Goal: Task Accomplishment & Management: Manage account settings

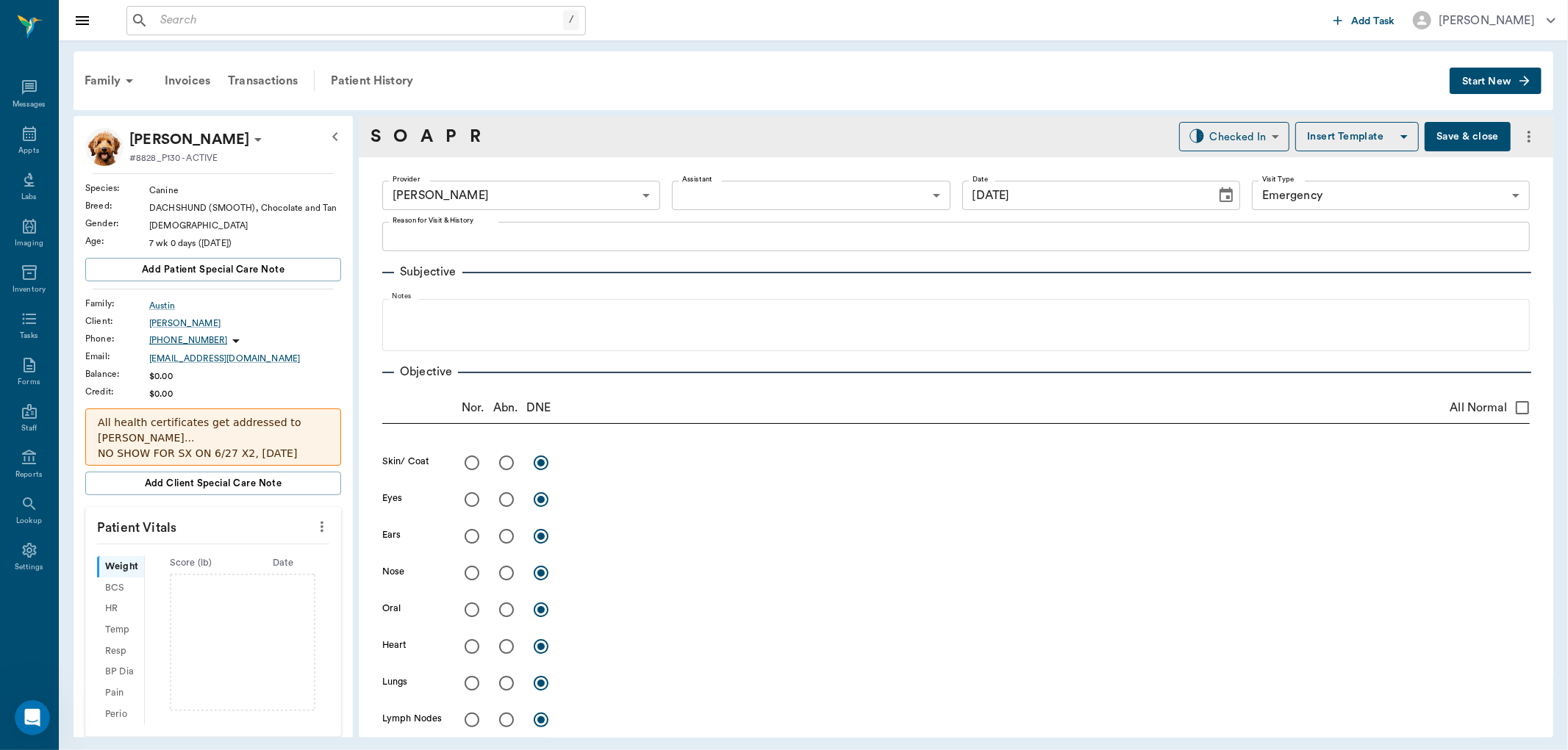
scroll to position [735, 0]
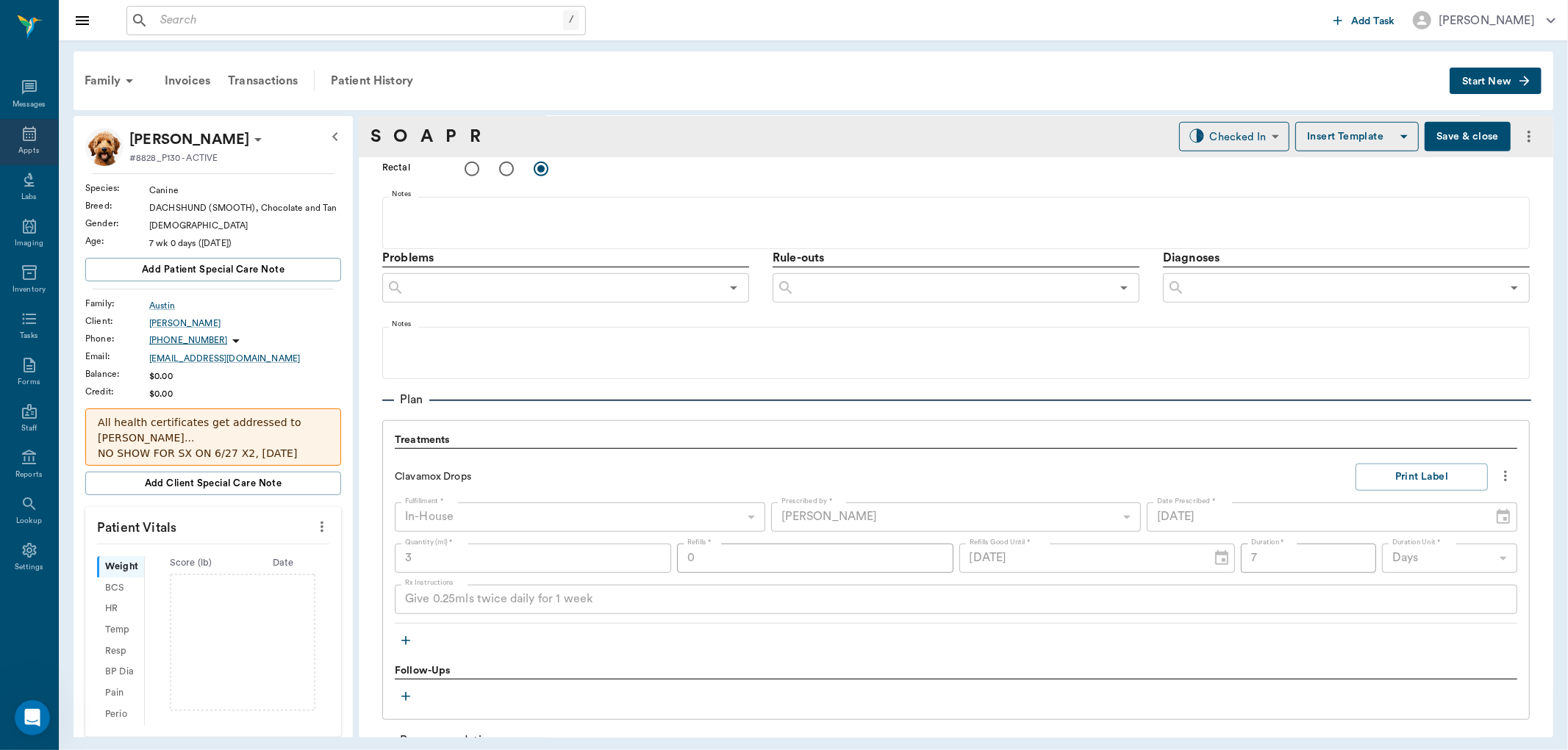
click at [30, 144] on div "Appts" at bounding box center [29, 142] width 58 height 47
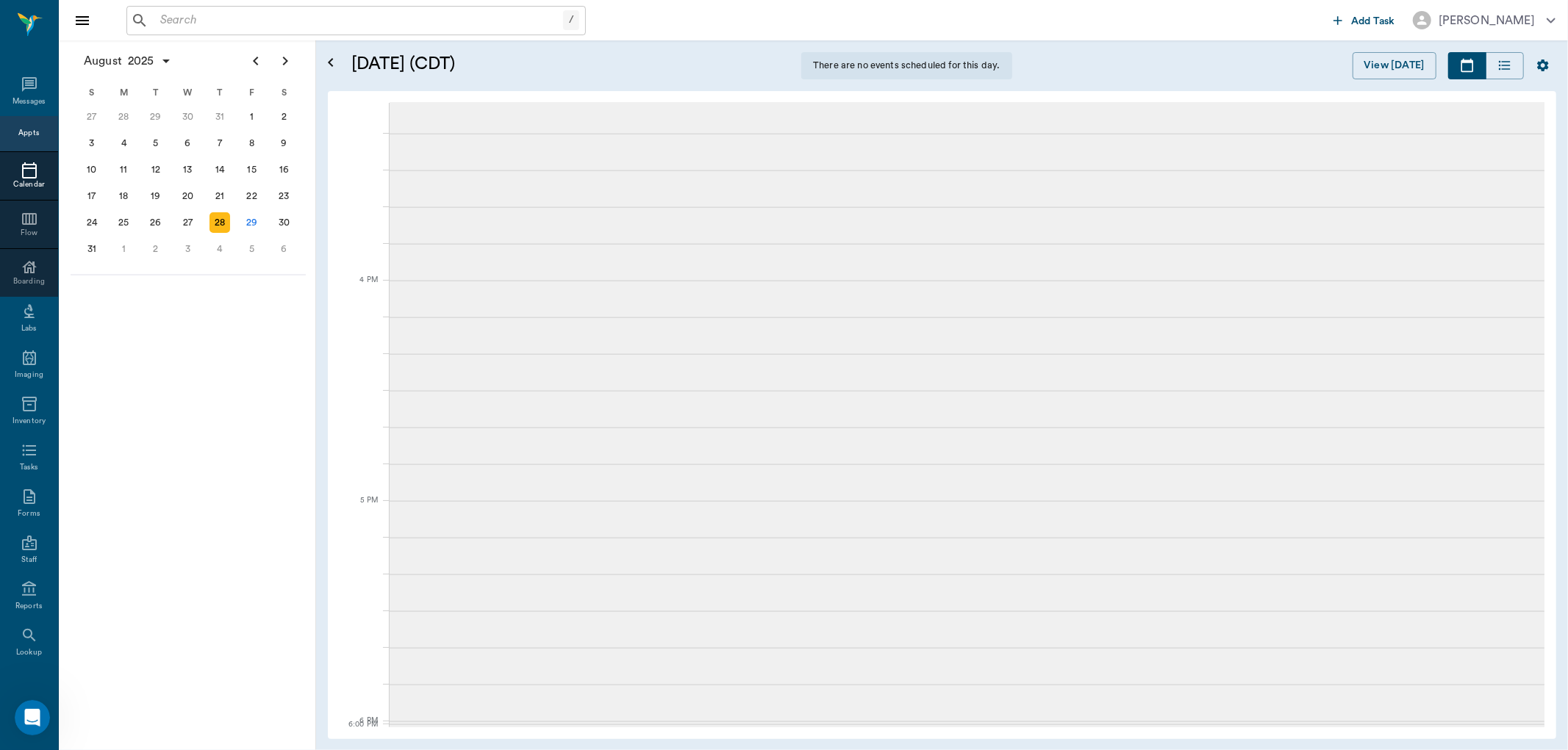
scroll to position [3, 0]
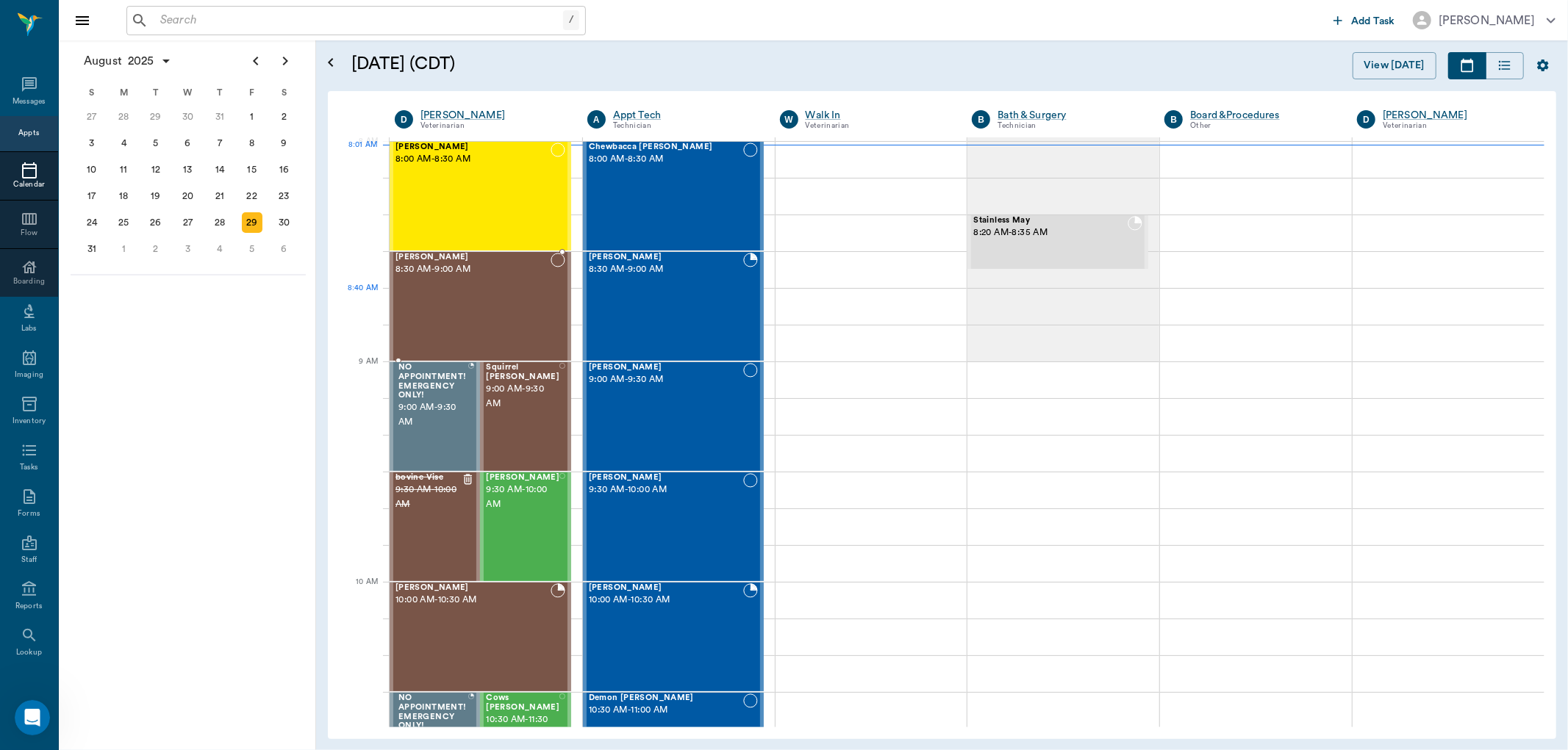
click at [489, 290] on div "Roxie Willis 8:30 AM - 9:00 AM" at bounding box center [472, 306] width 155 height 108
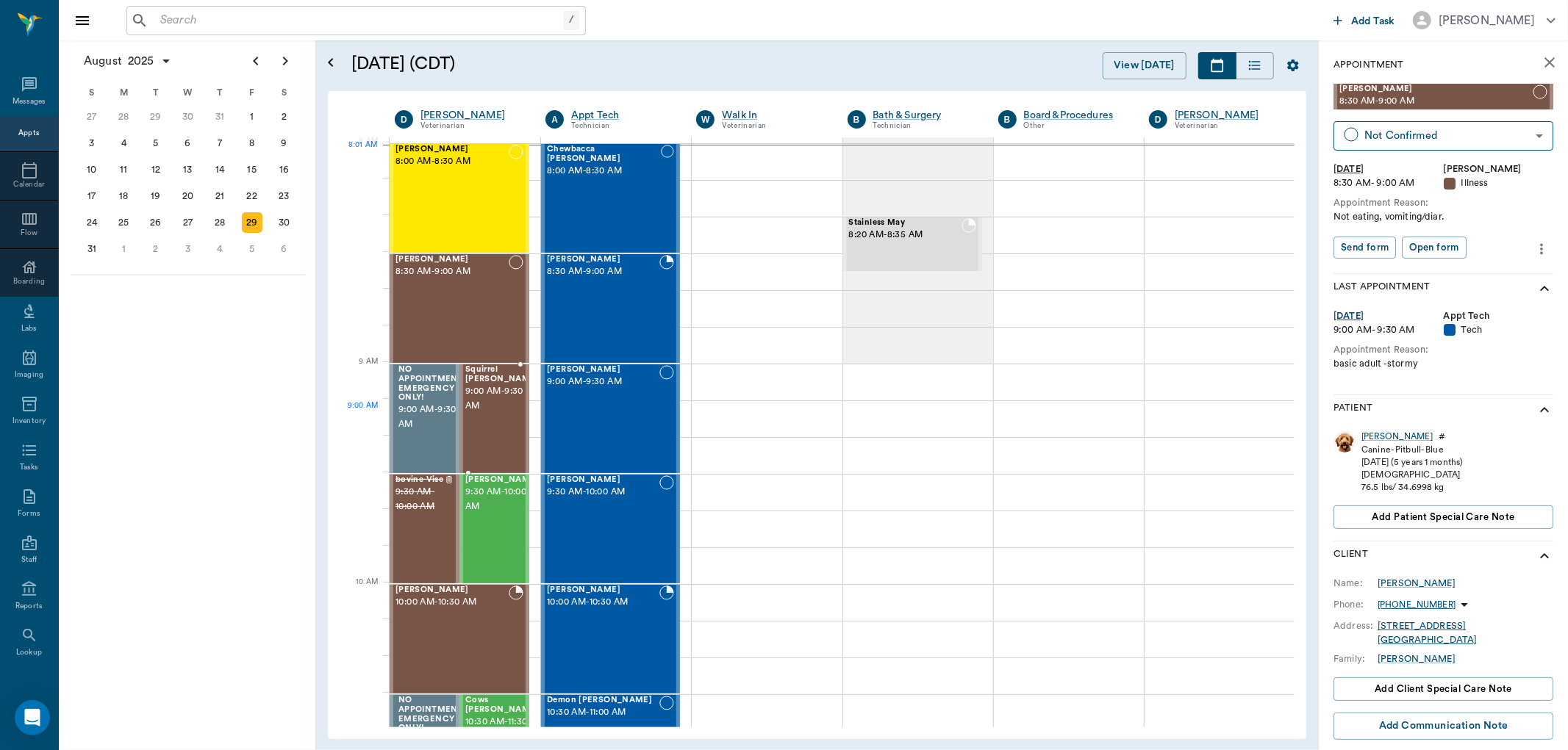
scroll to position [3, 0]
click at [497, 399] on span "9:00 AM - 9:30 AM" at bounding box center [502, 396] width 74 height 30
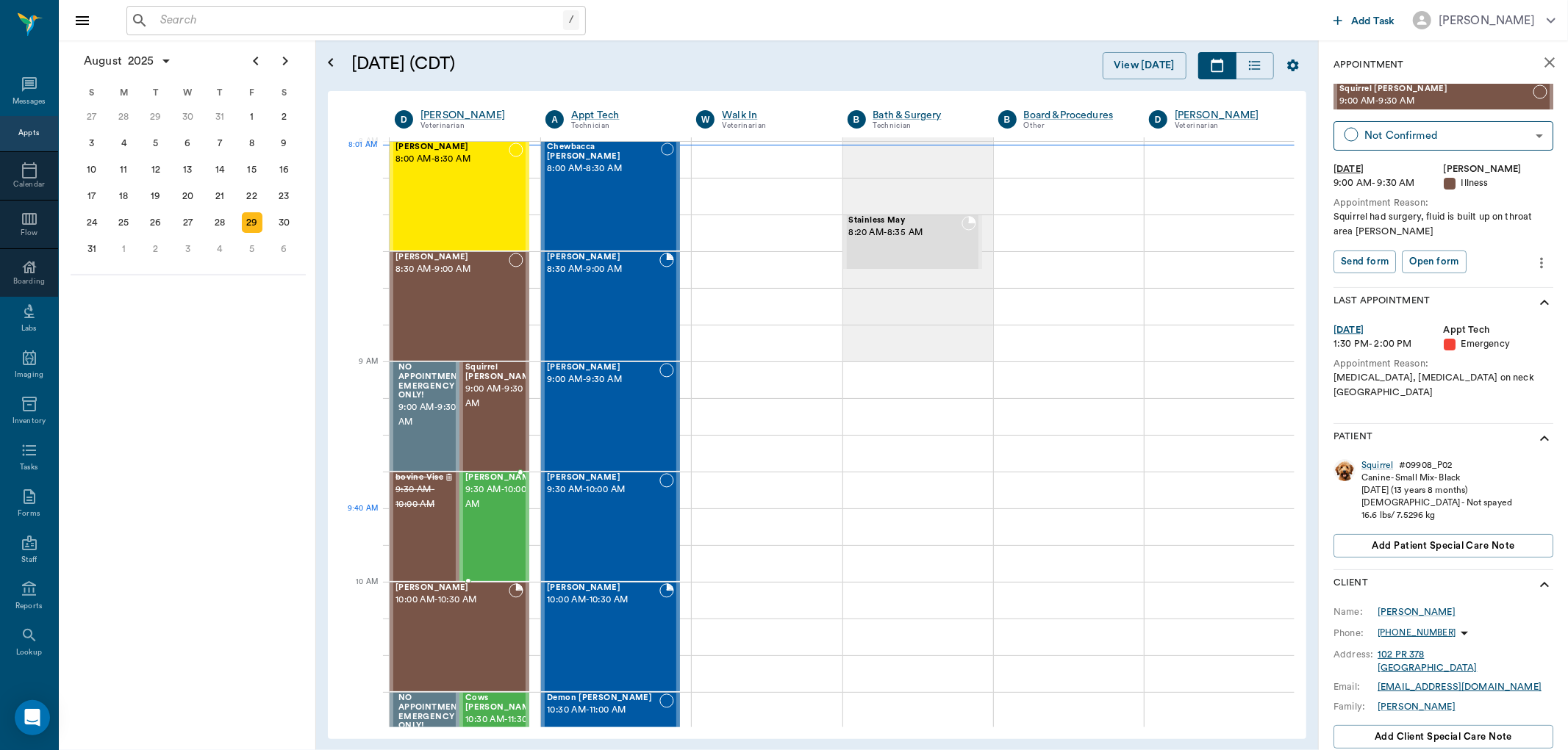
click at [498, 509] on span "9:30 AM - 10:00 AM" at bounding box center [502, 497] width 74 height 30
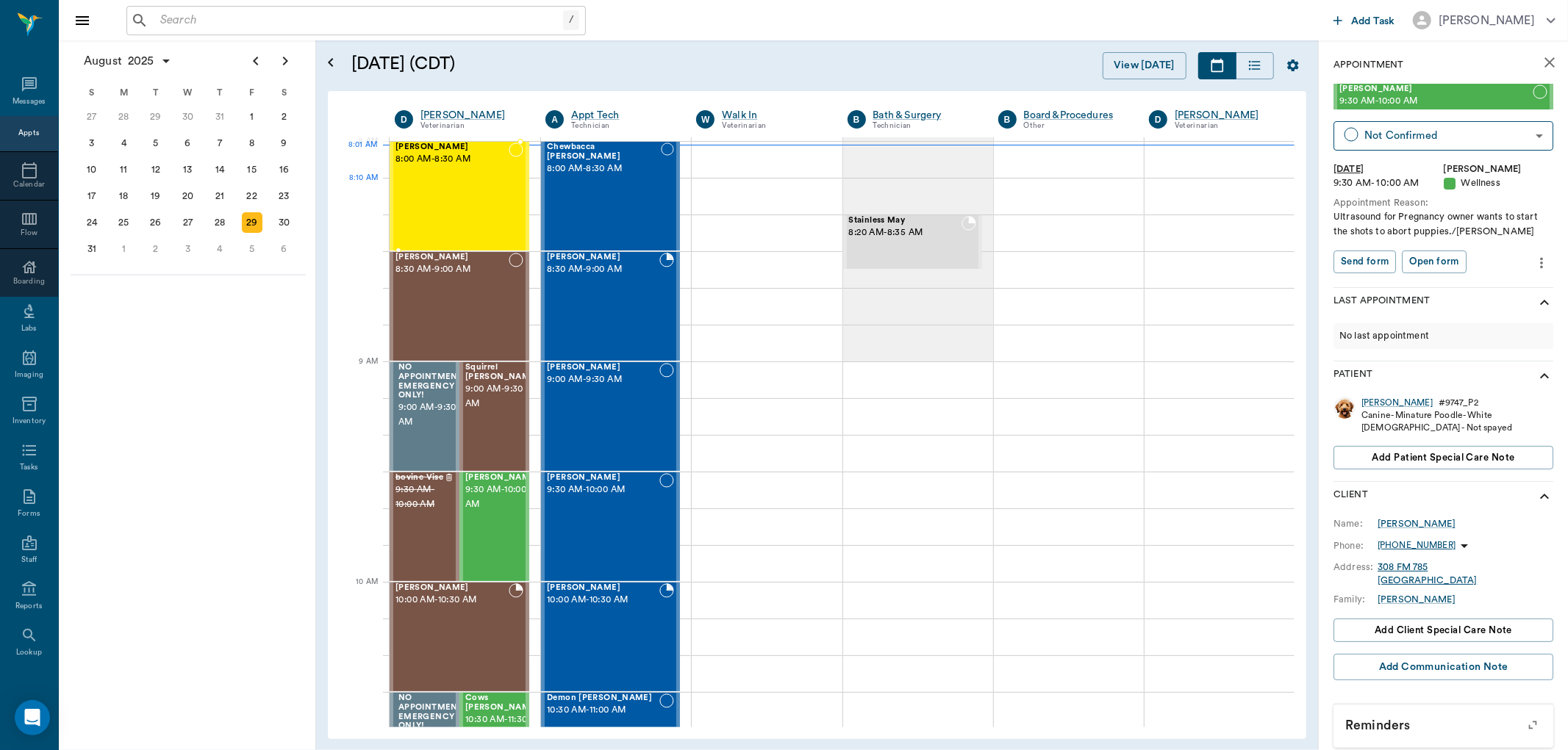
click at [476, 199] on div "[PERSON_NAME] 8:00 AM - 8:30 AM" at bounding box center [452, 196] width 113 height 108
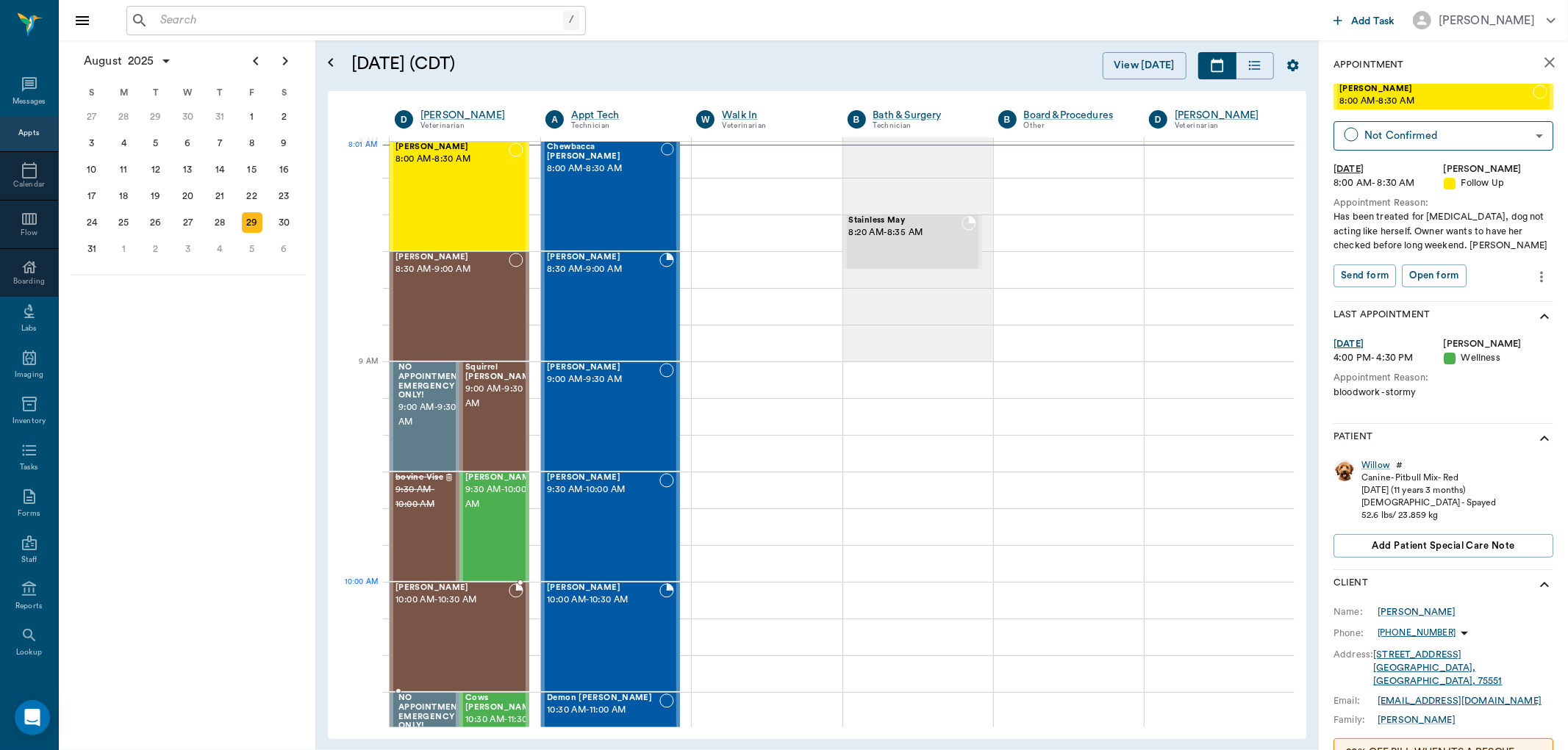
click at [473, 608] on div "Maverick Schanuel 10:00 AM - 10:30 AM" at bounding box center [452, 637] width 113 height 108
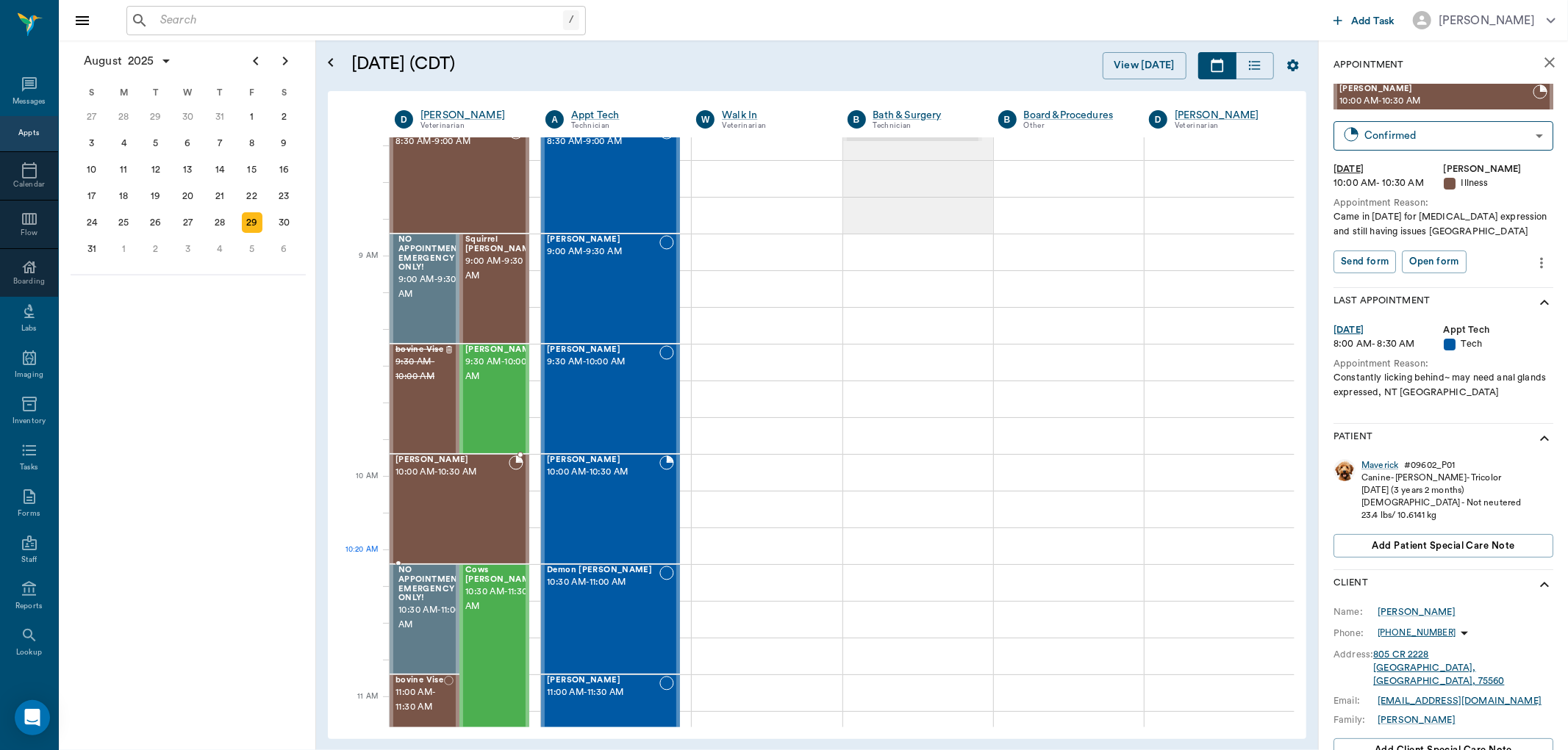
scroll to position [165, 0]
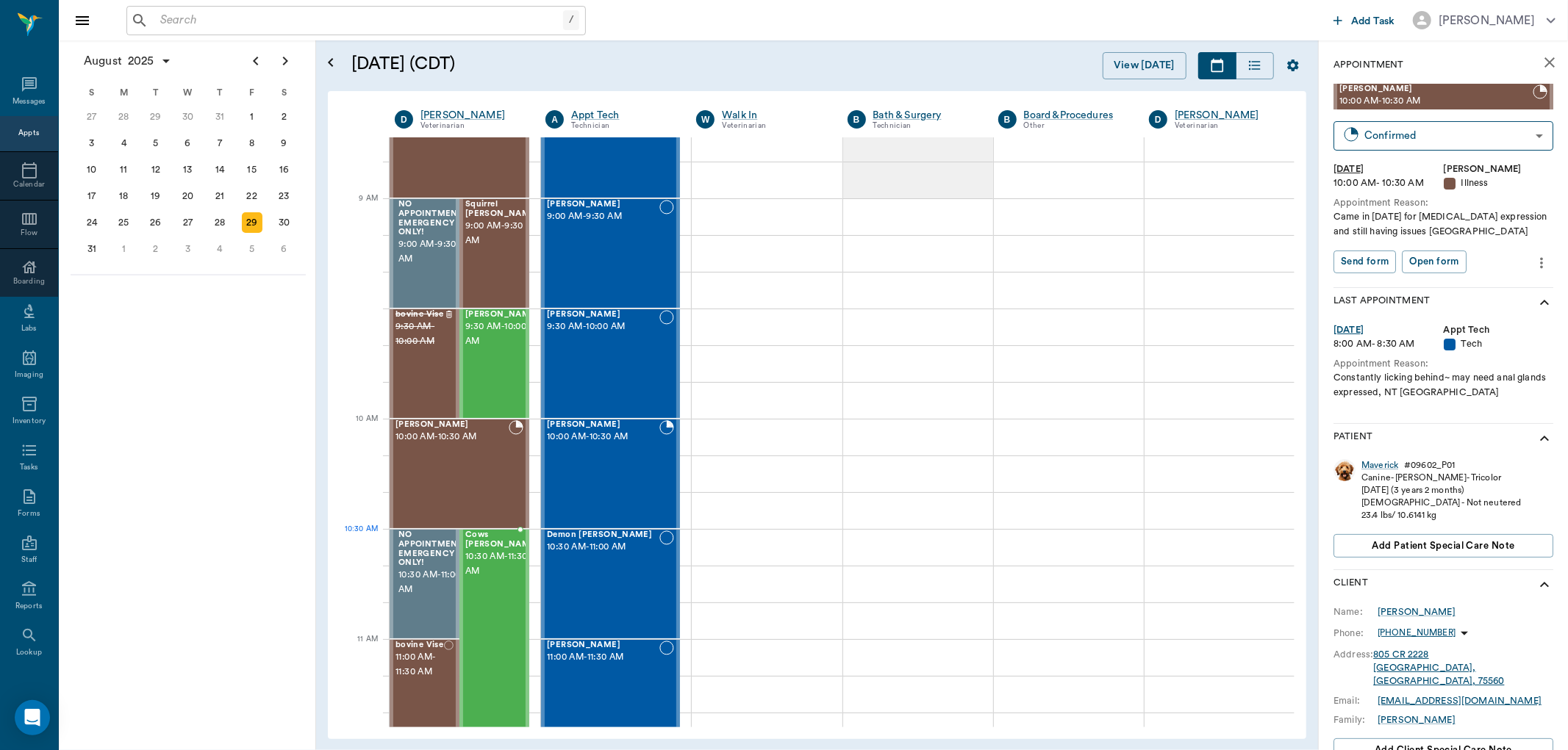
click at [504, 563] on span "10:30 AM - 11:30 AM" at bounding box center [502, 564] width 74 height 30
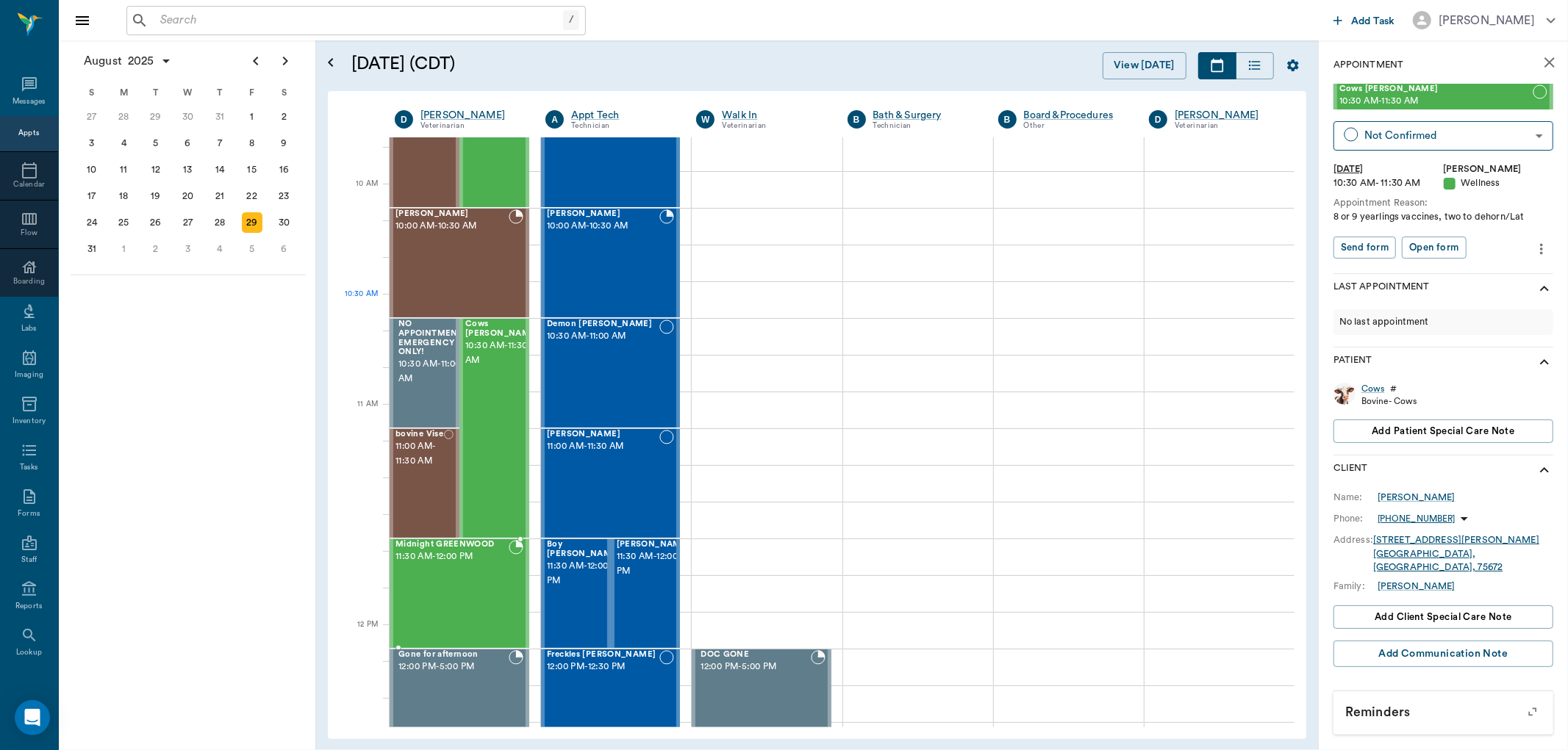
scroll to position [410, 0]
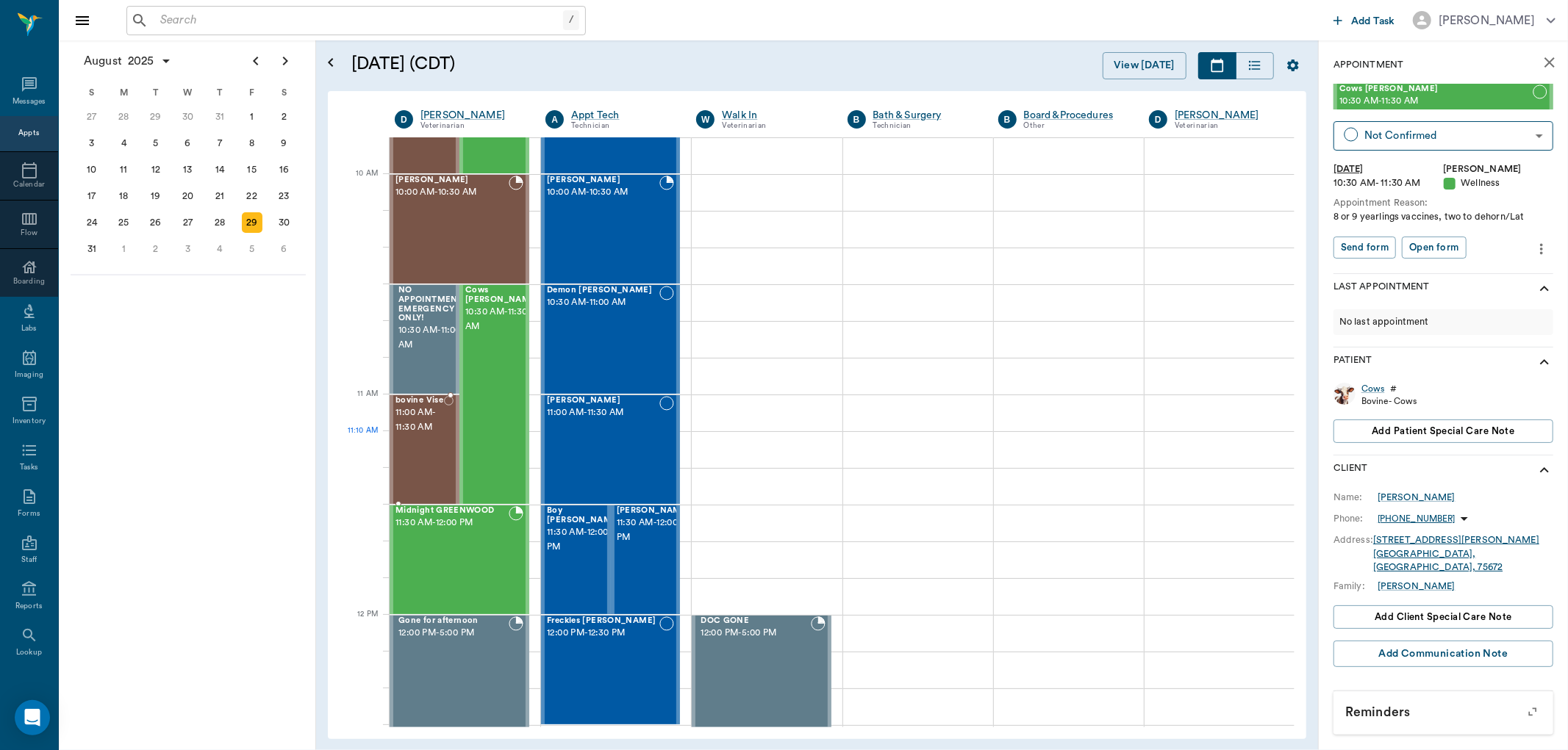
click at [403, 453] on div "bovine Vise 11:00 AM - 11:30 AM" at bounding box center [419, 449] width 48 height 108
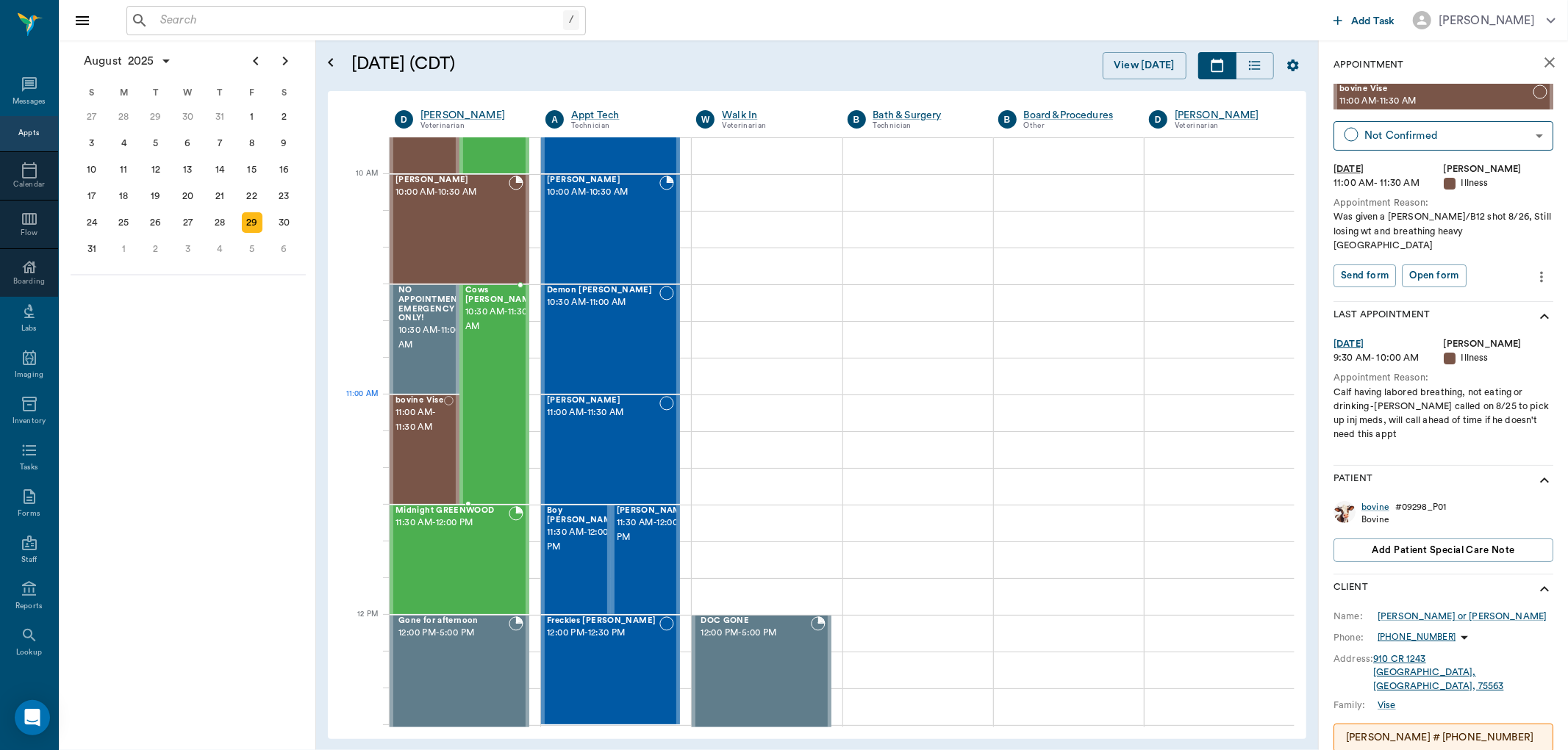
click at [538, 398] on div at bounding box center [538, 394] width 0 height 218
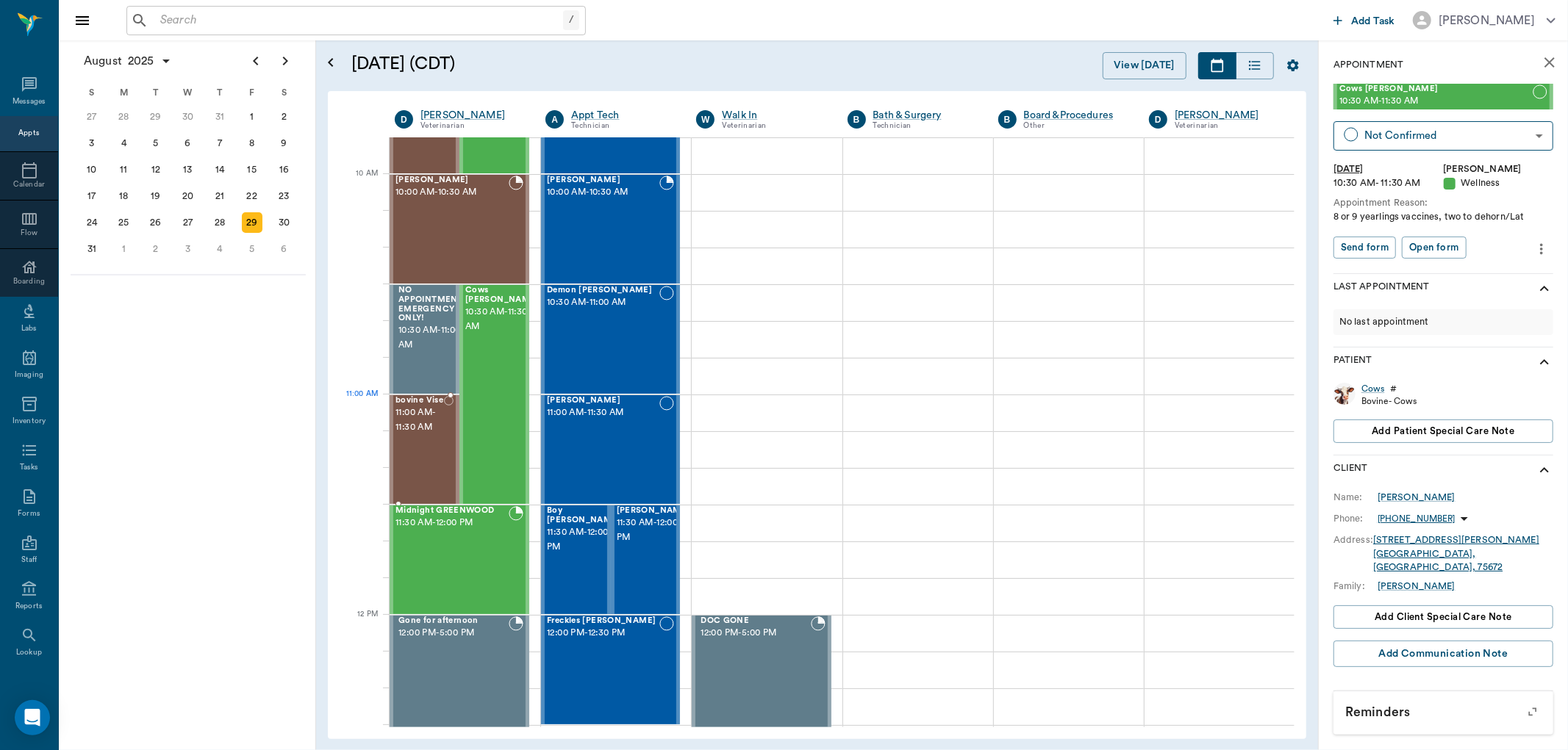
click at [429, 422] on span "11:00 AM - 11:30 AM" at bounding box center [419, 420] width 48 height 30
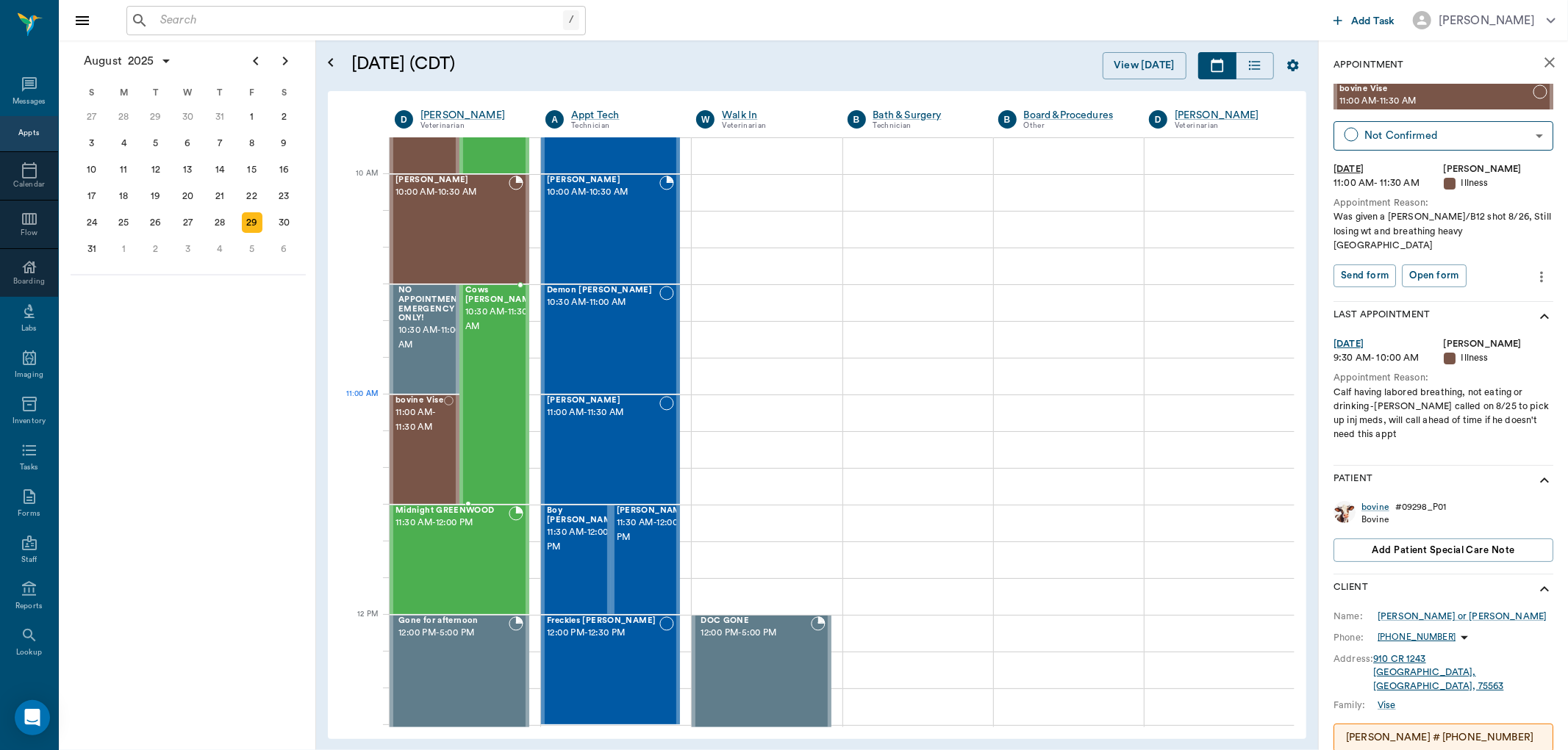
click at [494, 413] on div "Cows Evans 10:30 AM - 11:30 AM" at bounding box center [502, 394] width 74 height 218
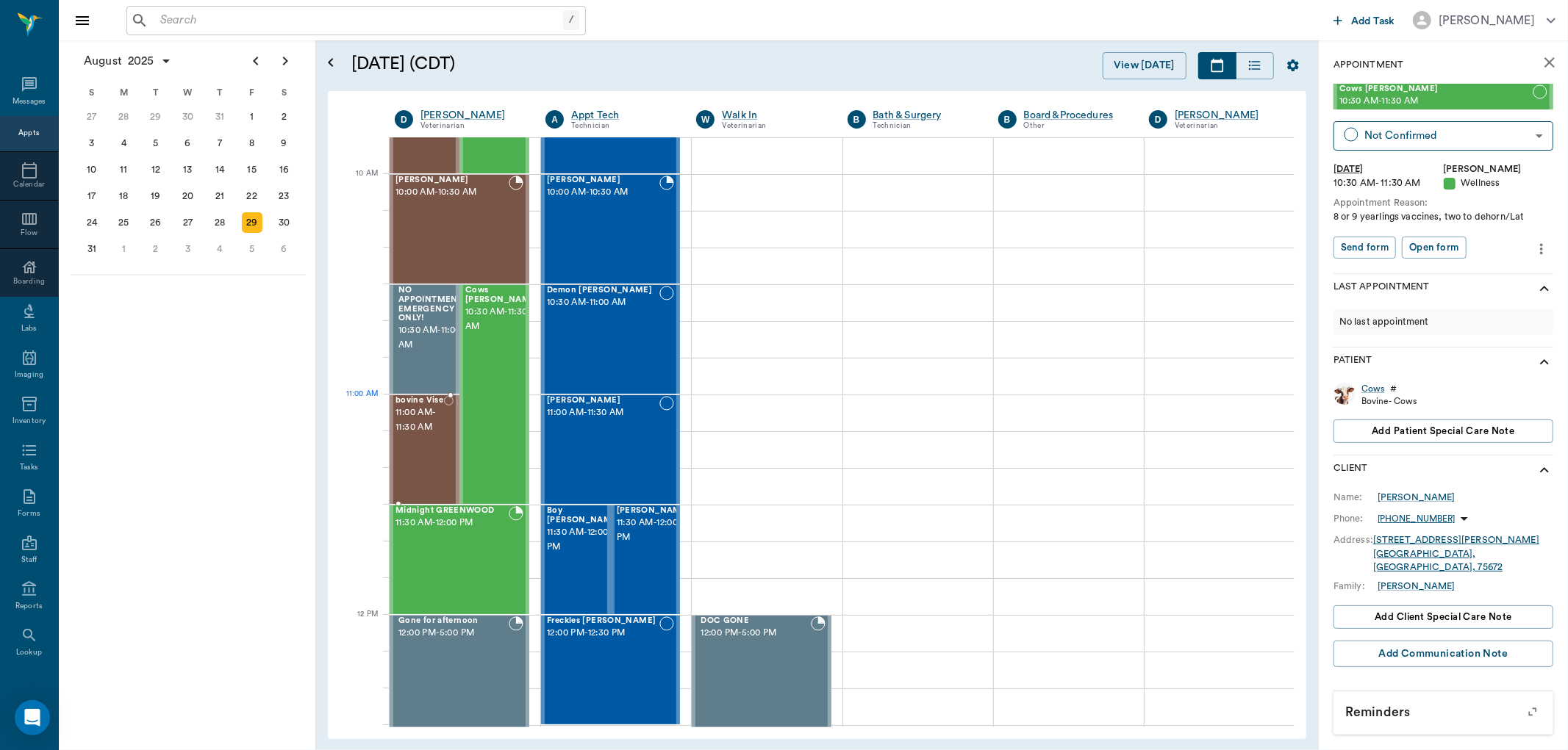
click at [436, 416] on span "11:00 AM - 11:30 AM" at bounding box center [419, 420] width 48 height 30
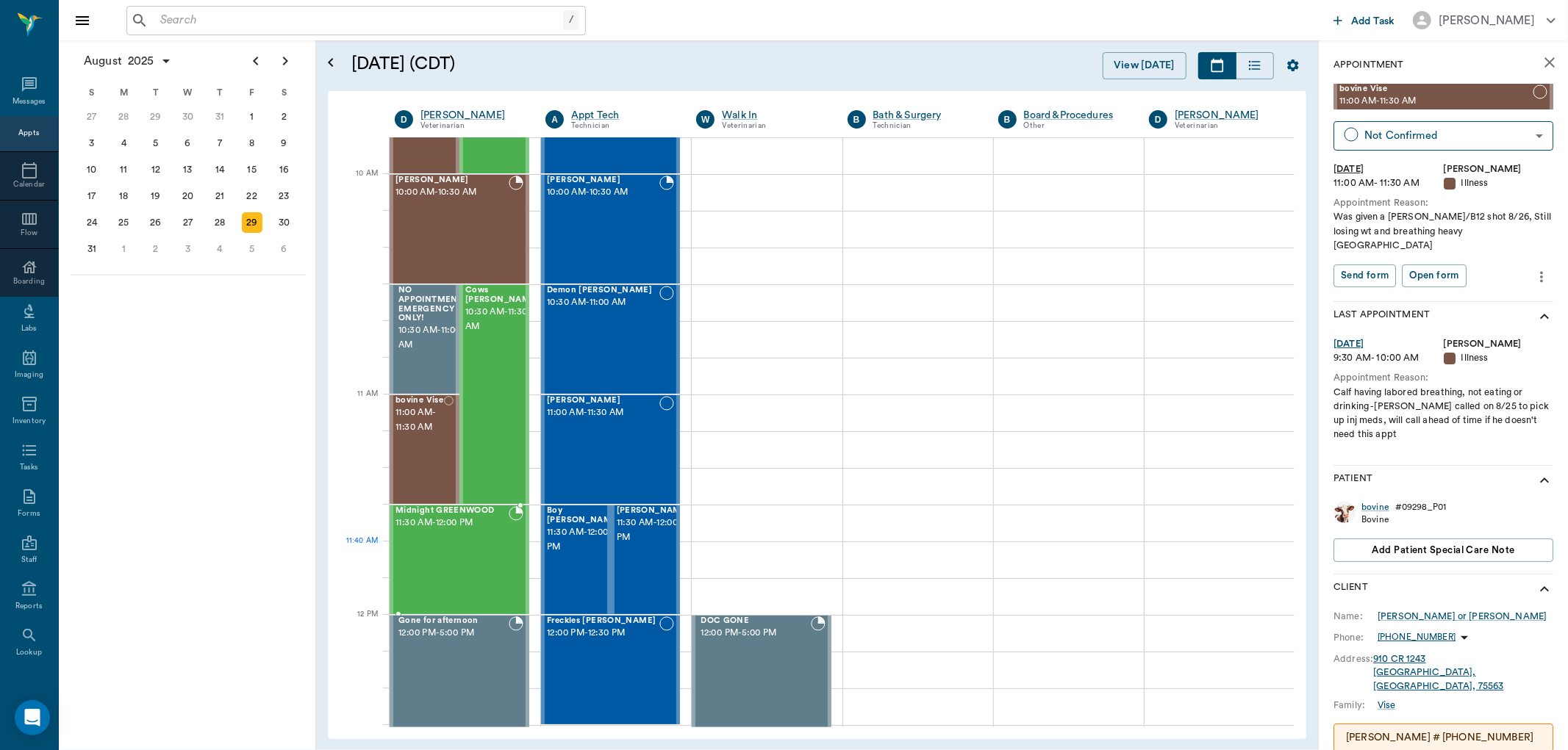
click at [483, 544] on div "Midnight GREENWOOD 11:30 AM - 12:00 PM" at bounding box center [452, 560] width 113 height 108
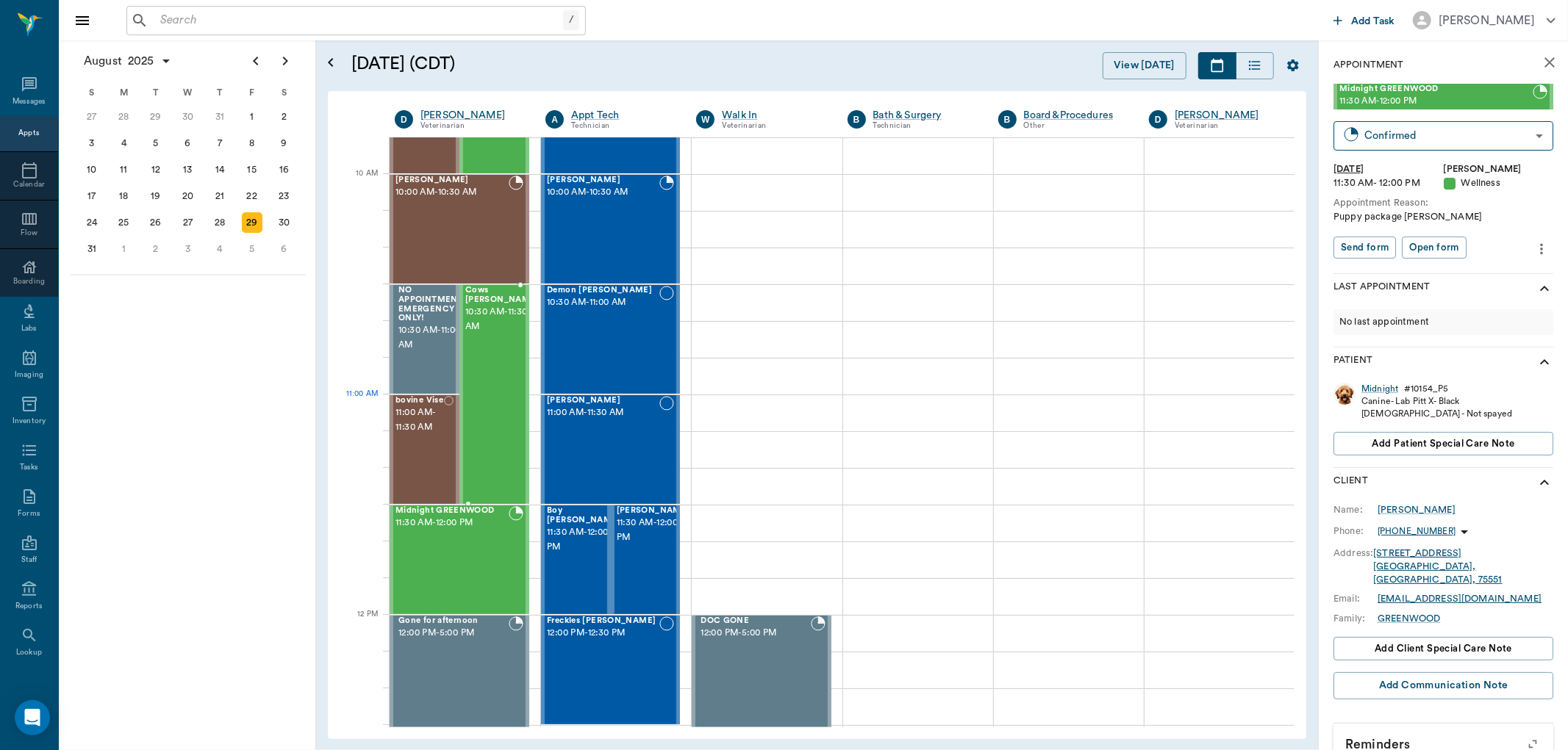
click at [498, 394] on div "Cows Evans 10:30 AM - 11:30 AM" at bounding box center [502, 394] width 74 height 218
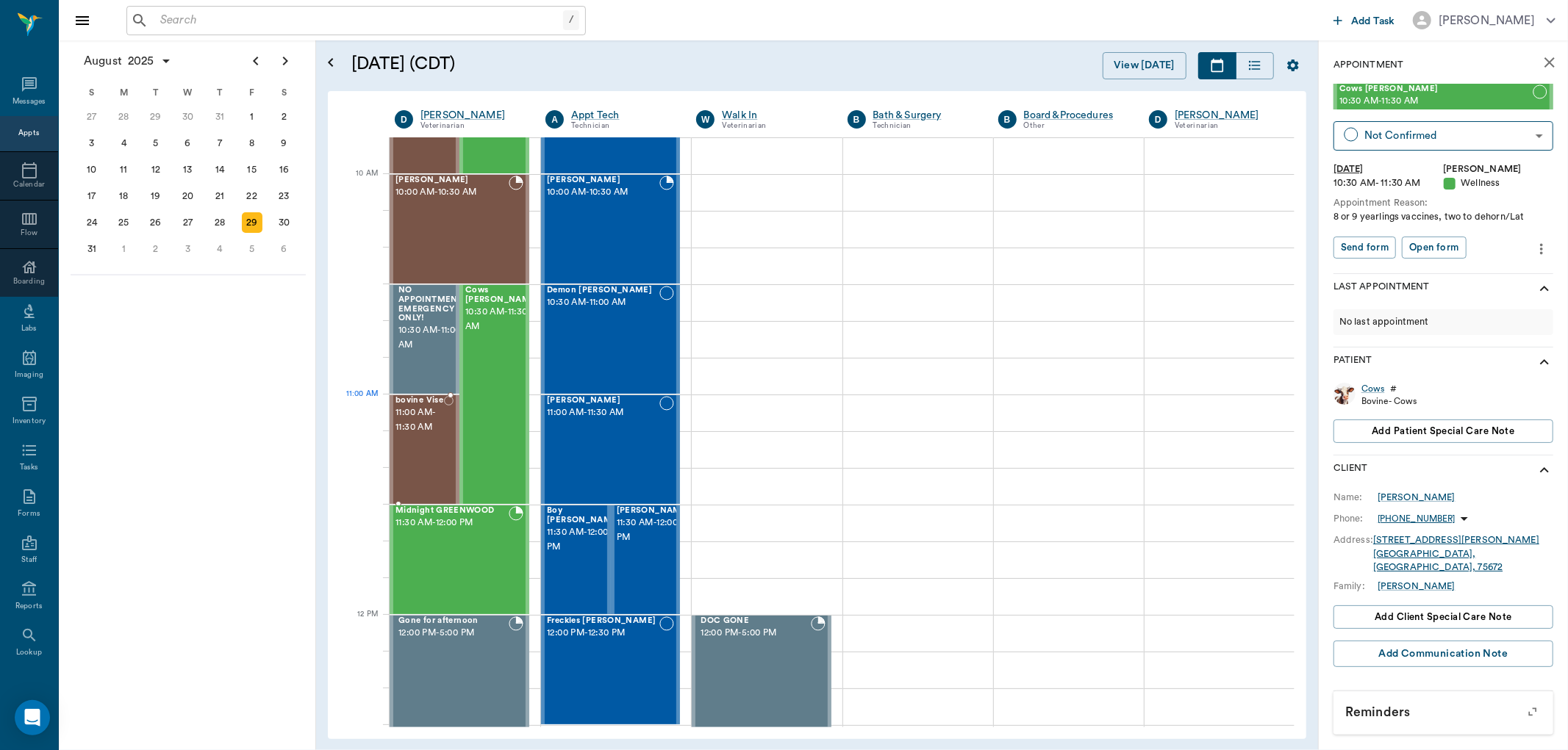
click at [434, 420] on span "11:00 AM - 11:30 AM" at bounding box center [419, 420] width 48 height 30
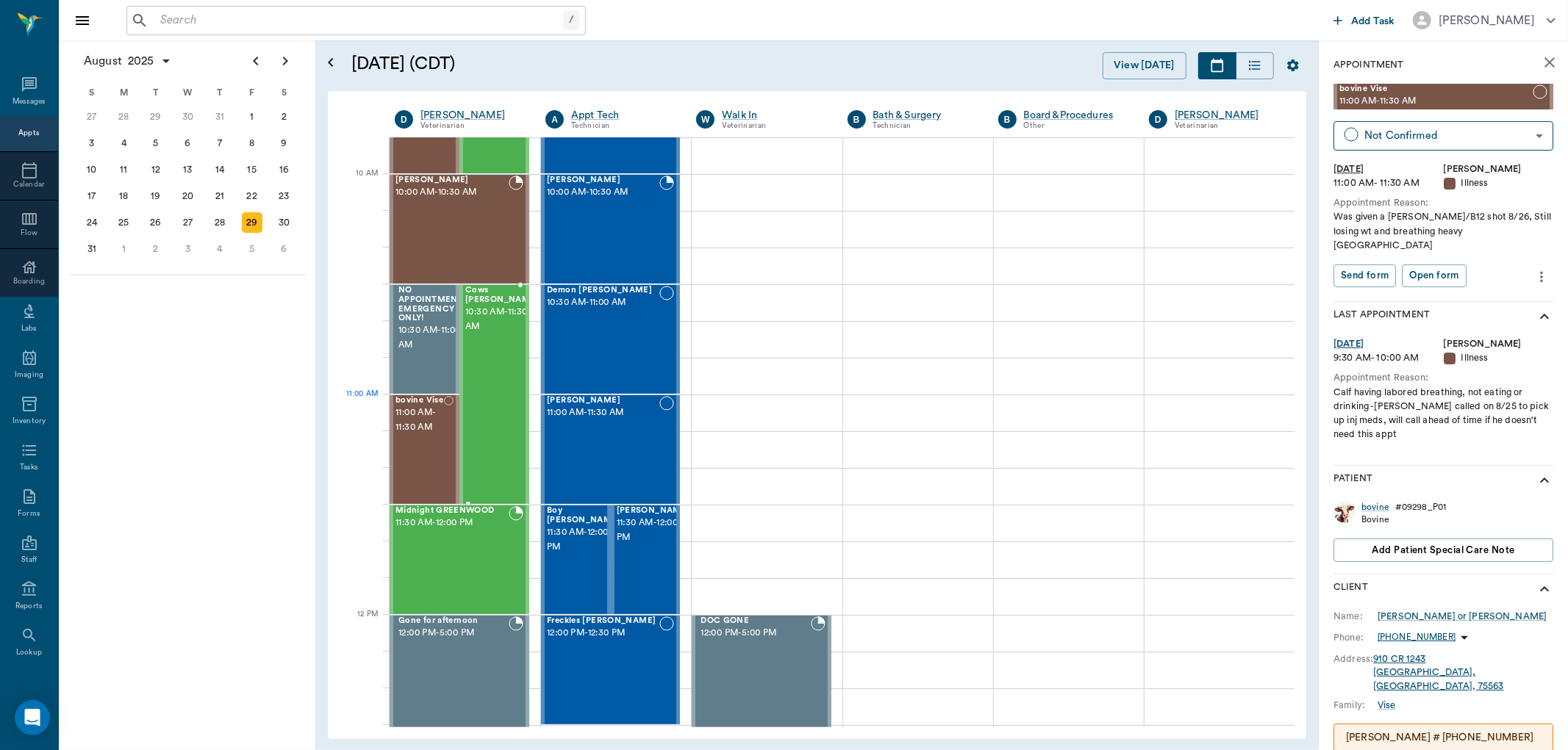
click at [478, 417] on div "Cows Evans 10:30 AM - 11:30 AM" at bounding box center [502, 394] width 74 height 218
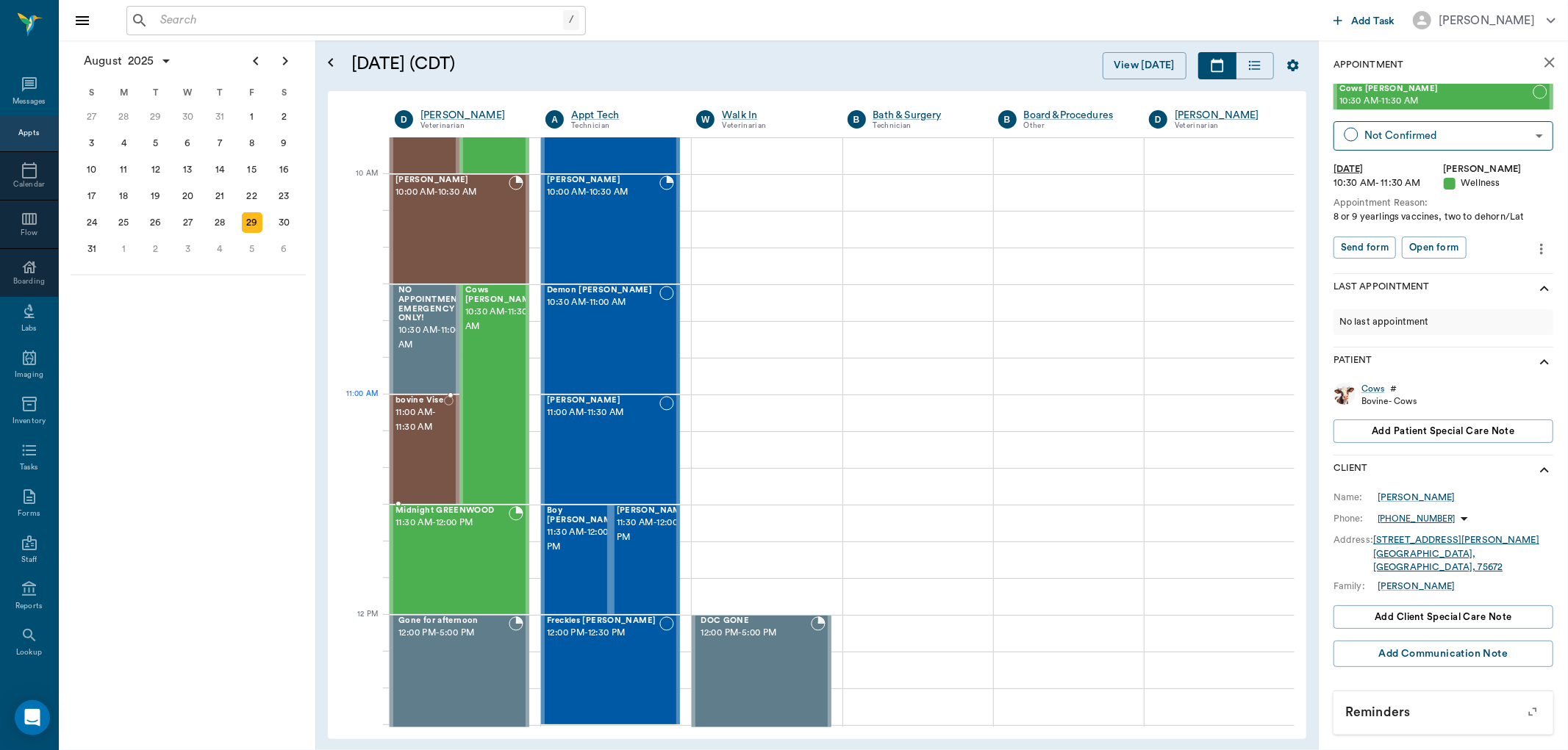
click at [424, 427] on span "11:00 AM - 11:30 AM" at bounding box center [419, 420] width 48 height 30
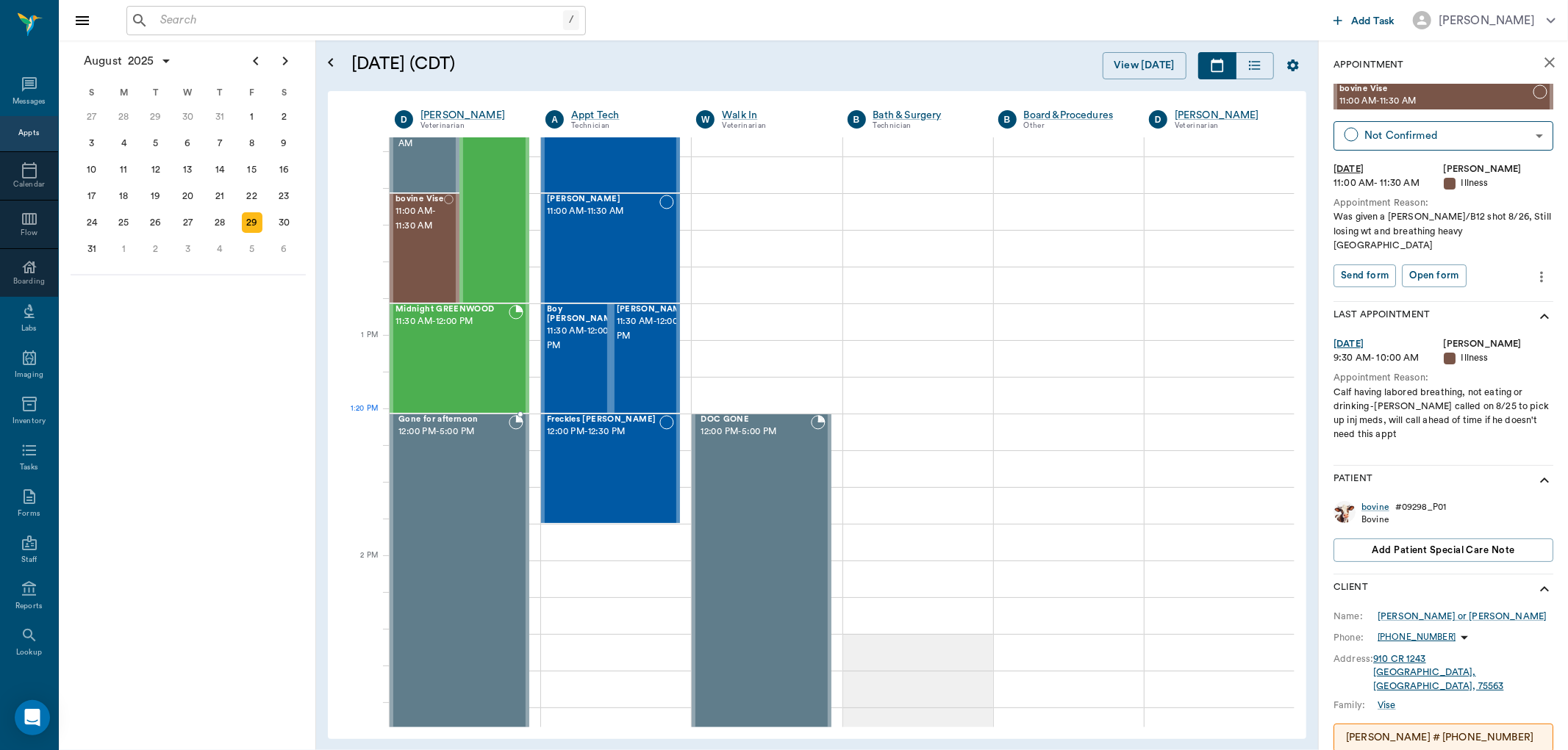
scroll to position [574, 0]
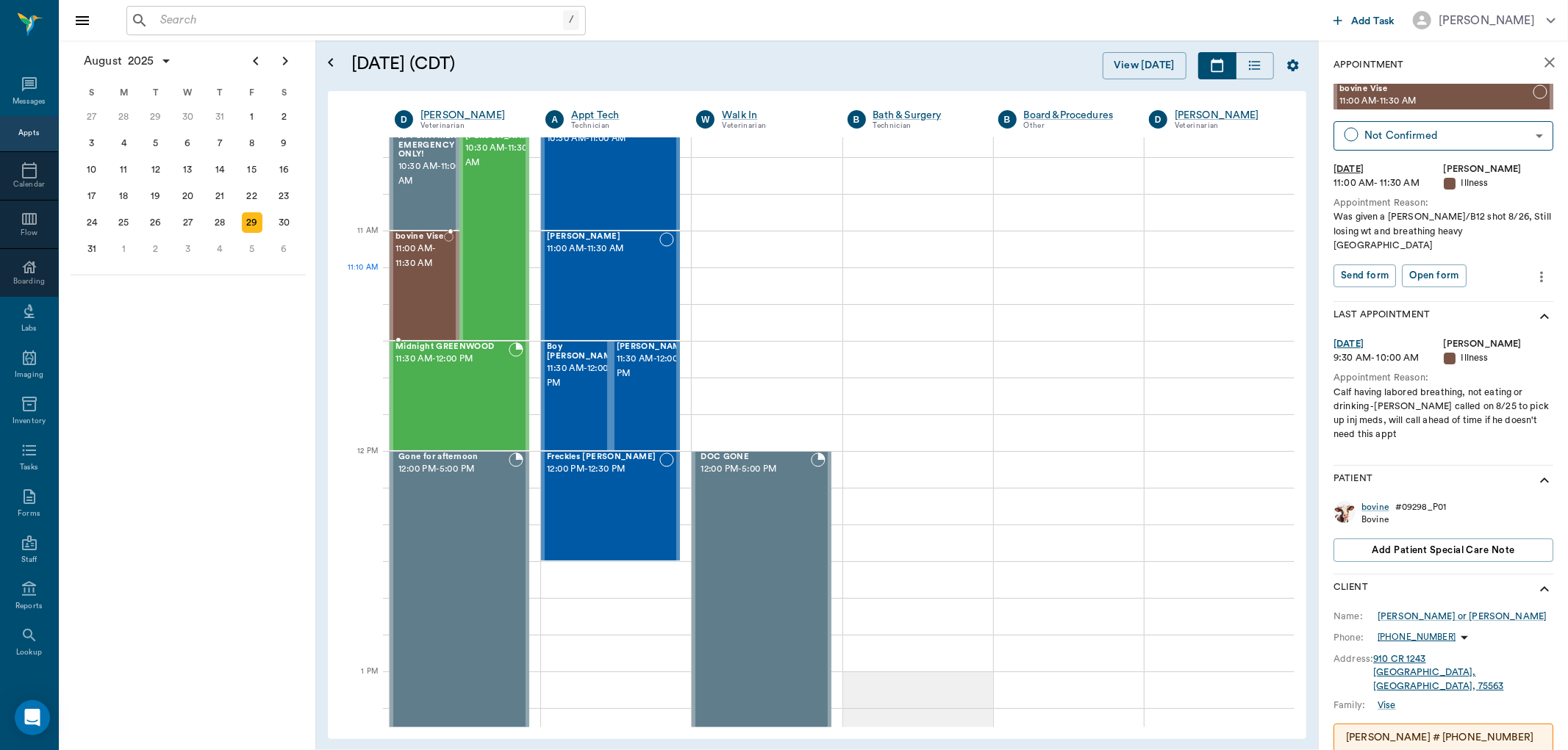
click at [427, 282] on div "bovine Vise 11:00 AM - 11:30 AM" at bounding box center [419, 285] width 48 height 108
click at [488, 256] on div "Cows Evans 10:30 AM - 11:30 AM" at bounding box center [502, 230] width 74 height 218
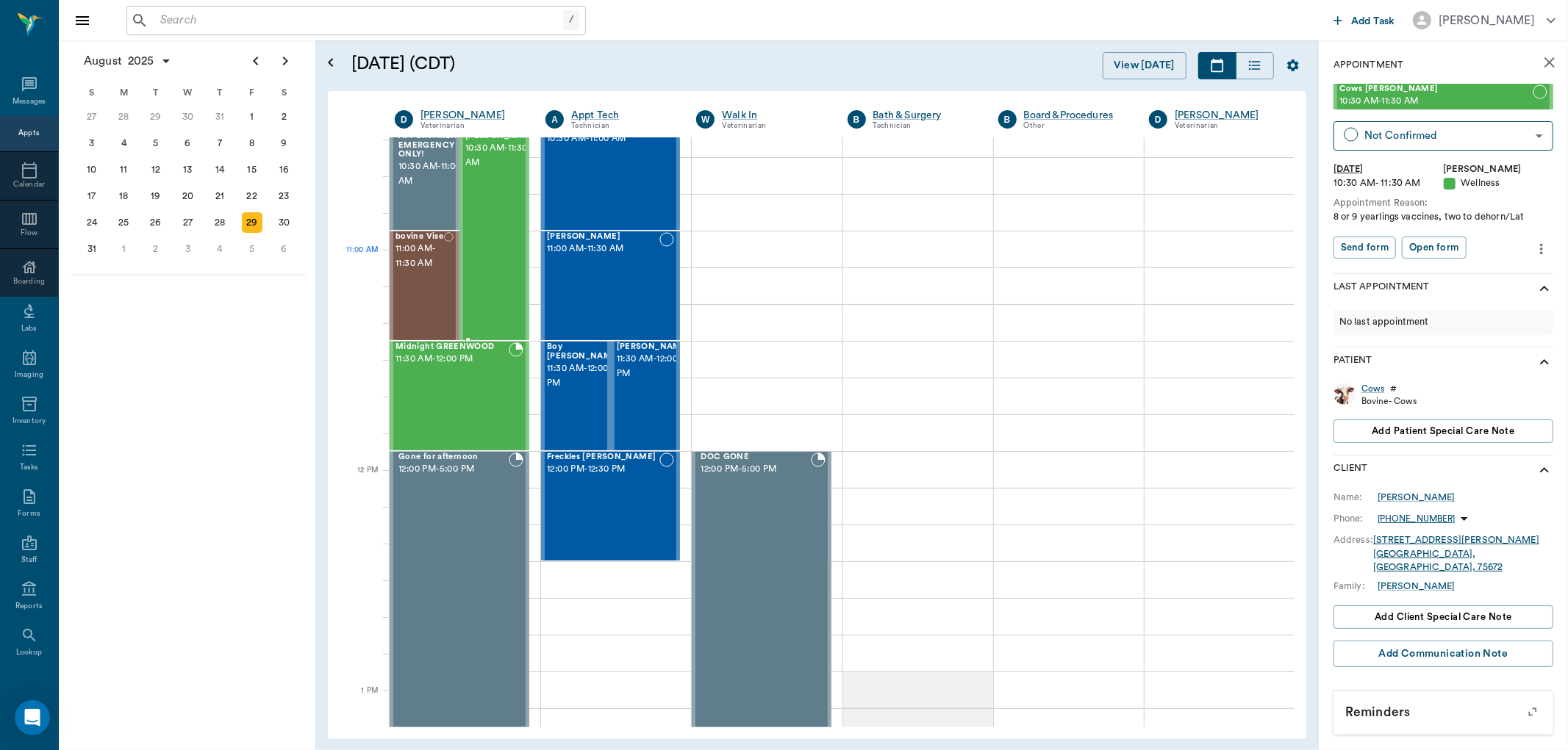
scroll to position [493, 0]
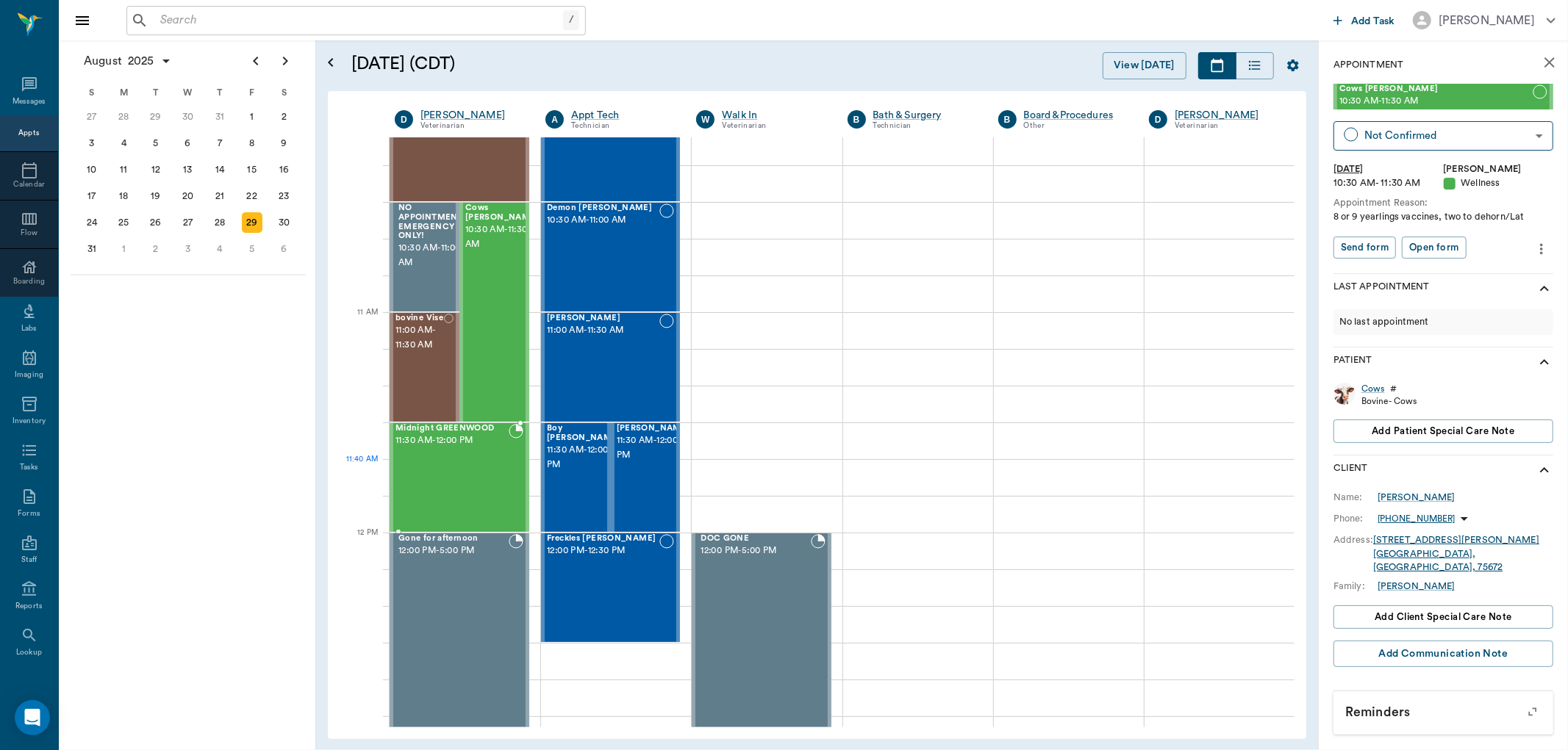
click at [489, 490] on div "Midnight GREENWOOD 11:30 AM - 12:00 PM" at bounding box center [452, 477] width 113 height 108
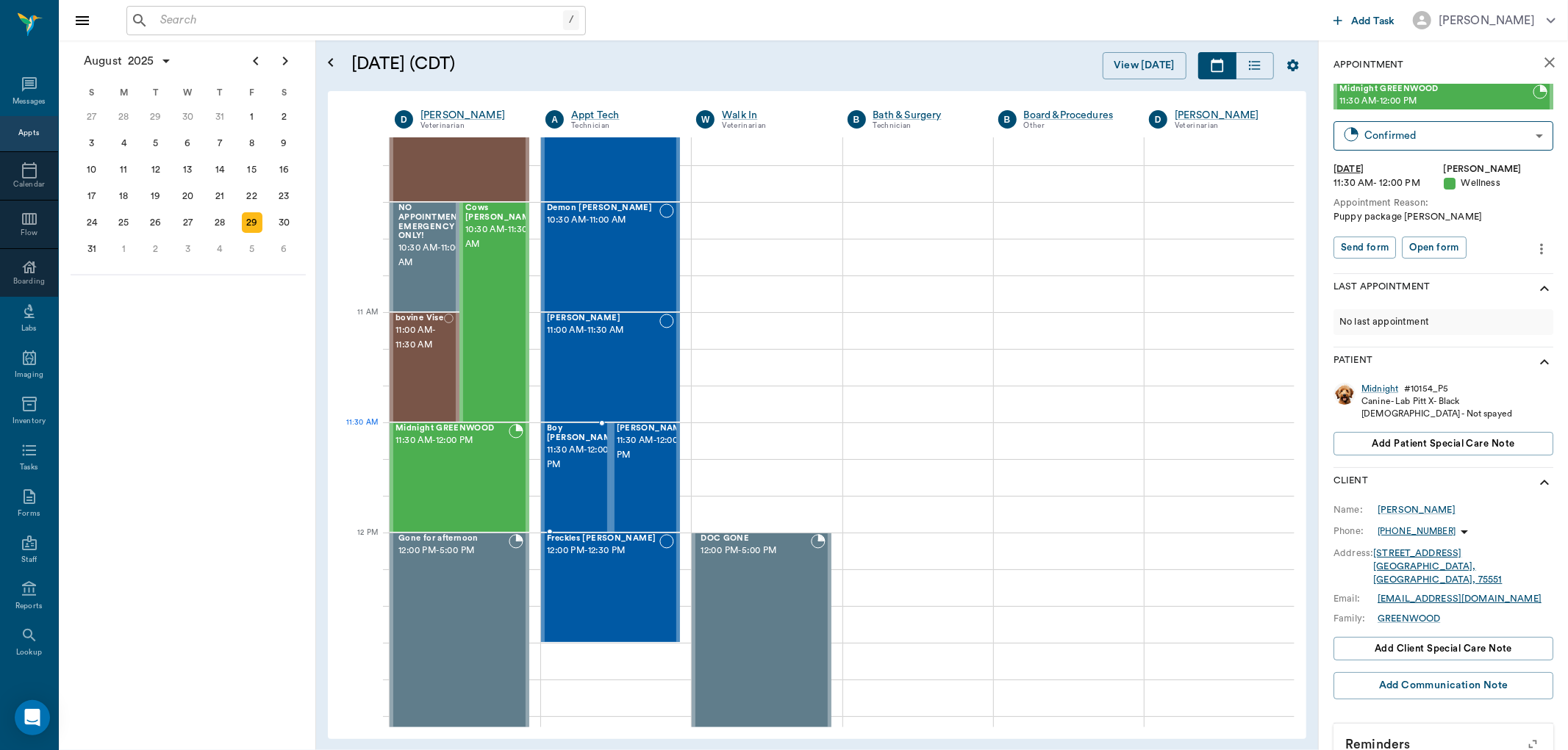
click at [592, 455] on span "11:30 AM - 12:00 PM" at bounding box center [583, 458] width 74 height 30
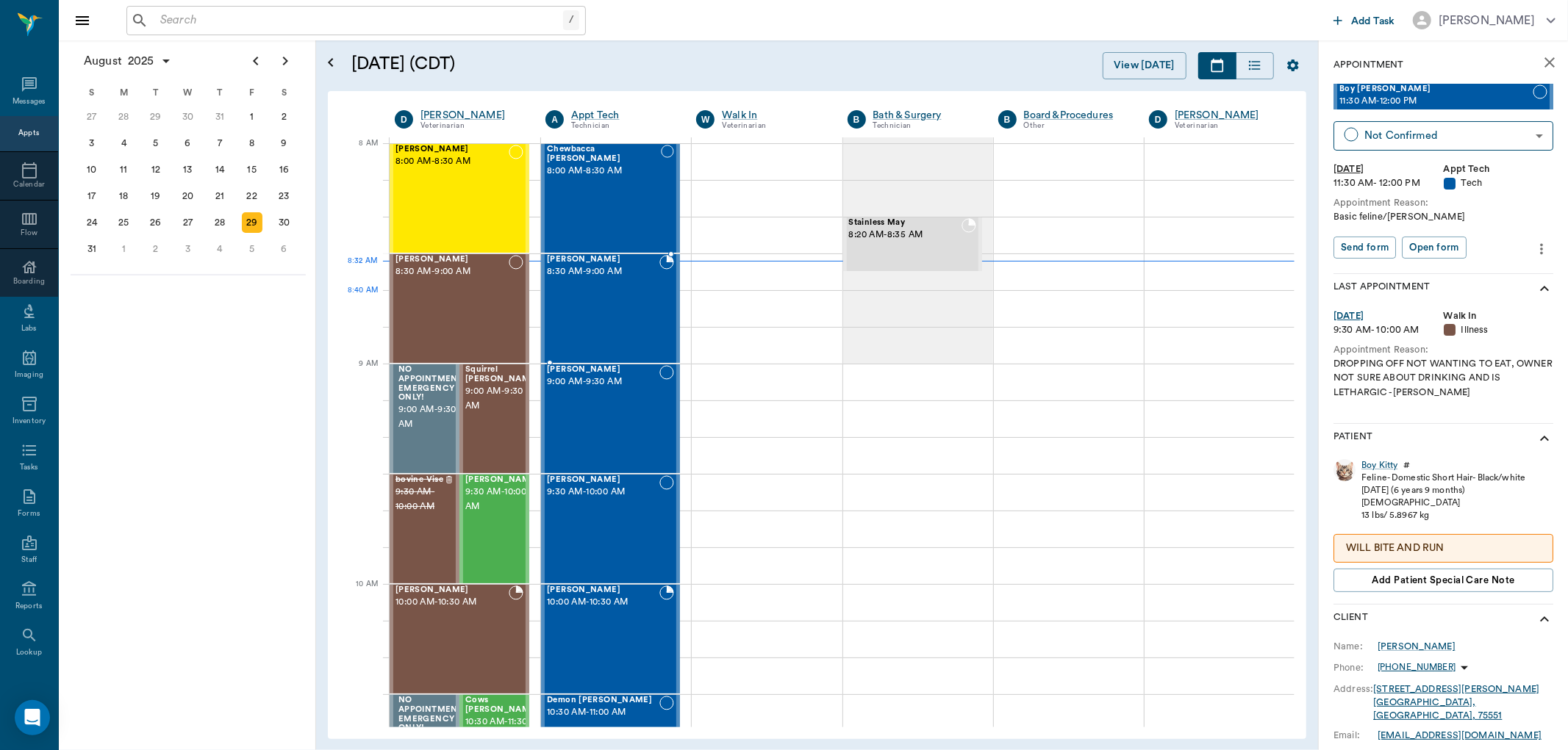
click at [603, 291] on div "Foxy Johnson 8:30 AM - 9:00 AM" at bounding box center [603, 308] width 113 height 108
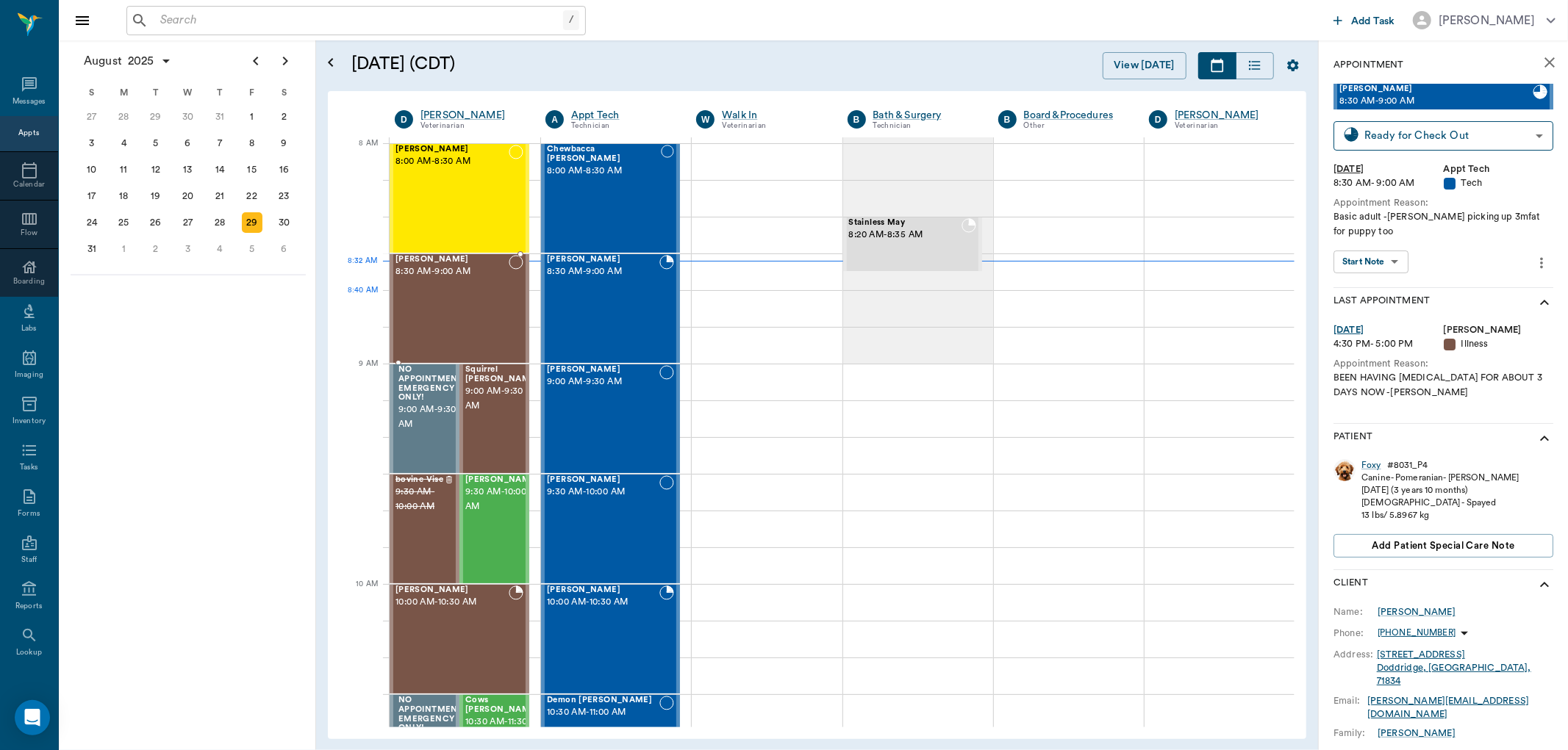
click at [457, 314] on div "[PERSON_NAME] 8:30 AM - 9:00 AM" at bounding box center [452, 308] width 113 height 108
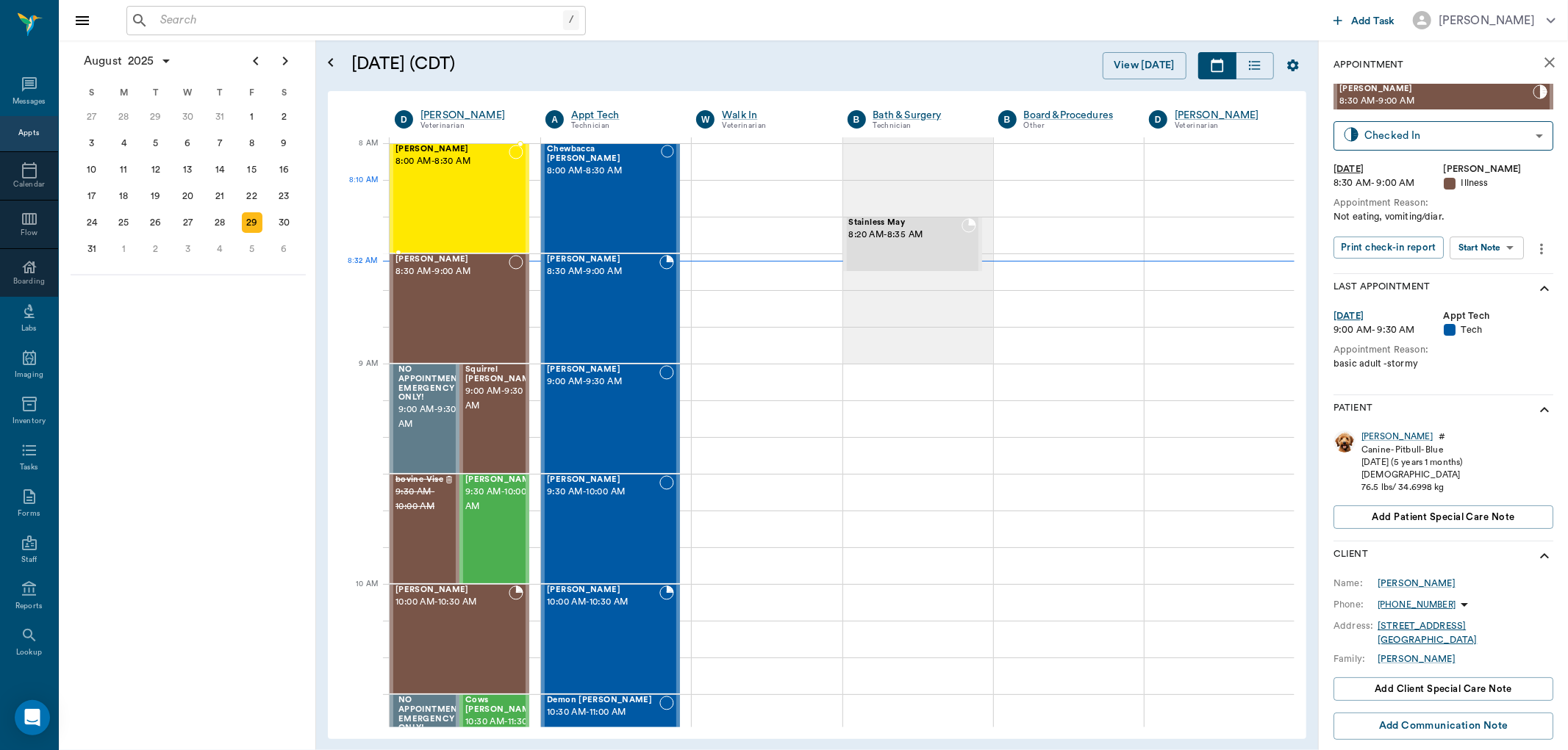
click at [483, 193] on div "Willow Smith 8:00 AM - 8:30 AM" at bounding box center [452, 198] width 113 height 108
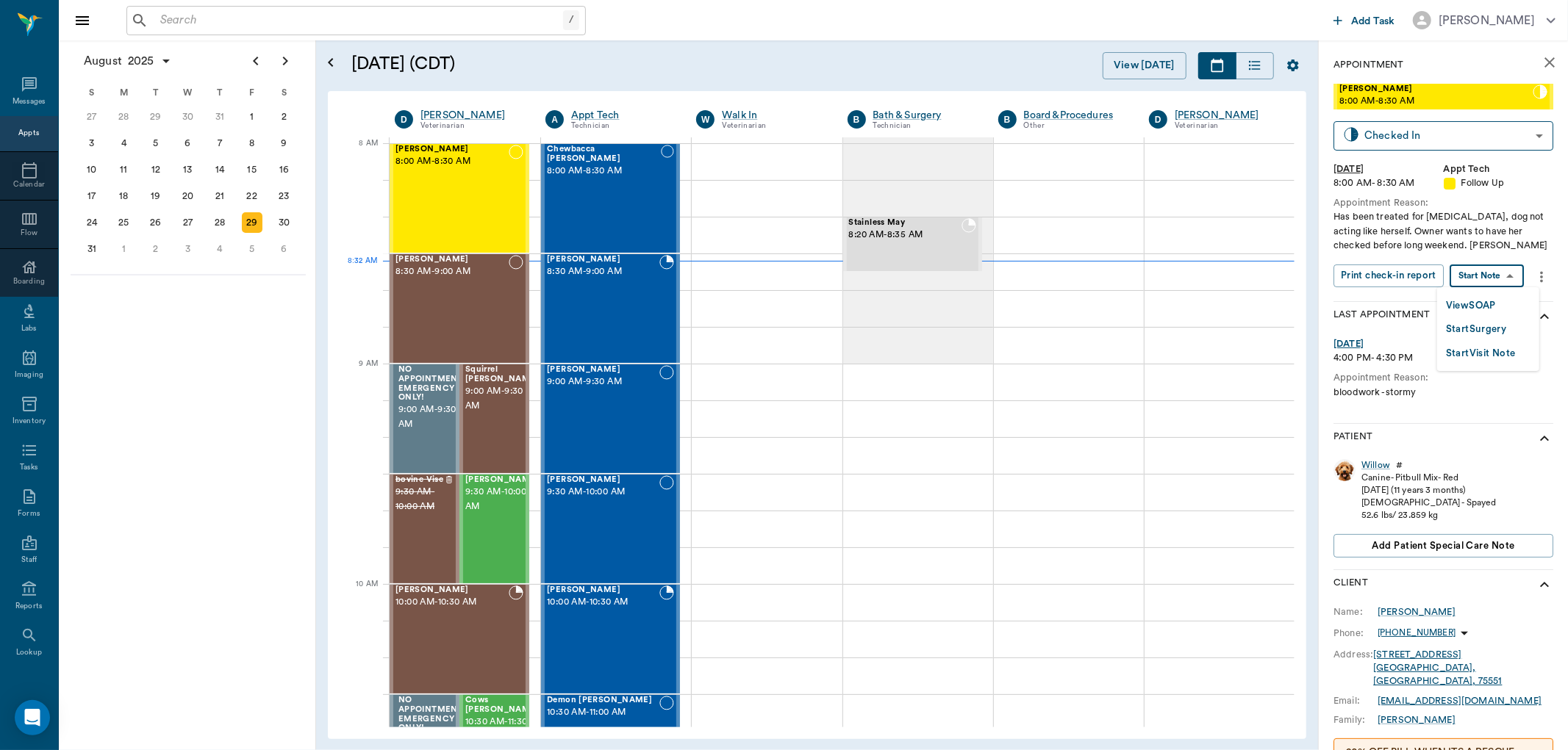
click at [1482, 270] on body "/ ​ Add Task Dr. Bert Ellsworth Nectar Messages Appts Calendar Flow Boarding La…" at bounding box center [784, 375] width 1568 height 750
click at [266, 336] on div at bounding box center [784, 375] width 1568 height 750
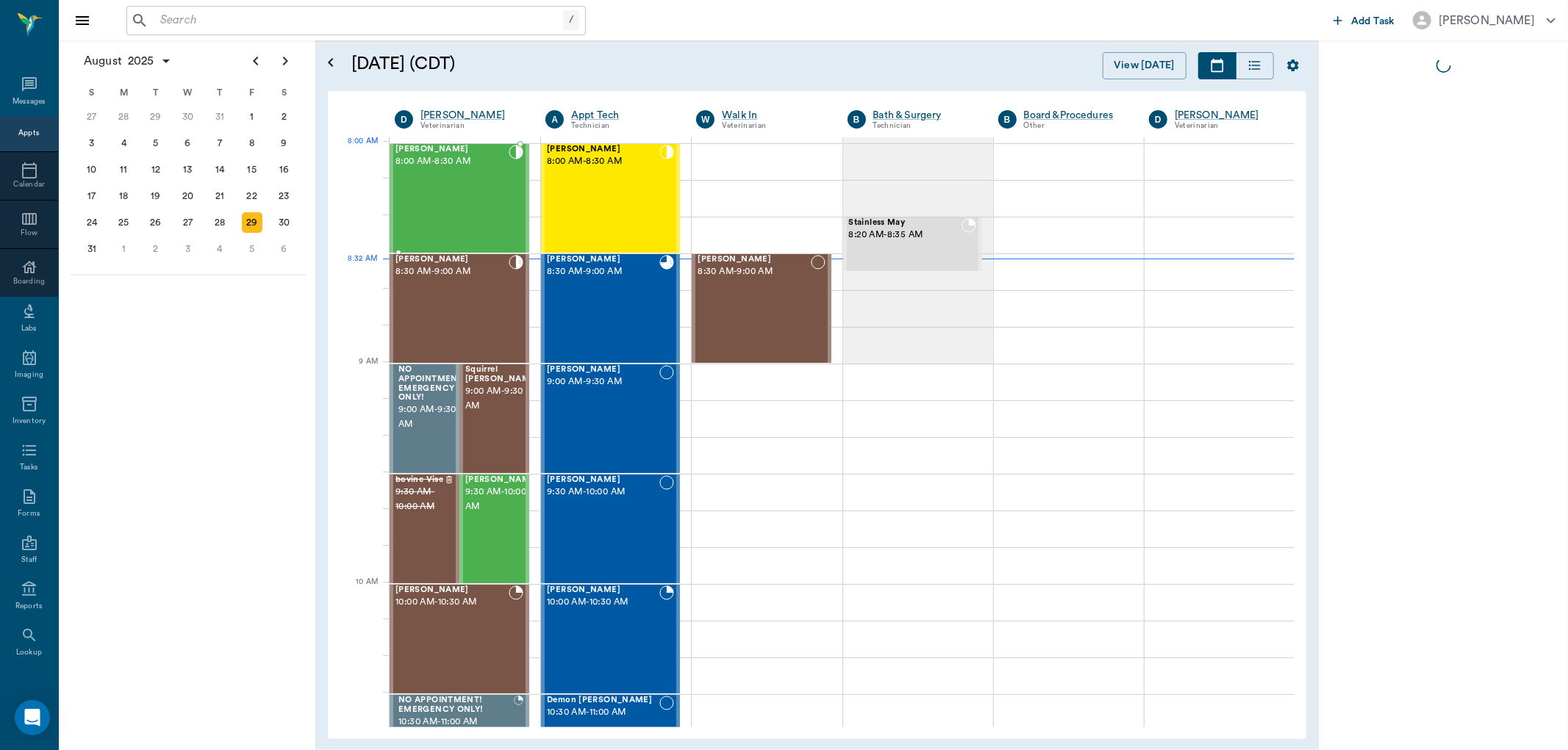
scroll to position [3, 0]
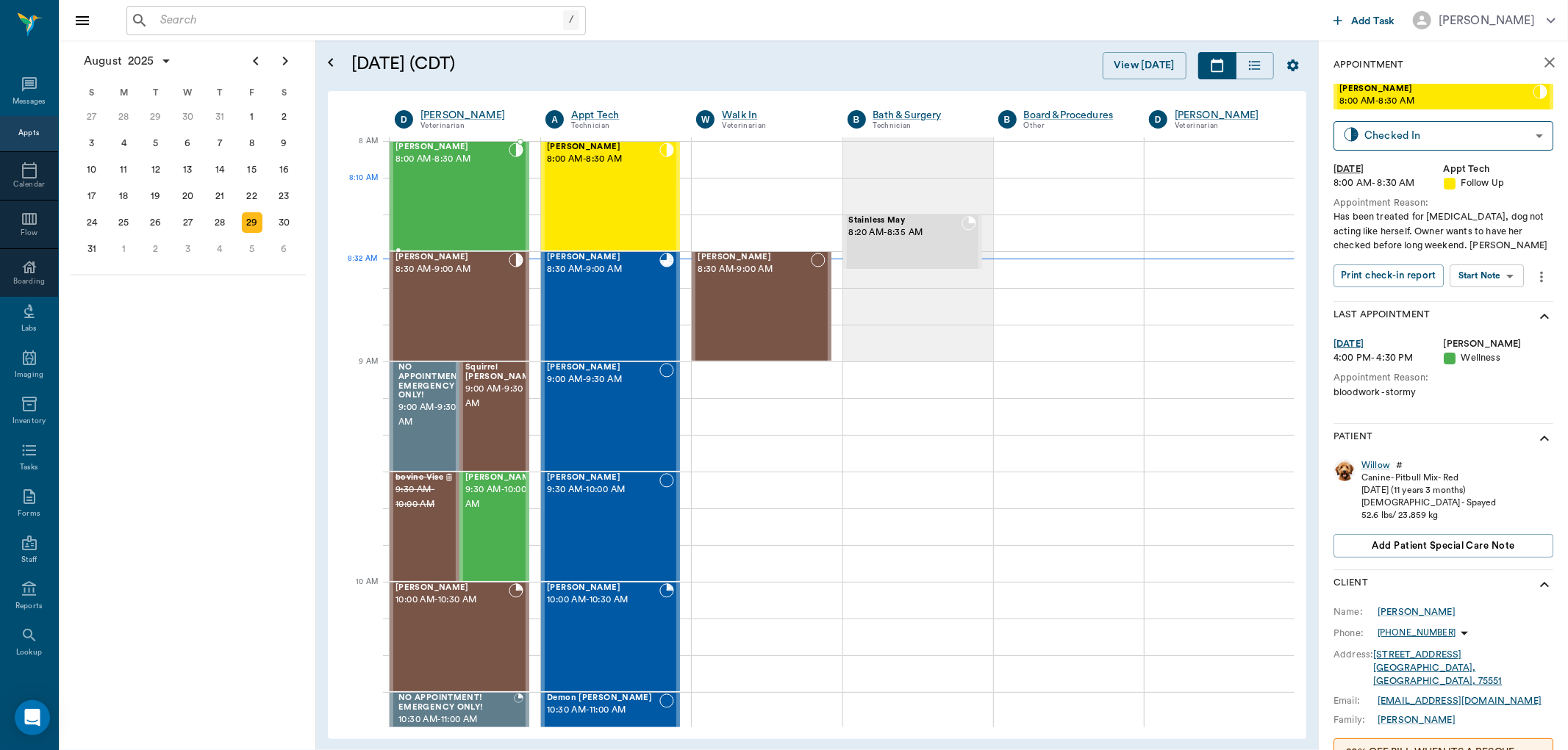
click at [455, 185] on div "Ruthie Smith 8:00 AM - 8:30 AM" at bounding box center [452, 196] width 113 height 108
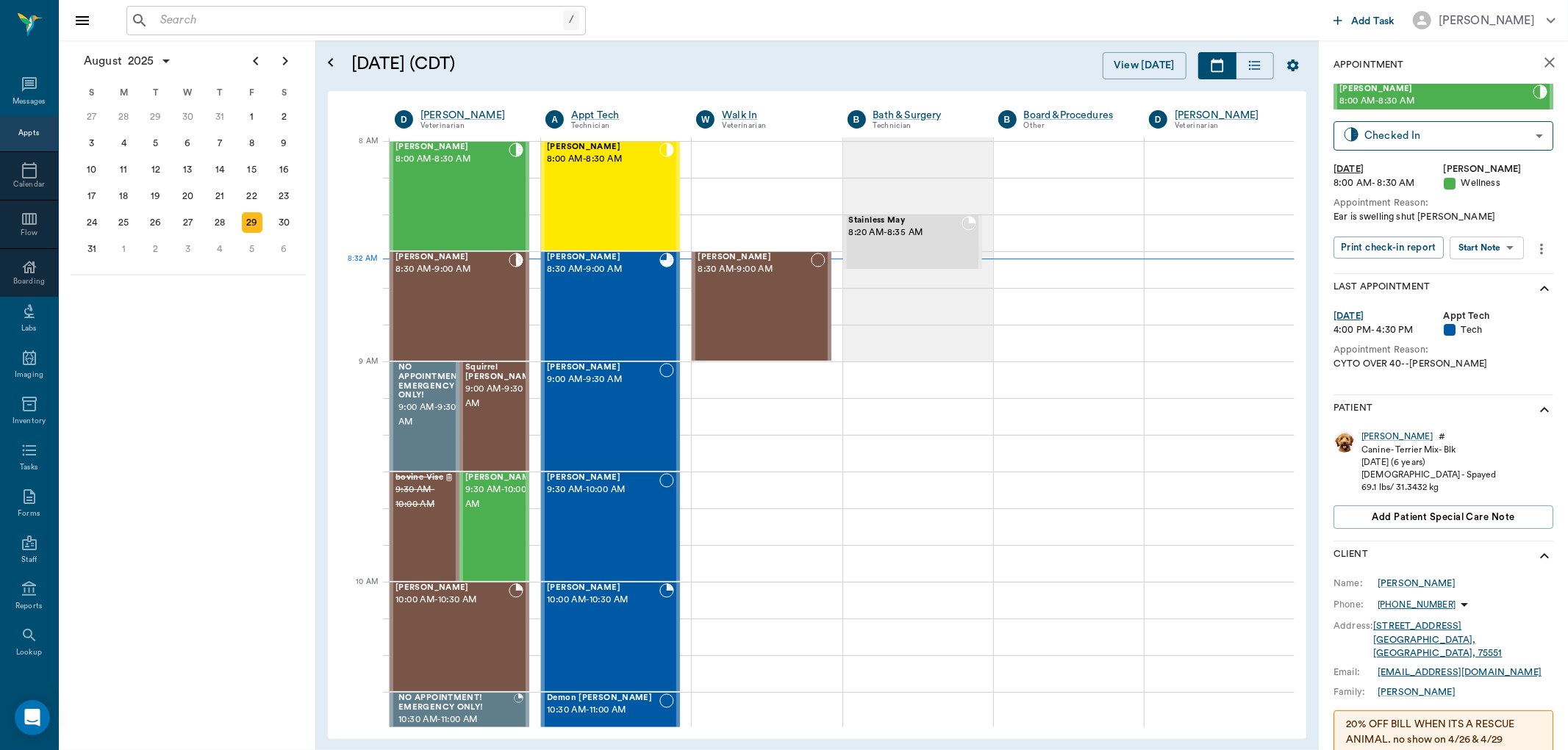
click at [1477, 248] on body "/ ​ Add Task Dr. Bert Ellsworth Nectar Messages Appts Calendar Flow Boarding La…" at bounding box center [784, 375] width 1568 height 750
click at [1478, 270] on button "Start SOAP" at bounding box center [1471, 278] width 50 height 17
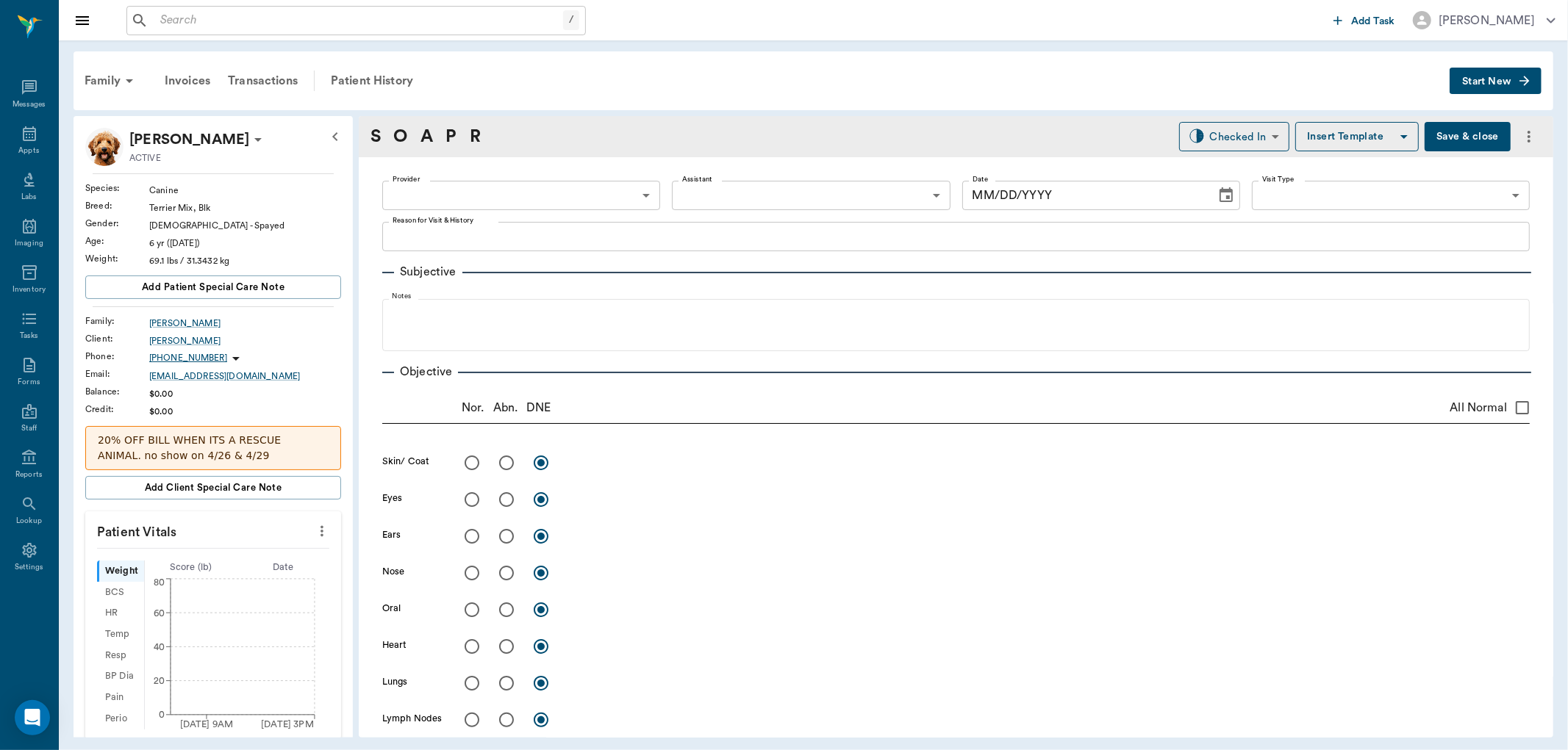
type input "63ec2f075fda476ae8351a4d"
type input "65d2be4f46e3a538d89b8c14"
type textarea "Ear is swelling shut Christy"
type input "[DATE]"
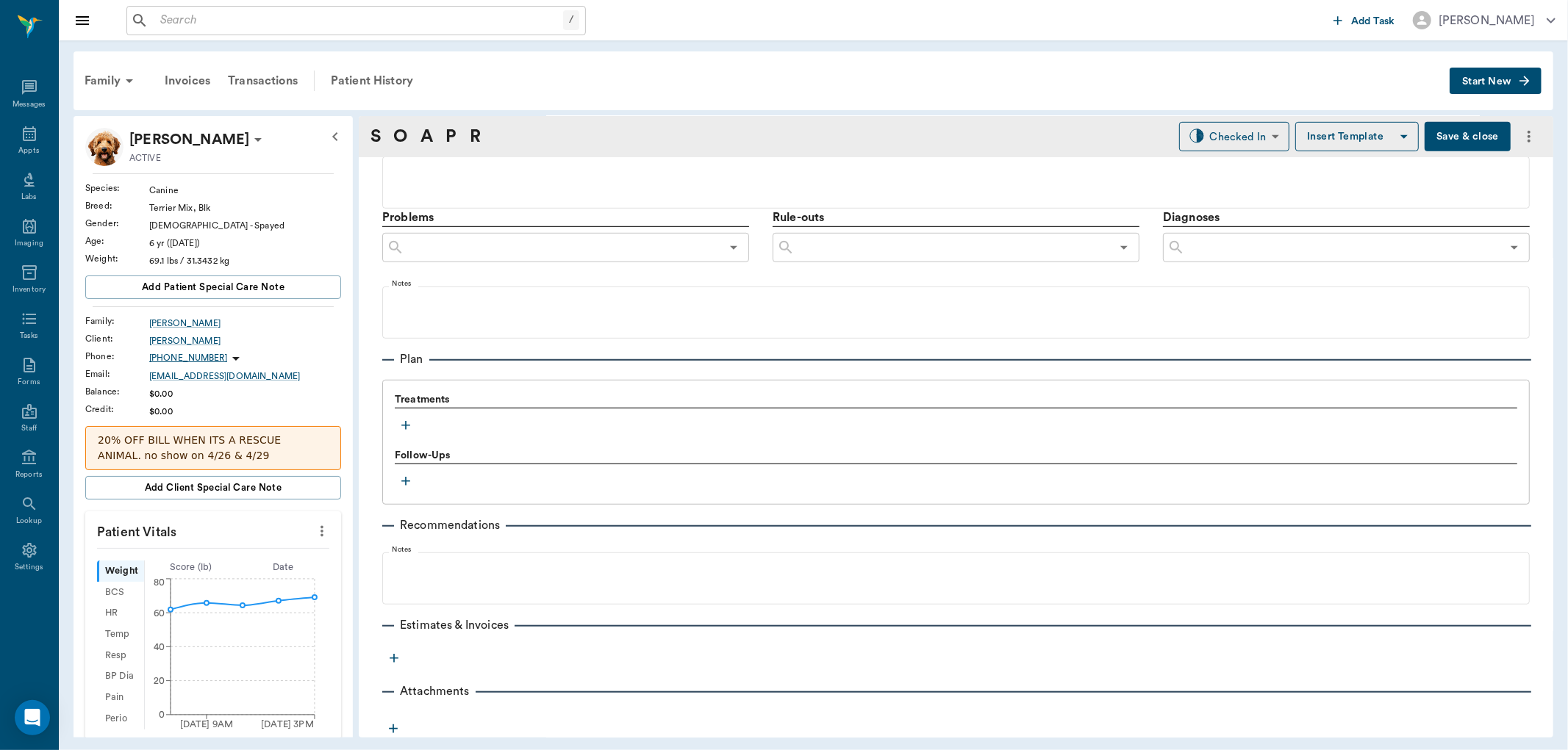
scroll to position [794, 0]
click at [406, 420] on icon "button" at bounding box center [406, 423] width 14 height 14
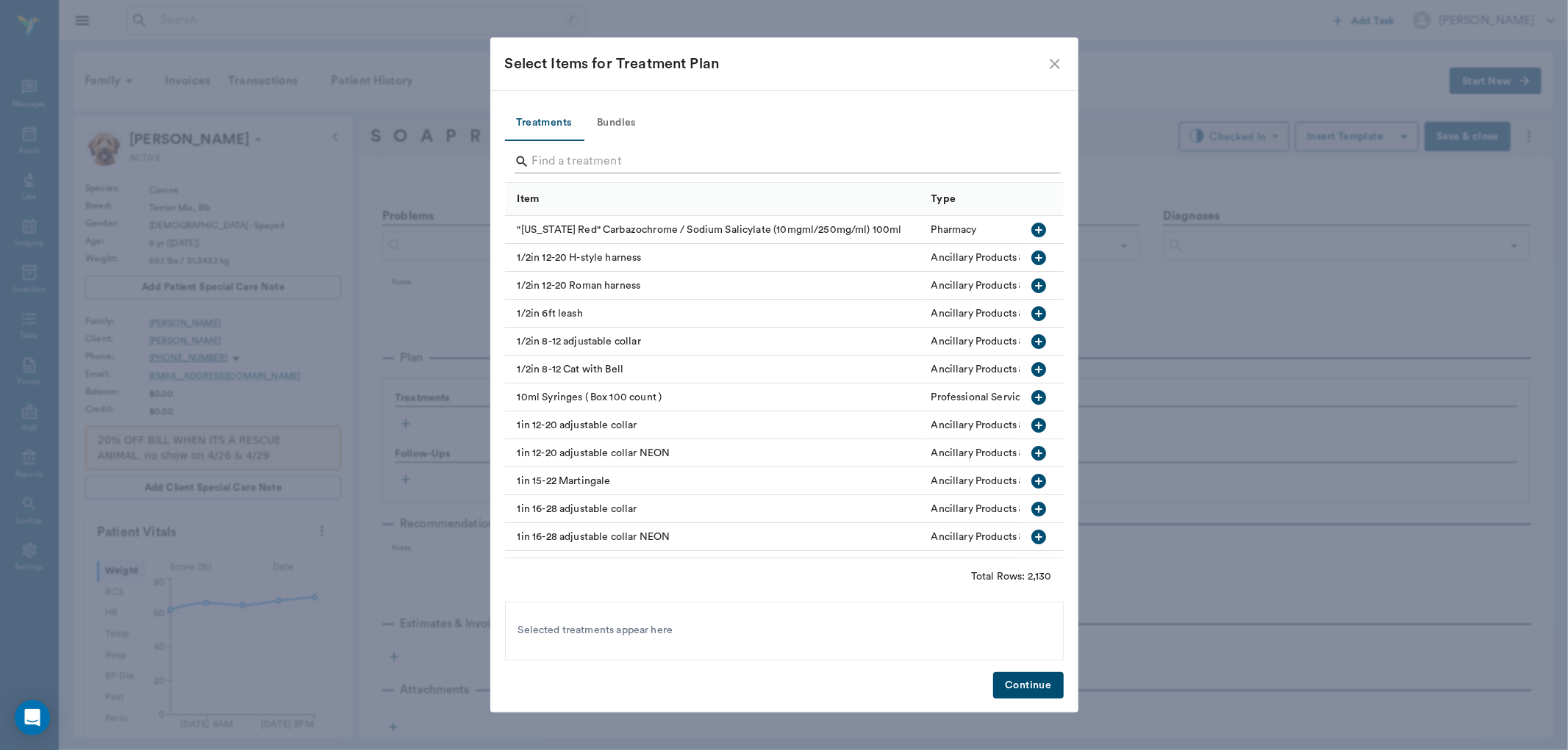
click at [584, 163] on input "Search" at bounding box center [786, 162] width 506 height 24
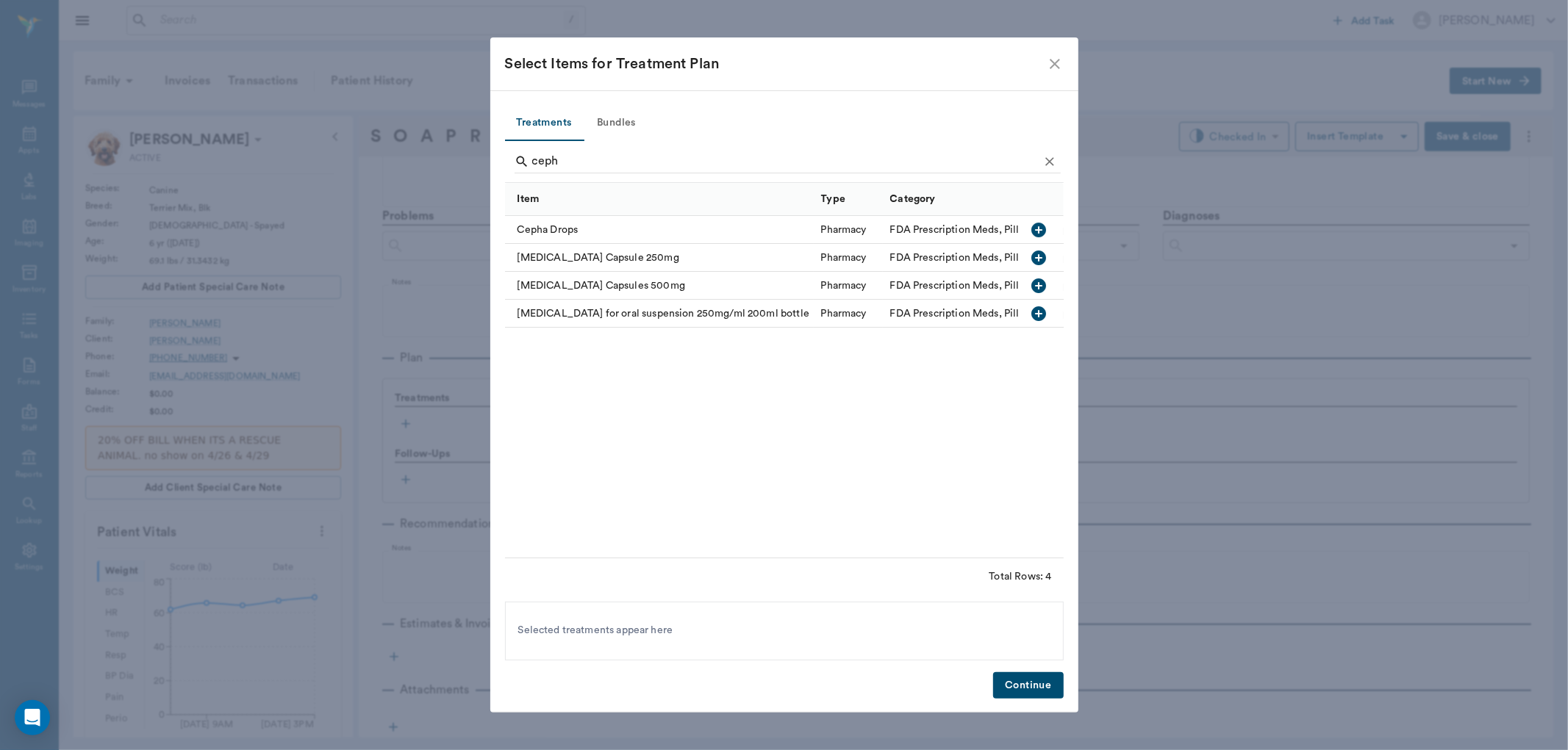
click at [1038, 277] on icon "button" at bounding box center [1038, 285] width 18 height 18
type input "c"
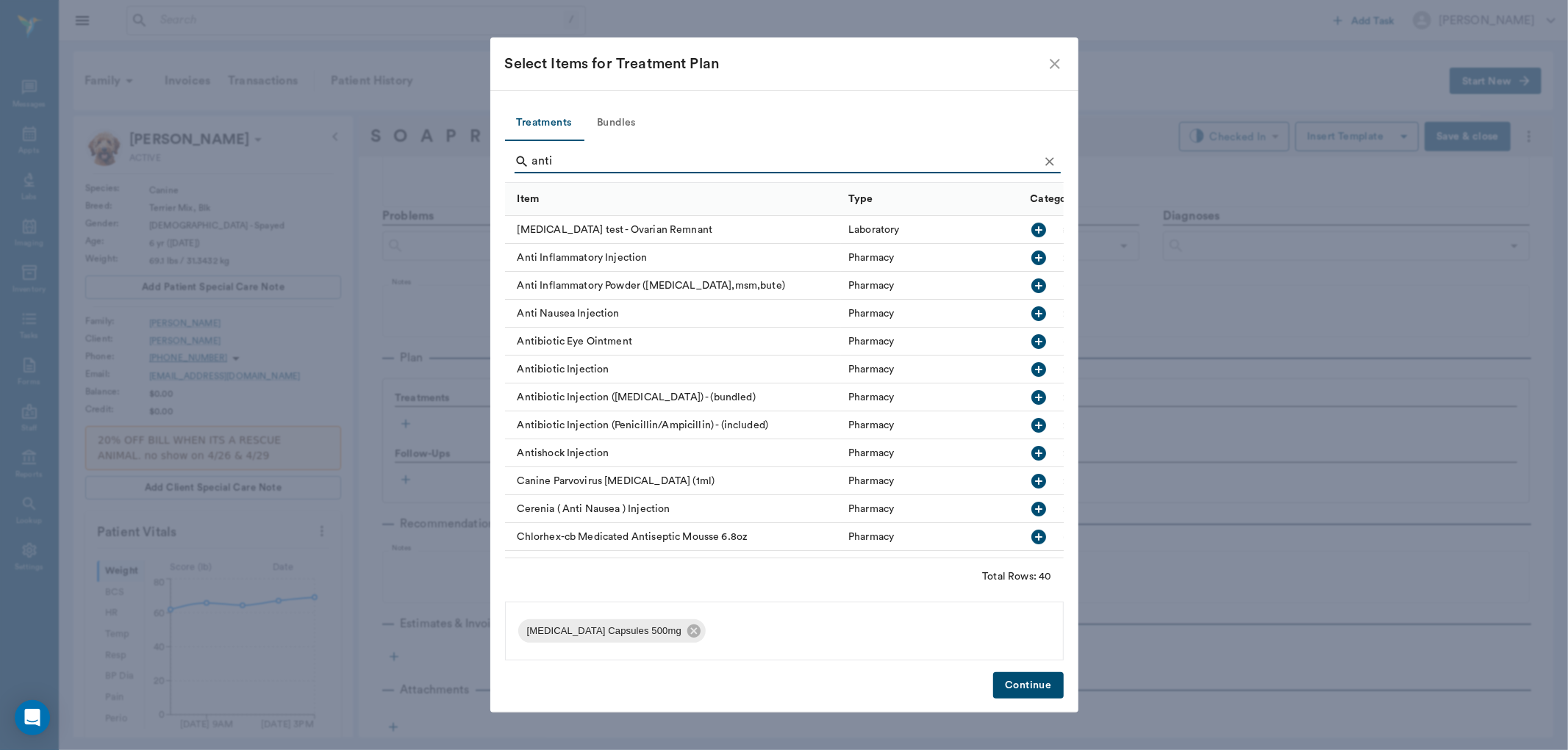
click at [1031, 259] on icon "button" at bounding box center [1038, 257] width 14 height 14
type input "a"
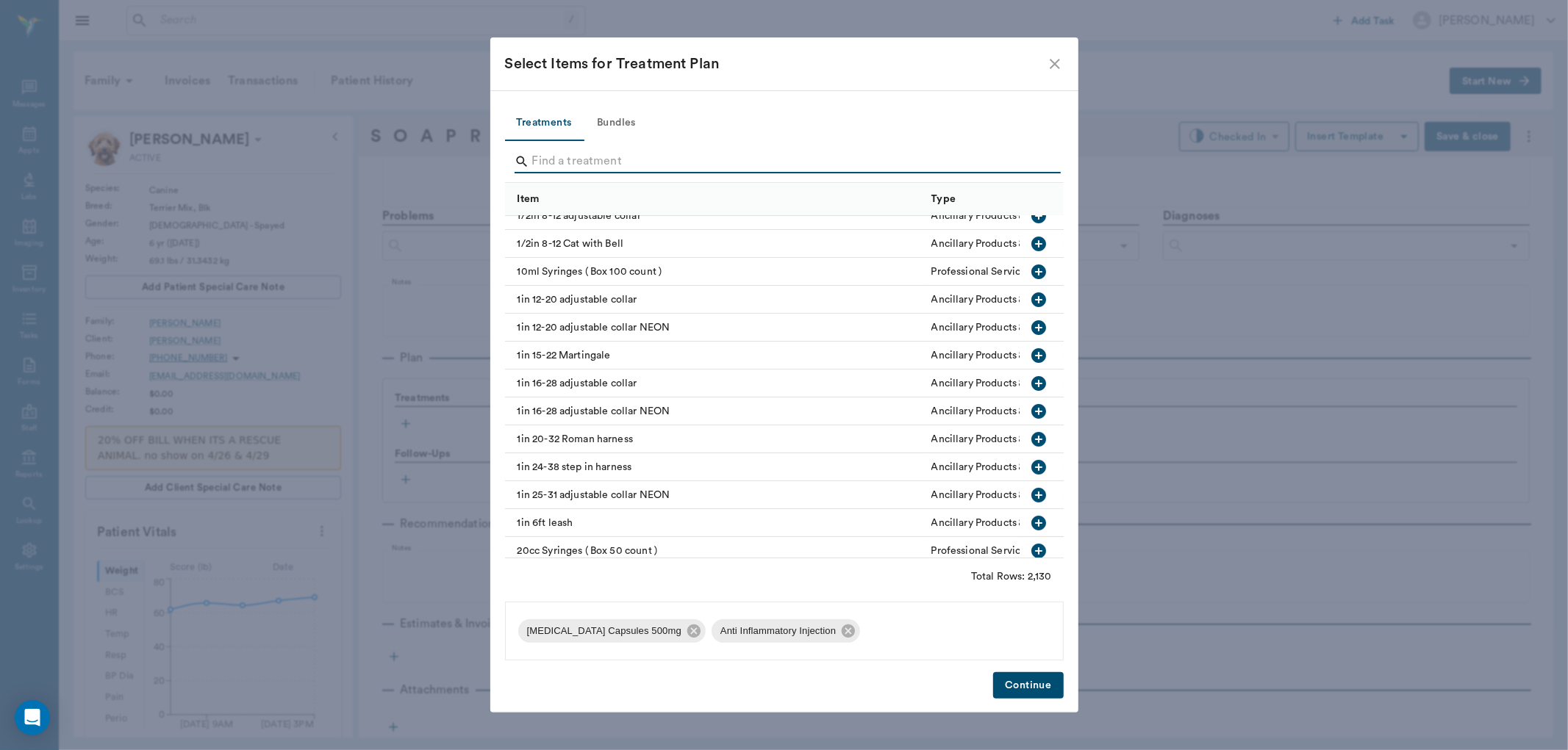
scroll to position [163, 0]
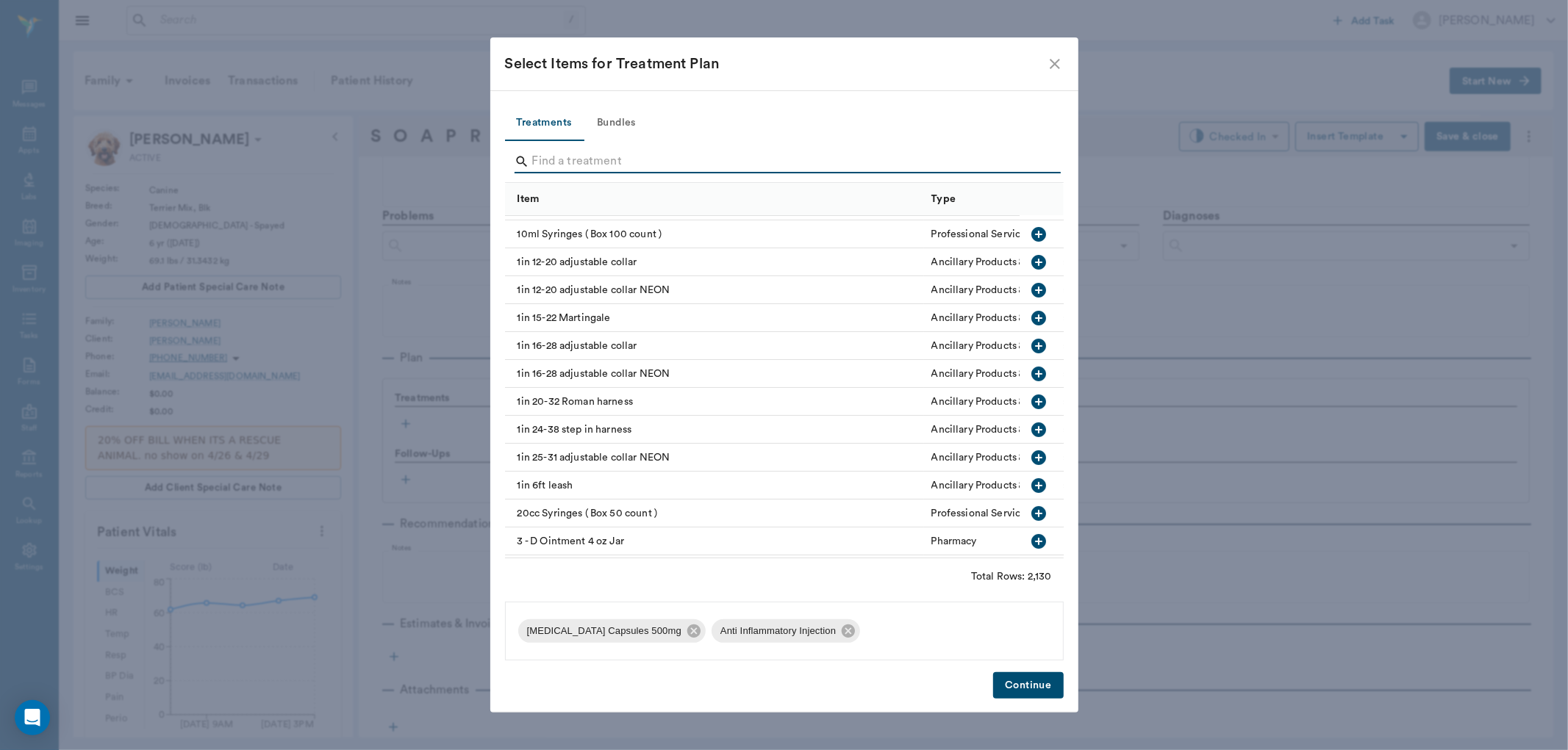
click at [611, 171] on input "Search" at bounding box center [786, 162] width 506 height 24
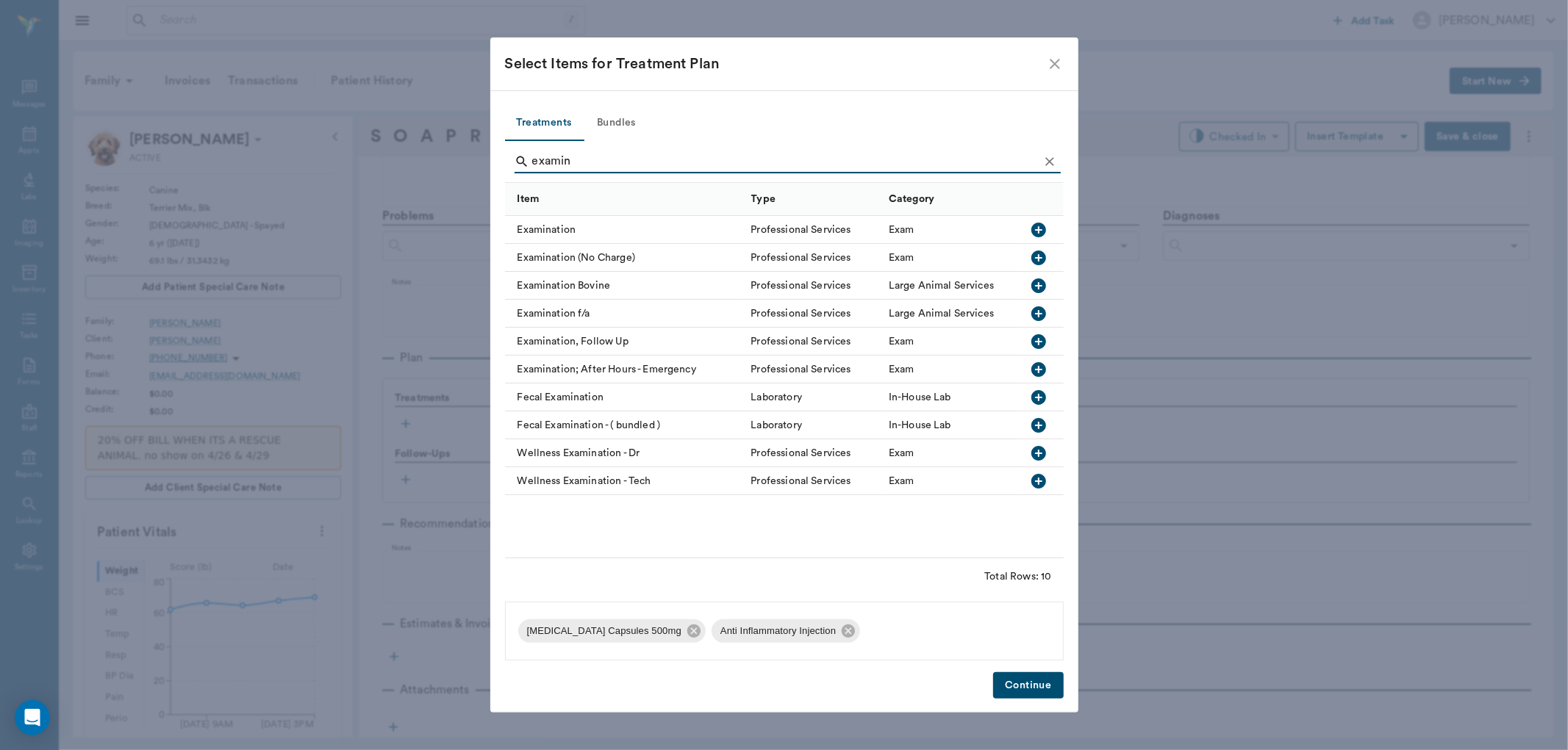
scroll to position [0, 0]
type input "examin"
click at [1037, 232] on icon "button" at bounding box center [1038, 229] width 14 height 14
click at [1032, 687] on button "Continue" at bounding box center [1028, 686] width 69 height 27
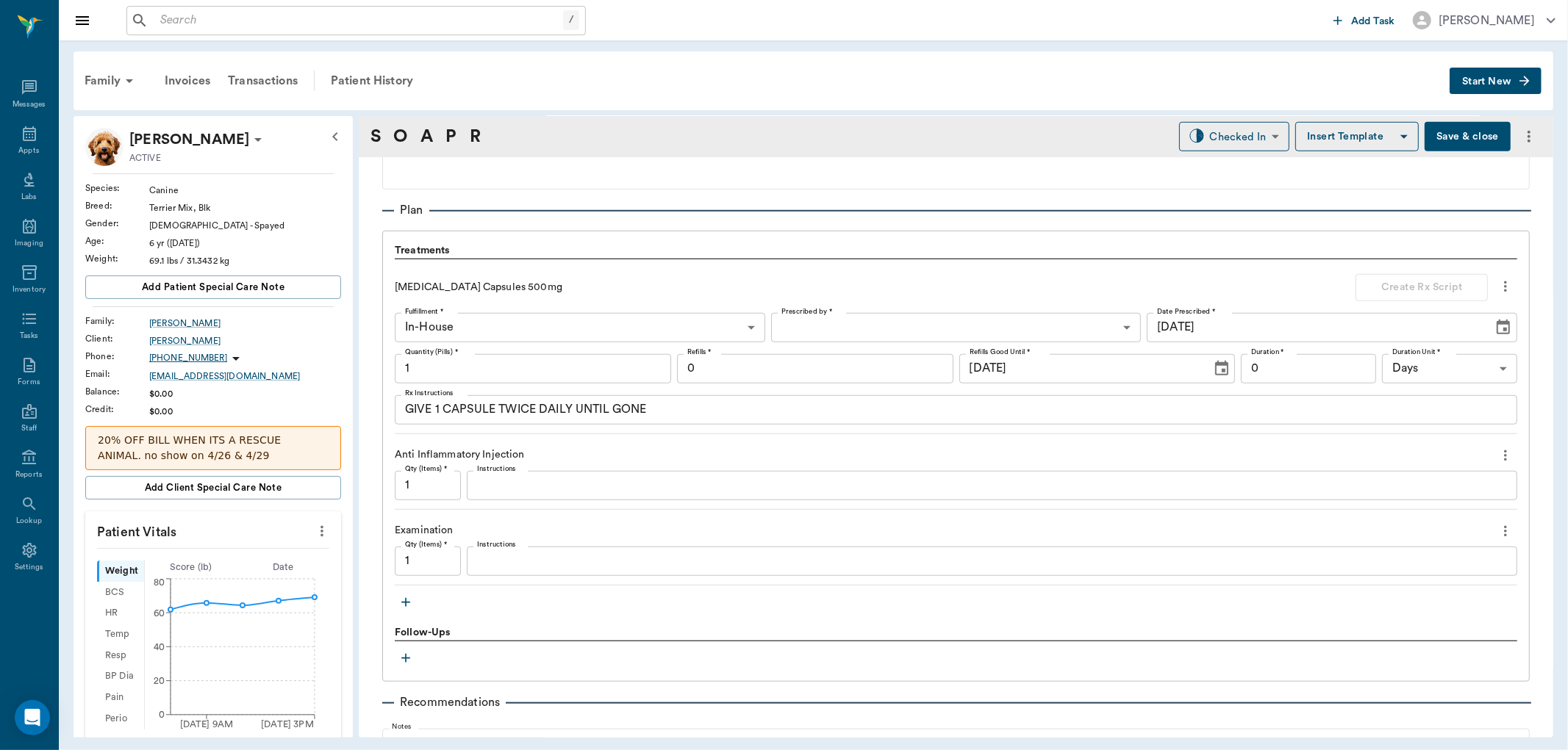
scroll to position [1120, 0]
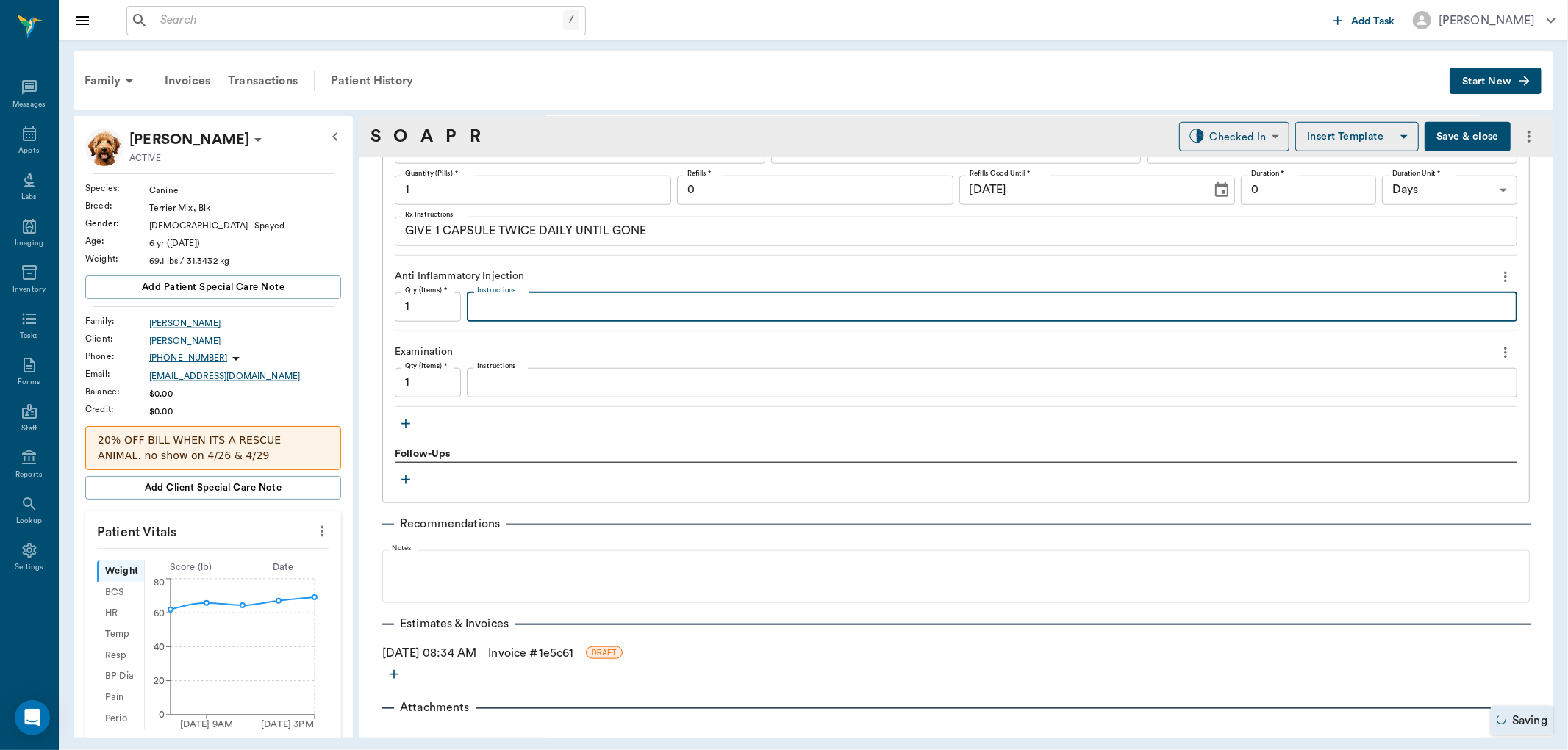
click at [502, 310] on textarea "Instructions" at bounding box center [991, 307] width 1030 height 17
type textarea "MP 70 DexSP 1.7"
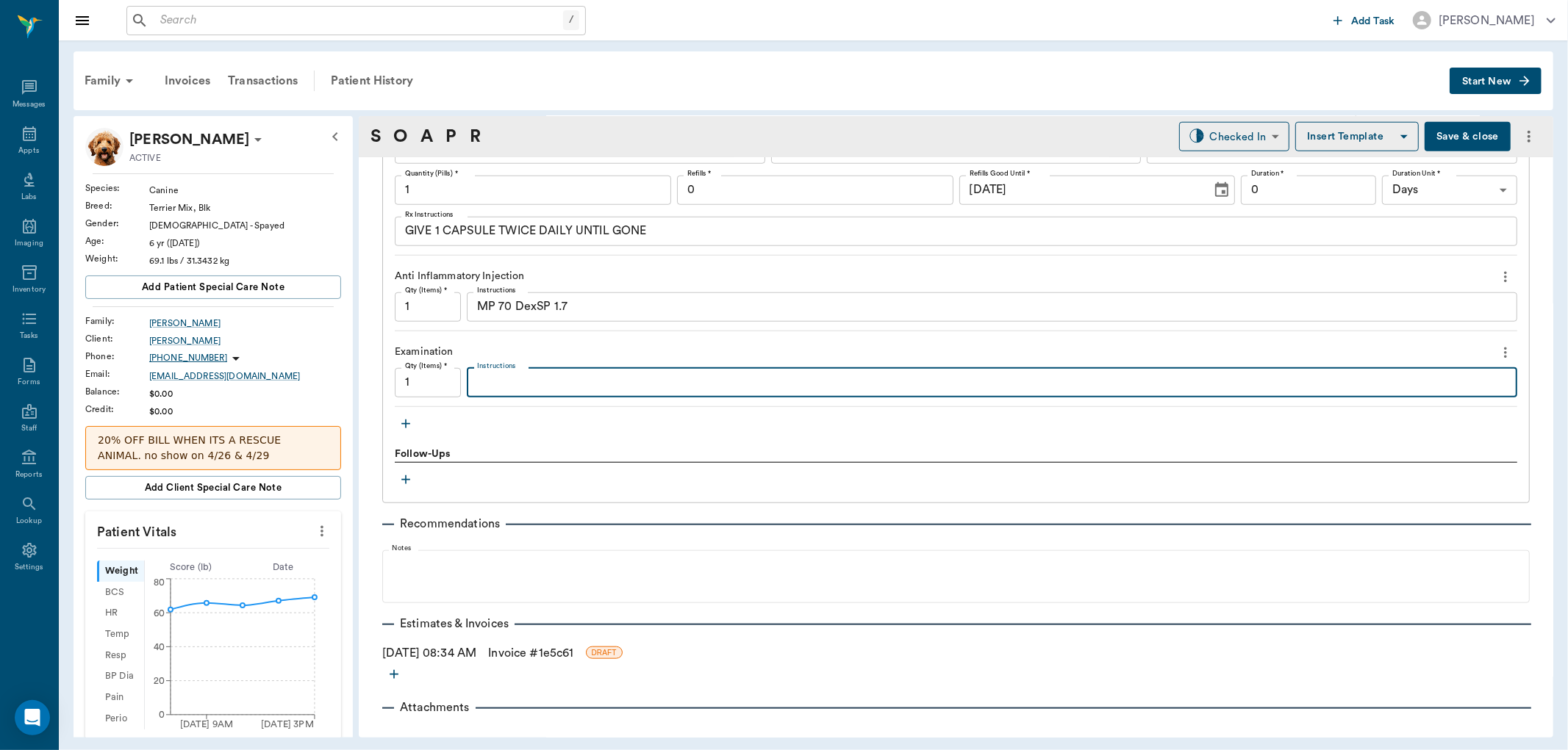
click at [500, 377] on textarea "Instructions" at bounding box center [991, 383] width 1030 height 17
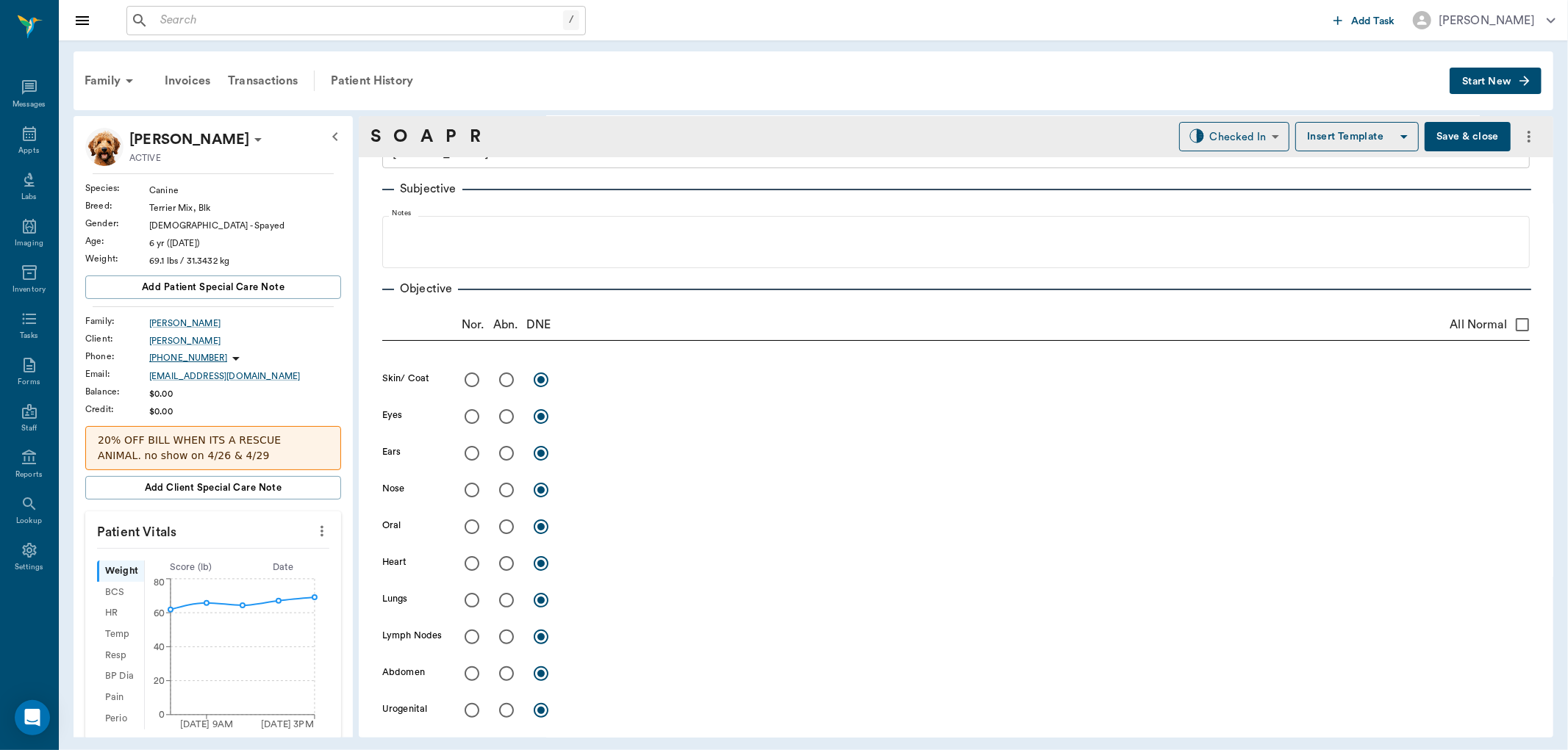
scroll to position [245, 0]
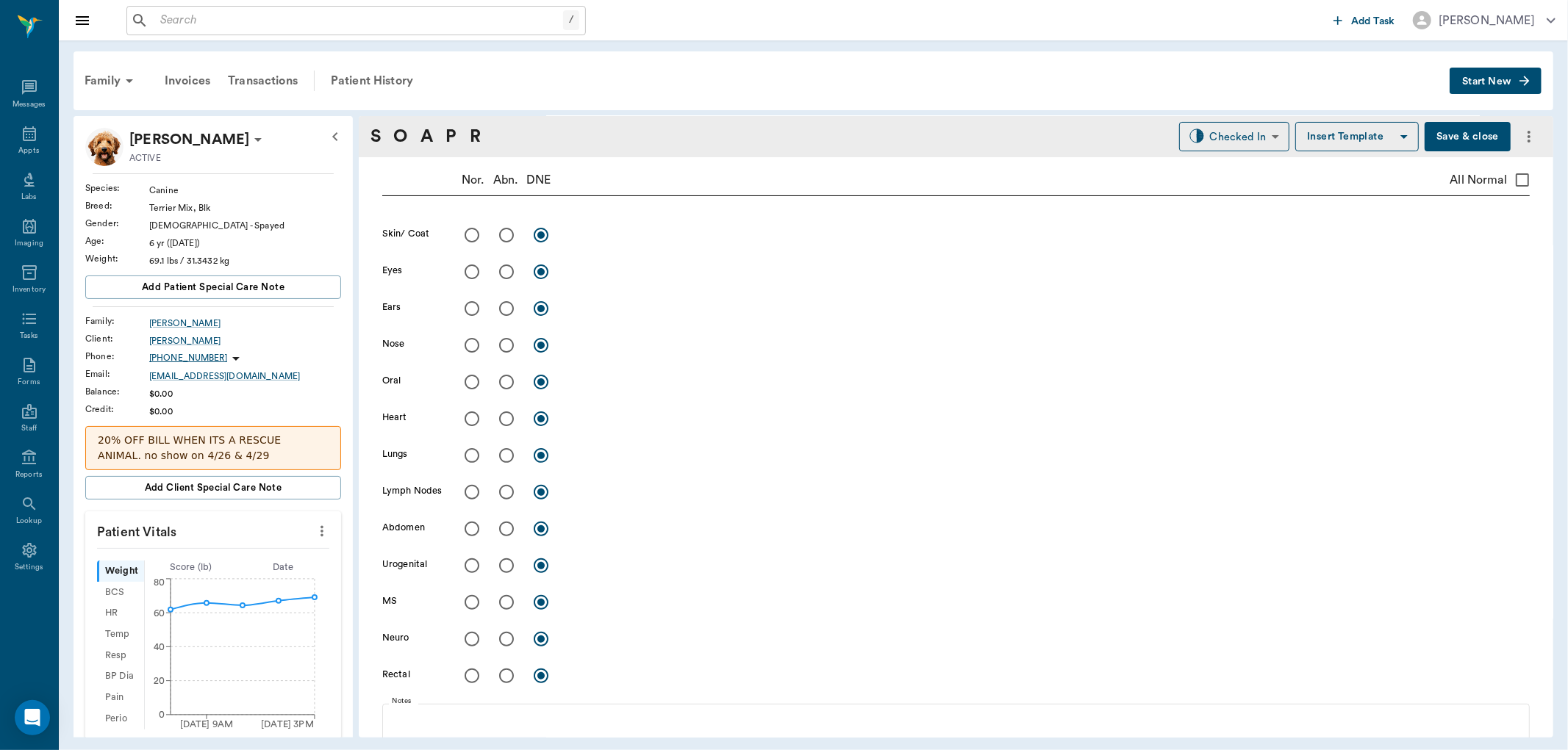
type textarea "Drained hematoma"
click at [503, 310] on input "radio" at bounding box center [506, 308] width 30 height 30
radio input "true"
click at [600, 312] on textarea at bounding box center [1049, 308] width 962 height 17
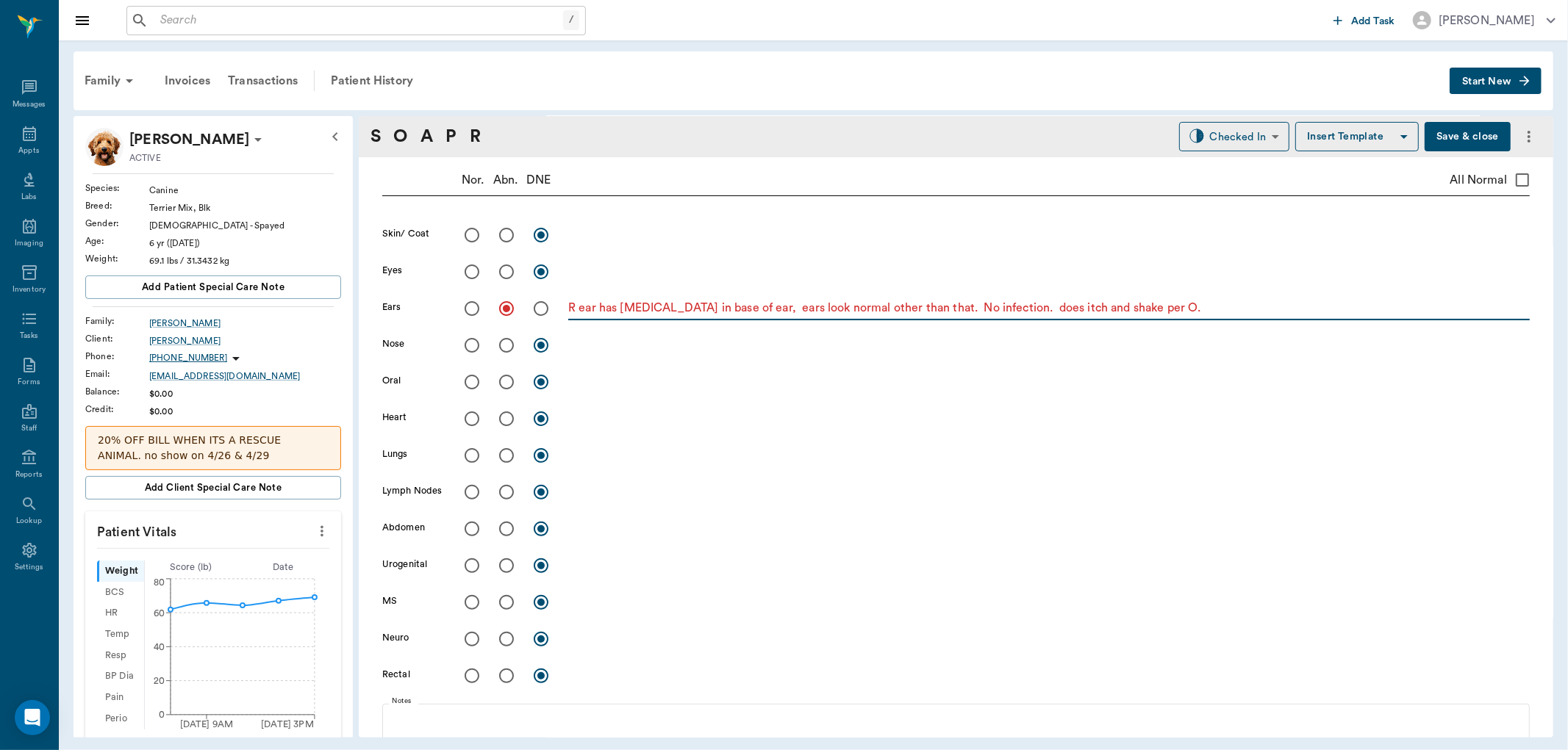
type textarea "R ear has hematoma in base of ear, ears look normal other than that. No infecti…"
click at [1450, 130] on button "Save & close" at bounding box center [1468, 136] width 86 height 30
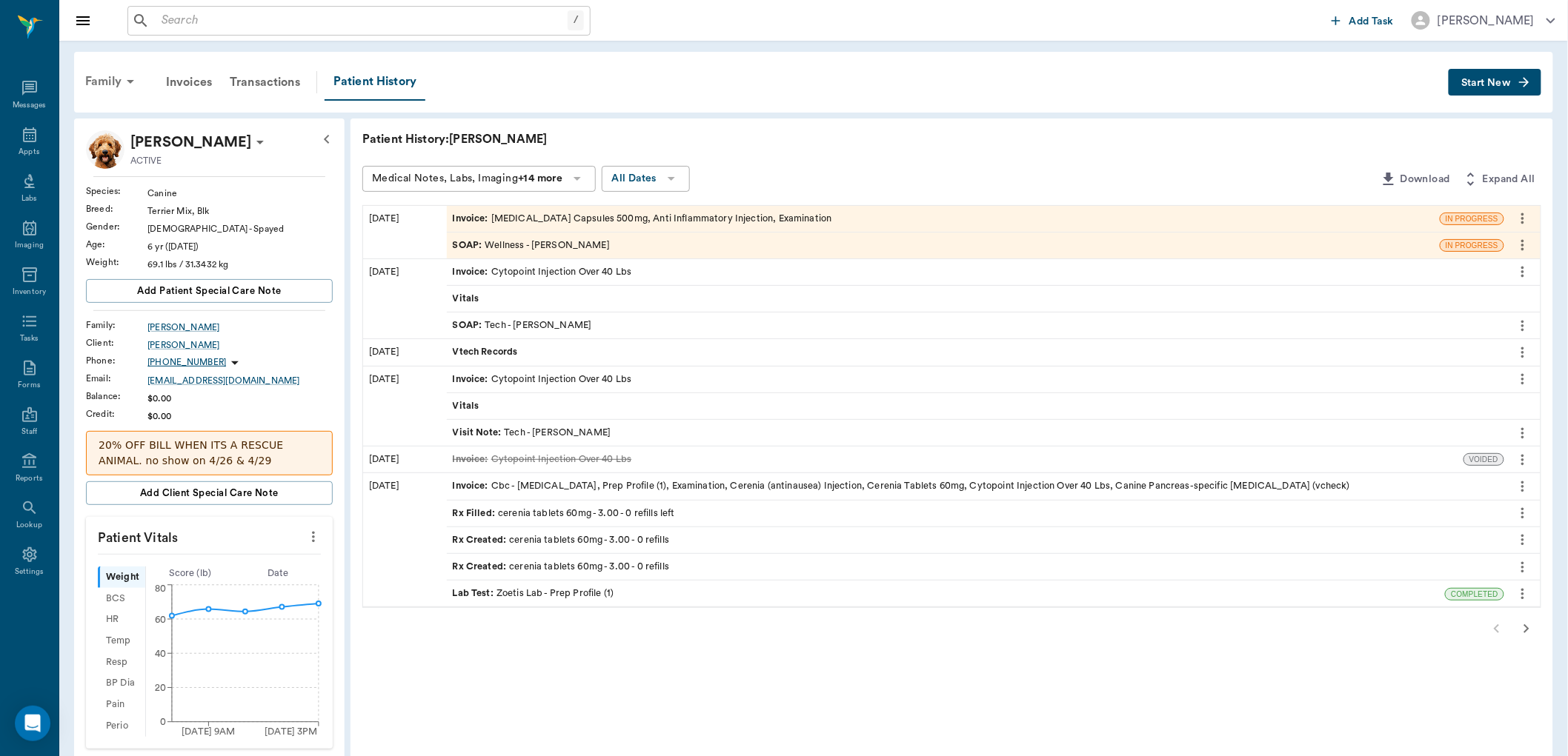
click at [109, 79] on div "Family" at bounding box center [112, 82] width 72 height 36
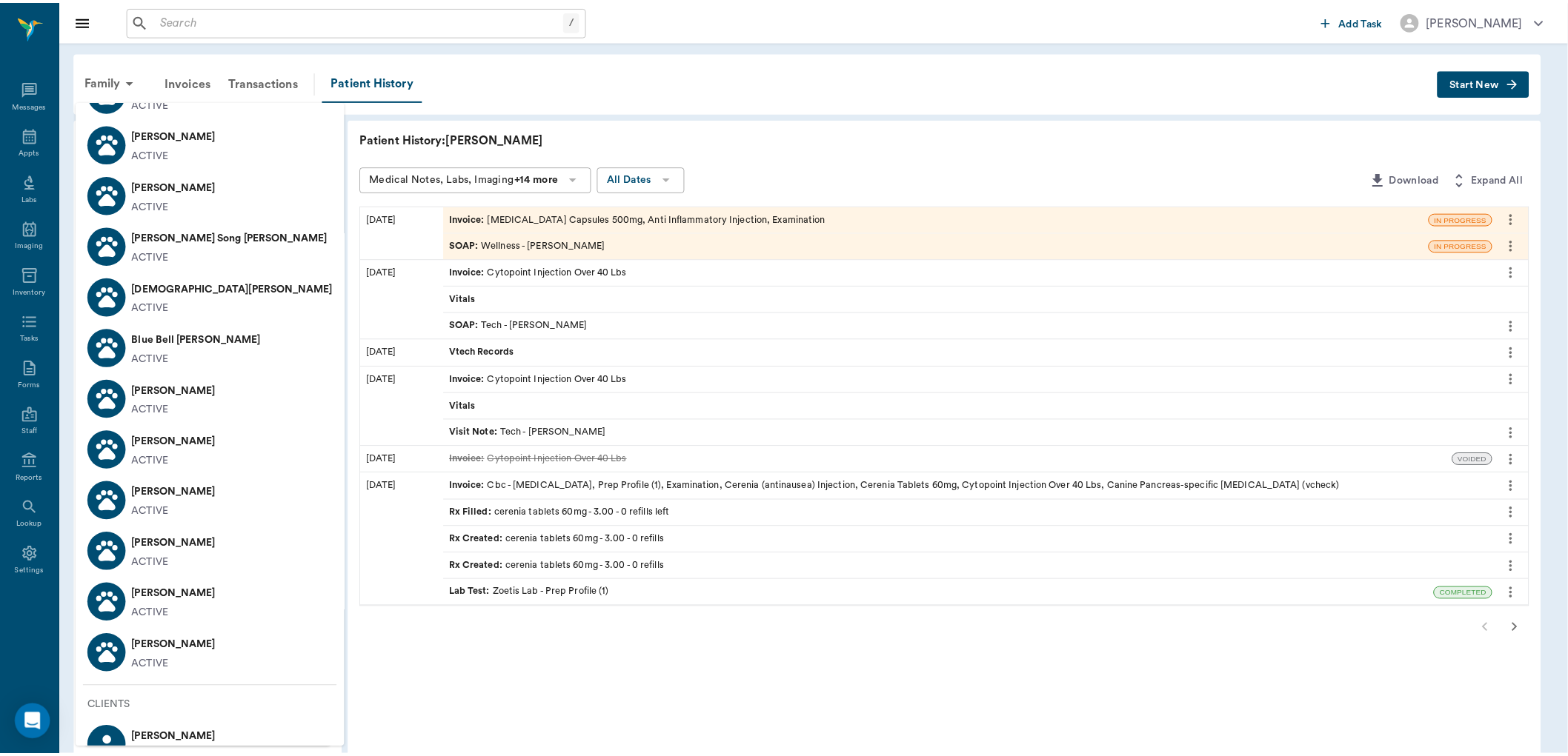
scroll to position [1399, 0]
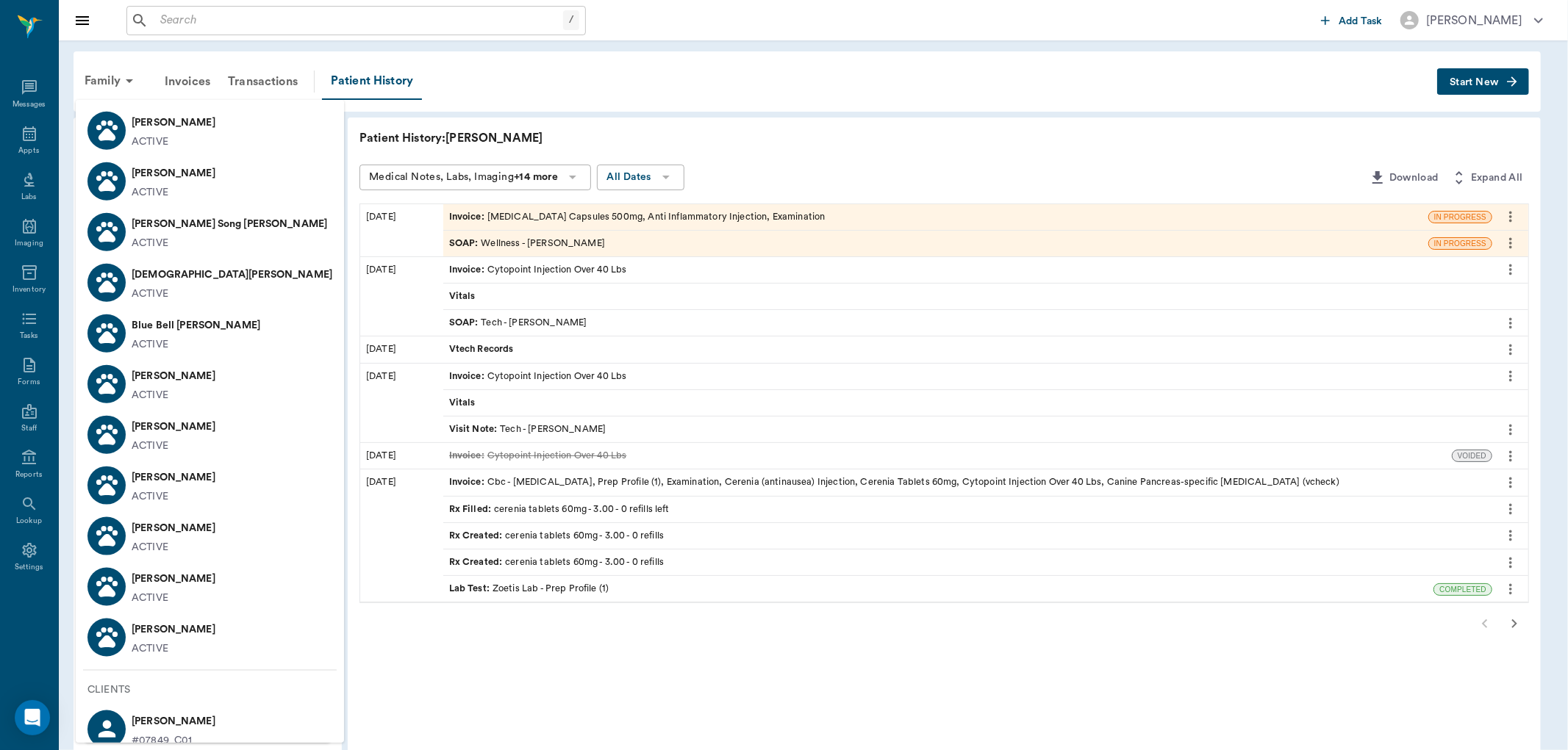
click at [160, 636] on p "[PERSON_NAME]" at bounding box center [173, 630] width 84 height 24
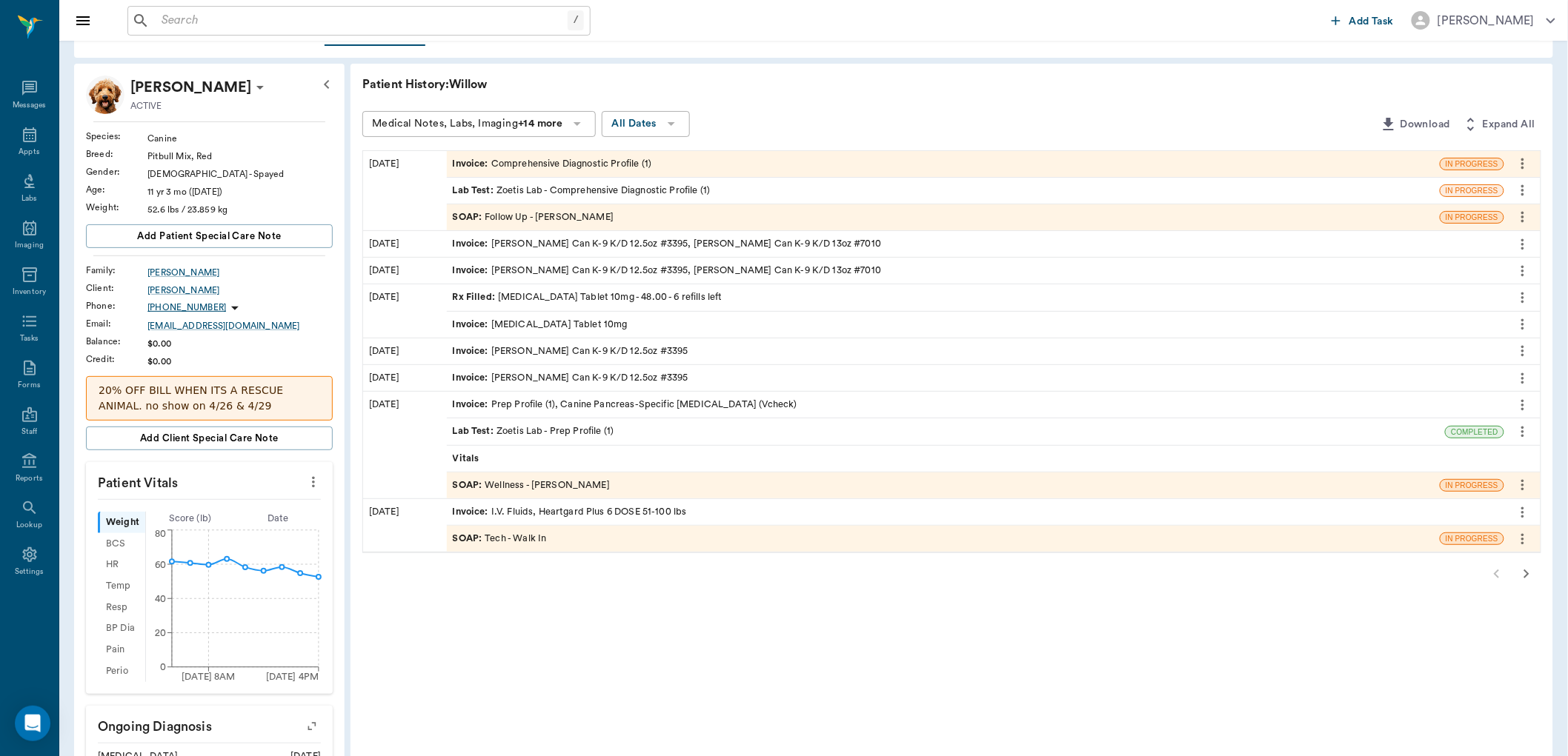
scroll to position [82, 0]
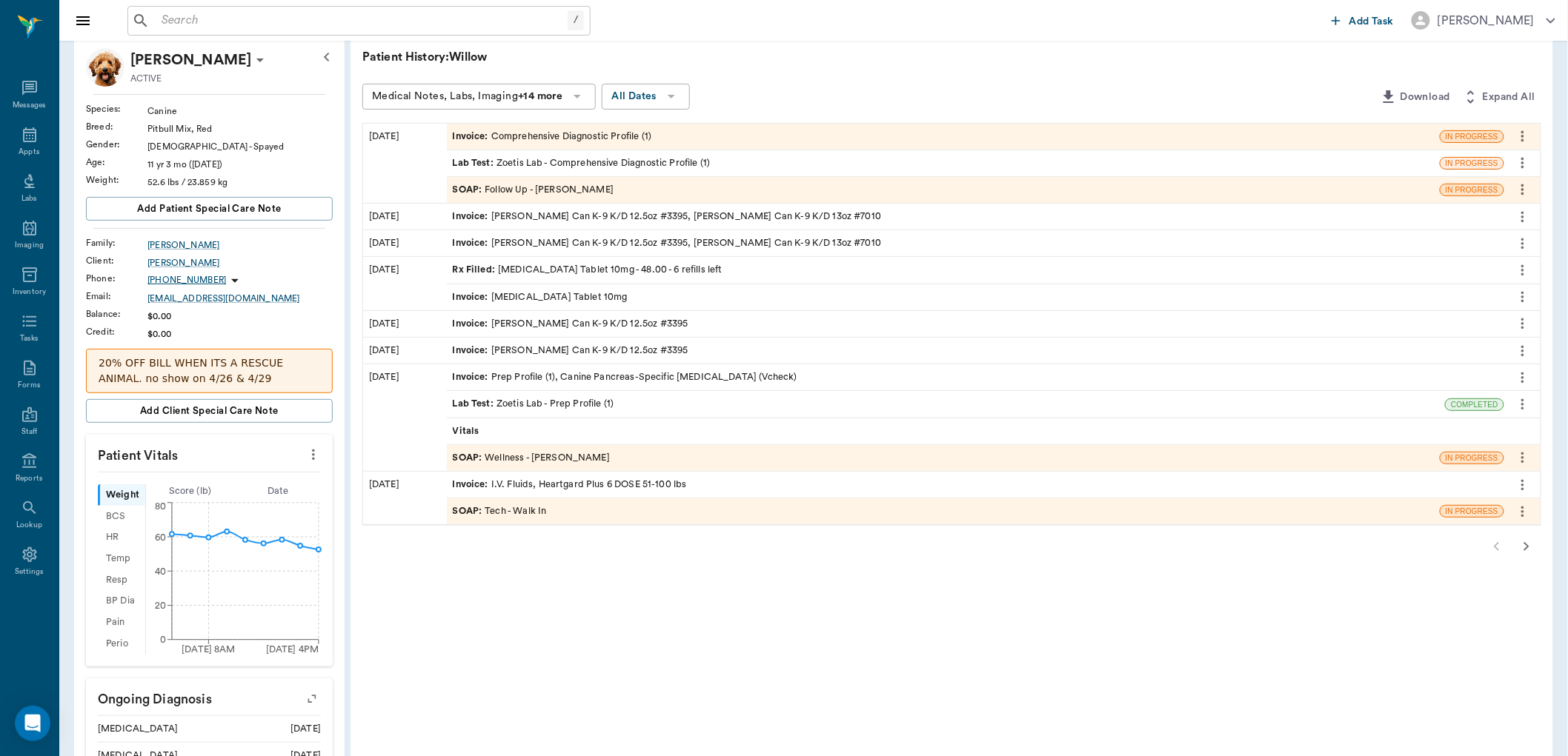
click at [592, 405] on div "Lab Test : Zoetis Lab - Prep Profile (1)" at bounding box center [533, 404] width 161 height 14
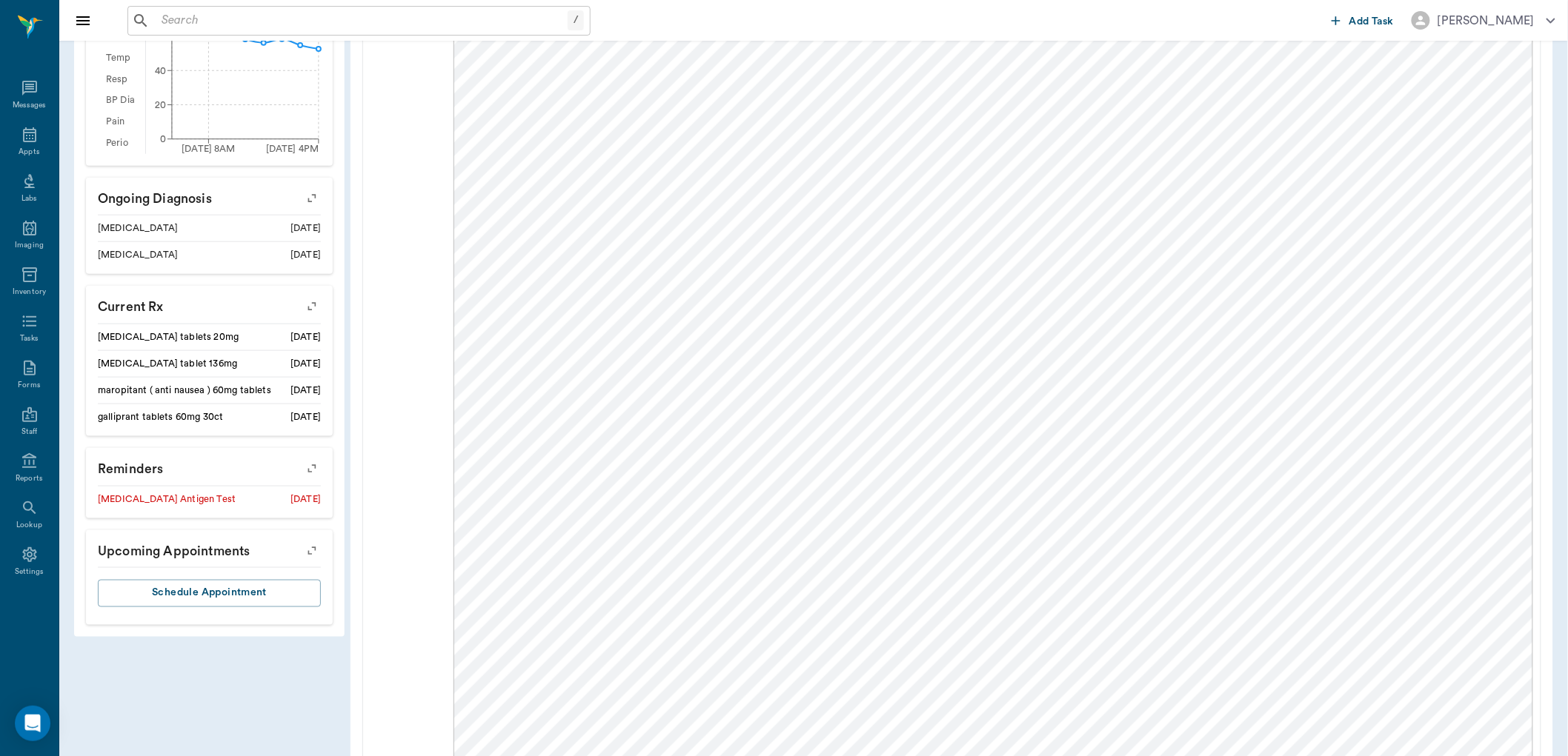
scroll to position [576, 0]
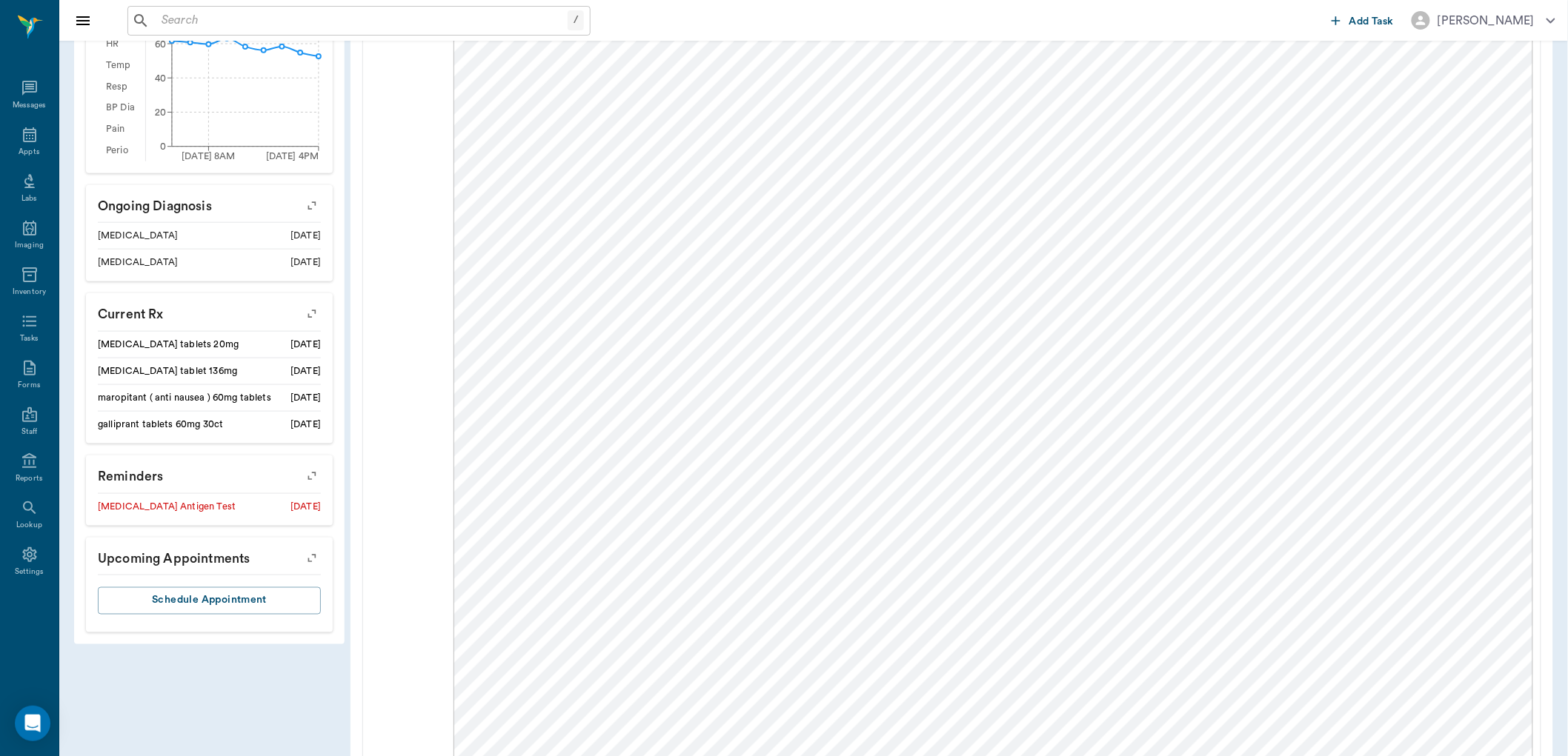
click at [433, 252] on div "08/11/25" at bounding box center [405, 586] width 84 height 1431
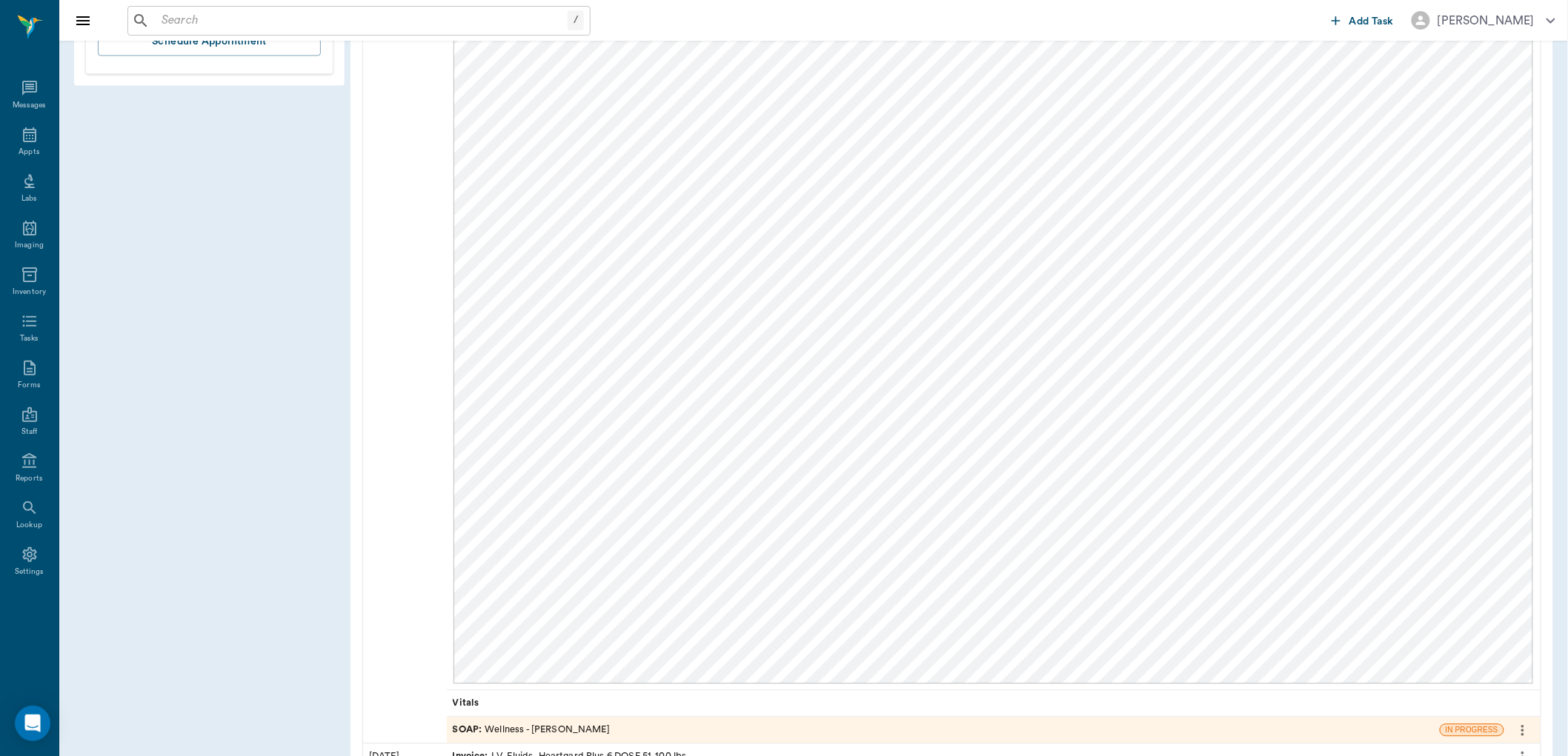
scroll to position [1241, 0]
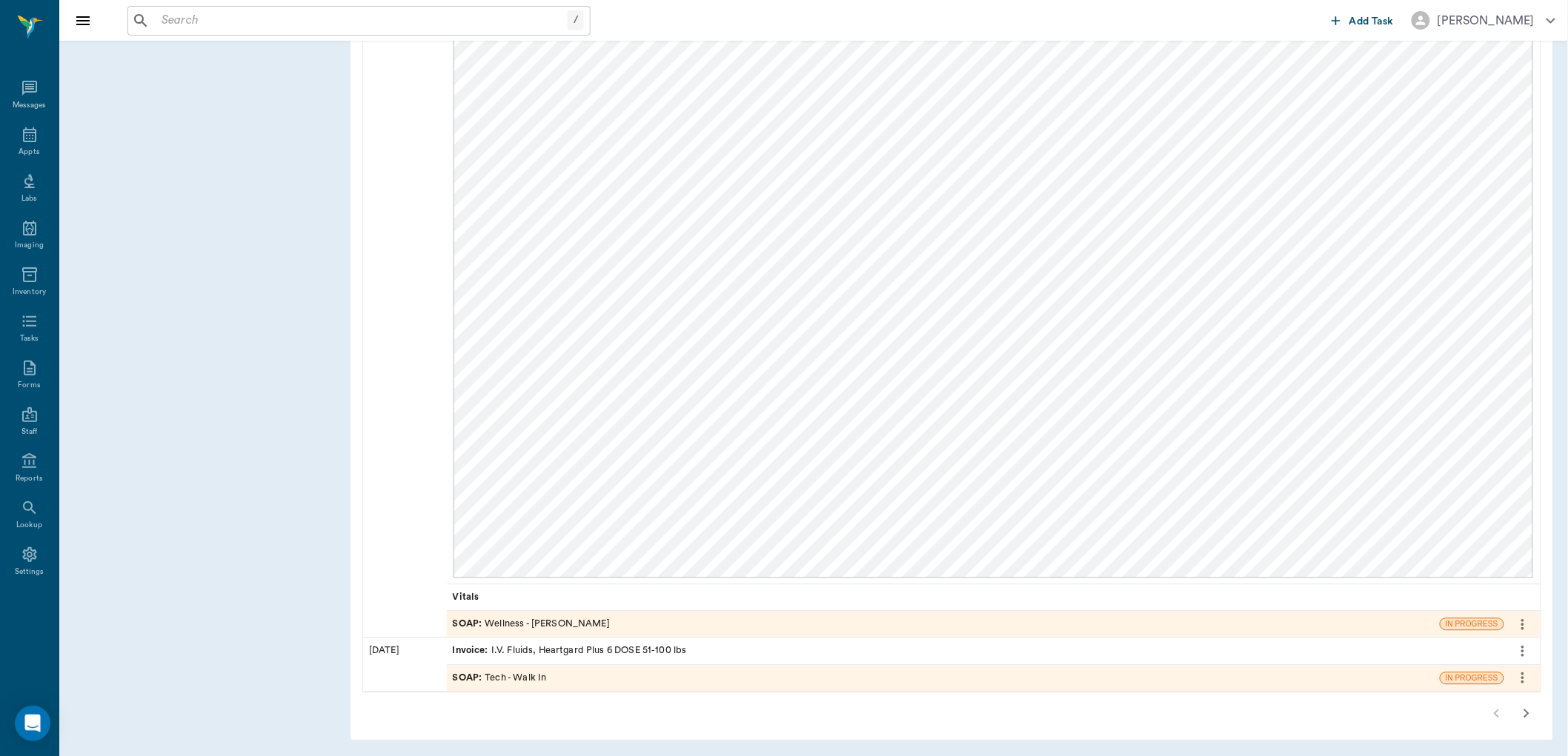
click at [545, 620] on div "SOAP : Wellness - Dr. Bert Ellsworth" at bounding box center [531, 624] width 157 height 14
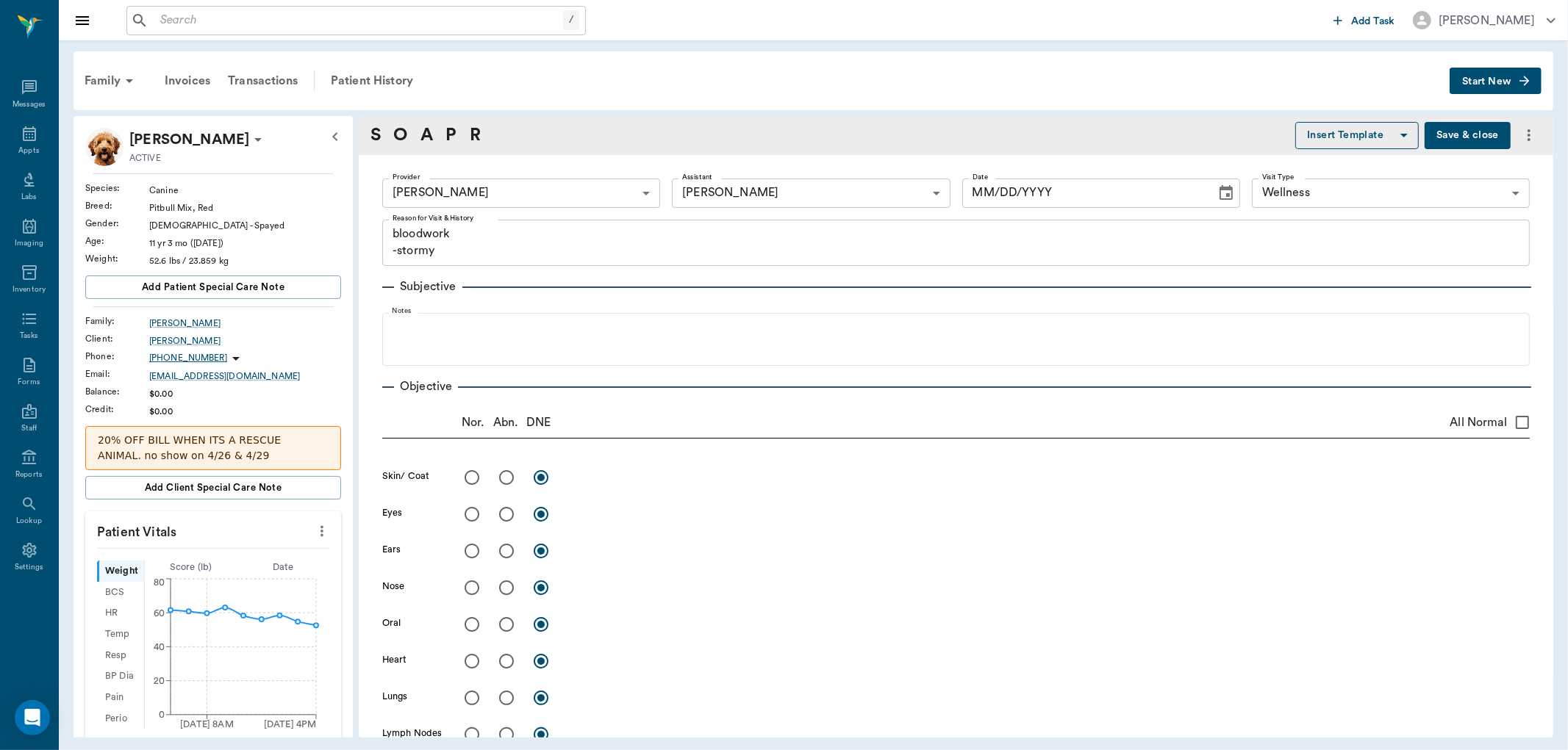
type input "63ec2f075fda476ae8351a4d"
type input "63ec2e7e52e12b0ba117b124"
type input "65d2be4f46e3a538d89b8c14"
type textarea "bloodwork -stormy"
type input "08/11/2025"
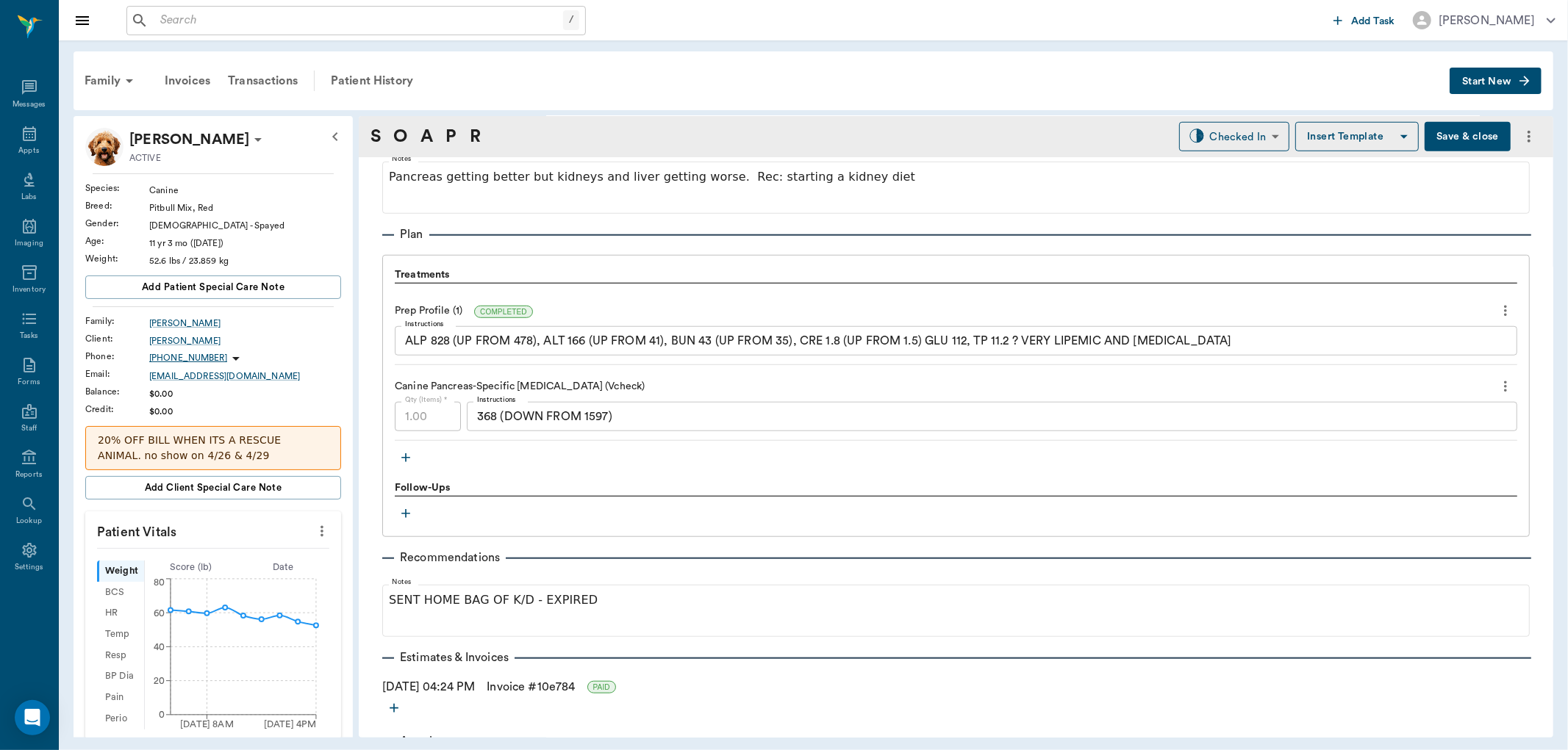
scroll to position [1022, 0]
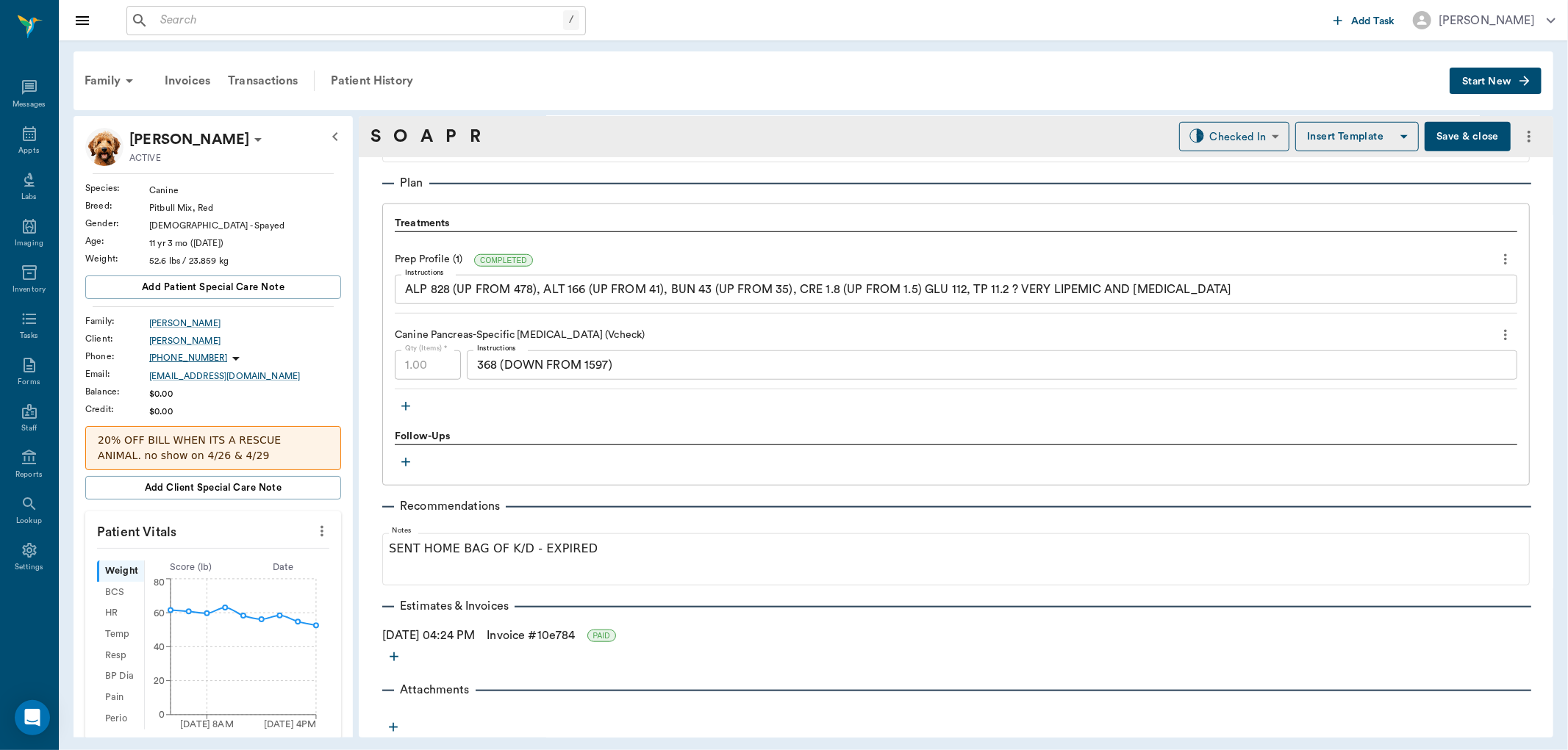
click at [1434, 133] on button "Save & close" at bounding box center [1468, 136] width 86 height 30
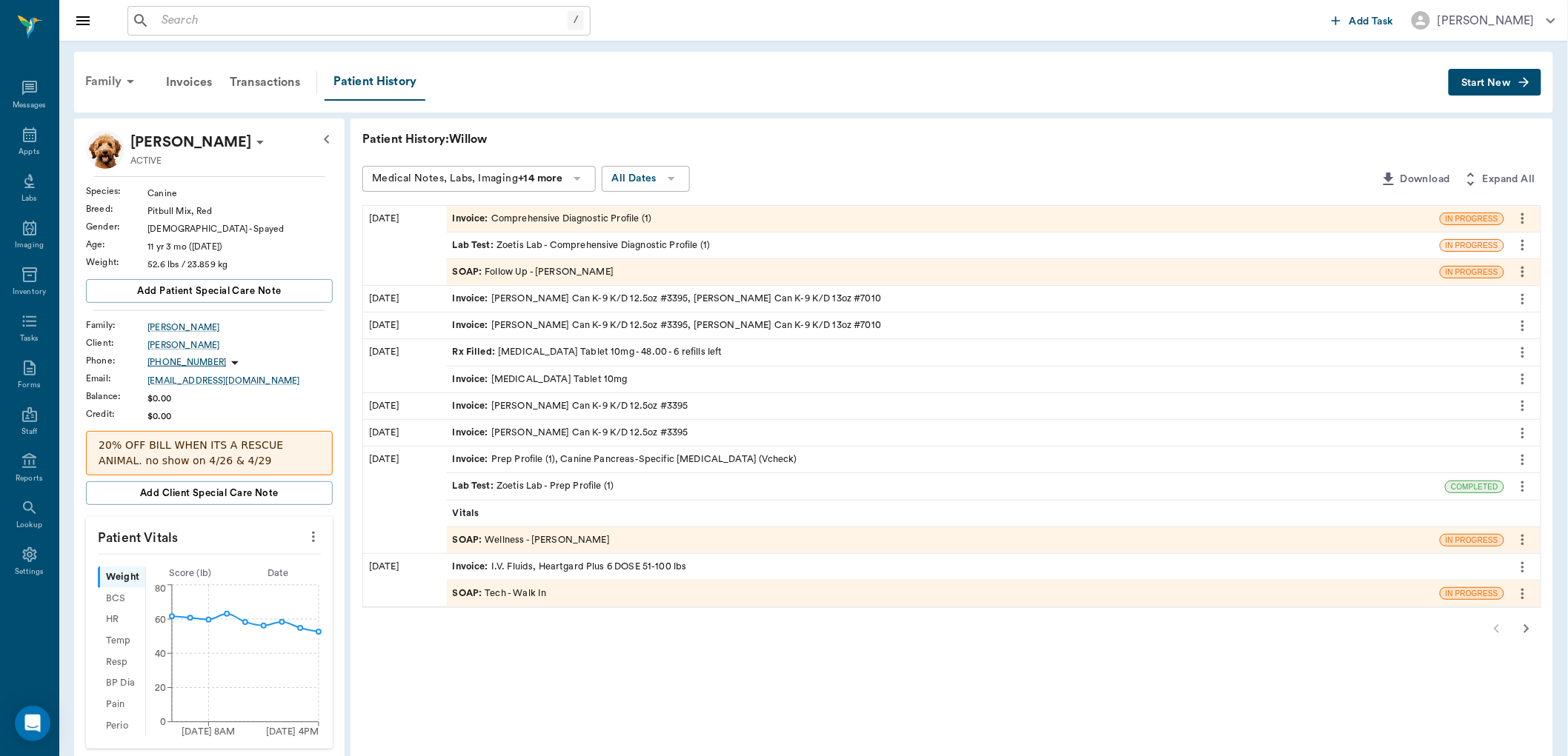
click at [108, 78] on div "Family" at bounding box center [112, 82] width 72 height 36
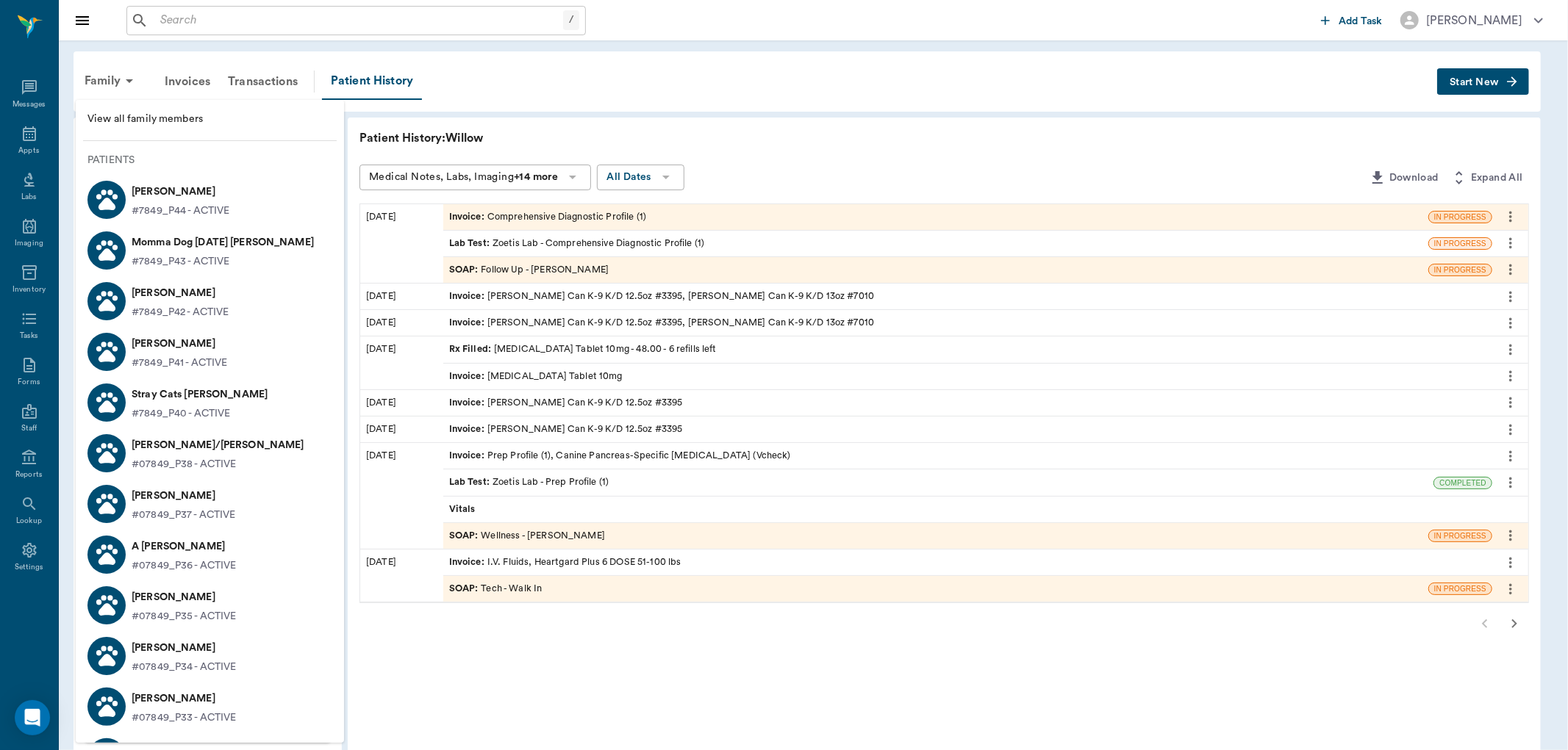
click at [24, 143] on div at bounding box center [784, 375] width 1568 height 750
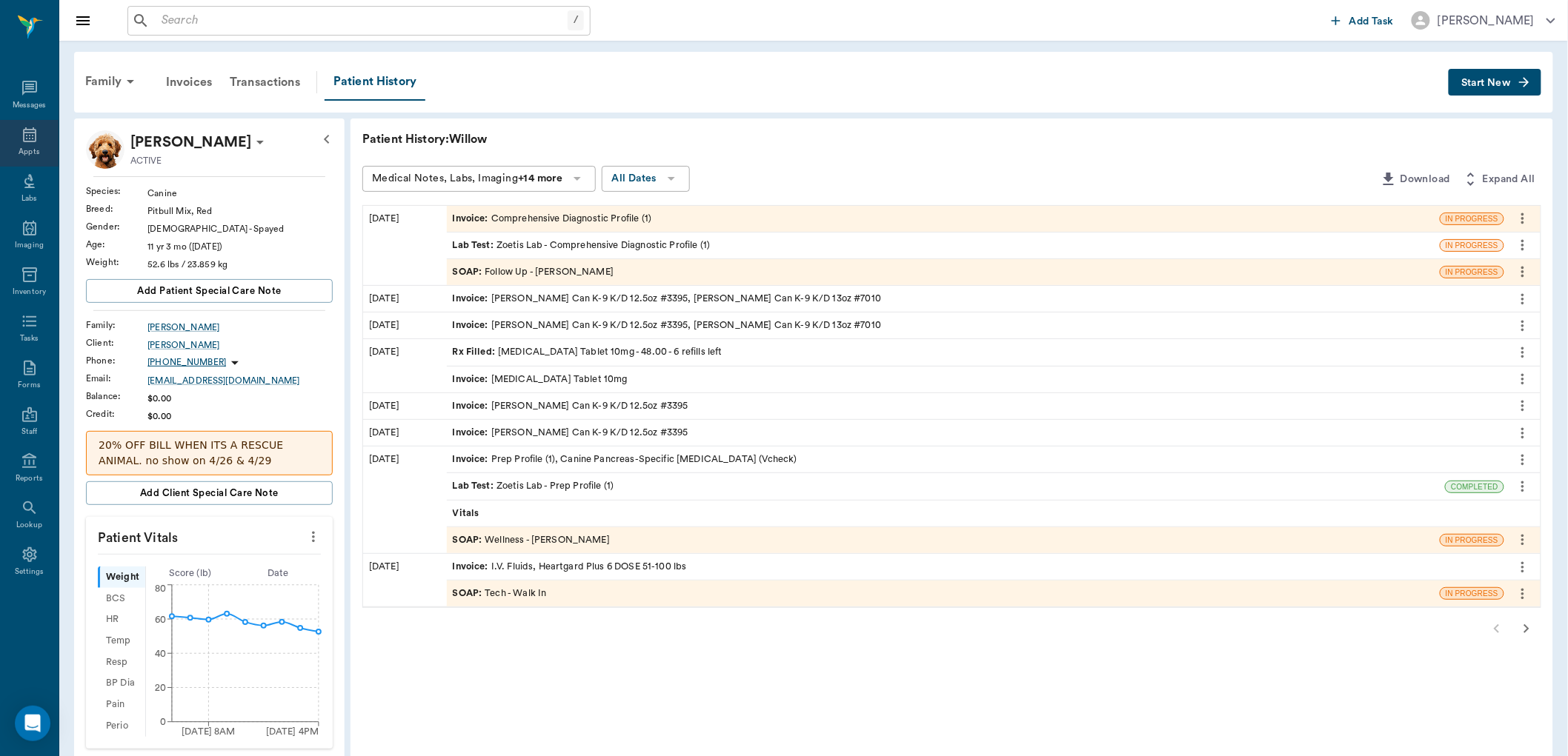
click at [26, 138] on icon at bounding box center [30, 134] width 14 height 15
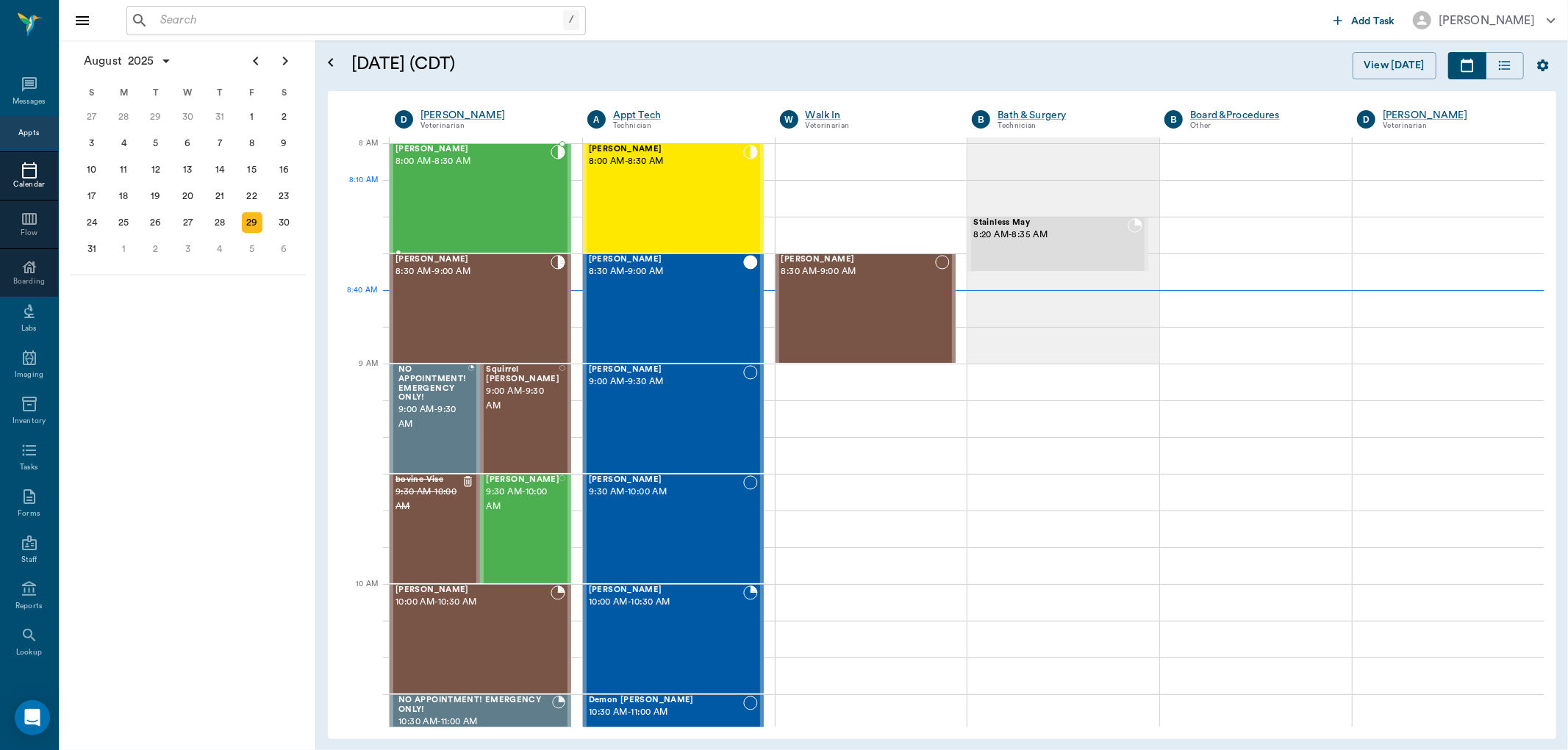
click at [500, 204] on div "Ruthie Smith 8:00 AM - 8:30 AM" at bounding box center [472, 198] width 155 height 108
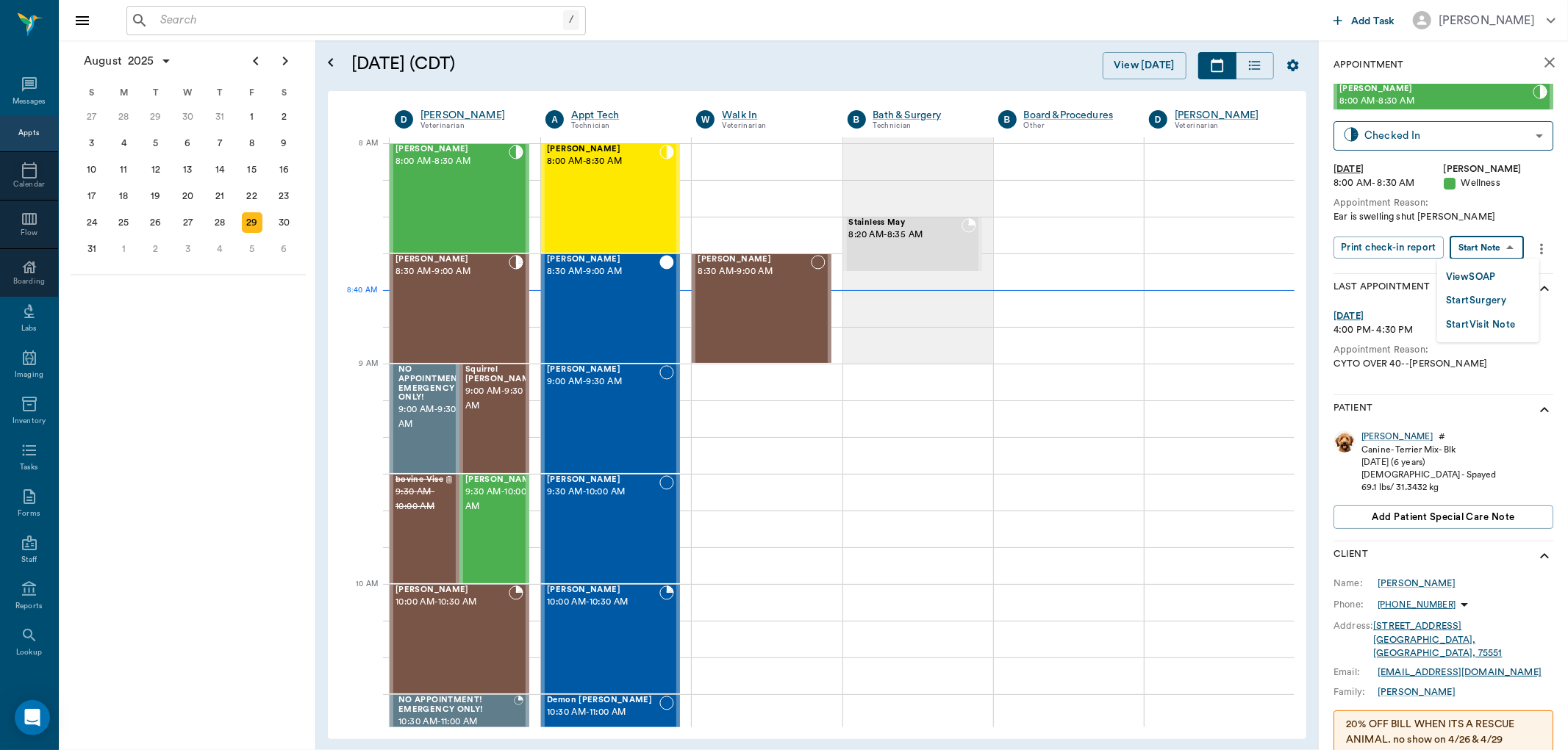
click at [1512, 240] on body "/ ​ Add Task Dr. Bert Ellsworth Nectar Messages Appts Calendar Flow Boarding La…" at bounding box center [784, 375] width 1568 height 750
click at [1504, 265] on li "View SOAP" at bounding box center [1488, 277] width 102 height 25
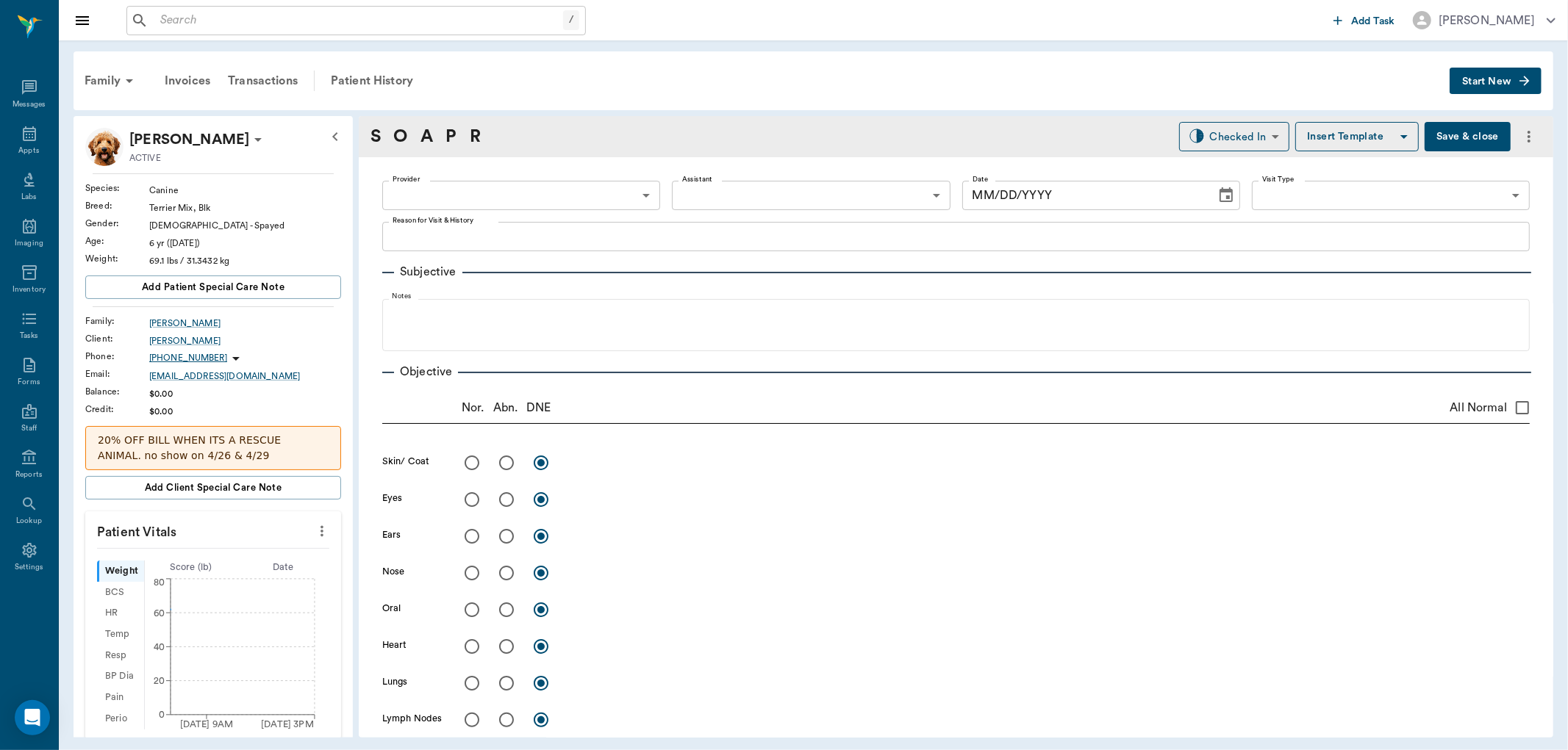
type input "63ec2f075fda476ae8351a4d"
type input "65d2be4f46e3a538d89b8c14"
type textarea "Ear is swelling shut Christy"
radio input "true"
type textarea "R ear has hematoma in base of ear, ears look normal other than that. No infecti…"
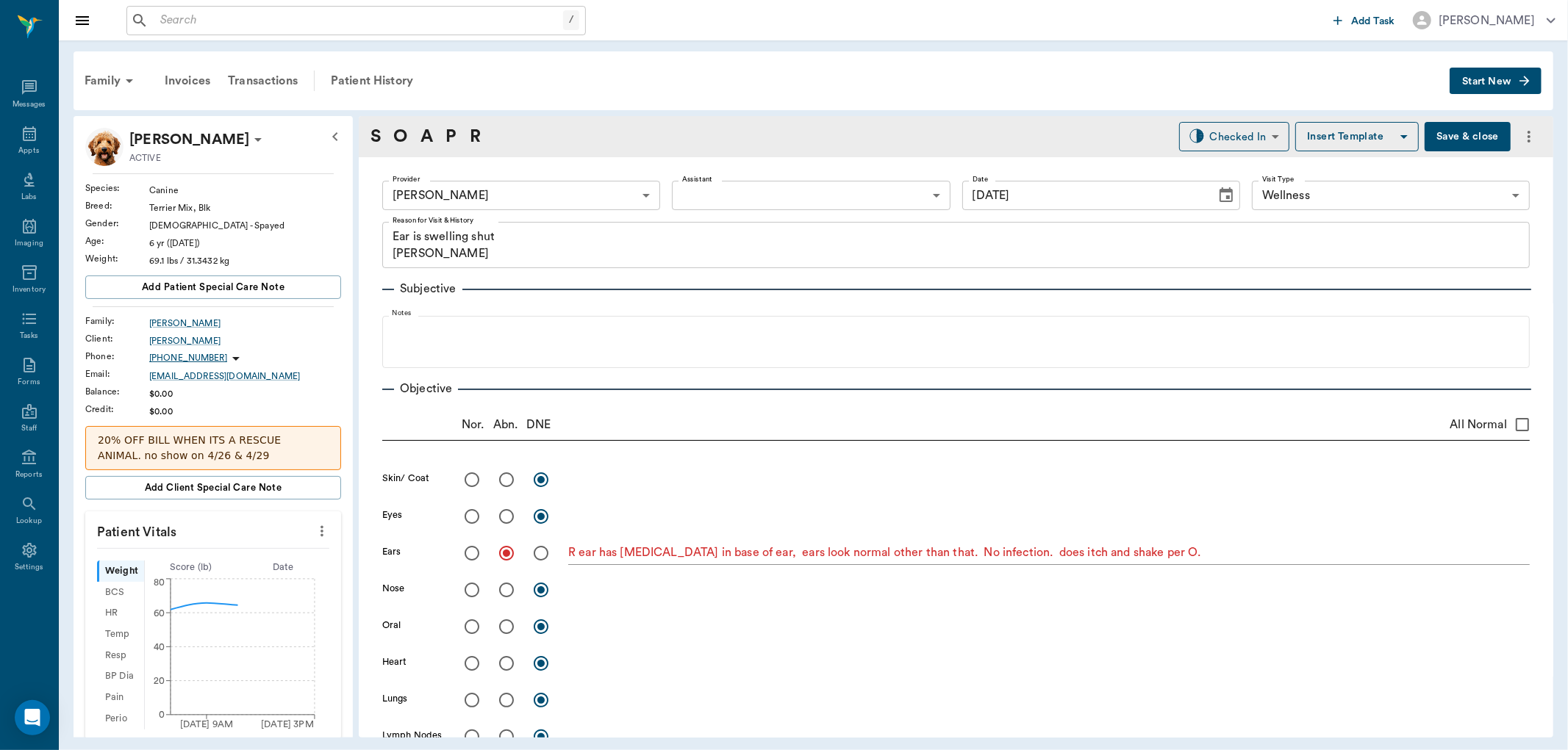
type input "08/29/2025"
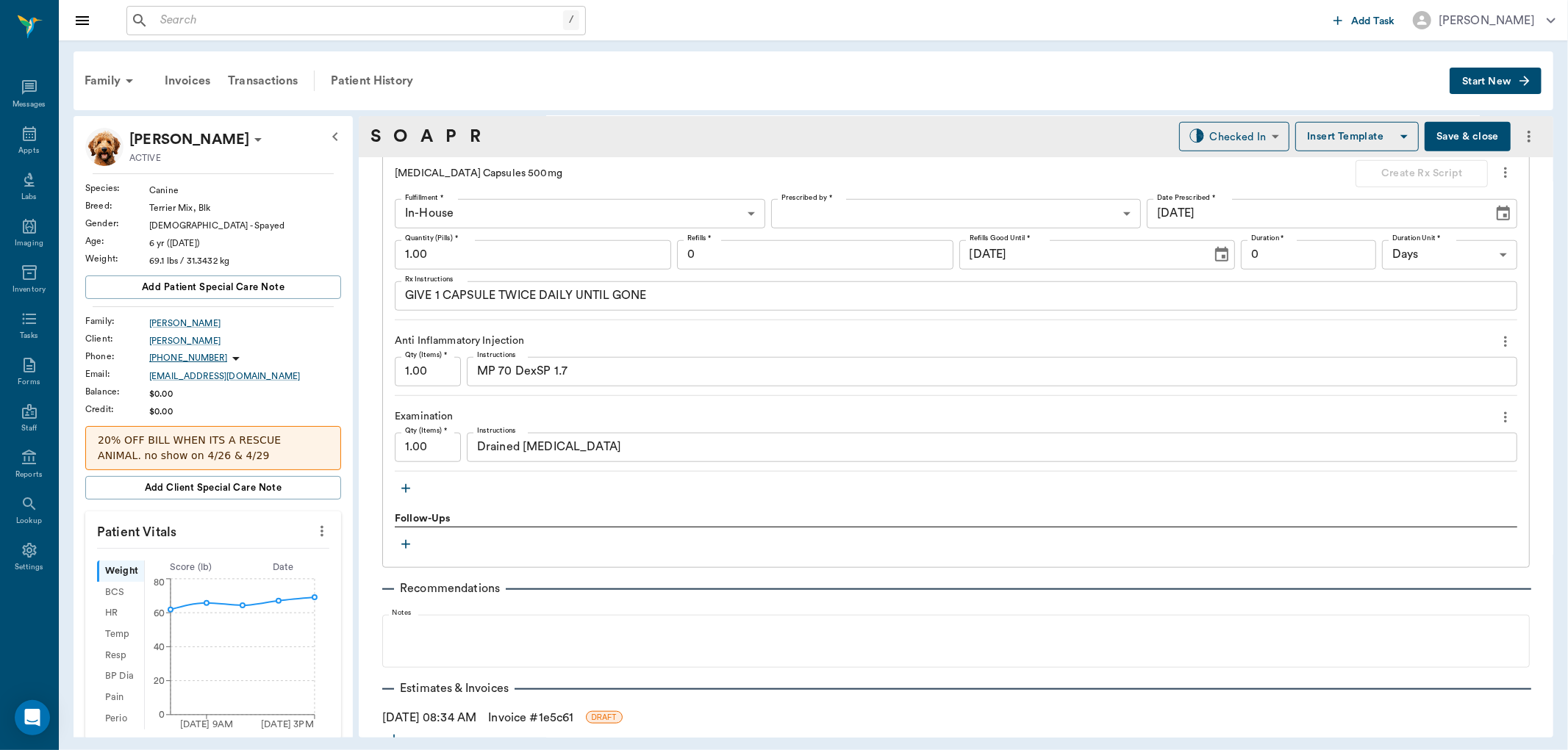
scroll to position [957, 0]
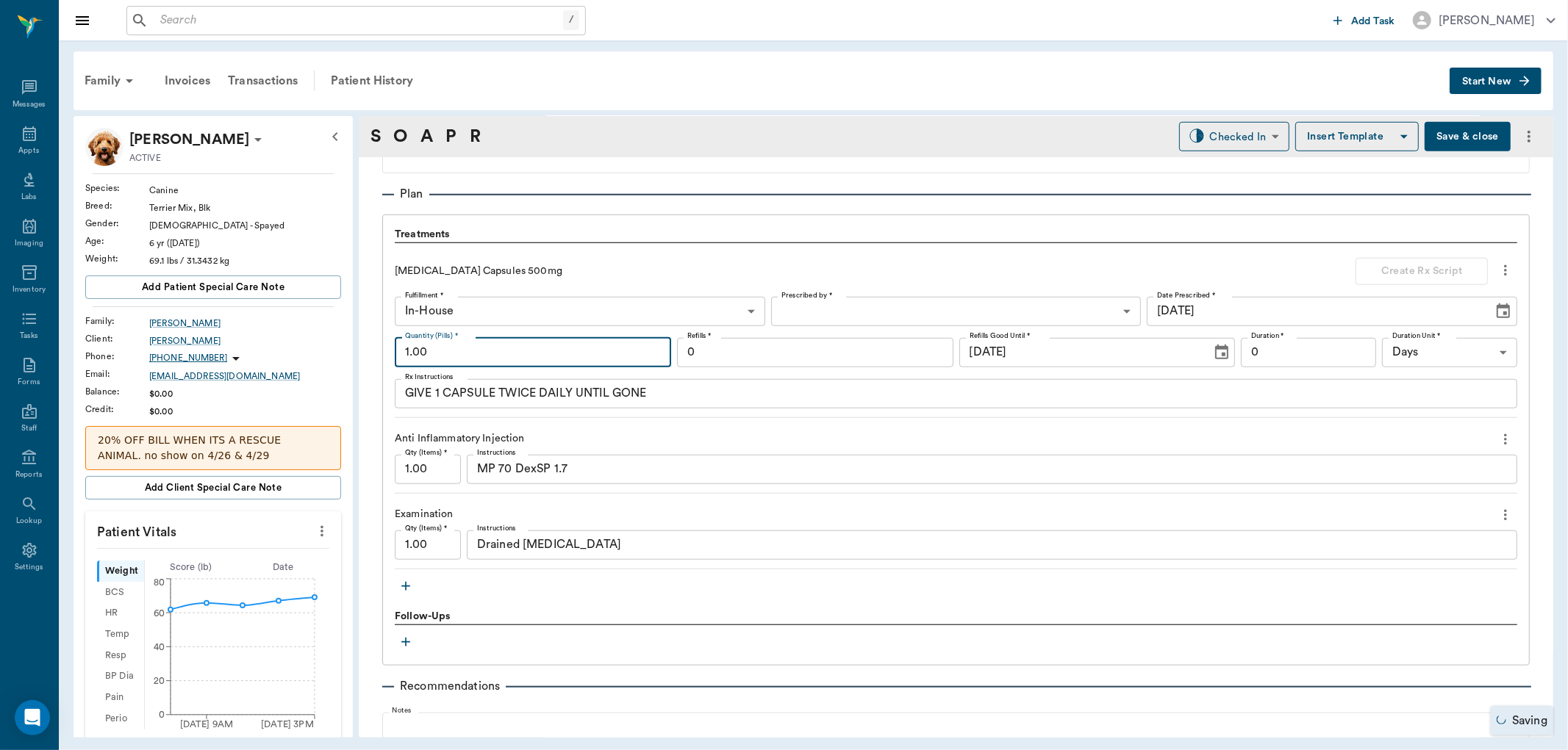
click at [549, 356] on input "1.00" at bounding box center [533, 352] width 276 height 30
type input "30"
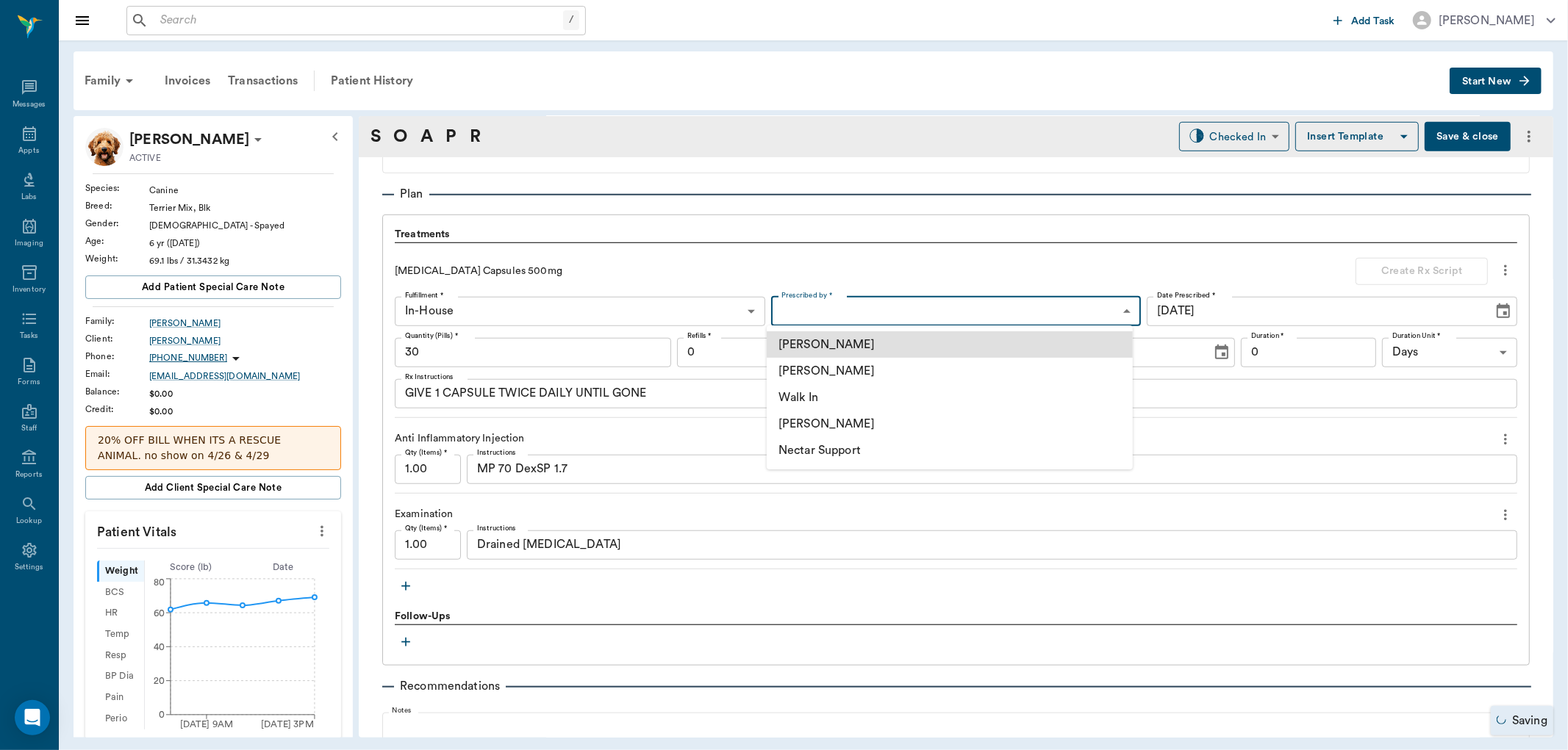
click at [834, 309] on body "/ ​ Add Task Dr. Bert Ellsworth Nectar Messages Appts Labs Imaging Inventory Ta…" at bounding box center [784, 375] width 1568 height 750
click at [826, 372] on li "[PERSON_NAME]" at bounding box center [950, 371] width 366 height 26
type input "63ec2f075fda476ae8351a4d"
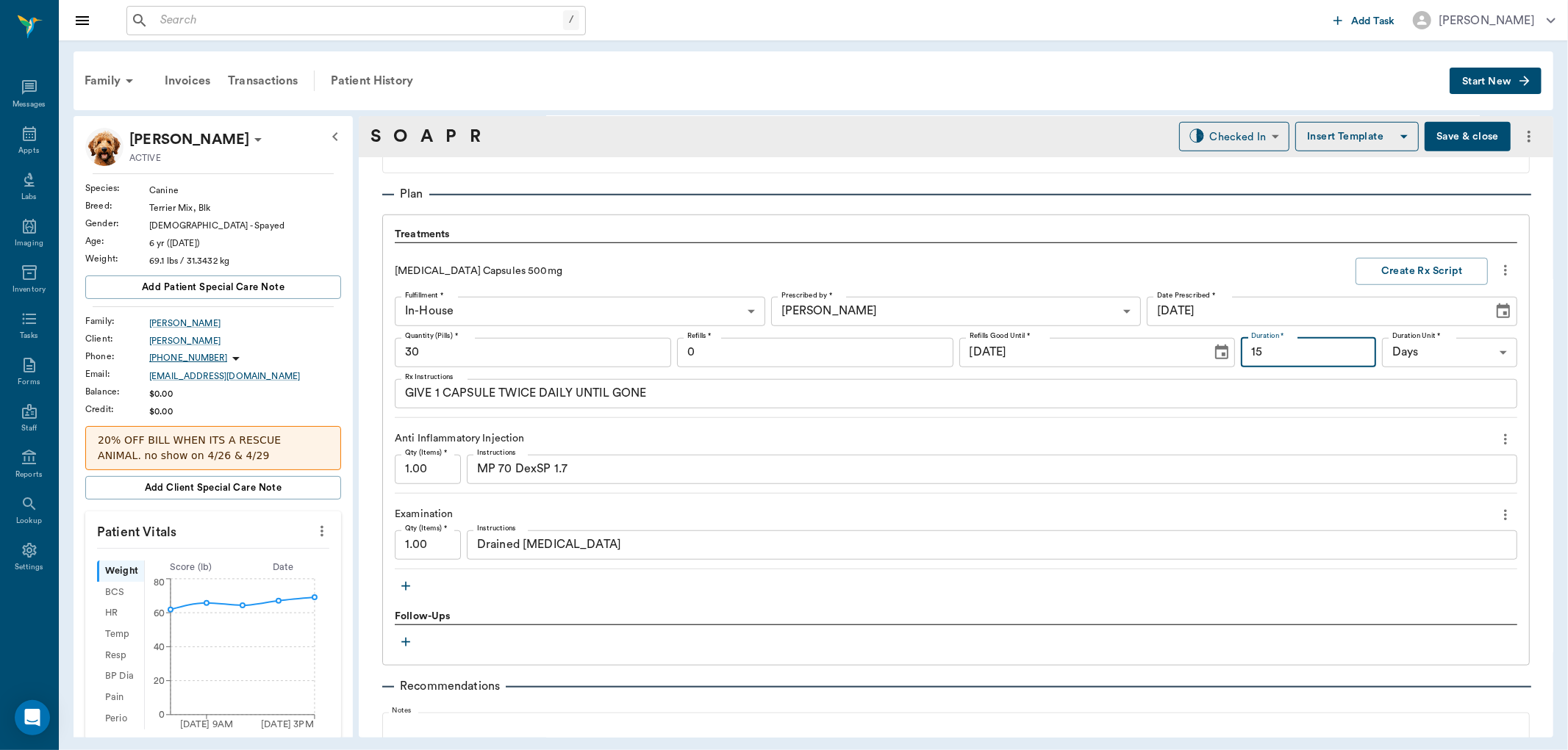
type input "15"
click at [881, 358] on input "0" at bounding box center [815, 352] width 276 height 30
type input "1"
click at [1412, 267] on button "Create Rx Script" at bounding box center [1422, 272] width 132 height 27
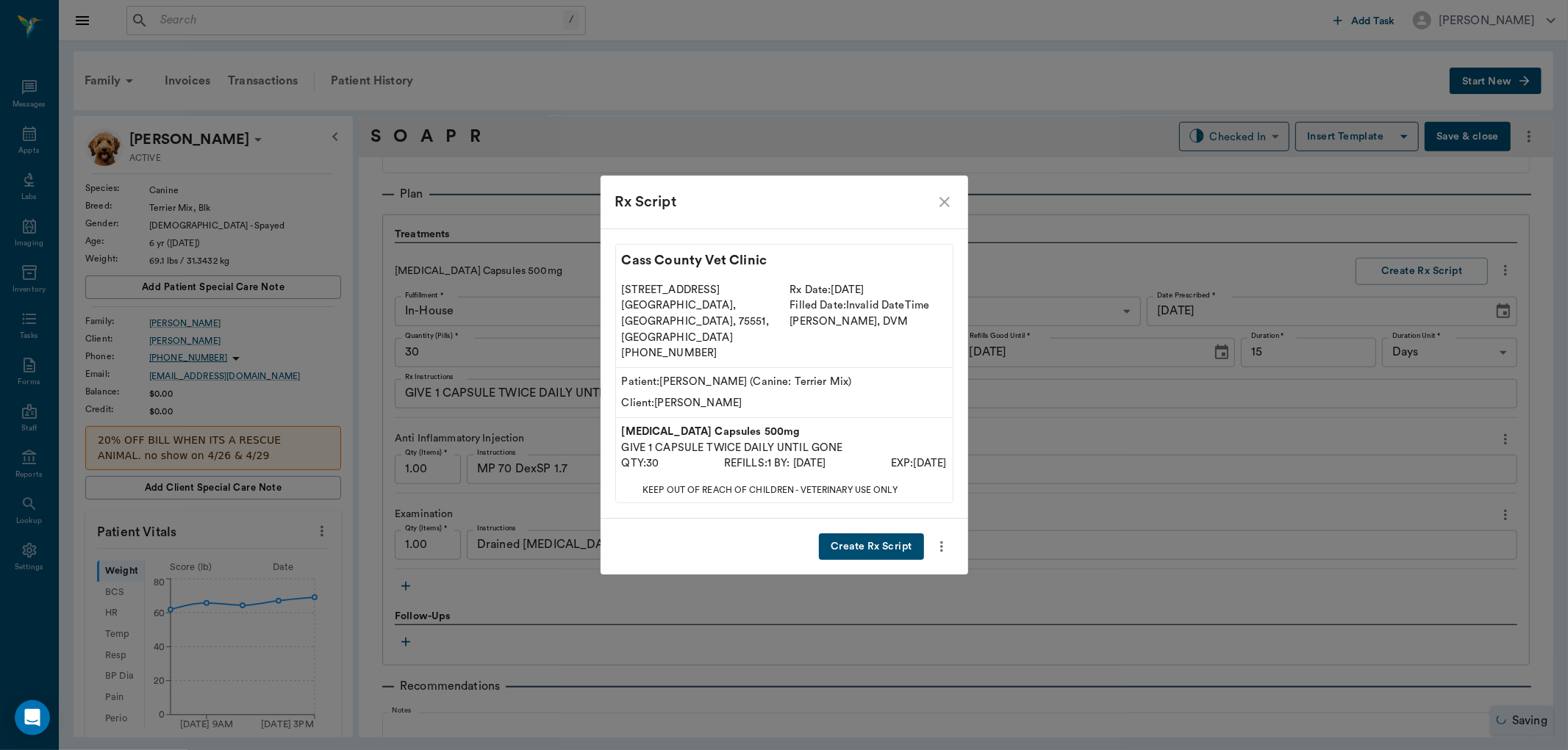
click at [885, 535] on button "Create Rx Script" at bounding box center [870, 547] width 104 height 27
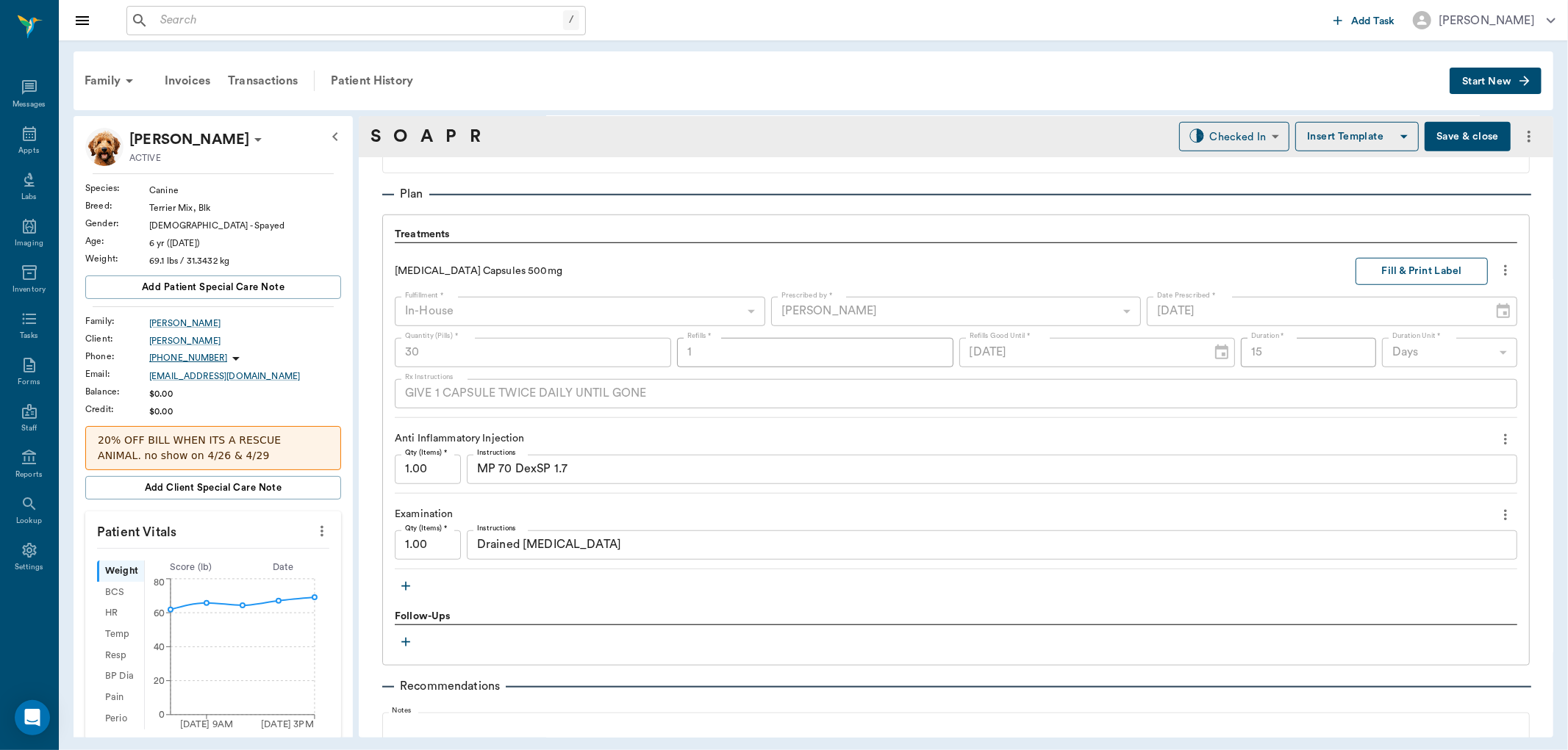
click at [1400, 273] on button "Fill & Print Label" at bounding box center [1422, 272] width 132 height 27
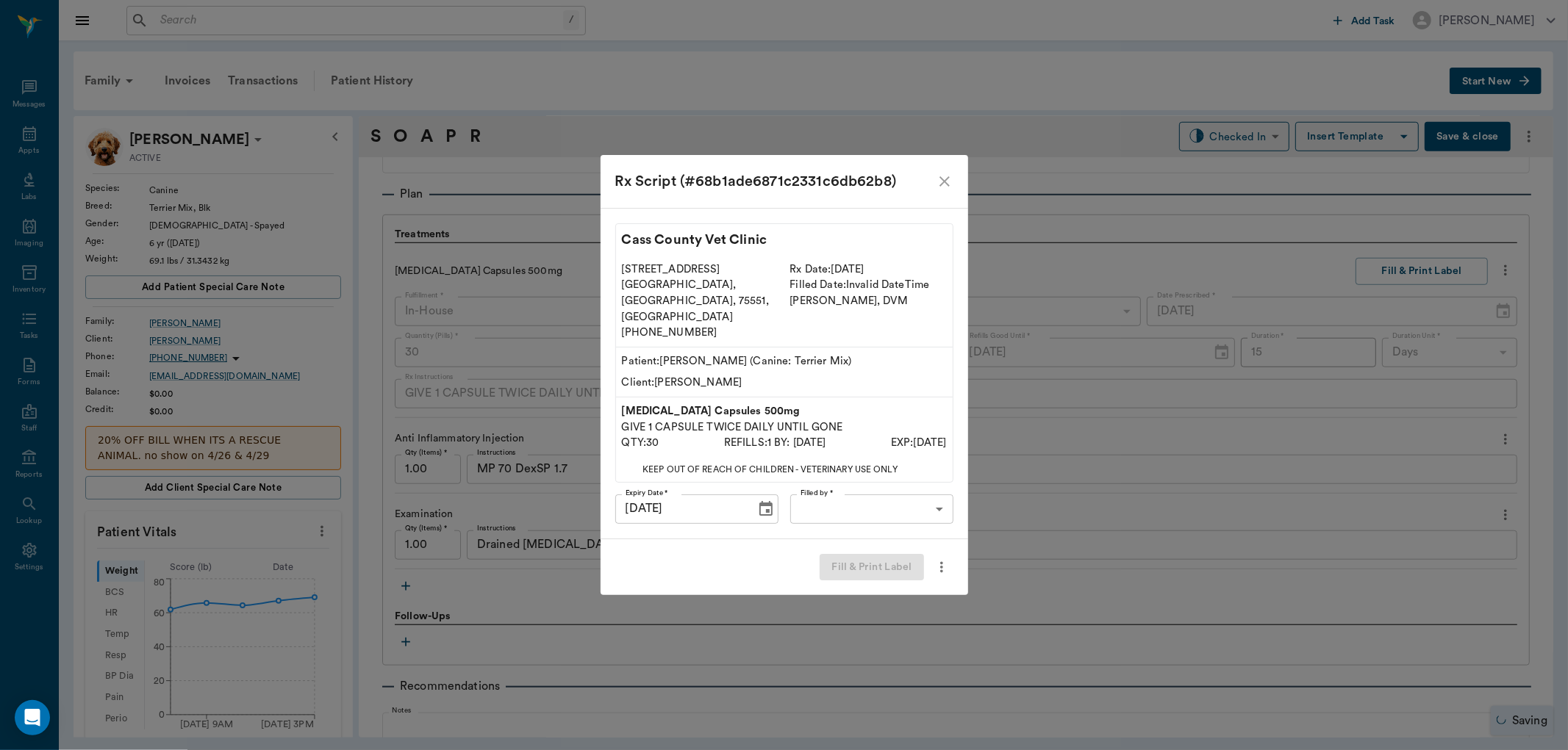
click at [917, 499] on body "/ ​ Add Task Dr. Bert Ellsworth Nectar Messages Appts Labs Imaging Inventory Ta…" at bounding box center [784, 375] width 1568 height 750
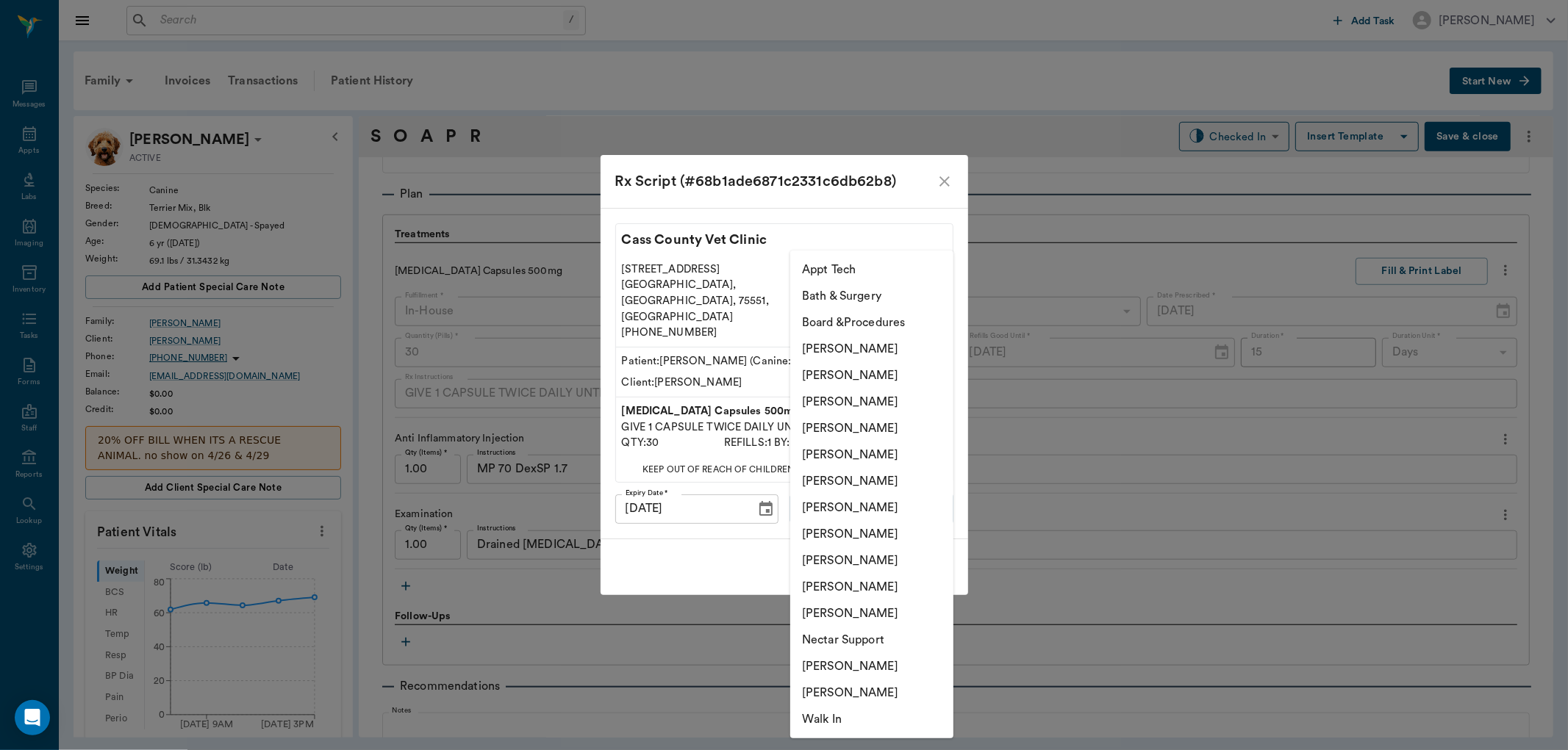
click at [884, 429] on li "[PERSON_NAME]" at bounding box center [871, 428] width 163 height 26
type input "63ec2f075fda476ae8351a4d"
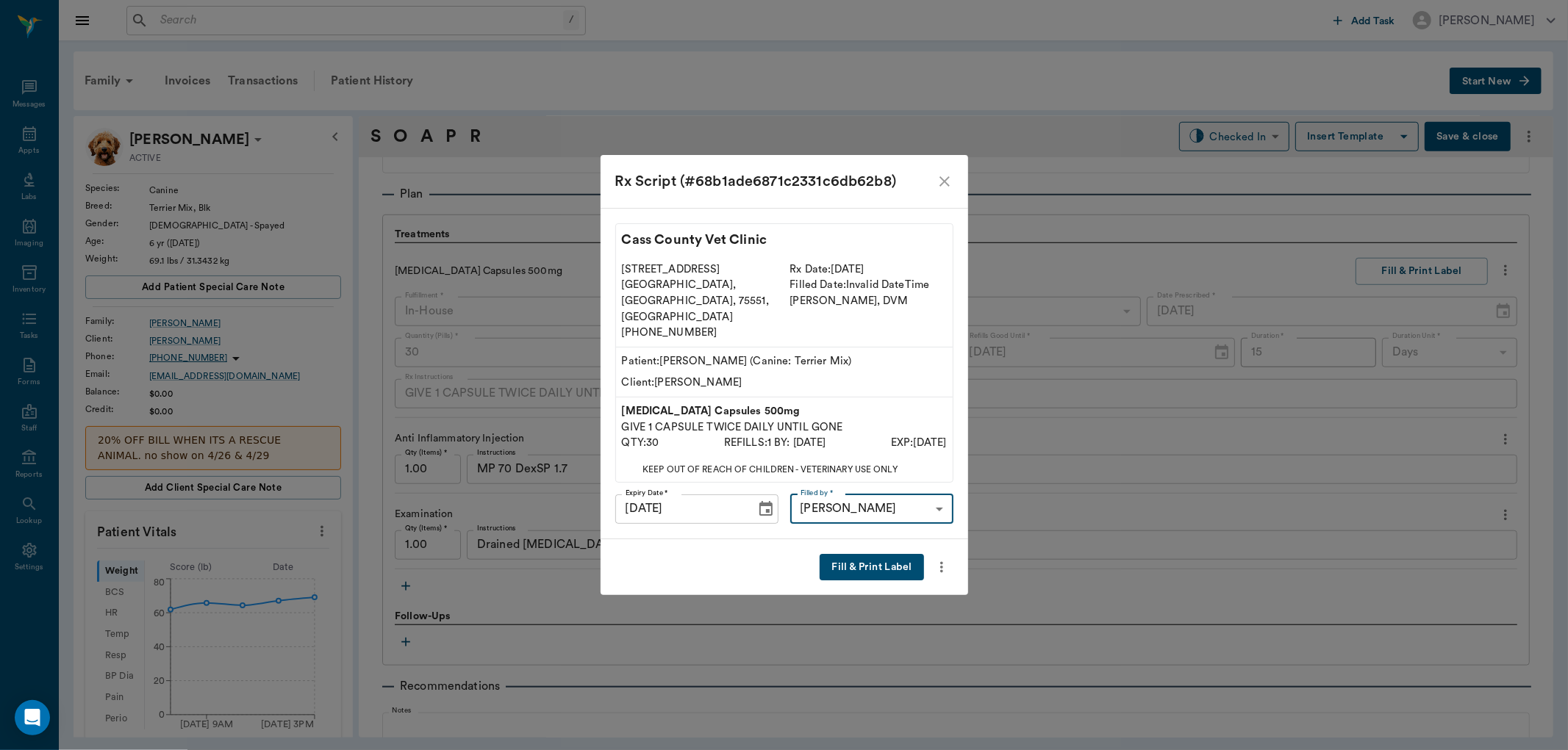
click at [886, 554] on button "Fill & Print Label" at bounding box center [871, 568] width 103 height 27
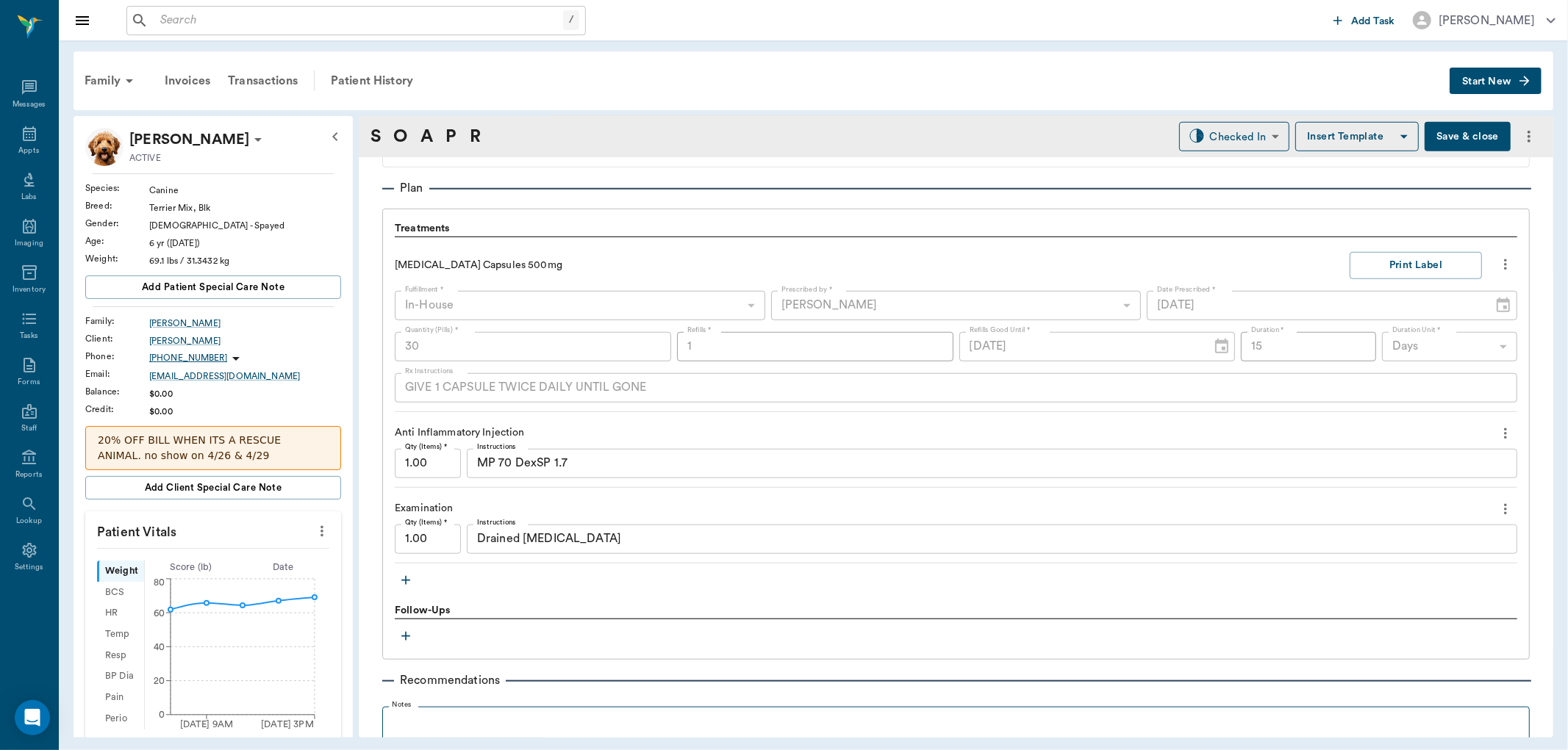
scroll to position [1137, 0]
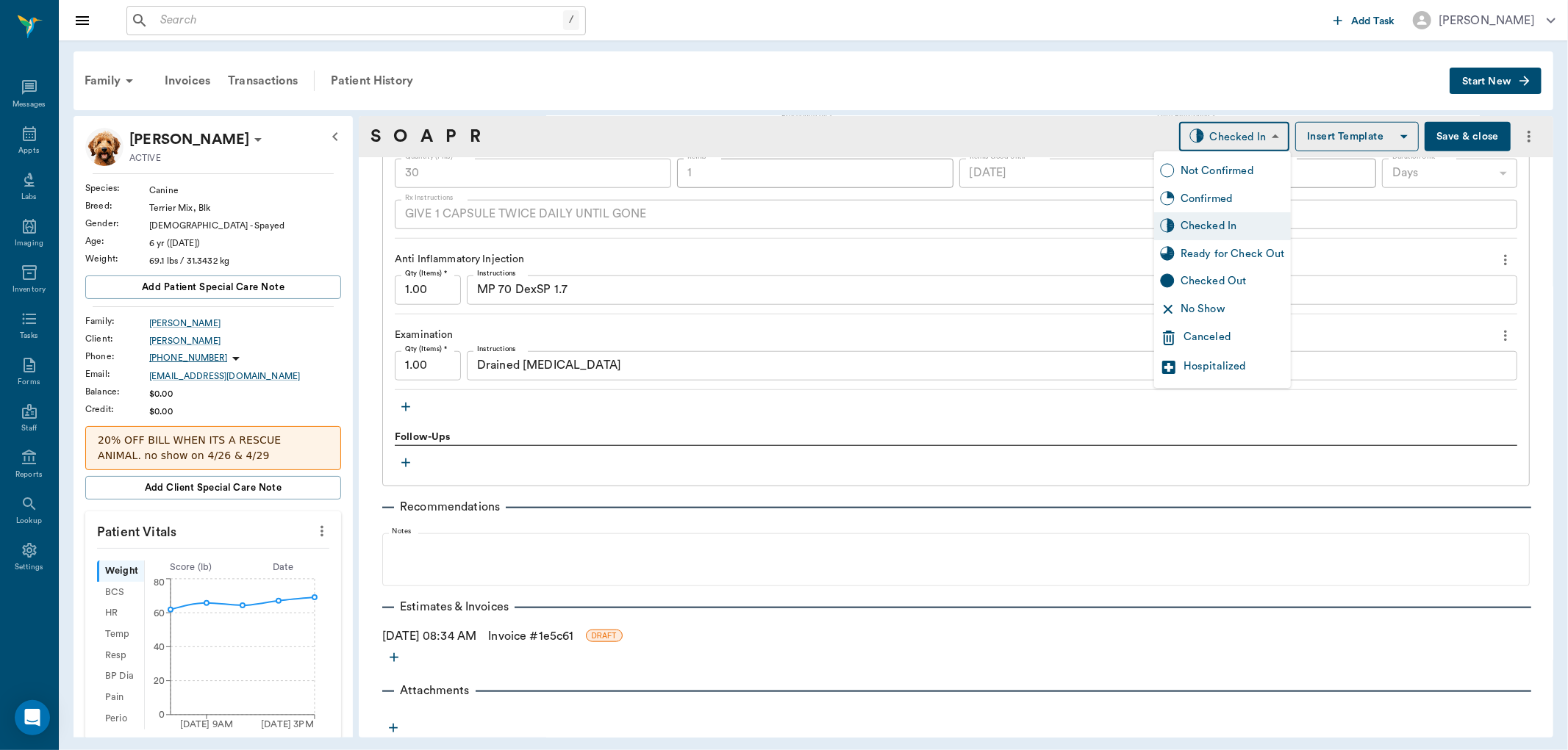
click at [1242, 135] on body "/ ​ Add Task Dr. Bert Ellsworth Nectar Messages Appts Labs Imaging Inventory Ta…" at bounding box center [784, 375] width 1568 height 750
click at [1242, 254] on div "Ready for Check Out" at bounding box center [1232, 254] width 104 height 16
type input "READY_TO_CHECKOUT"
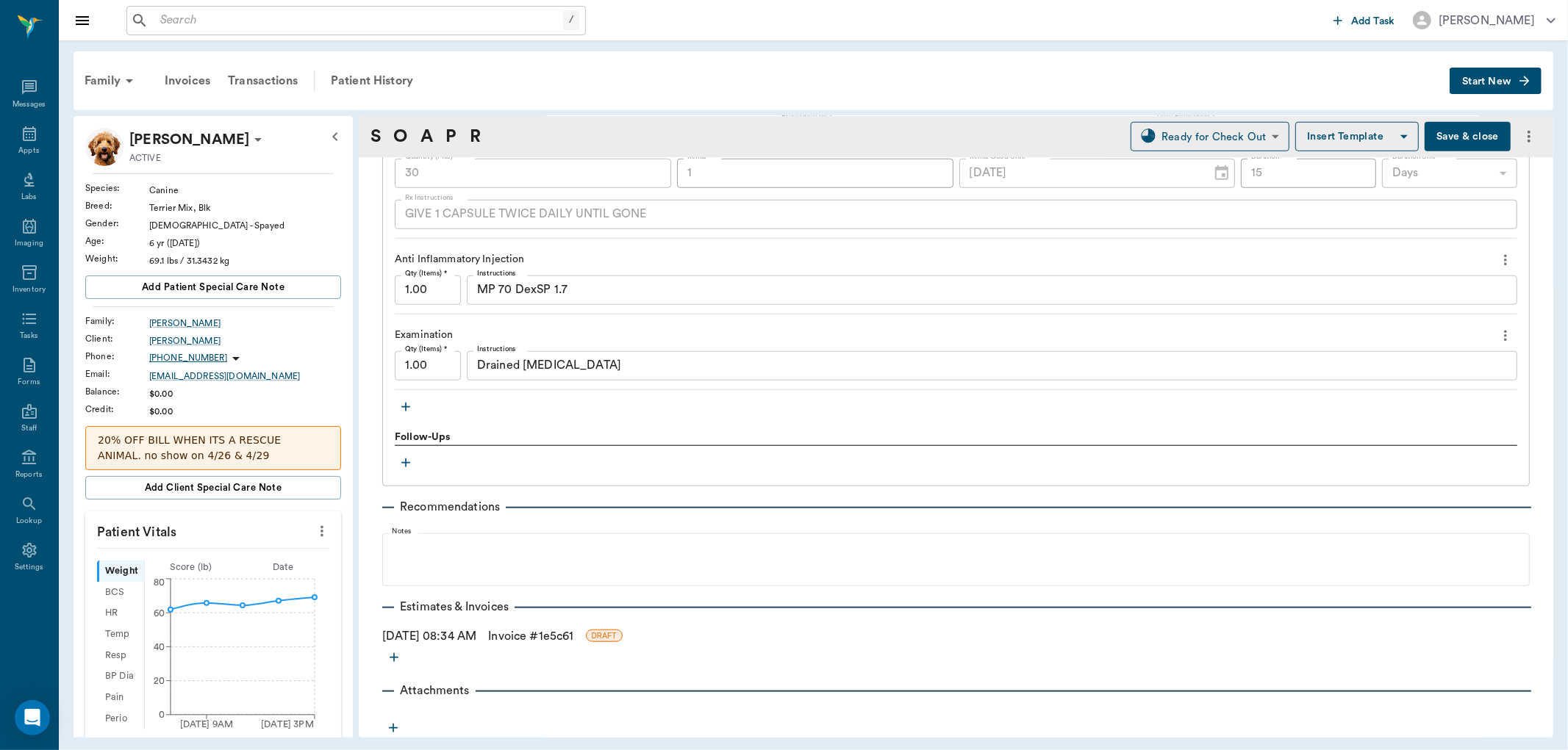
click at [527, 635] on link "Invoice # 1e5c61" at bounding box center [531, 636] width 86 height 18
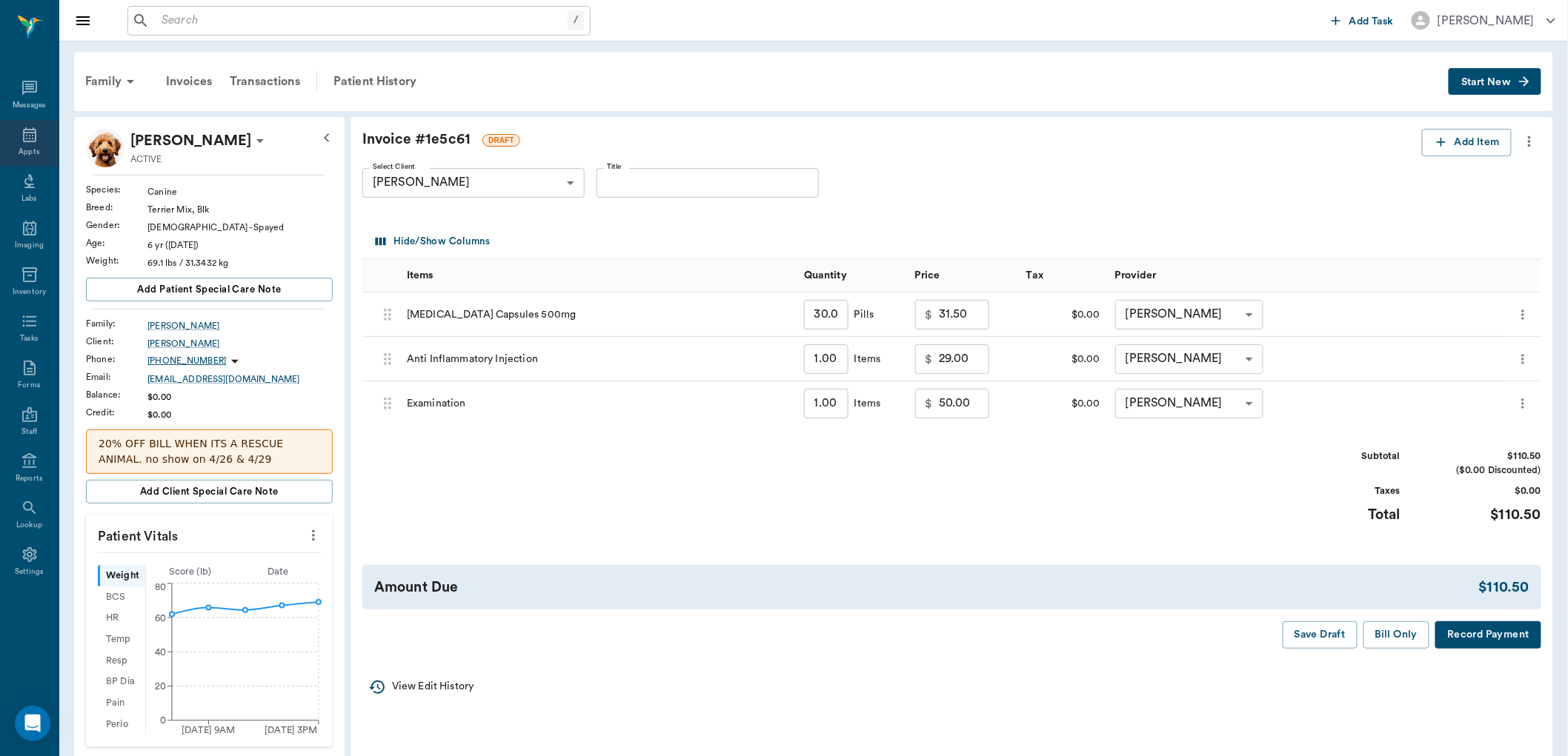
click at [26, 127] on icon at bounding box center [29, 135] width 18 height 18
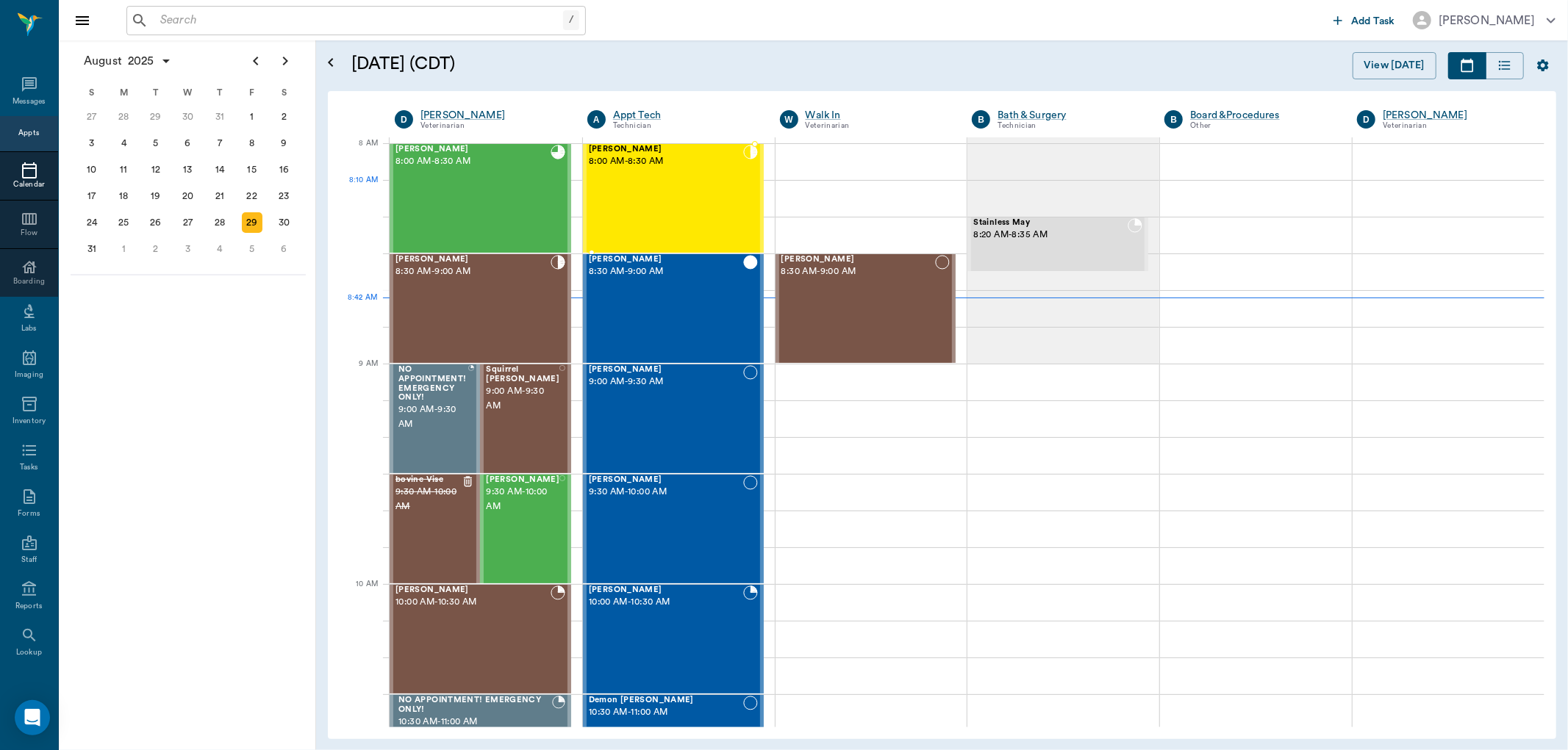
click at [686, 206] on div "Willow Smith 8:00 AM - 8:30 AM" at bounding box center [665, 198] width 154 height 108
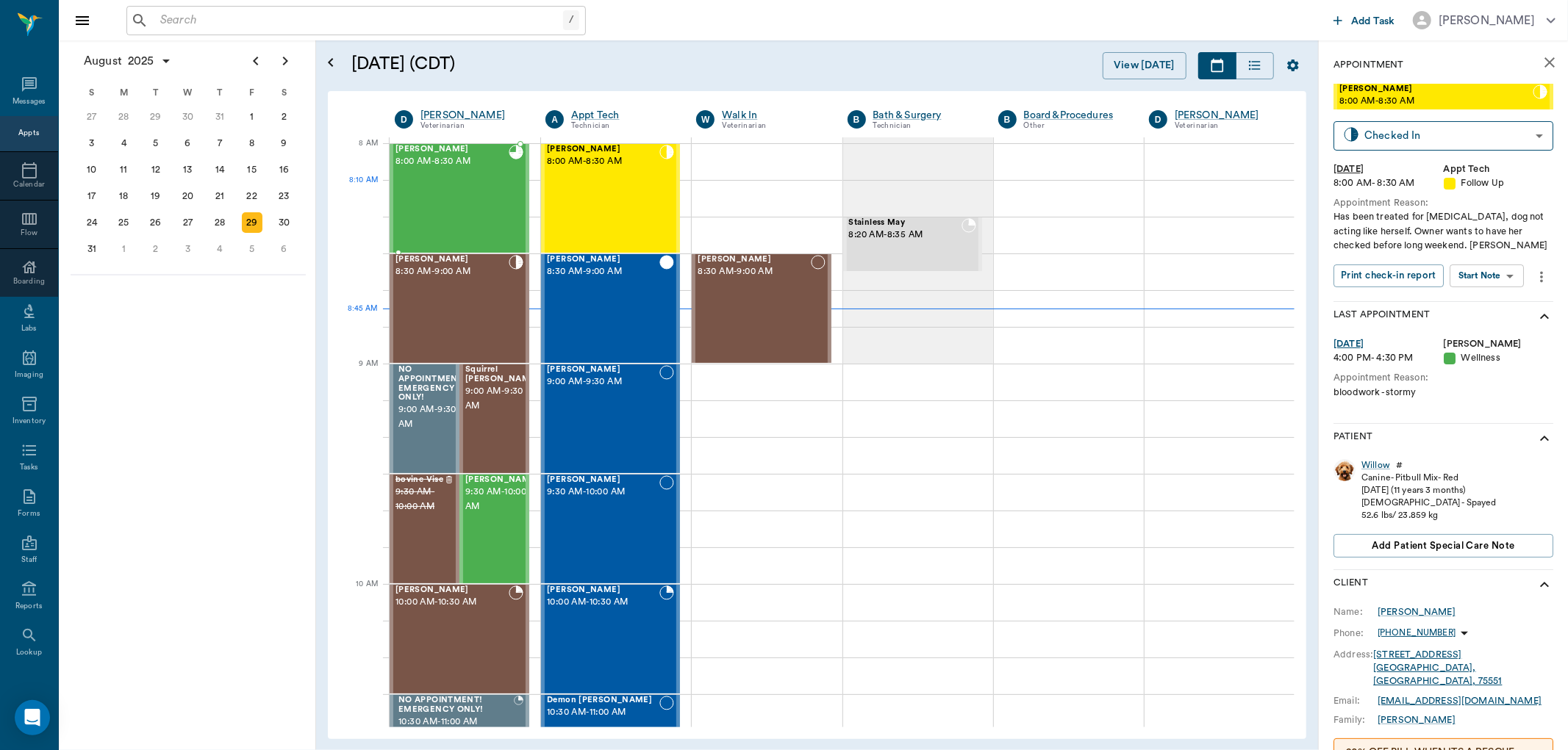
click at [494, 190] on div "Ruthie Smith 8:00 AM - 8:30 AM" at bounding box center [452, 198] width 113 height 108
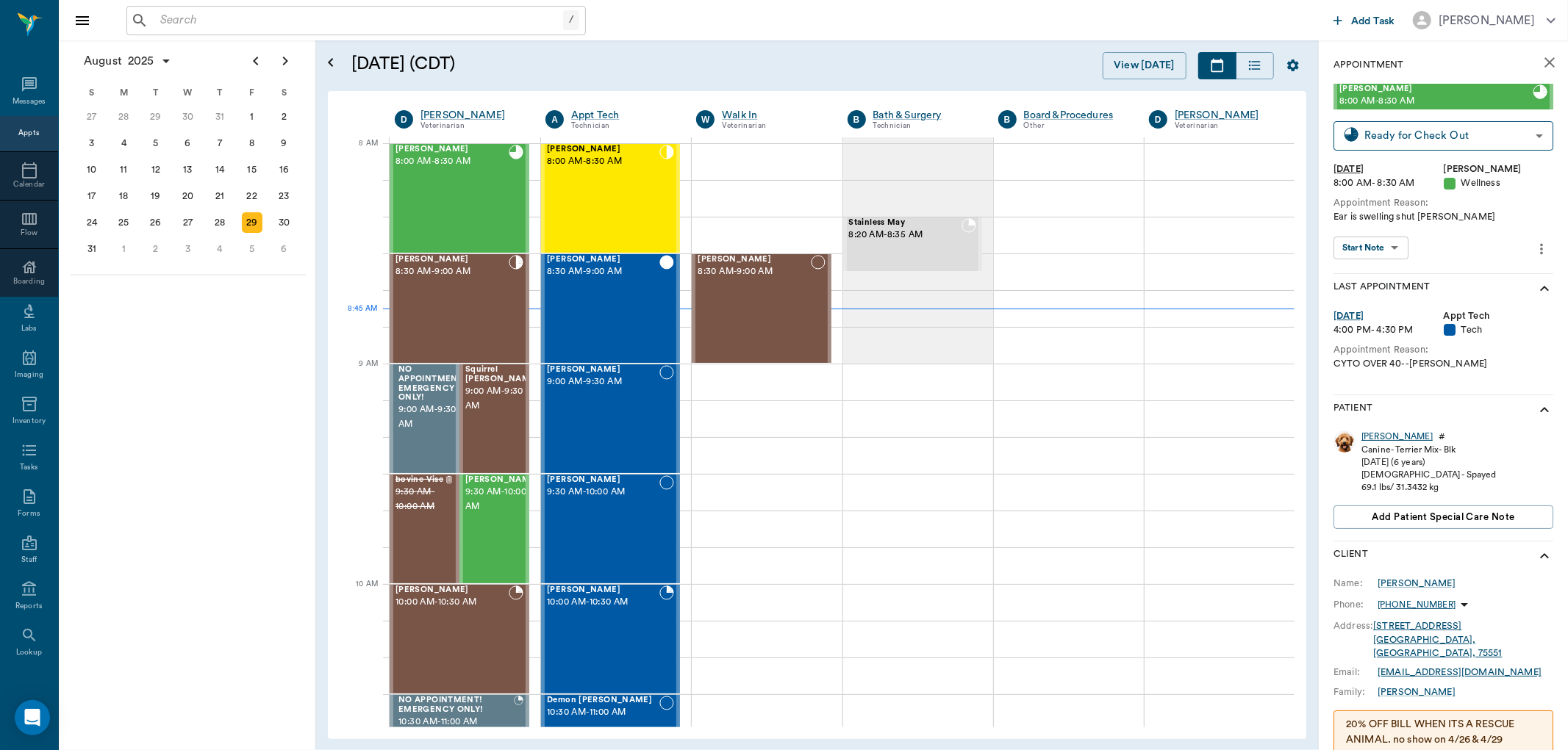
click at [1381, 436] on div "Ruthie" at bounding box center [1397, 437] width 71 height 13
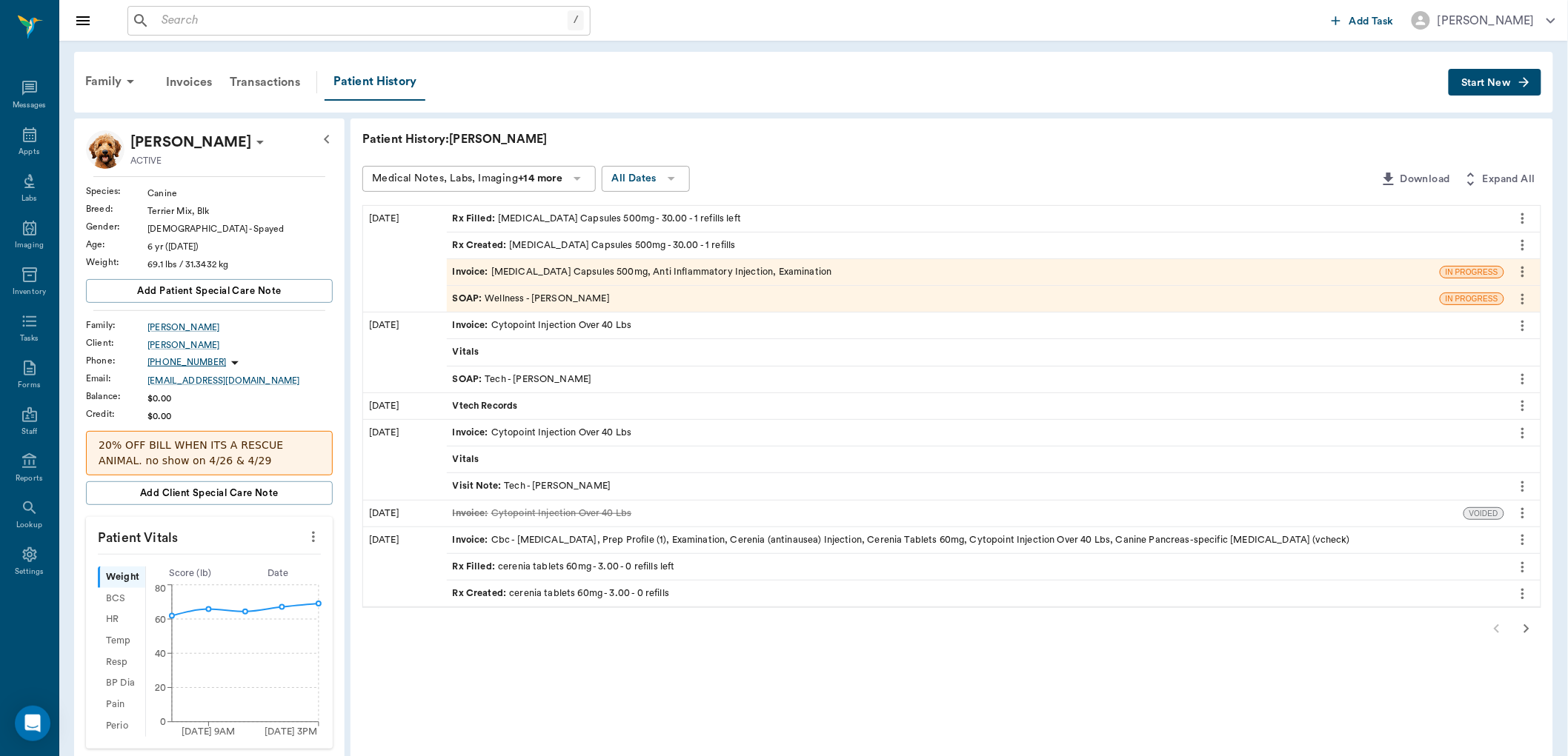
click at [467, 276] on span "Invoice :" at bounding box center [471, 272] width 38 height 14
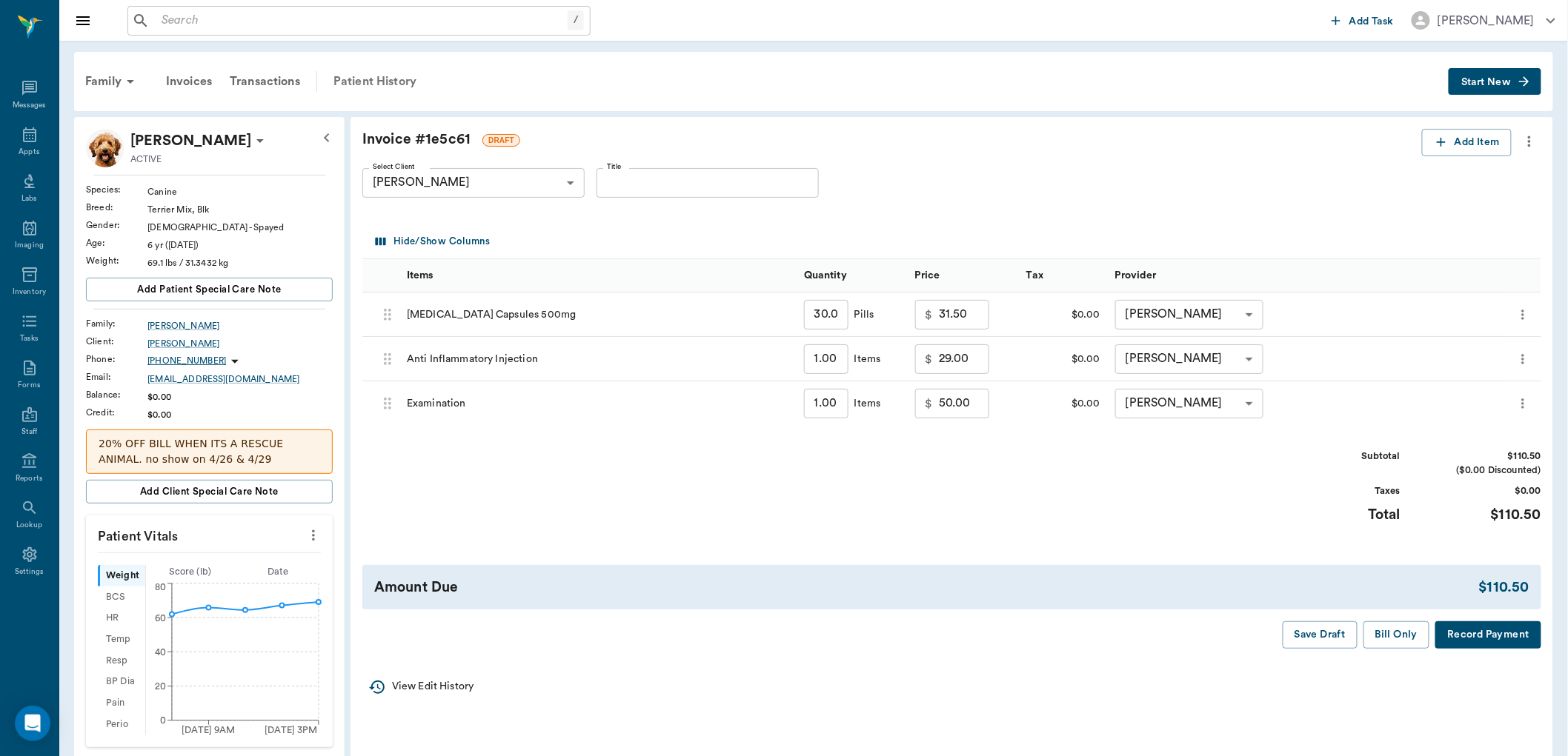
click at [408, 83] on div "Patient History" at bounding box center [375, 82] width 101 height 36
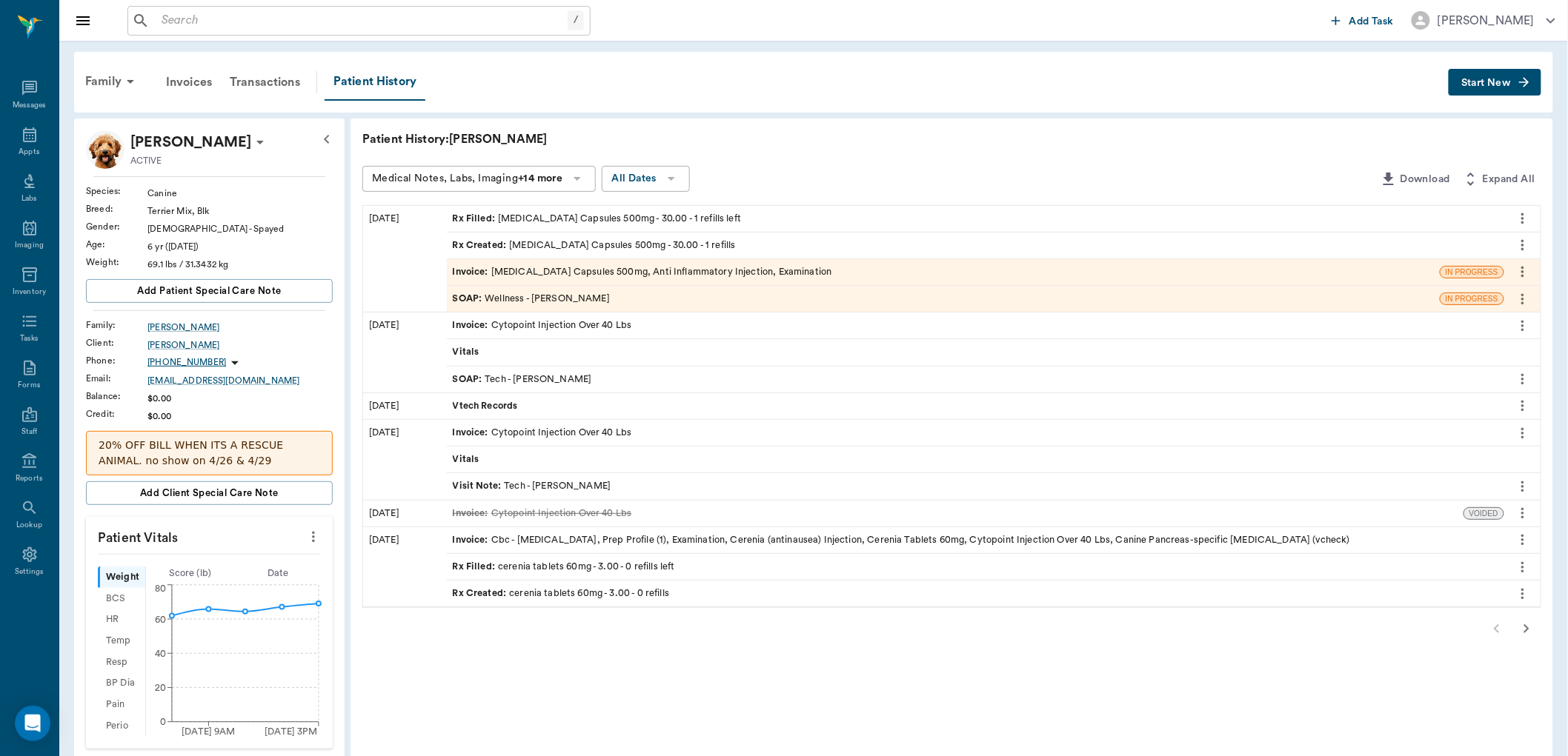
click at [470, 299] on span "SOAP :" at bounding box center [469, 299] width 32 height 14
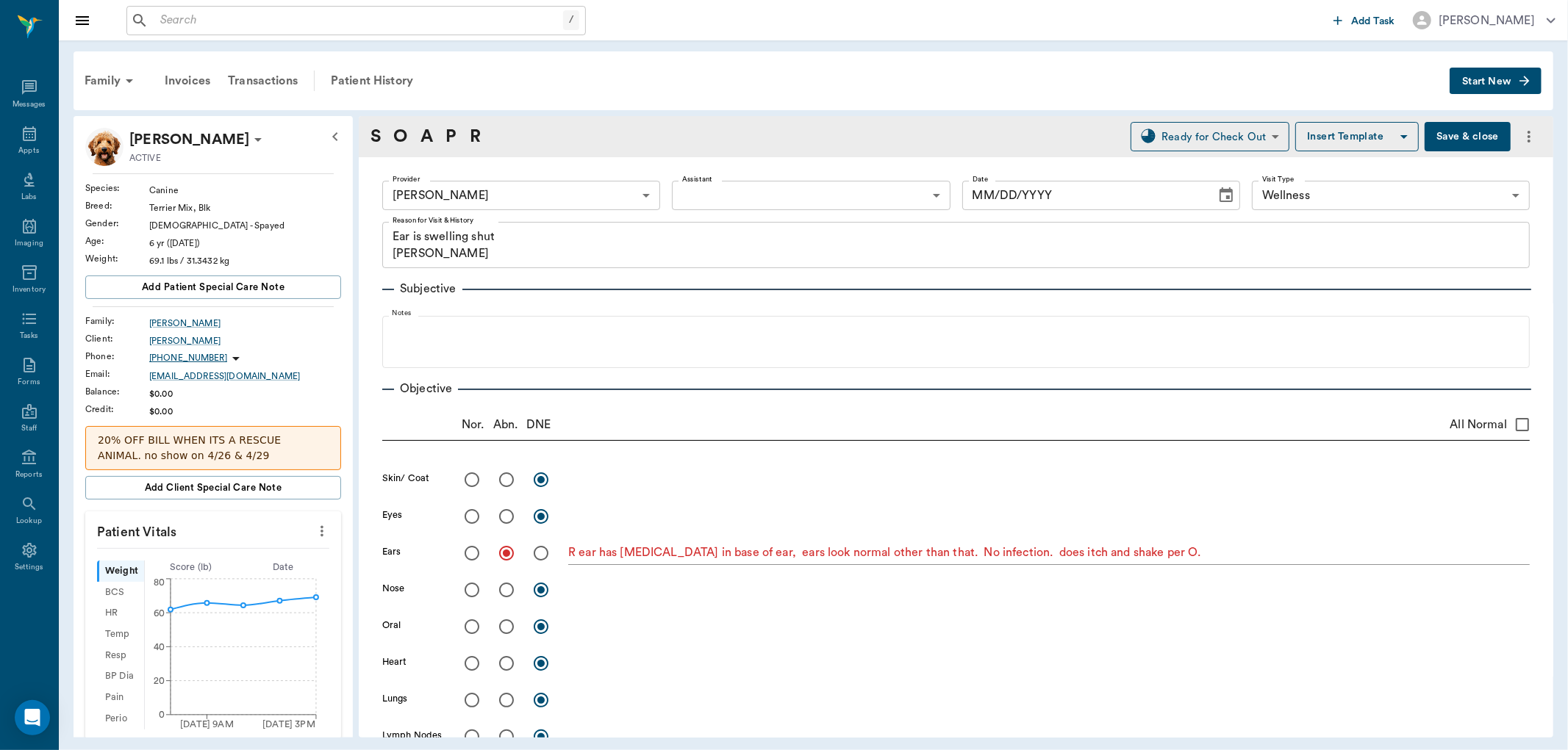
type input "63ec2f075fda476ae8351a4d"
type input "65d2be4f46e3a538d89b8c14"
type textarea "Ear is swelling shut Christy"
radio input "true"
type textarea "R ear has hematoma in base of ear, ears look normal other than that. No infecti…"
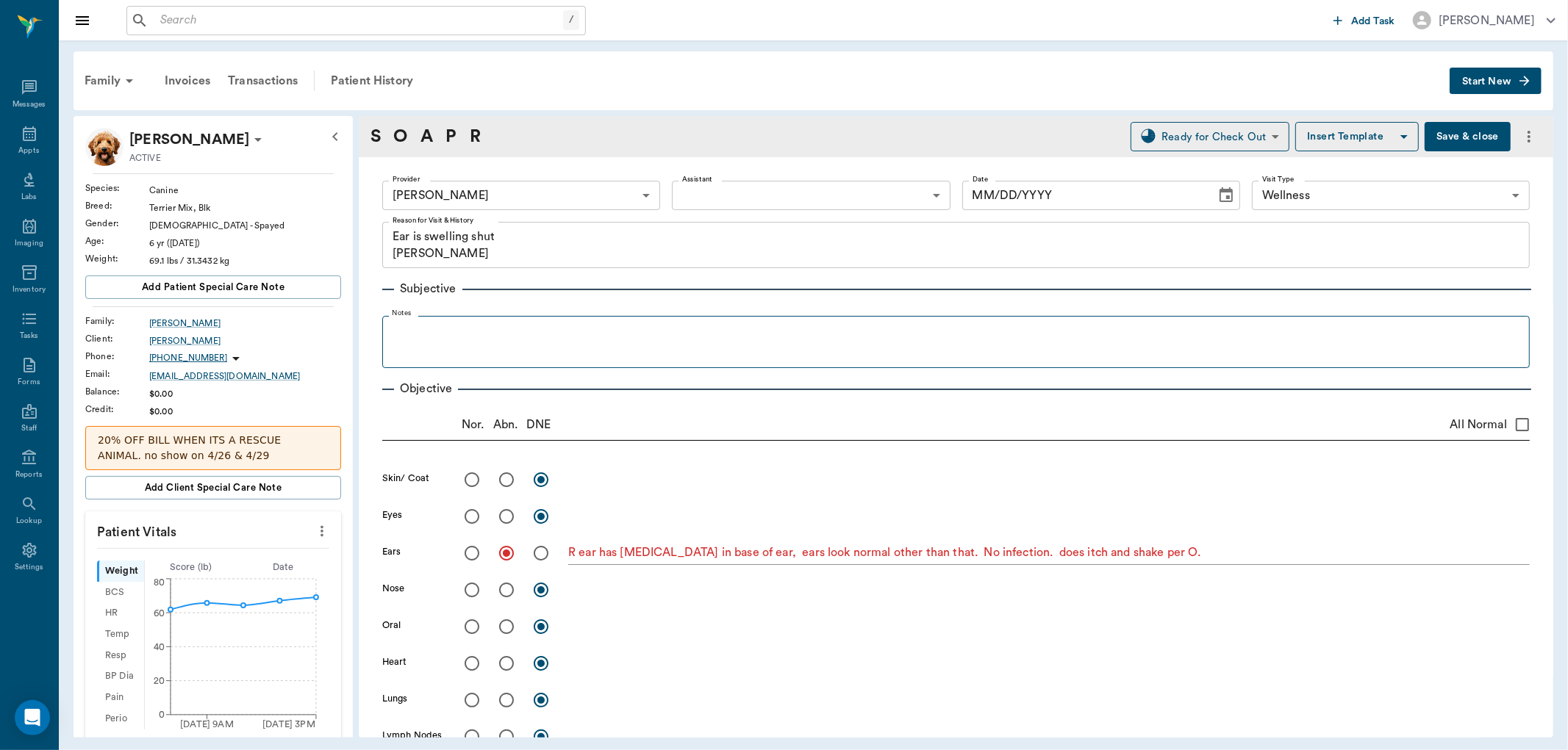
type input "08/29/2025"
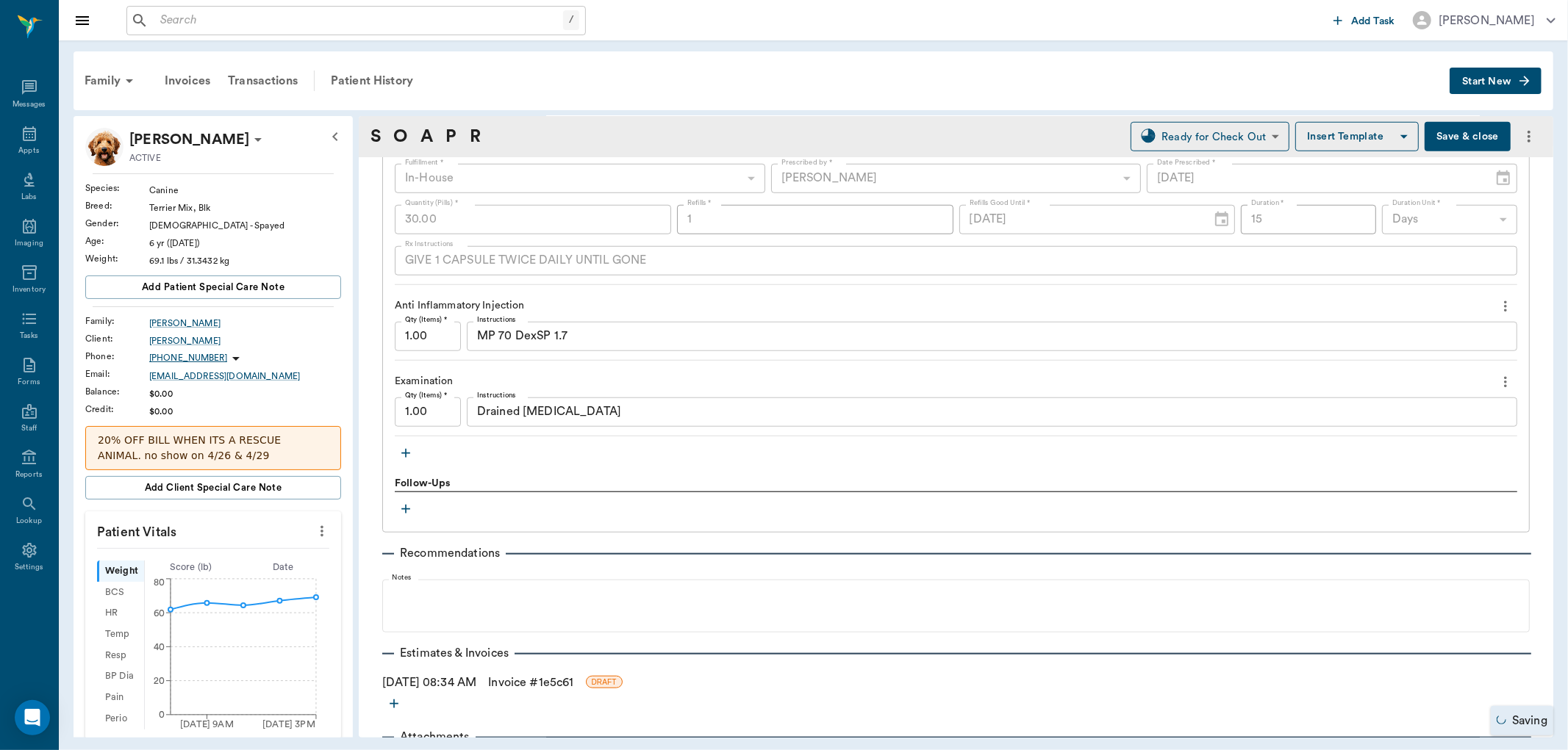
scroll to position [1137, 0]
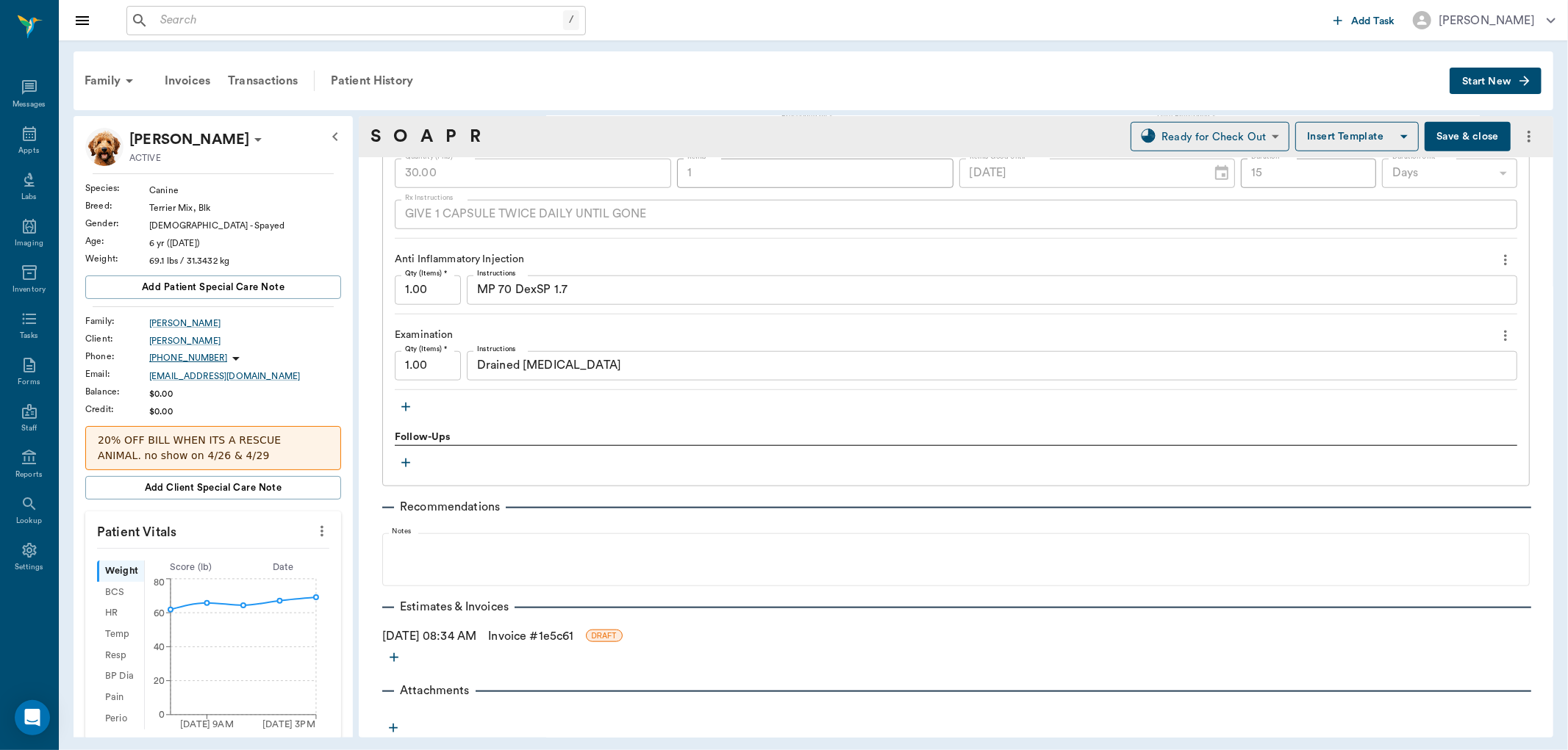
click at [407, 405] on icon "button" at bounding box center [406, 406] width 14 height 14
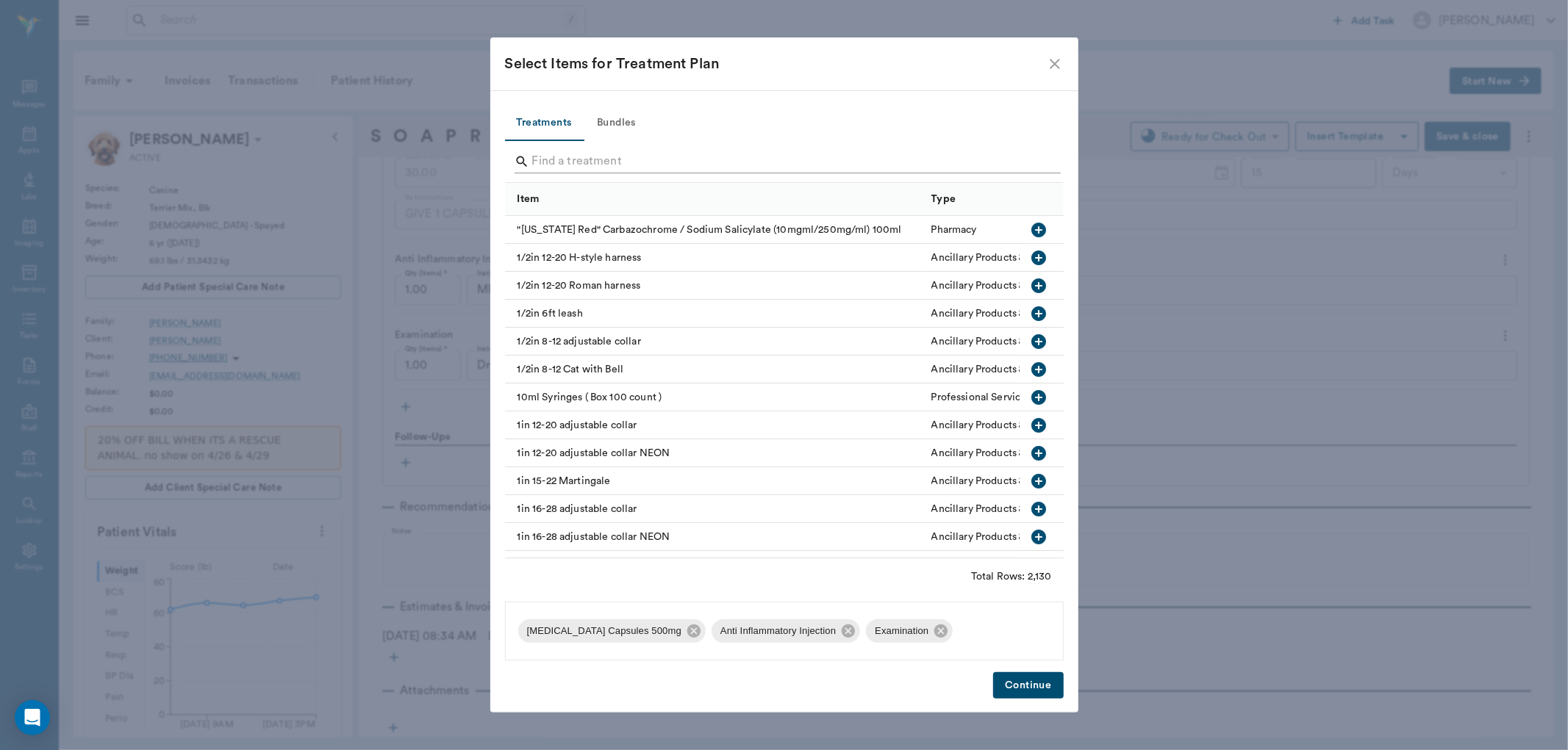
click at [549, 152] on input "Search" at bounding box center [786, 162] width 506 height 24
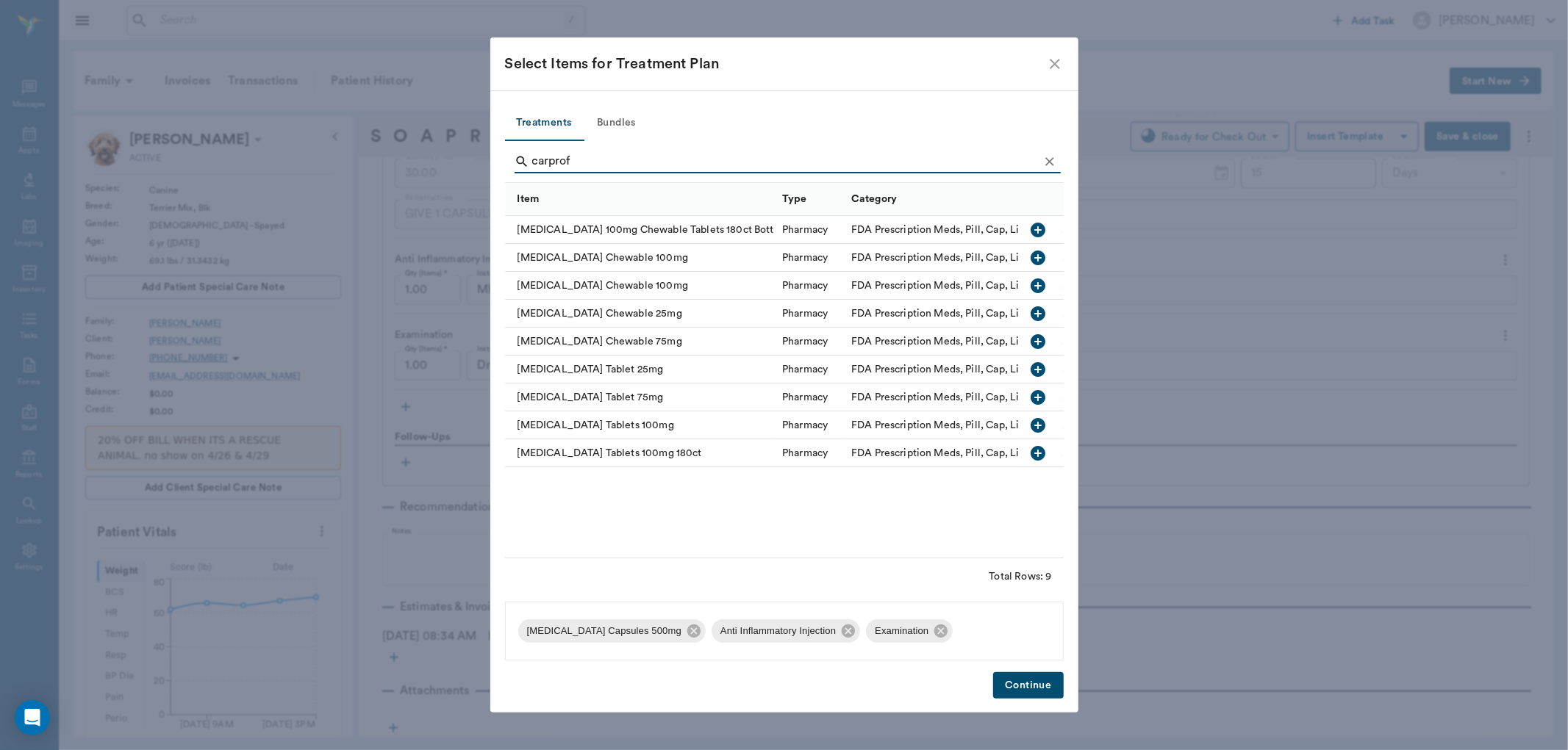
type input "carprof"
click at [1039, 427] on icon "button" at bounding box center [1038, 425] width 18 height 18
click at [1035, 692] on button "Continue" at bounding box center [1028, 686] width 69 height 27
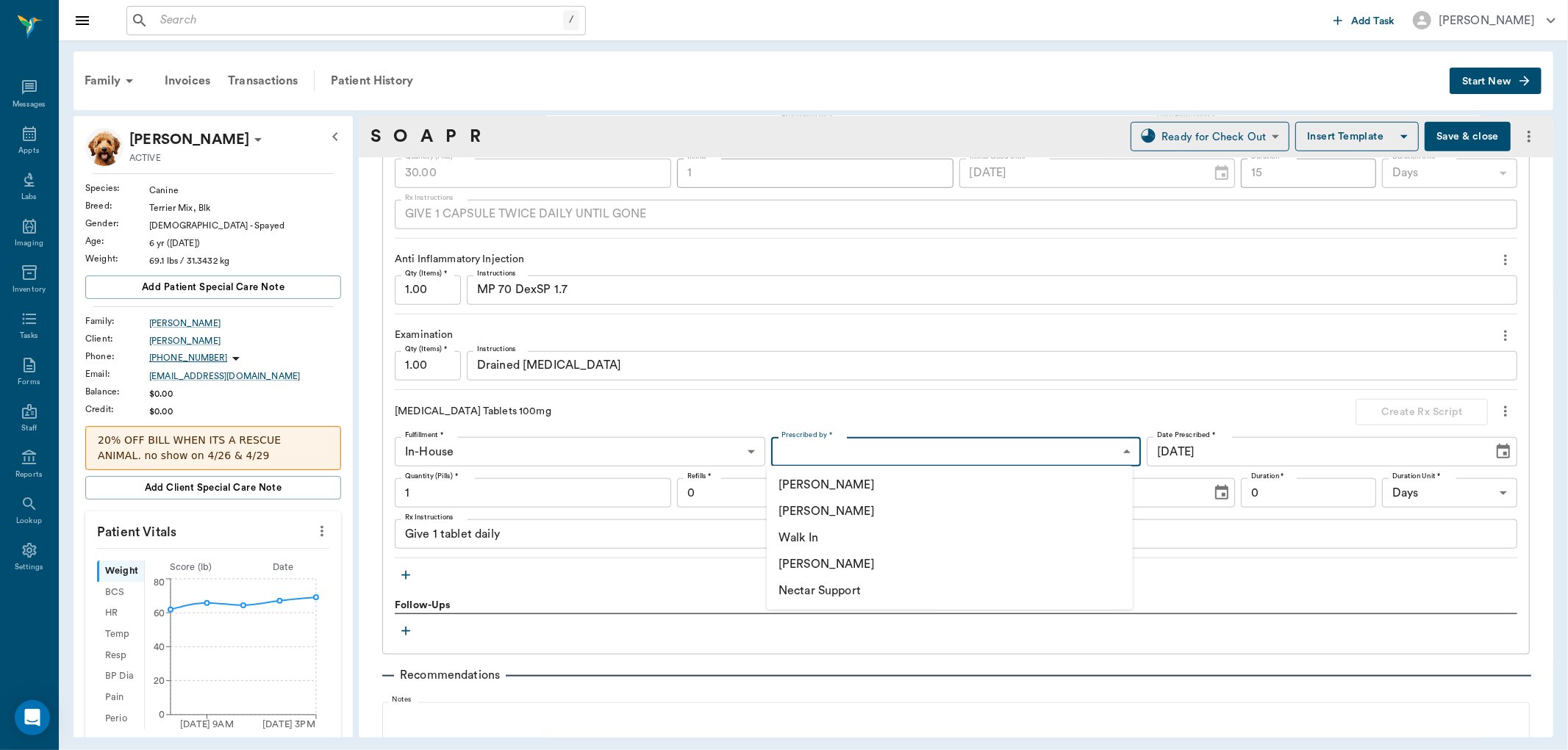
click at [857, 444] on body "/ ​ Add Task Dr. Bert Ellsworth Nectar Messages Appts Labs Imaging Inventory Ta…" at bounding box center [784, 375] width 1568 height 750
click at [820, 513] on li "[PERSON_NAME]" at bounding box center [950, 511] width 366 height 26
type input "63ec2f075fda476ae8351a4d"
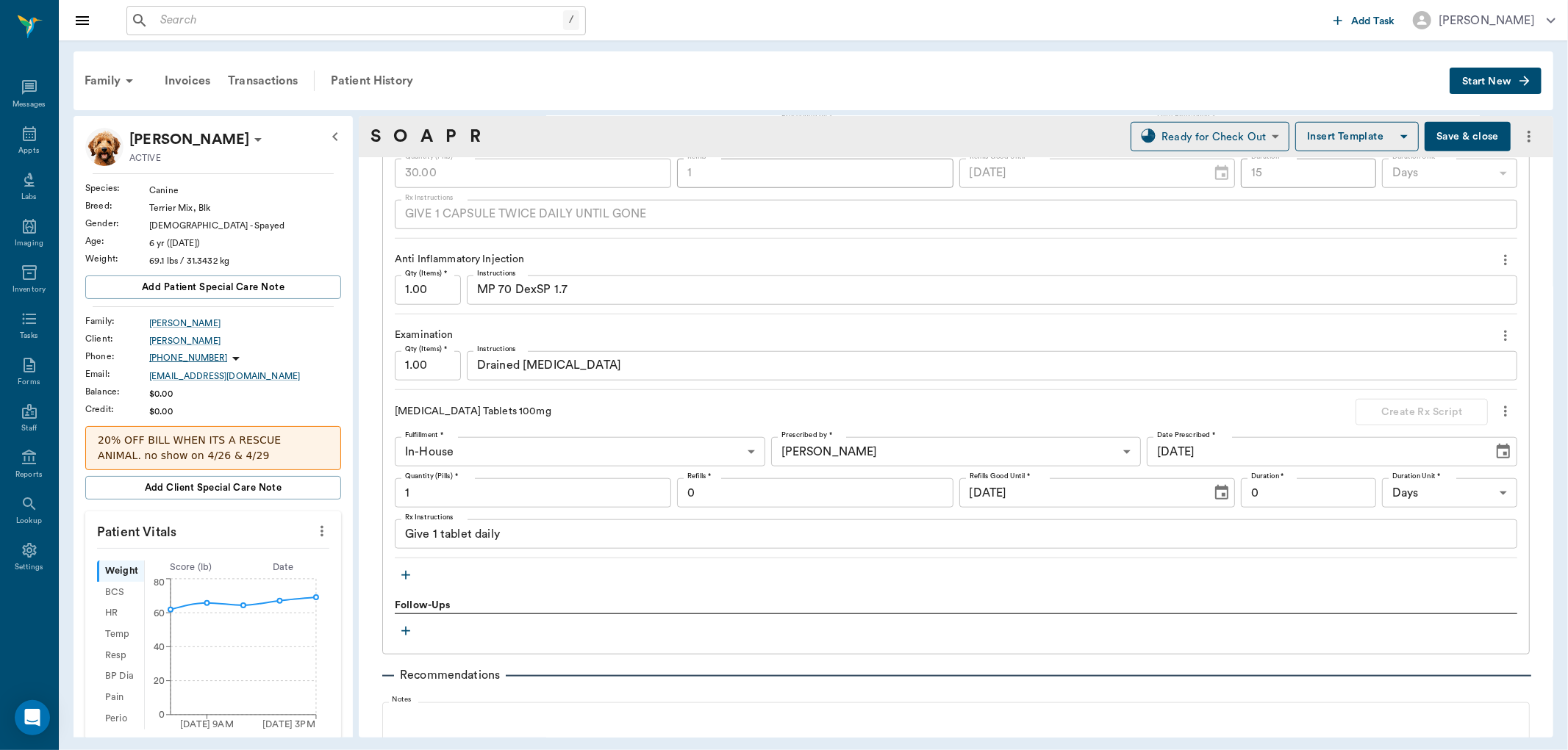
click at [541, 510] on div "Fulfillment * In-House In-House Fulfillment * Prescribed by * Dr. Bert Ellswort…" at bounding box center [956, 494] width 1123 height 112
click at [540, 497] on input "1" at bounding box center [533, 493] width 276 height 30
type input "30"
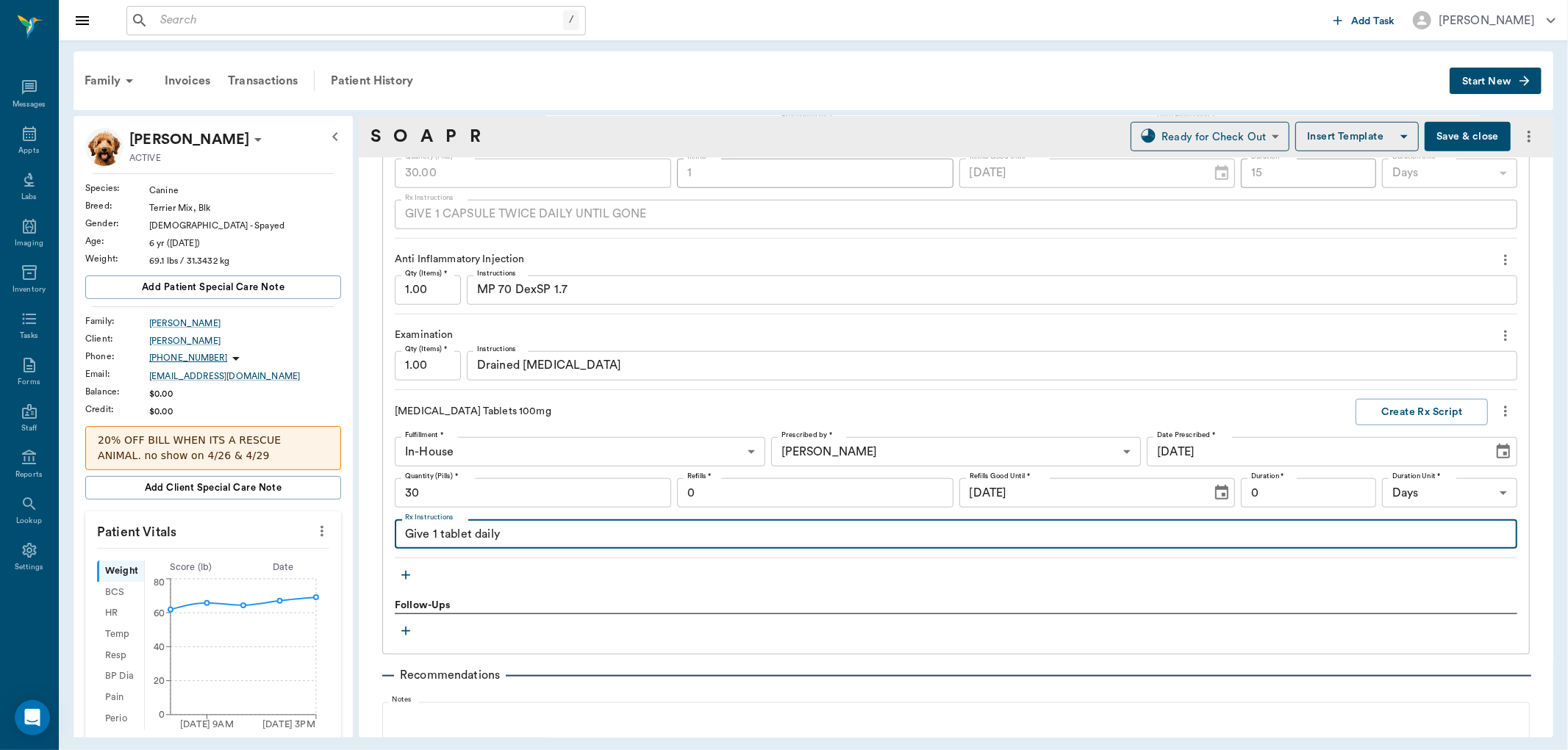
click at [512, 531] on textarea "Give 1 tablet daily" at bounding box center [955, 535] width 1101 height 17
type textarea "Give 1 tablet by mouth once a day as needed for pain"
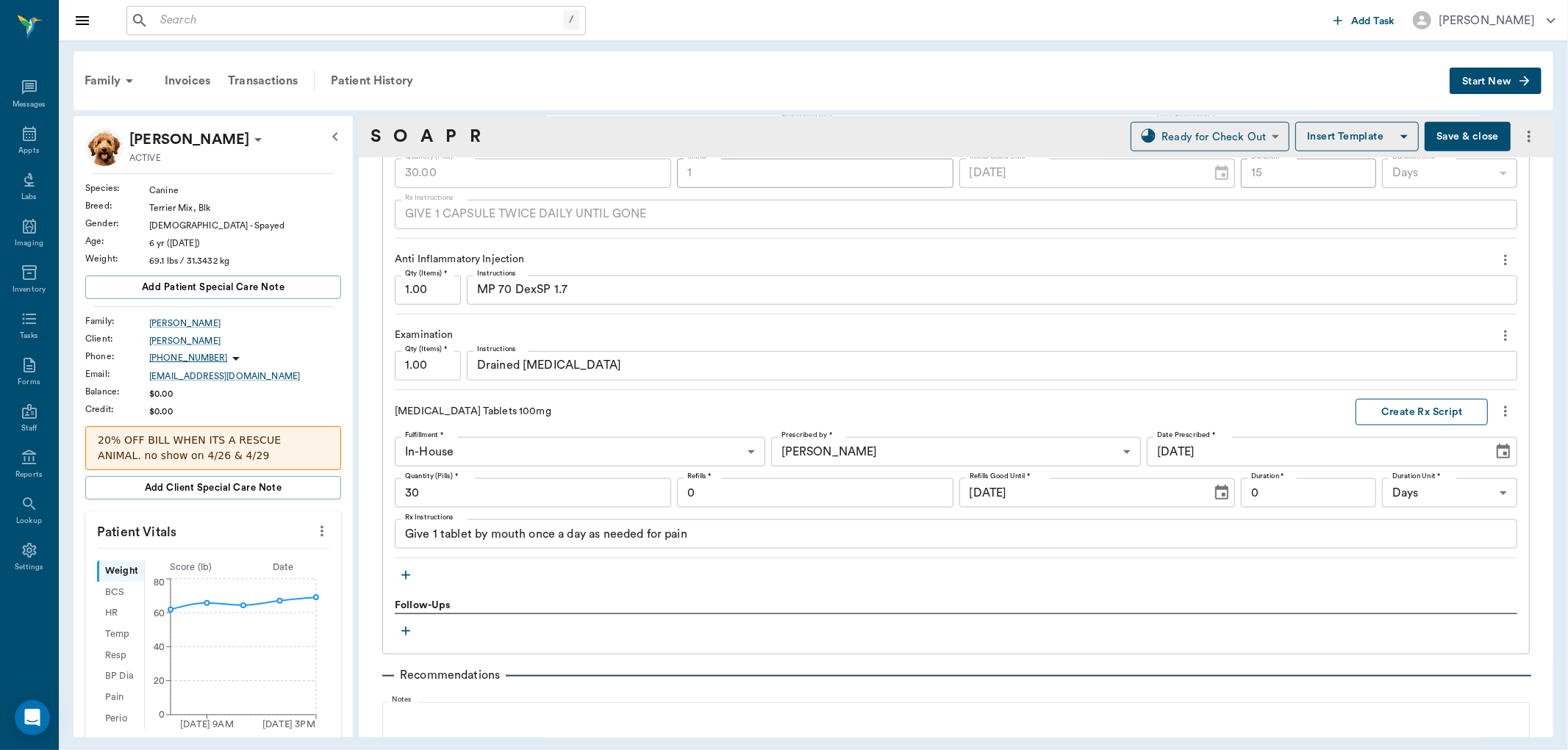
click at [1417, 413] on button "Create Rx Script" at bounding box center [1422, 412] width 132 height 27
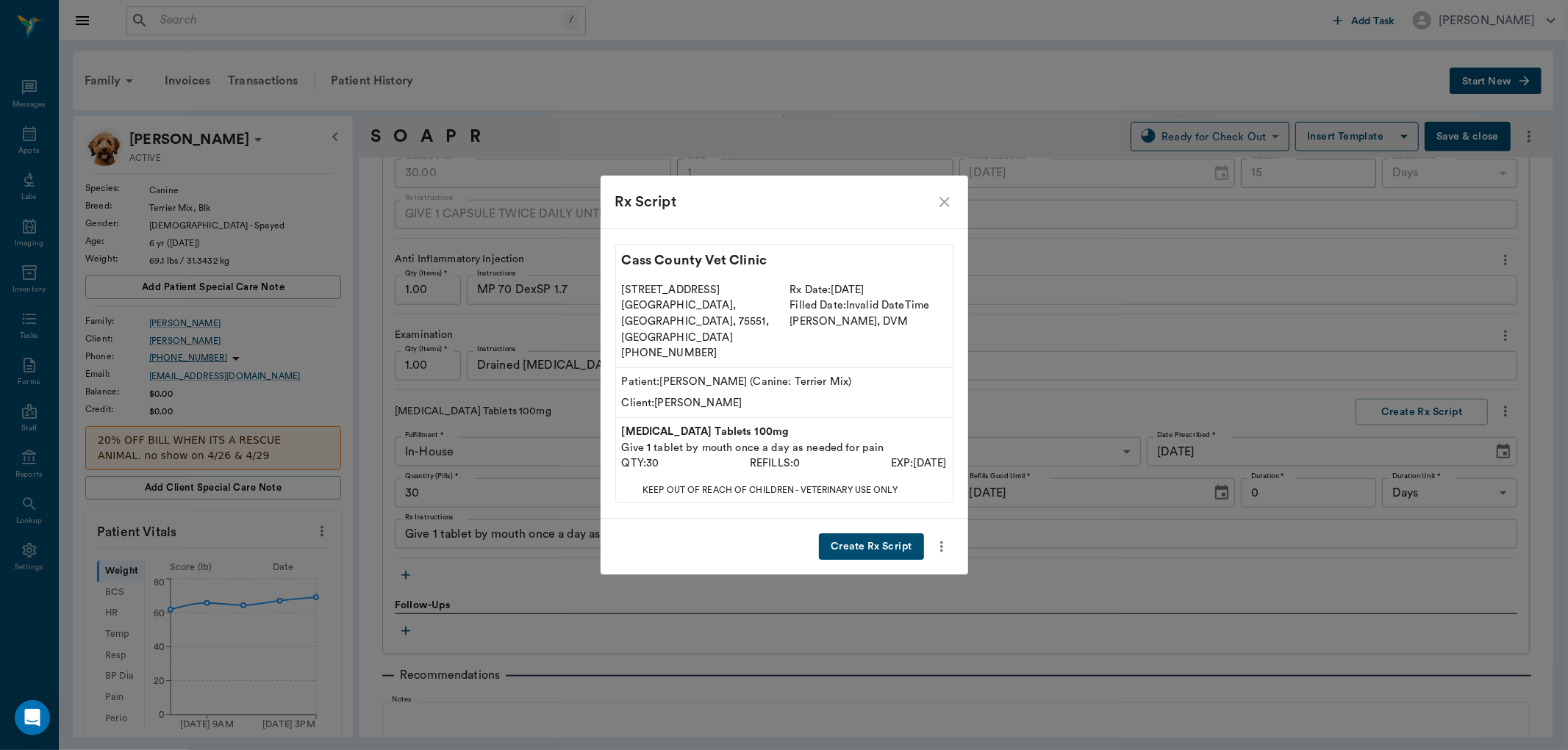
click at [896, 541] on button "Create Rx Script" at bounding box center [870, 547] width 104 height 27
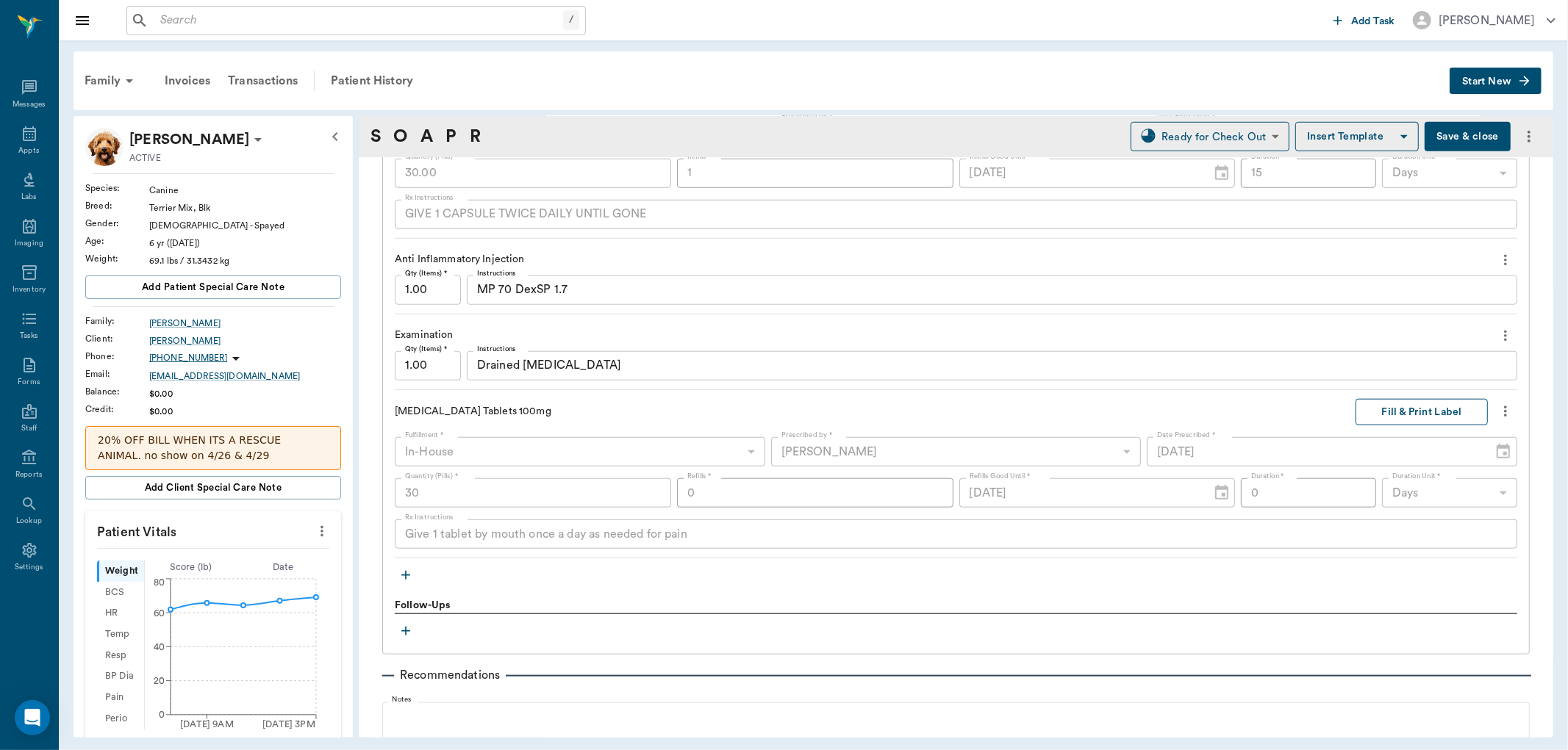
click at [1454, 415] on button "Fill & Print Label" at bounding box center [1422, 412] width 132 height 27
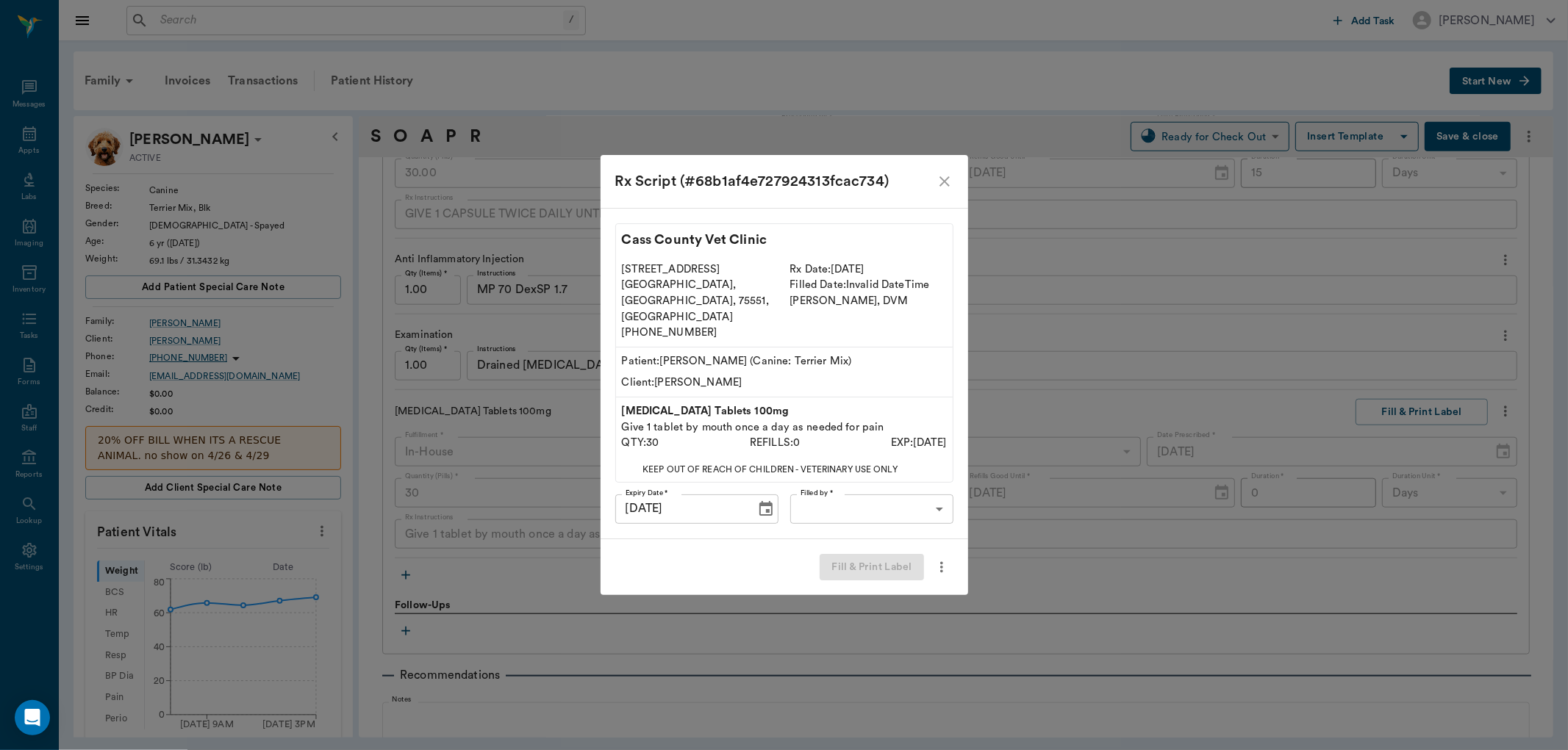
click at [807, 486] on body "/ ​ Add Task Dr. Bert Ellsworth Nectar Messages Appts Labs Imaging Inventory Ta…" at bounding box center [784, 375] width 1568 height 750
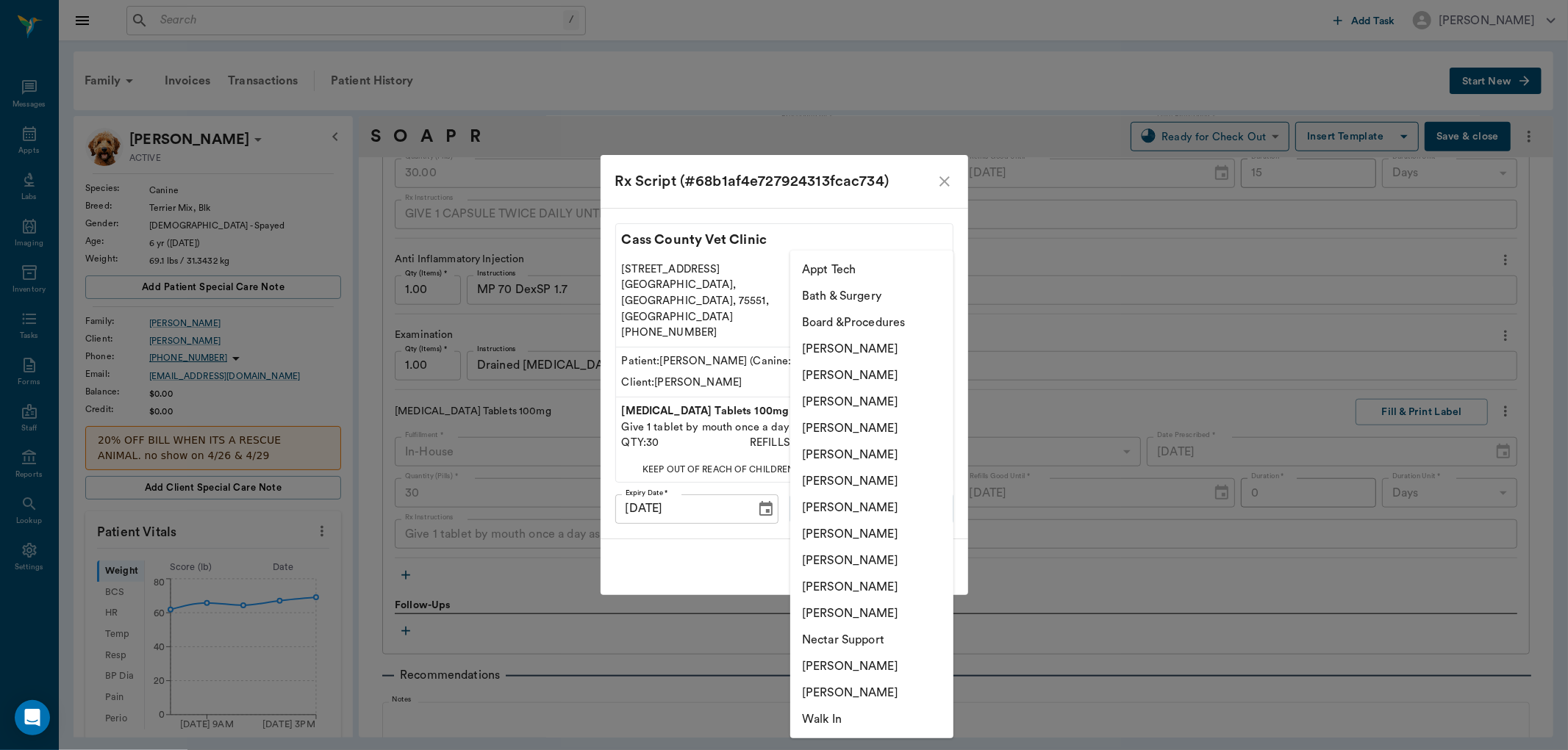
click at [812, 393] on li "[PERSON_NAME]" at bounding box center [871, 401] width 163 height 26
type input "642ef10e332a41444de2bad1"
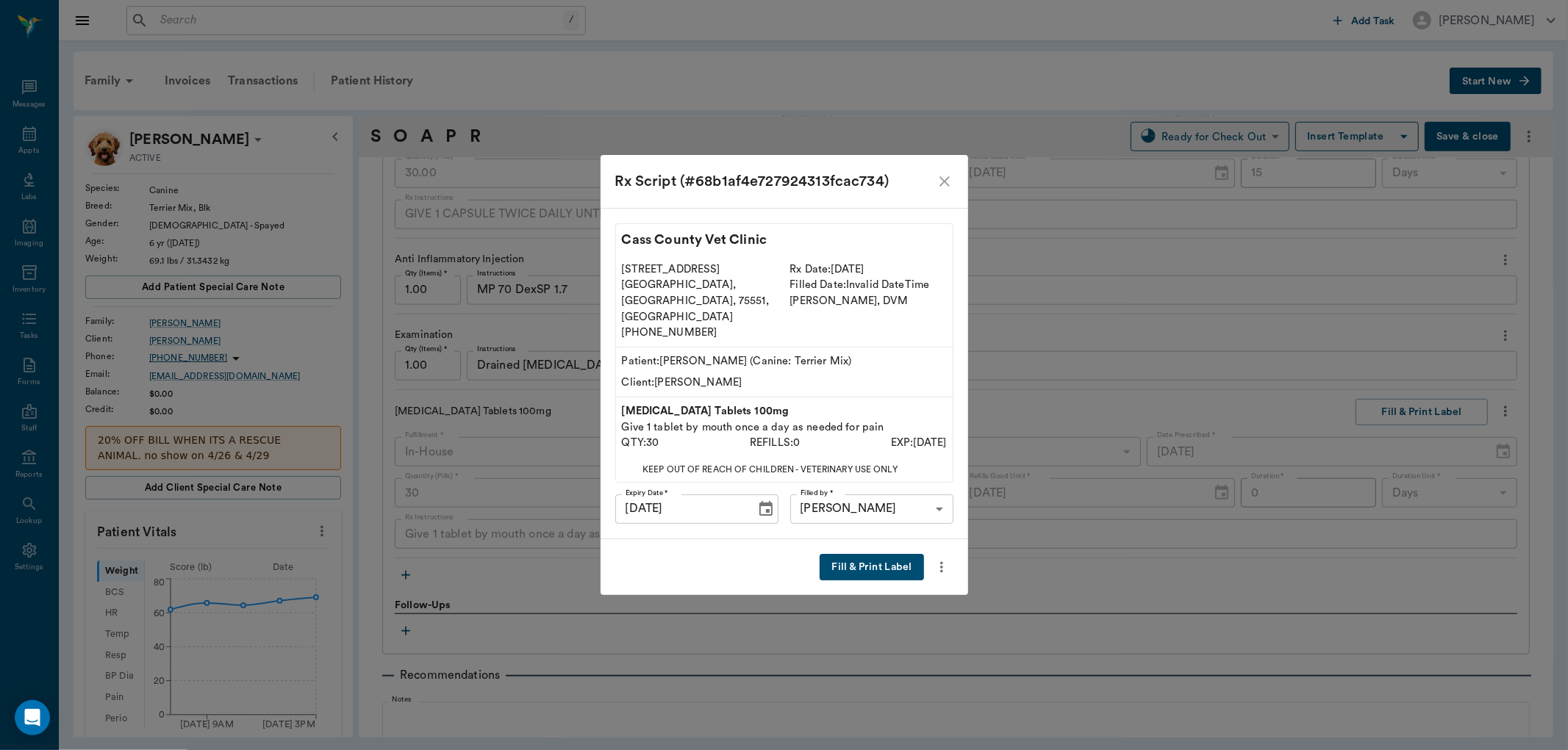
click at [888, 554] on button "Fill & Print Label" at bounding box center [871, 568] width 103 height 27
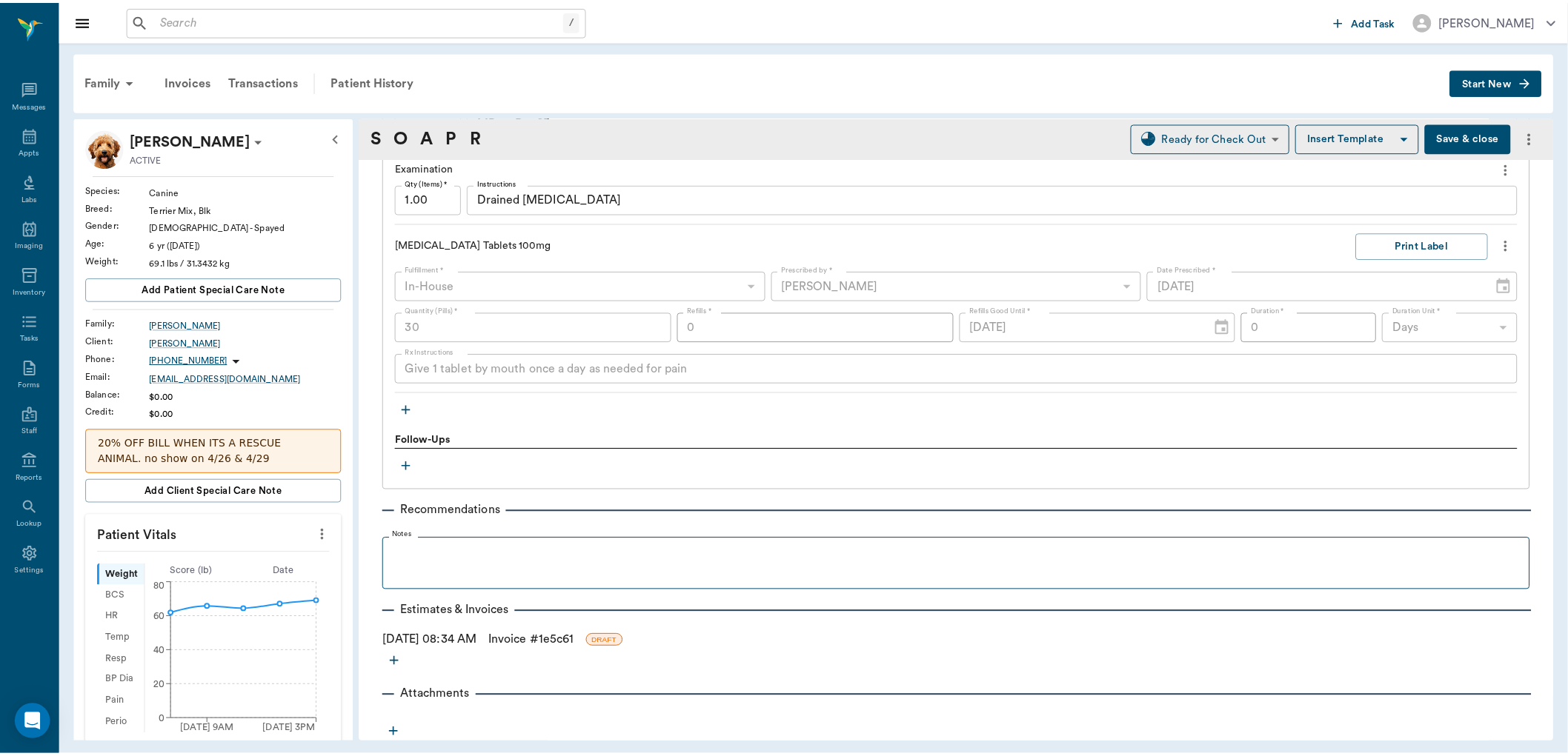
scroll to position [1317, 0]
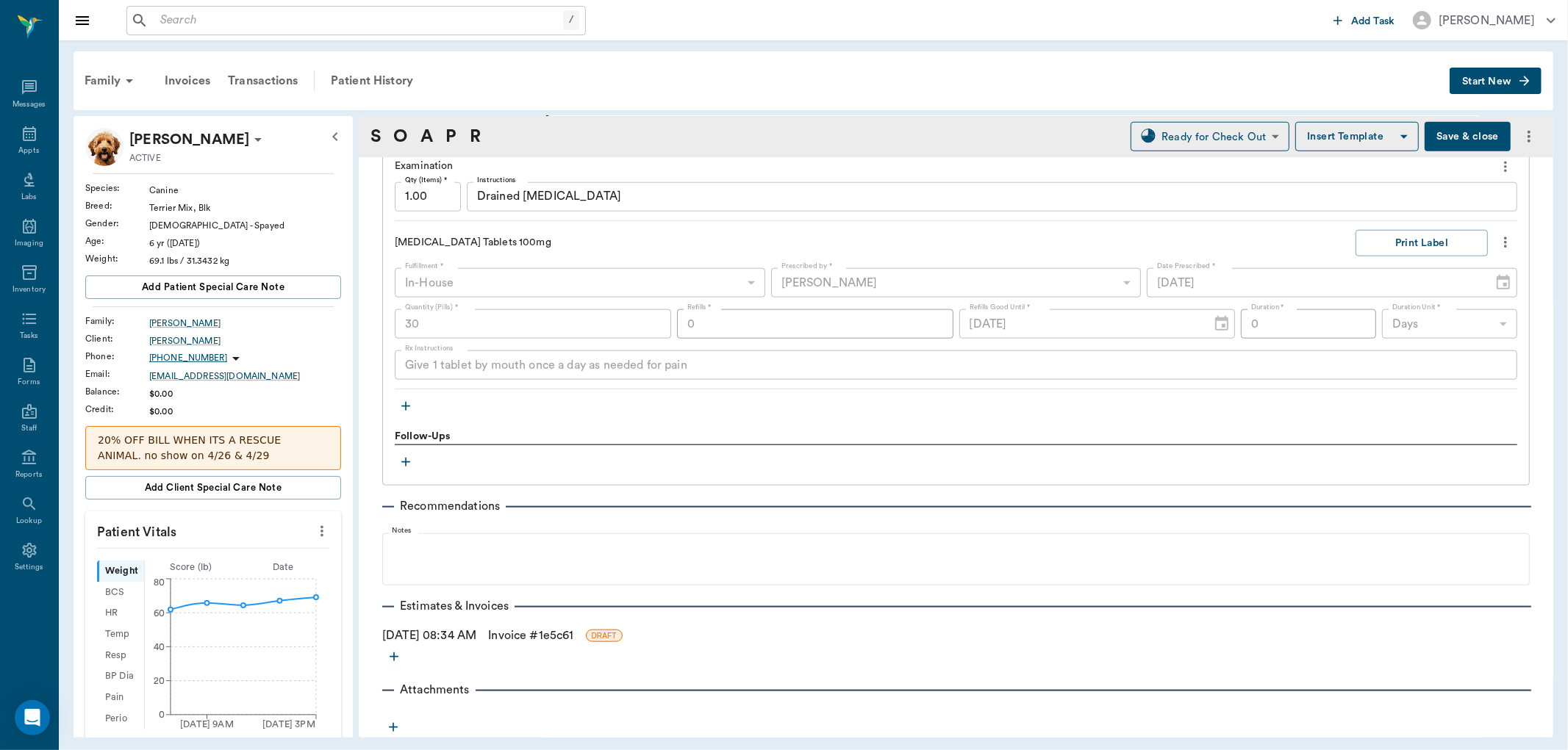
click at [545, 631] on link "Invoice # 1e5c61" at bounding box center [531, 636] width 86 height 18
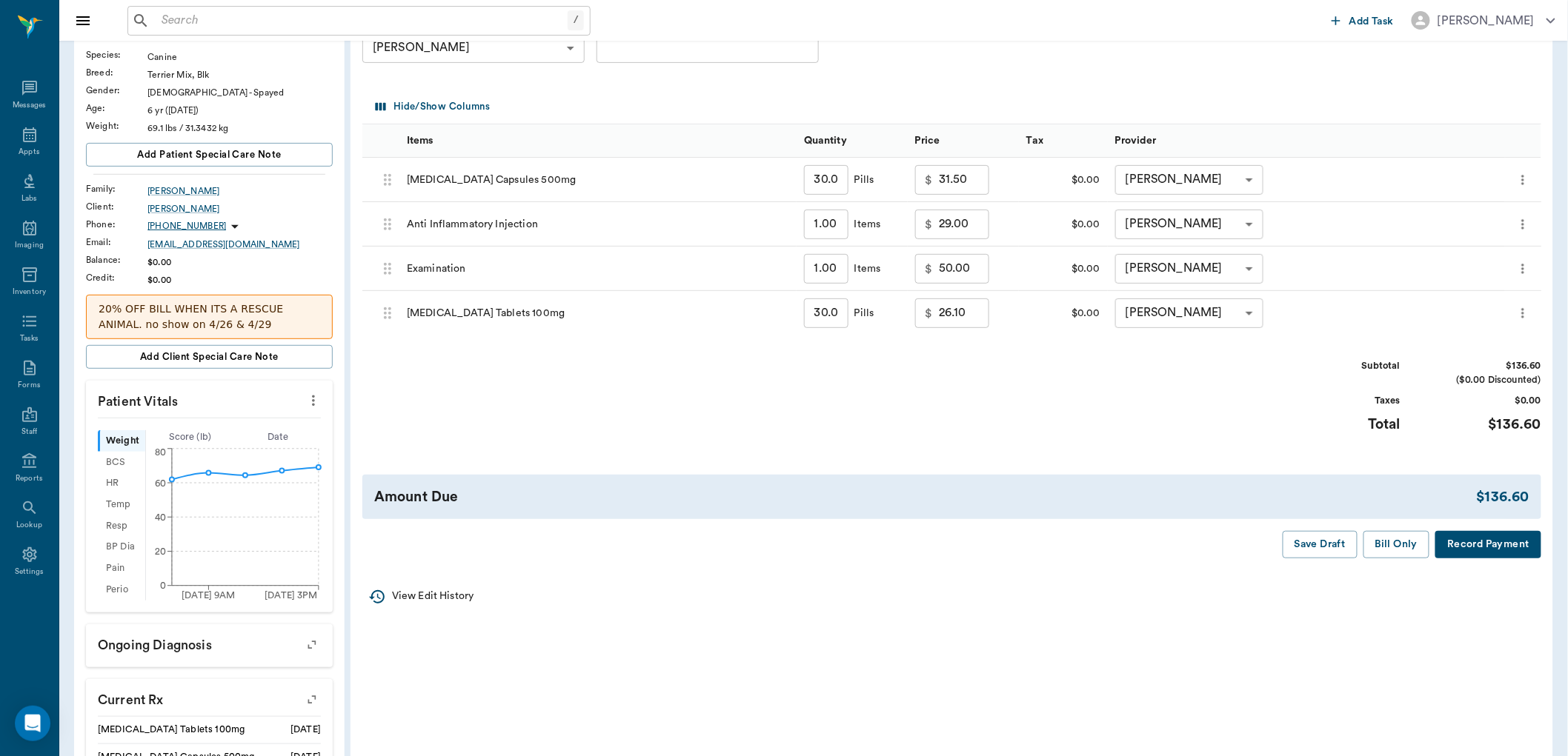
scroll to position [165, 0]
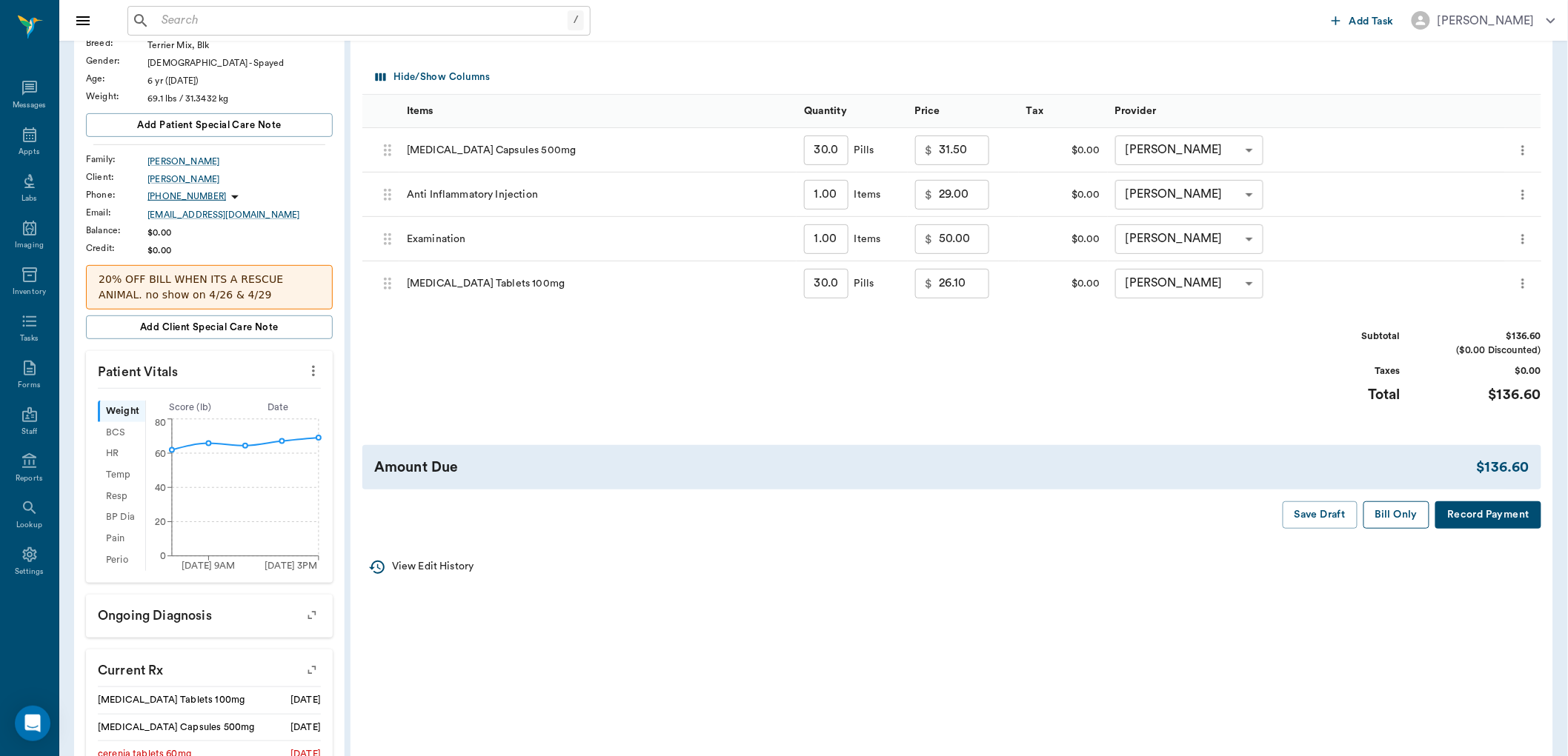
click at [1383, 519] on button "Bill Only" at bounding box center [1397, 515] width 67 height 27
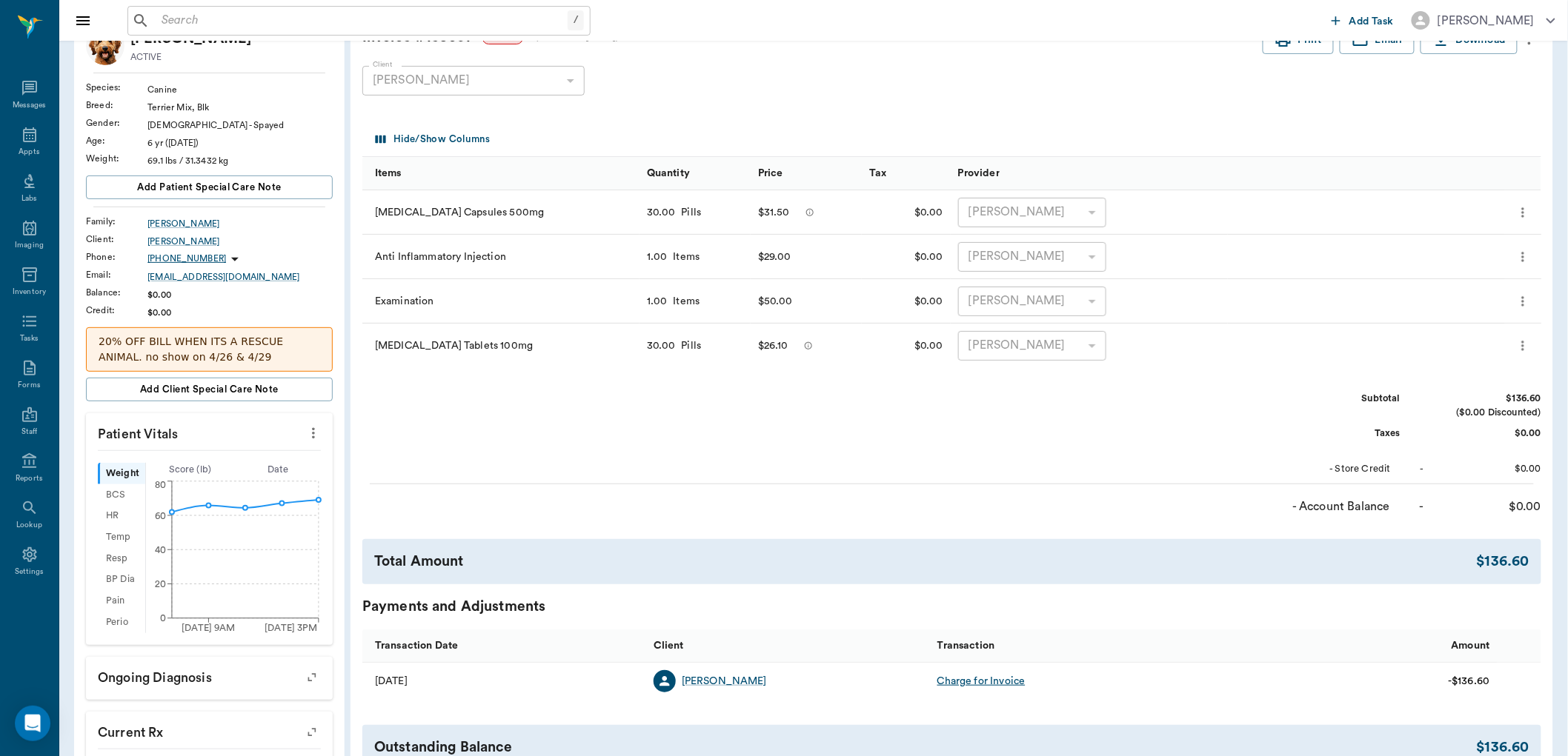
scroll to position [0, 0]
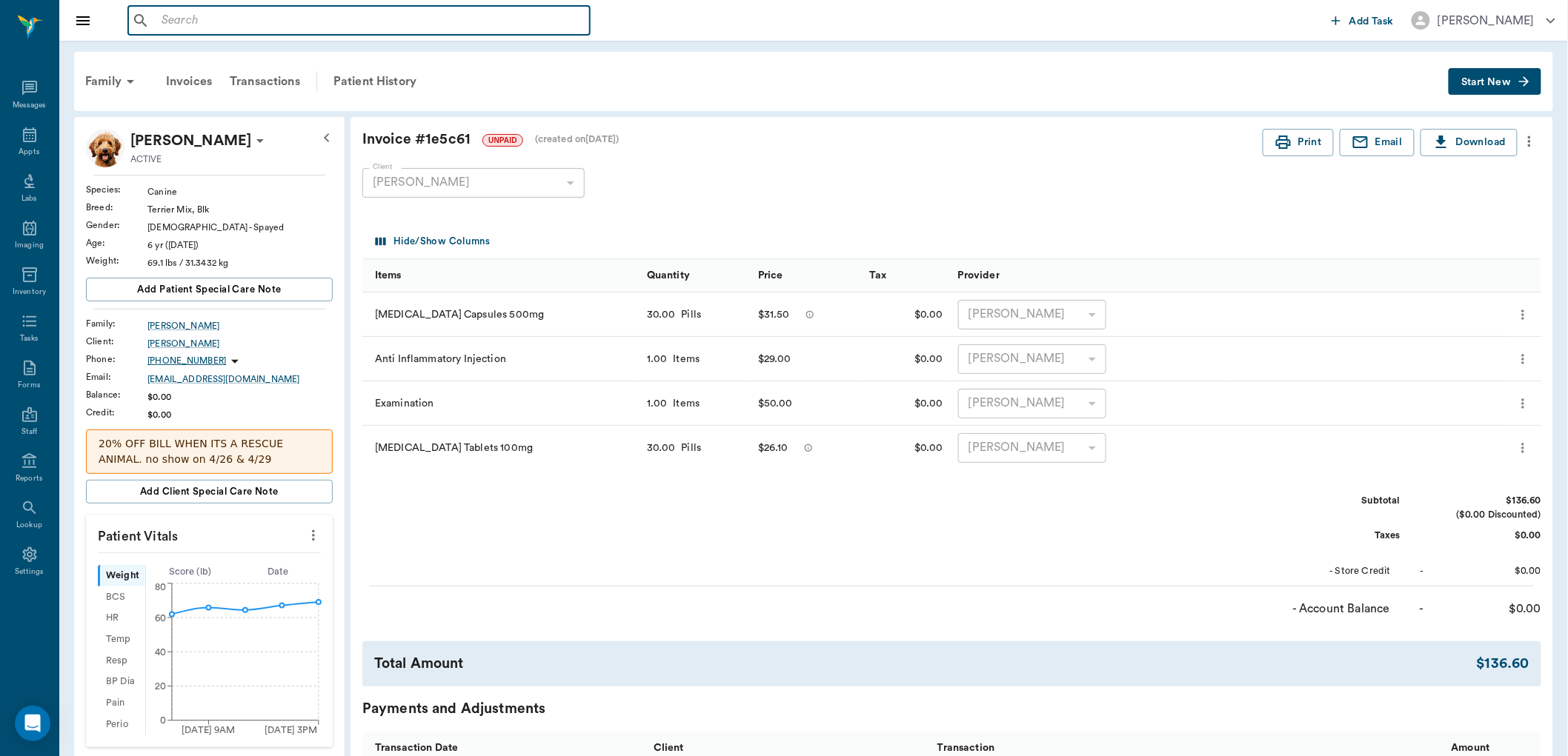
click at [372, 10] on input "text" at bounding box center [370, 20] width 428 height 20
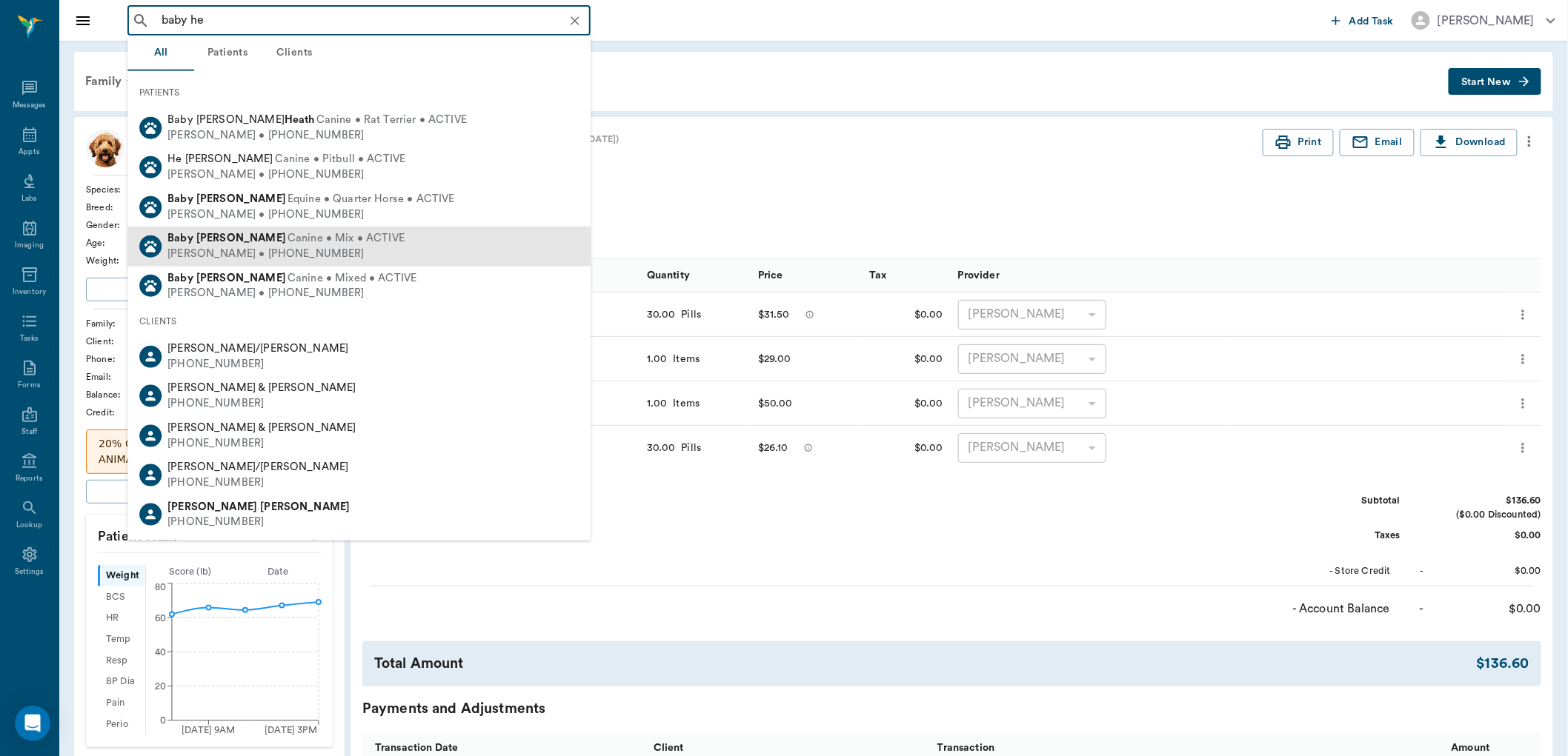
click at [347, 246] on span "Canine • Mix • ACTIVE" at bounding box center [346, 239] width 117 height 15
type input "baby he"
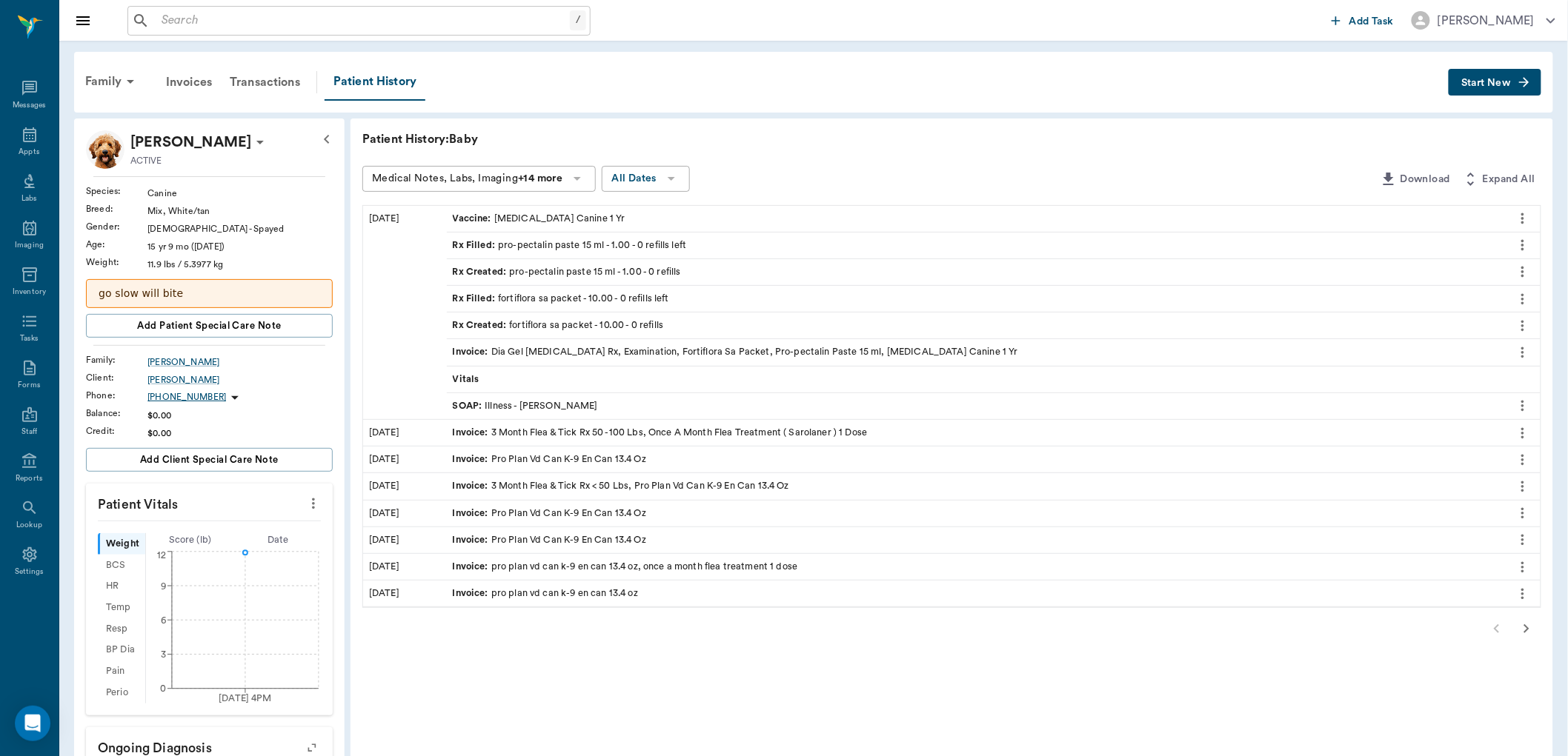
click at [1520, 247] on icon "more" at bounding box center [1523, 245] width 16 height 18
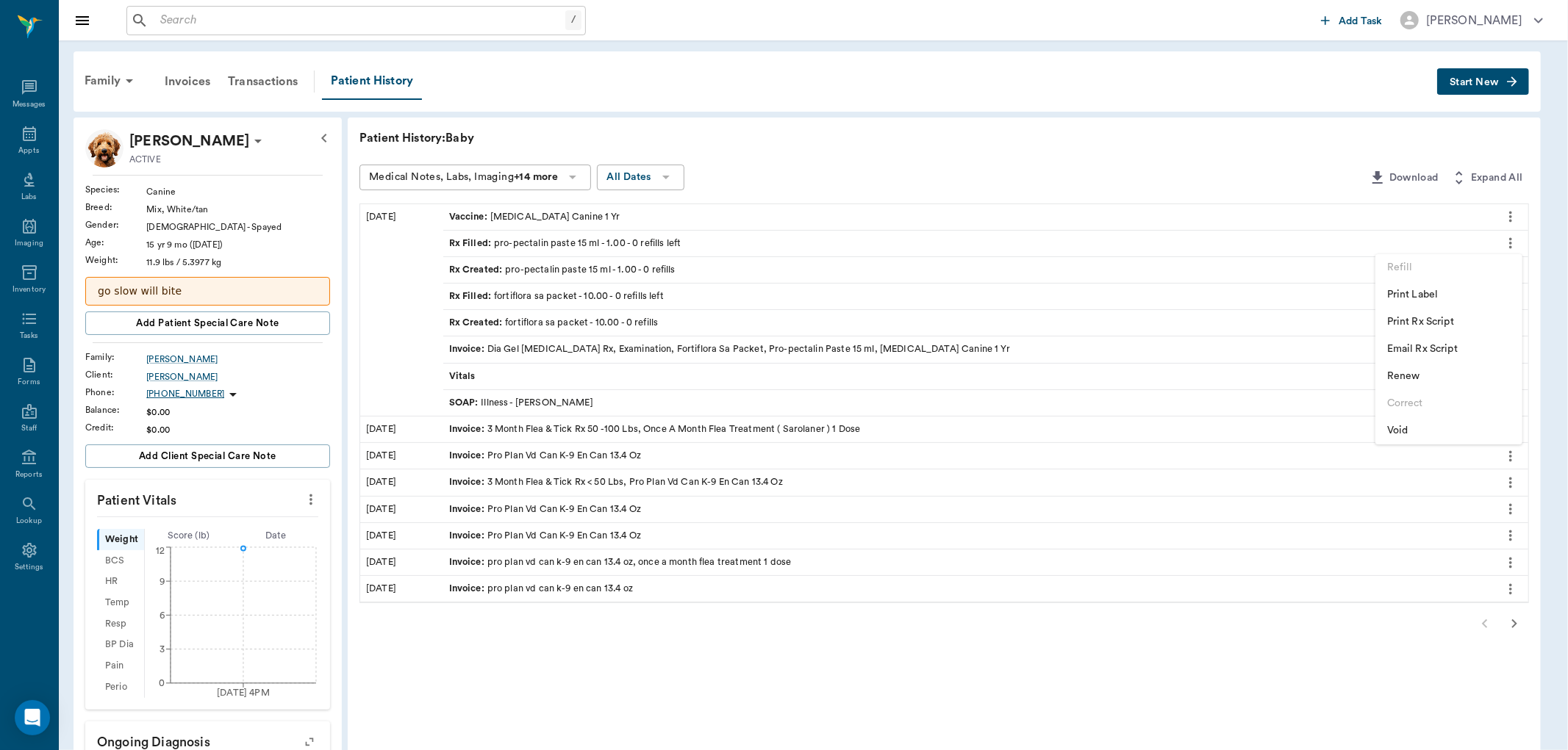
click at [1432, 378] on span "Renew" at bounding box center [1449, 377] width 124 height 15
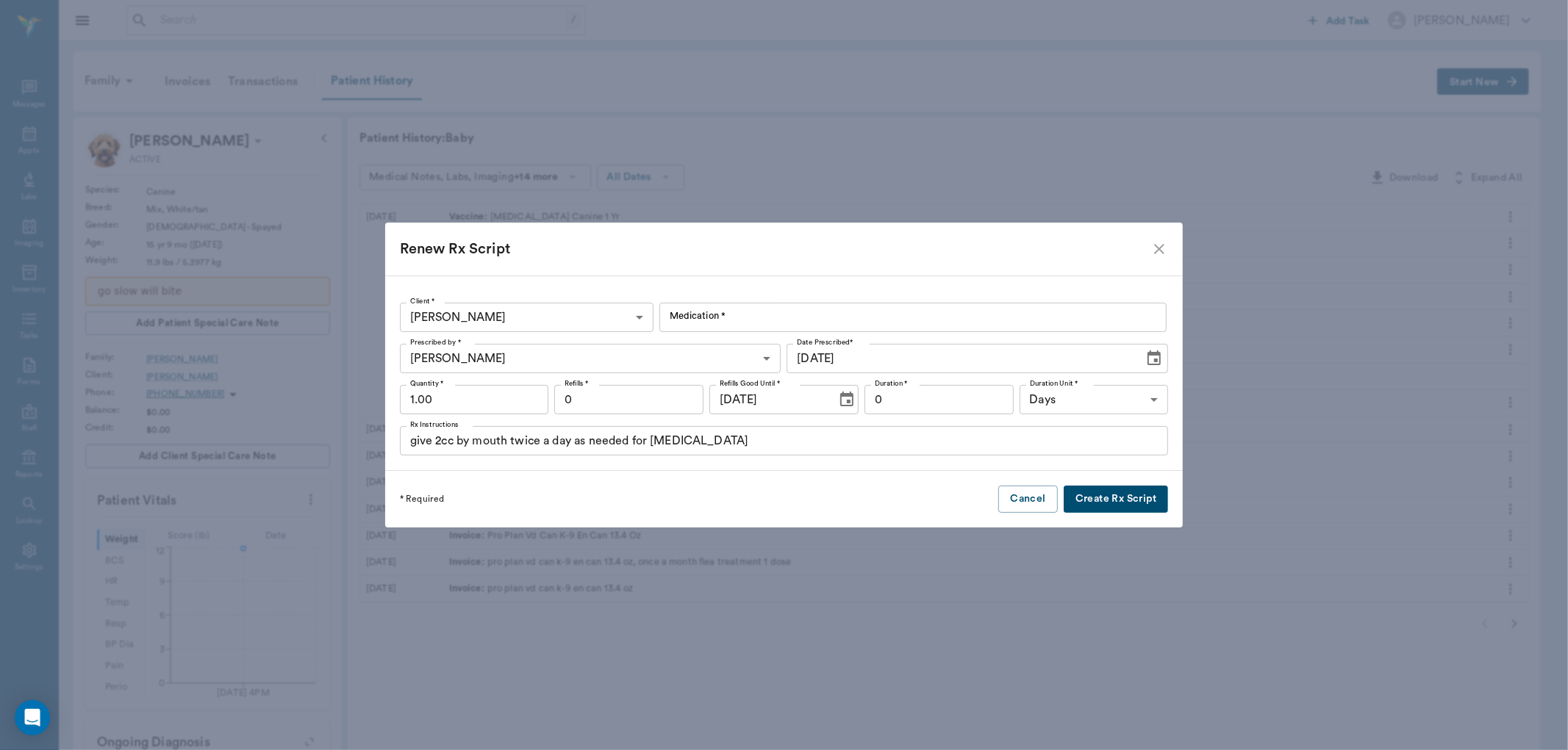
type input "Pro-pectalin Paste 15 ml"
click at [1094, 499] on button "Create Rx Script" at bounding box center [1115, 499] width 104 height 27
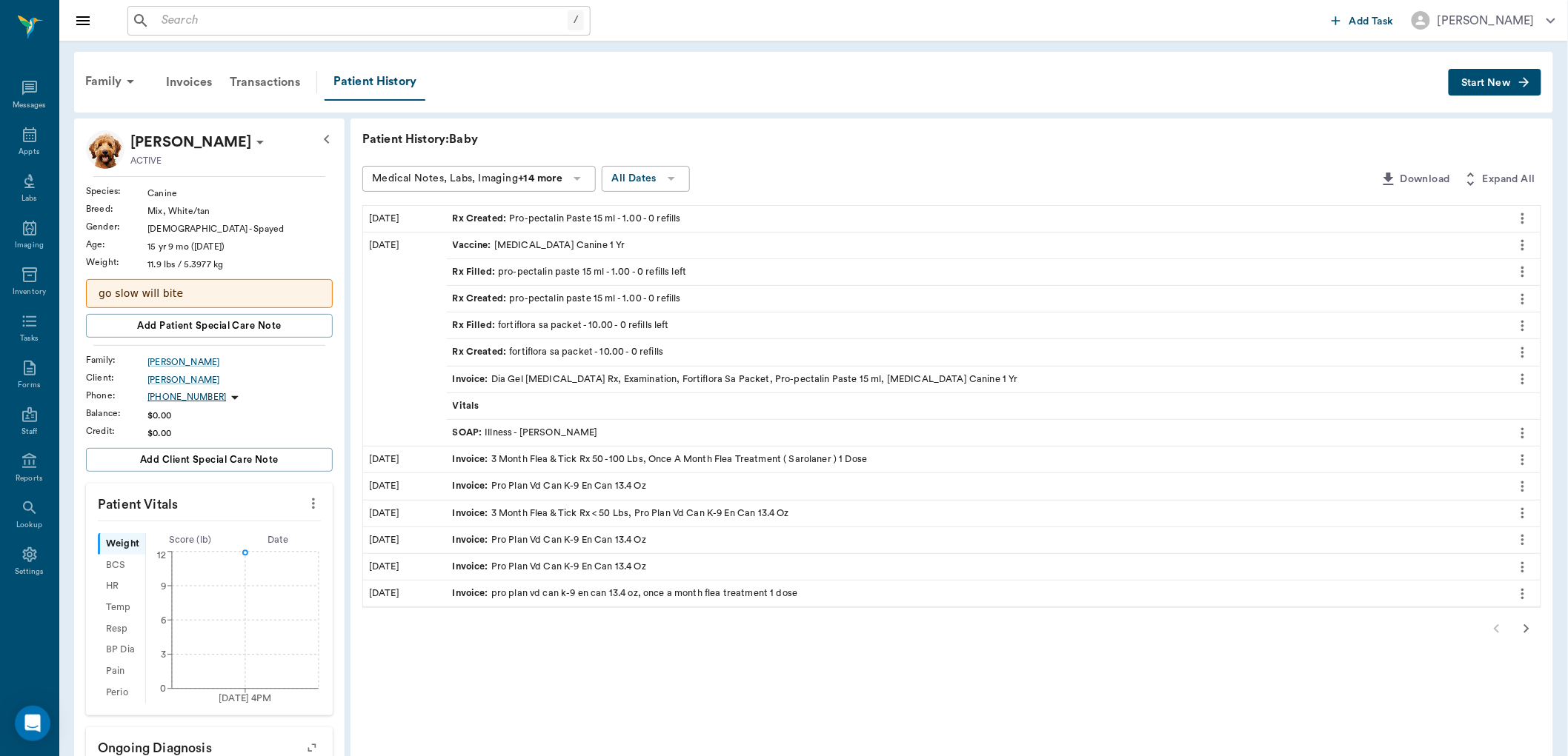
click at [959, 217] on div "Rx Created : Pro-pectalin Paste 15 ml - 1.00 - 0 refills" at bounding box center [976, 218] width 1058 height 26
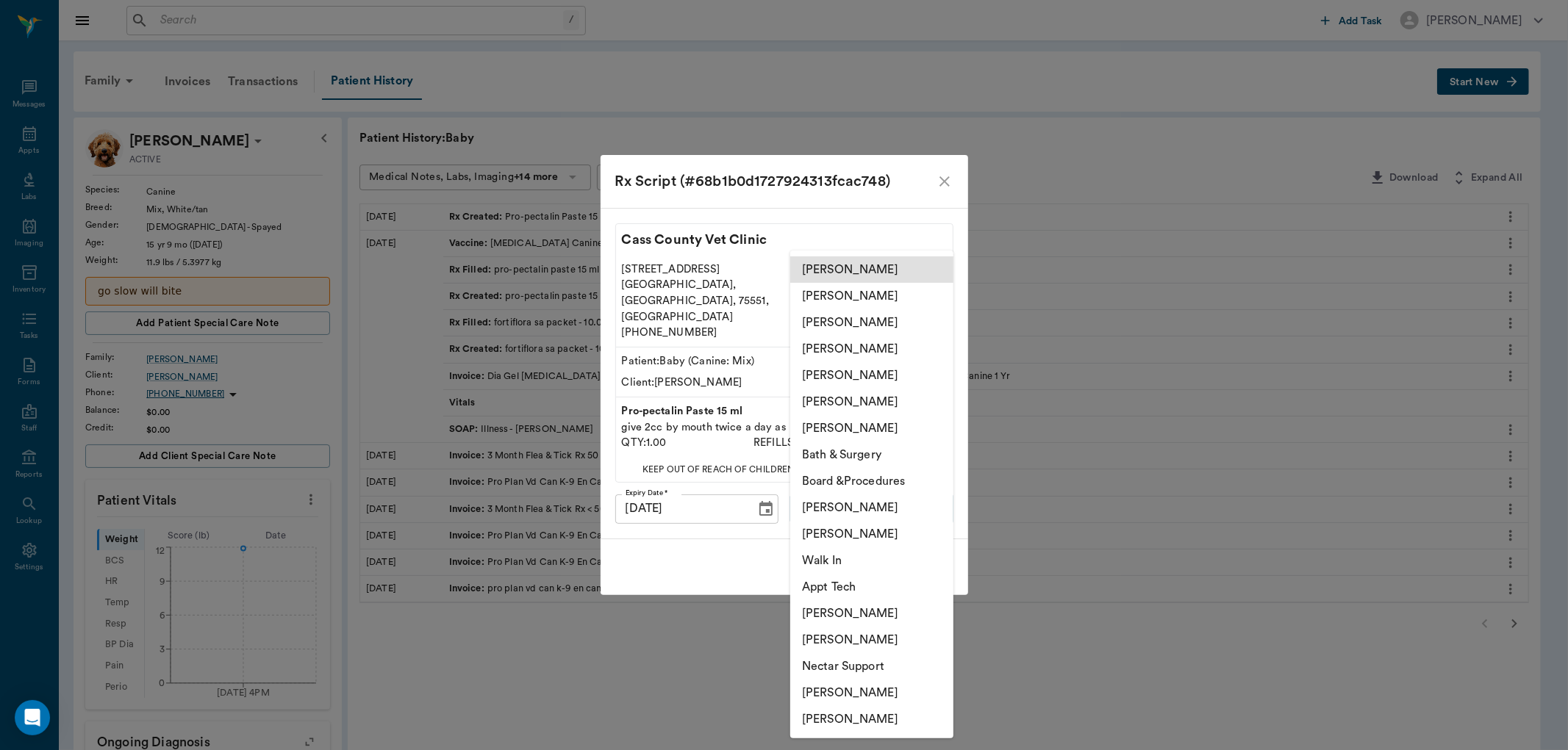
click at [918, 498] on body "/ ​ Add Task [PERSON_NAME] Nectar Messages Appts Labs Imaging Inventory Tasks F…" at bounding box center [784, 571] width 1568 height 1141
click at [892, 722] on li "[PERSON_NAME]" at bounding box center [871, 719] width 163 height 26
type input "6899ea08ed37b777db10de45"
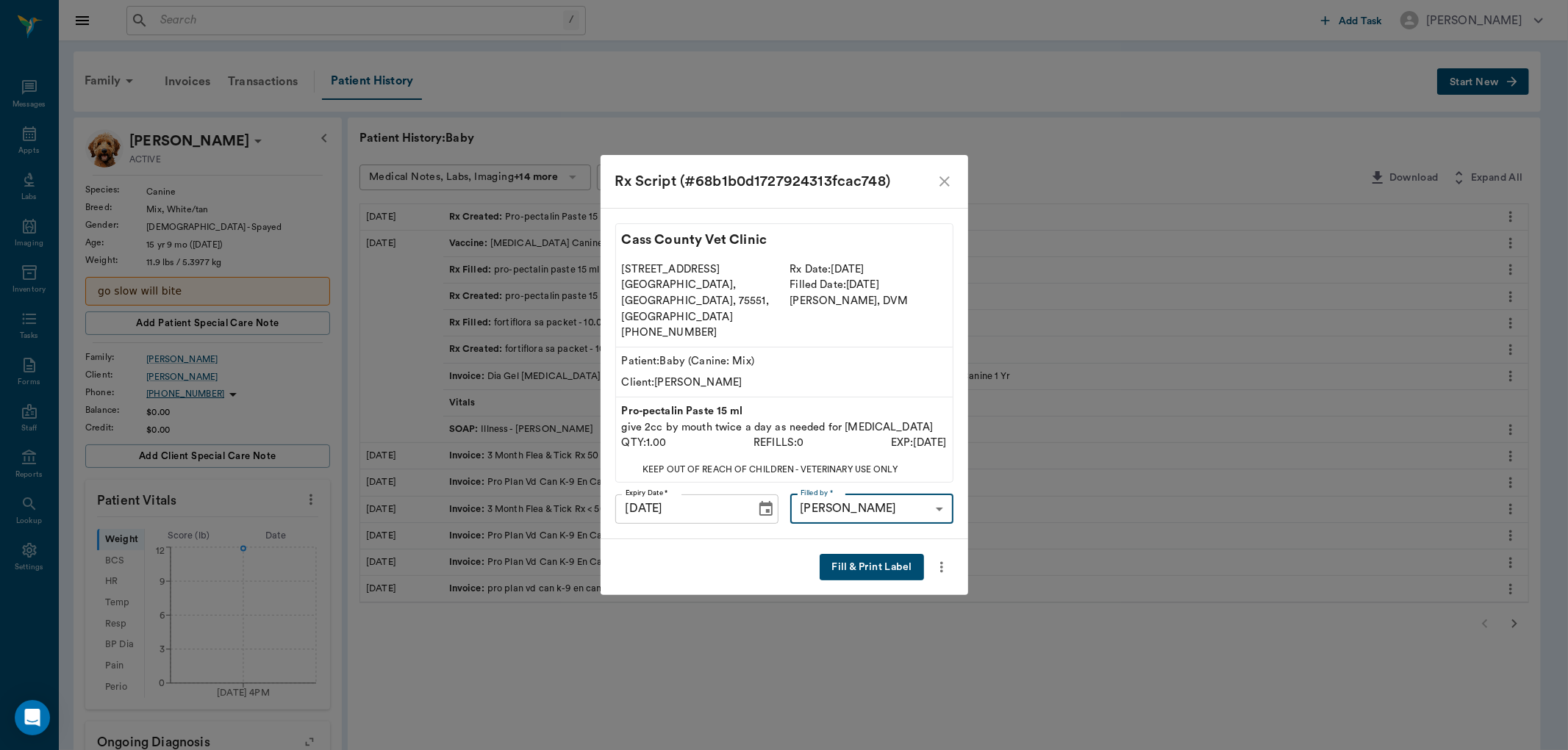
click at [897, 559] on button "Fill & Print Label" at bounding box center [871, 568] width 103 height 27
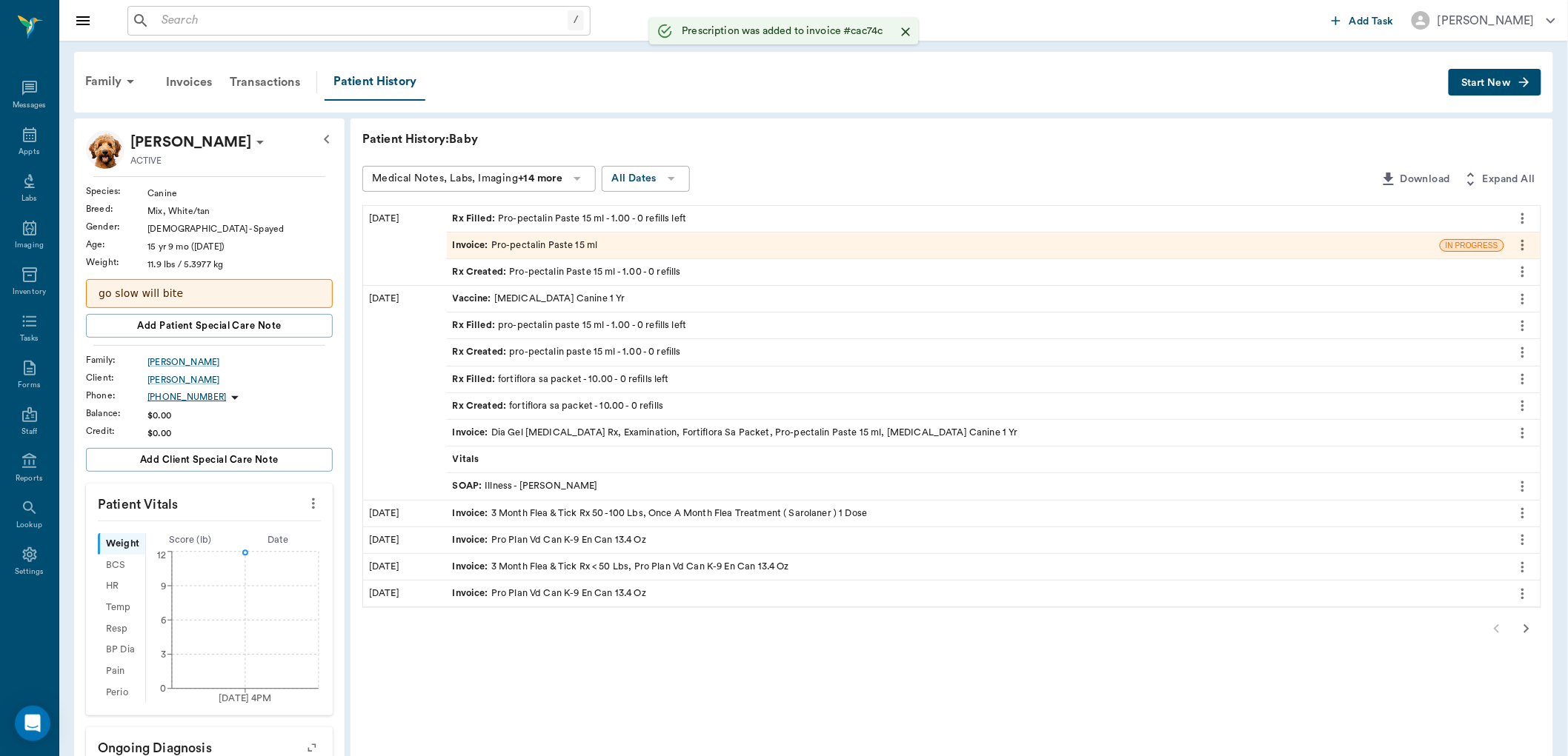
click at [521, 486] on div "SOAP : Illness - [PERSON_NAME]" at bounding box center [525, 486] width 145 height 14
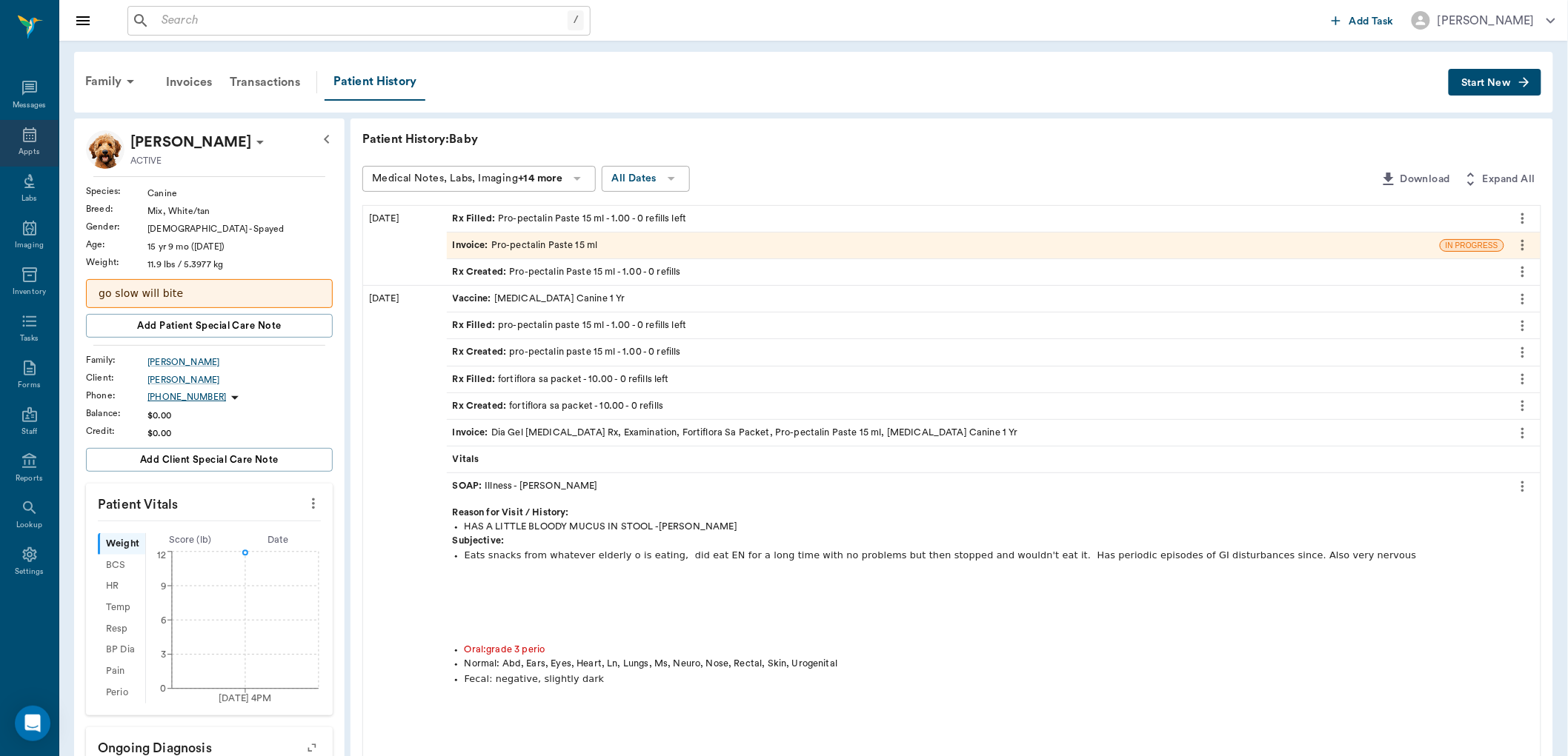
click at [32, 142] on icon at bounding box center [30, 134] width 14 height 15
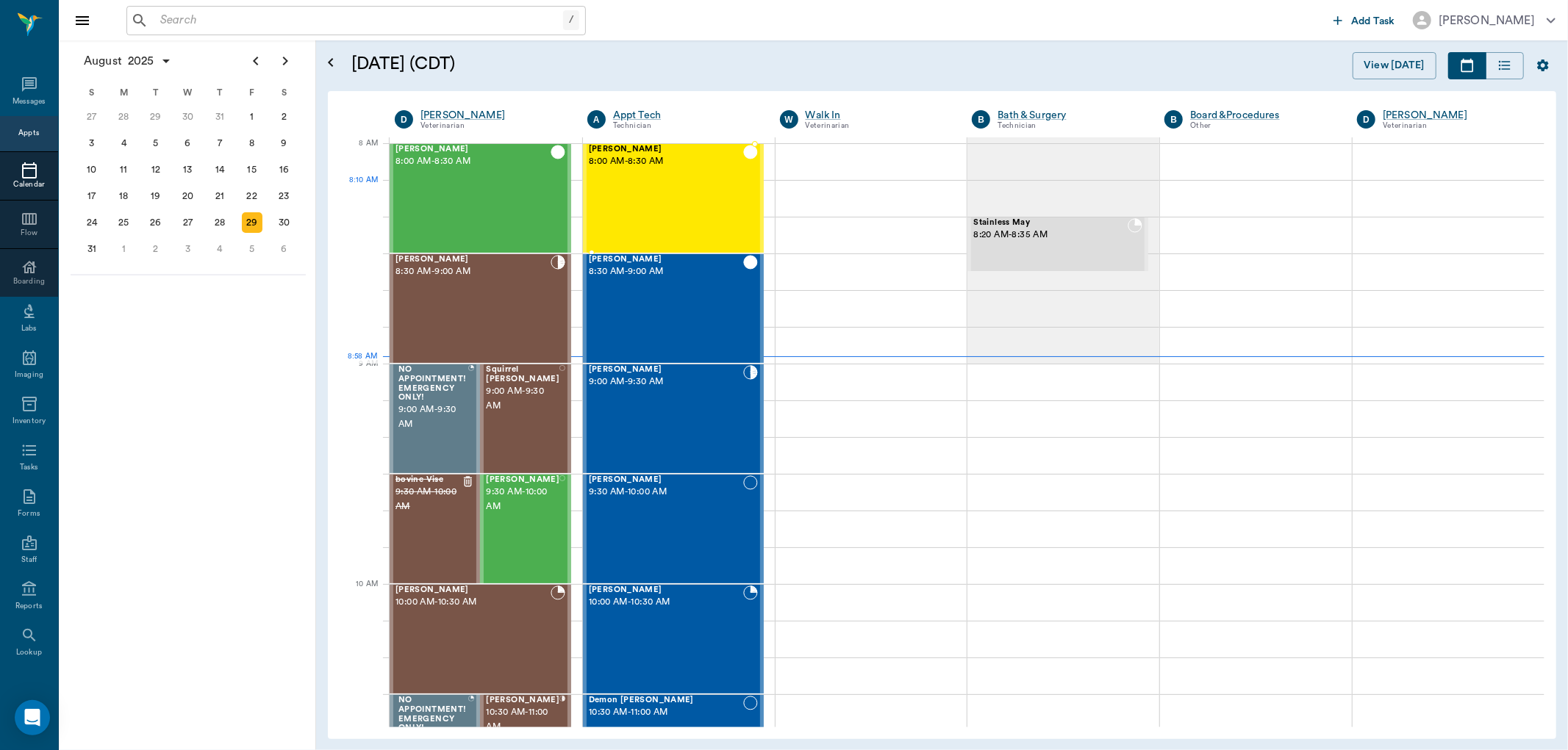
click at [660, 204] on div "Willow Smith 8:00 AM - 8:30 AM" at bounding box center [665, 198] width 154 height 108
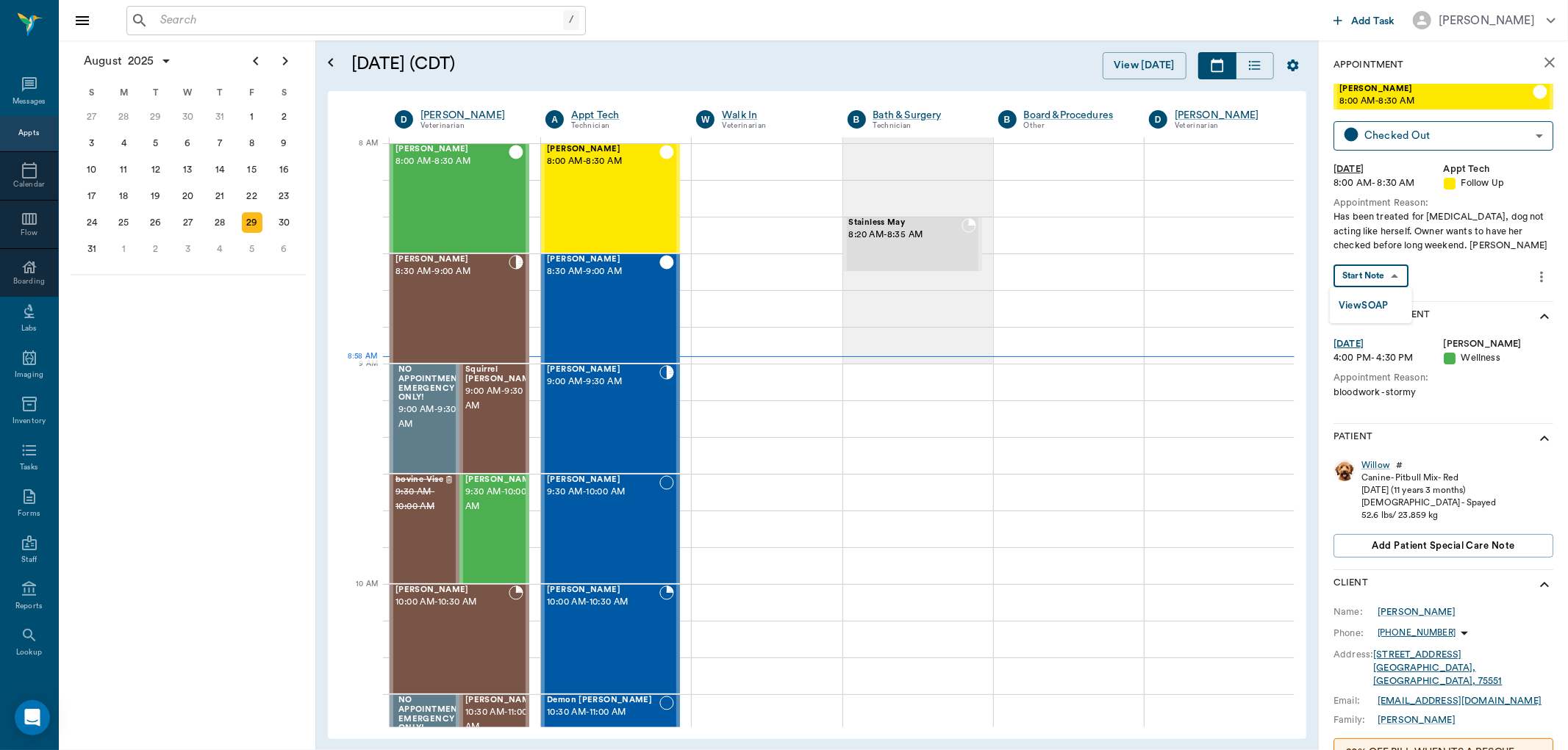
click at [1382, 277] on body "/ ​ Add Task Dr. Bert Ellsworth Nectar Messages Appts Calendar Flow Boarding La…" at bounding box center [784, 375] width 1568 height 750
click at [1380, 305] on button "View SOAP" at bounding box center [1363, 306] width 50 height 17
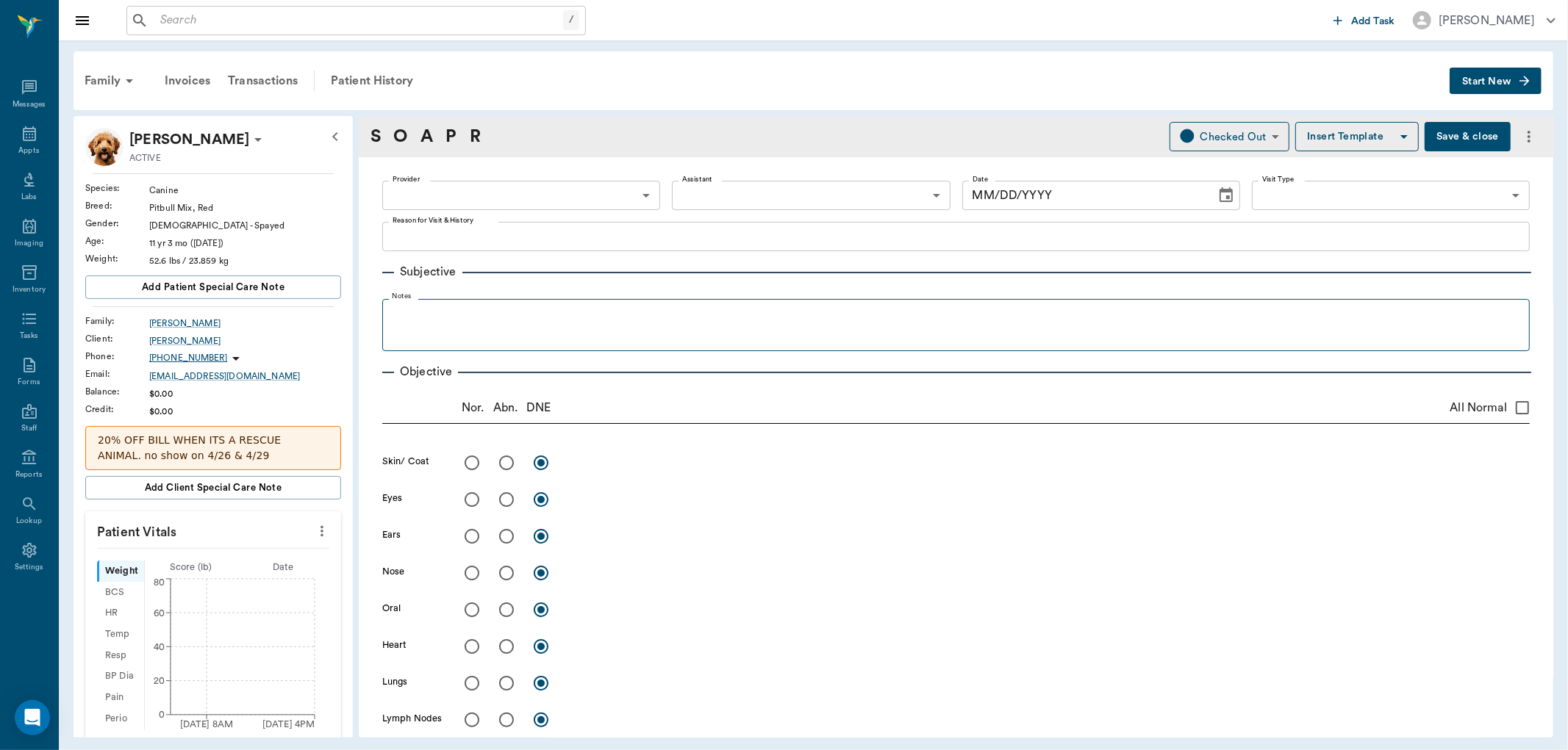
type input "63ec2f075fda476ae8351a4d"
type input "642ef10e332a41444de2bad1"
type input "65d2be4f46e3a538d89b8c16"
type textarea "Has been treated for Pancreatitis, dog not acting like herself. Owner wants to …"
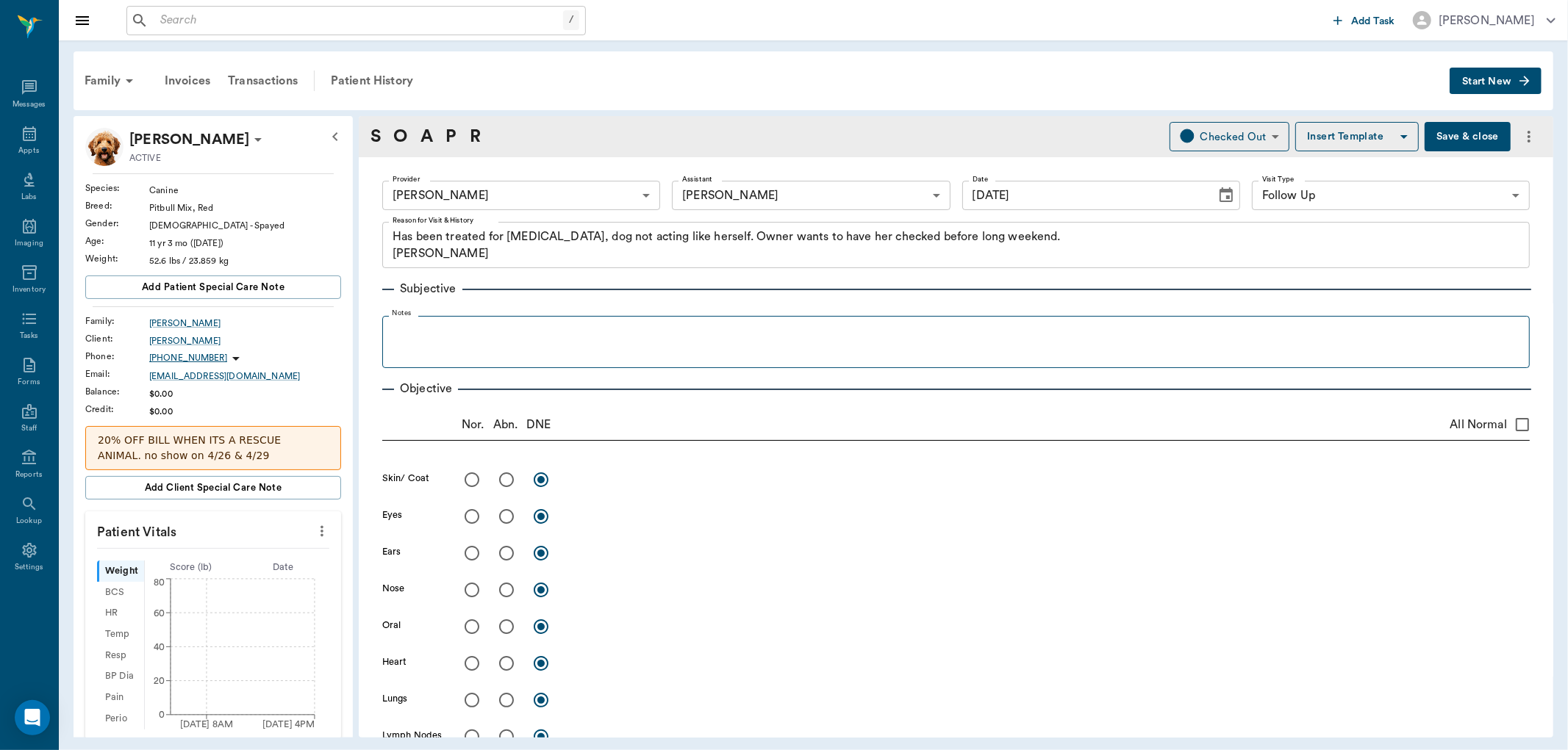
type input "[DATE]"
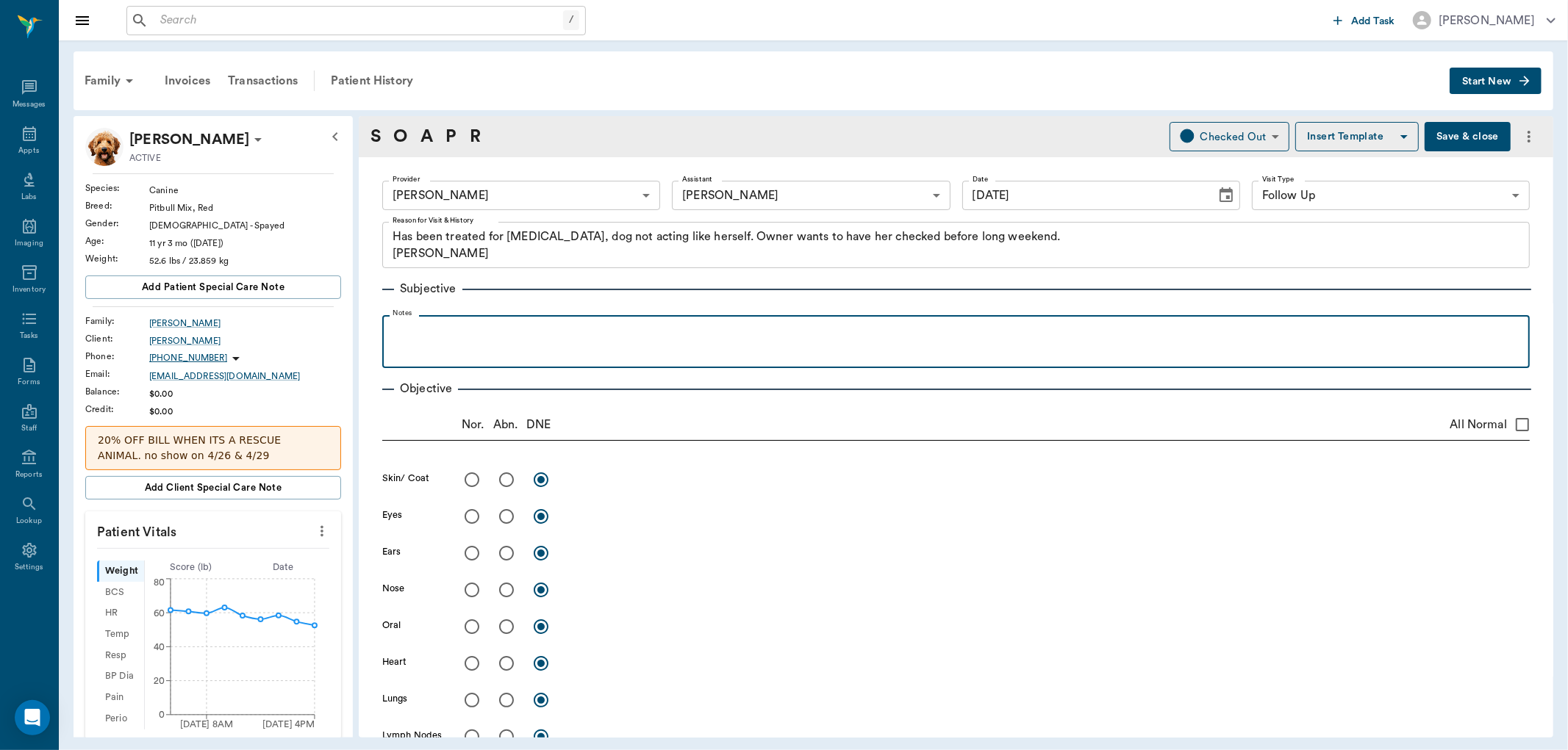
click at [478, 340] on div at bounding box center [956, 340] width 1133 height 36
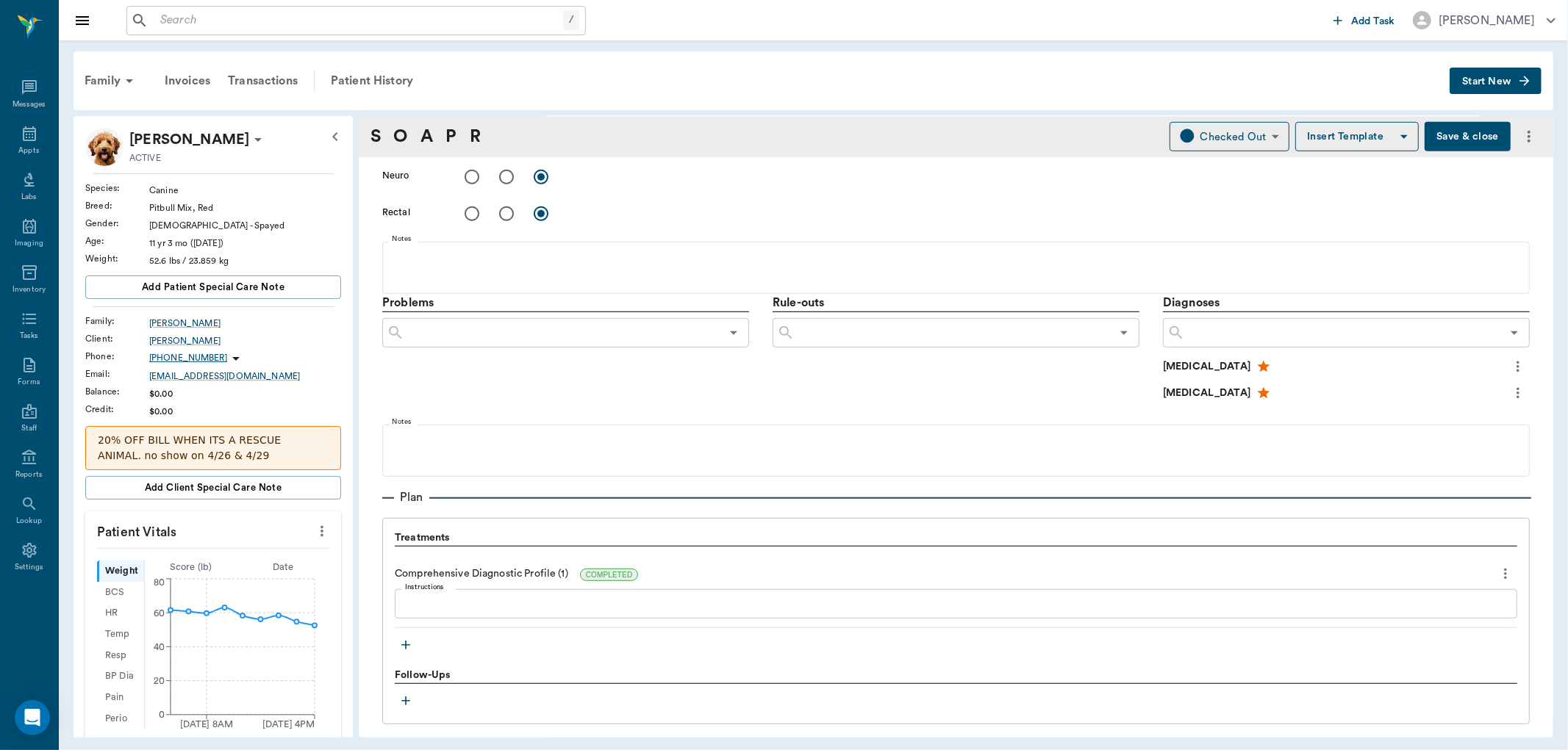
scroll to position [817, 0]
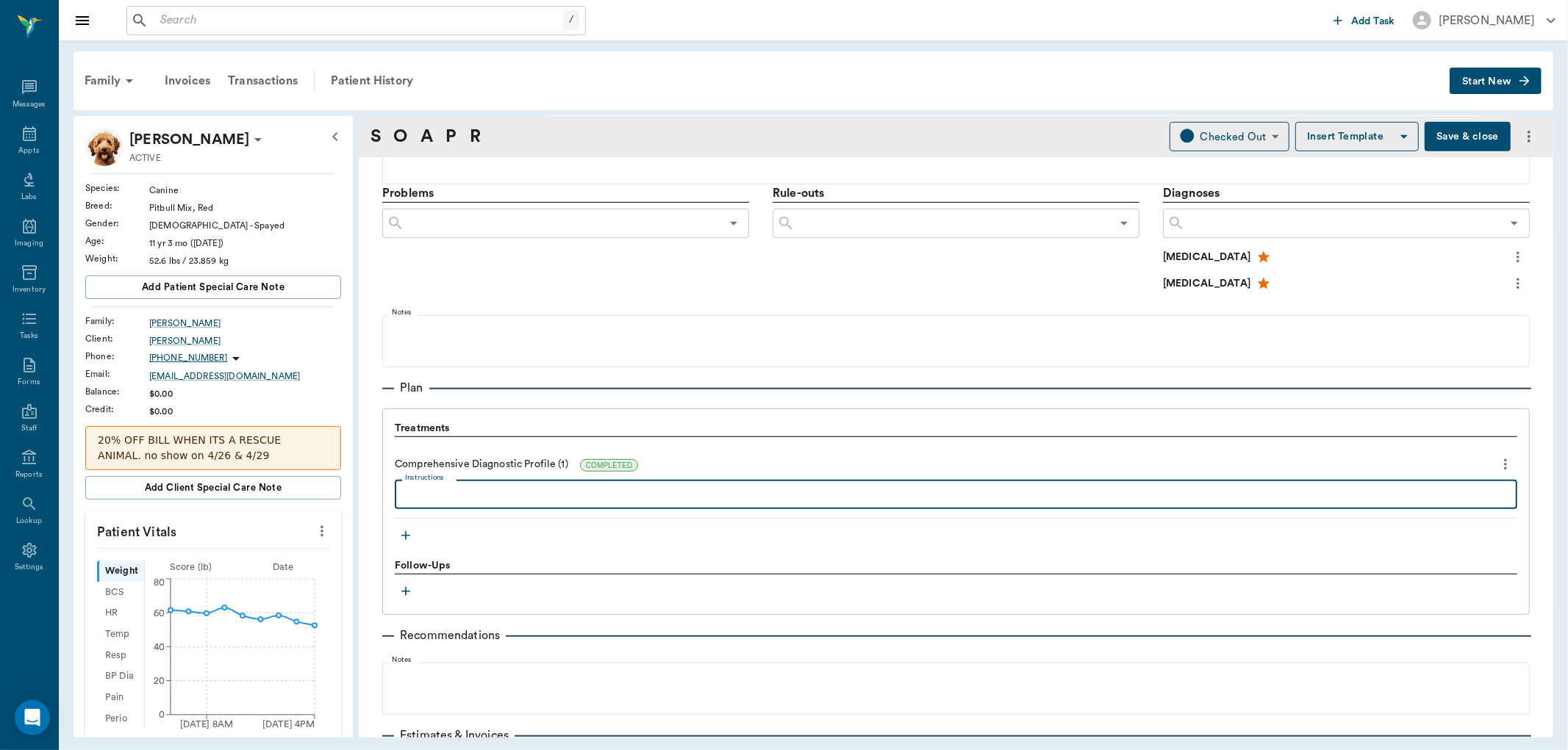
click at [431, 496] on textarea "Instructions" at bounding box center [955, 495] width 1101 height 17
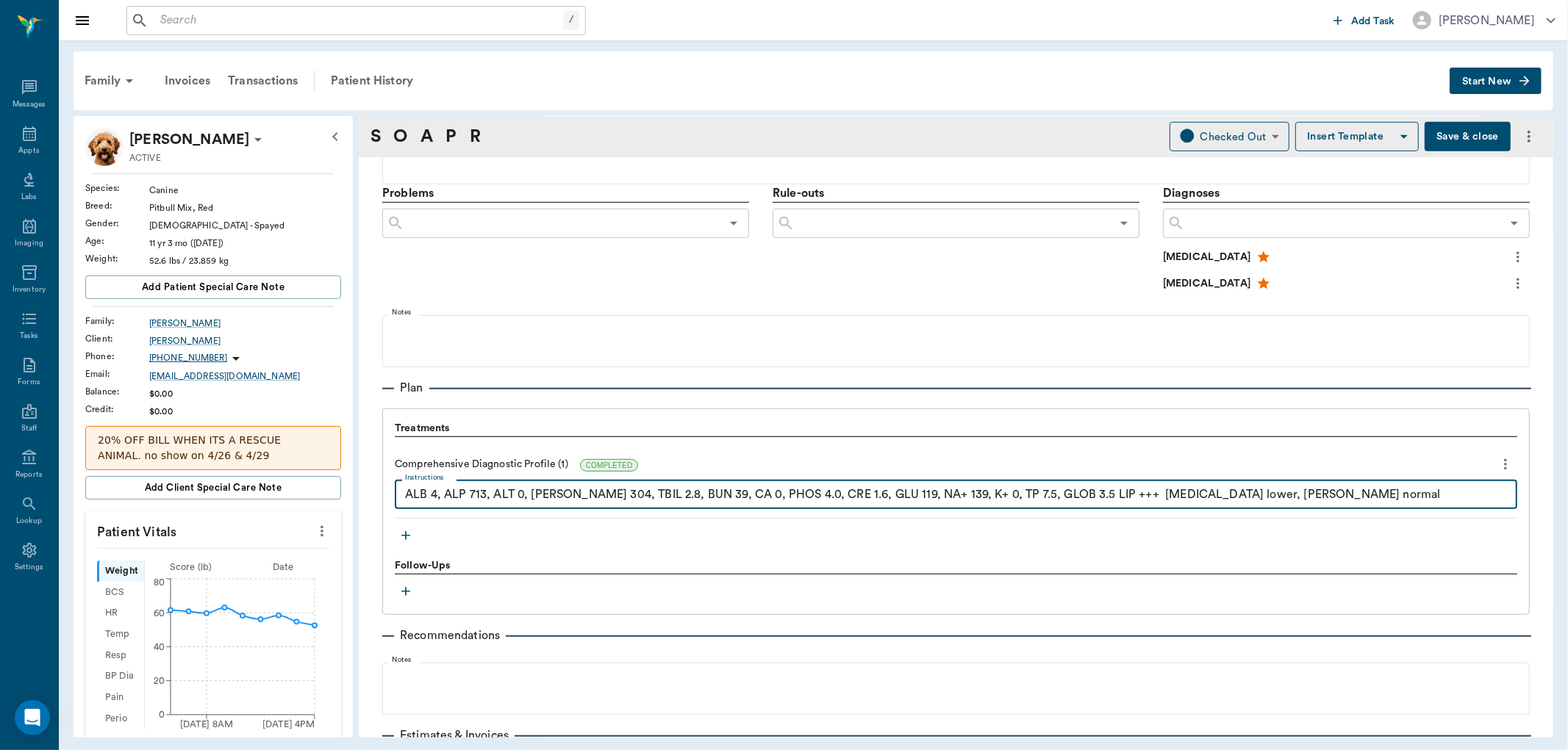
type textarea "ALB 4, ALP 713, ALT 0, AMY 304, TBIL 2.8, BUN 39, CA 0, PHOS 4.0, CRE 1.6, GLU …"
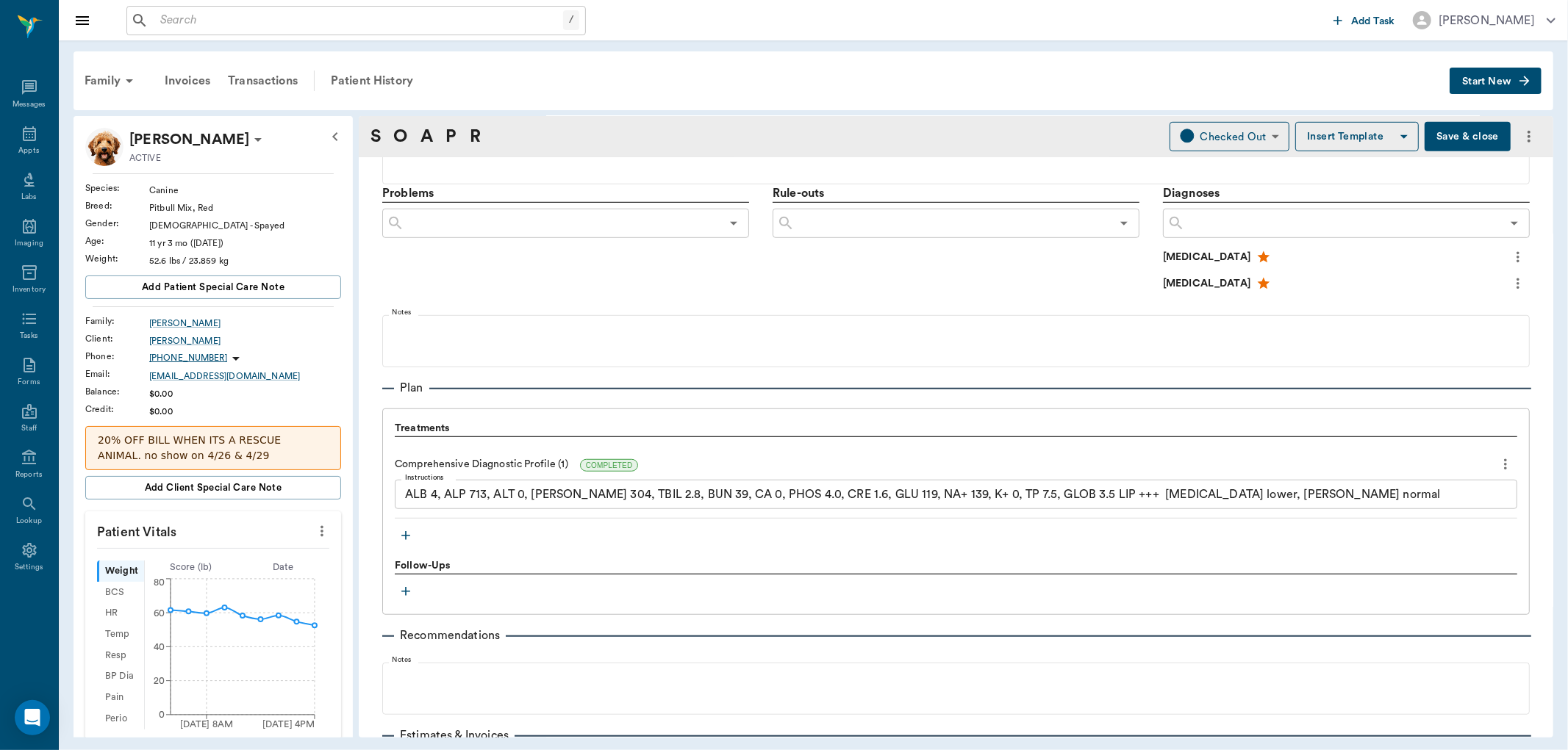
click at [314, 532] on icon "more" at bounding box center [322, 531] width 16 height 18
click at [248, 555] on span "Enter Vitals" at bounding box center [248, 557] width 124 height 15
click at [229, 584] on input "text" at bounding box center [212, 575] width 128 height 30
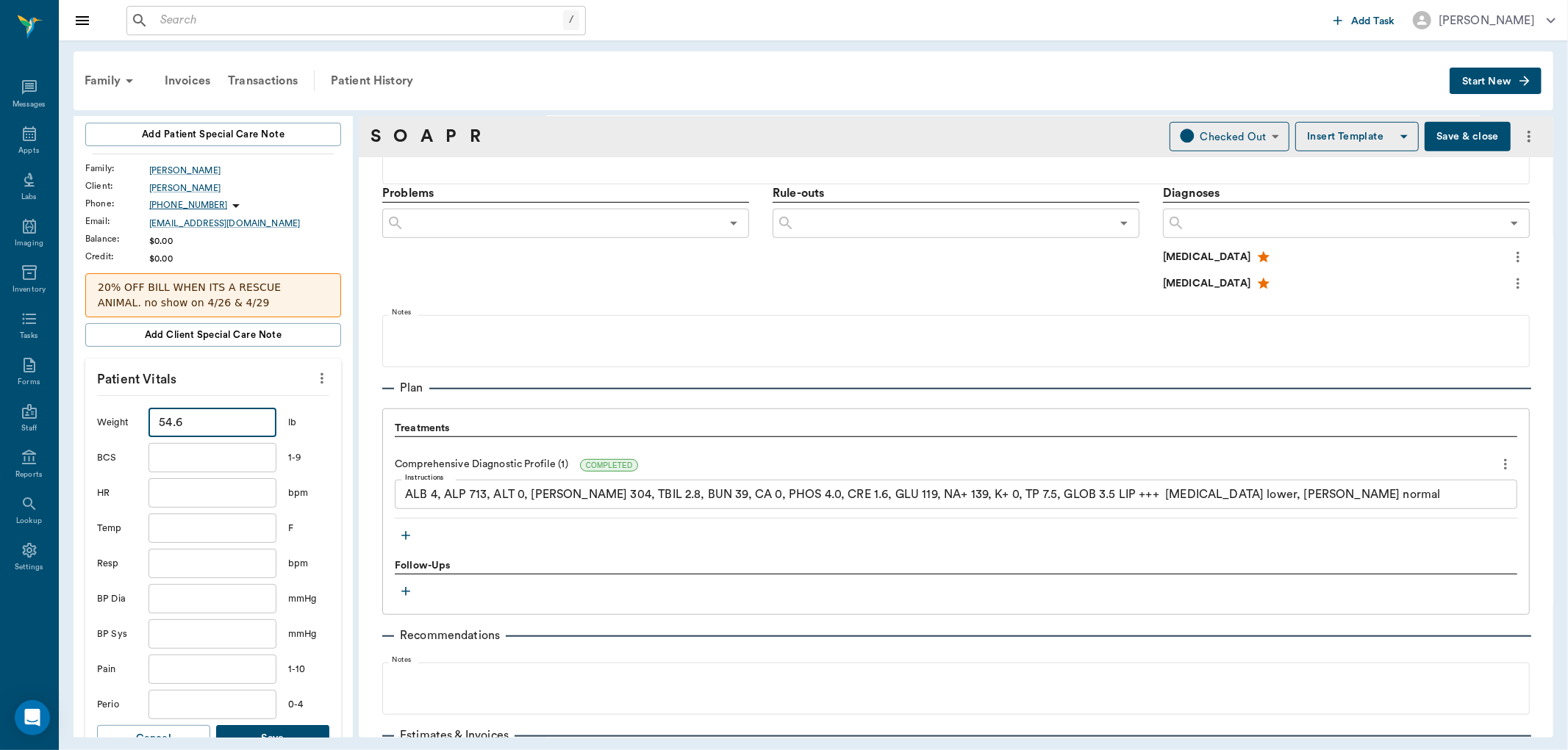
scroll to position [163, 0]
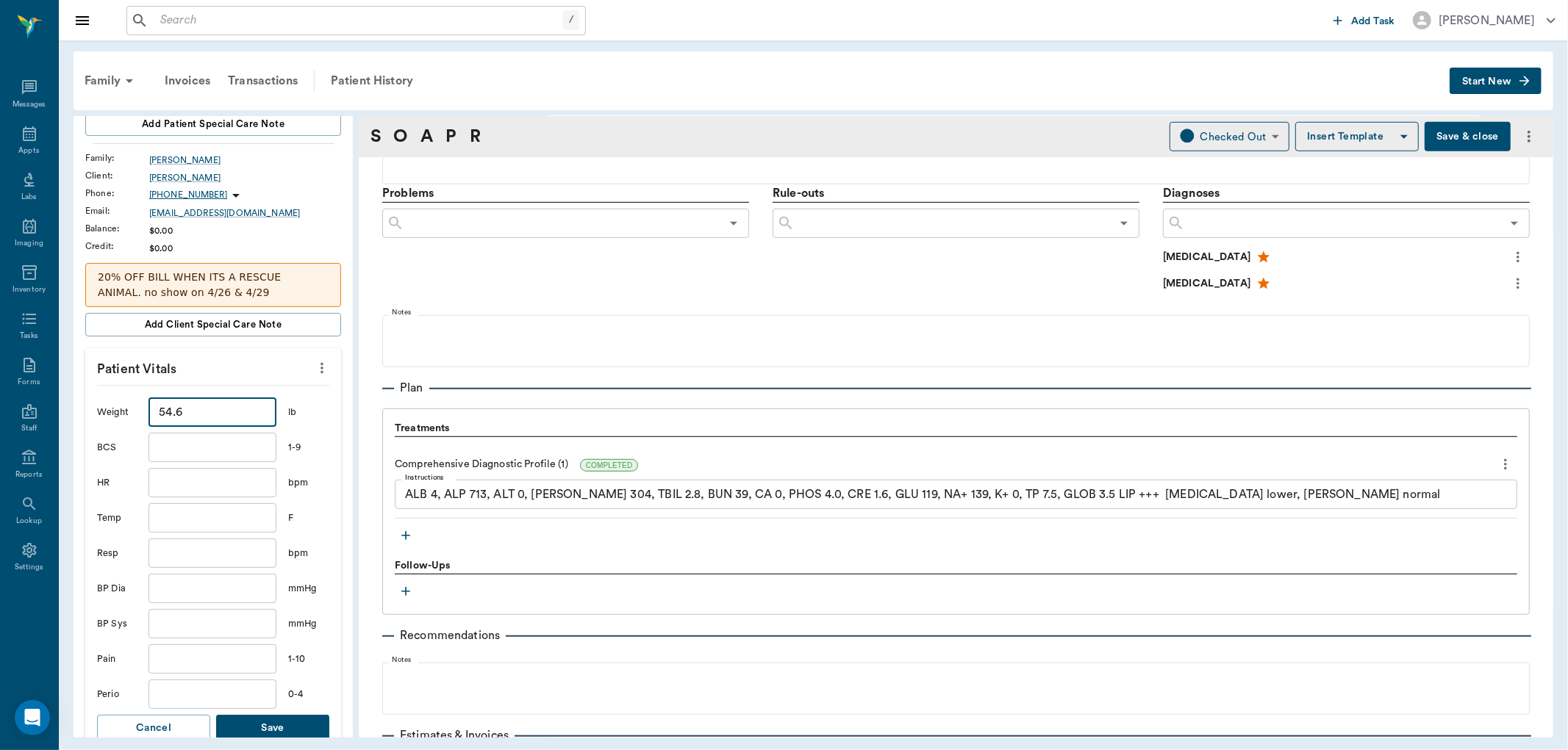
type input "54.6"
click at [276, 719] on button "Save" at bounding box center [273, 729] width 113 height 27
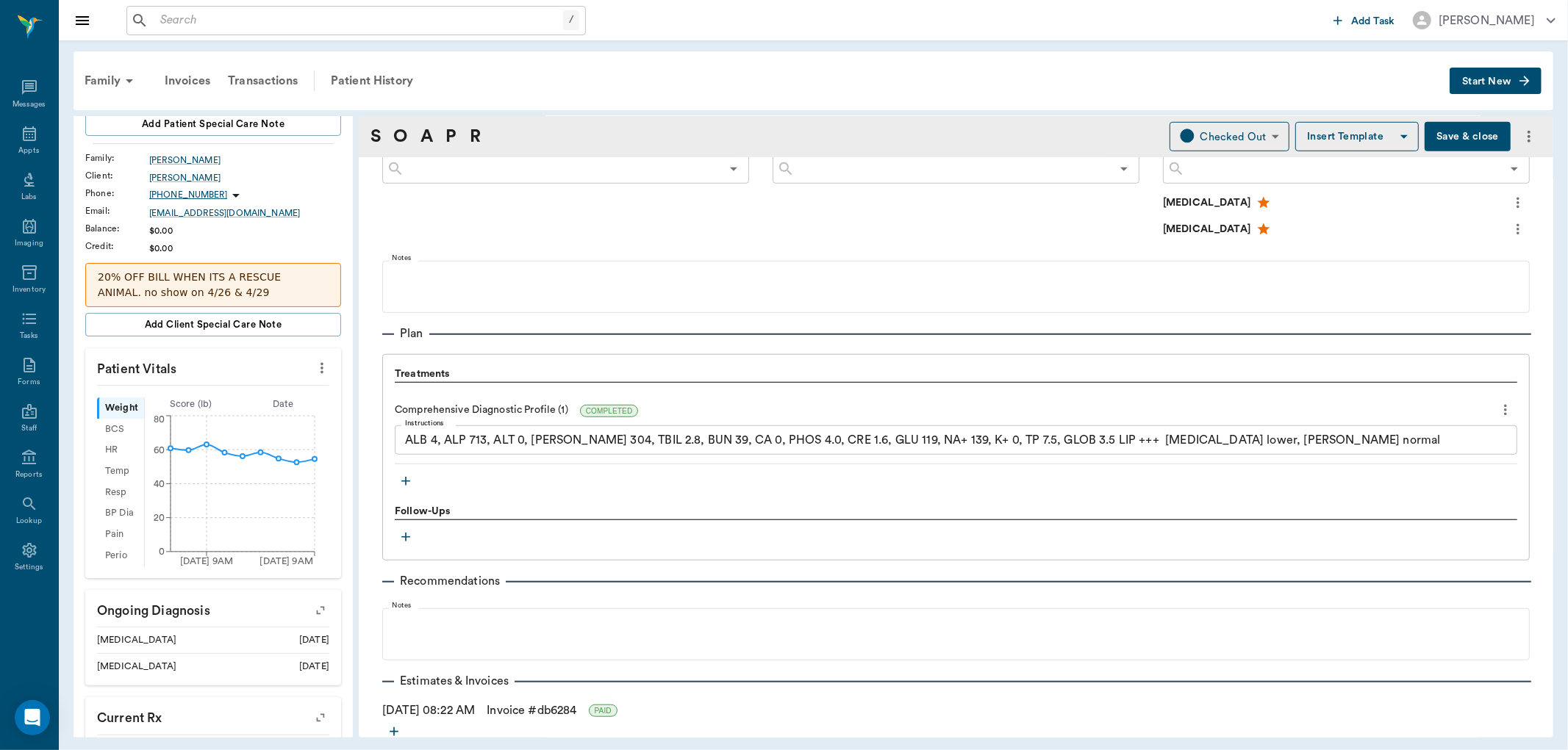
scroll to position [946, 0]
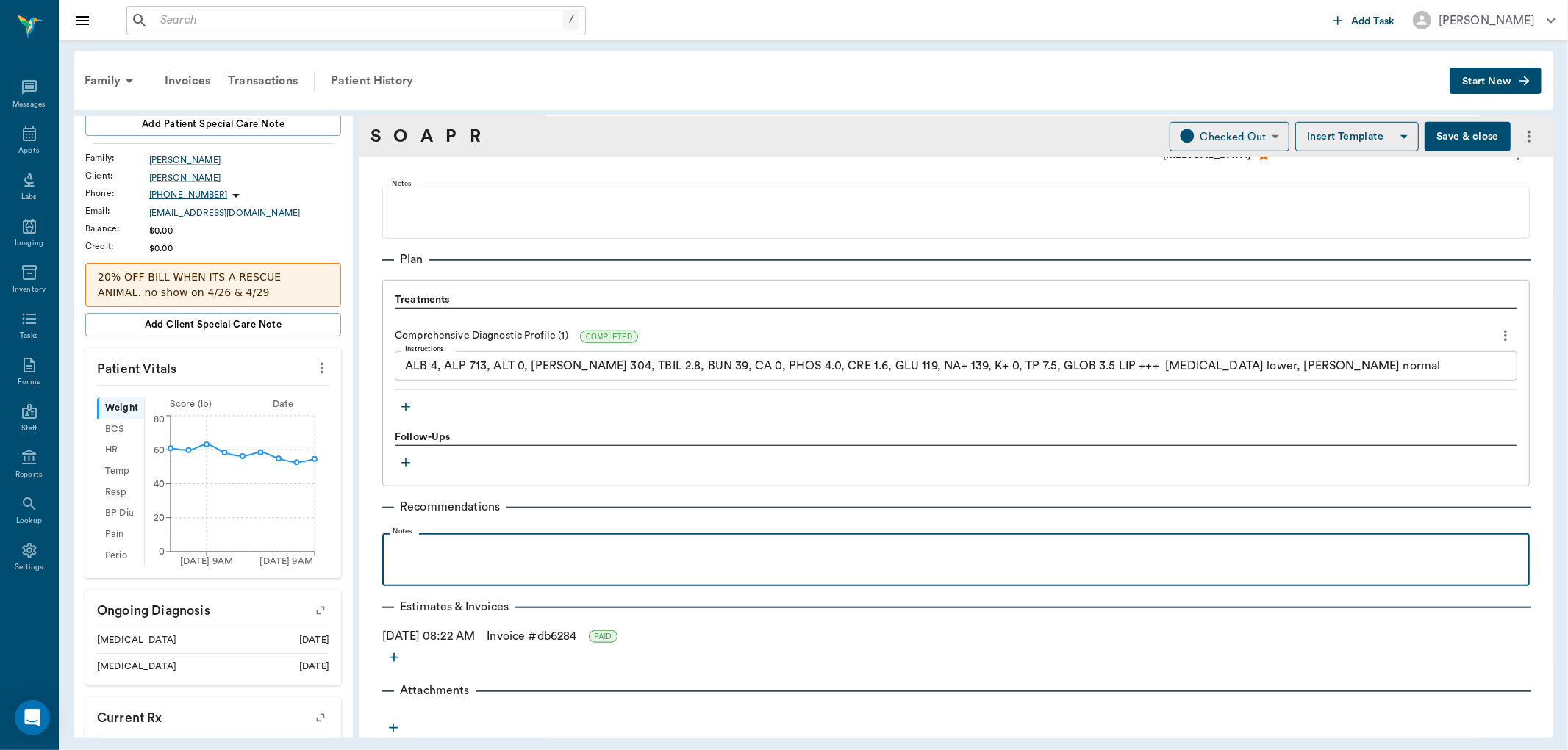
click at [472, 549] on p at bounding box center [956, 549] width 1133 height 18
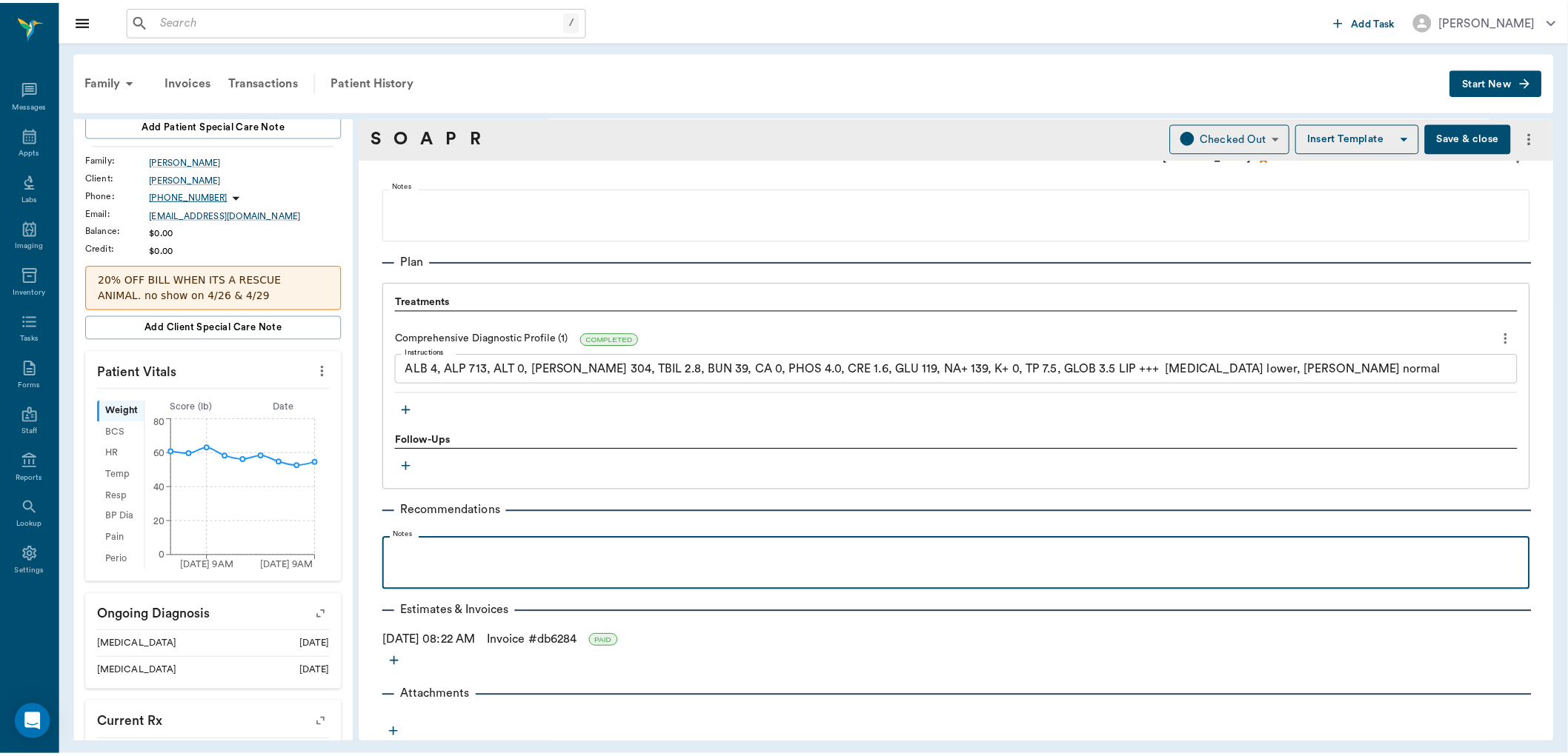
scroll to position [624, 0]
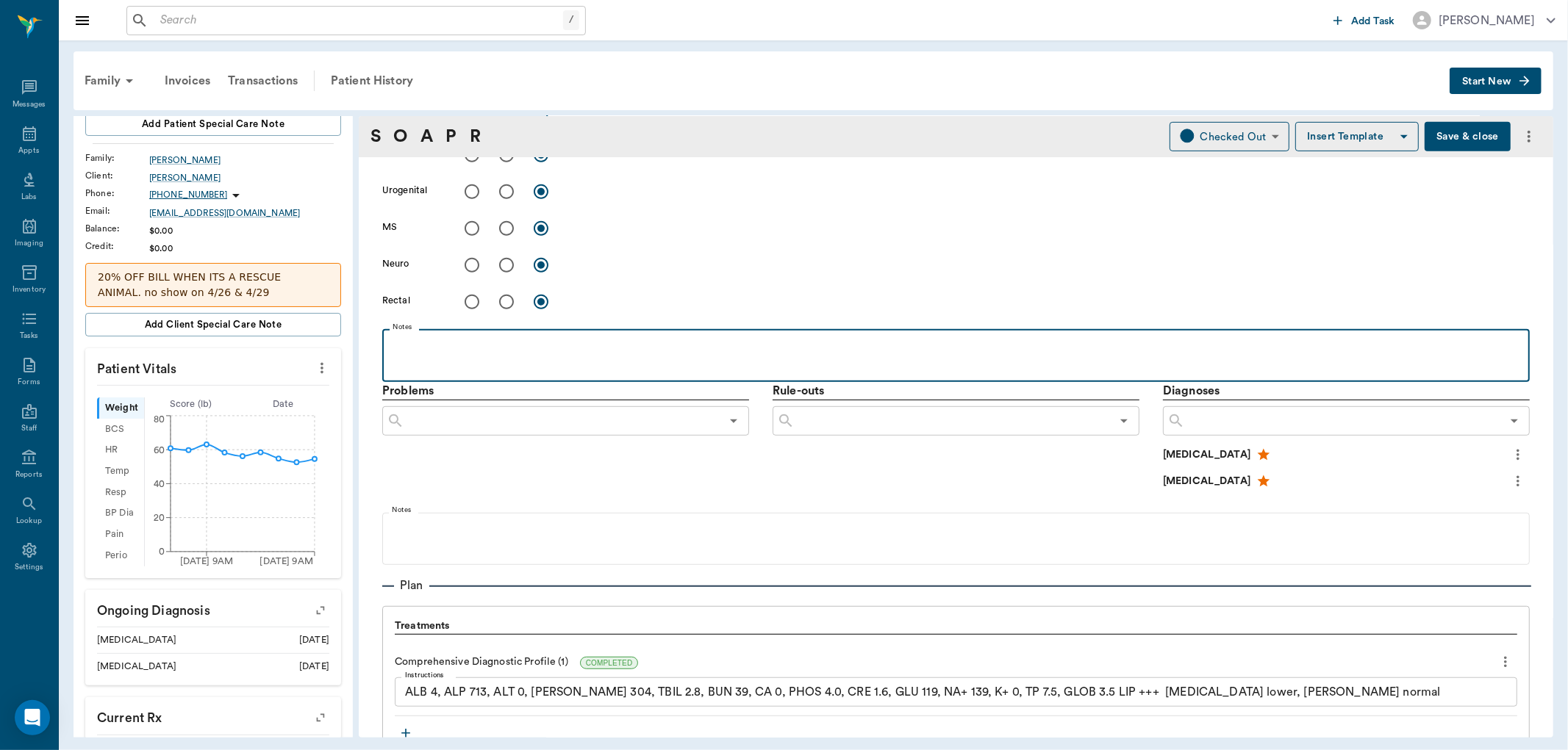
click at [489, 350] on p at bounding box center [956, 345] width 1133 height 18
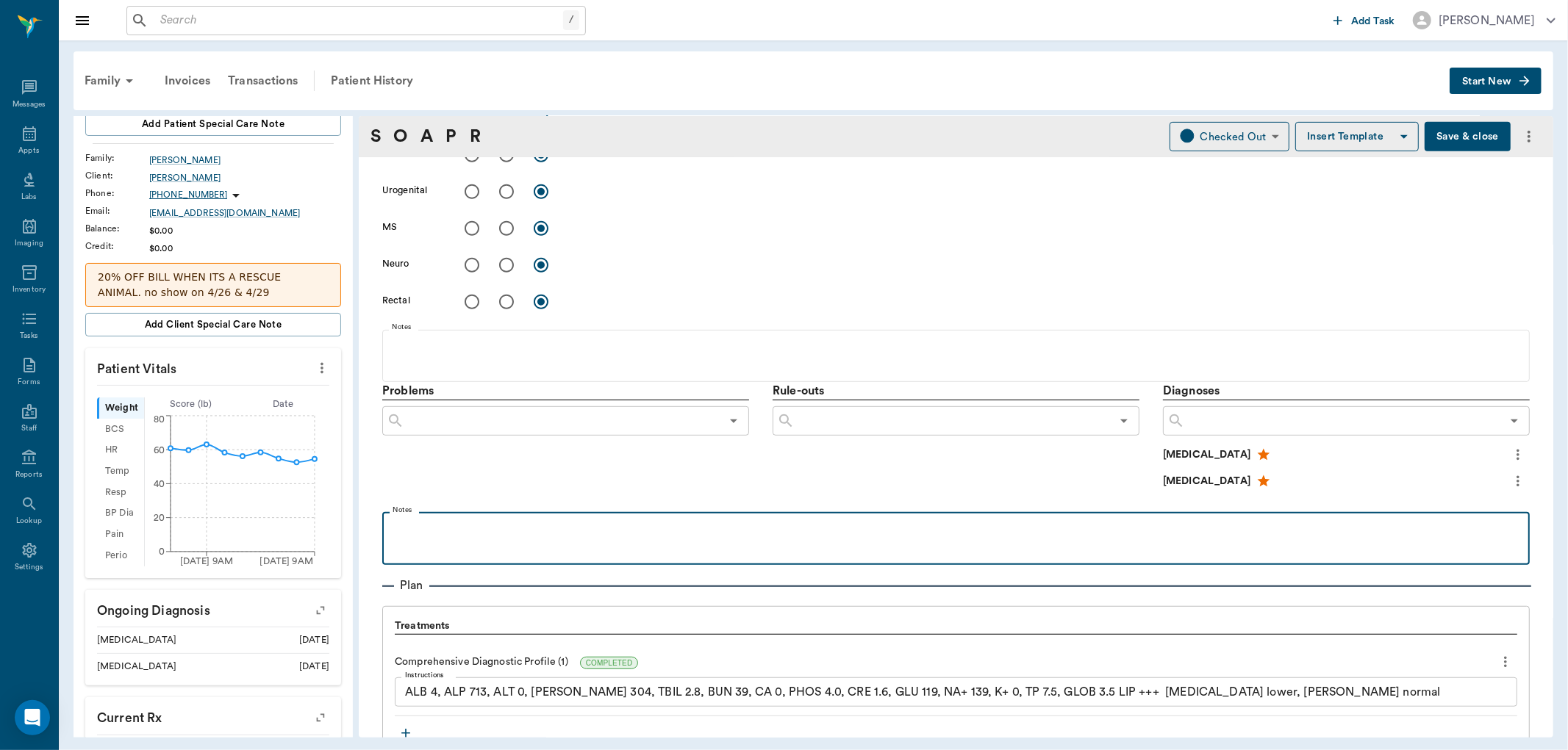
click at [429, 522] on p at bounding box center [956, 528] width 1133 height 18
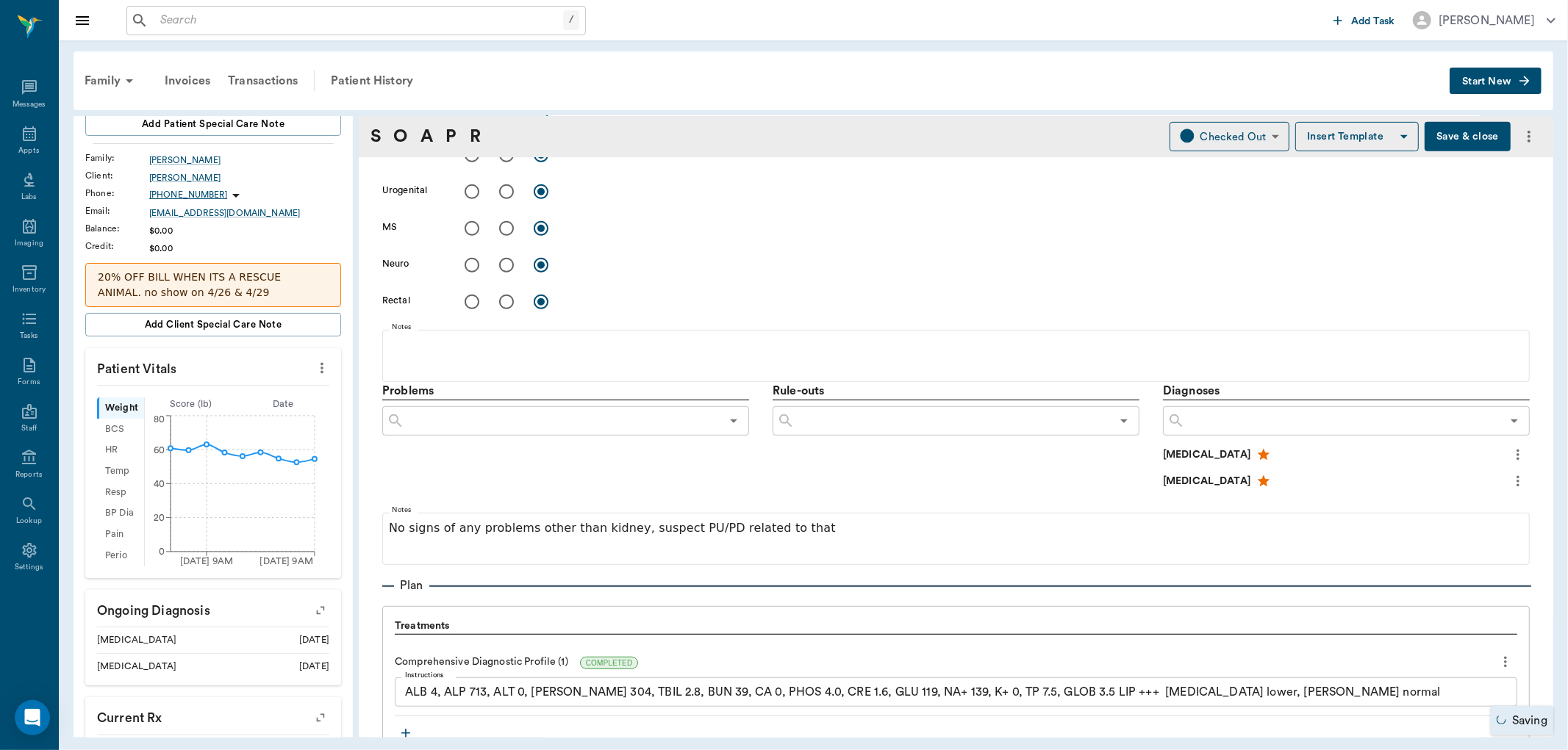
click at [1460, 127] on button "Save & close" at bounding box center [1468, 136] width 86 height 30
drag, startPoint x: 1454, startPoint y: 135, endPoint x: 1328, endPoint y: 190, distance: 137.5
click at [1454, 135] on button "Save & close" at bounding box center [1468, 136] width 86 height 30
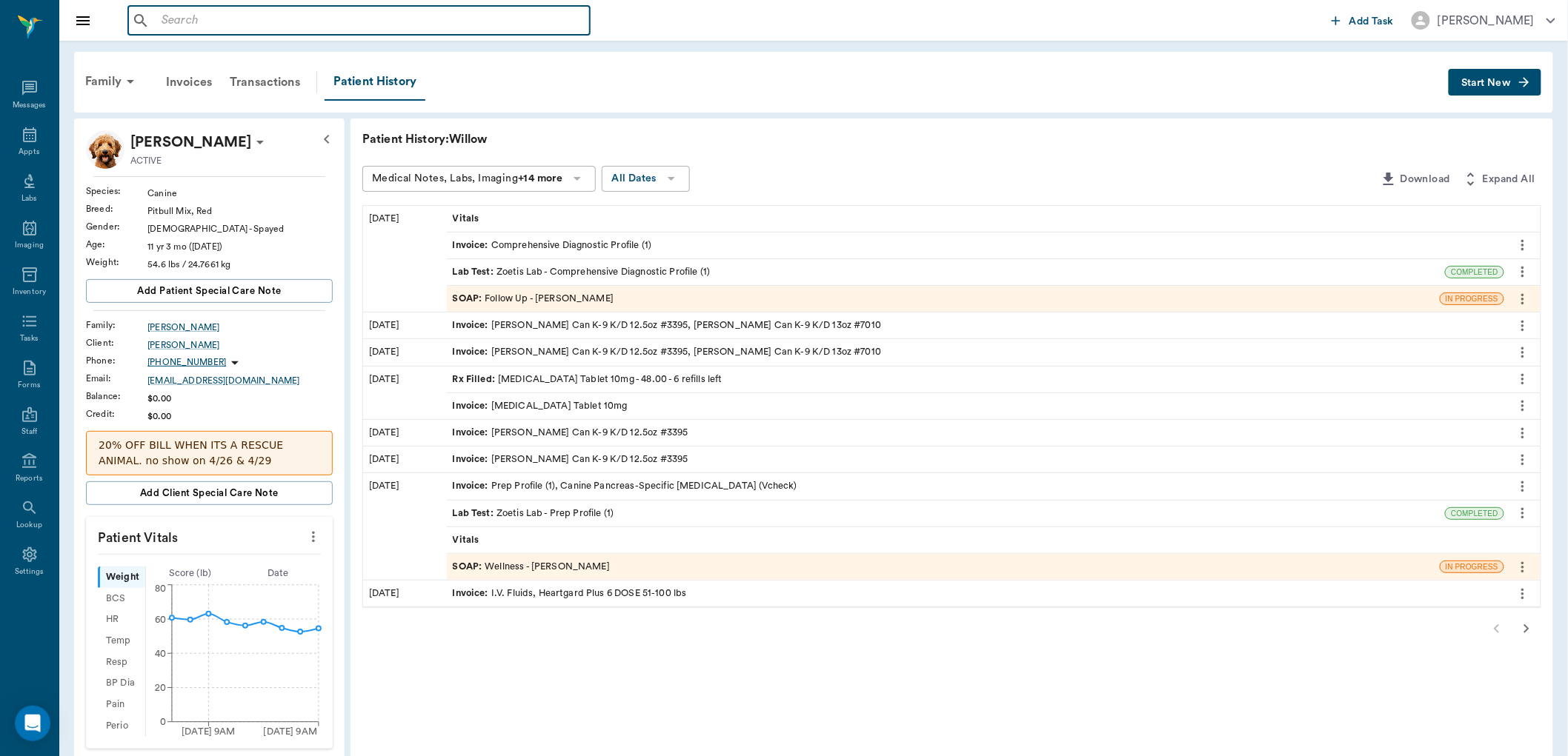
click at [257, 13] on input "text" at bounding box center [370, 20] width 428 height 20
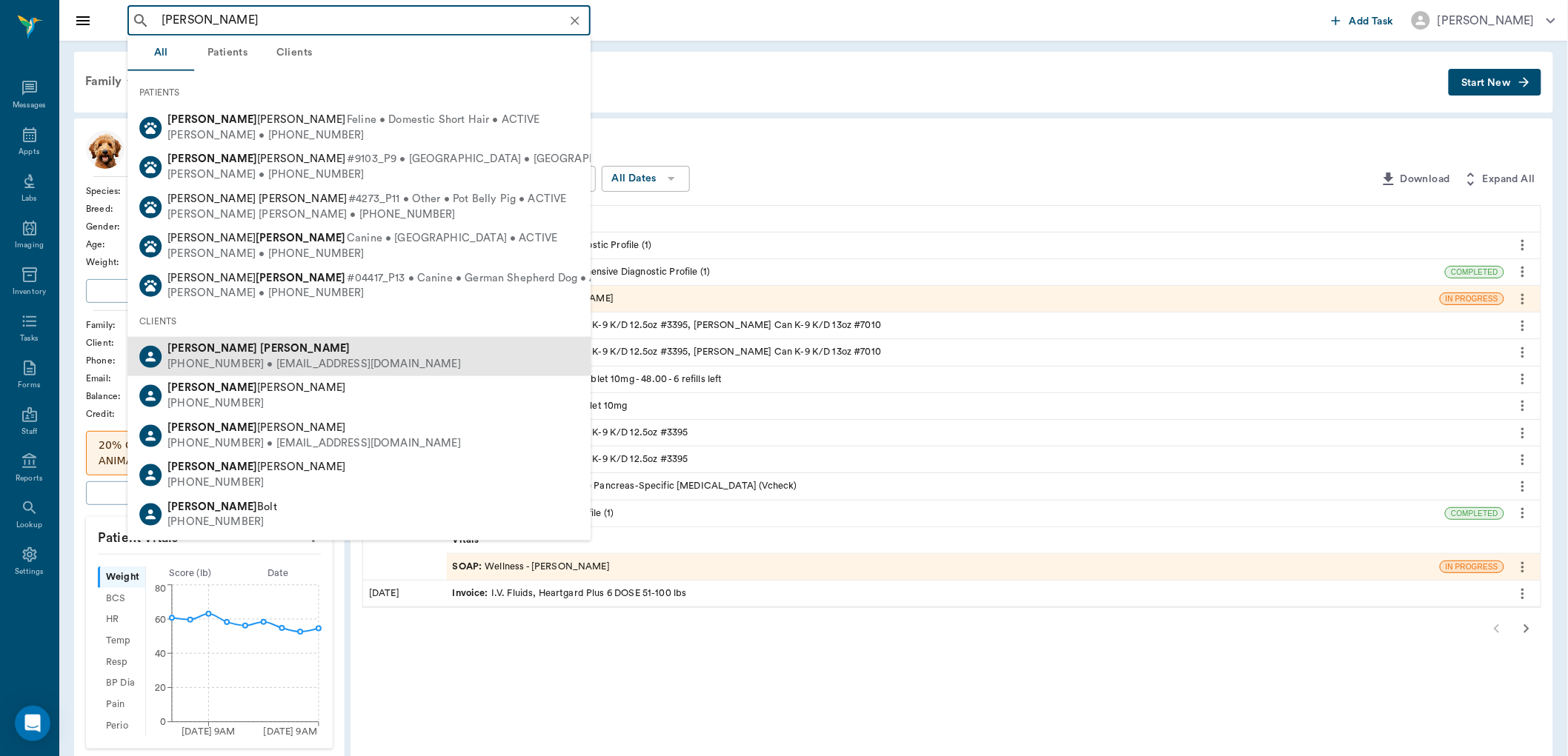
click at [288, 358] on div "(903) 276-9305 • kpcgroves@gmail.com" at bounding box center [314, 364] width 294 height 15
type input "kevin seagroves"
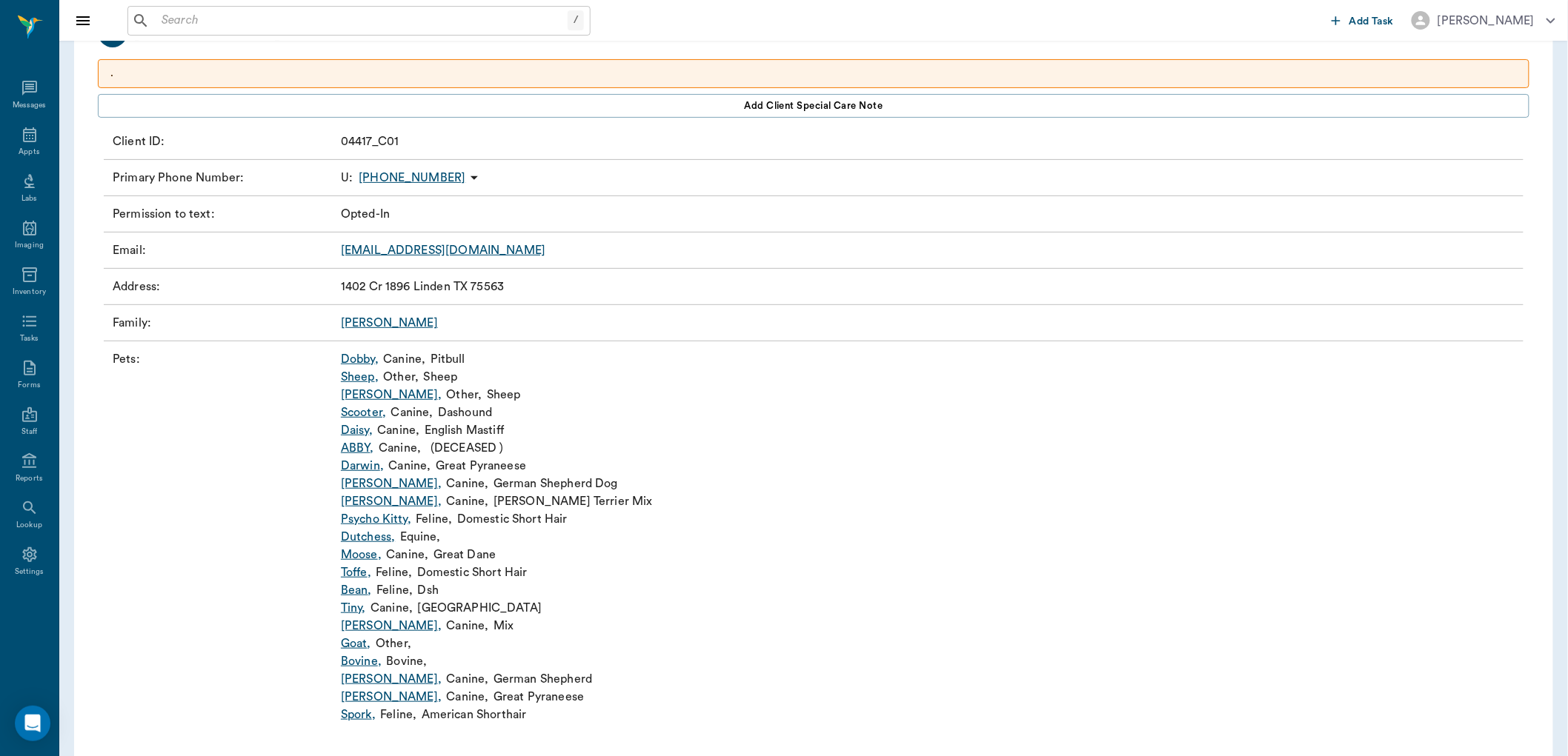
scroll to position [146, 0]
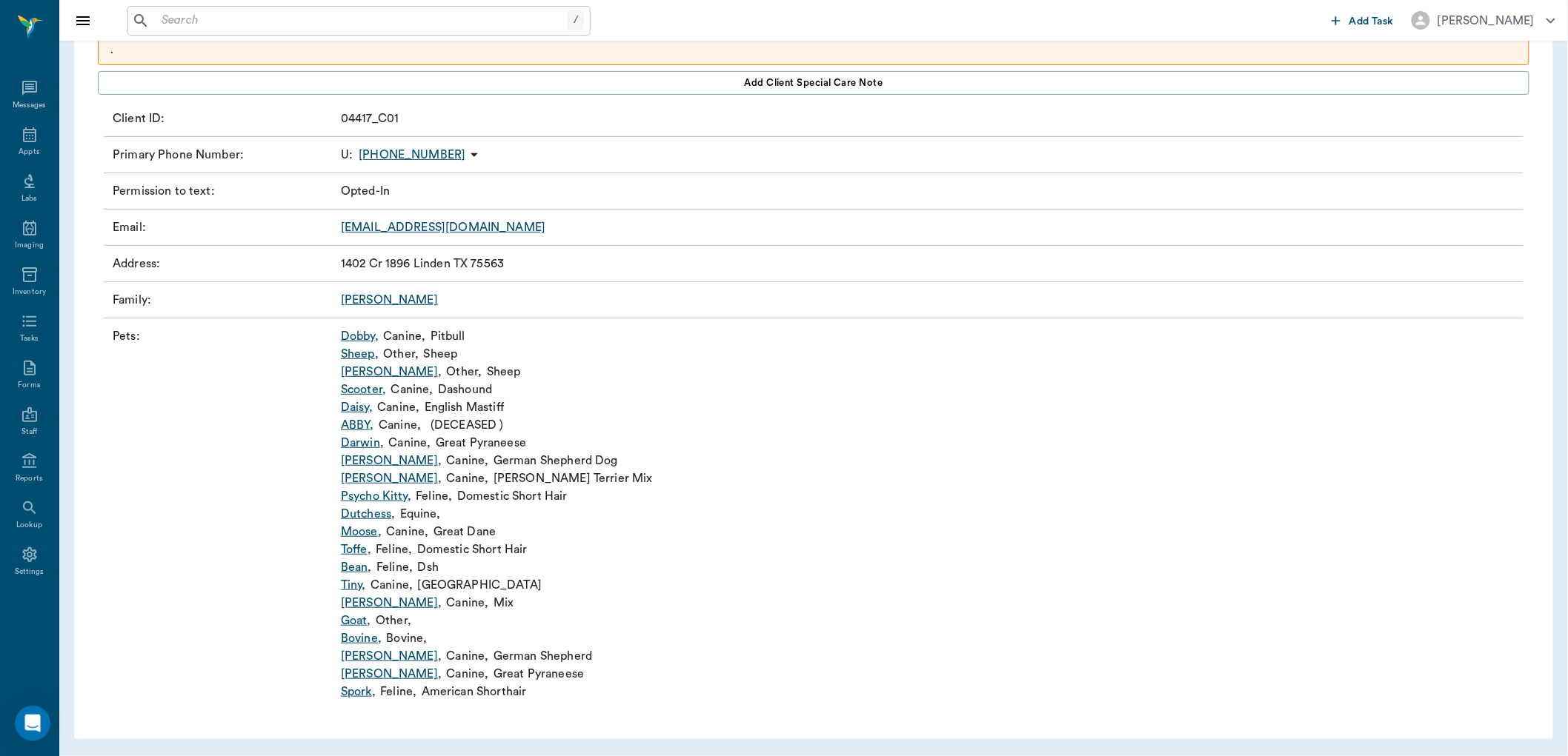
click at [359, 336] on link "Dobby ," at bounding box center [359, 336] width 38 height 18
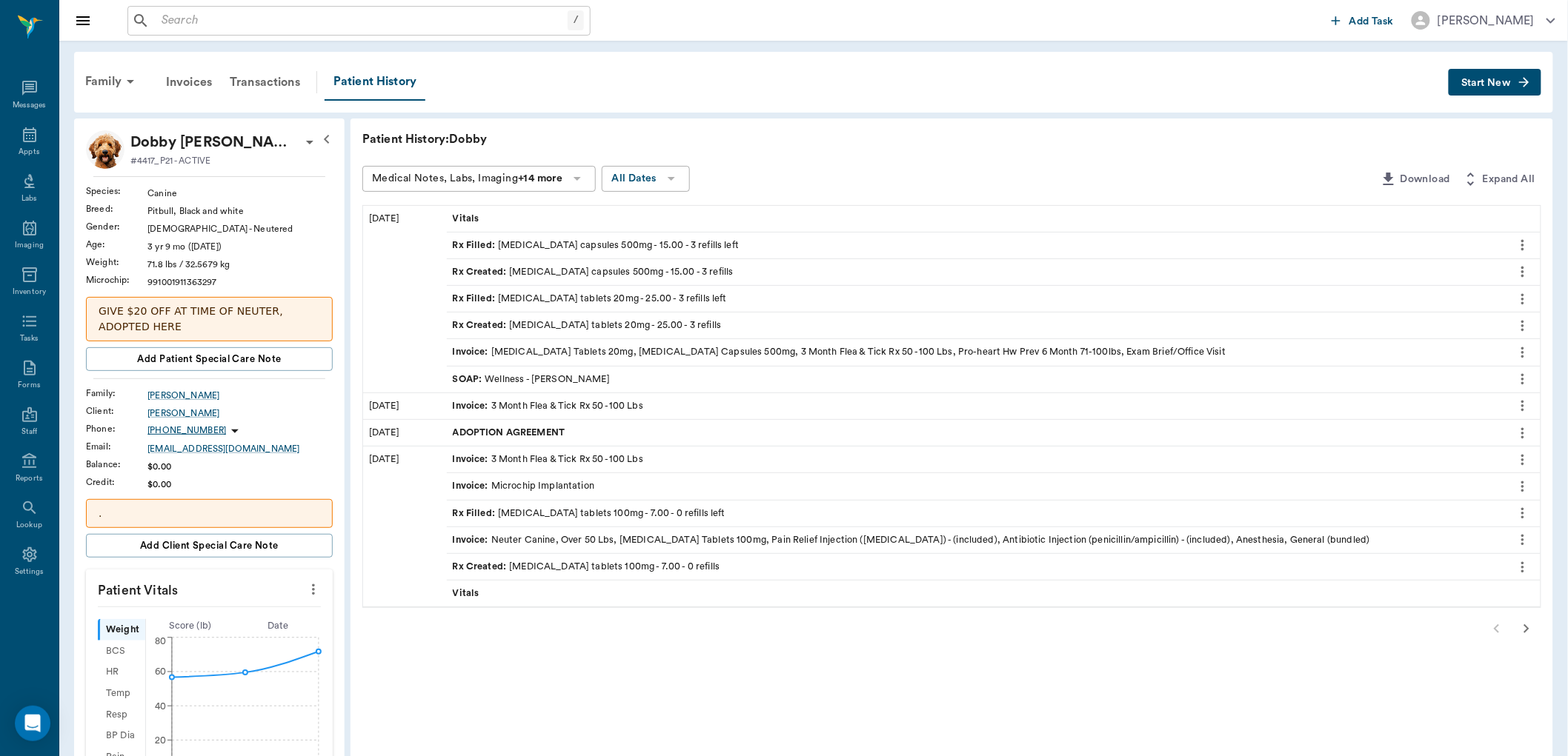
click at [1525, 621] on icon "button" at bounding box center [1526, 629] width 18 height 18
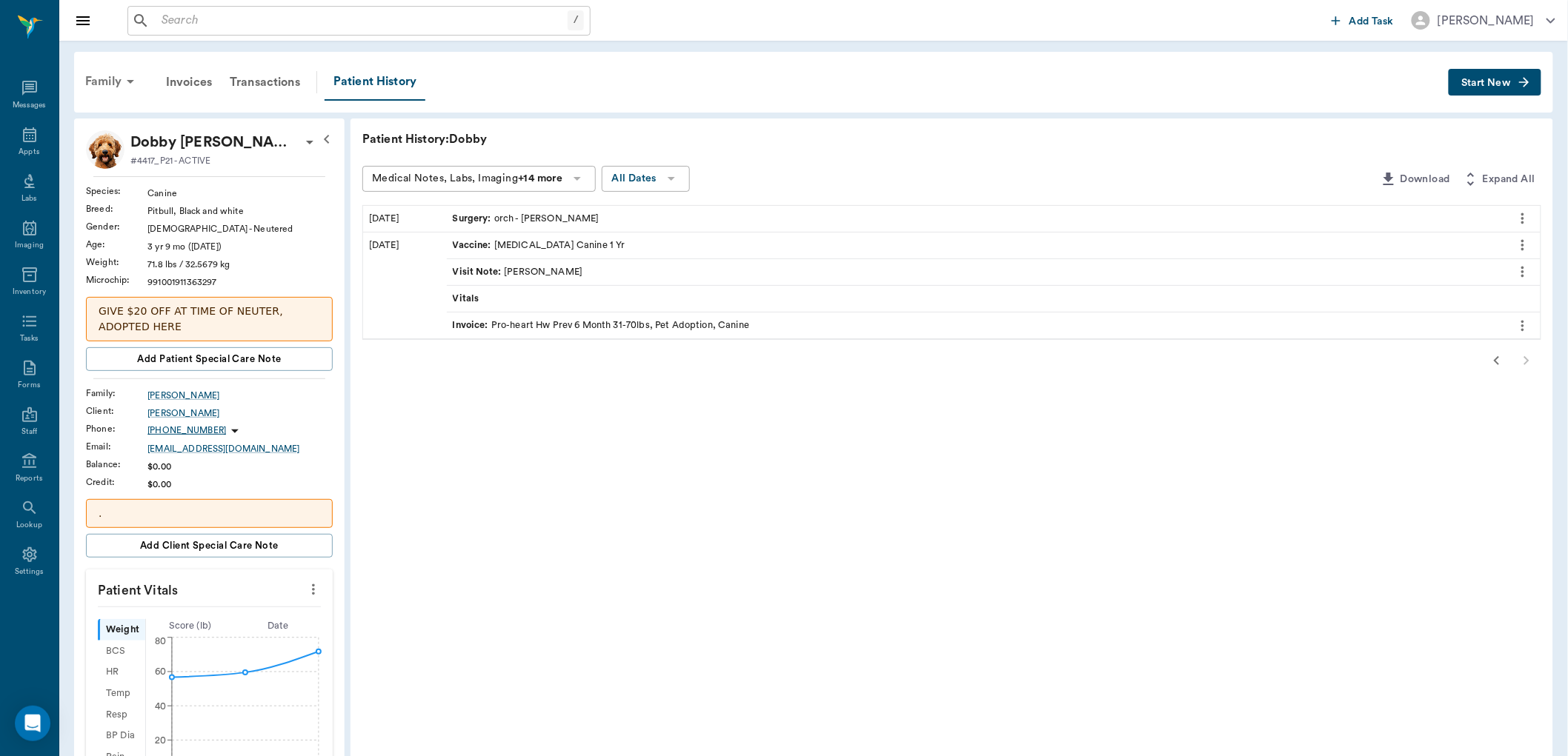
click at [125, 84] on icon at bounding box center [130, 81] width 18 height 18
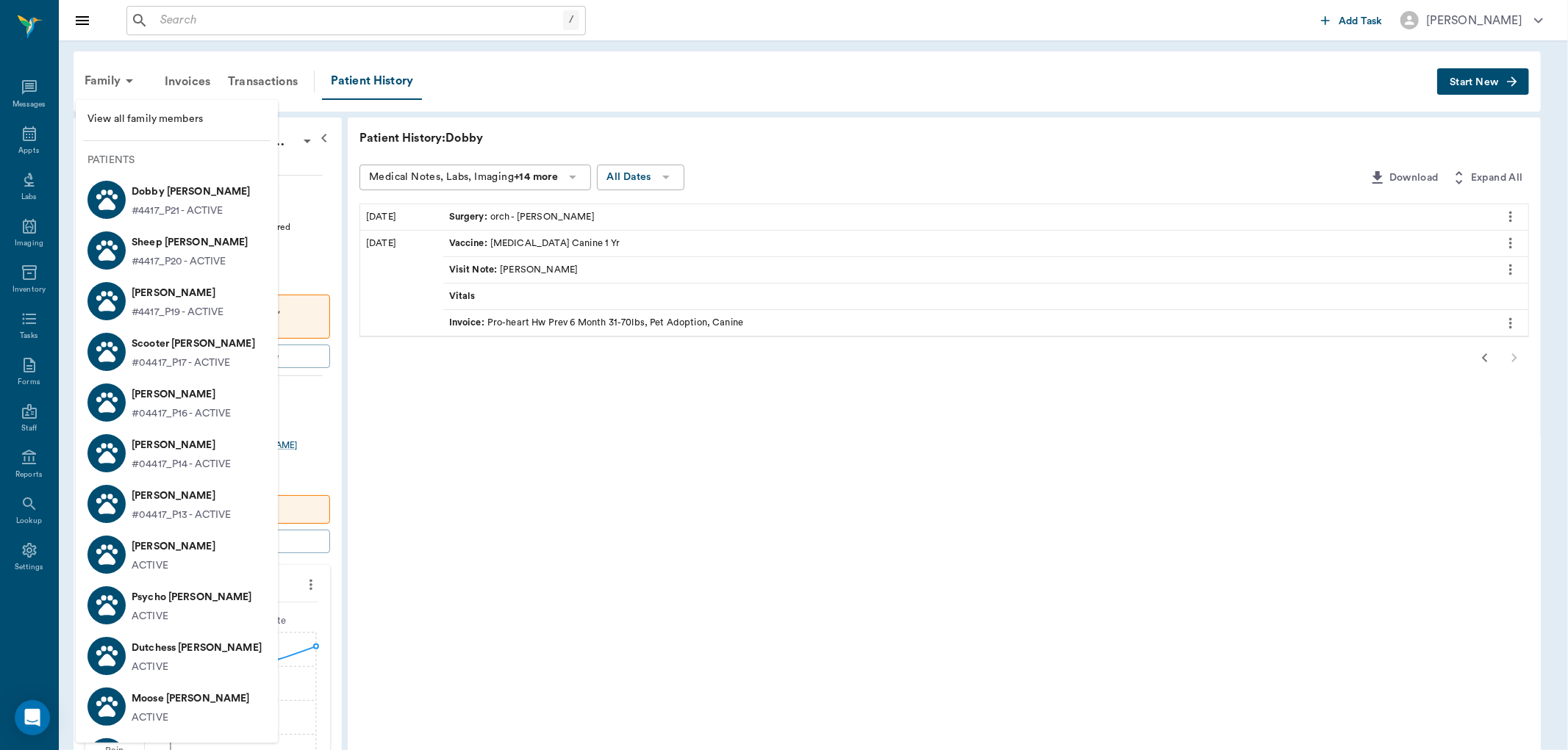
click at [179, 354] on p "Scooter Seagroves" at bounding box center [193, 344] width 124 height 24
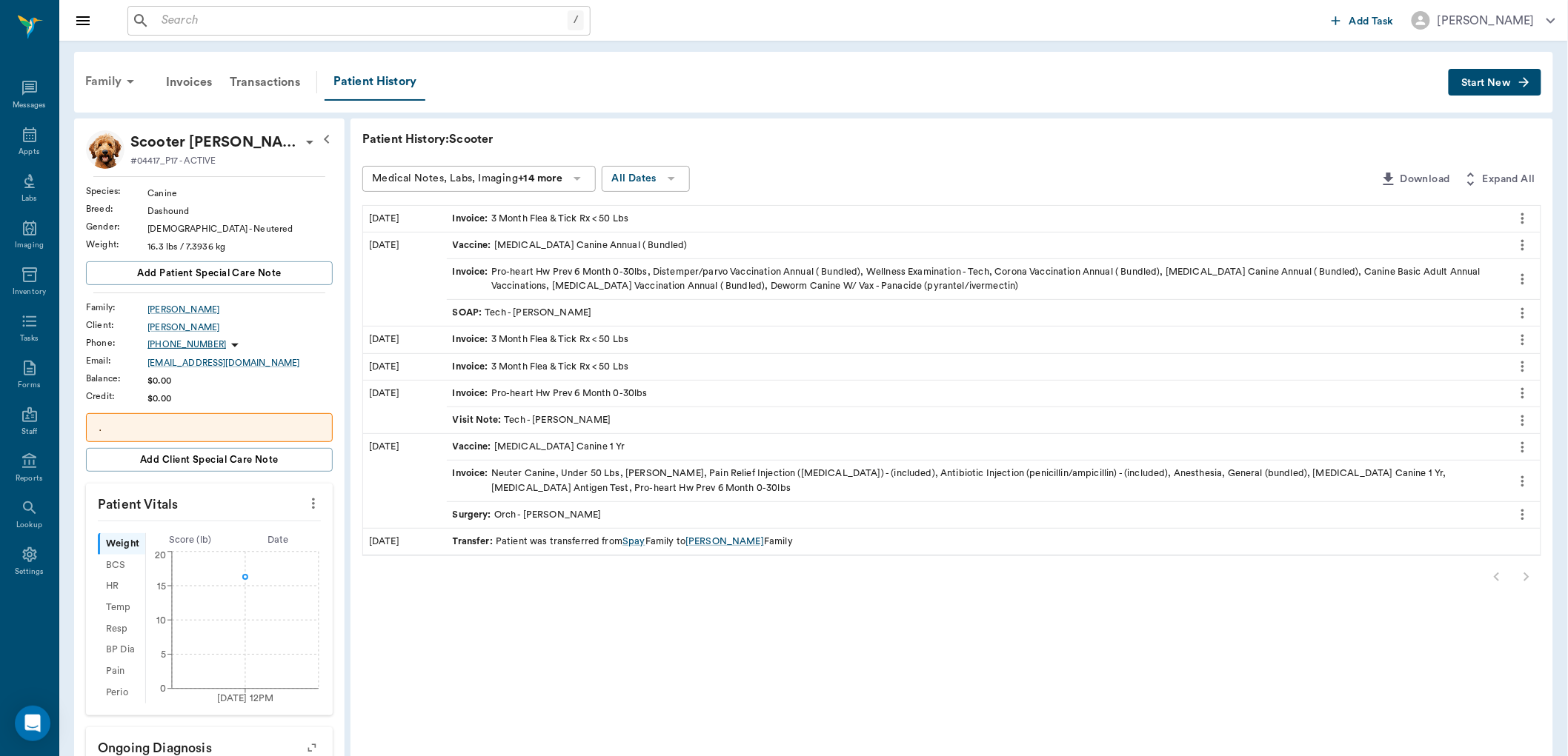
click at [108, 77] on div "Family" at bounding box center [112, 82] width 72 height 36
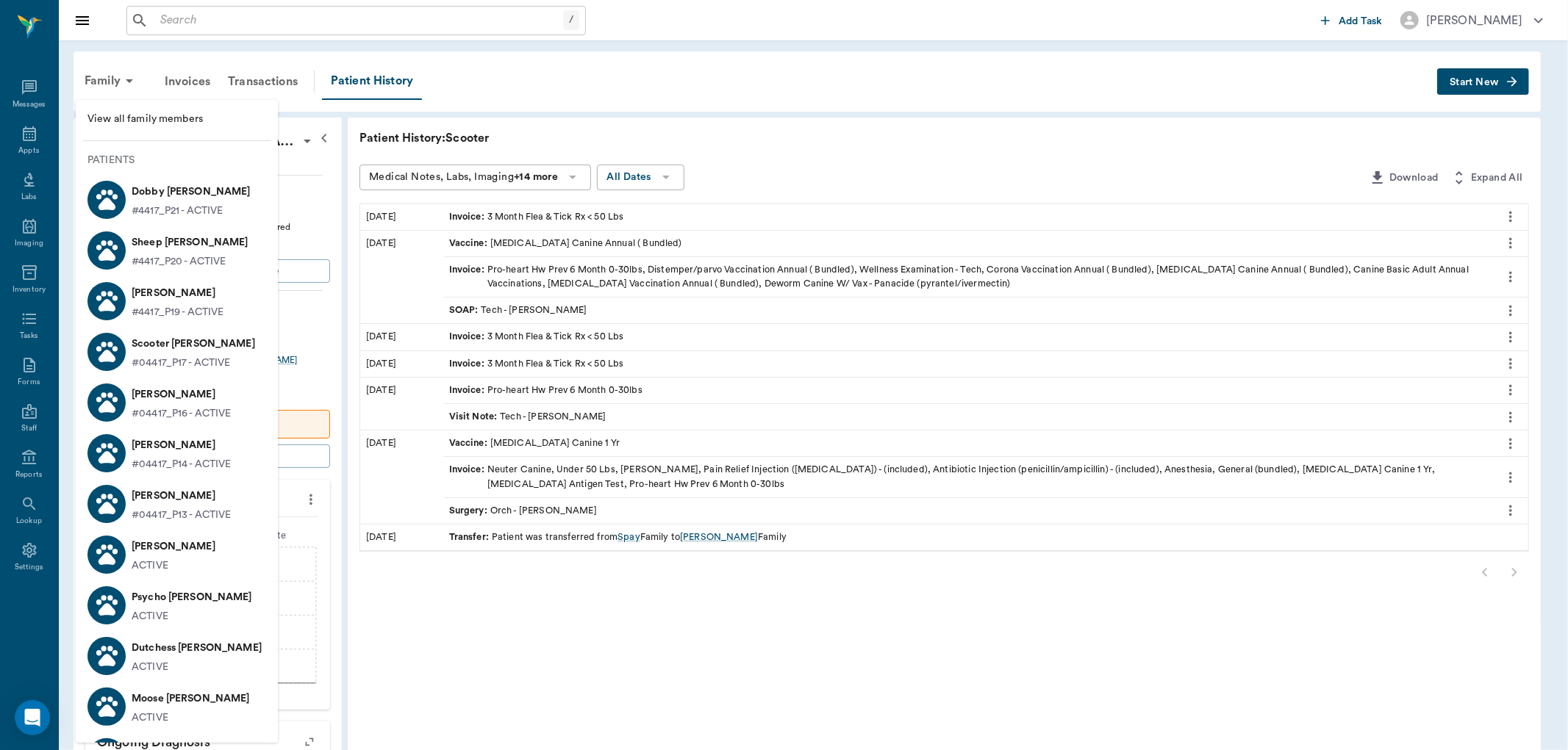
click at [219, 394] on p "Daisy Seagroves" at bounding box center [181, 394] width 100 height 24
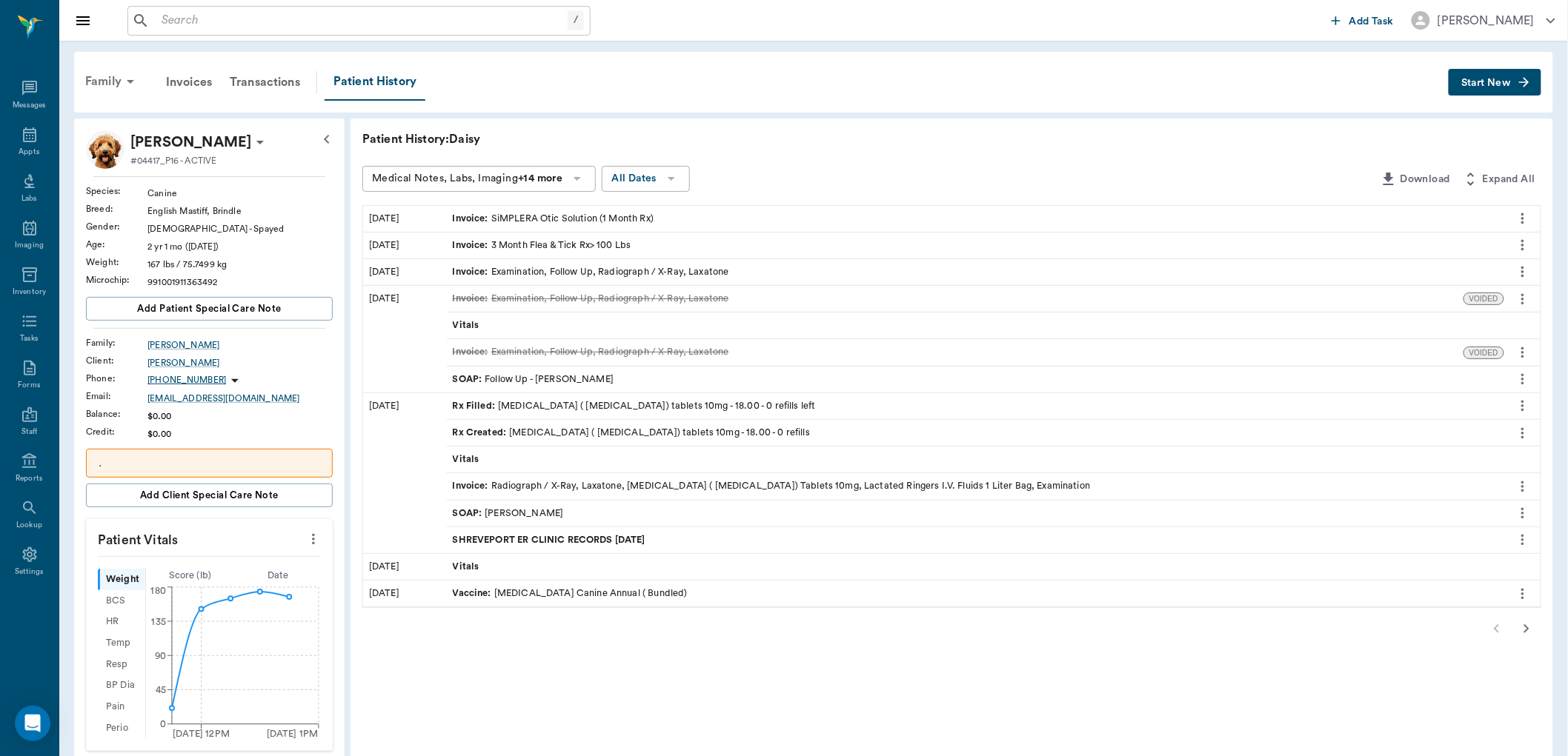
click at [97, 76] on div "Family" at bounding box center [112, 82] width 72 height 36
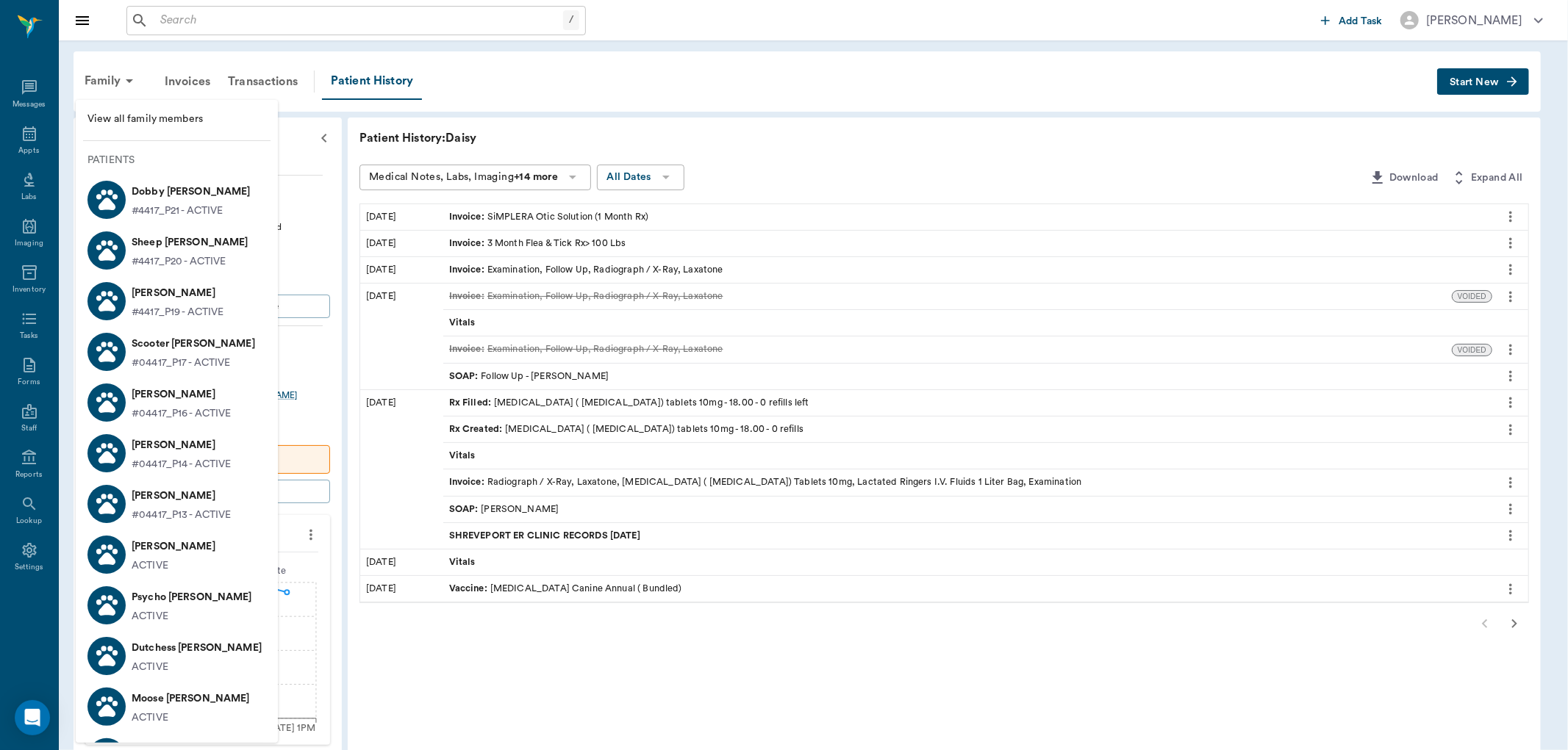
click at [237, 24] on div at bounding box center [784, 375] width 1568 height 750
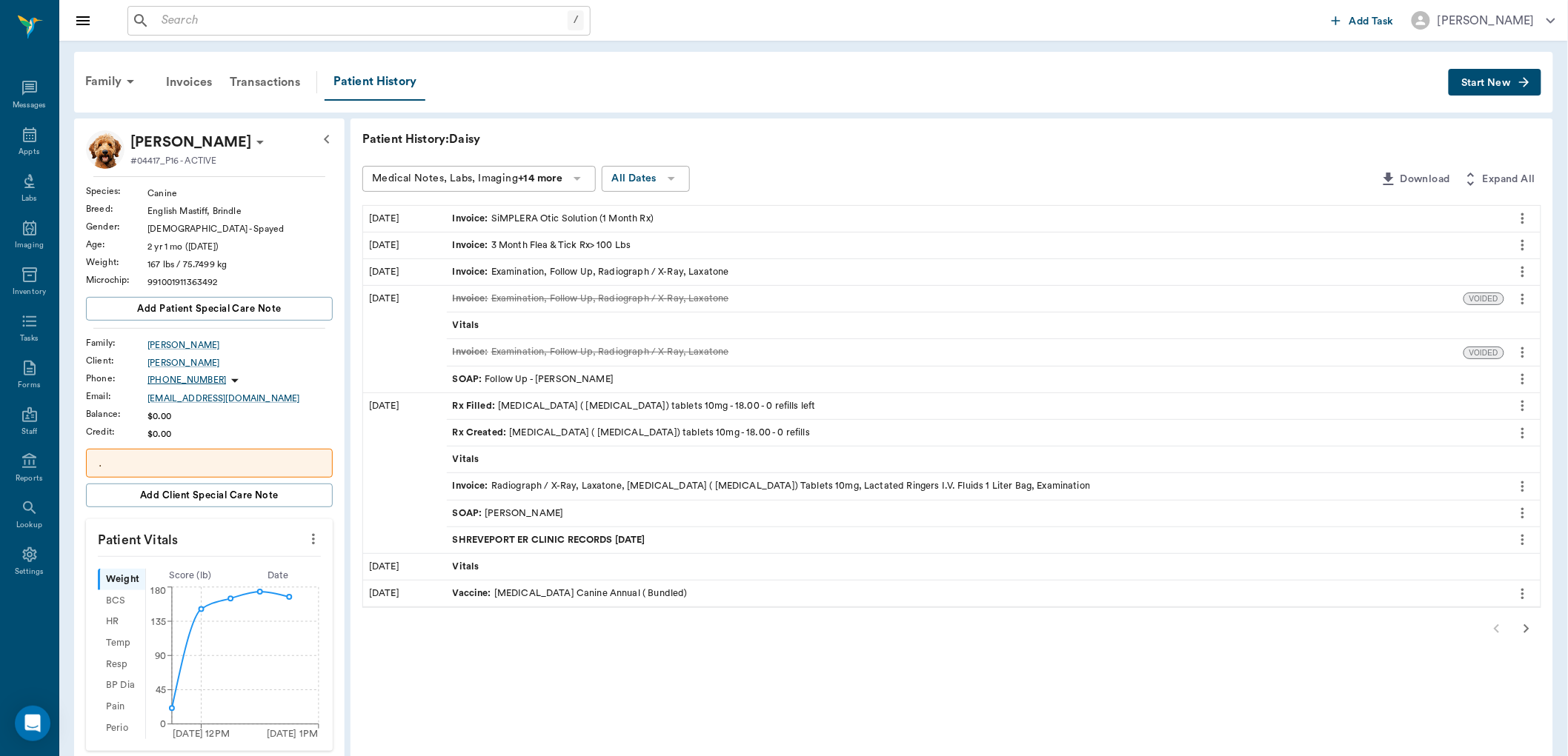
click at [273, 13] on input "text" at bounding box center [361, 20] width 412 height 20
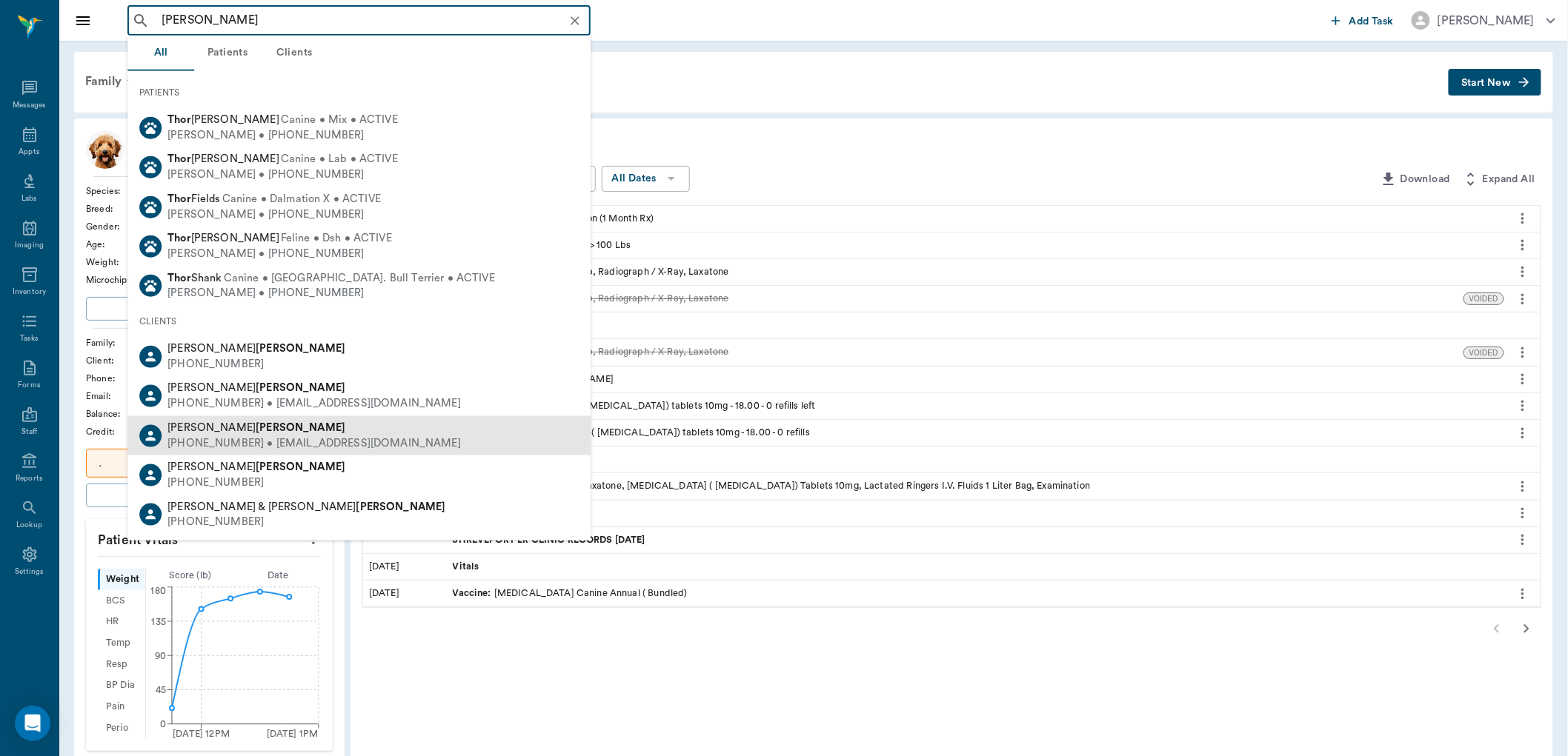
click at [250, 433] on div "Kevin Seagroves" at bounding box center [314, 428] width 294 height 15
type input "thor seagroves"
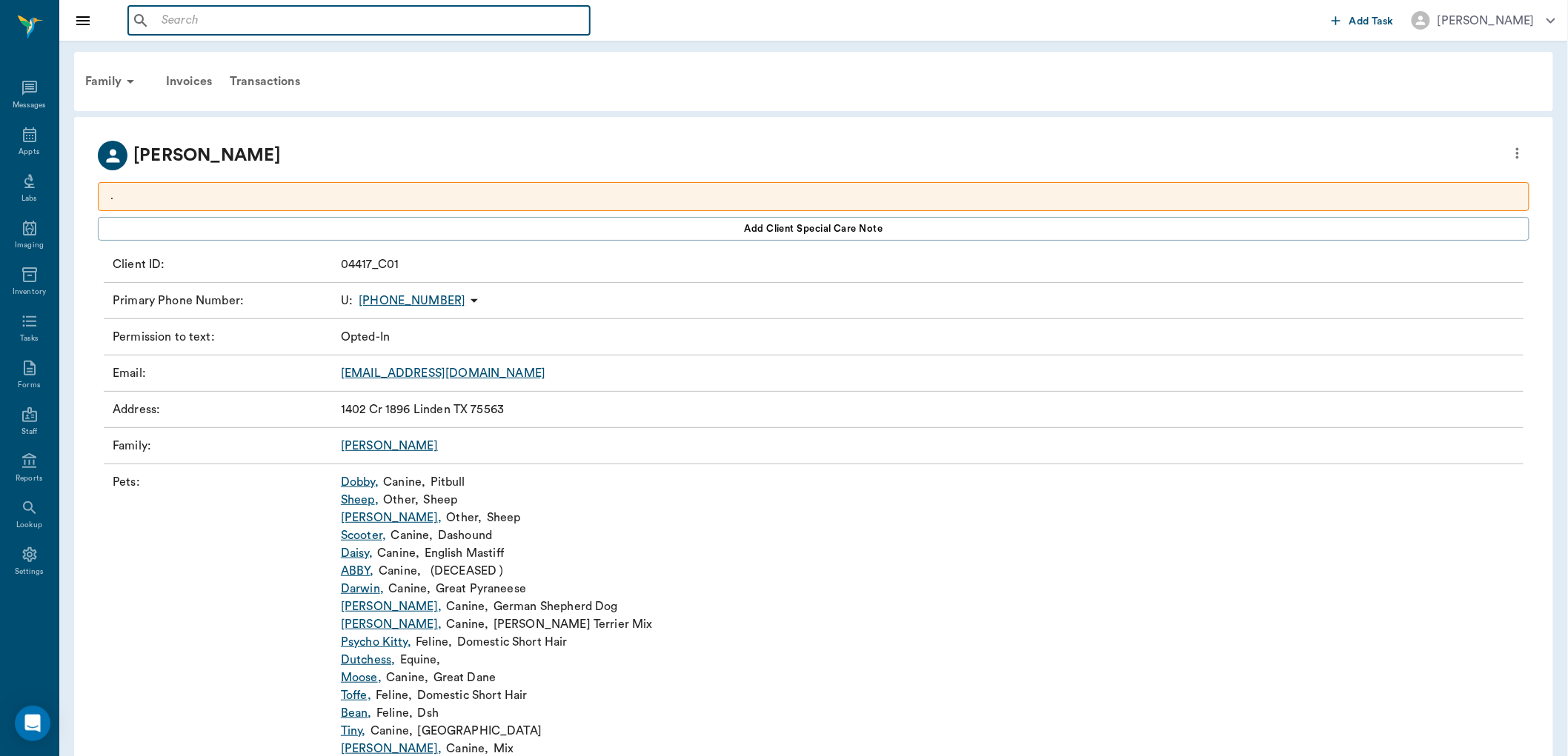
click at [209, 19] on input "text" at bounding box center [370, 20] width 428 height 20
type input "t"
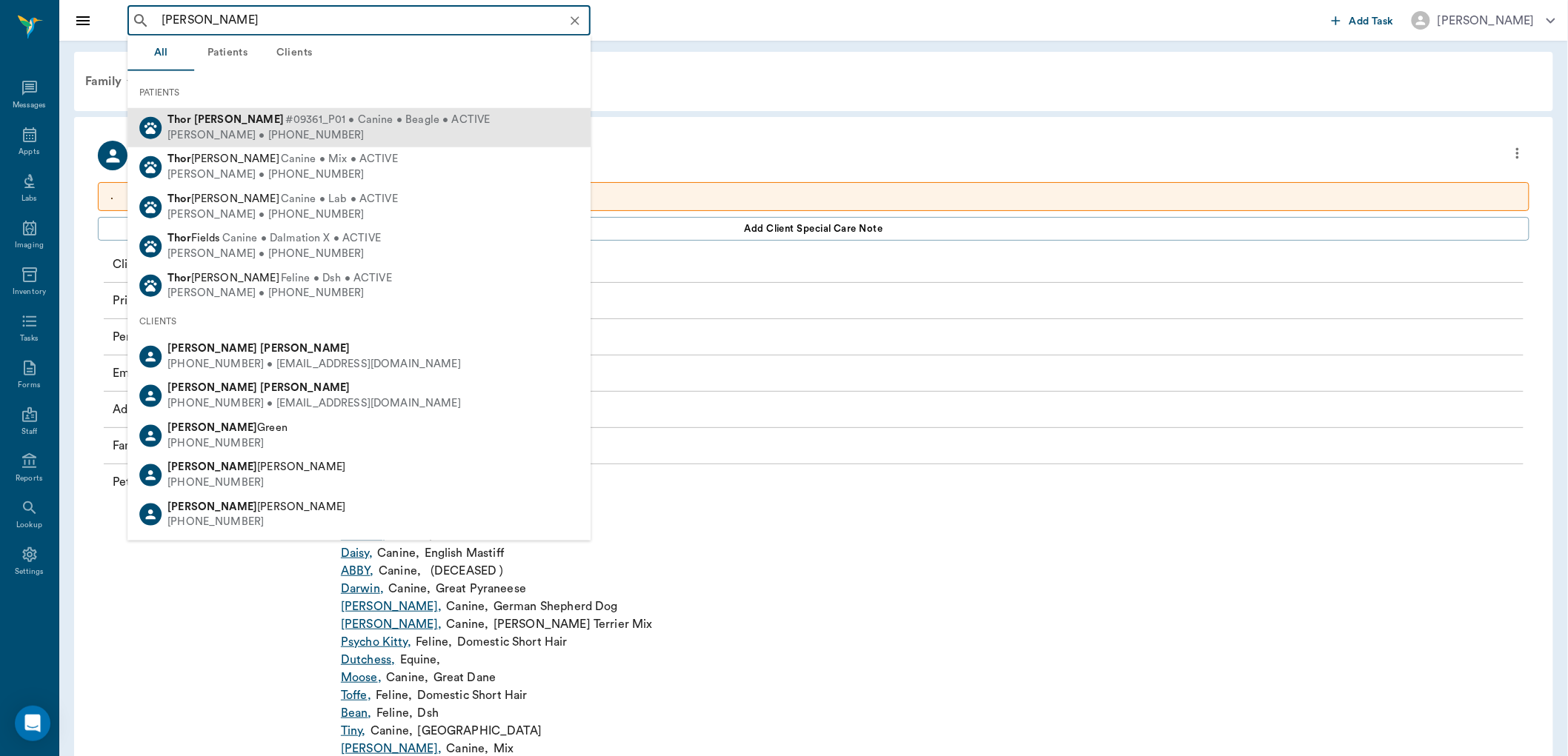
click at [285, 115] on span "#09361_P01 • Canine • Beagle • ACTIVE" at bounding box center [388, 120] width 206 height 15
type input "thor hol"
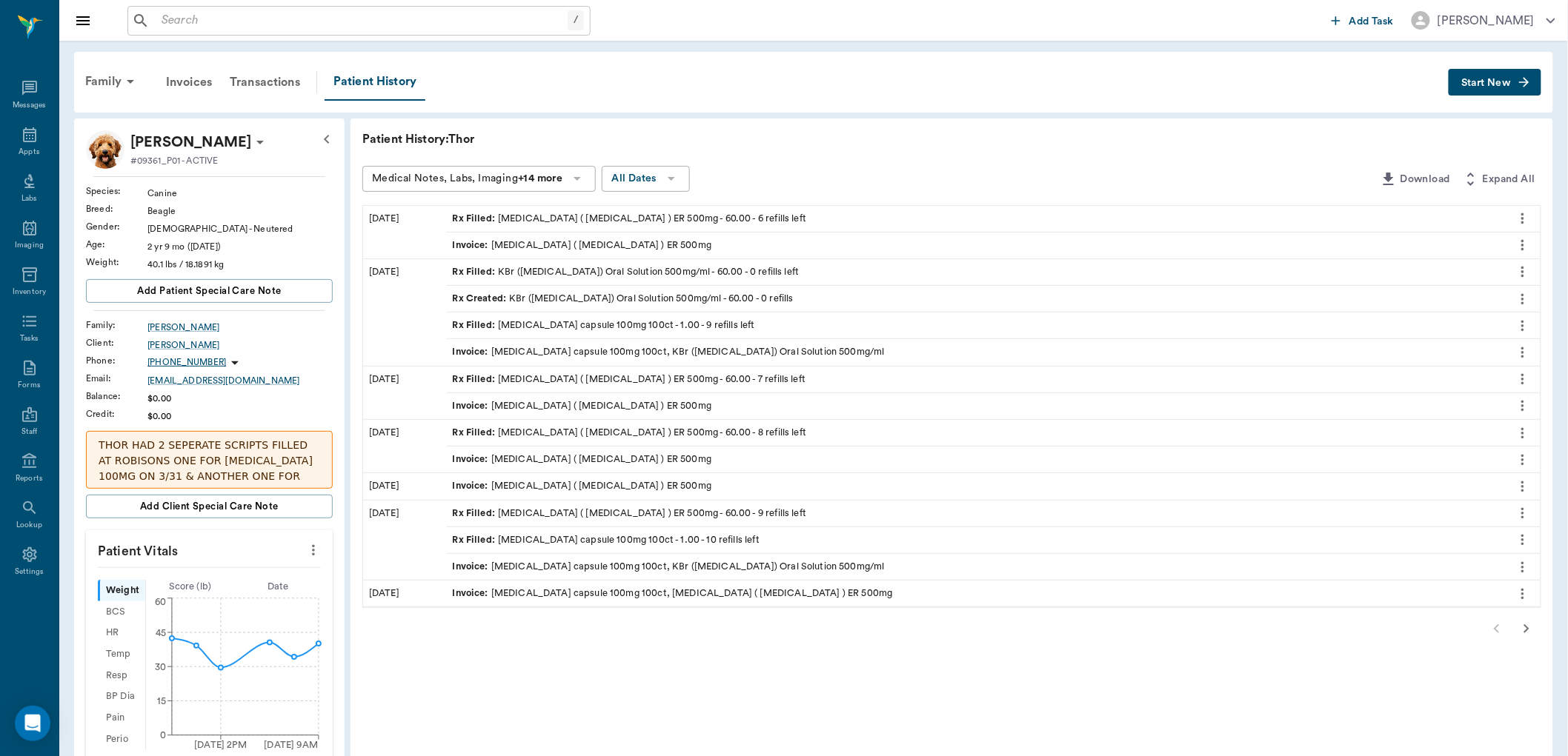
click at [464, 212] on span "Rx Filled :" at bounding box center [475, 218] width 46 height 14
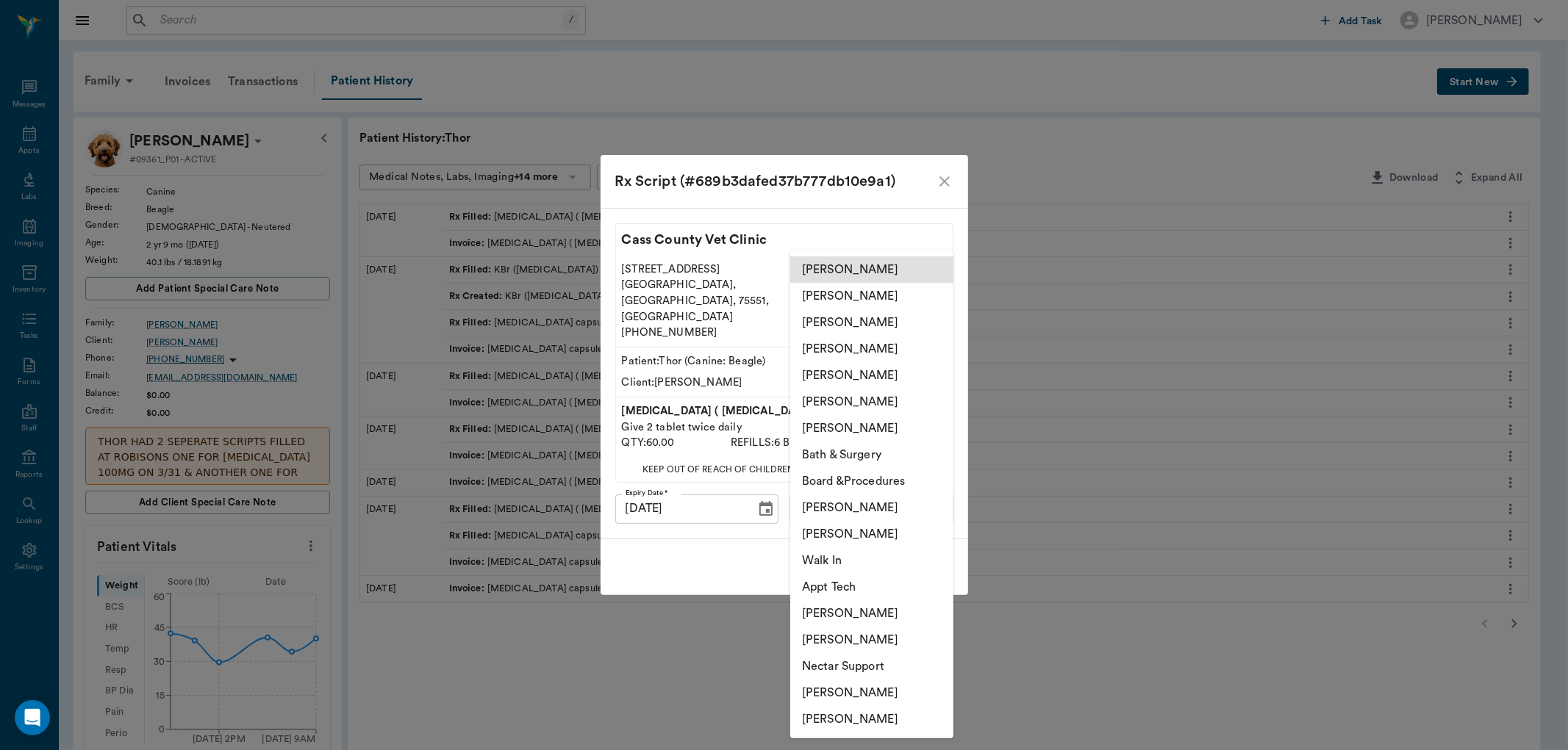
click at [843, 485] on body "/ ​ Add Task Dr. Bert Ellsworth Nectar Messages Appts Labs Imaging Inventory Ta…" at bounding box center [784, 647] width 1568 height 1293
click at [846, 316] on li "[PERSON_NAME]" at bounding box center [871, 323] width 163 height 26
type input "63ec2e7e52e12b0ba117b124"
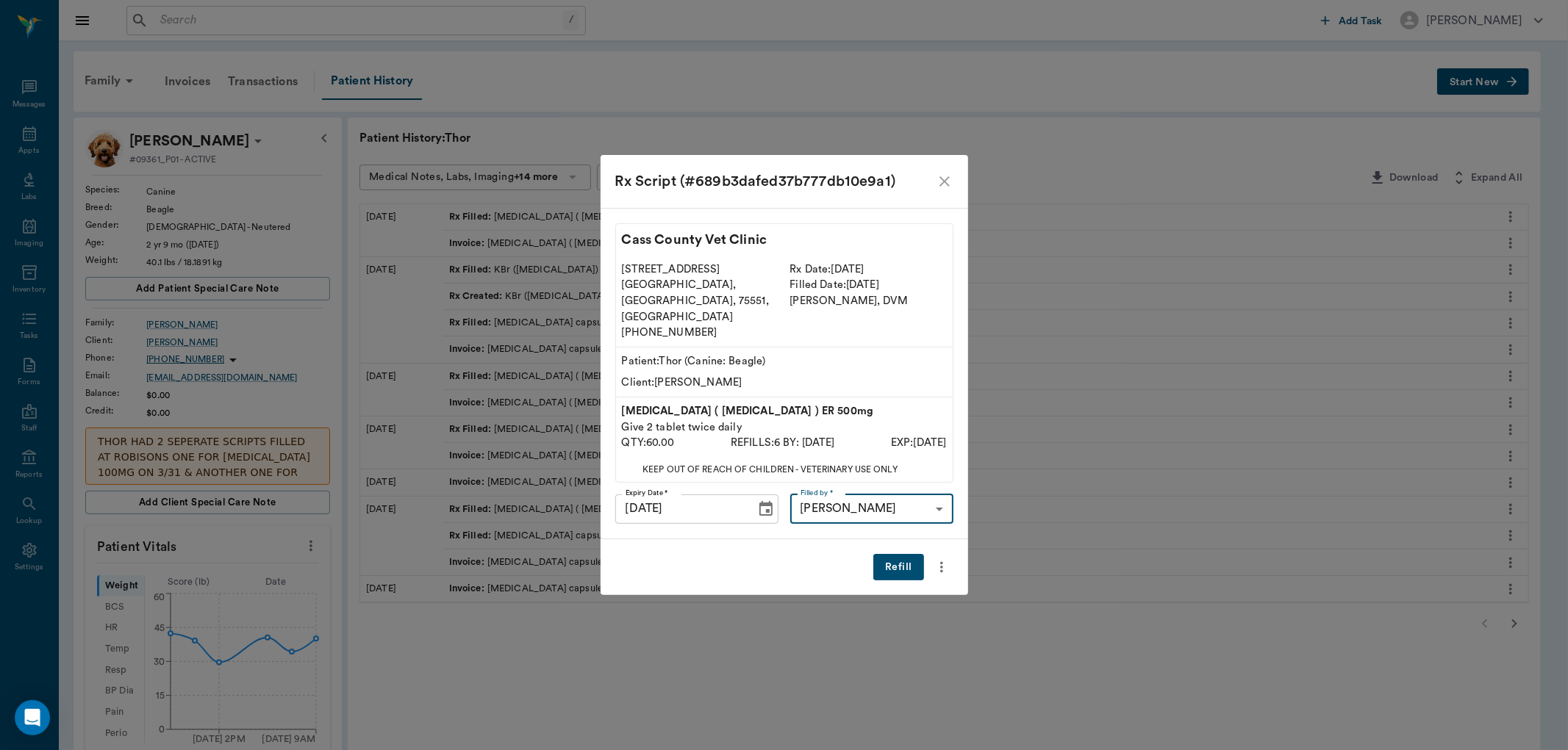
click at [908, 555] on button "Refill" at bounding box center [897, 568] width 50 height 27
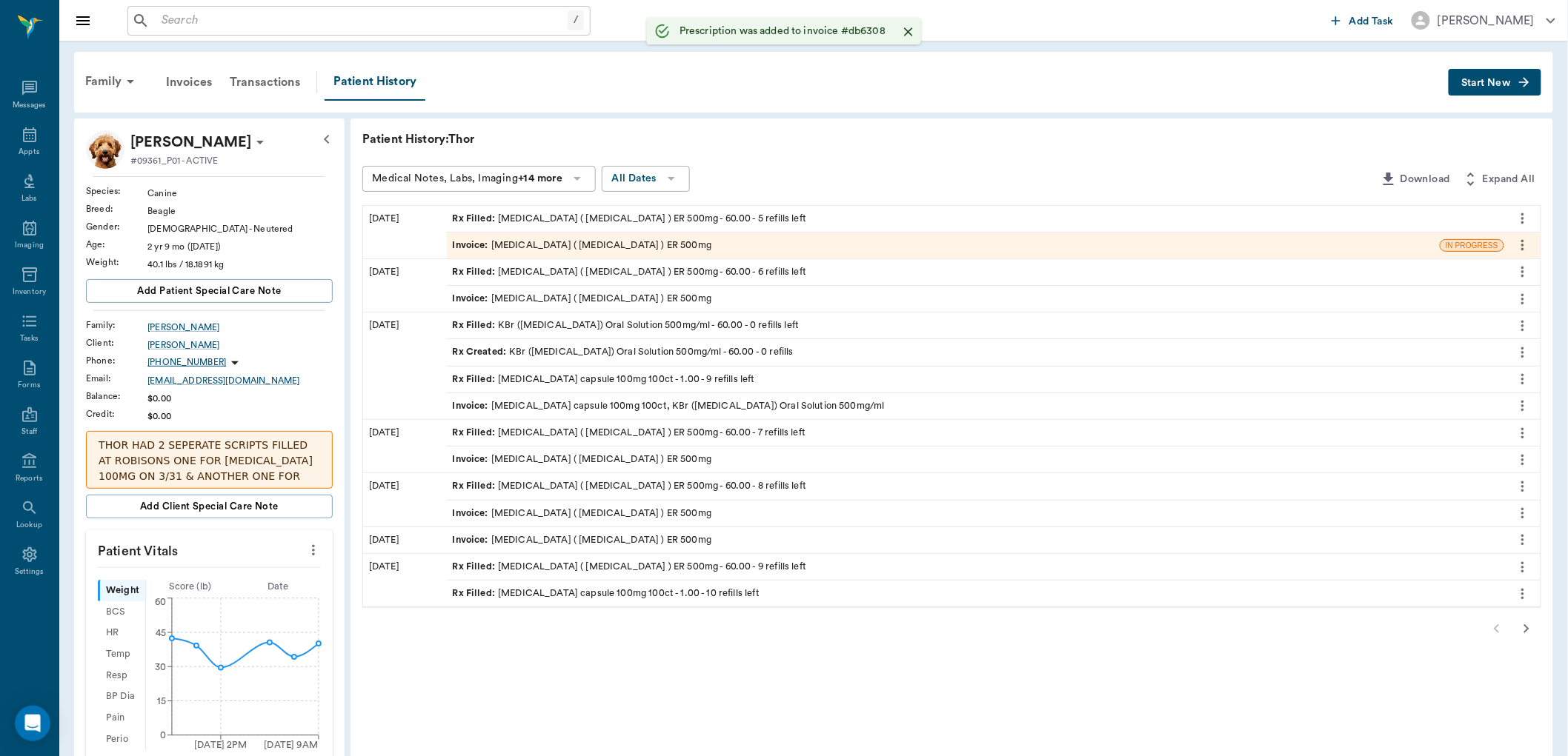
click at [513, 381] on div "Rx Filled : Zonisamide capsule 100mg 100ct - 1.00 - 9 refills left" at bounding box center [603, 380] width 302 height 14
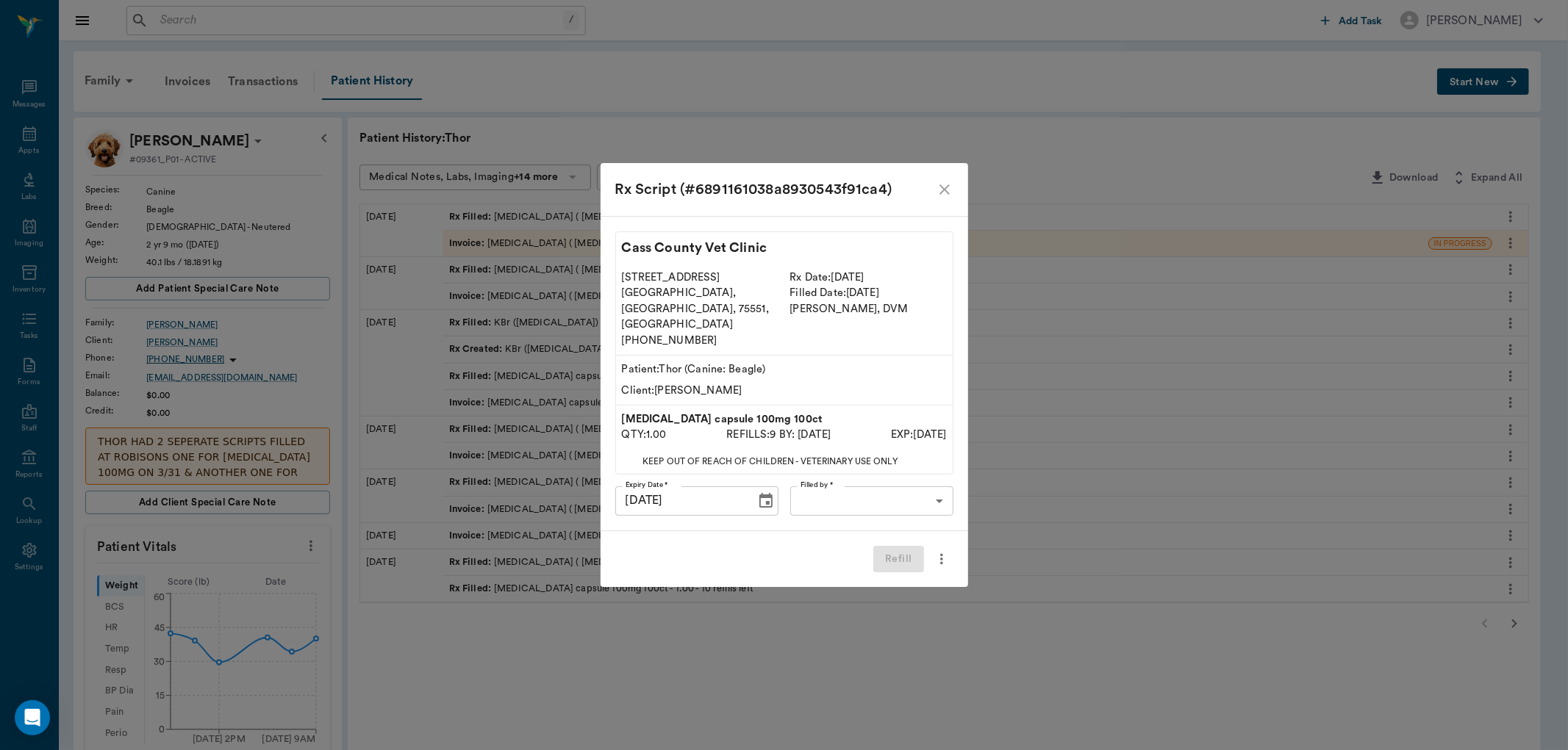
click at [823, 483] on body "/ ​ Add Task Dr. Bert Ellsworth Nectar Messages Appts Labs Imaging Inventory Ta…" at bounding box center [784, 647] width 1568 height 1293
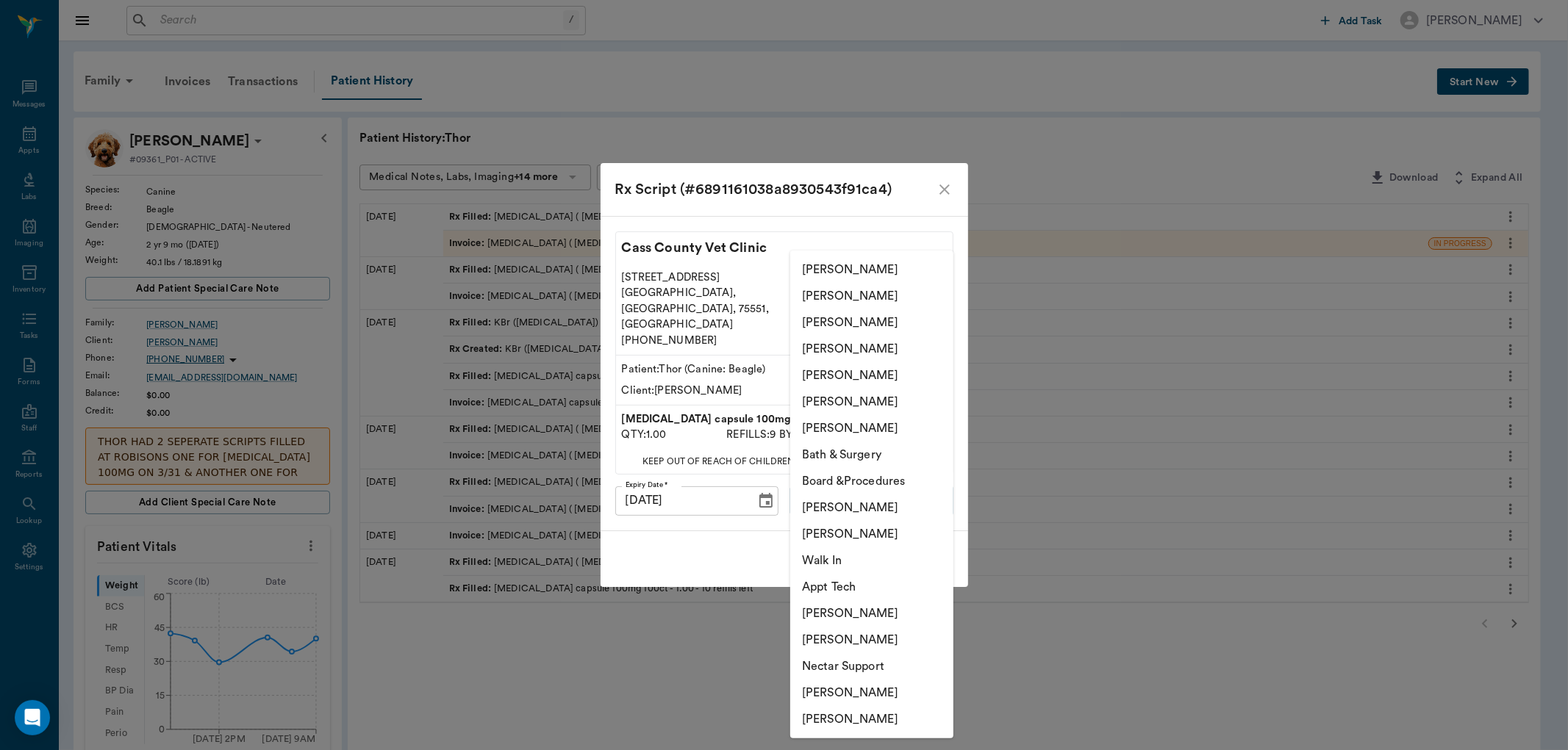
click at [853, 326] on li "[PERSON_NAME]" at bounding box center [871, 323] width 163 height 26
type input "63ec2e7e52e12b0ba117b124"
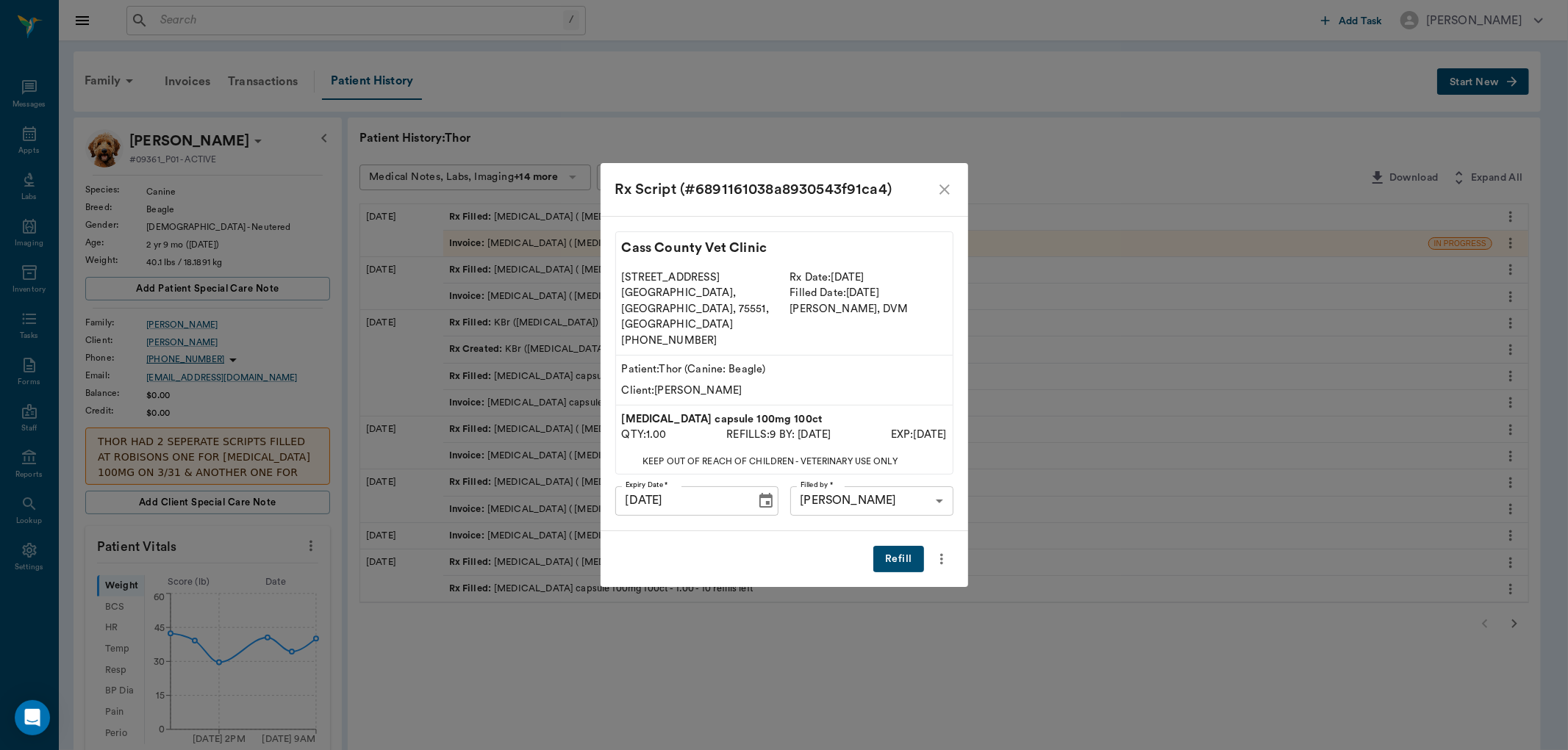
click at [902, 546] on button "Refill" at bounding box center [897, 560] width 50 height 27
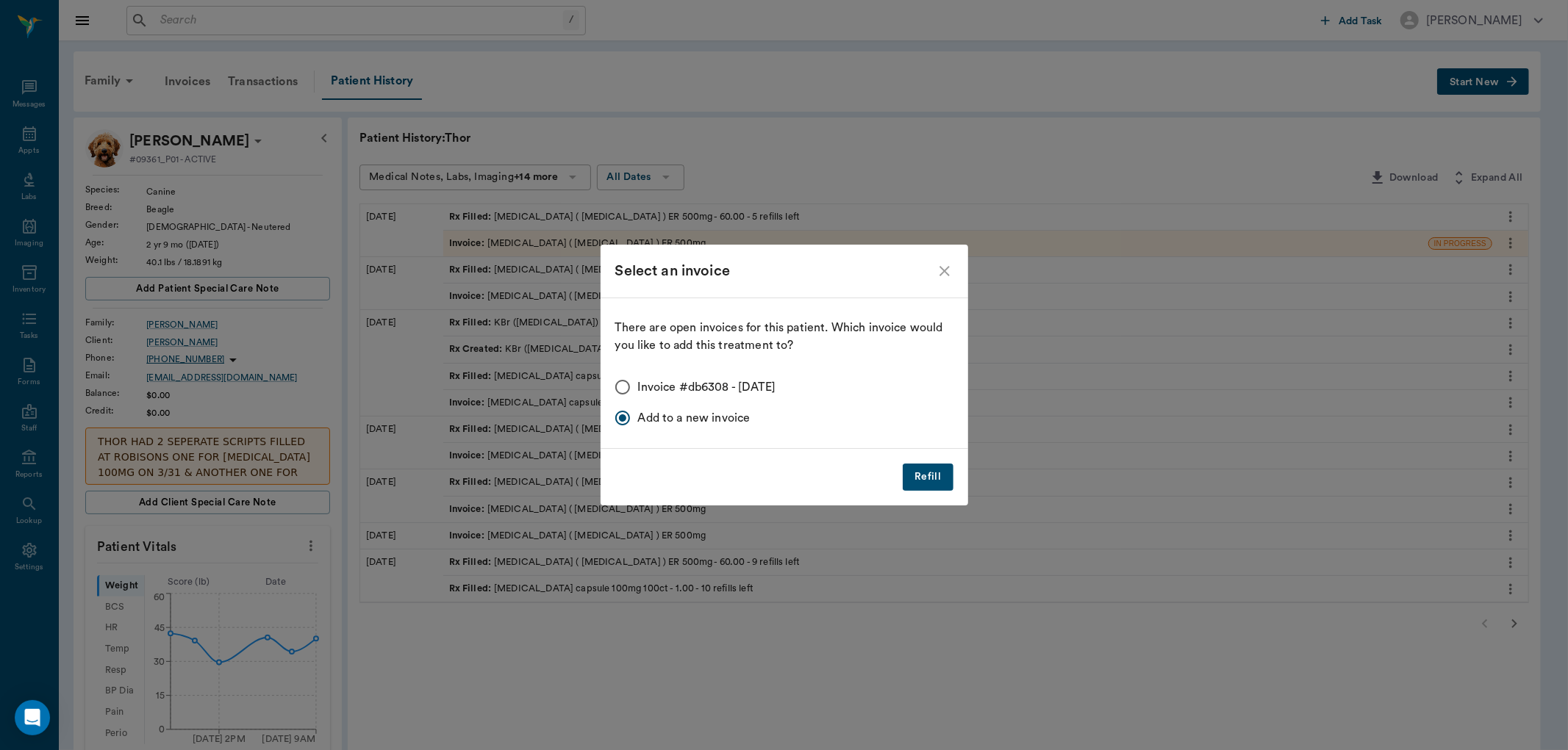
click at [622, 384] on input "Invoice #db6308 - 08/29/2025" at bounding box center [622, 387] width 30 height 30
radio input "true"
click at [925, 485] on button "Refill" at bounding box center [927, 477] width 50 height 27
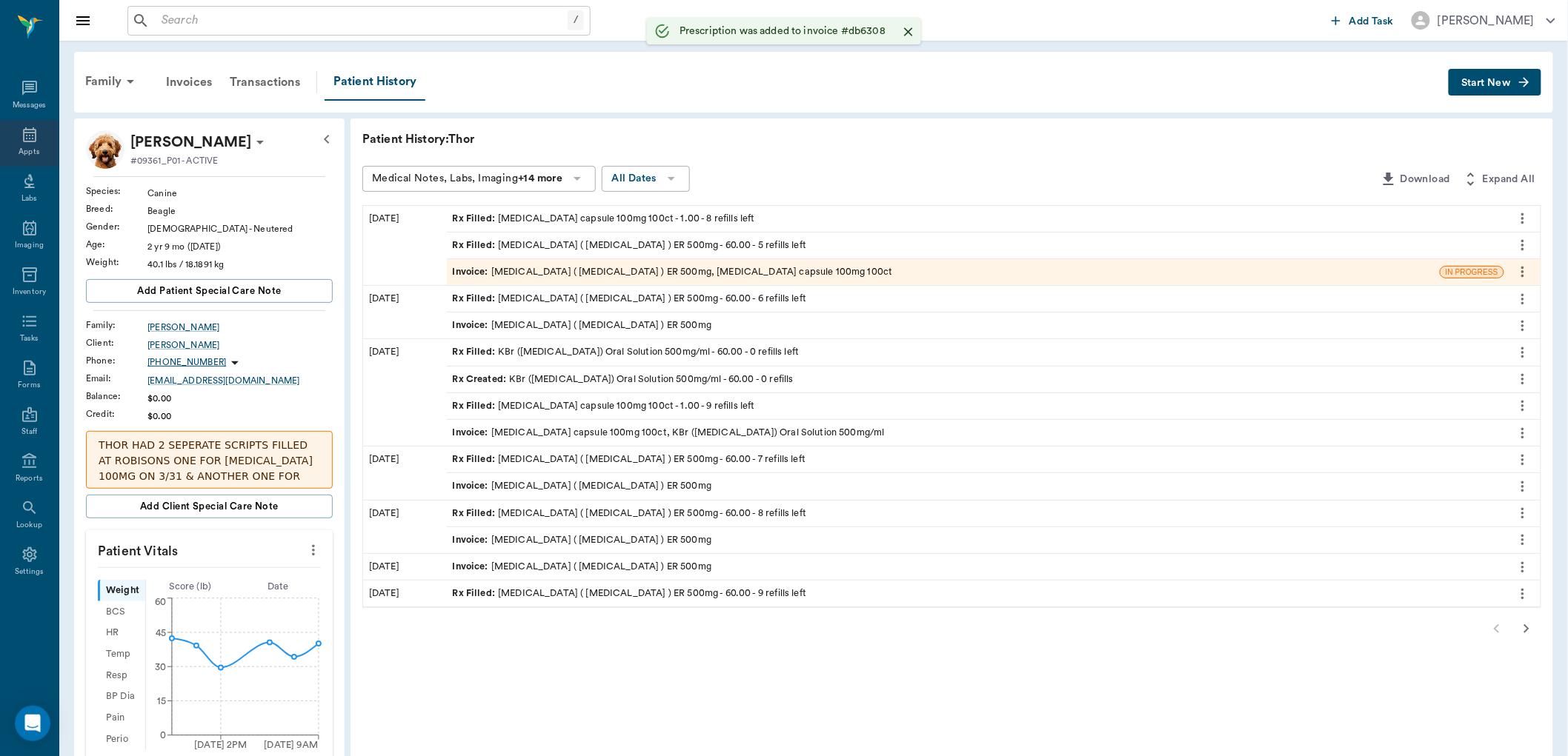
click at [32, 147] on div "Appts" at bounding box center [29, 152] width 20 height 11
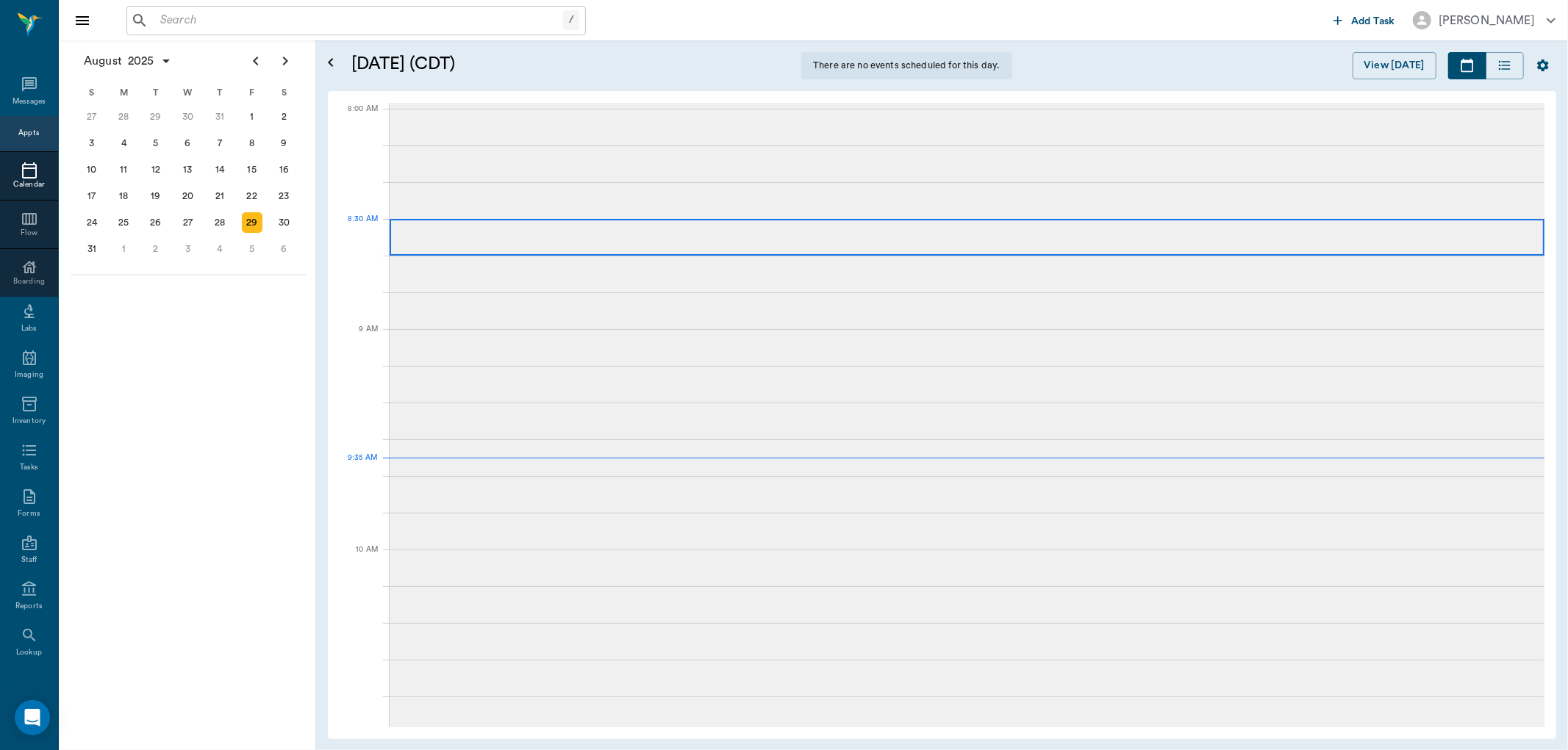
scroll to position [222, 0]
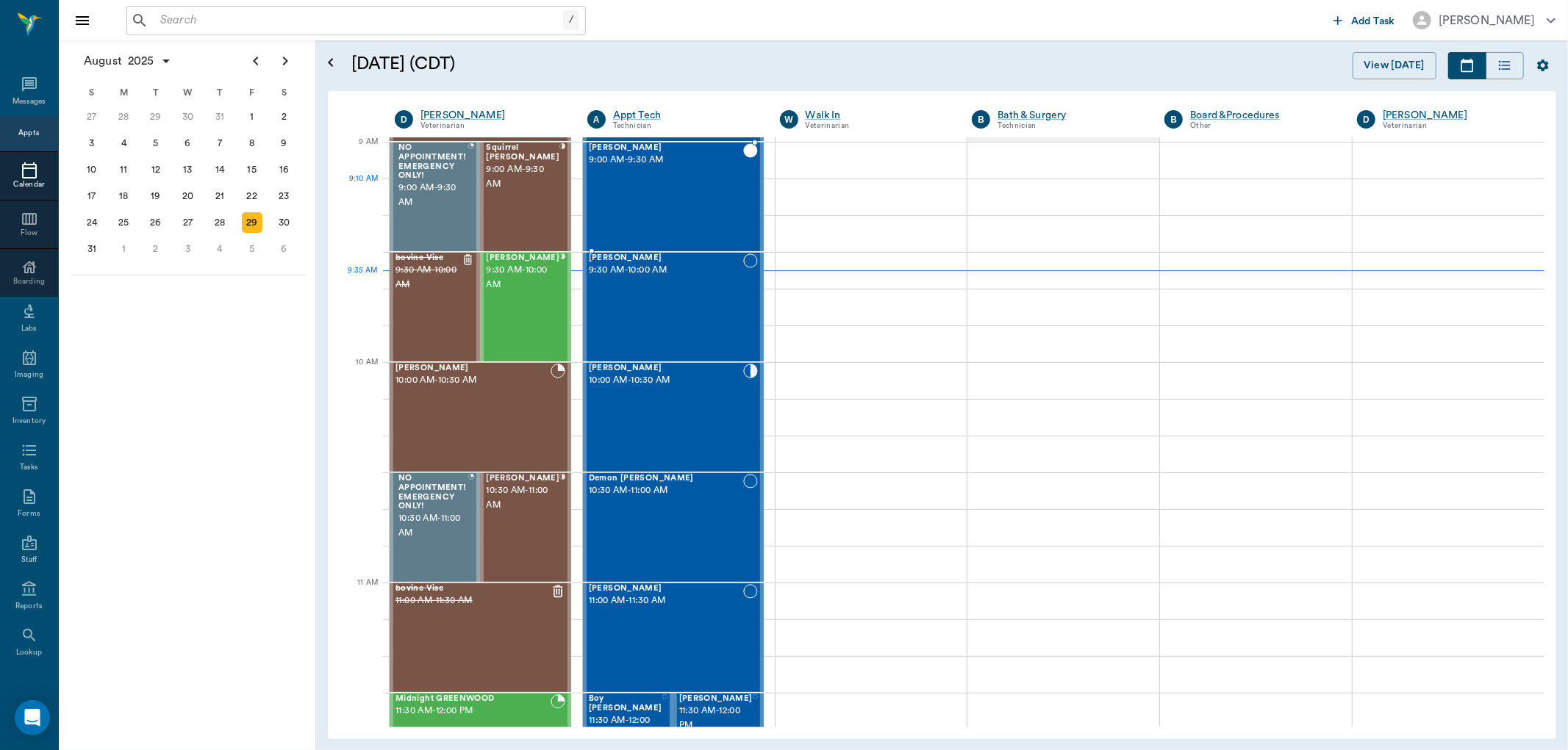
drag, startPoint x: 663, startPoint y: 193, endPoint x: 820, endPoint y: 195, distance: 157.0
click at [664, 193] on div "Sandy McCasland 9:00 AM - 9:30 AM" at bounding box center [665, 196] width 154 height 108
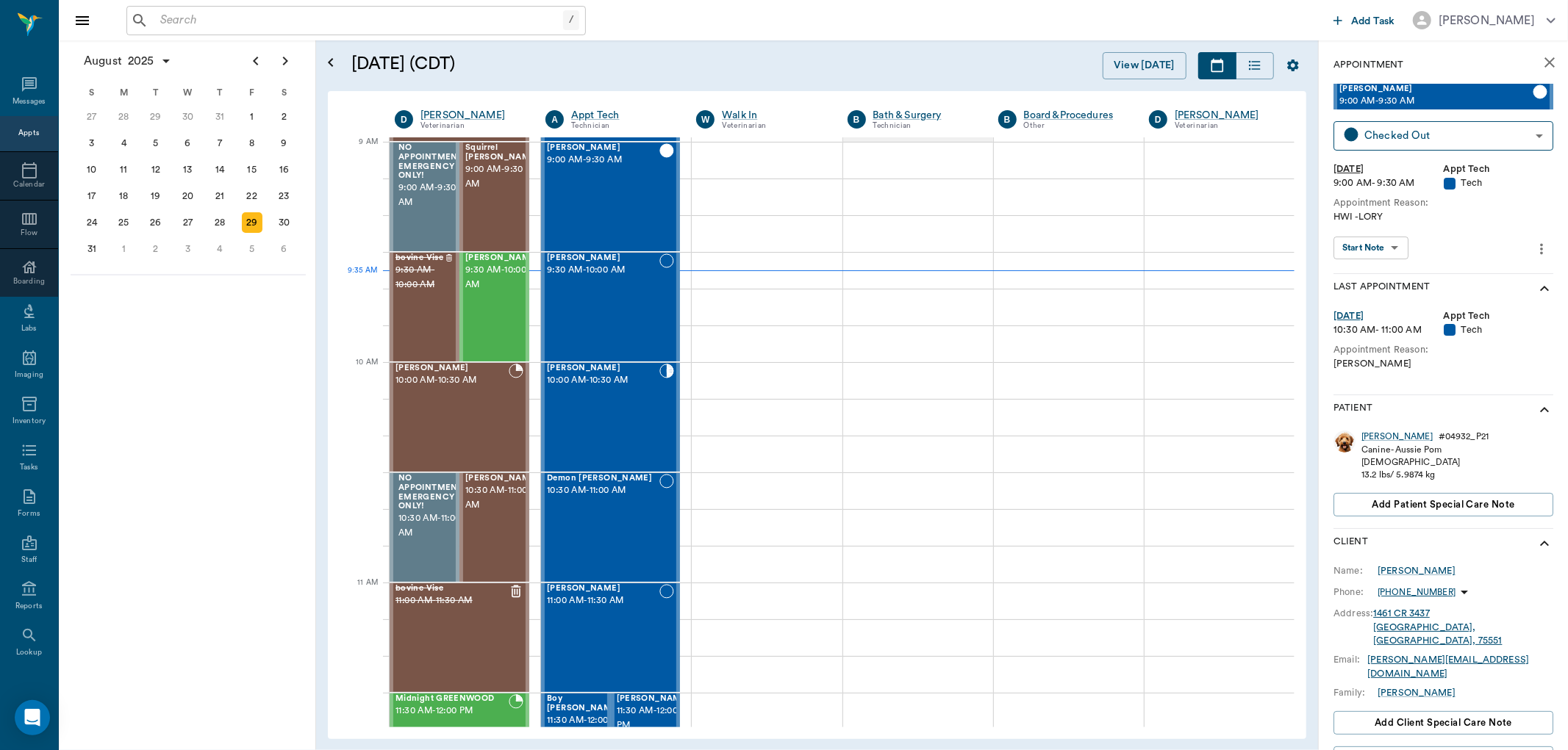
click at [1466, 152] on div "Sandy McCasland 9:00 AM - 9:30 AM Checked Out CHECKED_OUT ​ Fri, Aug 29, 2025 9…" at bounding box center [1444, 178] width 220 height 189
click at [1465, 130] on body "/ ​ Add Task Dr. Bert Ellsworth Nectar Messages Appts Calendar Flow Boarding La…" at bounding box center [784, 375] width 1568 height 750
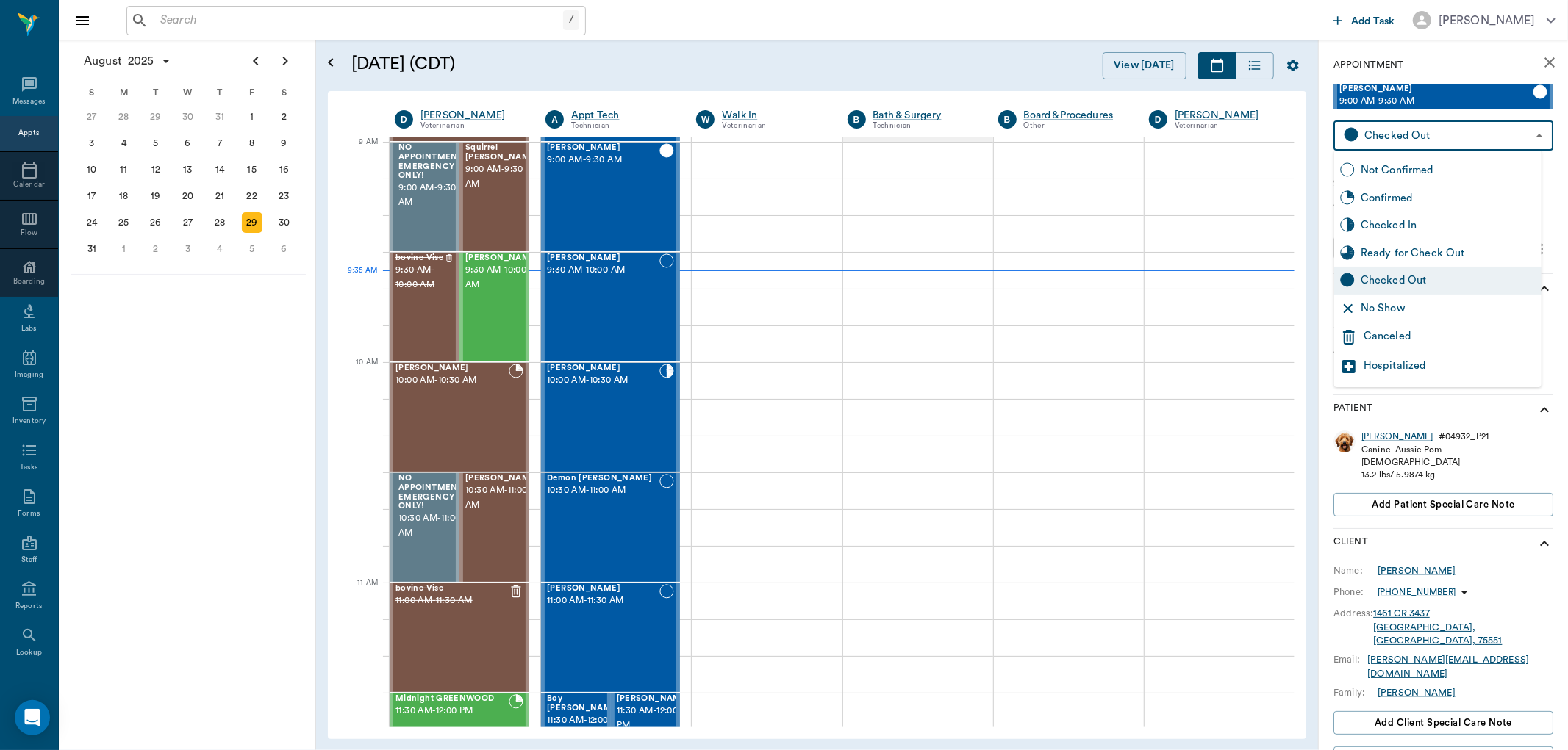
click at [1410, 225] on div "Checked In" at bounding box center [1448, 225] width 175 height 16
type input "CHECKED_IN"
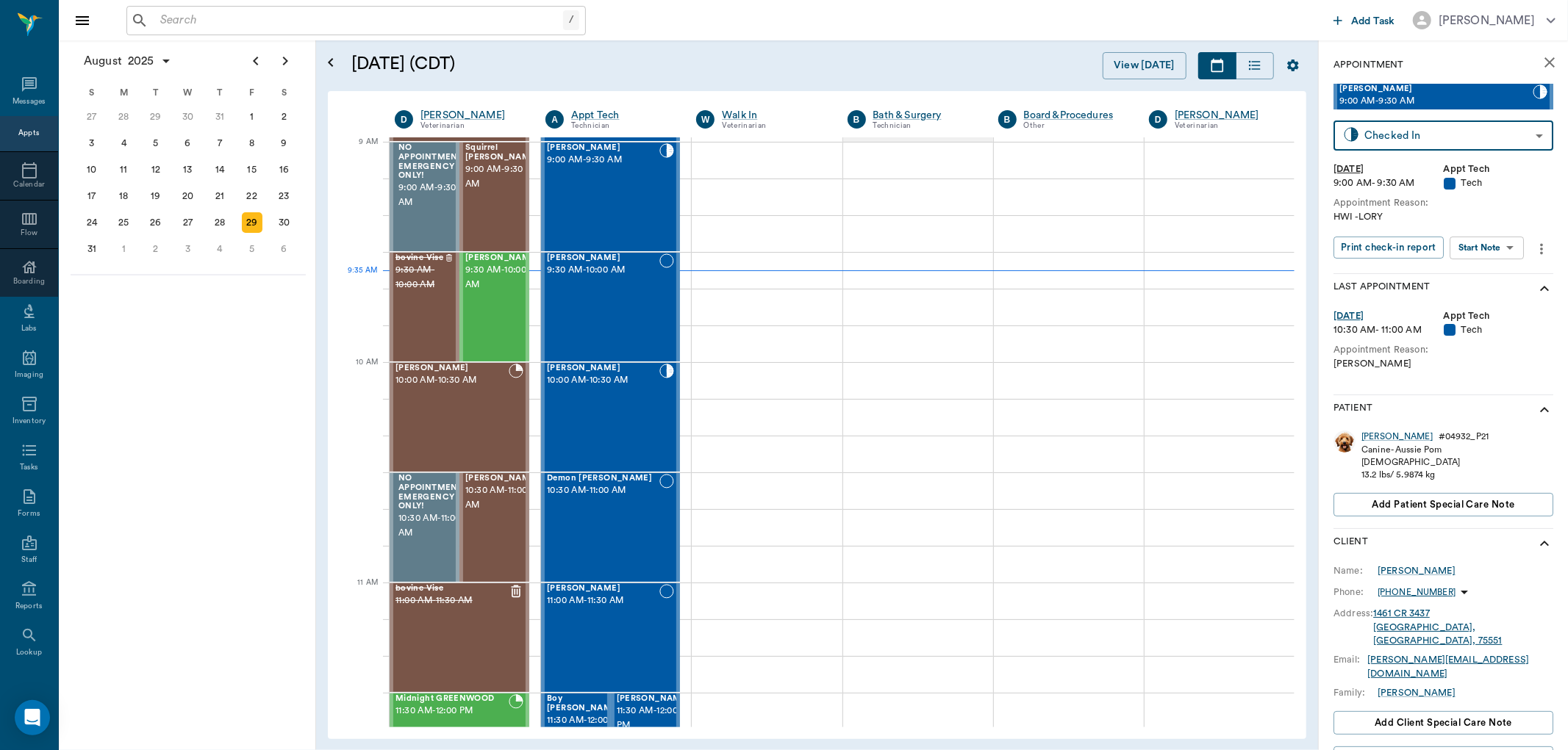
click at [1478, 251] on body "/ ​ Add Task Dr. Bert Ellsworth Nectar Messages Appts Calendar Flow Boarding La…" at bounding box center [784, 375] width 1568 height 750
click at [1485, 279] on button "View SOAP" at bounding box center [1471, 278] width 50 height 17
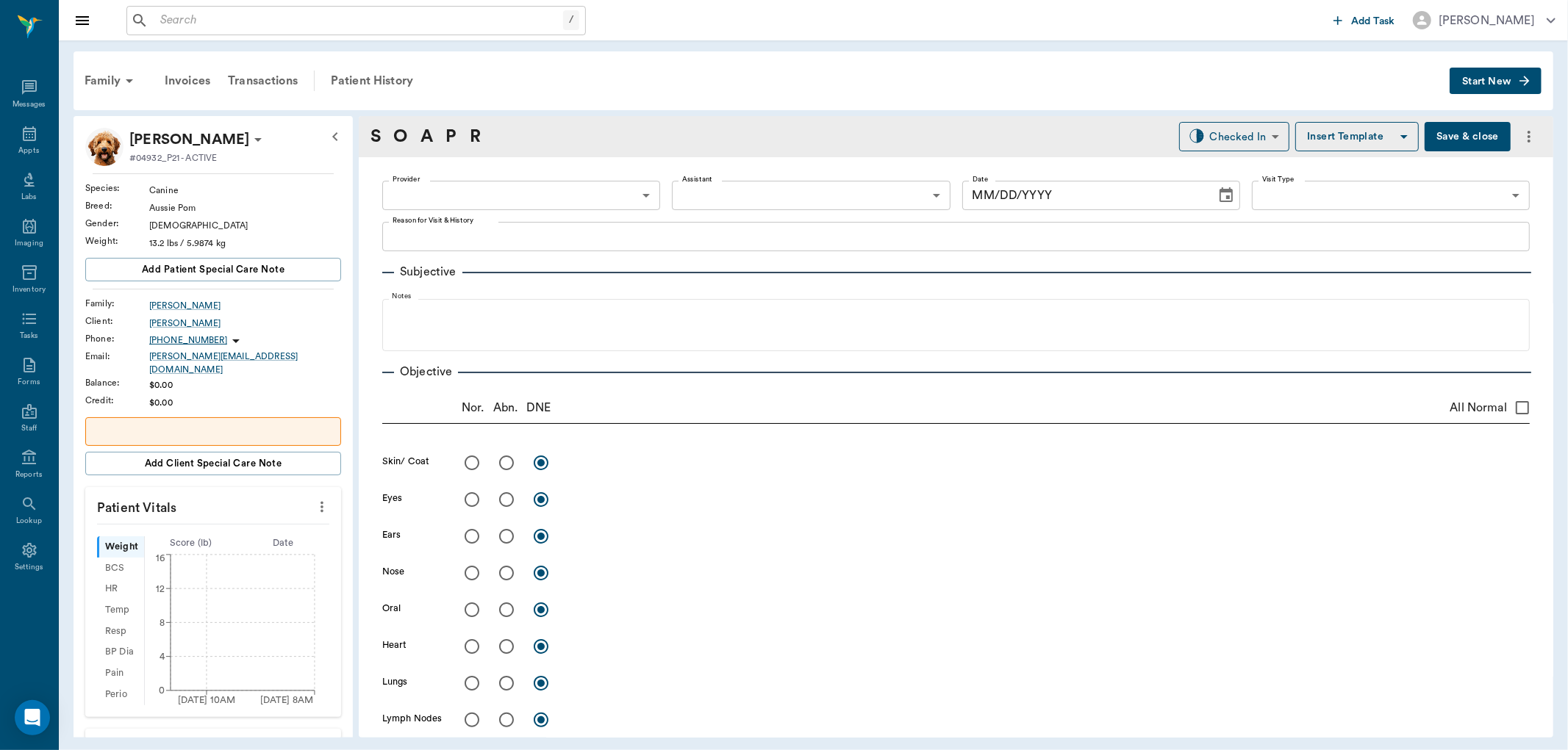
click at [310, 505] on div "Sandy McCasland #04932_P21 - ACTIVE Species : Canine Breed : Aussie Pom Gender …" at bounding box center [213, 610] width 256 height 965
type input "642ef10e332a41444de2bad1"
type input "65d2be4f46e3a538d89b8c1a"
type textarea "HWI -LORY"
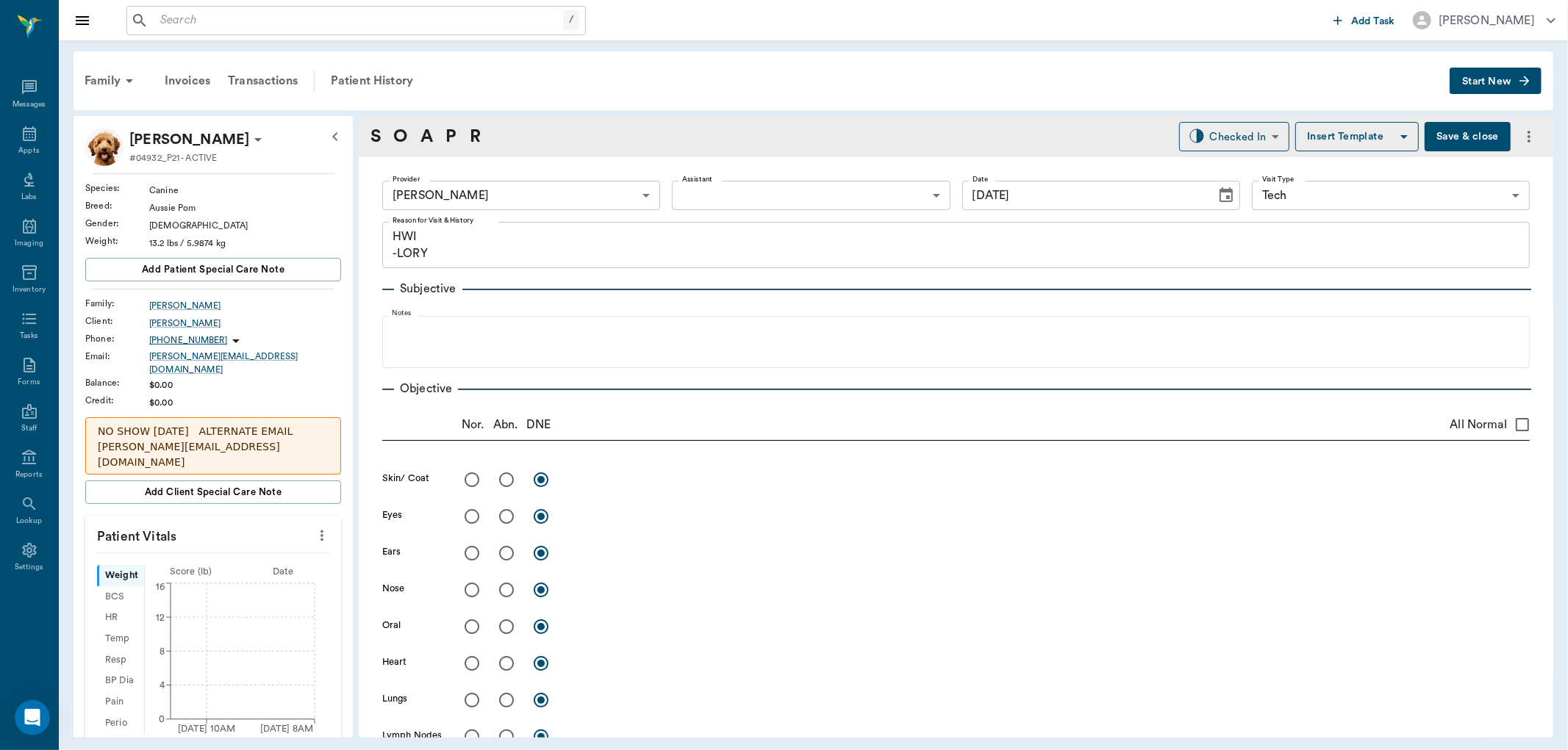
type input "08/29/2025"
drag, startPoint x: 310, startPoint y: 523, endPoint x: 237, endPoint y: 534, distance: 73.8
click at [314, 527] on icon "more" at bounding box center [322, 536] width 16 height 18
click at [216, 560] on span "Enter Vitals" at bounding box center [248, 553] width 124 height 15
click at [211, 566] on input "text" at bounding box center [212, 580] width 128 height 30
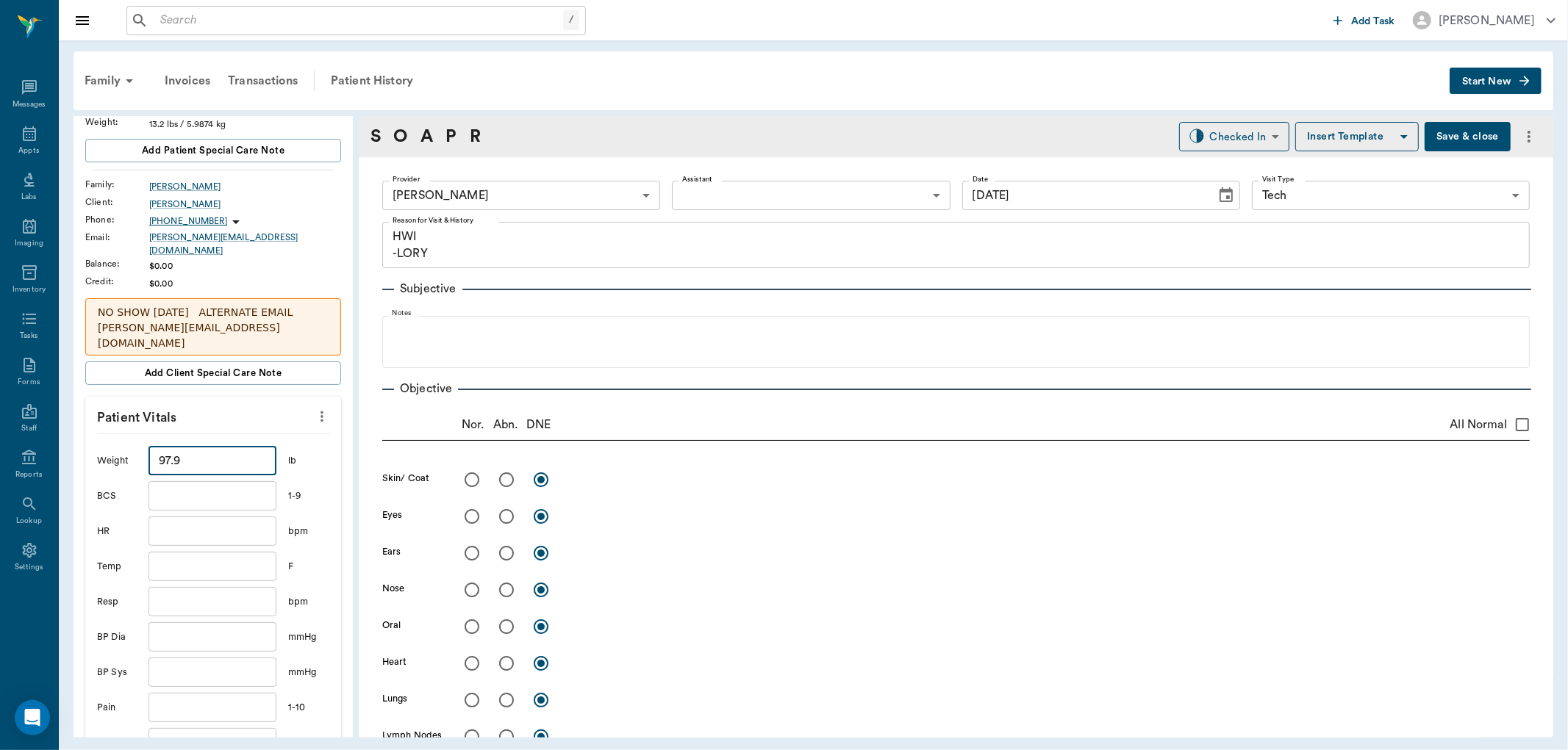
scroll to position [245, 0]
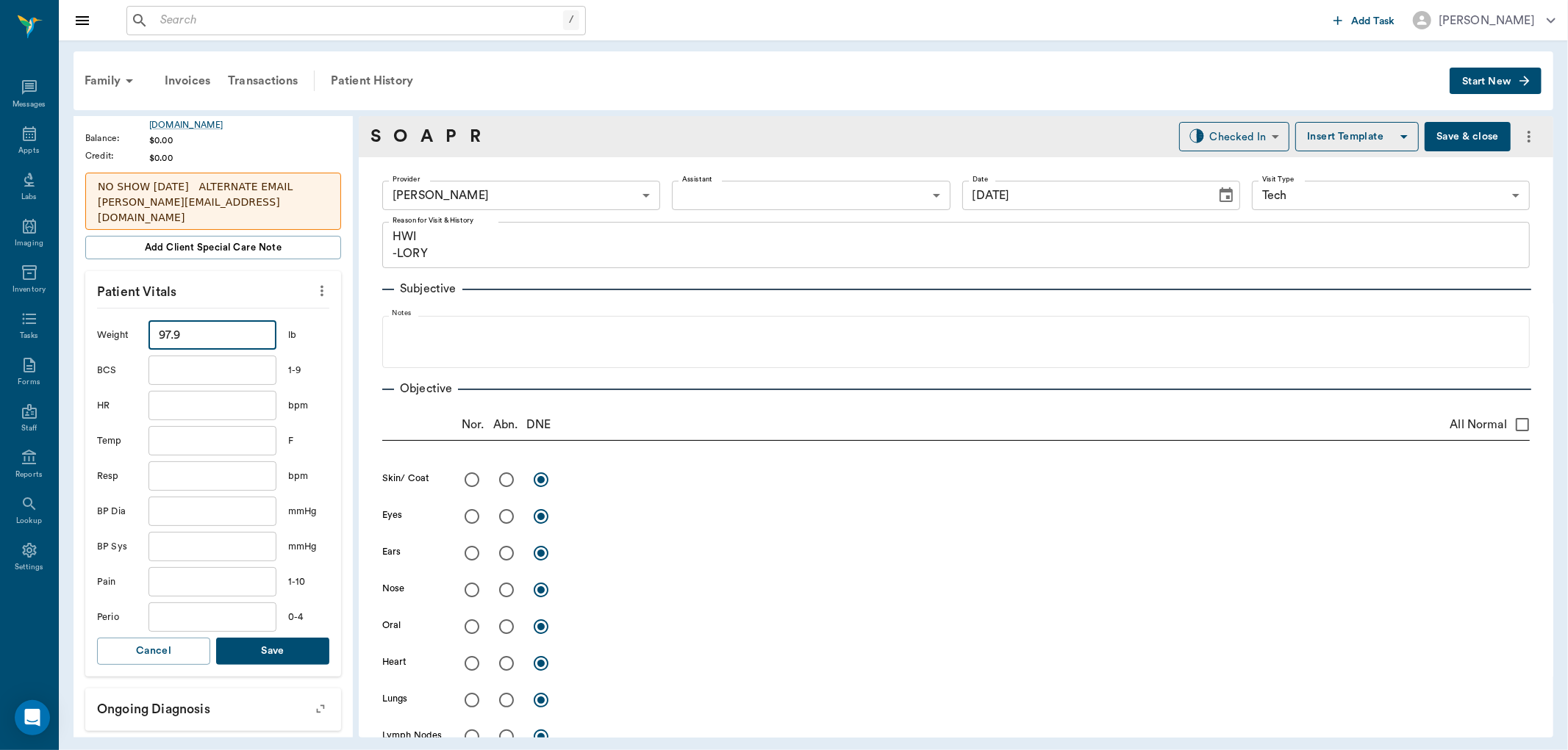
type input "97.9"
click at [279, 650] on button "Save" at bounding box center [273, 652] width 113 height 27
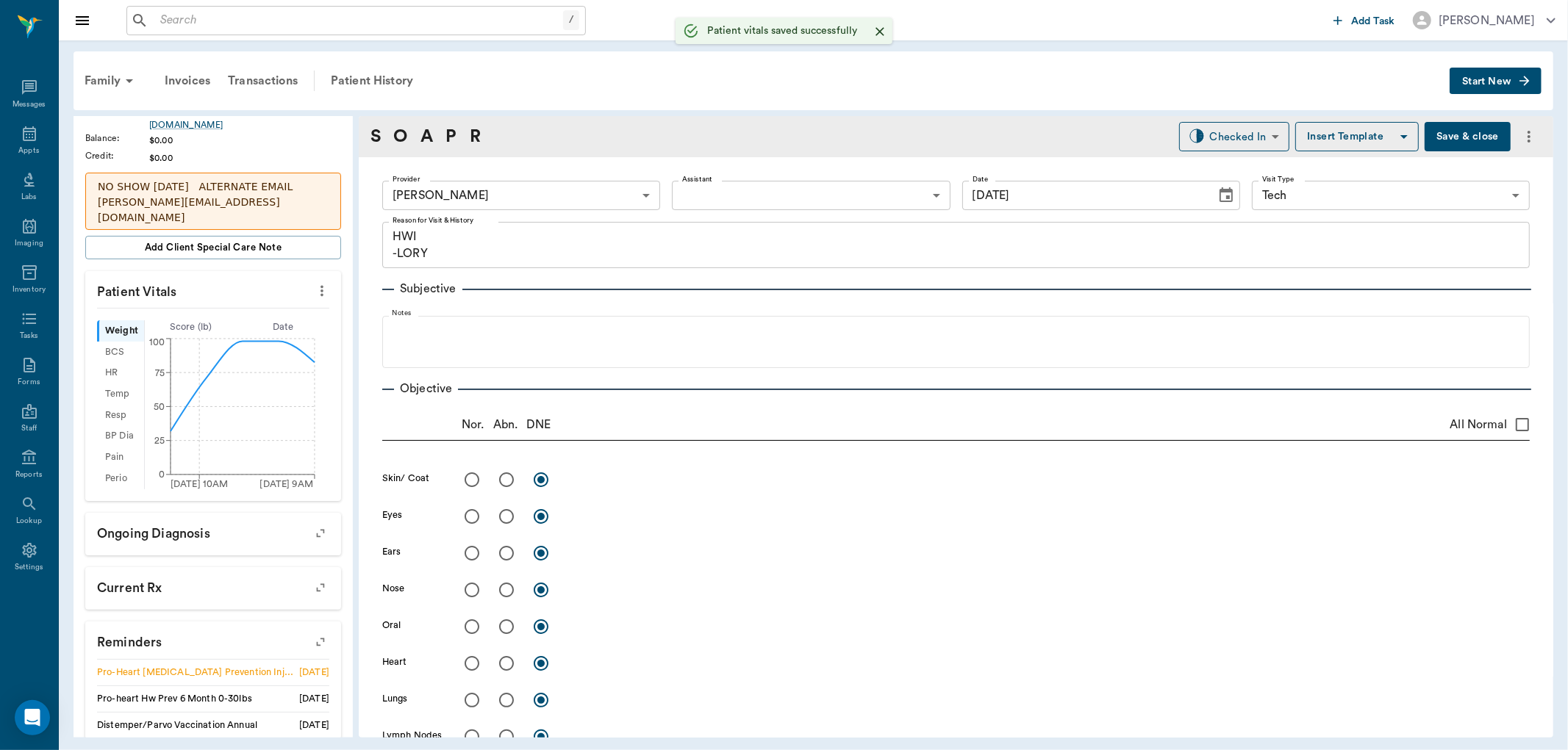
click at [497, 190] on body "/ ​ Add Task Dr. Bert Ellsworth Nectar Messages Appts Labs Imaging Inventory Ta…" at bounding box center [784, 375] width 1568 height 750
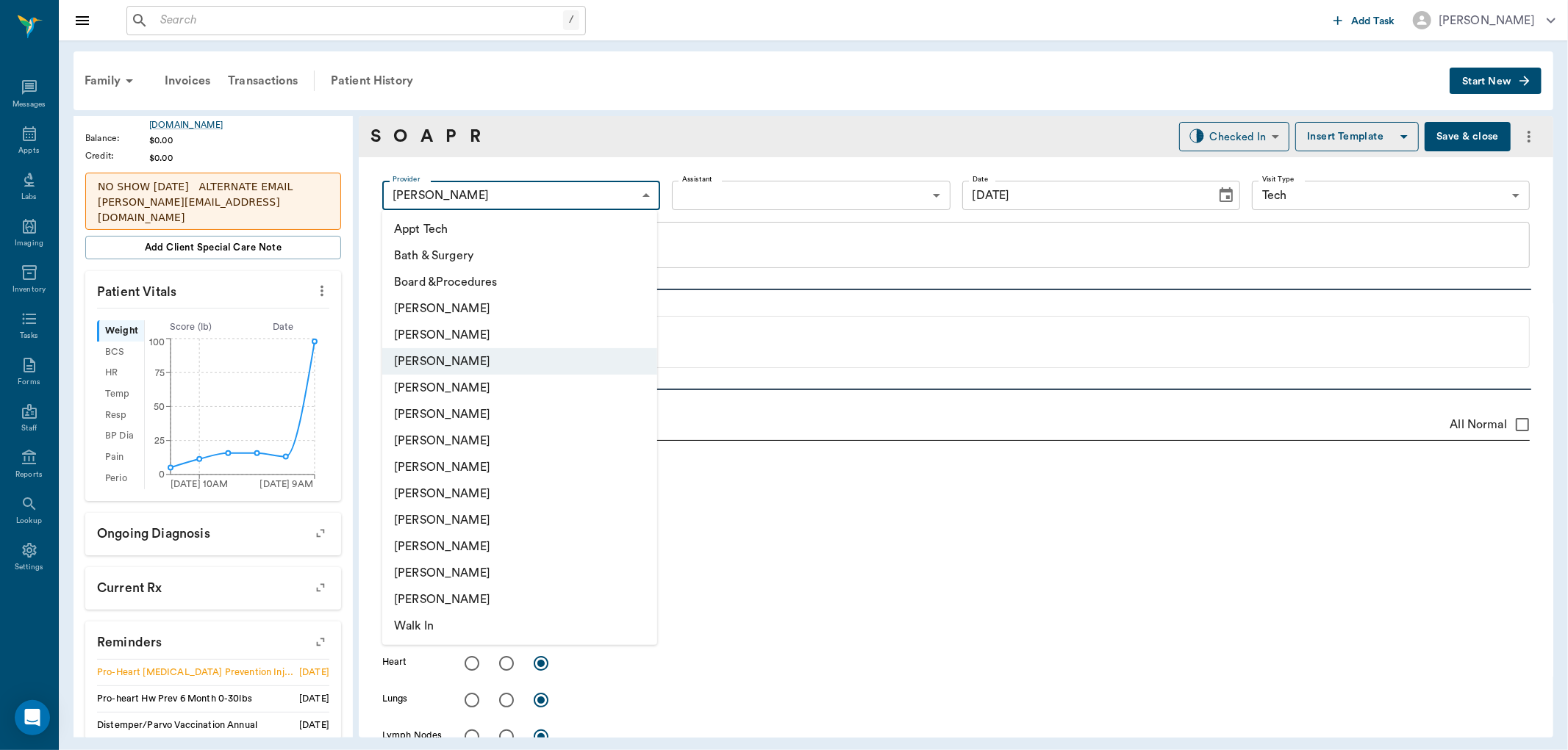
drag, startPoint x: 711, startPoint y: 90, endPoint x: 704, endPoint y: 103, distance: 14.8
click at [709, 92] on div at bounding box center [784, 375] width 1568 height 750
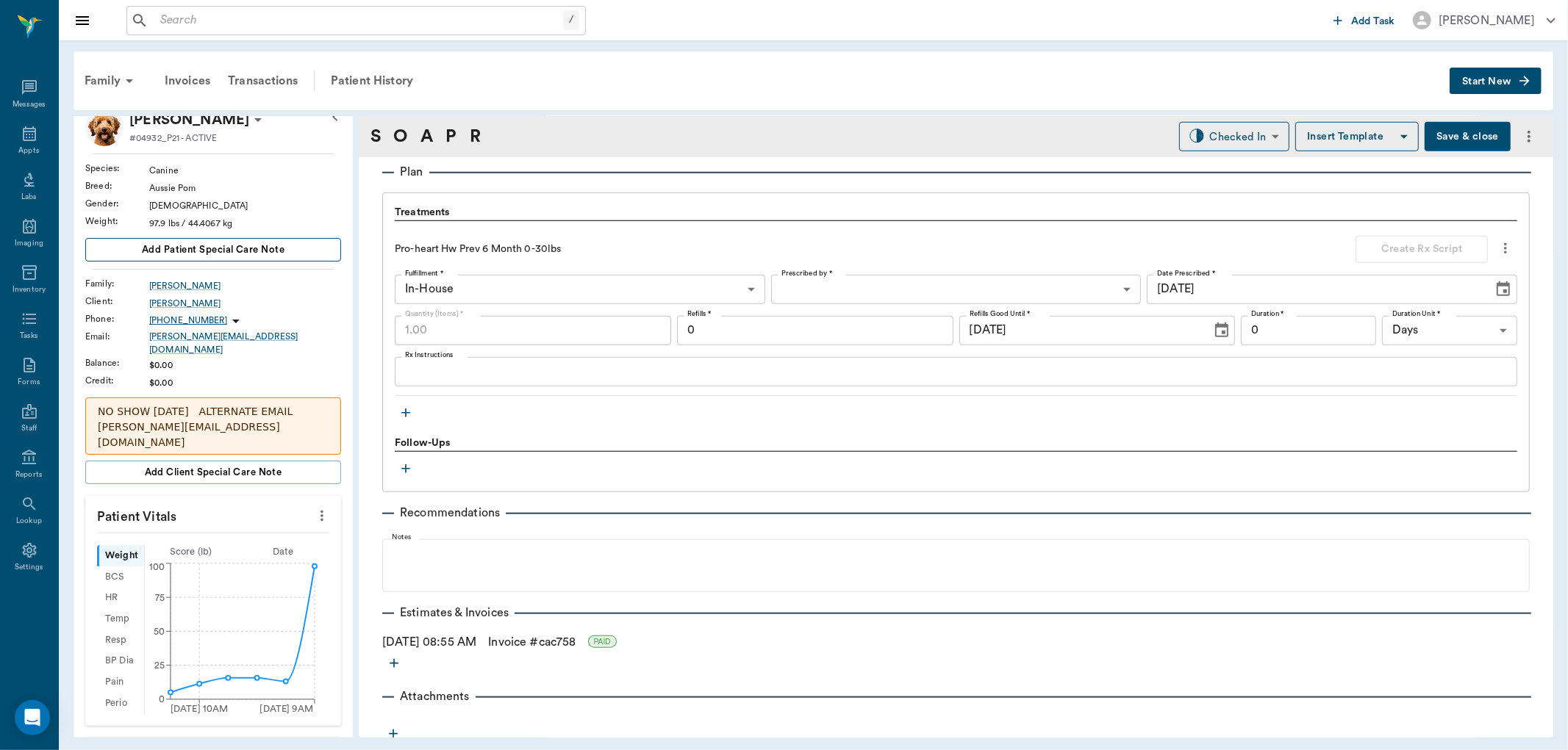
scroll to position [0, 0]
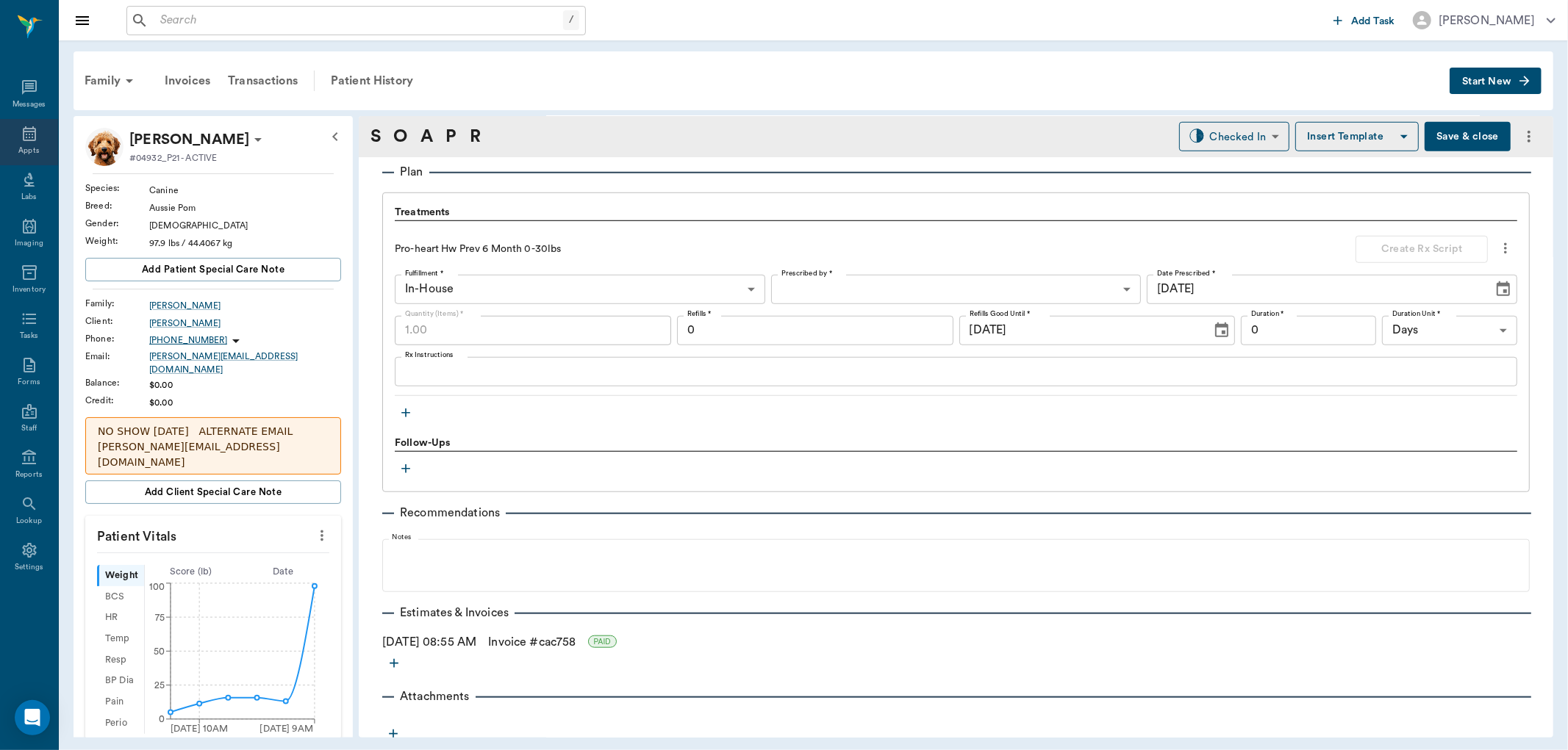
click at [25, 146] on div "Appts" at bounding box center [29, 151] width 20 height 11
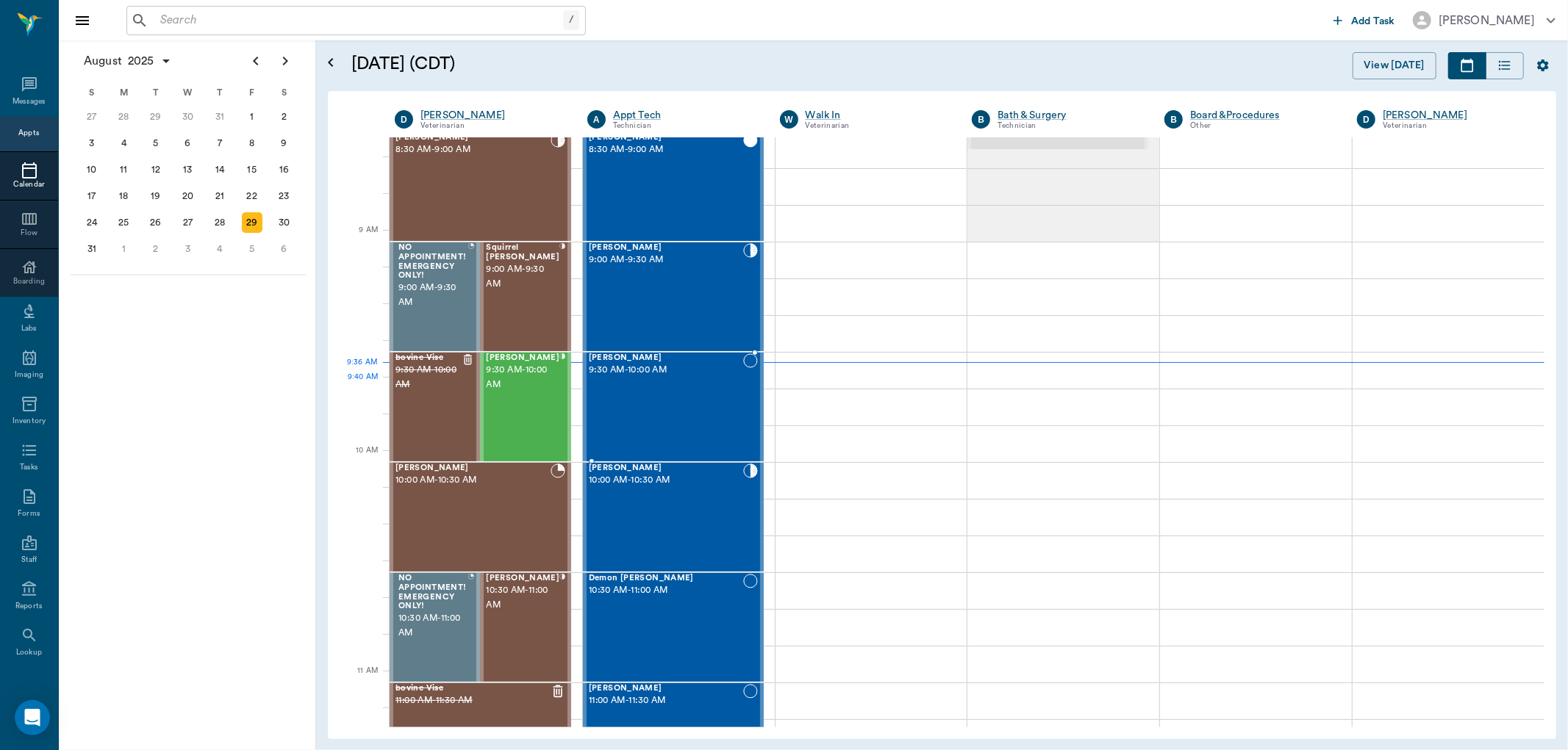
scroll to position [81, 0]
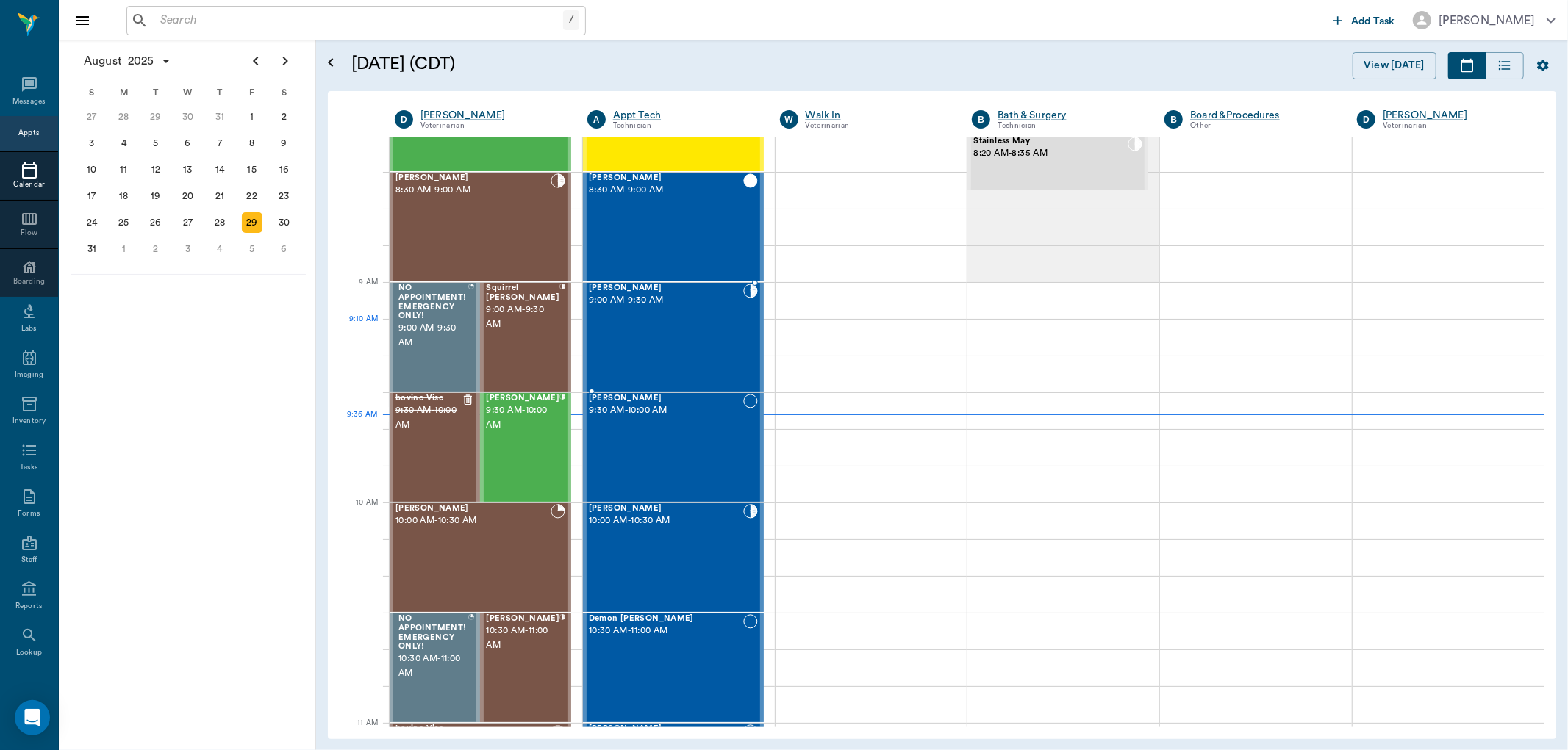
click at [622, 332] on div "Sandy McCasland 9:00 AM - 9:30 AM" at bounding box center [665, 337] width 154 height 108
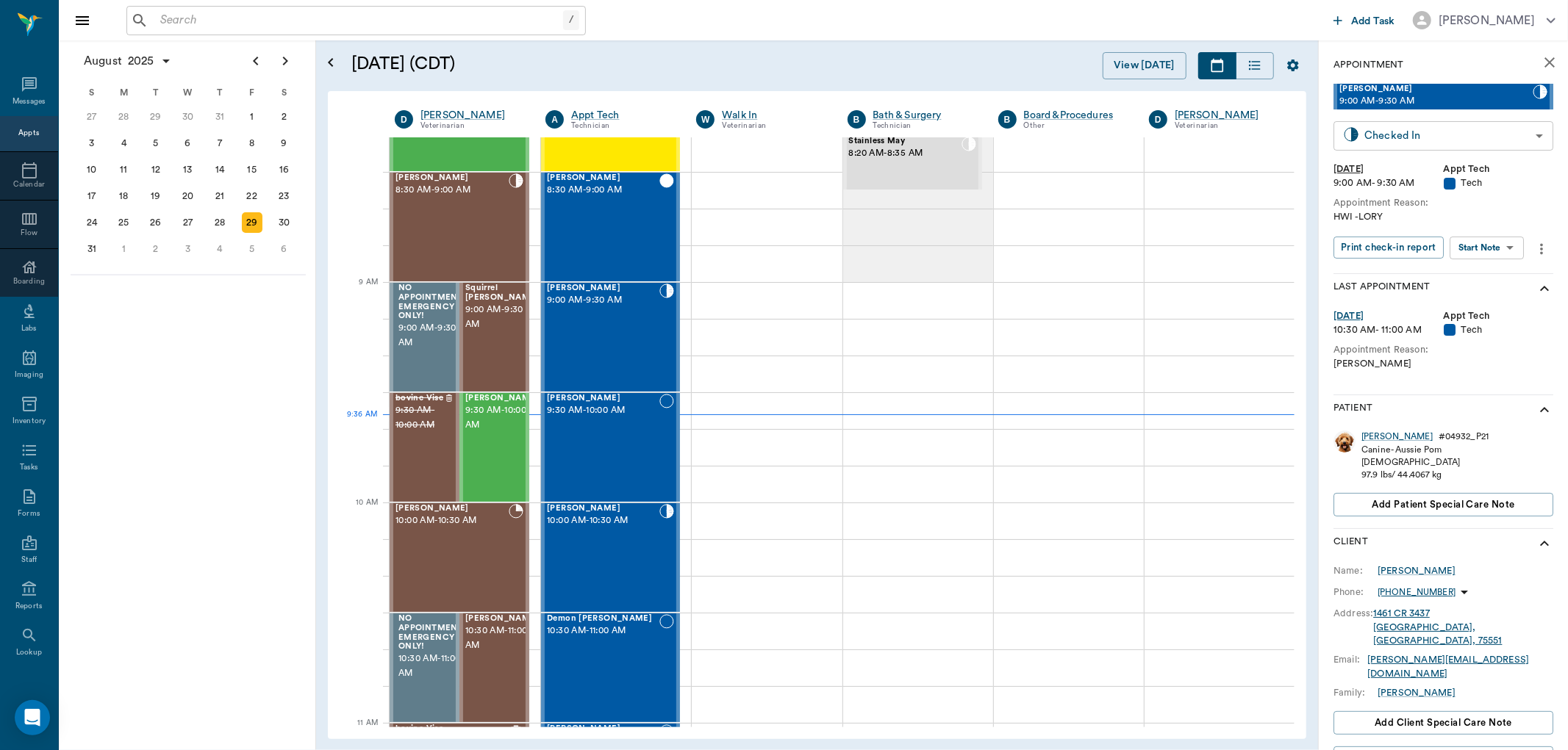
click at [1421, 133] on body "/ ​ Add Task Dr. Bert Ellsworth Nectar Messages Appts Calendar Flow Boarding La…" at bounding box center [784, 375] width 1568 height 750
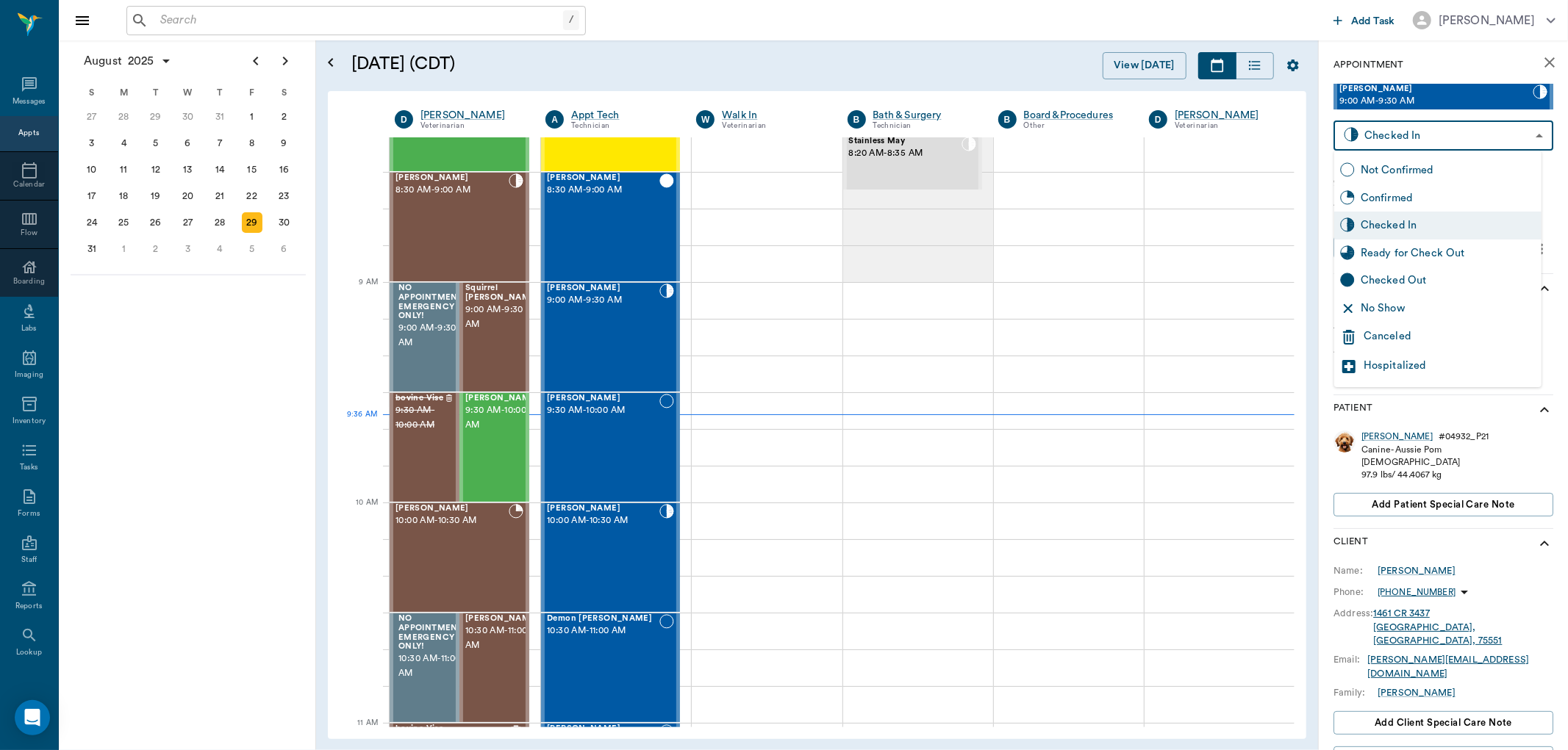
click at [1405, 254] on div "Ready for Check Out" at bounding box center [1448, 253] width 175 height 16
type input "READY_TO_CHECKOUT"
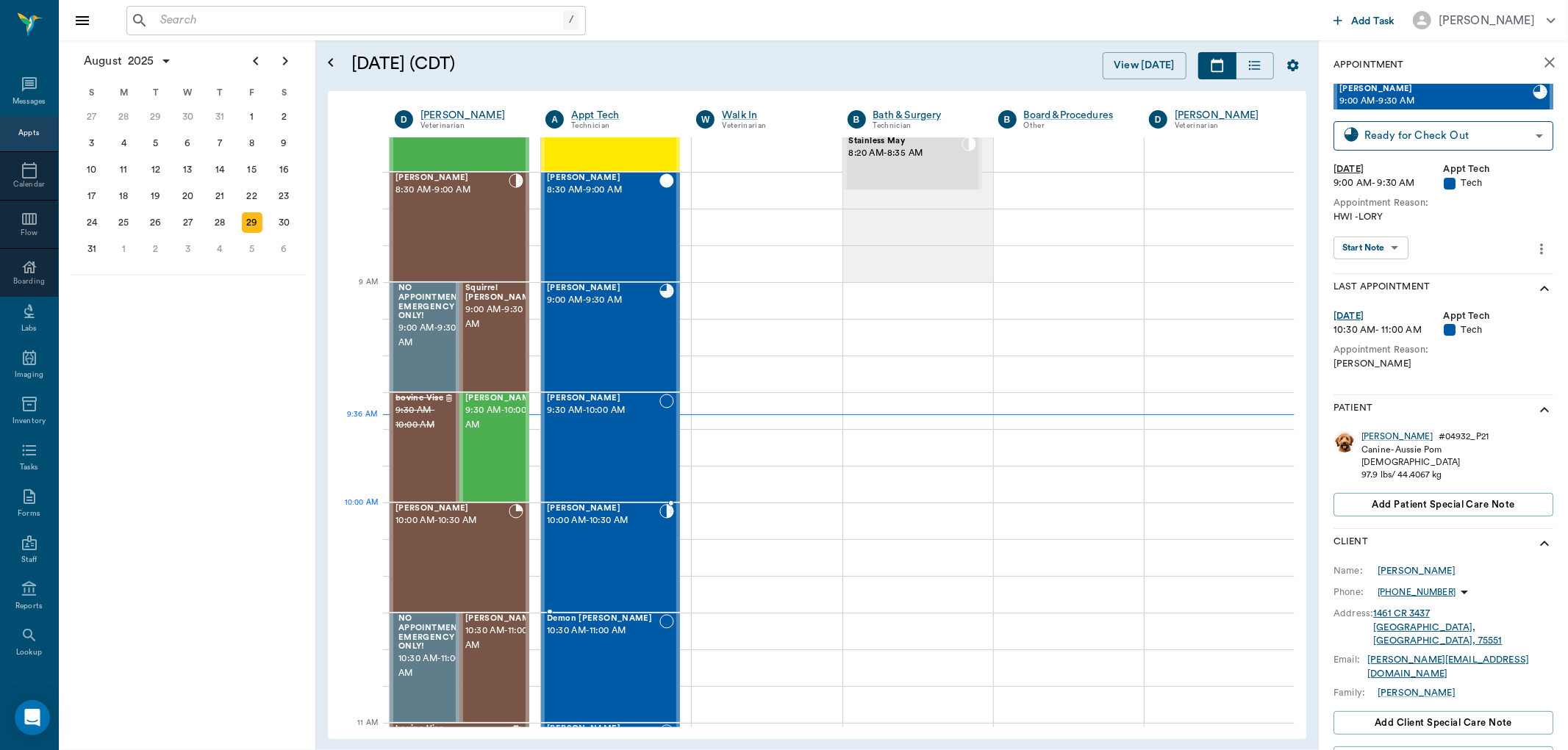
click at [606, 519] on span "10:00 AM - 10:30 AM" at bounding box center [603, 521] width 113 height 14
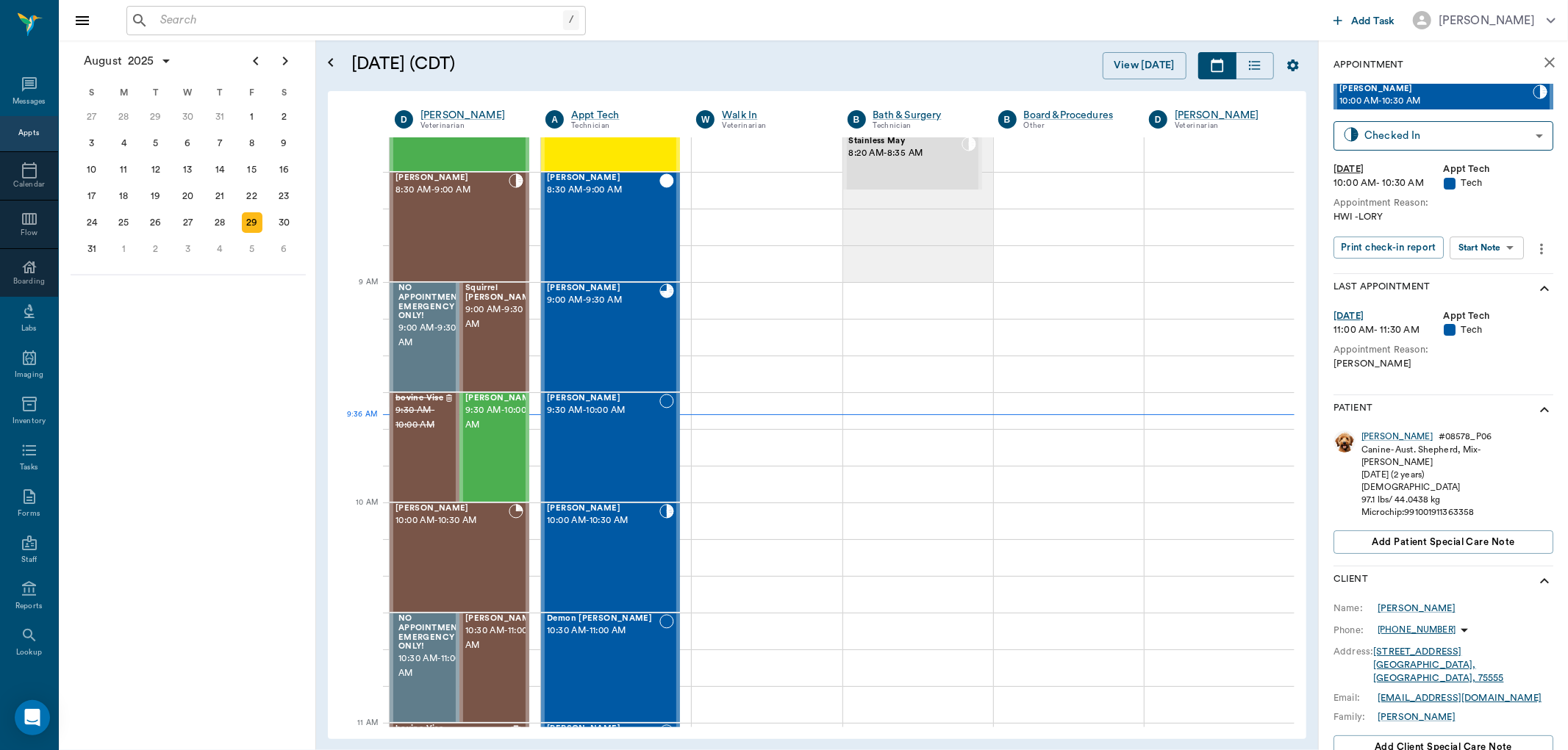
click at [1489, 250] on body "/ ​ Add Task Dr. Bert Ellsworth Nectar Messages Appts Calendar Flow Boarding La…" at bounding box center [784, 375] width 1568 height 750
click at [1474, 305] on button "Start Surgery" at bounding box center [1476, 301] width 60 height 17
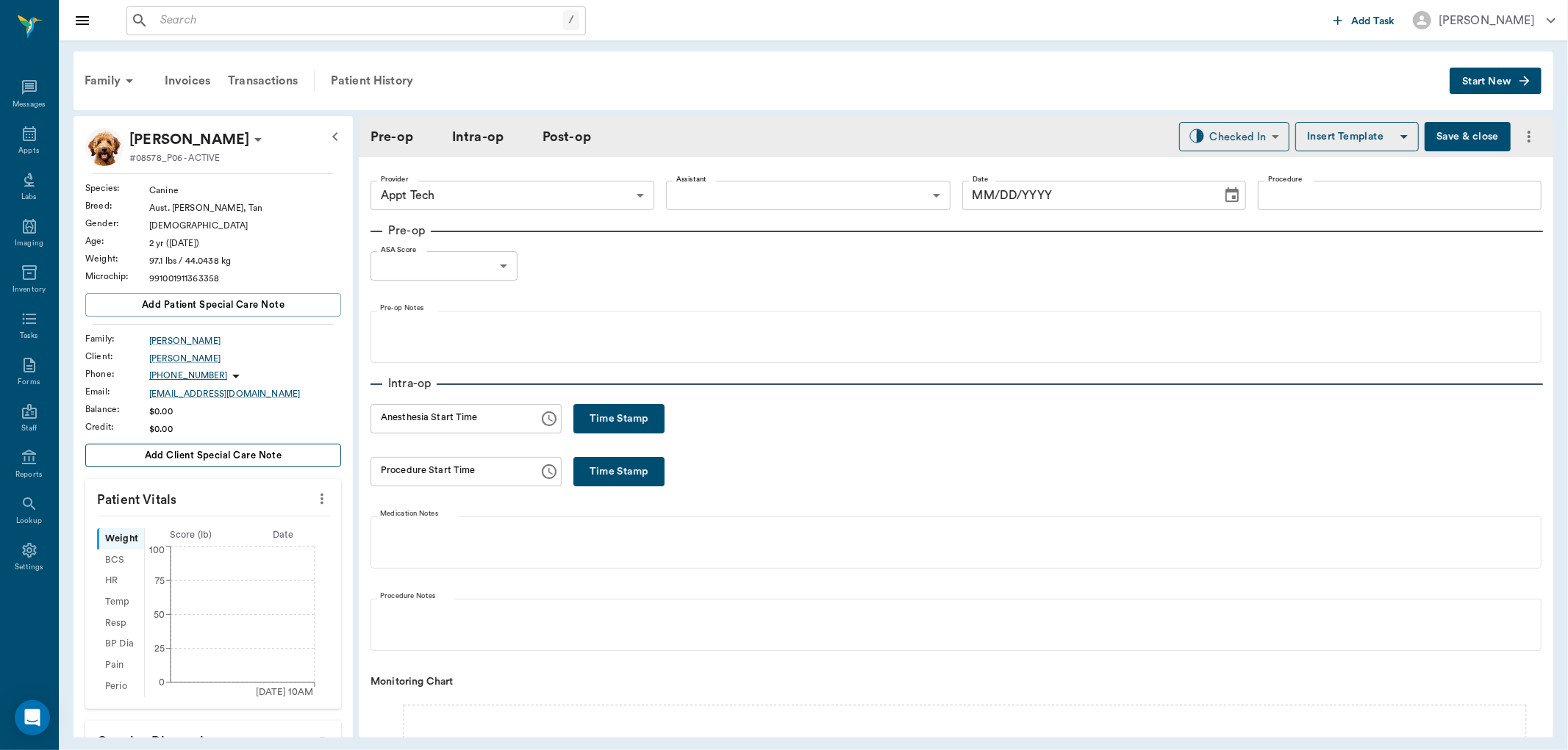
type input "63ec2f075fda476ae8351a4c"
type input "08/29/2025"
click at [316, 494] on icon "more" at bounding box center [322, 499] width 16 height 18
click at [287, 515] on li "Enter Vitals" at bounding box center [248, 524] width 147 height 27
drag, startPoint x: 248, startPoint y: 532, endPoint x: 241, endPoint y: 539, distance: 9.9
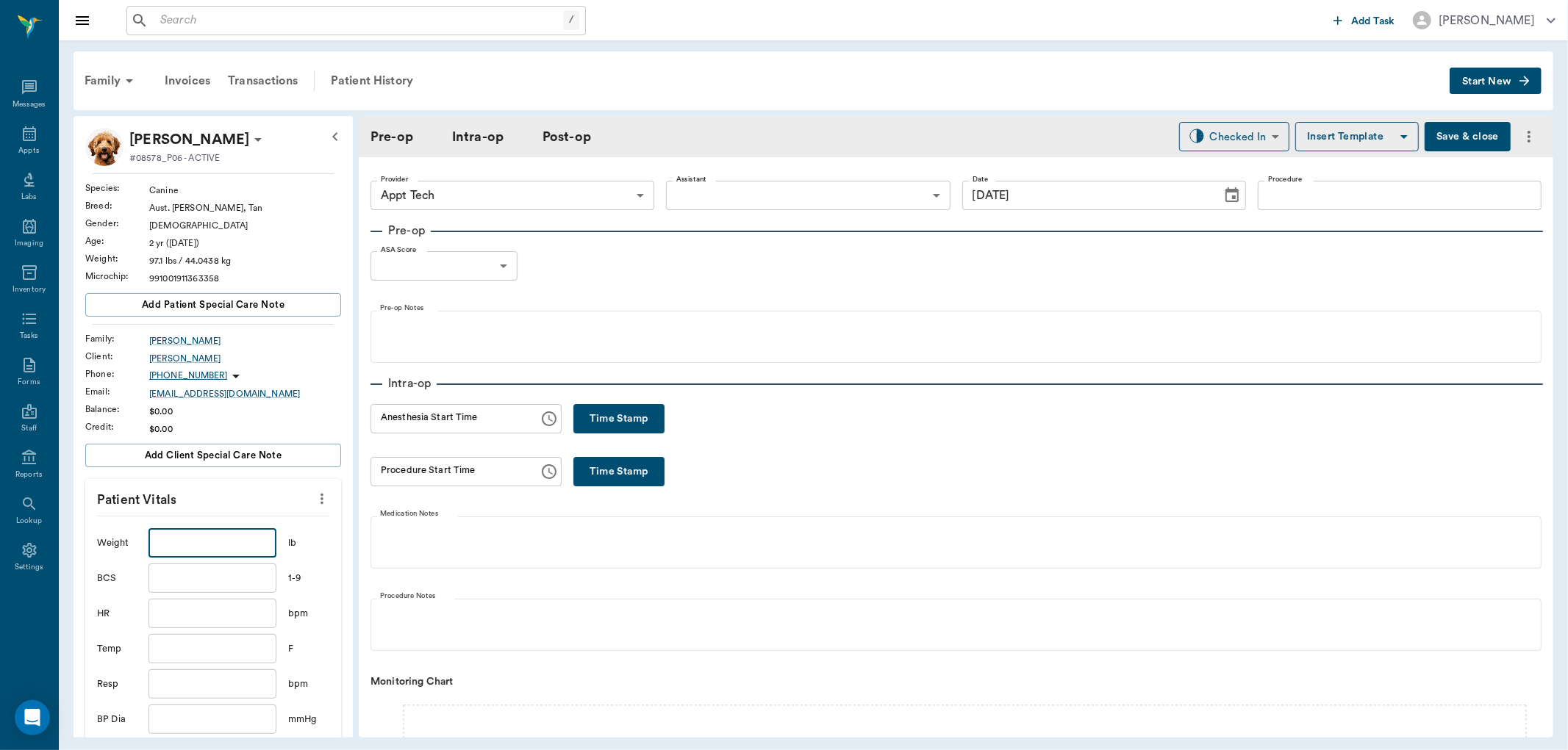
click at [241, 539] on input "text" at bounding box center [212, 543] width 128 height 30
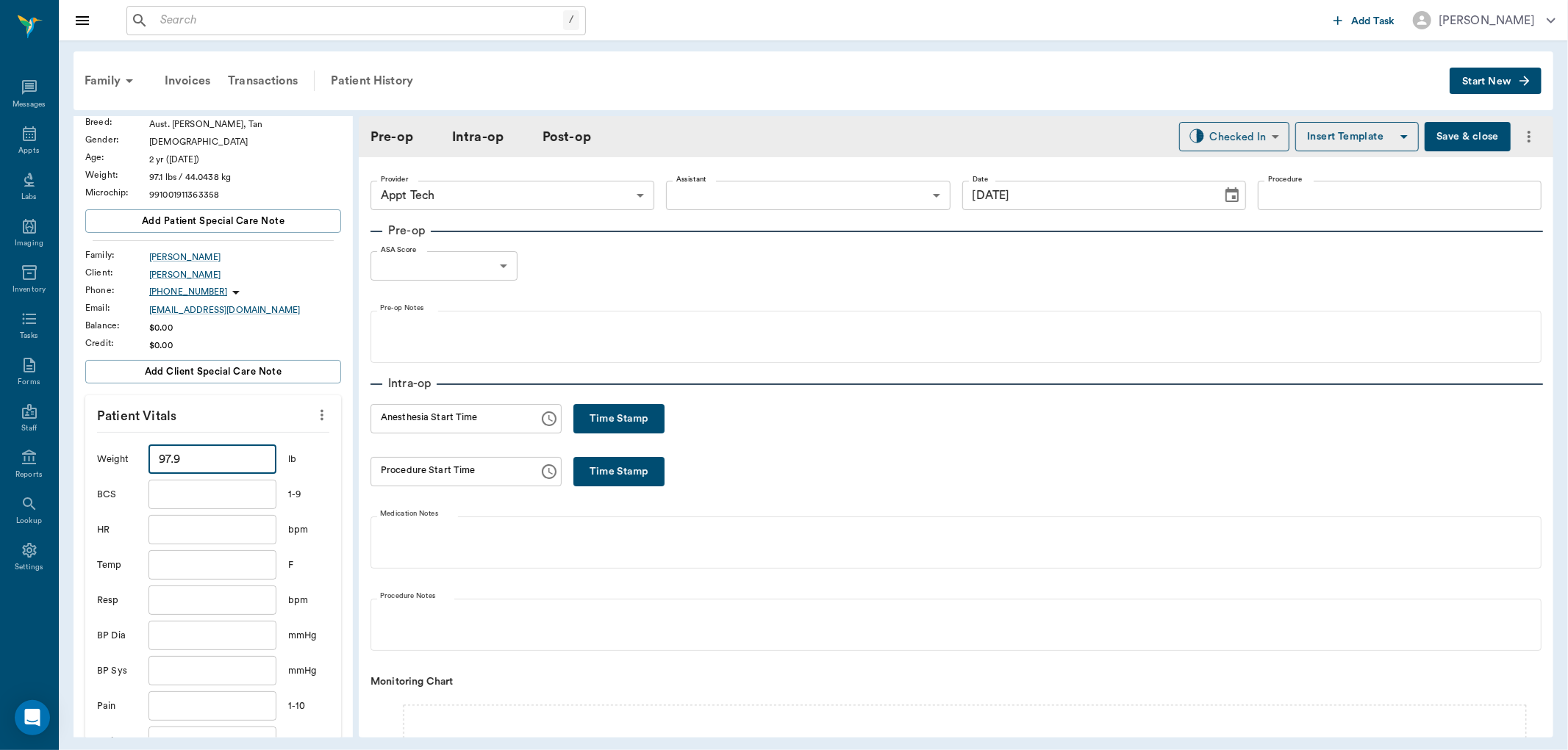
scroll to position [326, 0]
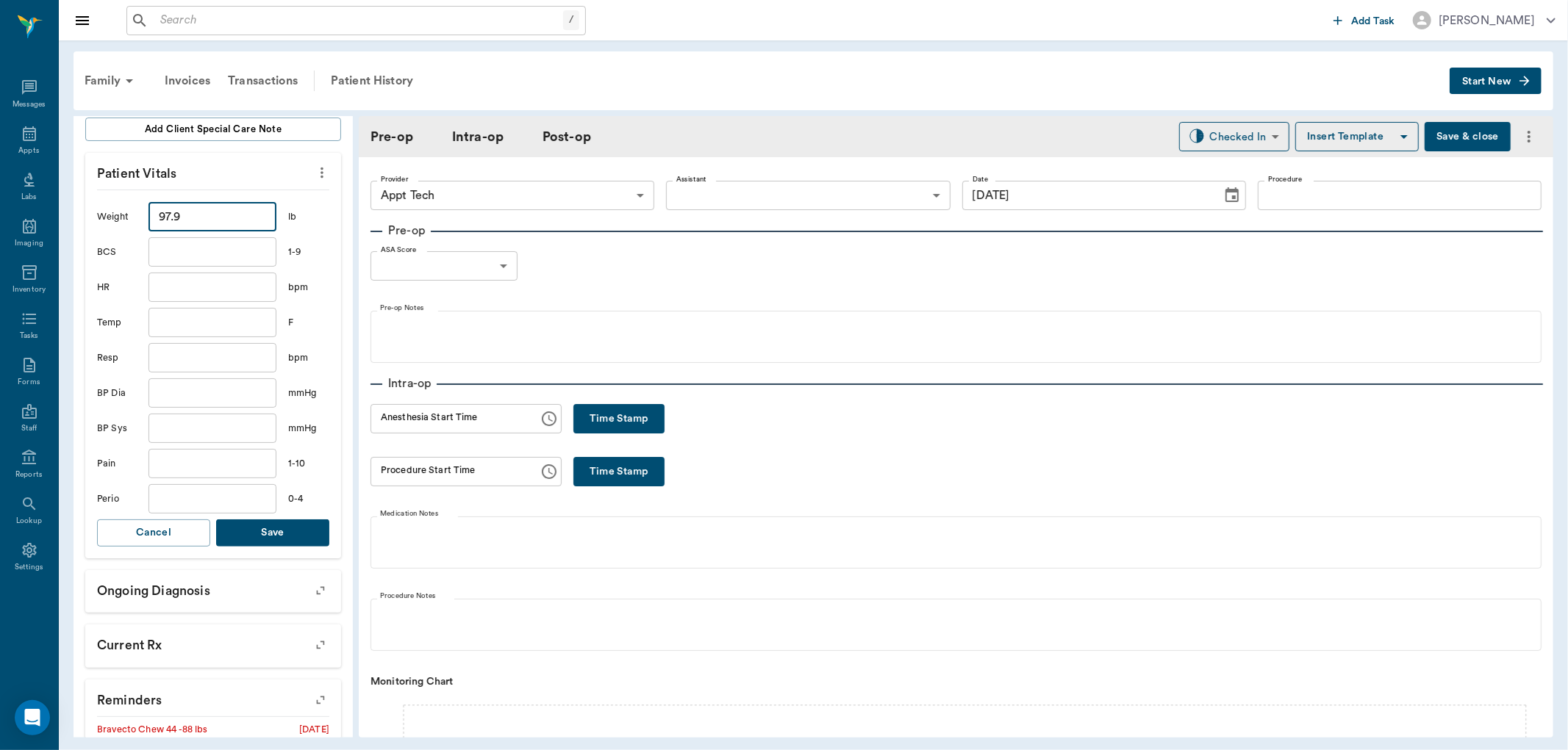
type input "97.9"
click at [273, 531] on button "Save" at bounding box center [273, 533] width 113 height 27
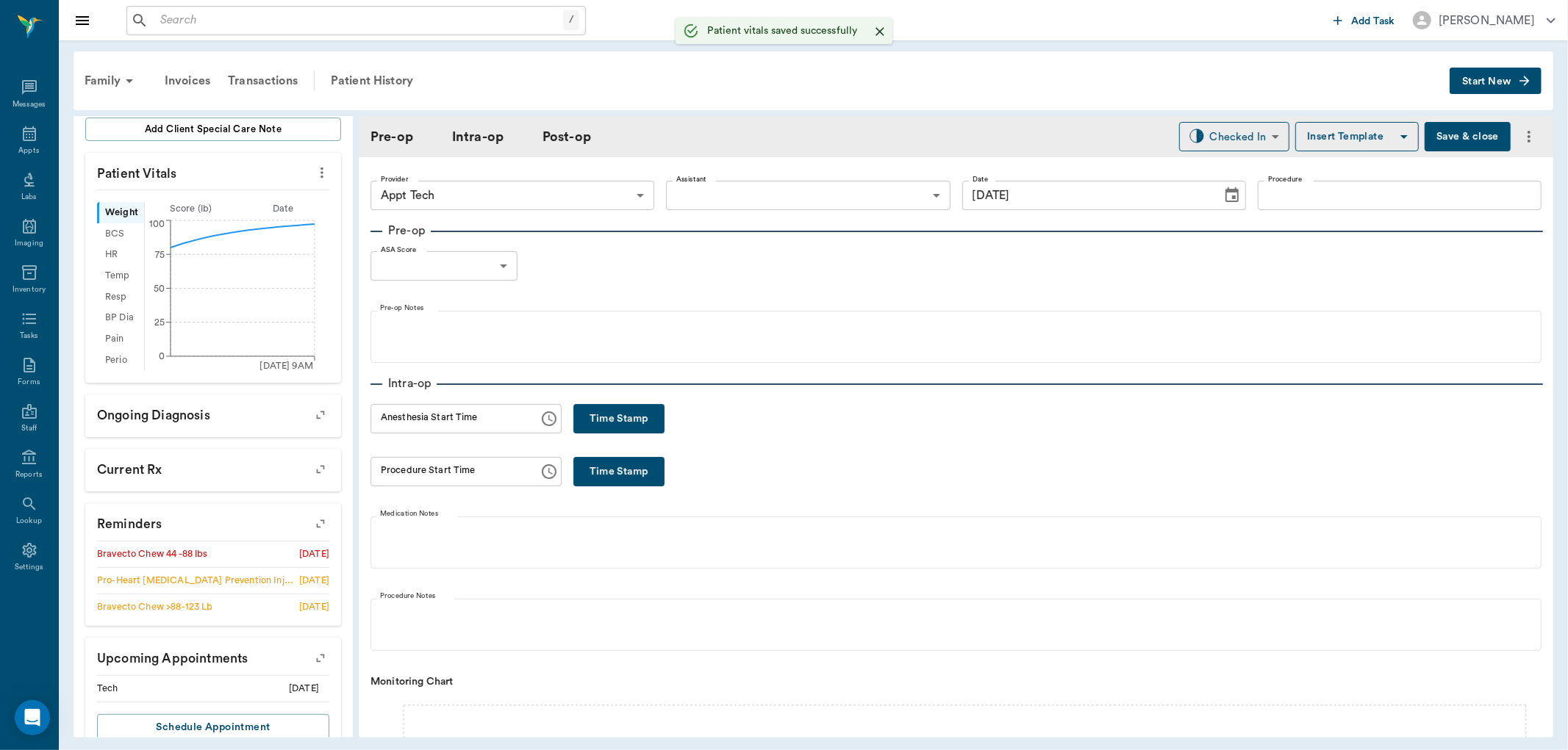
click at [505, 211] on body "/ ​ Add Task Dr. Bert Ellsworth Nectar Messages Appts Labs Imaging Inventory Ta…" at bounding box center [784, 375] width 1568 height 750
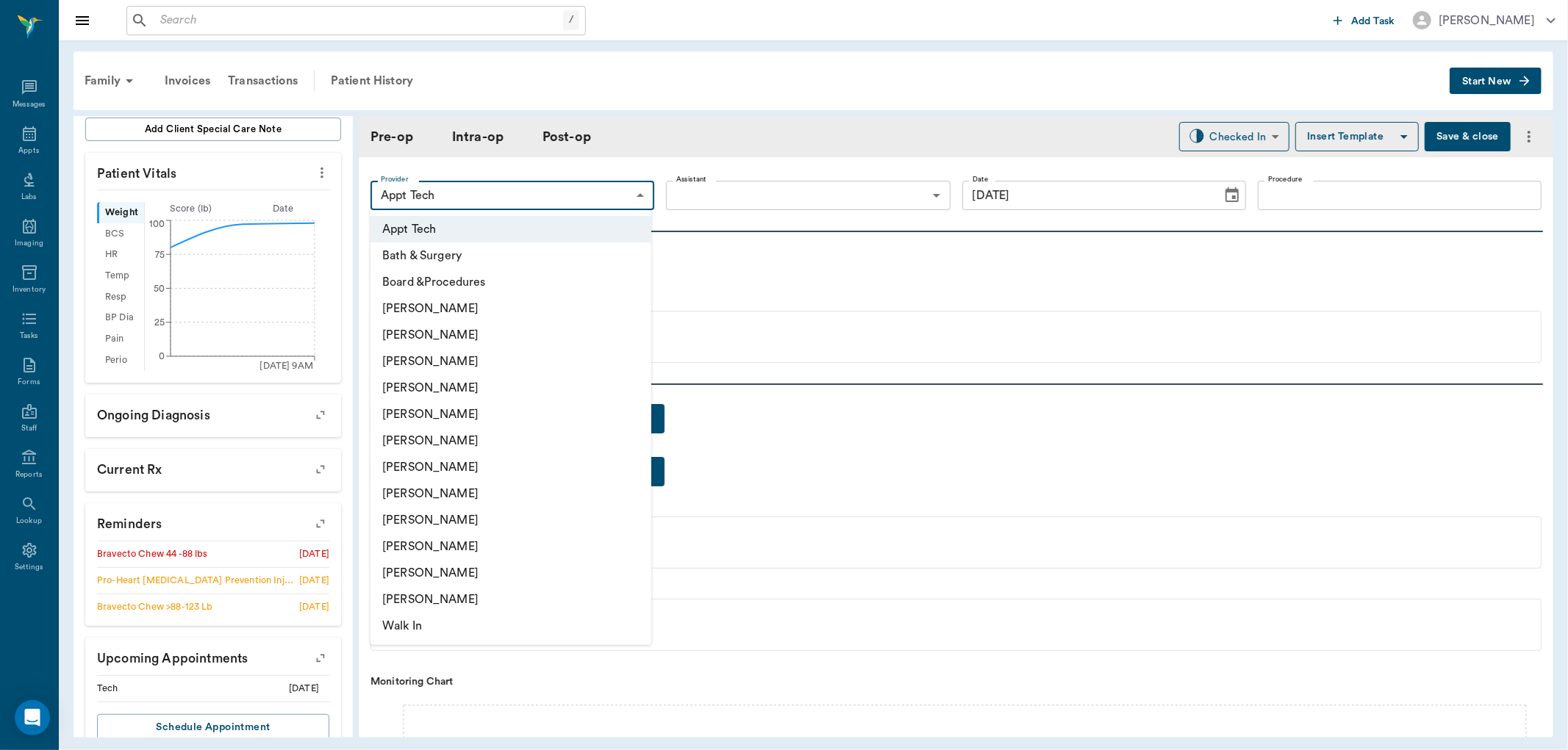
click at [410, 524] on li "[PERSON_NAME]" at bounding box center [511, 520] width 281 height 26
type input "63ec2e7e52e12b0ba117b124"
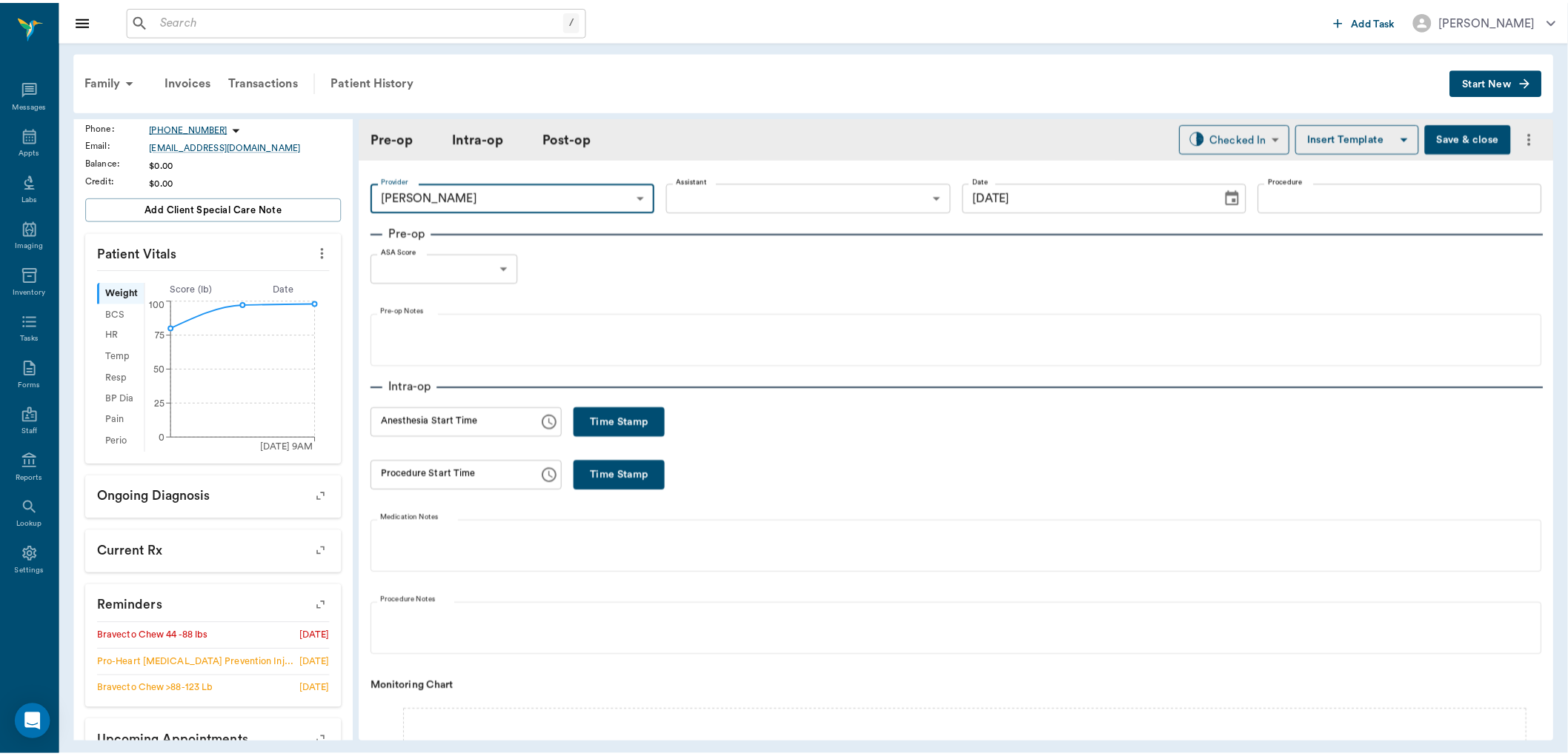
scroll to position [247, 0]
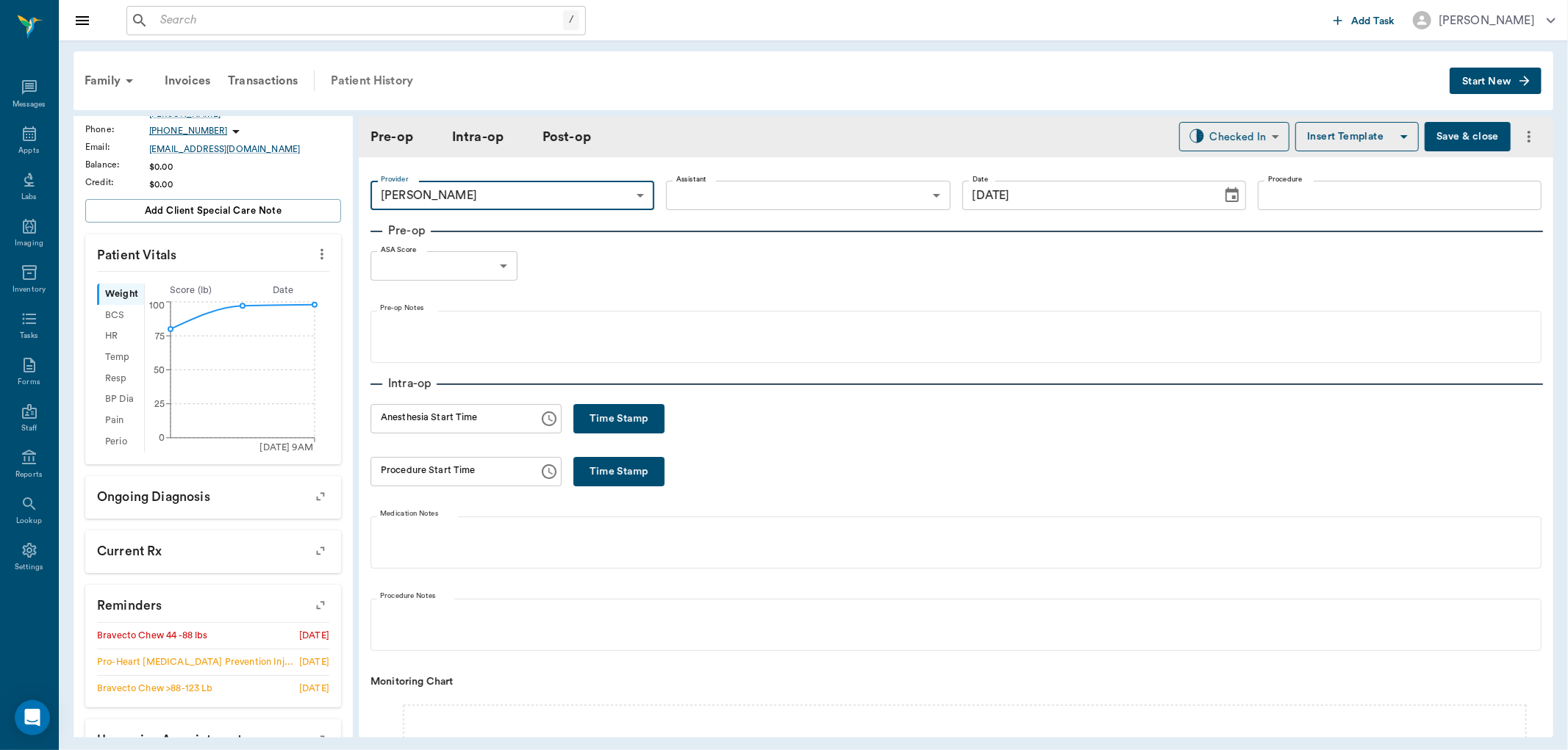
click at [394, 76] on div "Patient History" at bounding box center [372, 81] width 100 height 36
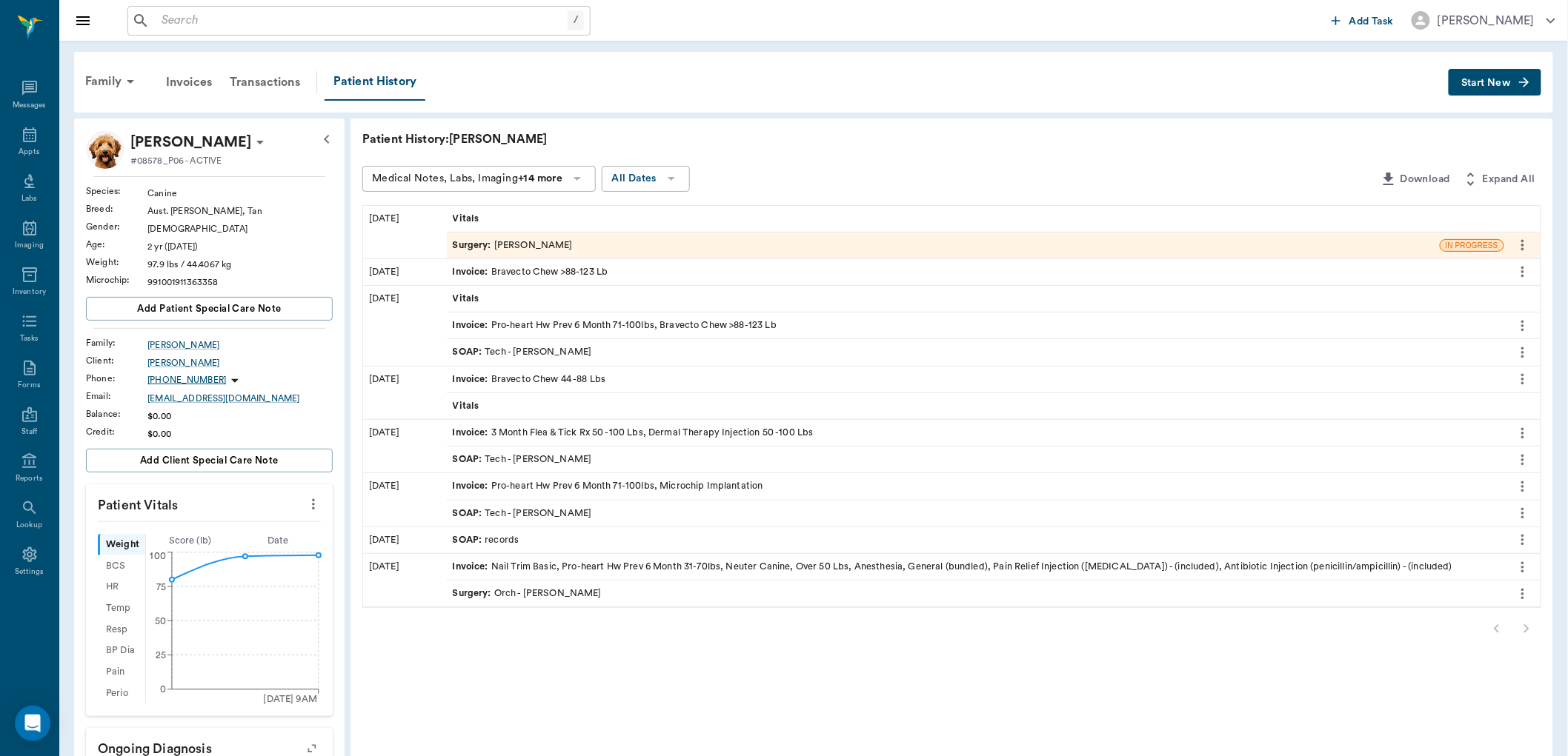
click at [1524, 245] on icon "more" at bounding box center [1522, 245] width 3 height 11
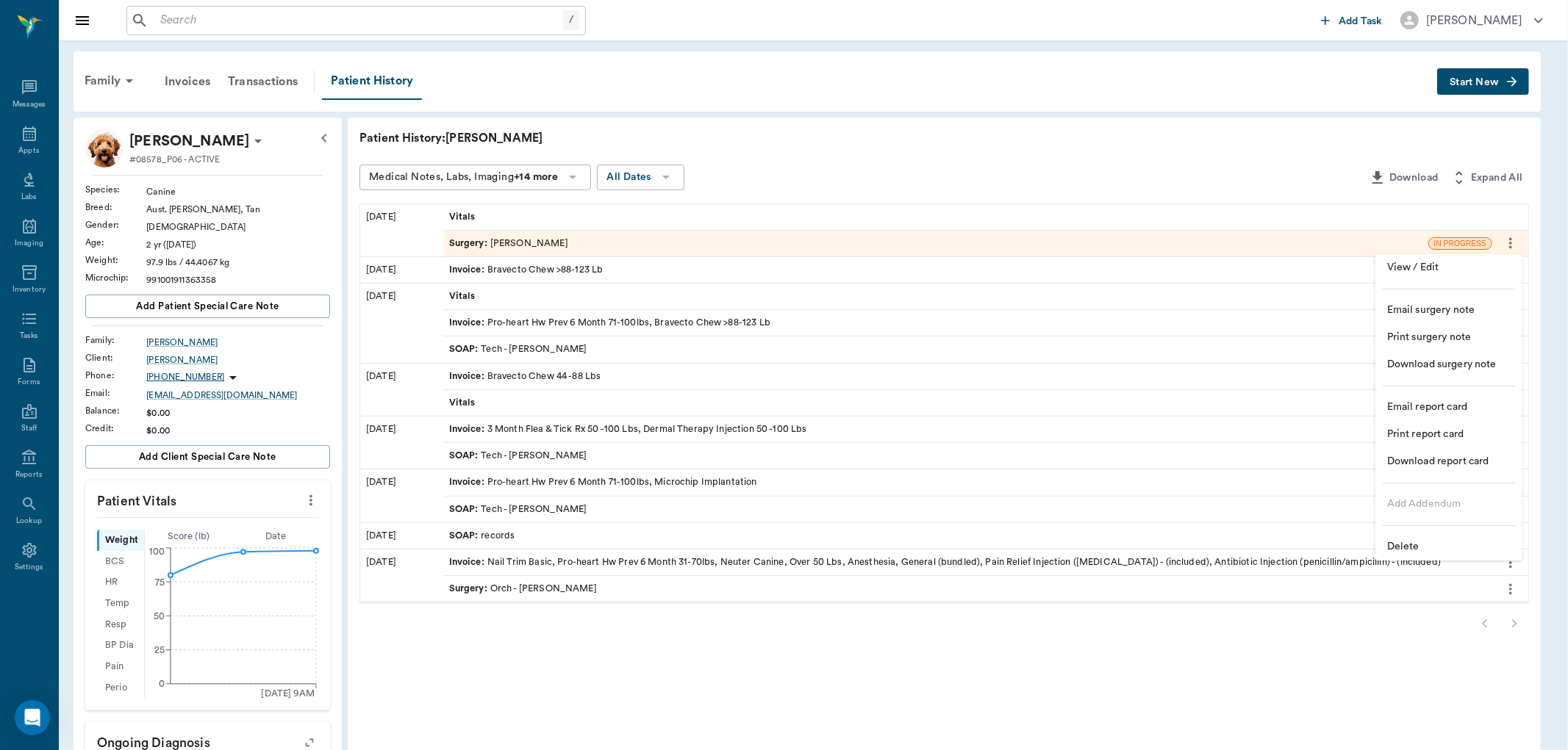
click at [1450, 546] on span "Delete" at bounding box center [1449, 547] width 124 height 15
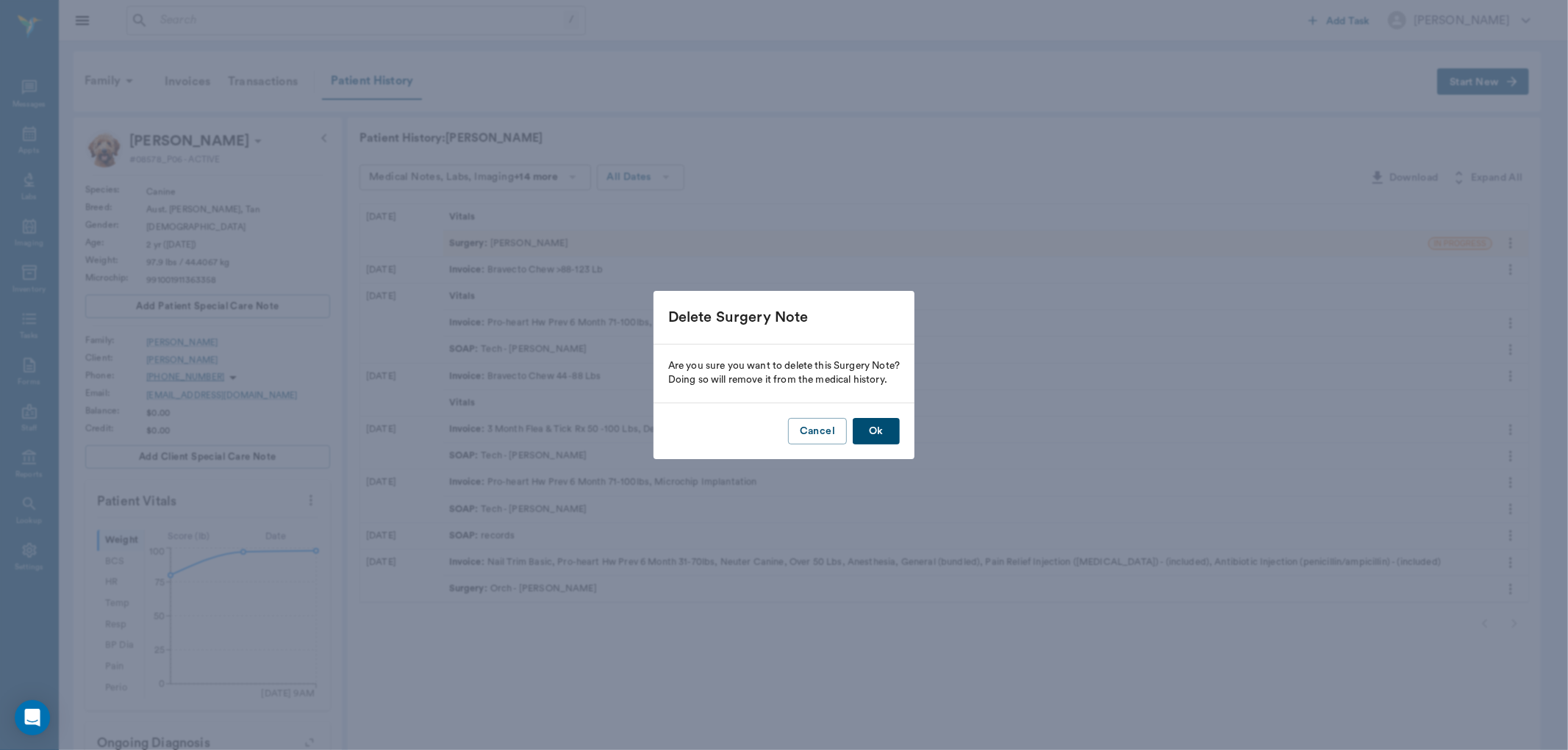
drag, startPoint x: 879, startPoint y: 427, endPoint x: 879, endPoint y: 410, distance: 17.0
click at [879, 418] on button "Ok" at bounding box center [876, 432] width 47 height 27
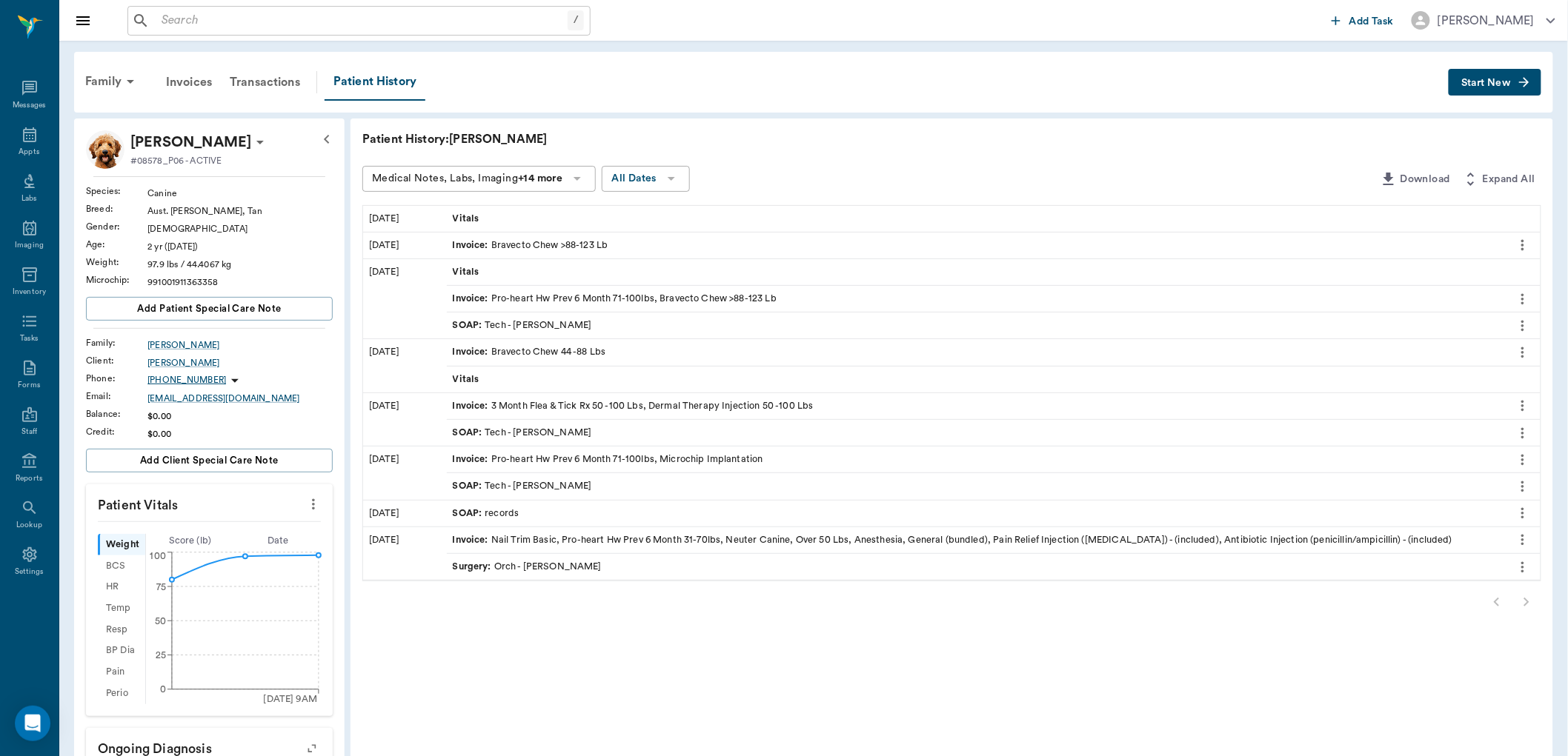
drag, startPoint x: 1466, startPoint y: 85, endPoint x: 1464, endPoint y: 93, distance: 8.2
click at [1466, 83] on span "Start New" at bounding box center [1486, 83] width 50 height 0
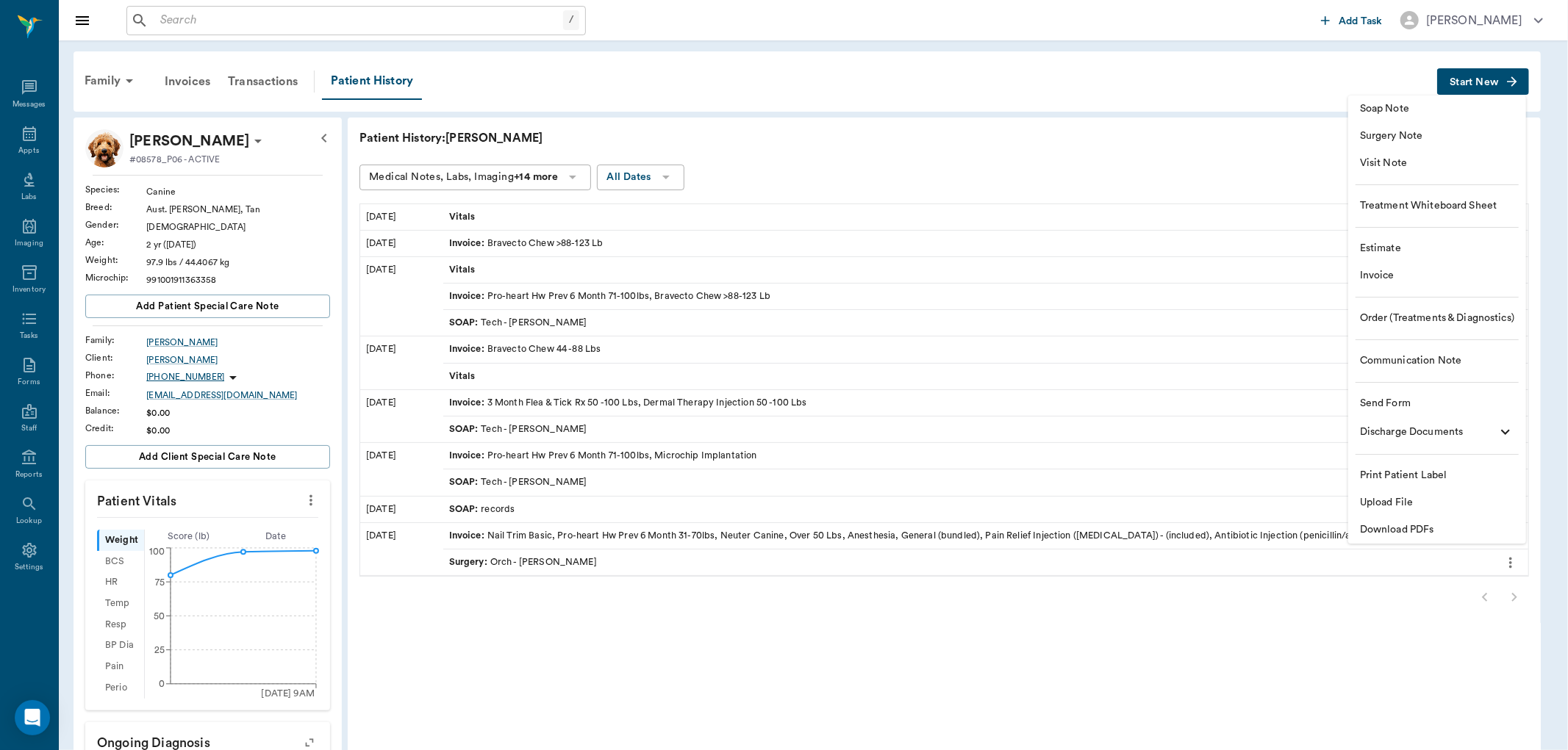
click at [1370, 113] on span "Soap Note" at bounding box center [1437, 109] width 154 height 15
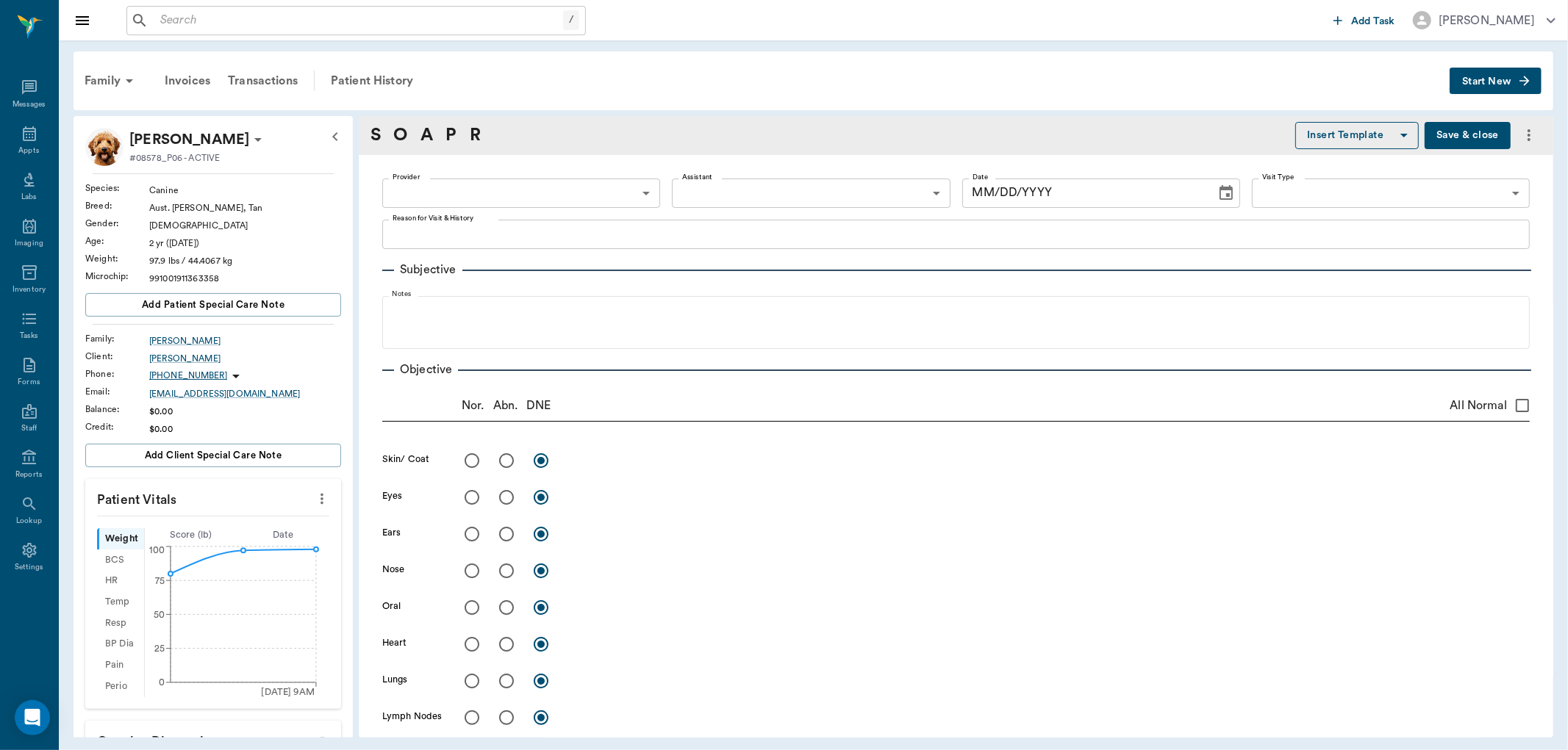
type input "63ec2f075fda476ae8351a4c"
type input "08/29/2025"
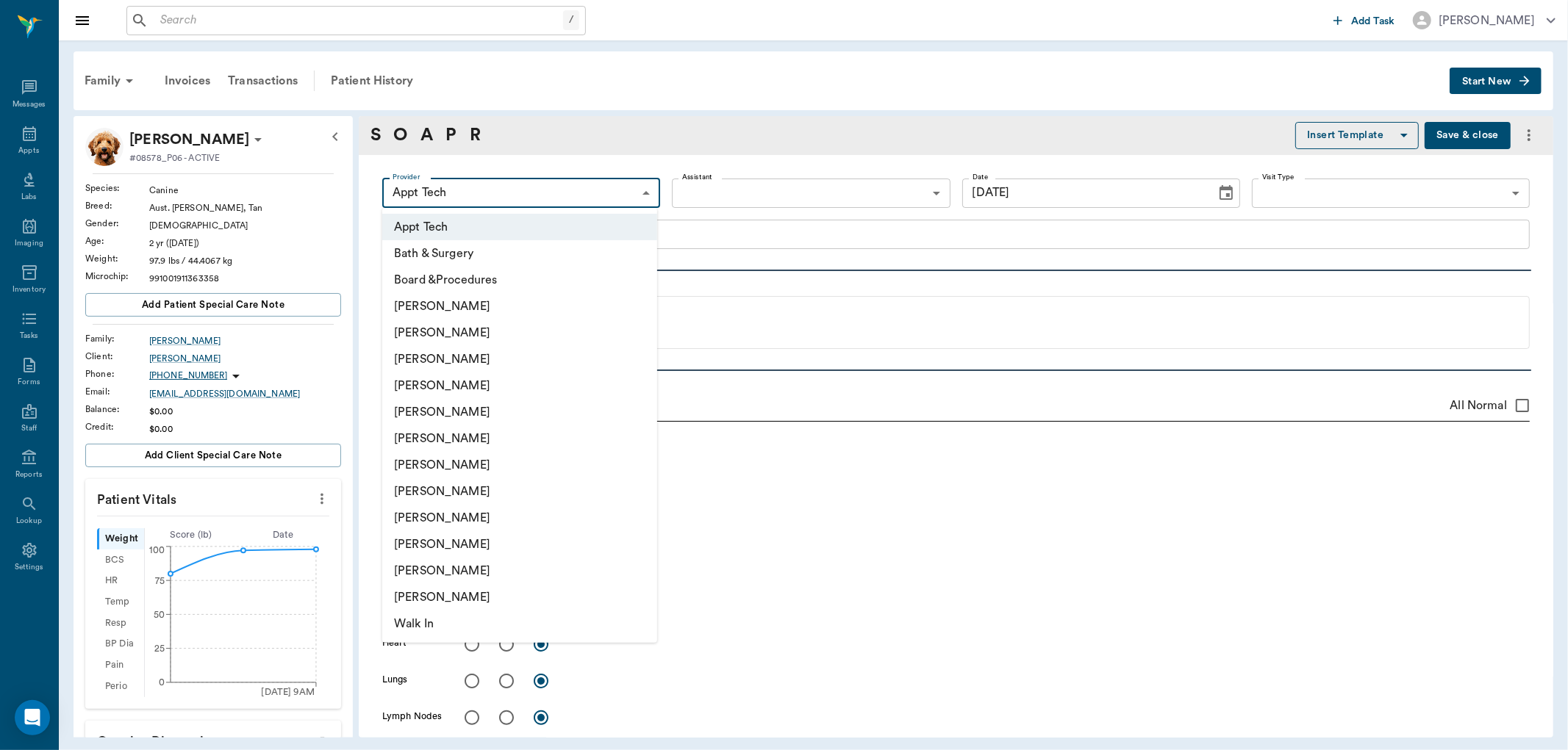
click at [575, 179] on body "/ ​ Add Task Dr. Bert Ellsworth Nectar Messages Appts Labs Imaging Inventory Ta…" at bounding box center [784, 375] width 1568 height 750
drag, startPoint x: 439, startPoint y: 513, endPoint x: 455, endPoint y: 466, distance: 49.6
click at [439, 515] on li "[PERSON_NAME]" at bounding box center [519, 517] width 275 height 26
type input "63ec2e7e52e12b0ba117b124"
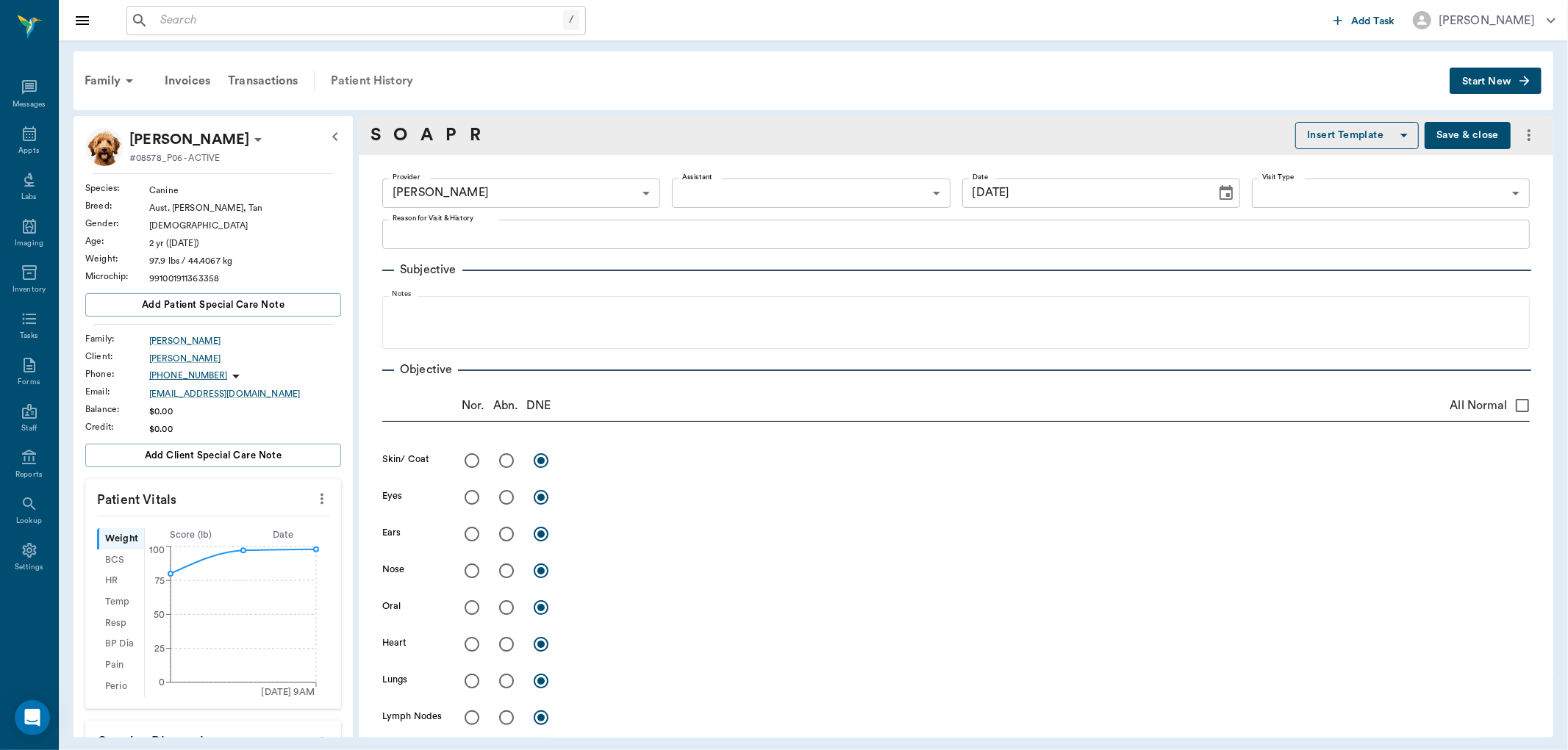
click at [406, 81] on div "Patient History" at bounding box center [372, 81] width 100 height 36
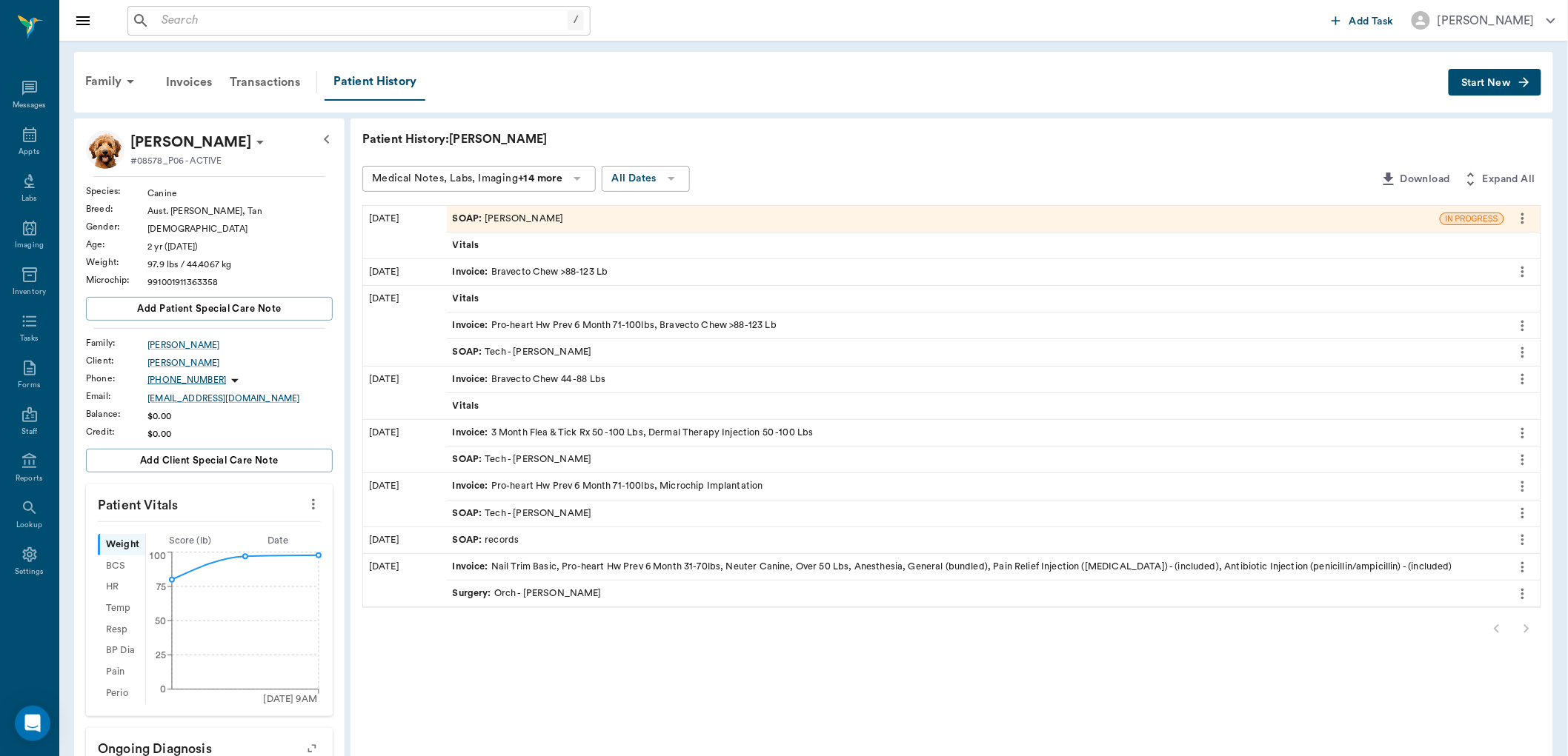
drag, startPoint x: 1515, startPoint y: 218, endPoint x: 1501, endPoint y: 260, distance: 44.3
click at [1515, 224] on icon "more" at bounding box center [1523, 218] width 16 height 18
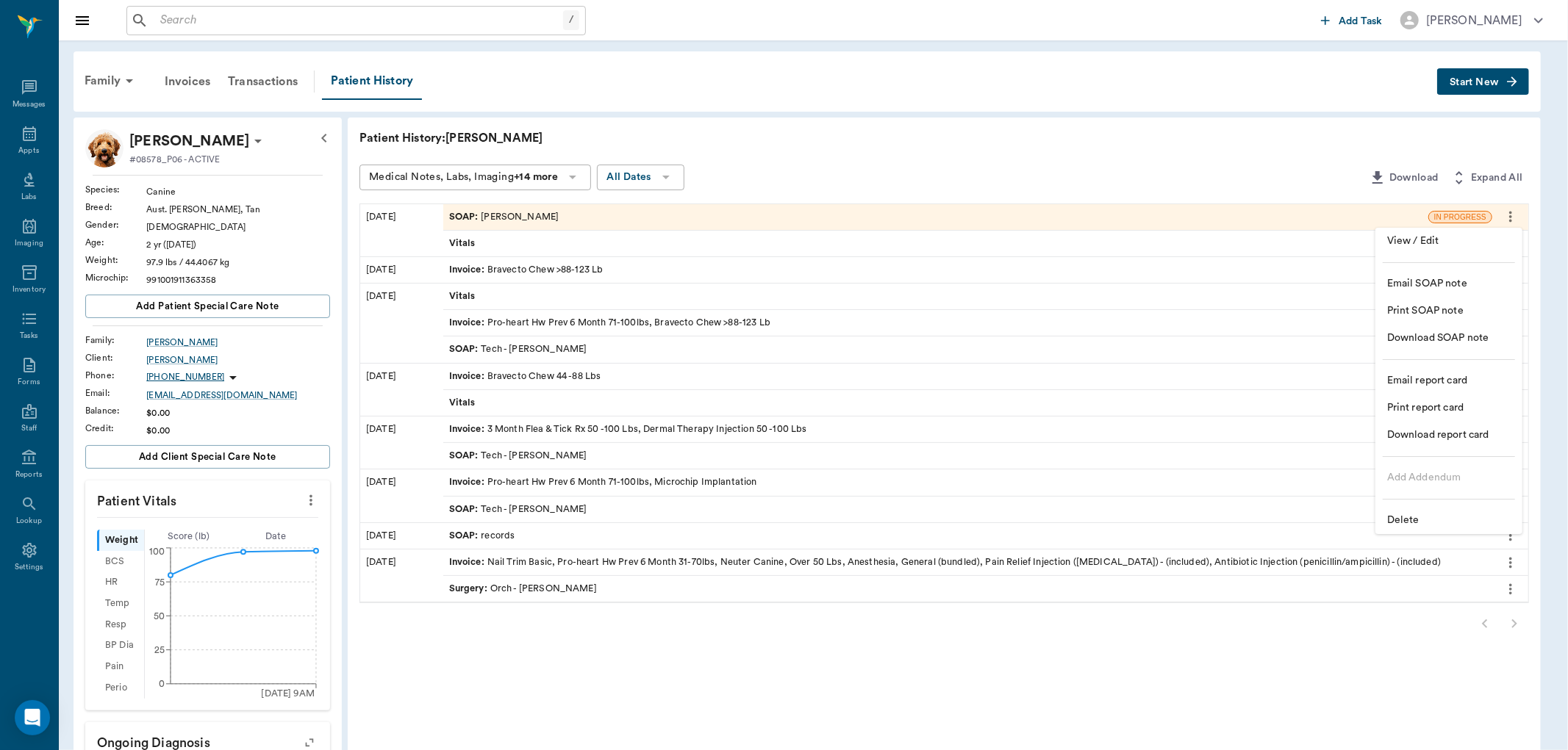
click at [1414, 519] on span "Delete" at bounding box center [1449, 521] width 124 height 15
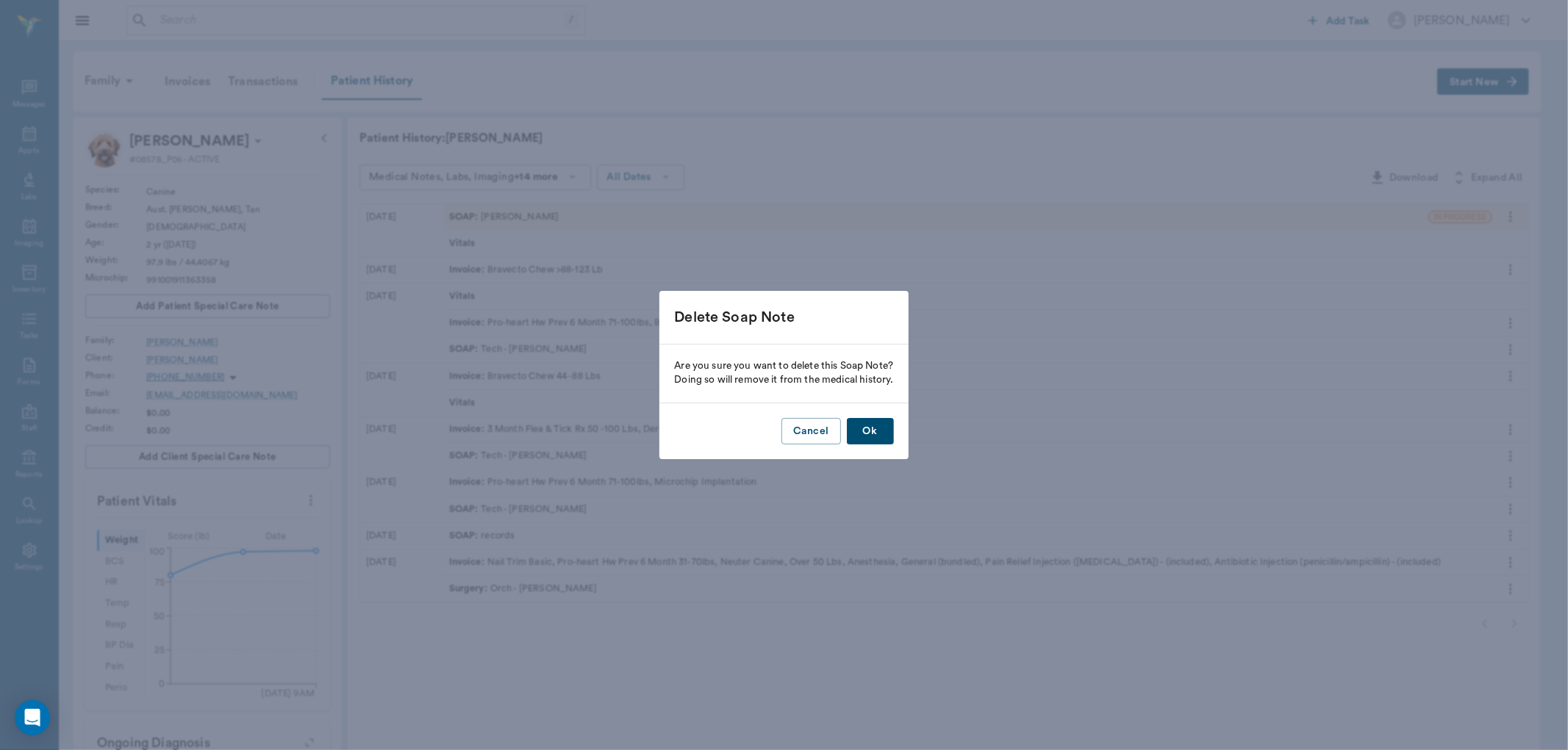
click at [873, 427] on button "Ok" at bounding box center [870, 432] width 47 height 27
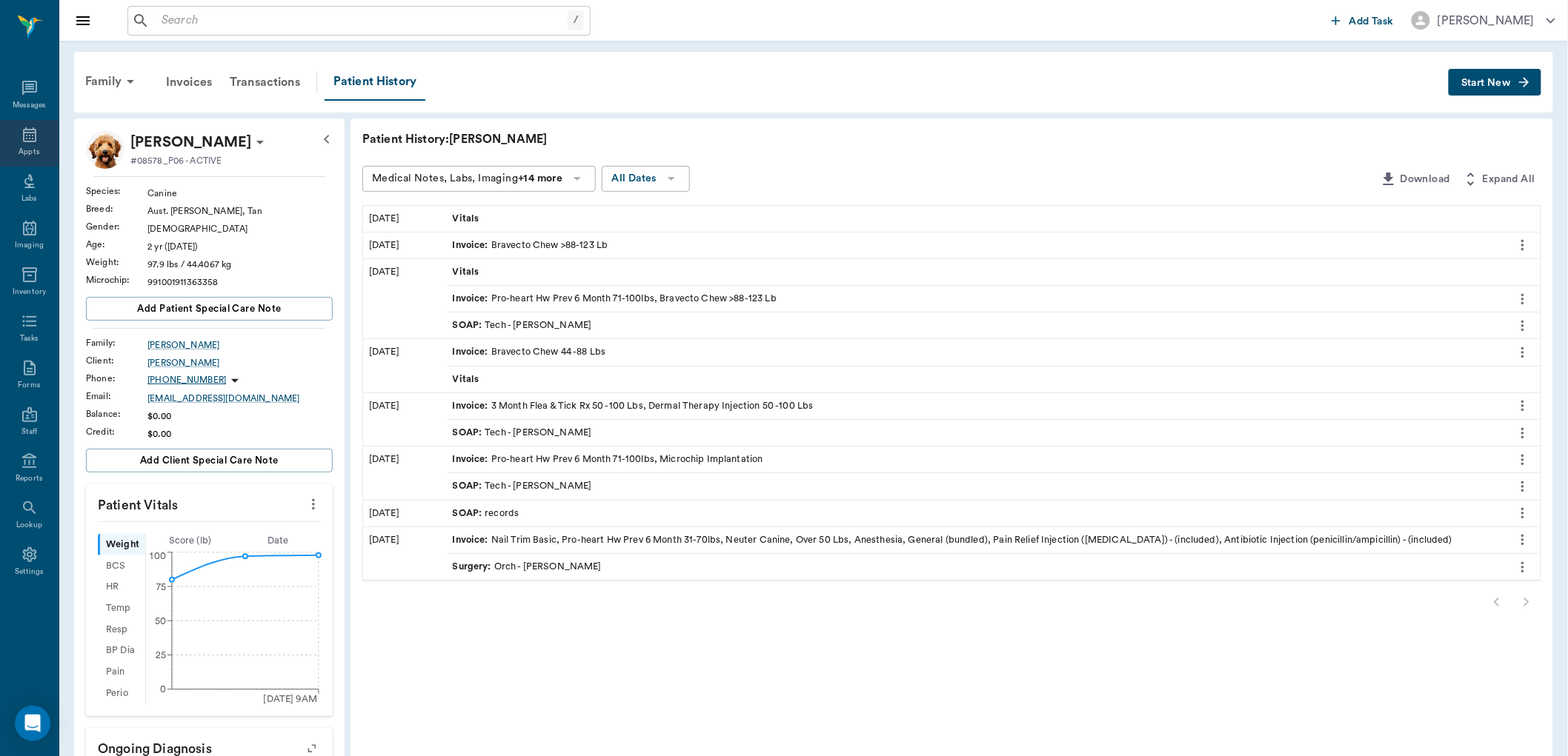
click at [20, 143] on div "Appts" at bounding box center [29, 143] width 59 height 47
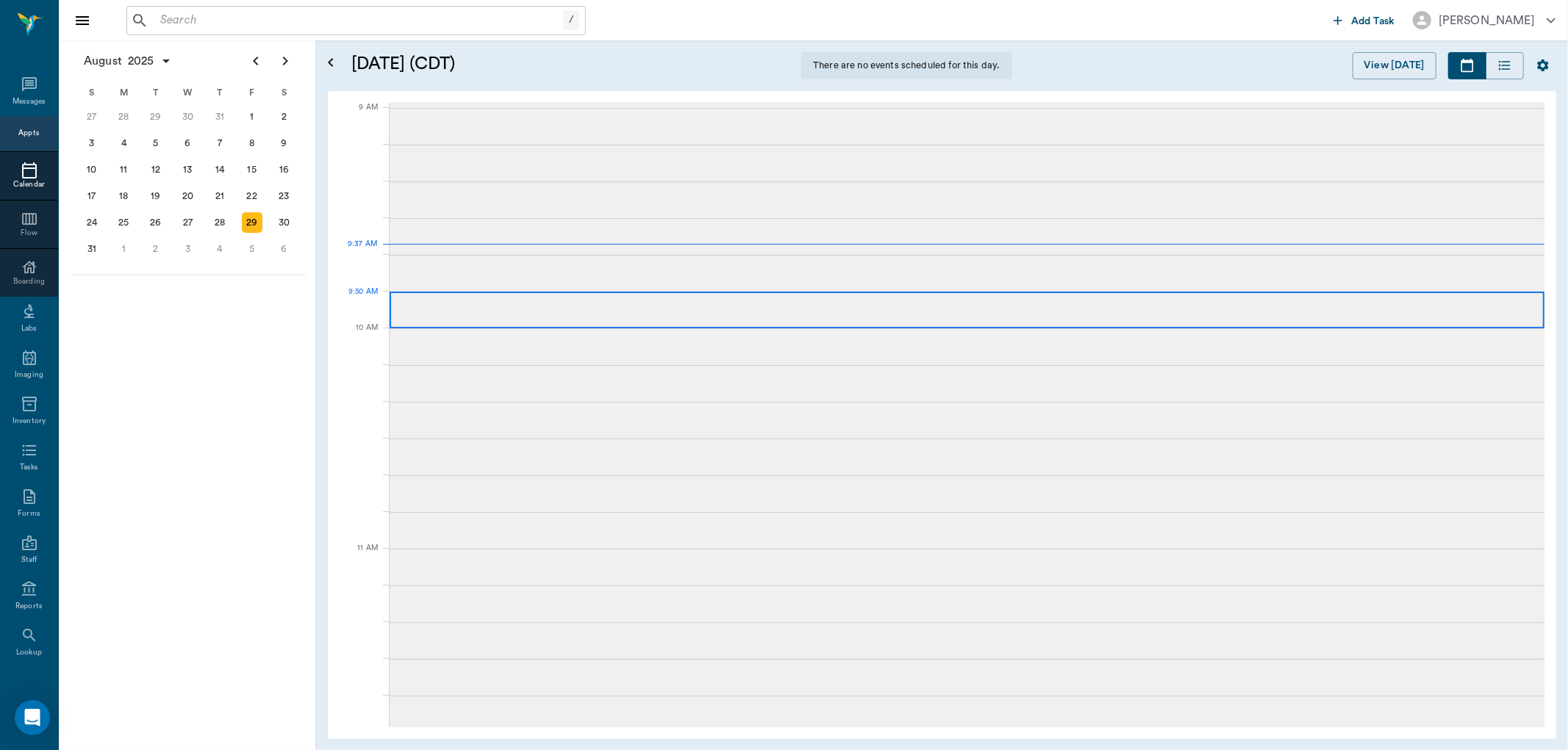
scroll to position [222, 0]
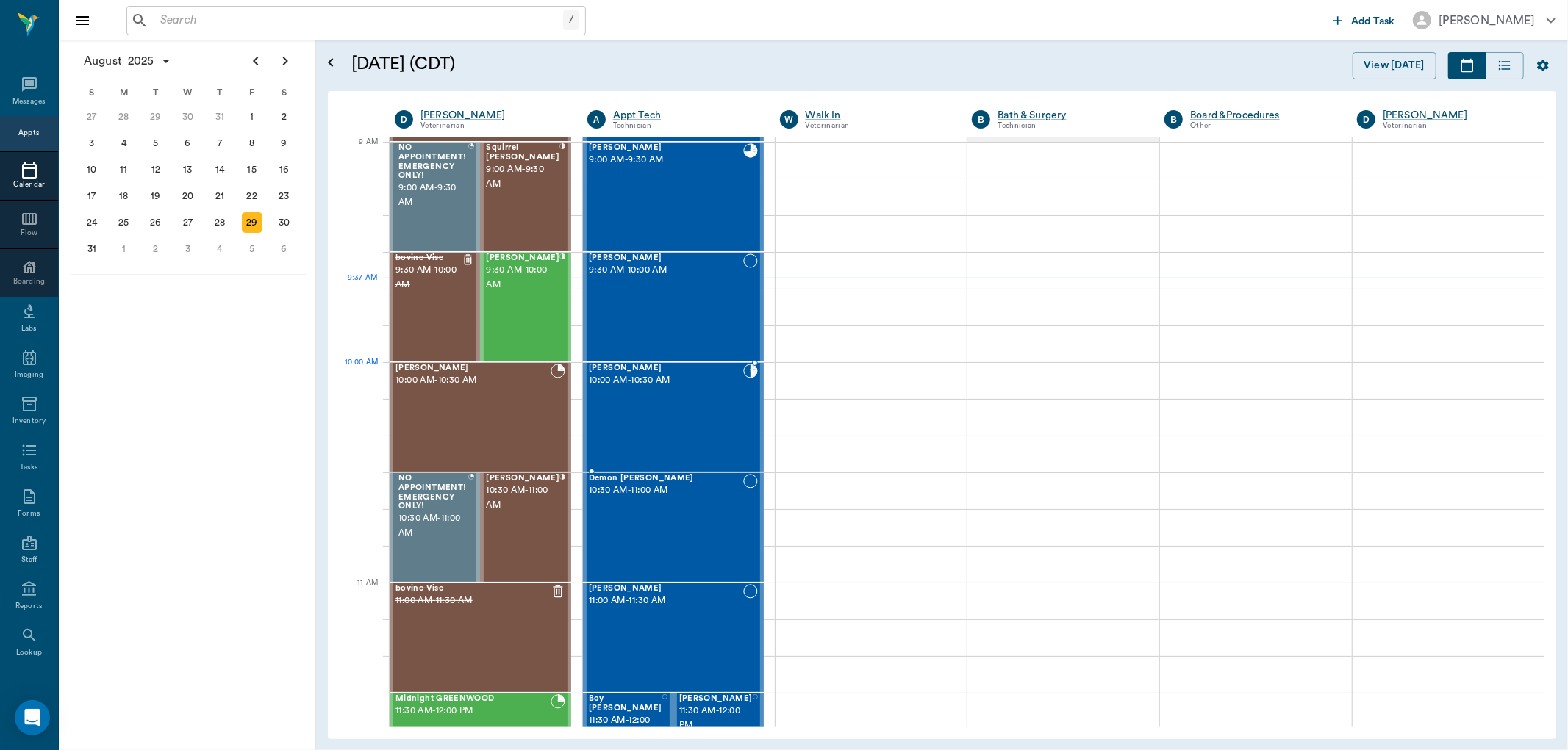
click at [682, 385] on span "10:00 AM - 10:30 AM" at bounding box center [665, 380] width 154 height 14
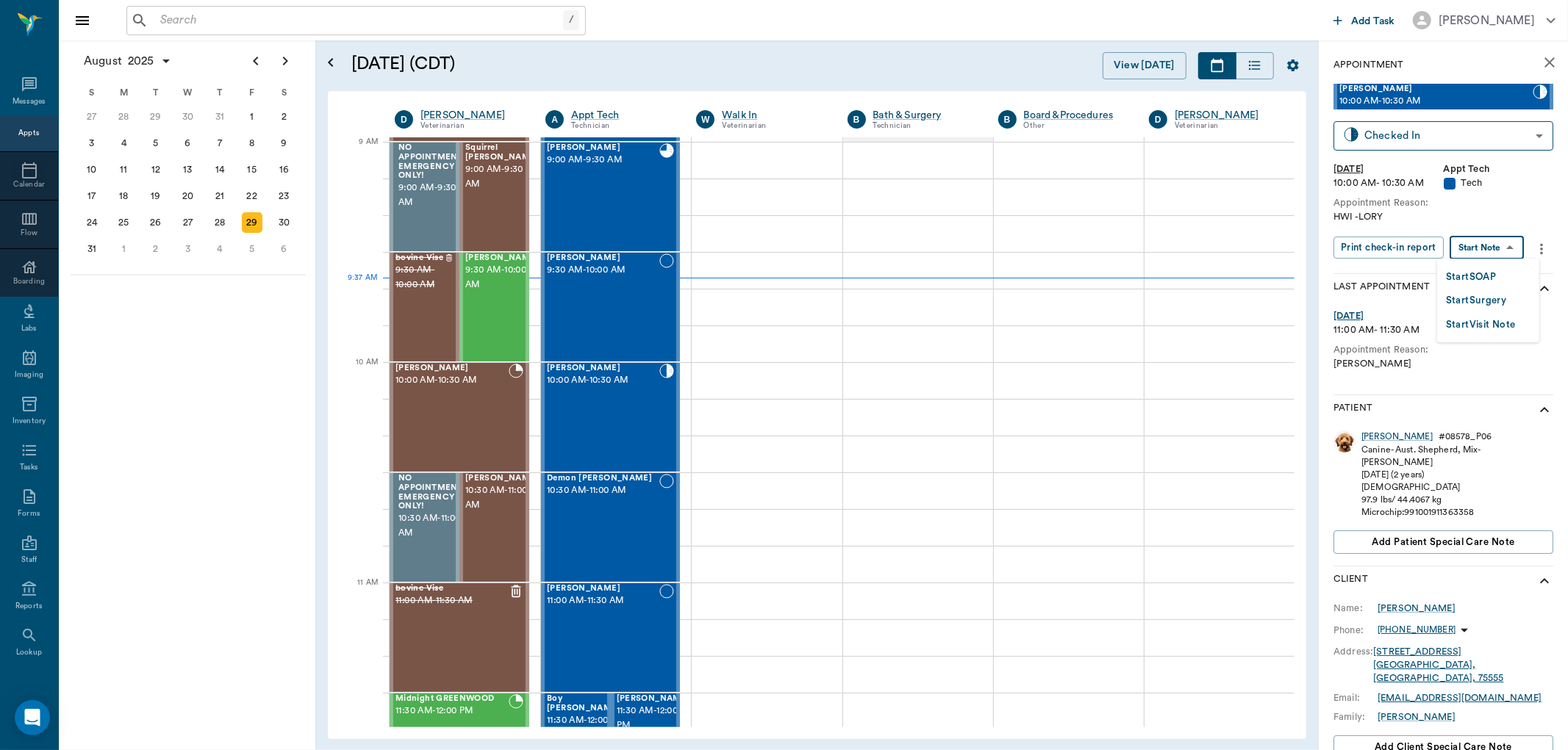
drag, startPoint x: 1466, startPoint y: 243, endPoint x: 1465, endPoint y: 277, distance: 34.0
click at [1466, 247] on body "/ ​ Add Task Dr. Bert Ellsworth Nectar Messages Appts Calendar Flow Boarding La…" at bounding box center [784, 375] width 1568 height 750
click at [1461, 282] on button "Start SOAP" at bounding box center [1471, 278] width 50 height 17
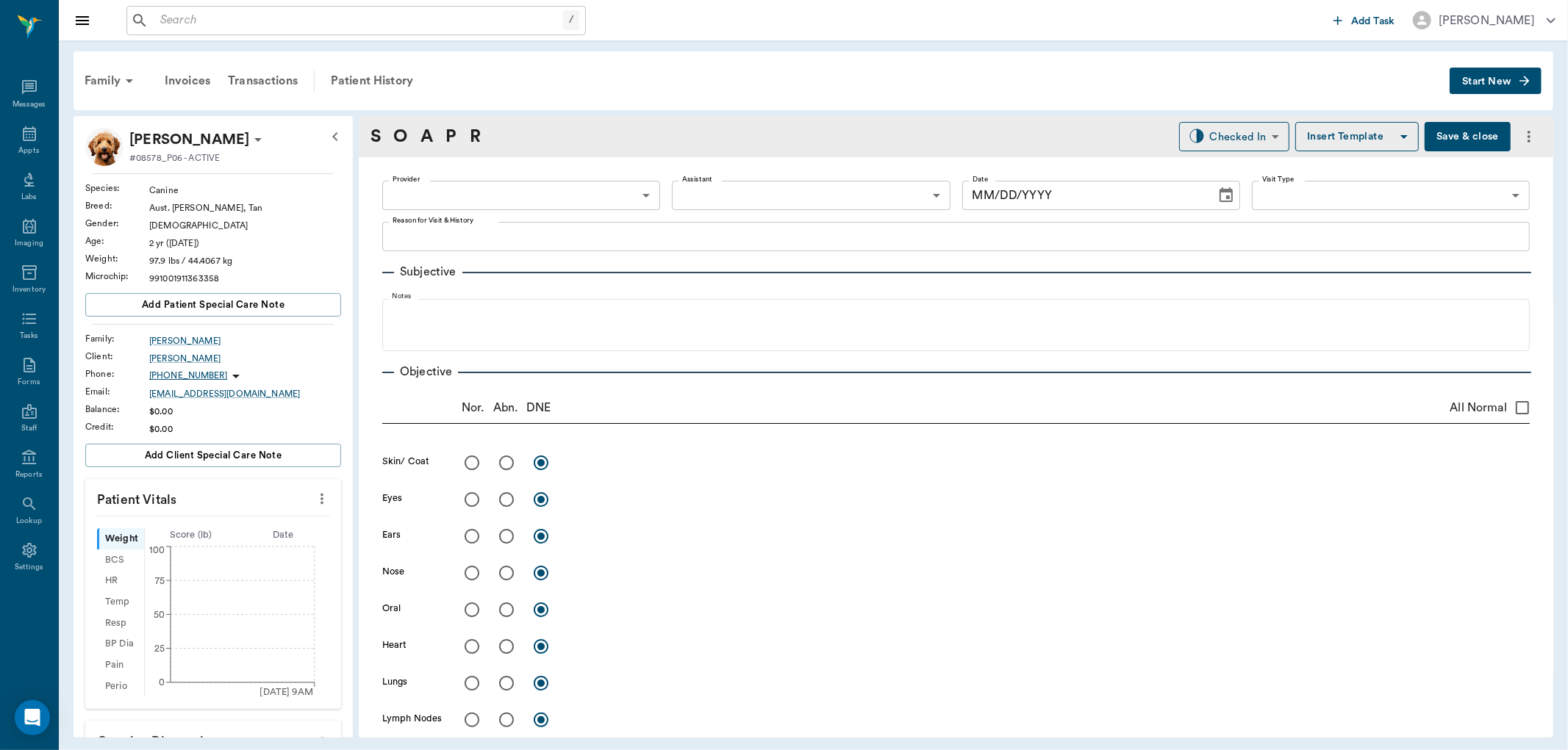
type input "63ec2f075fda476ae8351a4c"
type input "65d2be4f46e3a538d89b8c1a"
type textarea "HWI -LORY"
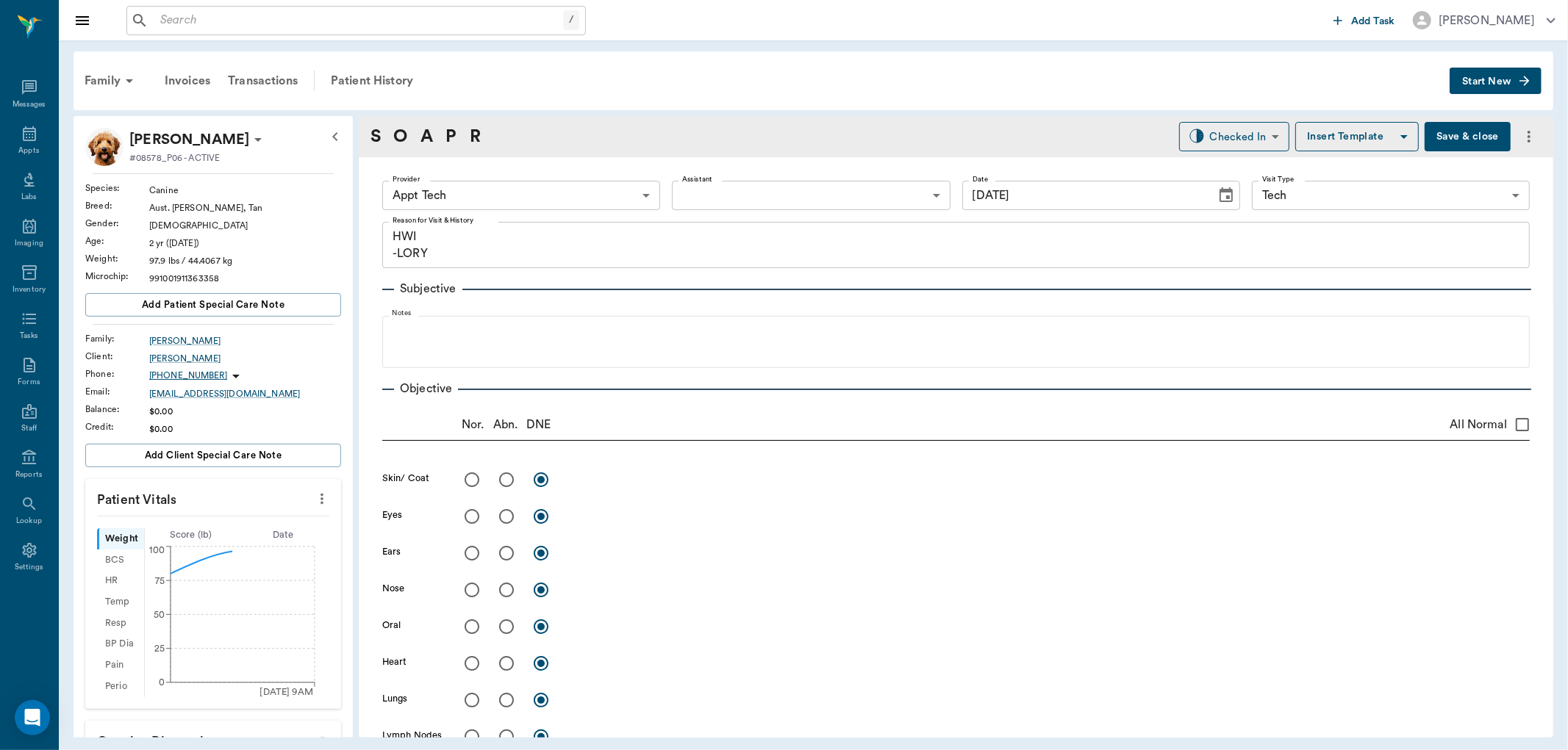
type input "08/29/2025"
click at [468, 189] on body "/ ​ Add Task Dr. Bert Ellsworth Nectar Messages Appts Labs Imaging Inventory Ta…" at bounding box center [784, 375] width 1568 height 750
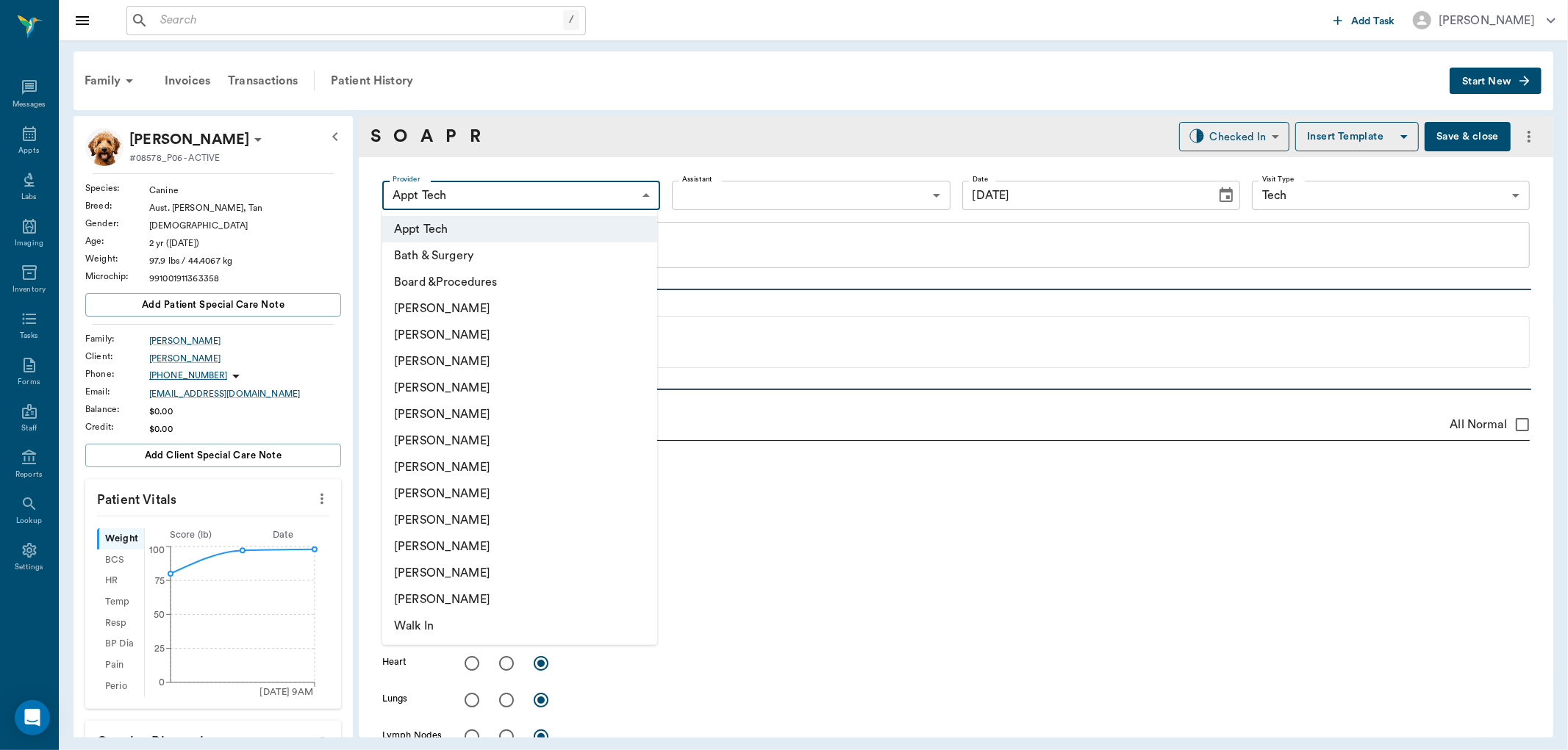
click at [407, 510] on li "[PERSON_NAME]" at bounding box center [519, 520] width 275 height 26
type input "63ec2e7e52e12b0ba117b124"
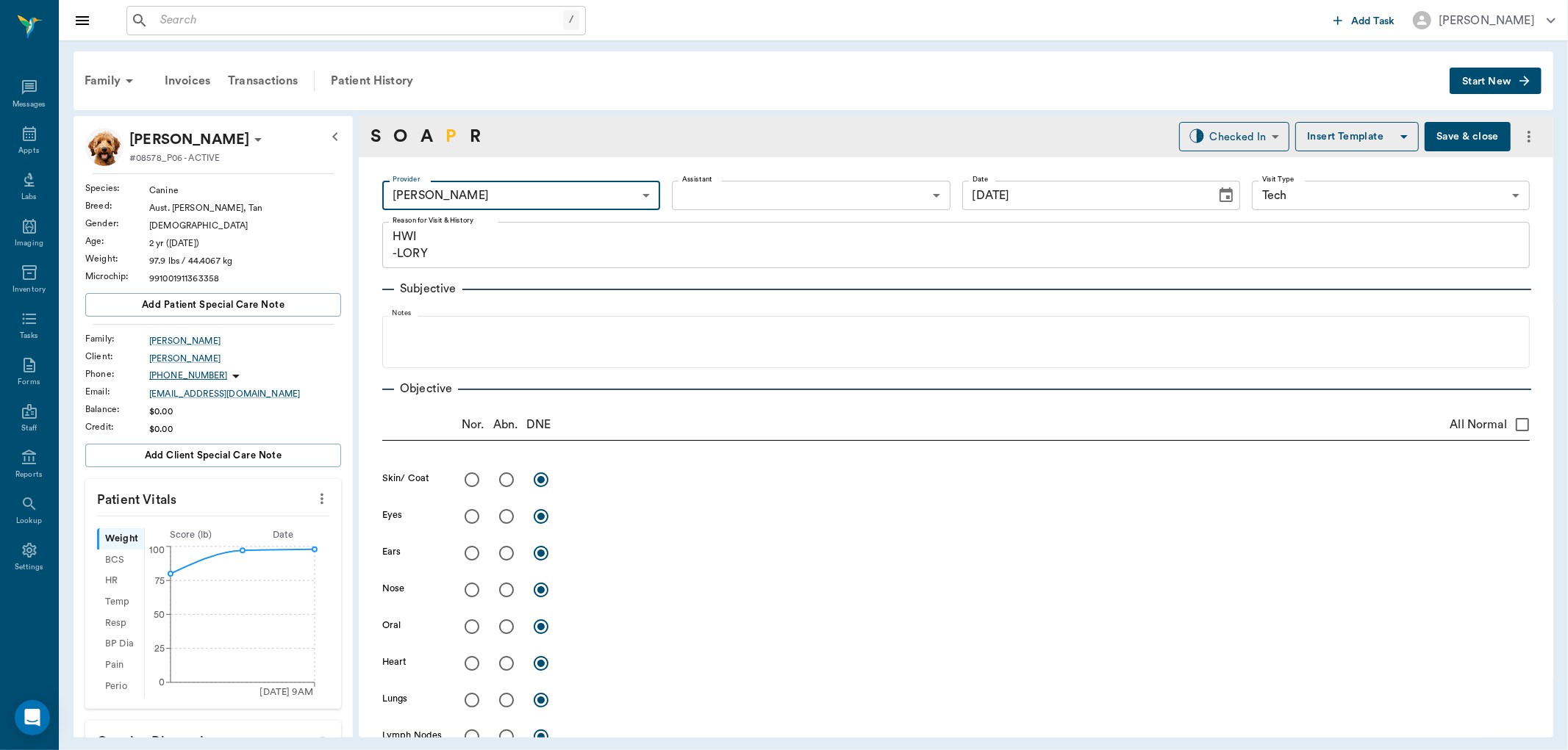
click at [455, 126] on link "P" at bounding box center [450, 136] width 11 height 26
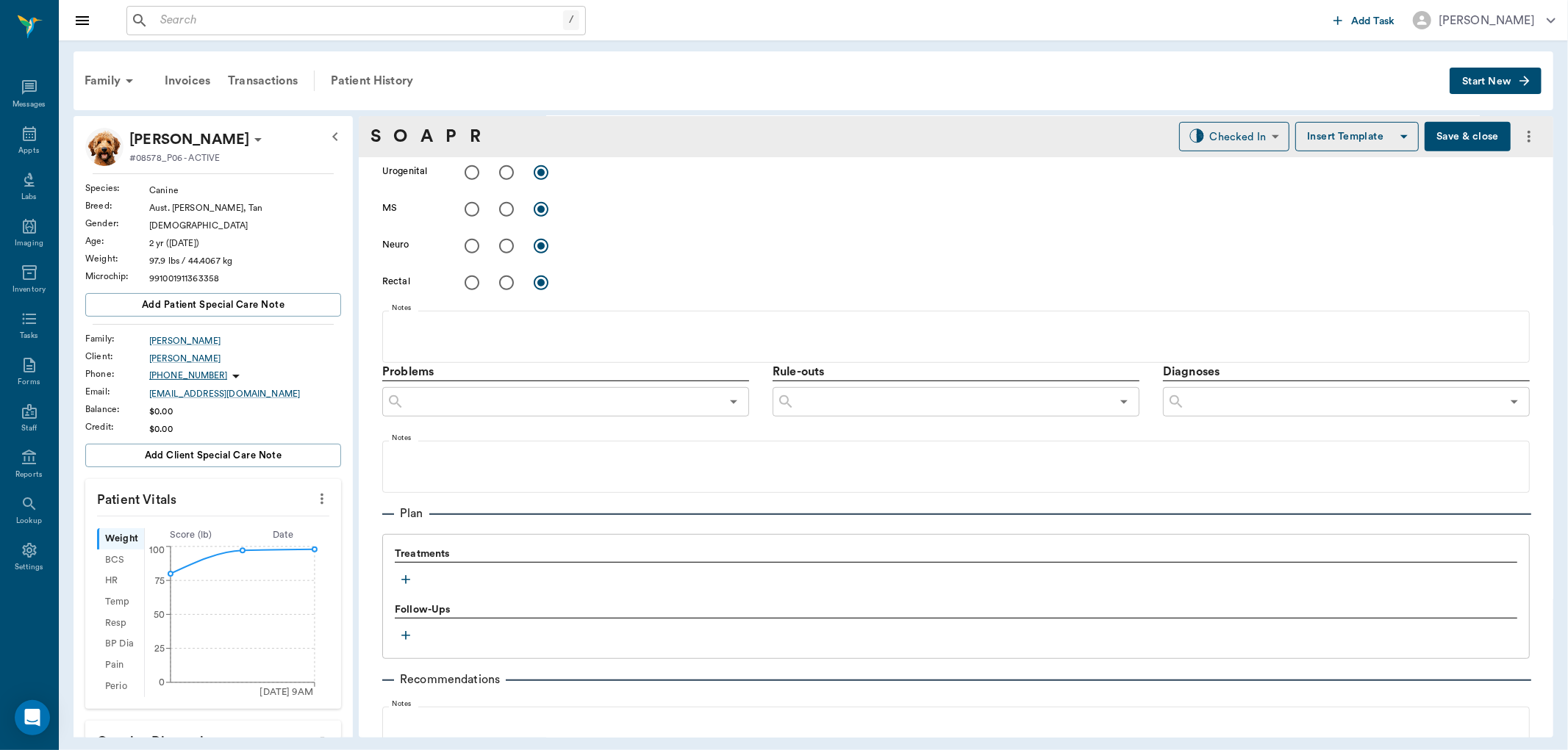
scroll to position [794, 0]
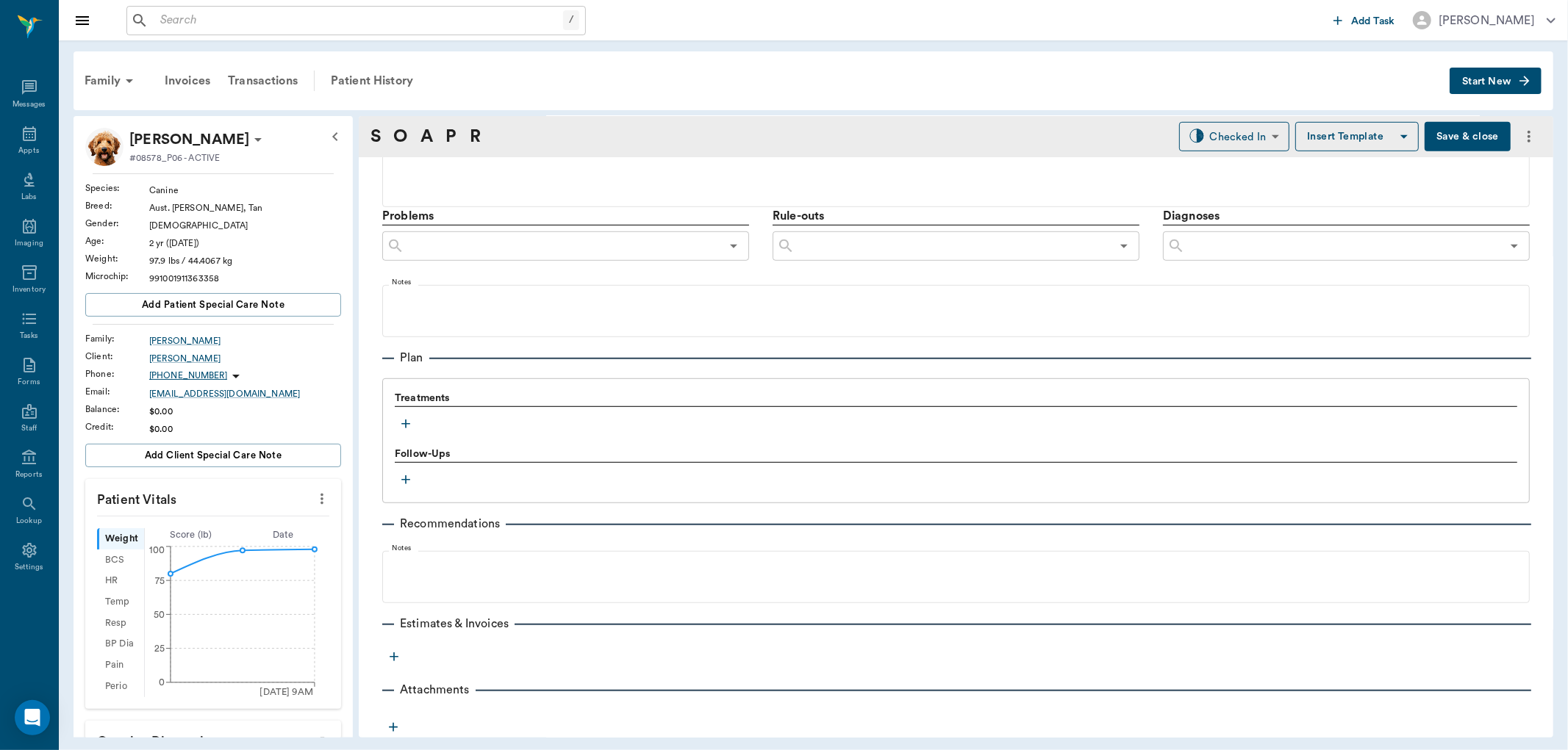
click at [405, 422] on icon "button" at bounding box center [406, 423] width 14 height 14
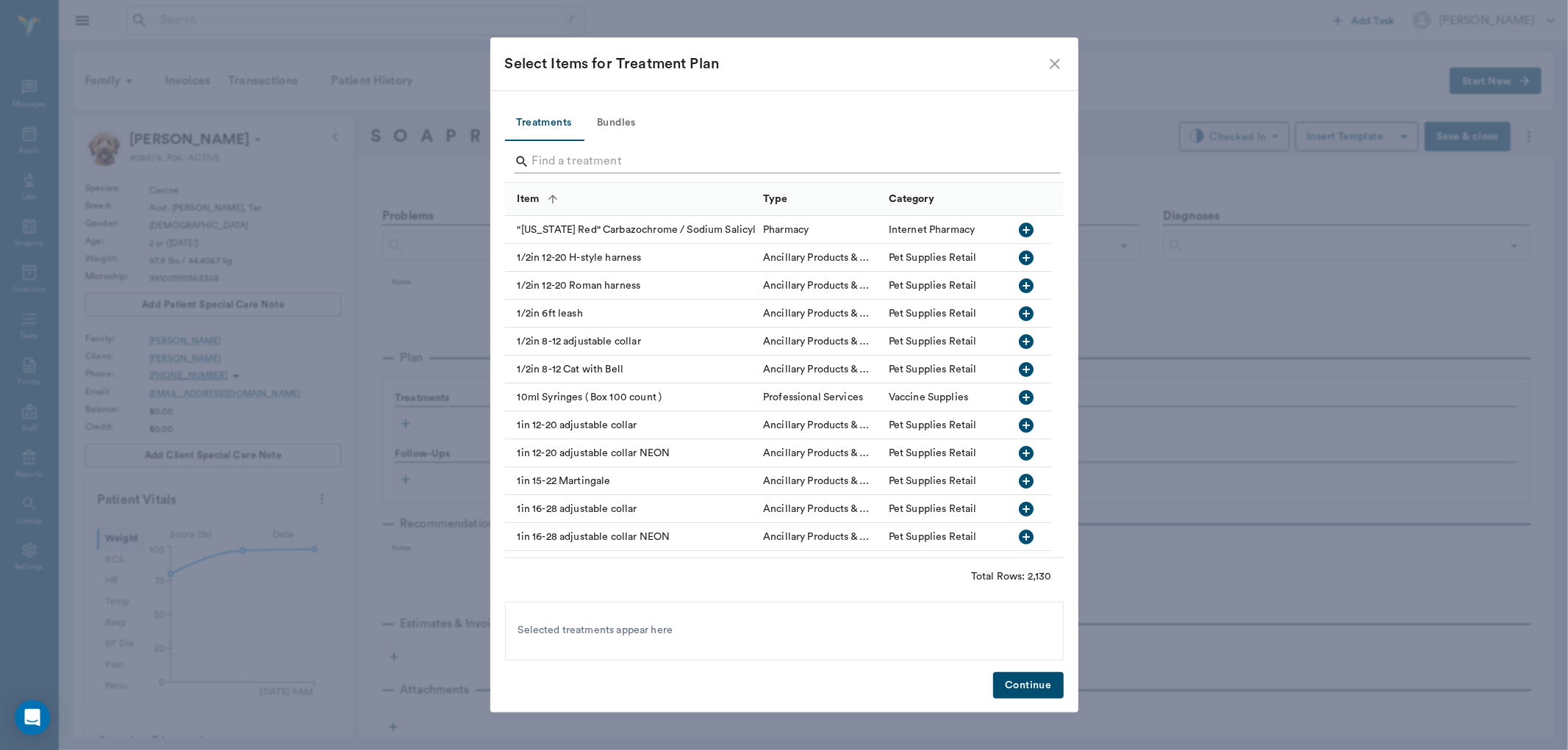
click at [546, 154] on input "Search" at bounding box center [786, 162] width 506 height 24
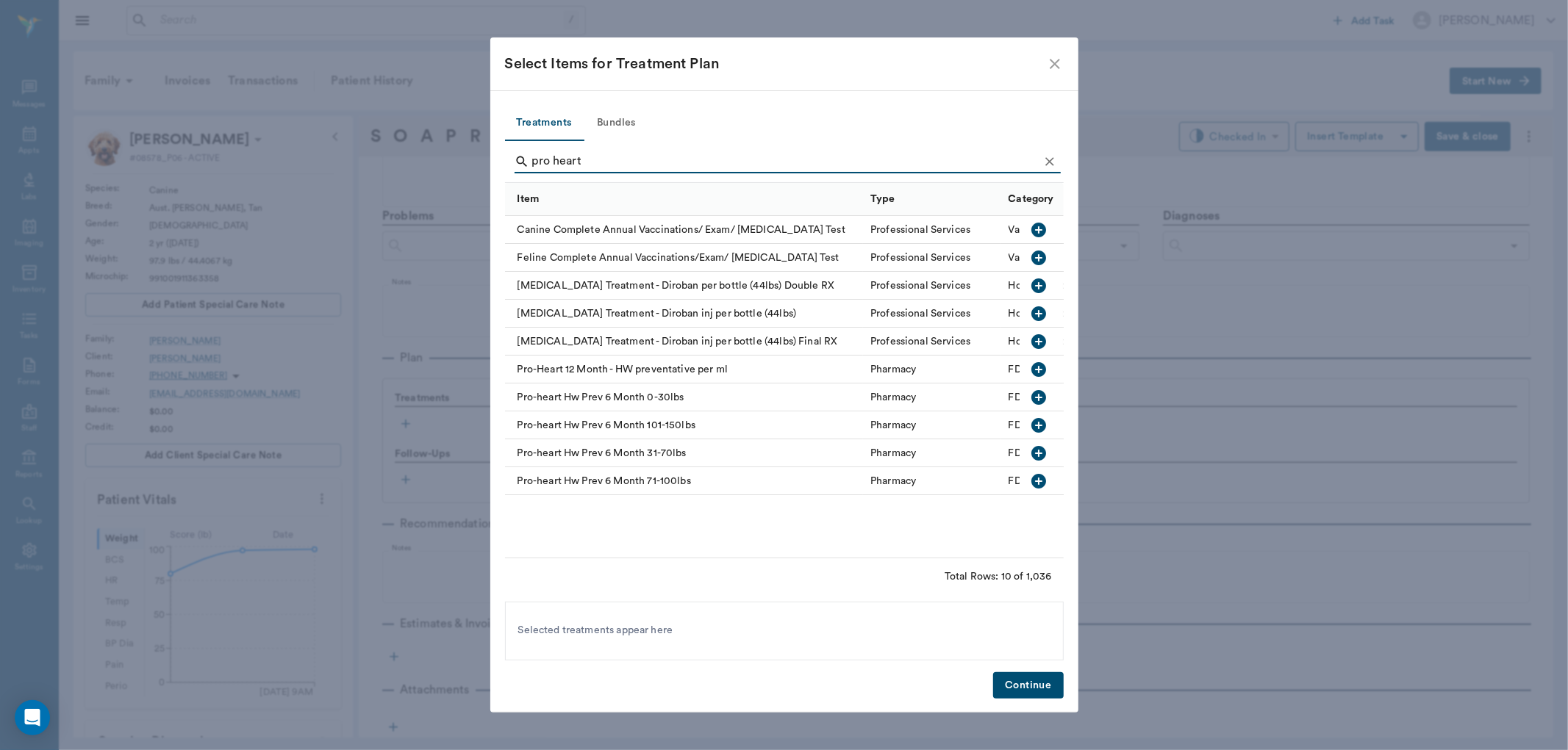
type input "pro heart"
click at [1031, 477] on icon "button" at bounding box center [1038, 481] width 18 height 18
click at [1031, 692] on button "Continue" at bounding box center [1028, 686] width 69 height 27
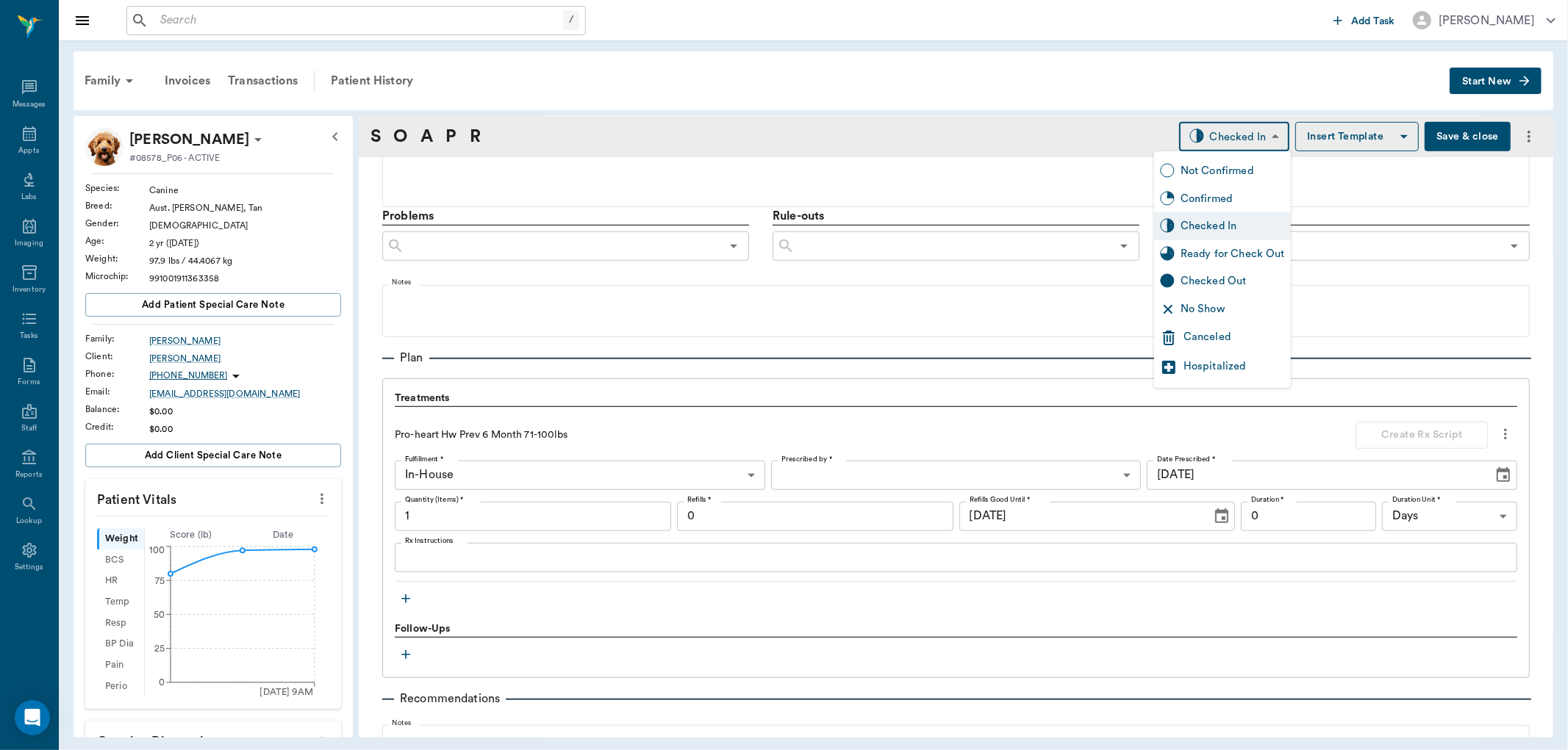
drag, startPoint x: 1241, startPoint y: 135, endPoint x: 1221, endPoint y: 259, distance: 125.6
click at [1240, 137] on body "/ ​ Add Task Dr. Bert Ellsworth Nectar Messages Appts Labs Imaging Inventory Ta…" at bounding box center [784, 375] width 1568 height 750
click at [1207, 255] on div "Ready for Check Out" at bounding box center [1232, 254] width 104 height 16
type input "READY_TO_CHECKOUT"
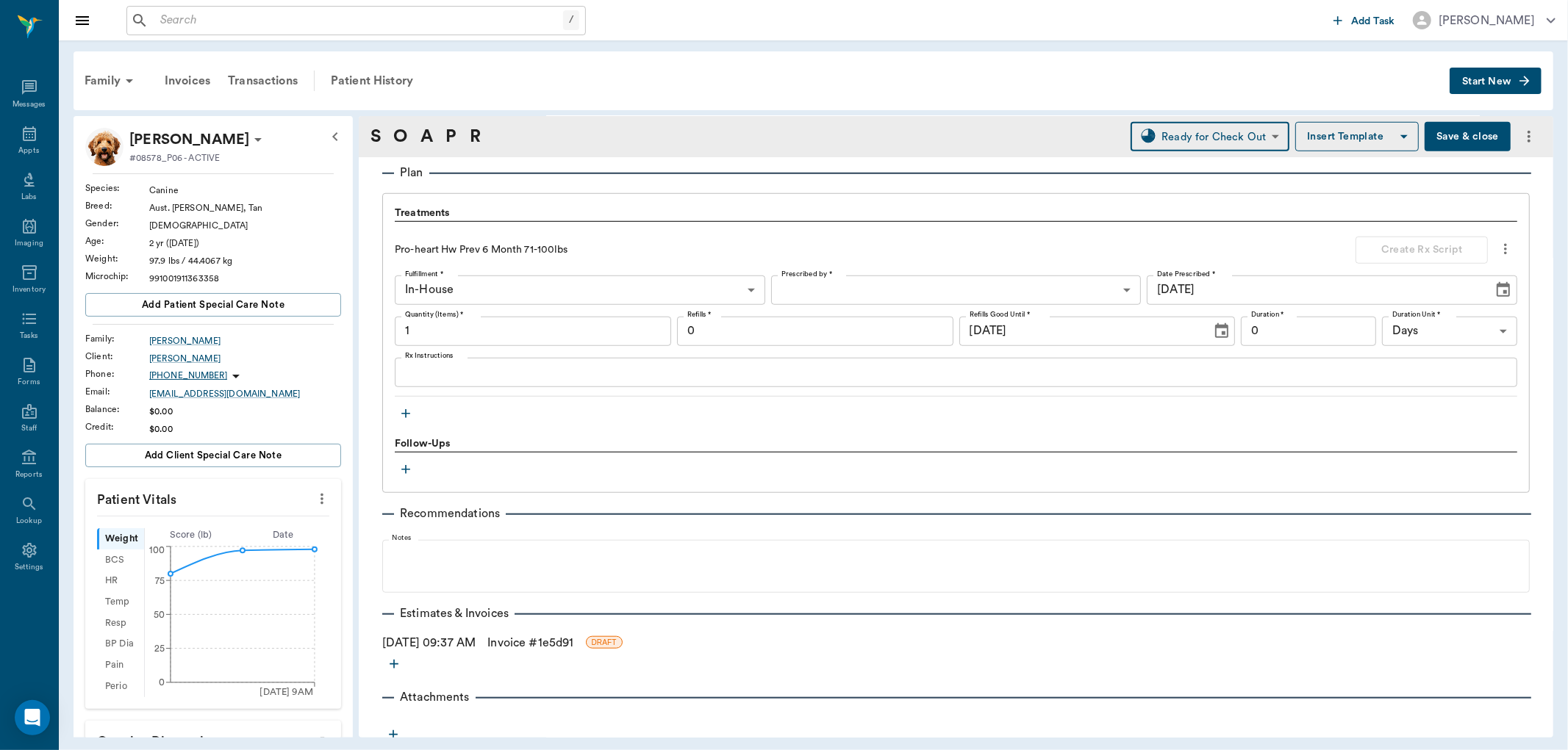
scroll to position [986, 0]
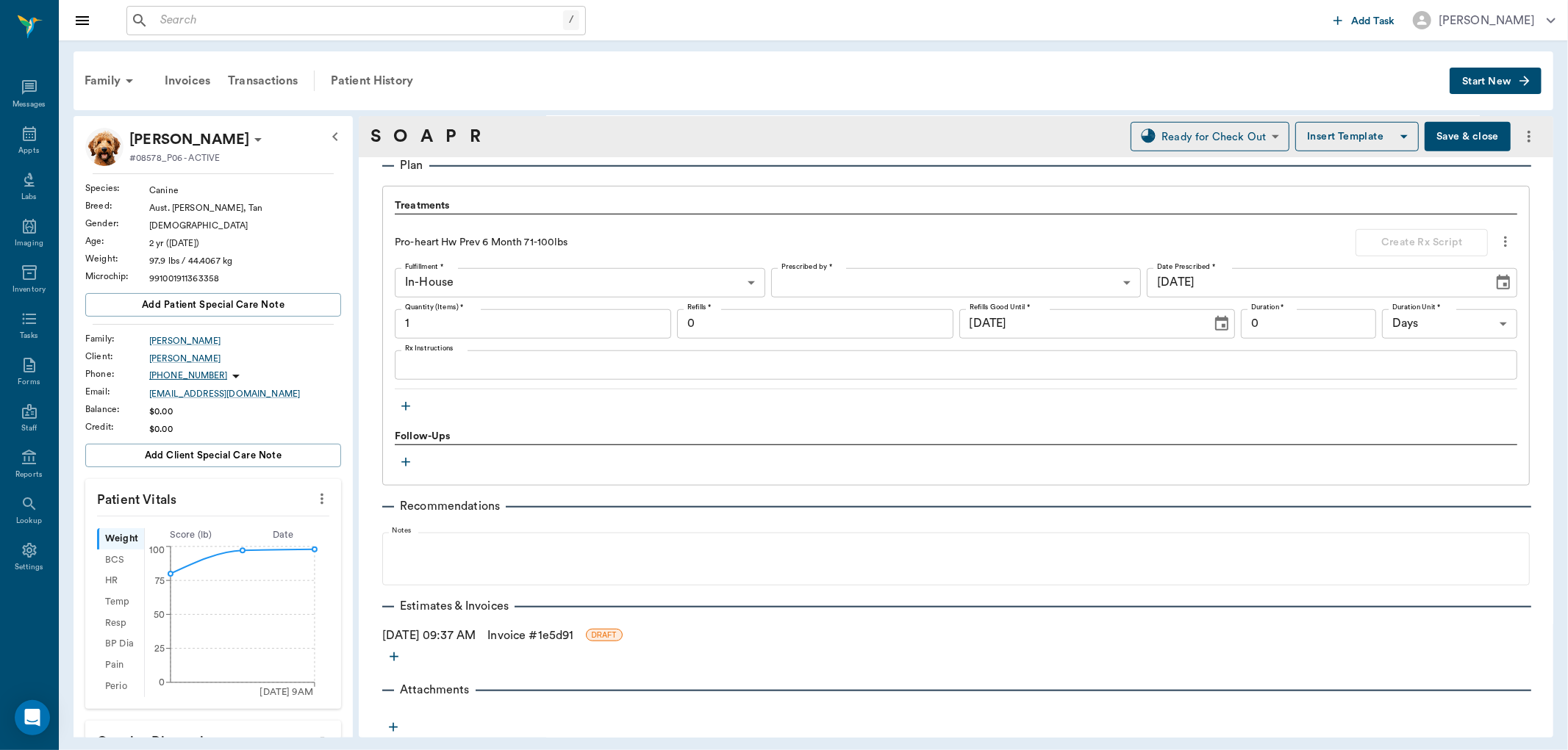
click at [573, 638] on link "Invoice # 1e5d91" at bounding box center [531, 636] width 86 height 18
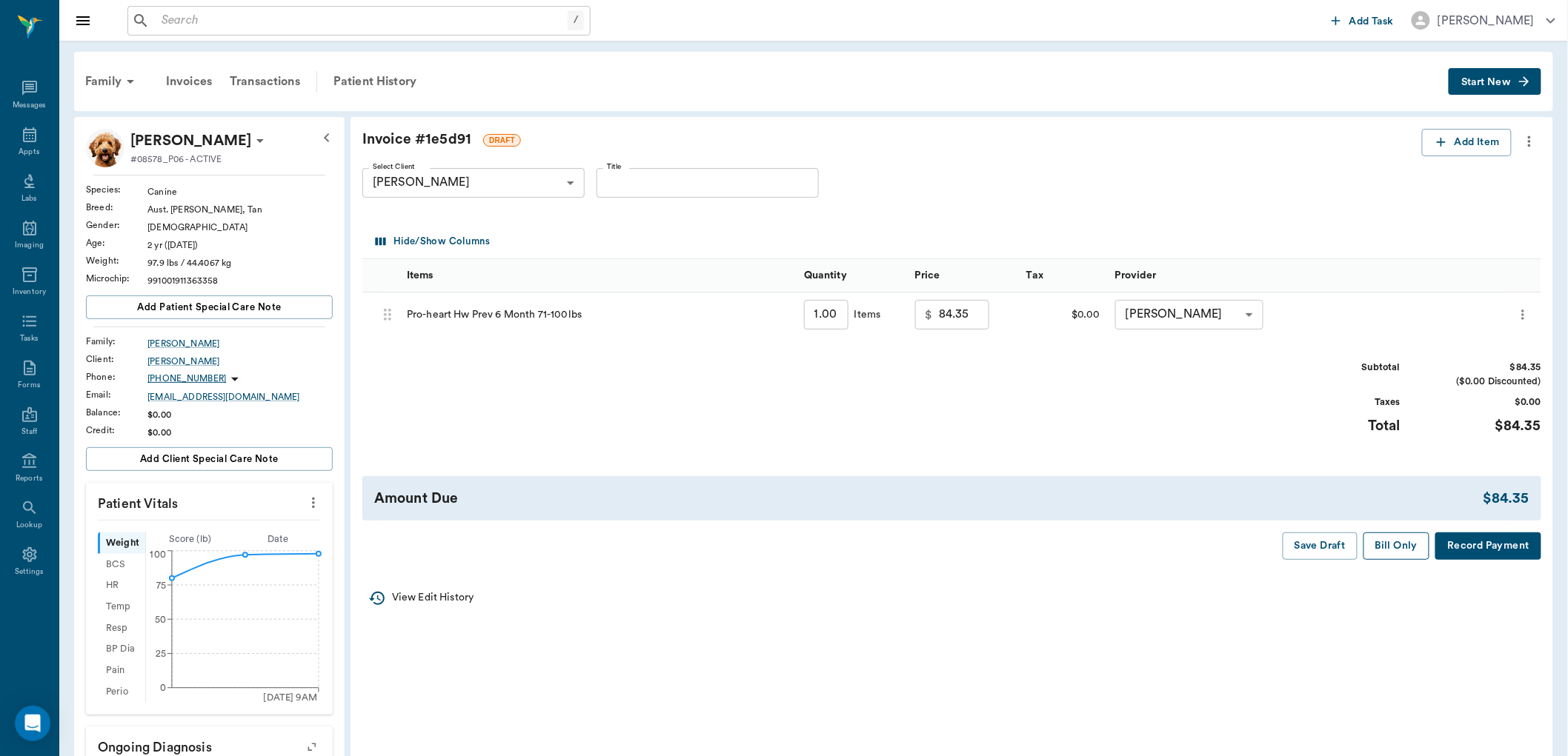
click at [1398, 551] on button "Bill Only" at bounding box center [1397, 546] width 67 height 27
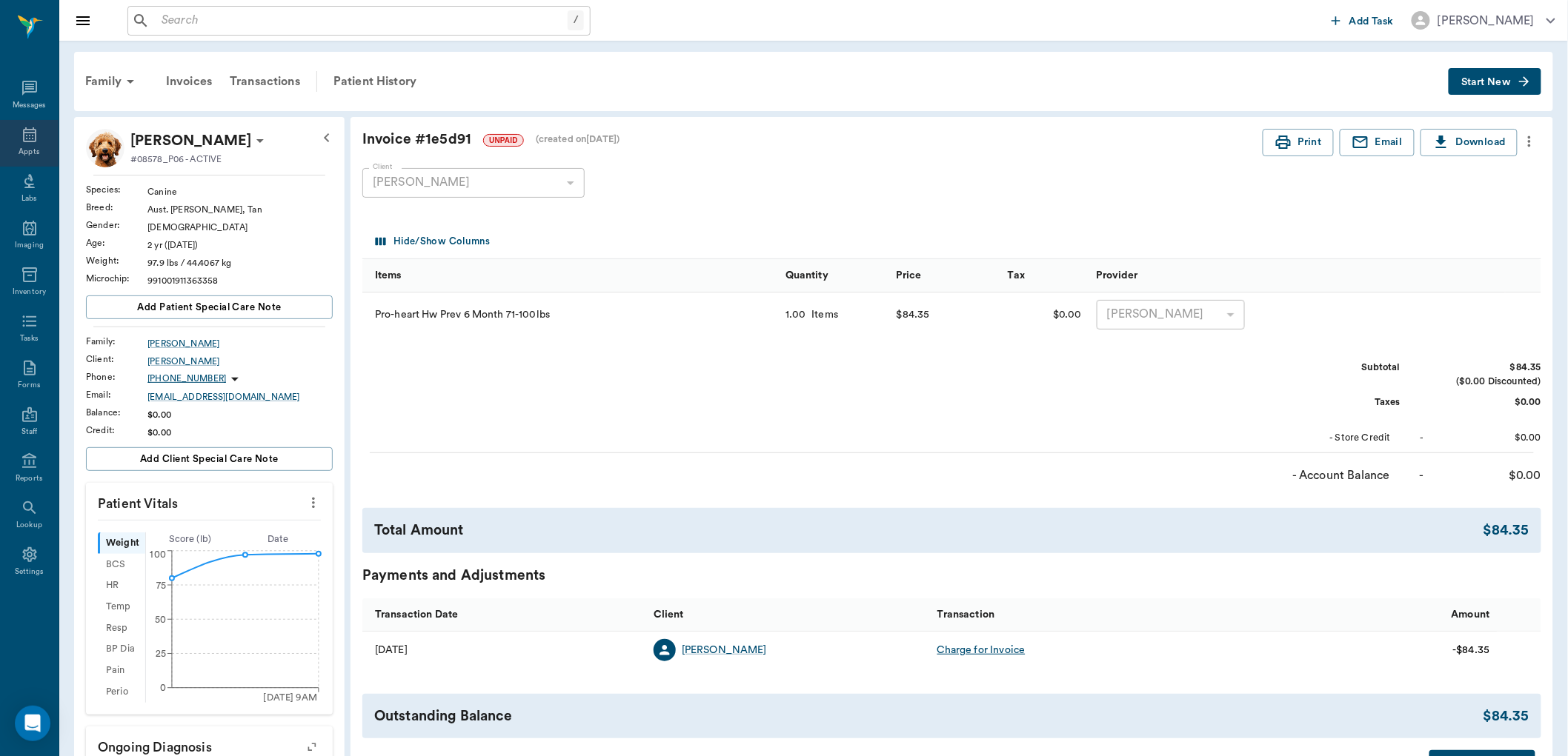
click at [25, 143] on div "Appts" at bounding box center [29, 143] width 59 height 47
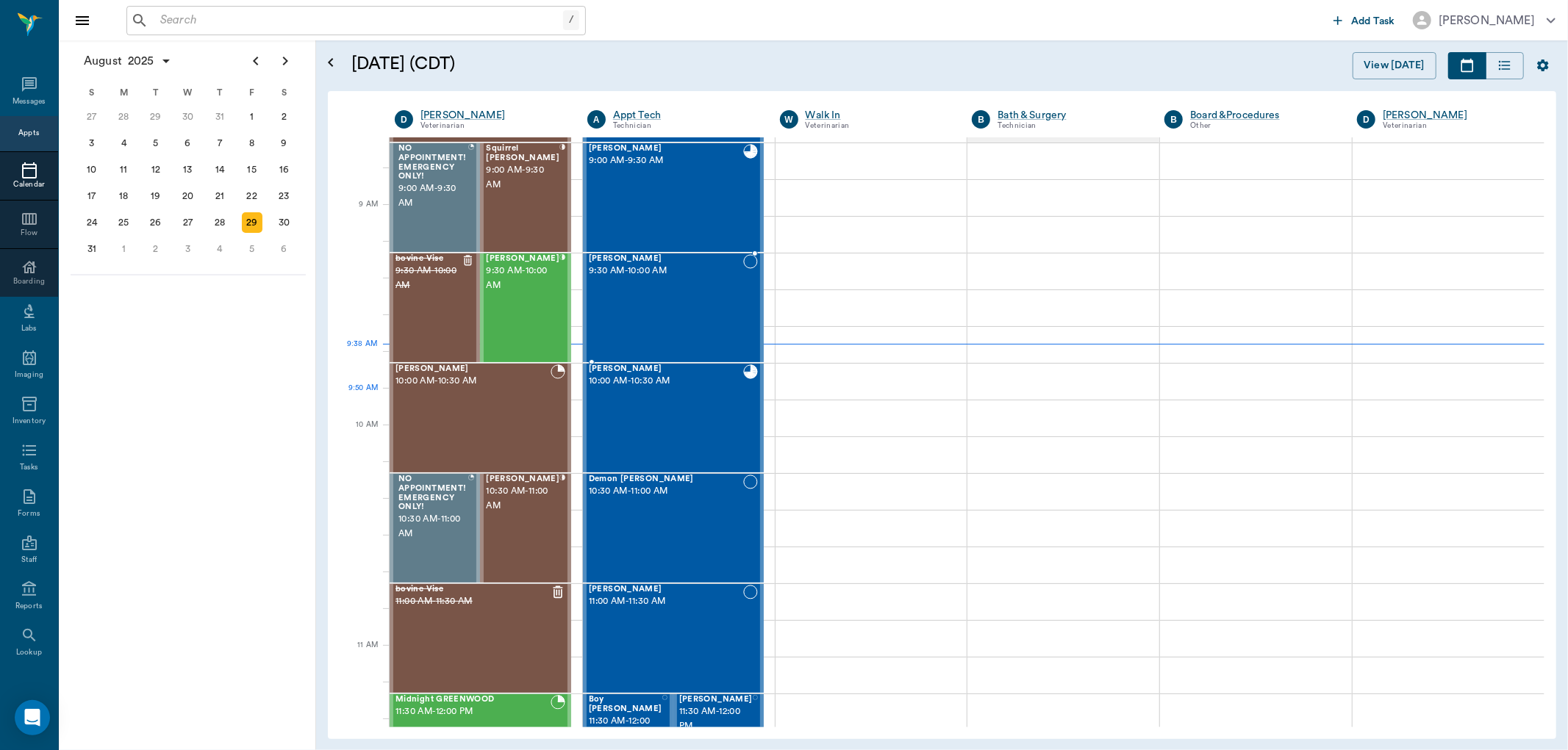
scroll to position [140, 0]
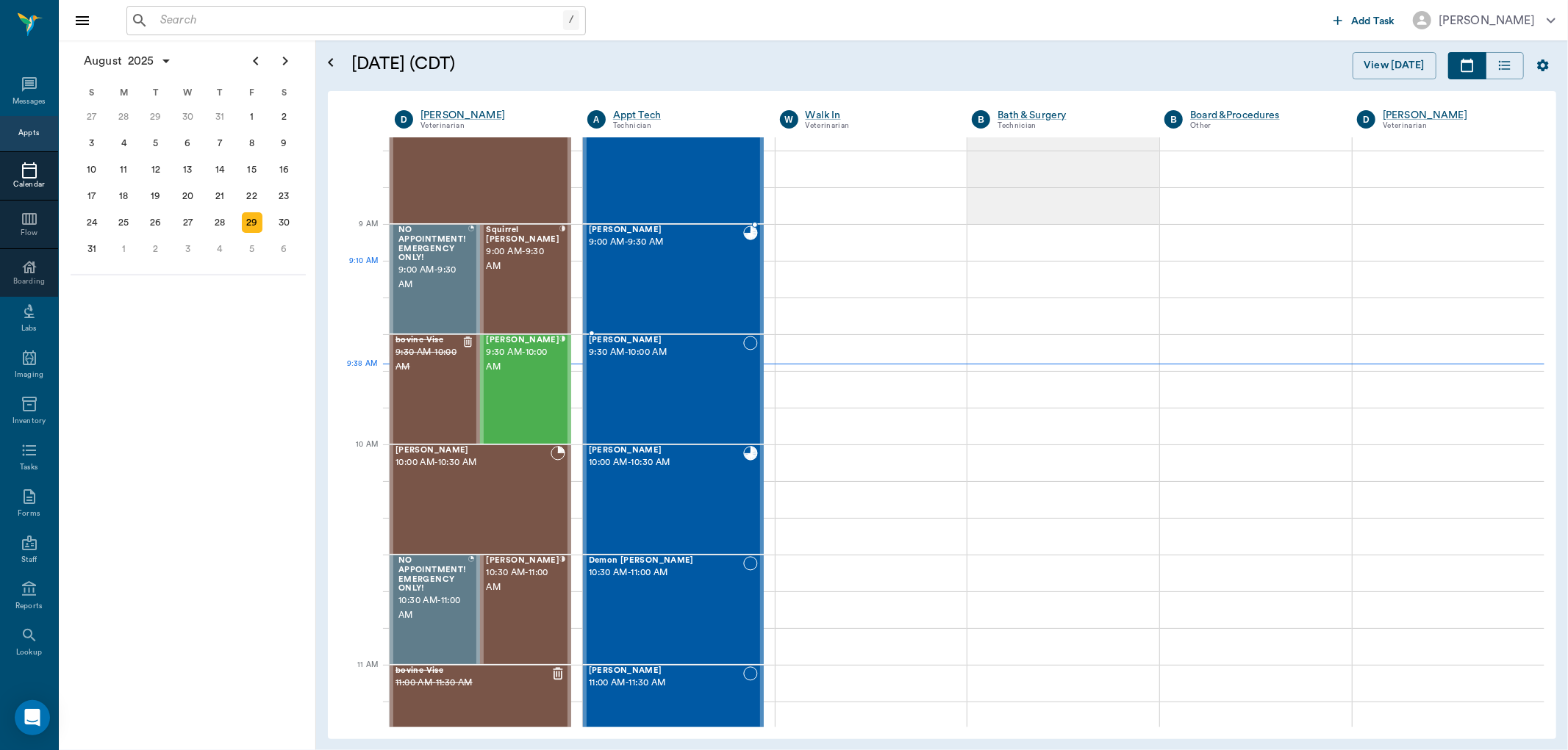
click at [641, 287] on div "Sandy McCasland 9:00 AM - 9:30 AM" at bounding box center [665, 279] width 154 height 108
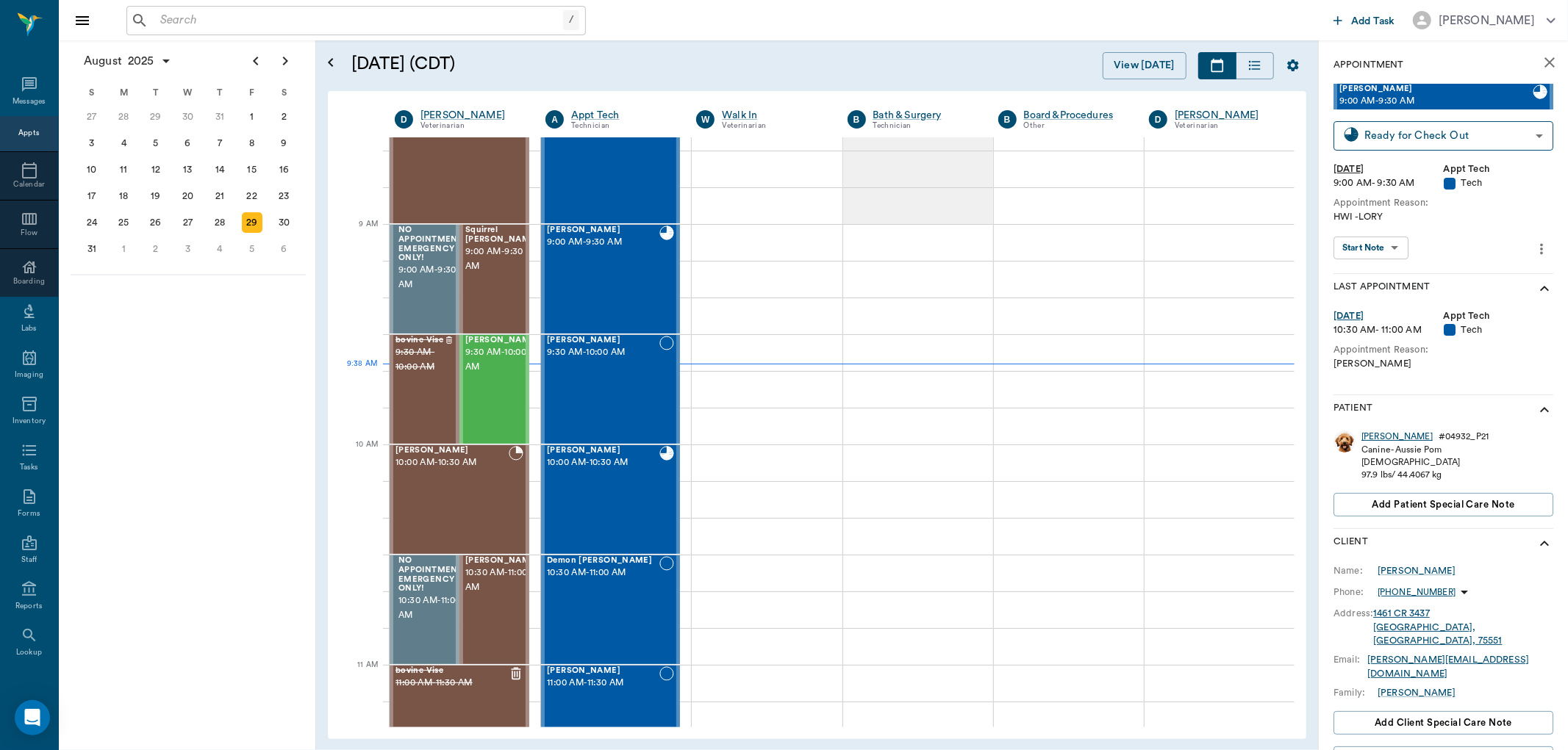
click at [1370, 433] on div "Sandy" at bounding box center [1397, 437] width 71 height 13
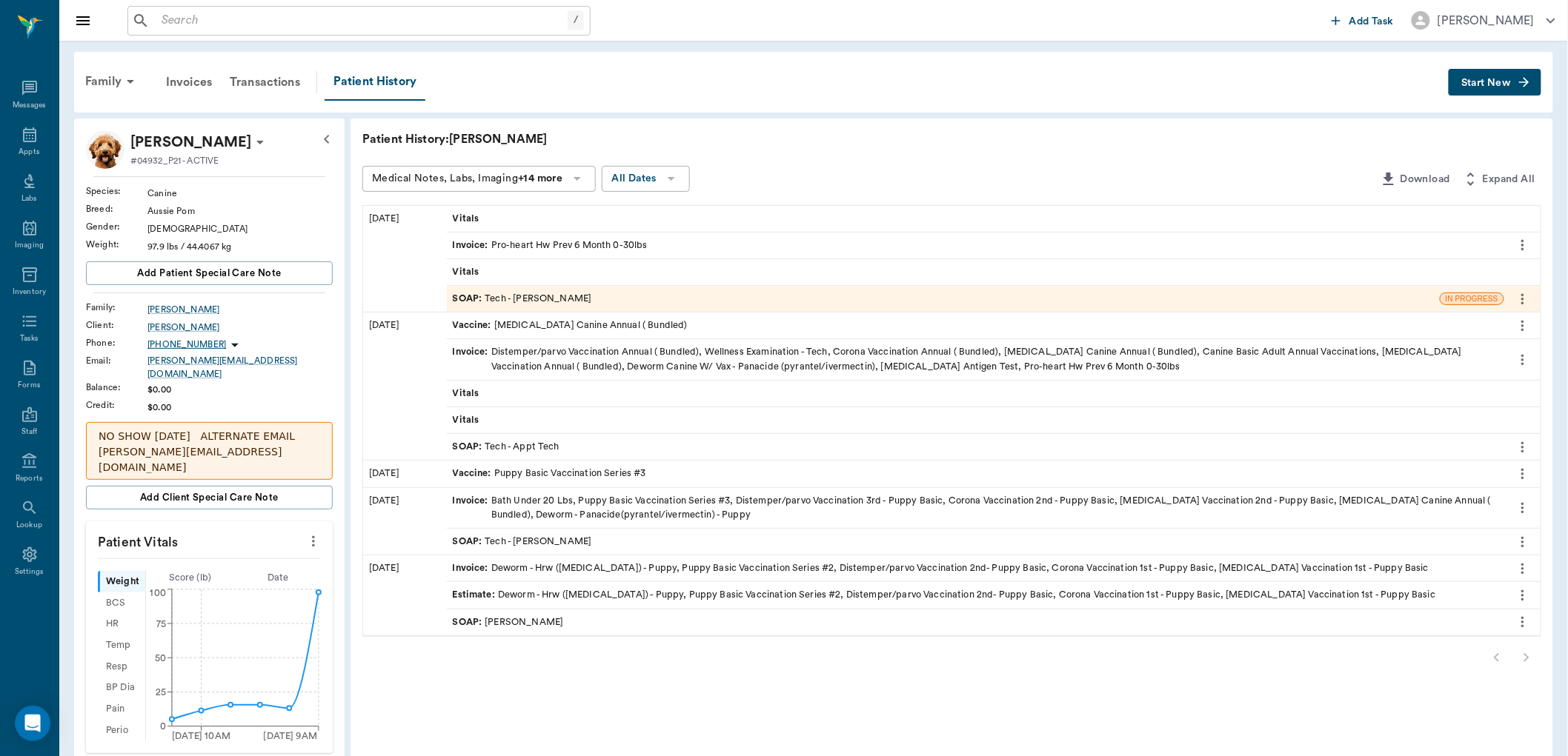
click at [464, 299] on span "SOAP :" at bounding box center [469, 299] width 32 height 14
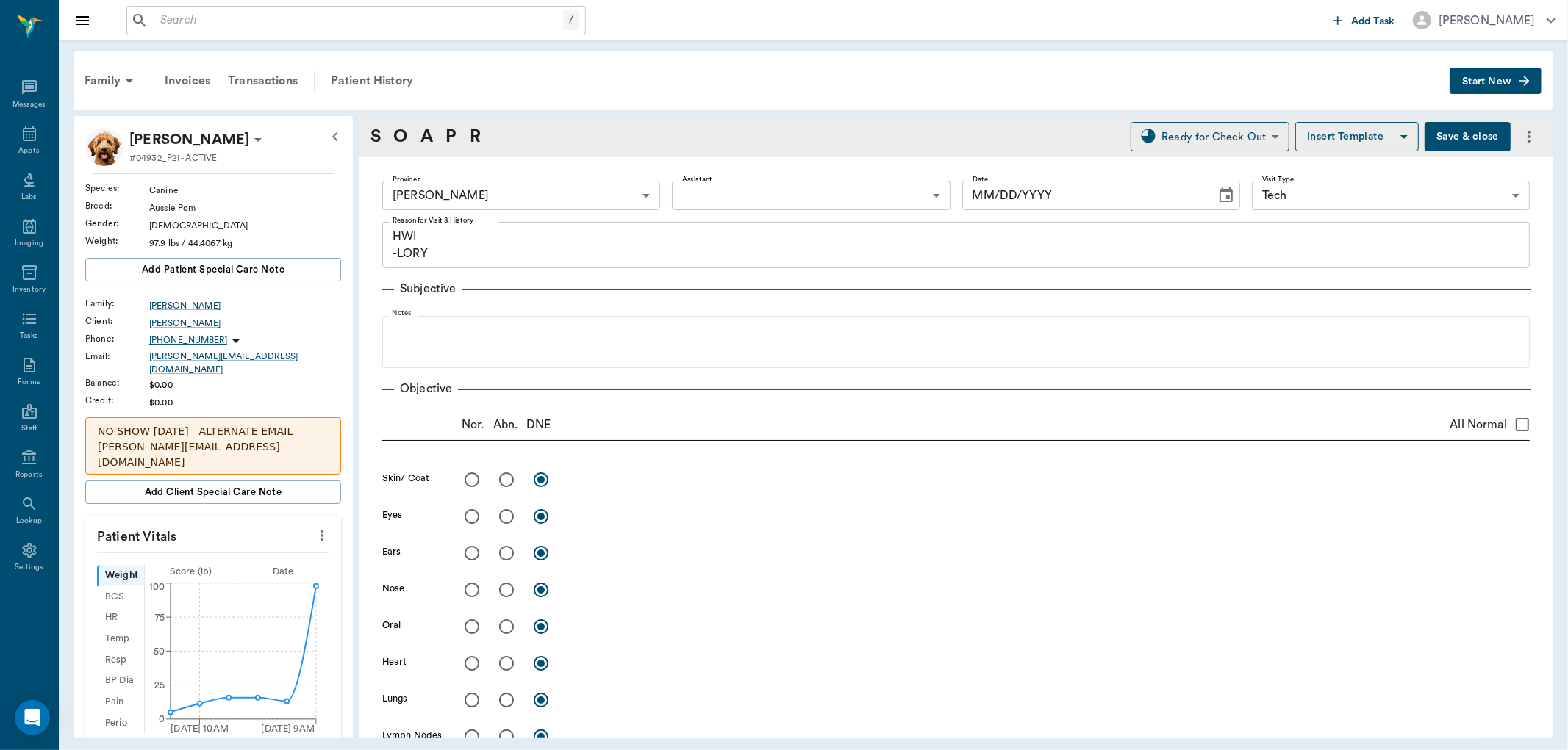
type input "642ef10e332a41444de2bad1"
type input "65d2be4f46e3a538d89b8c1a"
type textarea "HWI -LORY"
type input "08/29/2025"
click at [314, 527] on icon "more" at bounding box center [322, 536] width 16 height 18
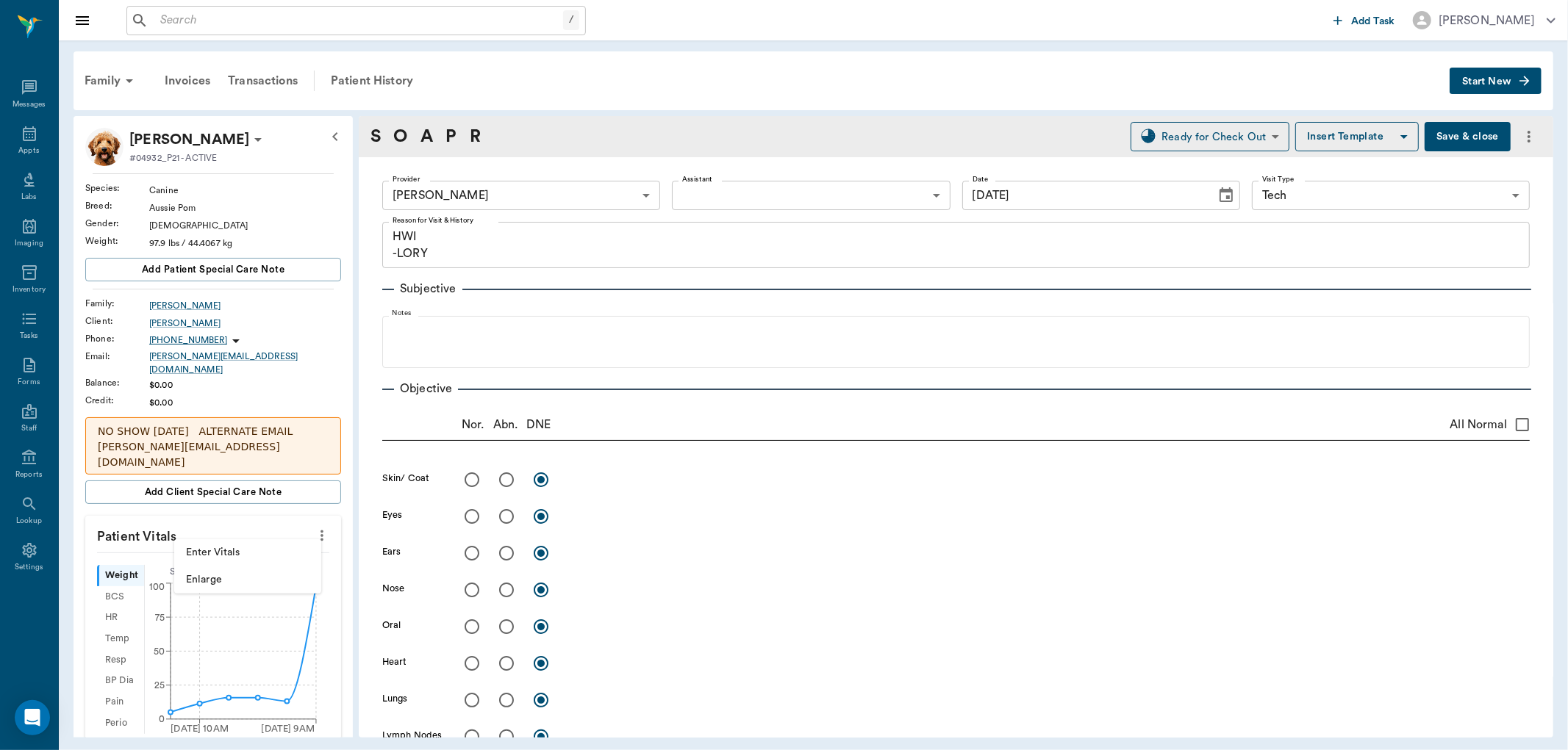
click at [266, 576] on span "Enlarge" at bounding box center [248, 580] width 124 height 15
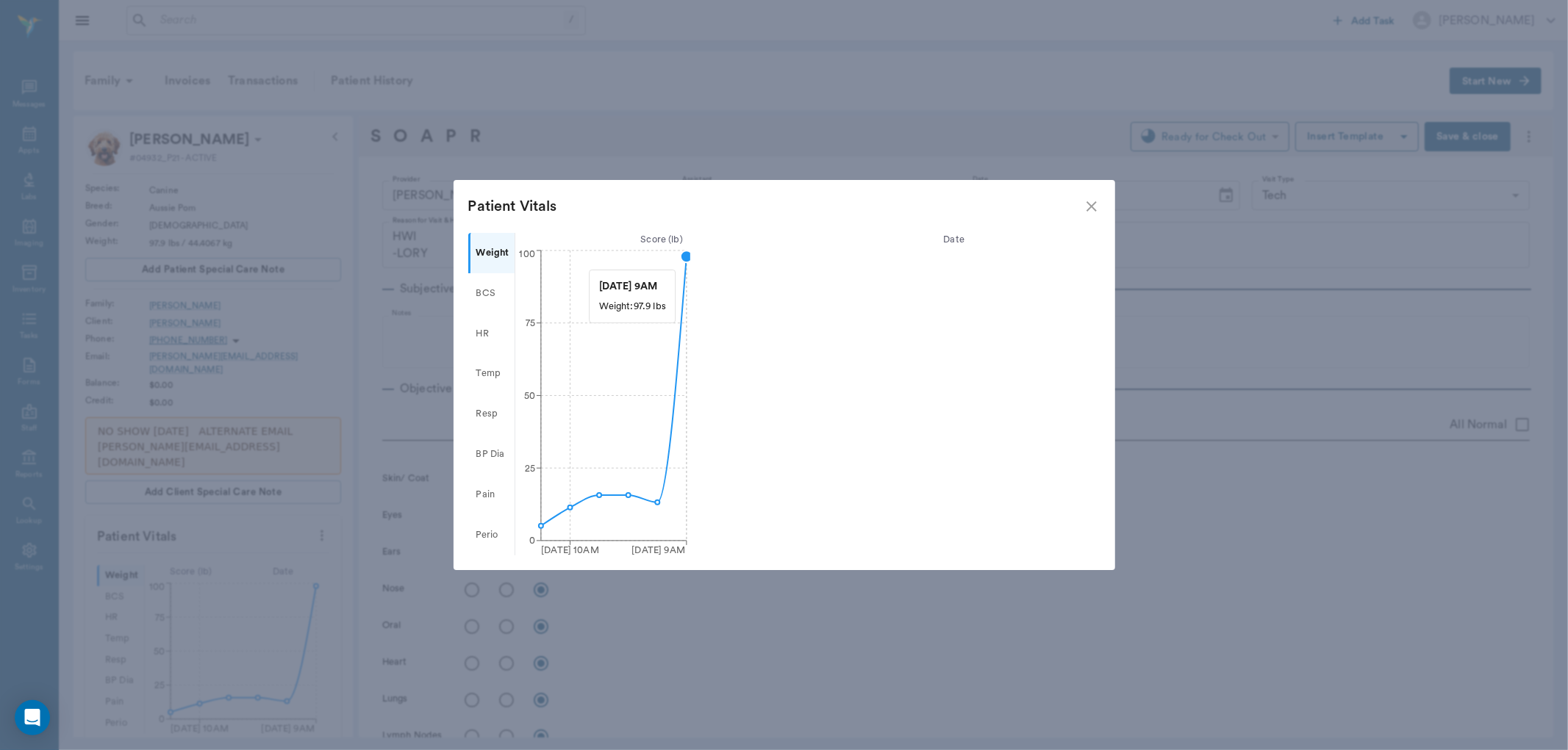
click at [683, 262] on circle at bounding box center [687, 256] width 12 height 12
click at [1089, 211] on icon "close" at bounding box center [1091, 207] width 18 height 18
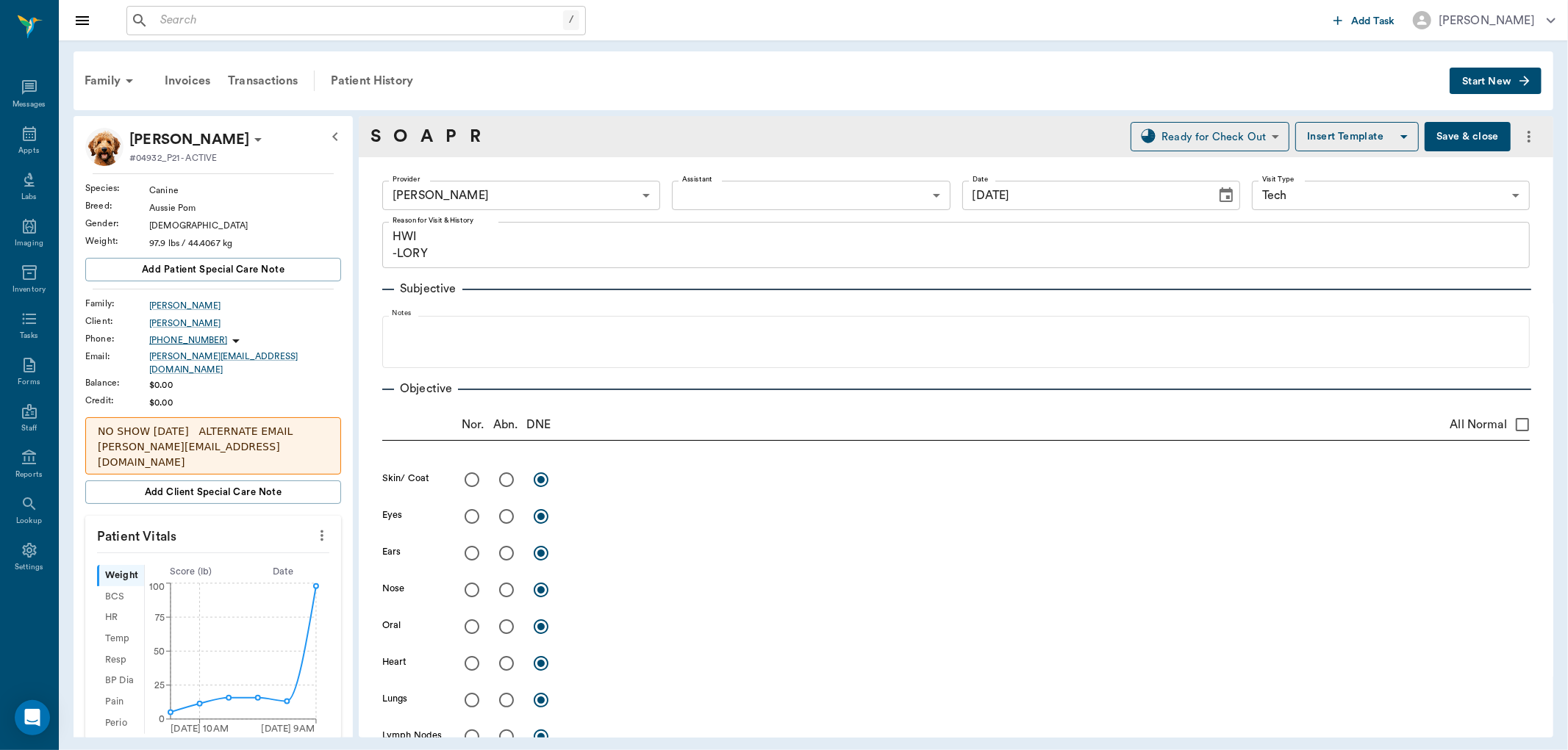
click at [314, 527] on icon "more" at bounding box center [322, 536] width 16 height 18
click at [230, 543] on li "Enter Vitals" at bounding box center [248, 553] width 147 height 27
click at [223, 570] on input "text" at bounding box center [212, 580] width 128 height 30
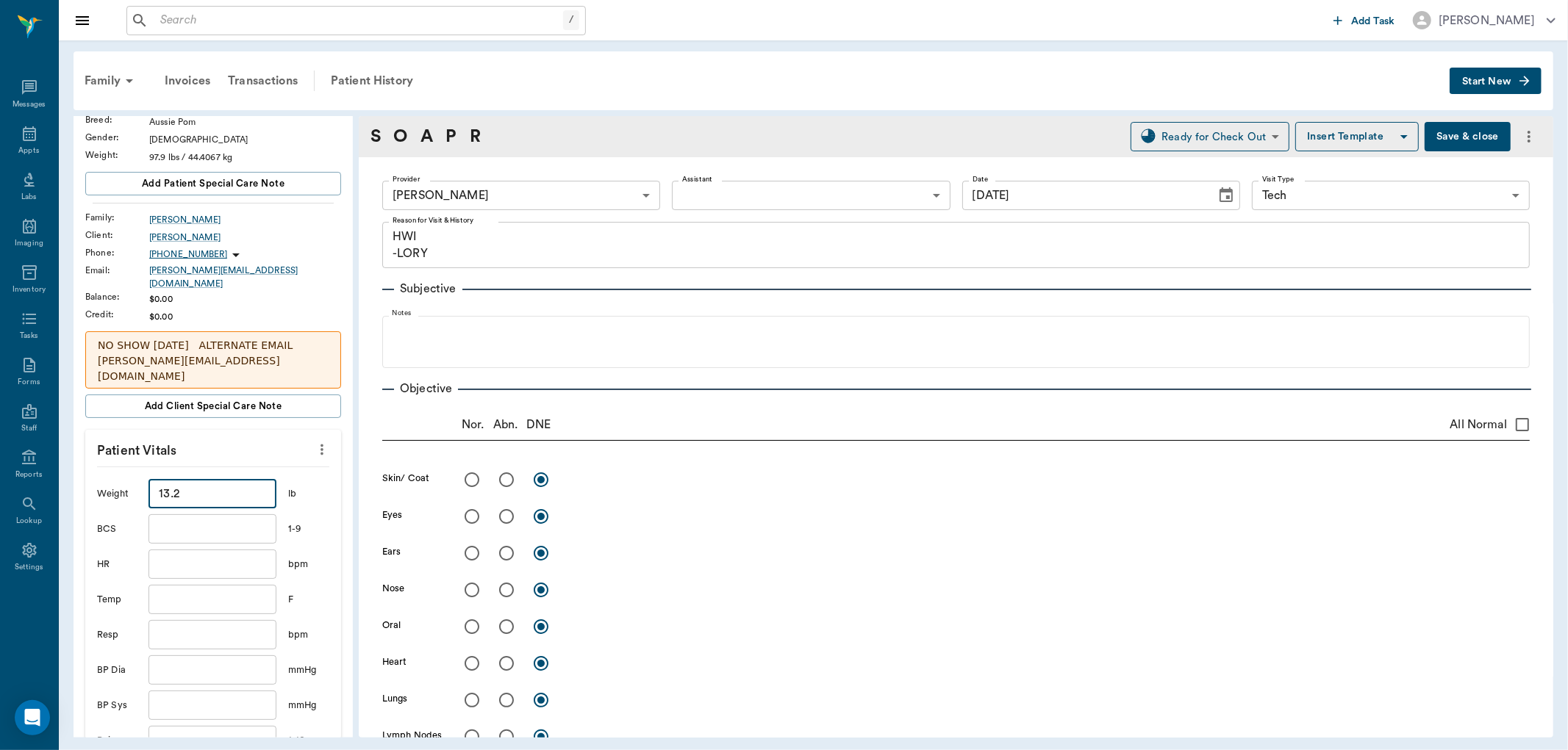
scroll to position [326, 0]
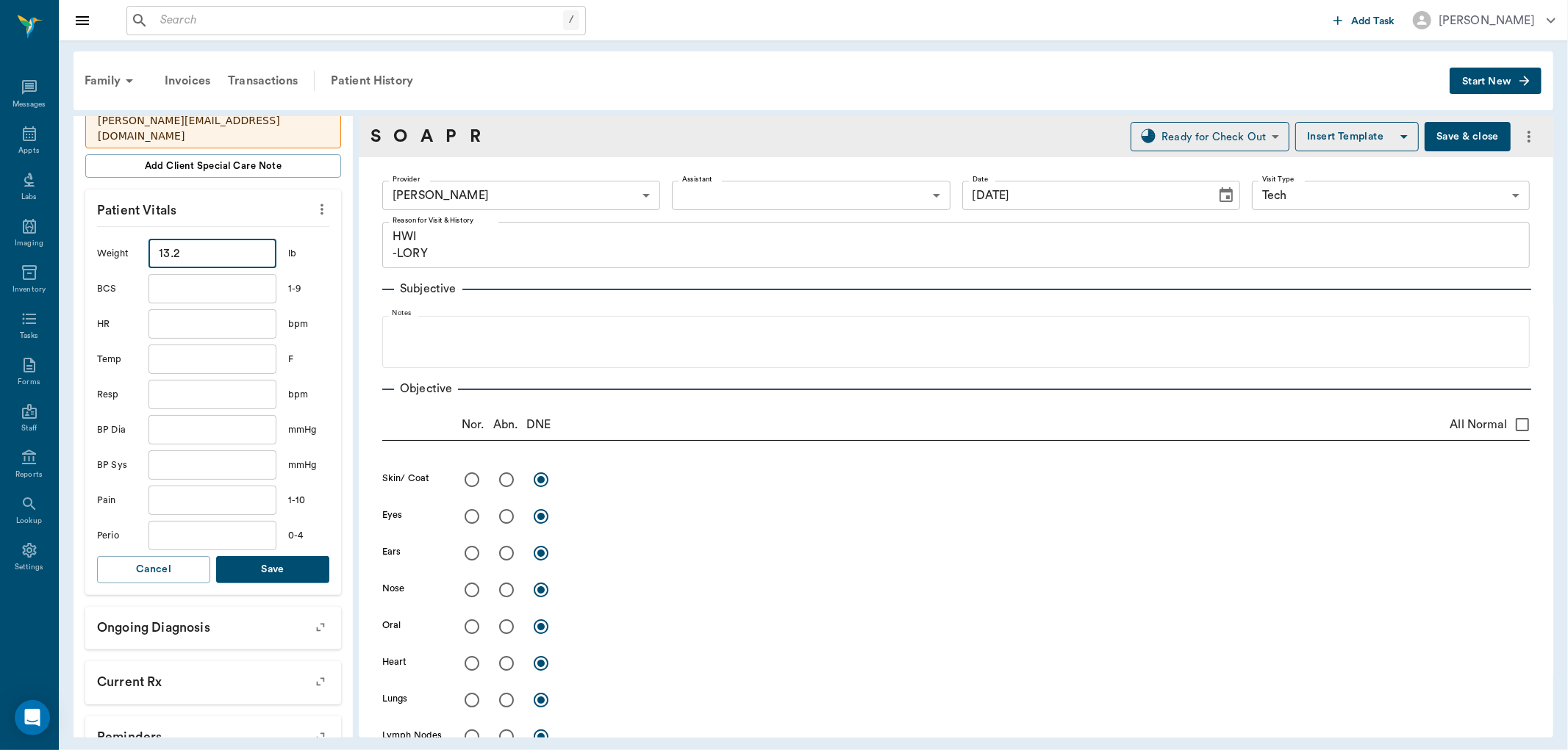
type input "13.2"
click at [275, 556] on button "Save" at bounding box center [273, 570] width 113 height 27
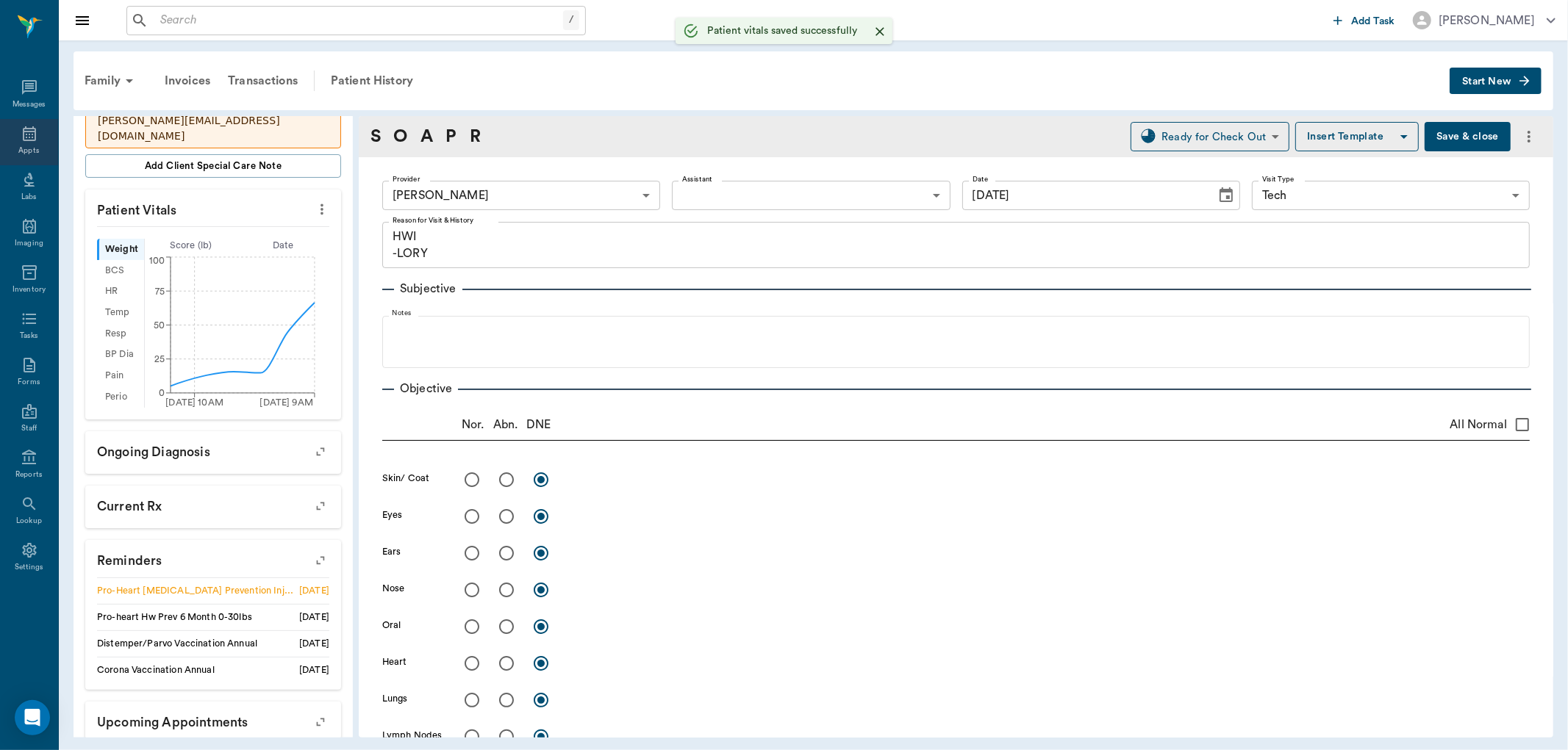
click at [14, 137] on div "Appts" at bounding box center [29, 142] width 58 height 47
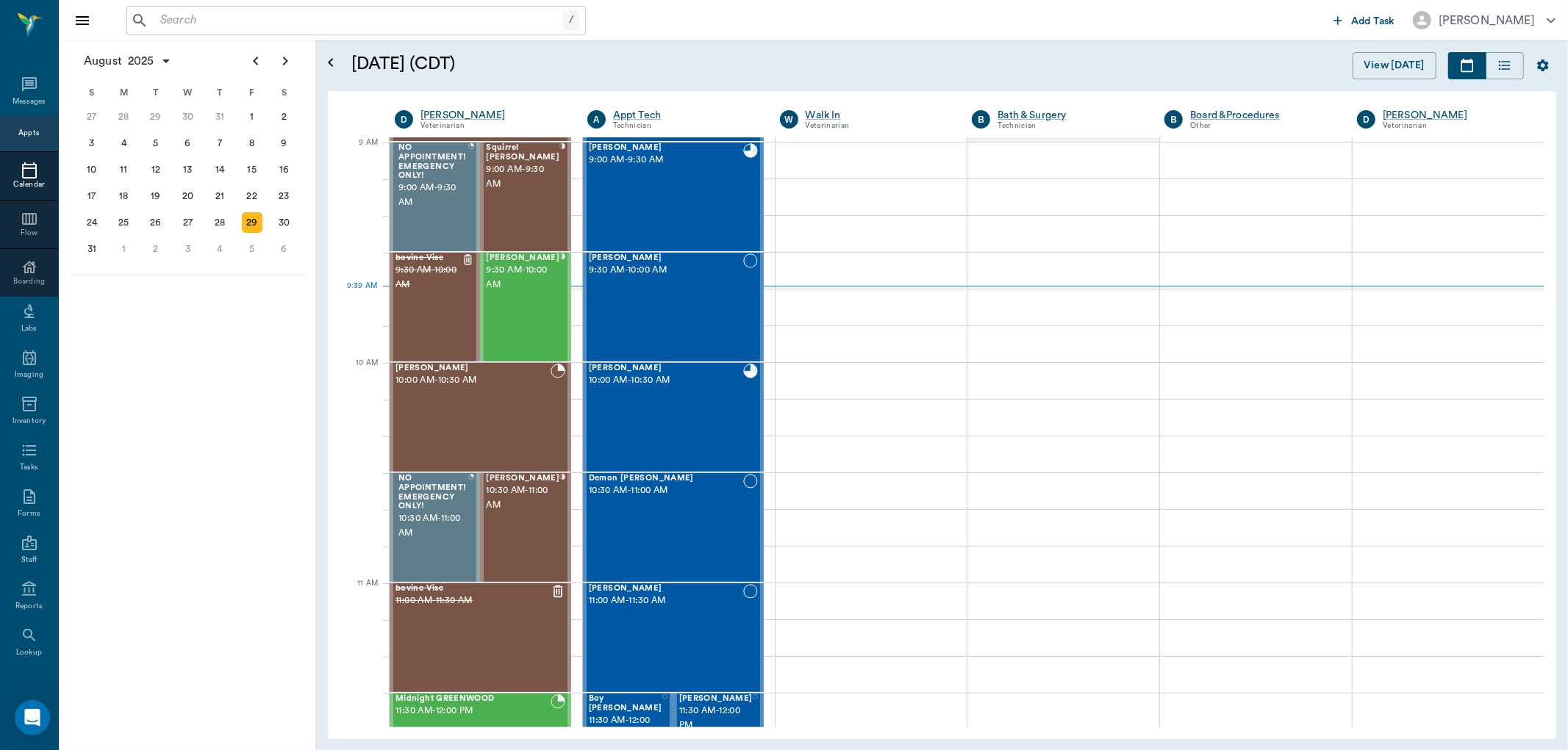
scroll to position [221, 0]
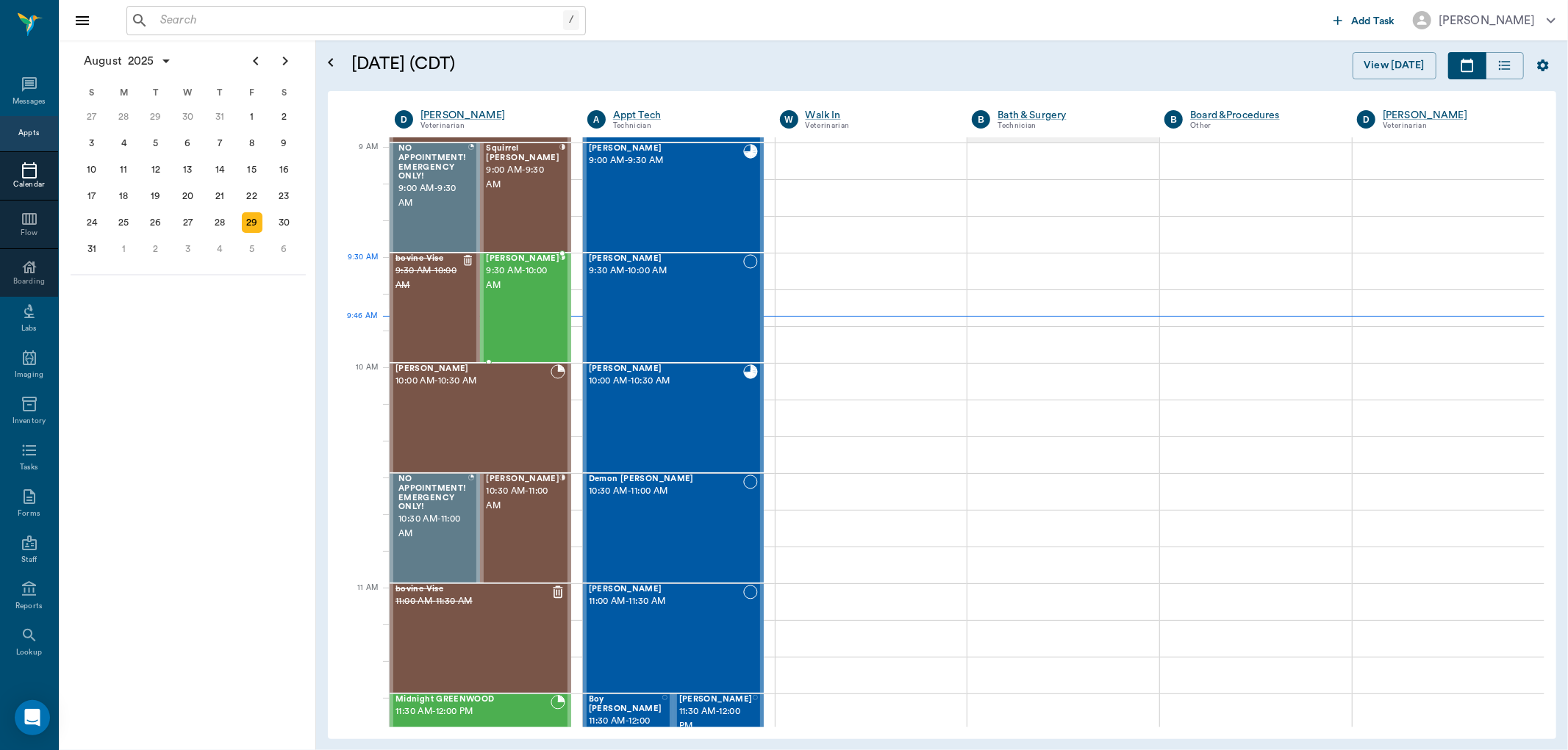
scroll to position [58, 0]
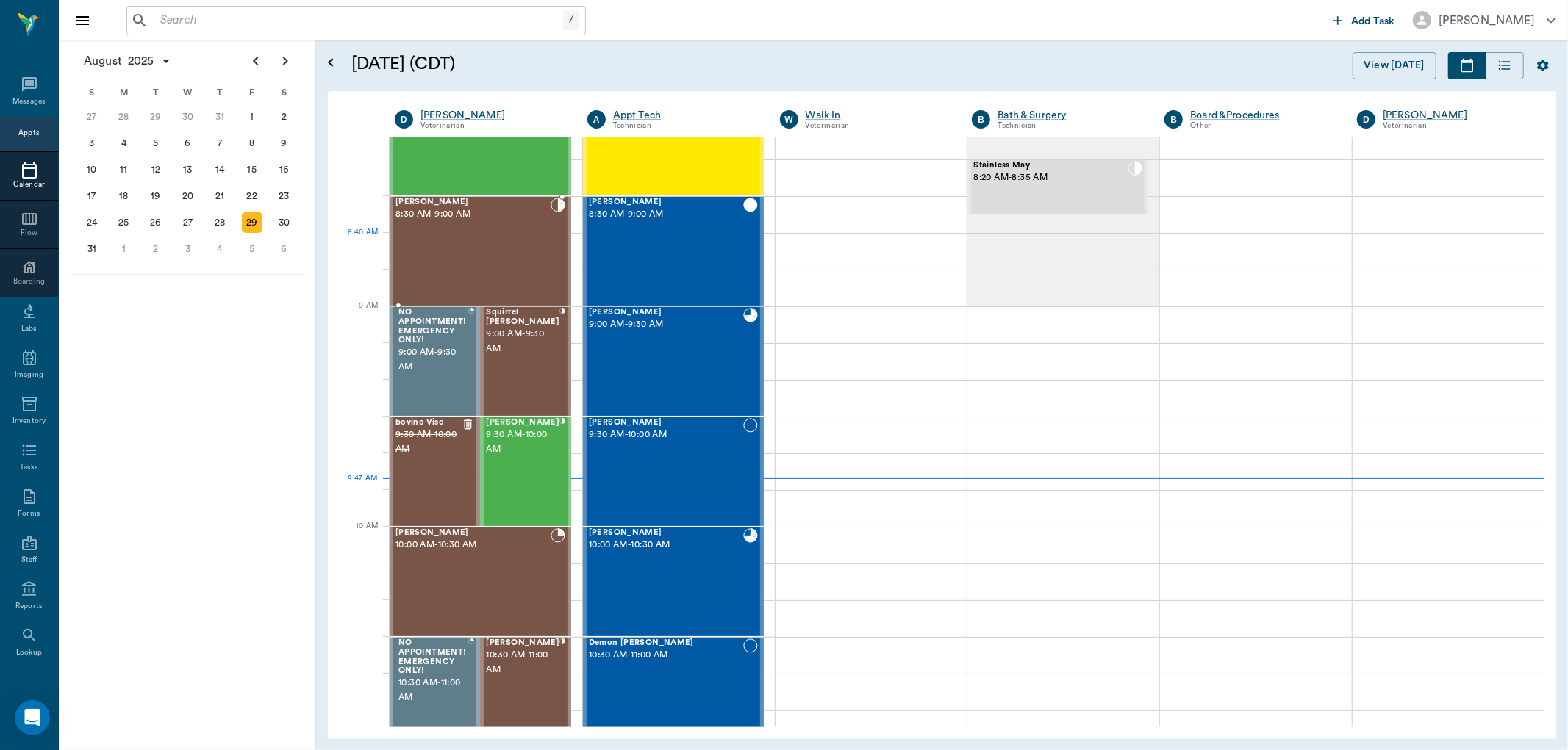
click at [471, 237] on div "[PERSON_NAME] 8:30 AM - 9:00 AM" at bounding box center [472, 251] width 155 height 108
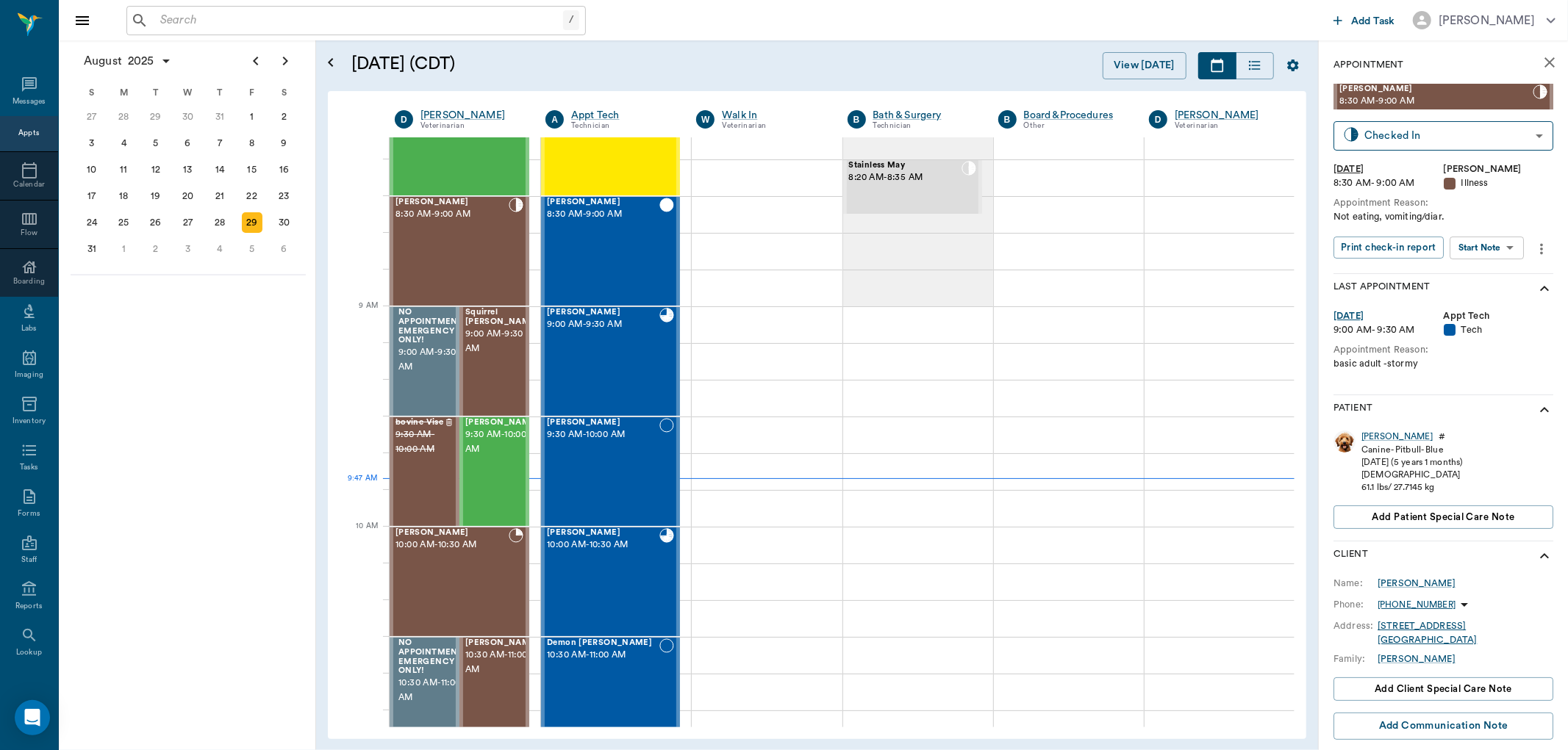
drag, startPoint x: 1510, startPoint y: 222, endPoint x: 1510, endPoint y: 233, distance: 11.0
click at [1510, 231] on div "[PERSON_NAME] 8:30 AM - 9:00 AM Checked In CHECKED_IN ​ [DATE] 8:30 AM - 9:00 A…" at bounding box center [1444, 178] width 220 height 189
click at [1509, 239] on body "/ ​ Add Task [PERSON_NAME] Nectar Messages Appts Calendar Flow Boarding Labs Im…" at bounding box center [784, 375] width 1568 height 750
click at [1478, 275] on button "View SOAP" at bounding box center [1471, 278] width 50 height 17
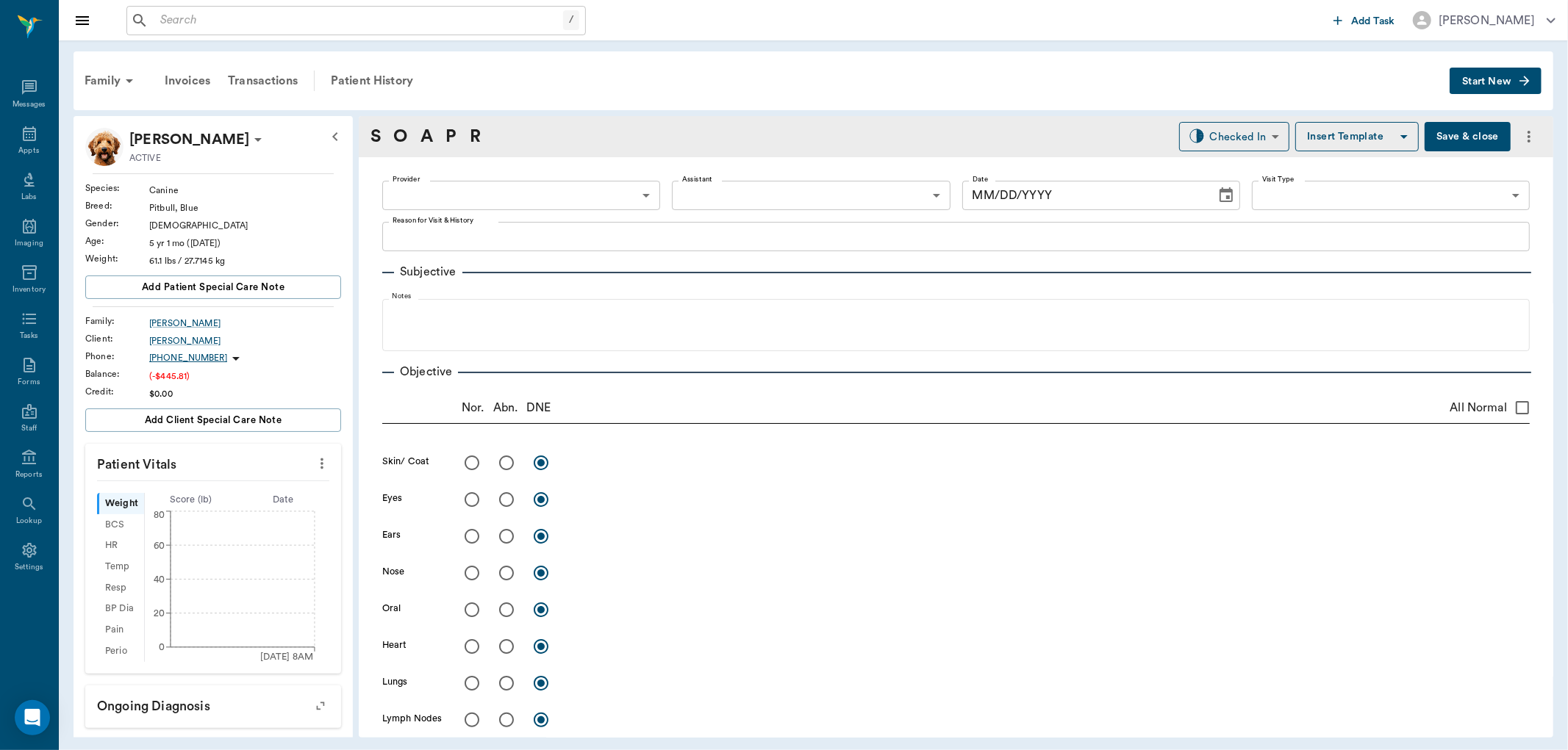
type input "63ec2f075fda476ae8351a4d"
type input "63ec2e7e52e12b0ba117b124"
type input "65d2be4f46e3a538d89b8c15"
type textarea "Not eating, vomiting/diar."
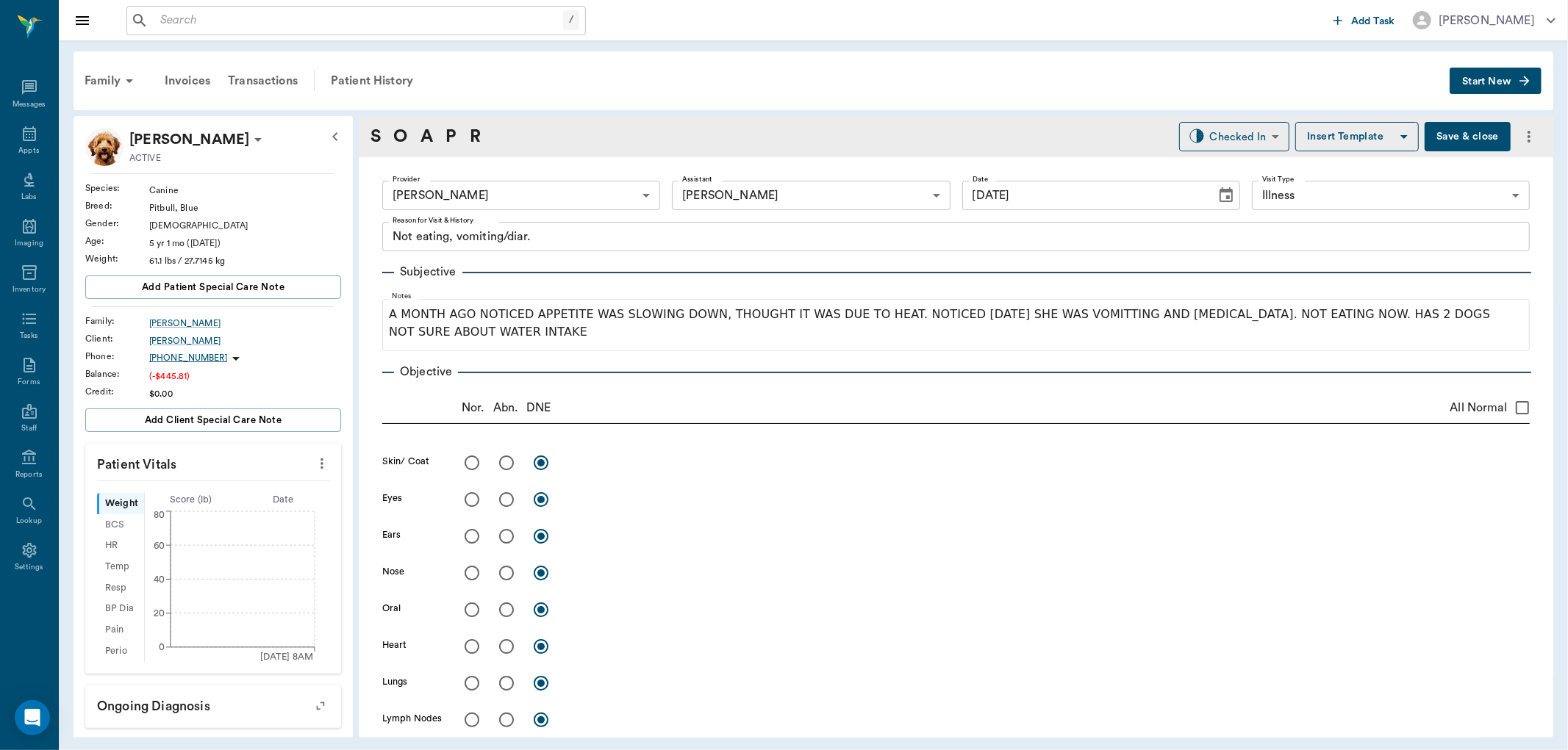
type input "[DATE]"
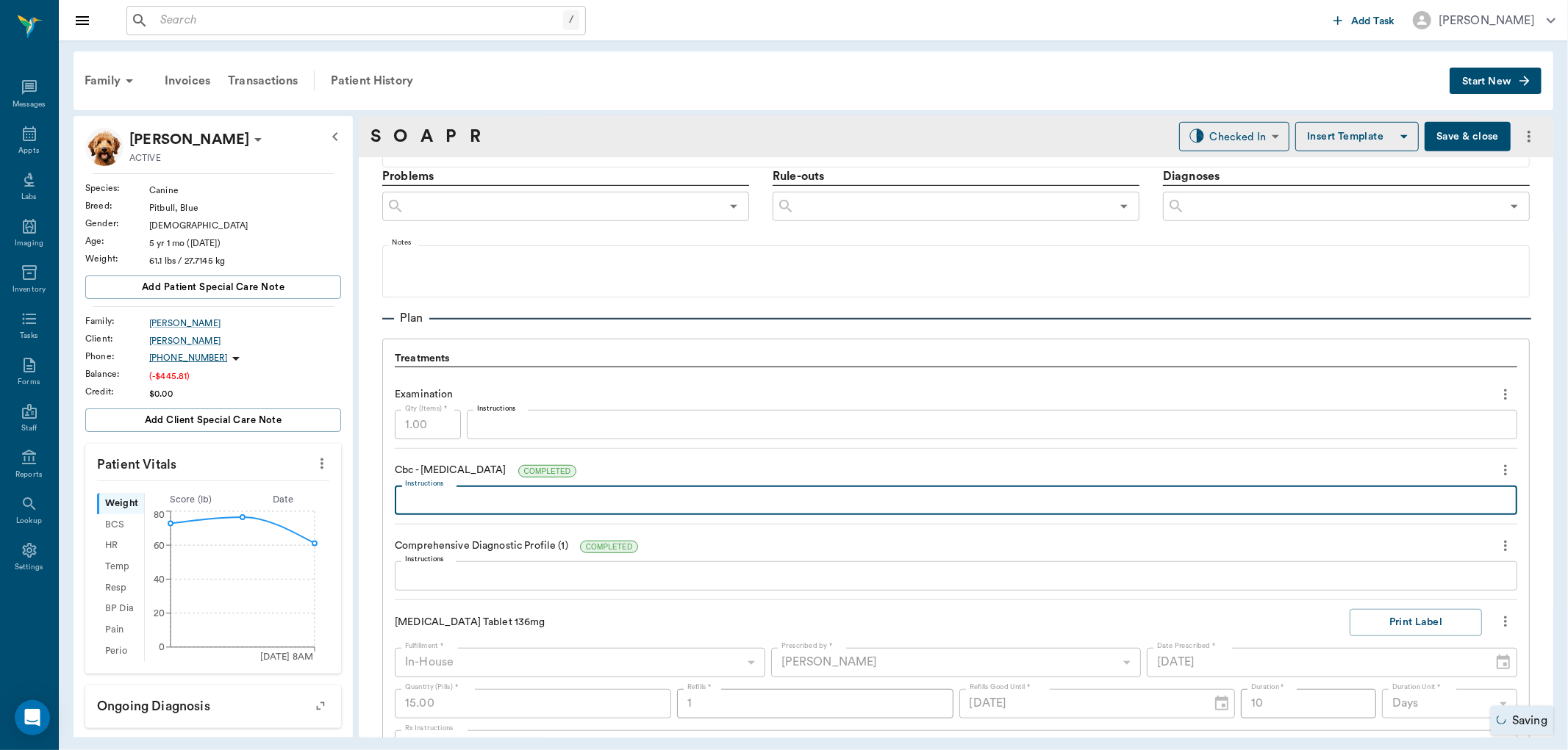
click at [434, 505] on textarea "Instructions" at bounding box center [955, 501] width 1101 height 17
click at [618, 509] on div "WBC 49K, MONO 2.6K, NEU 43K, HCRT 49 x Instructions" at bounding box center [956, 500] width 1123 height 30
click at [621, 501] on textarea "WBC 49K, MONO 2.6K, NEU 43K, HCRT 49" at bounding box center [955, 501] width 1101 height 17
type textarea "WBC 49K, MONO 2.6K, NEU 43K, HCT 49"
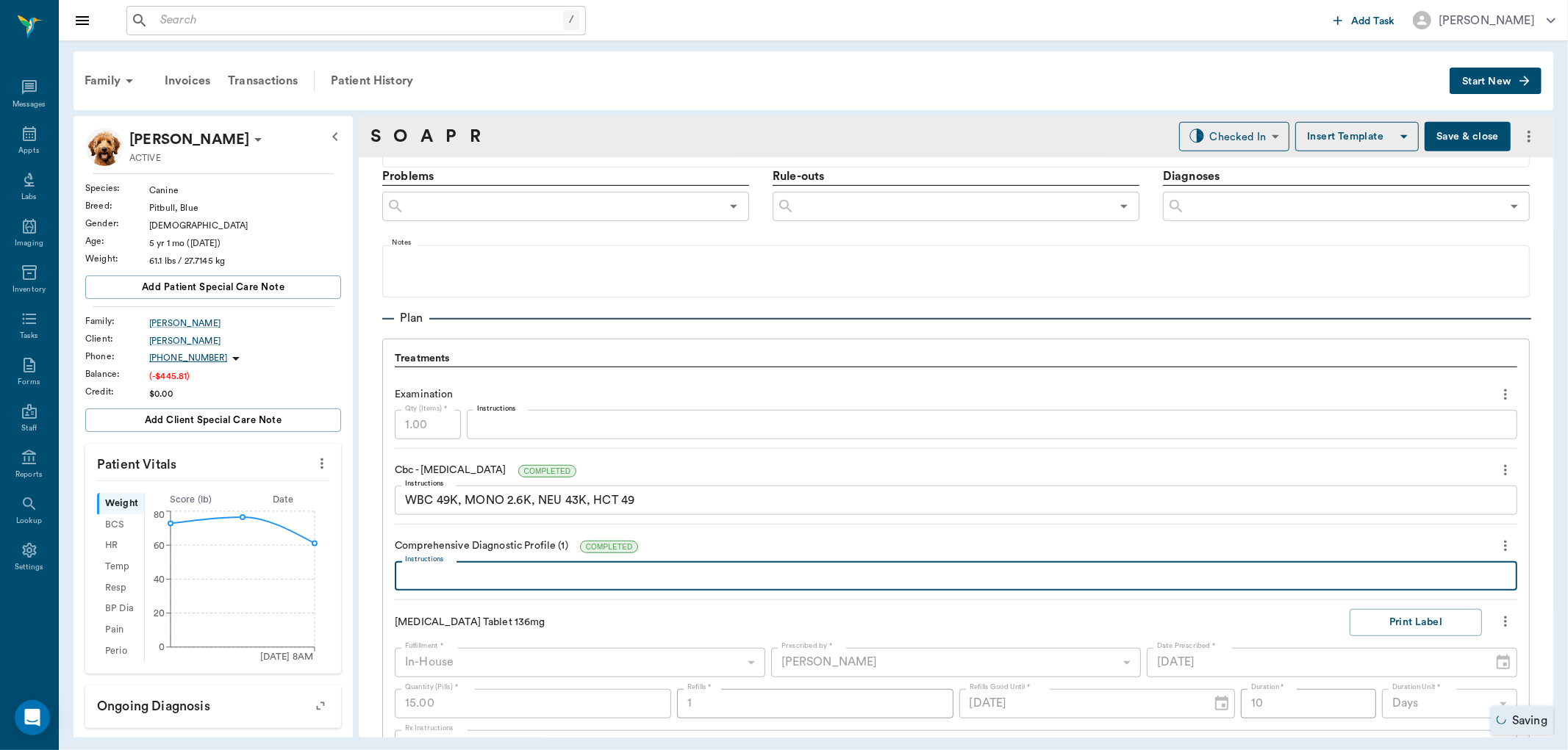
click at [570, 579] on textarea "Instructions" at bounding box center [955, 576] width 1101 height 17
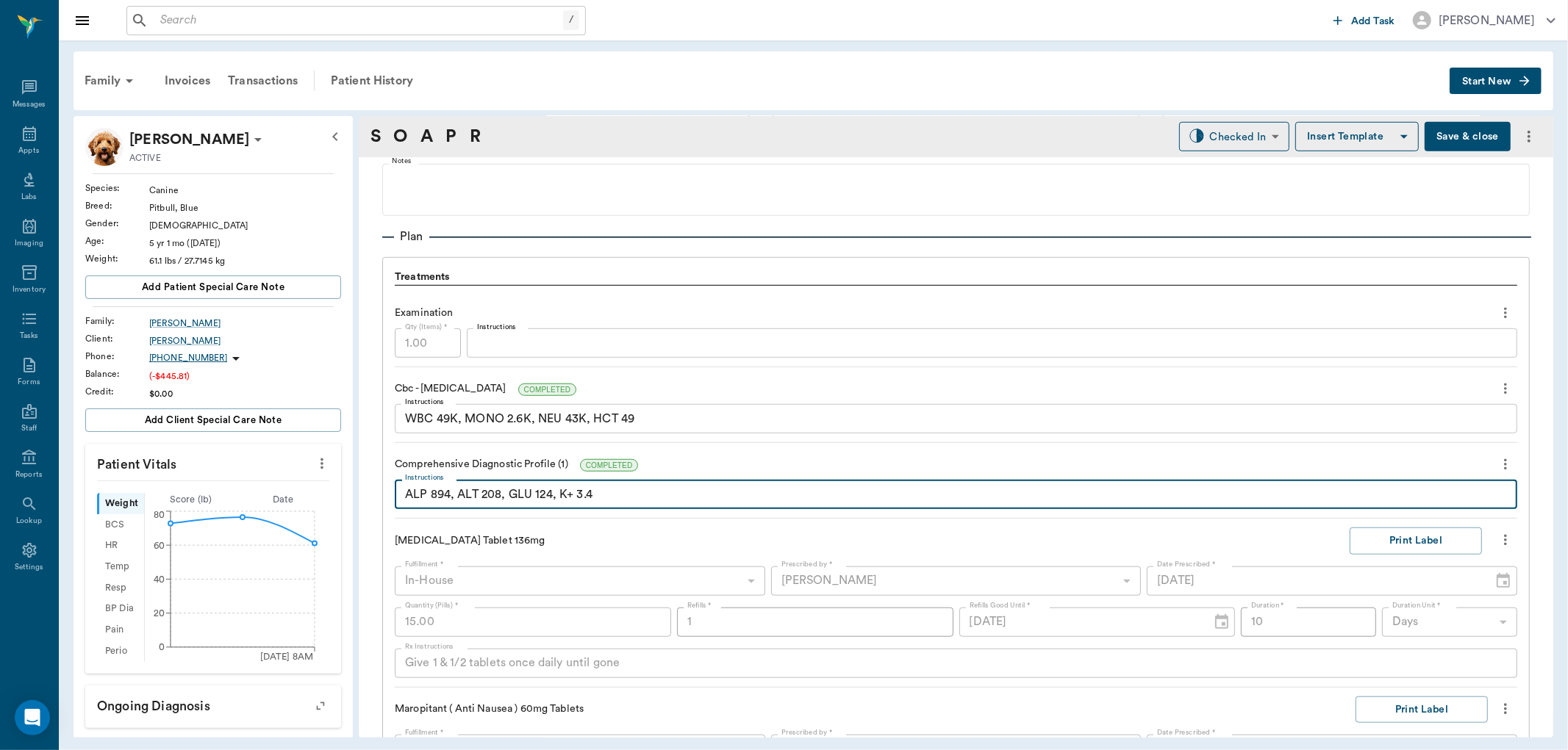
scroll to position [571, 0]
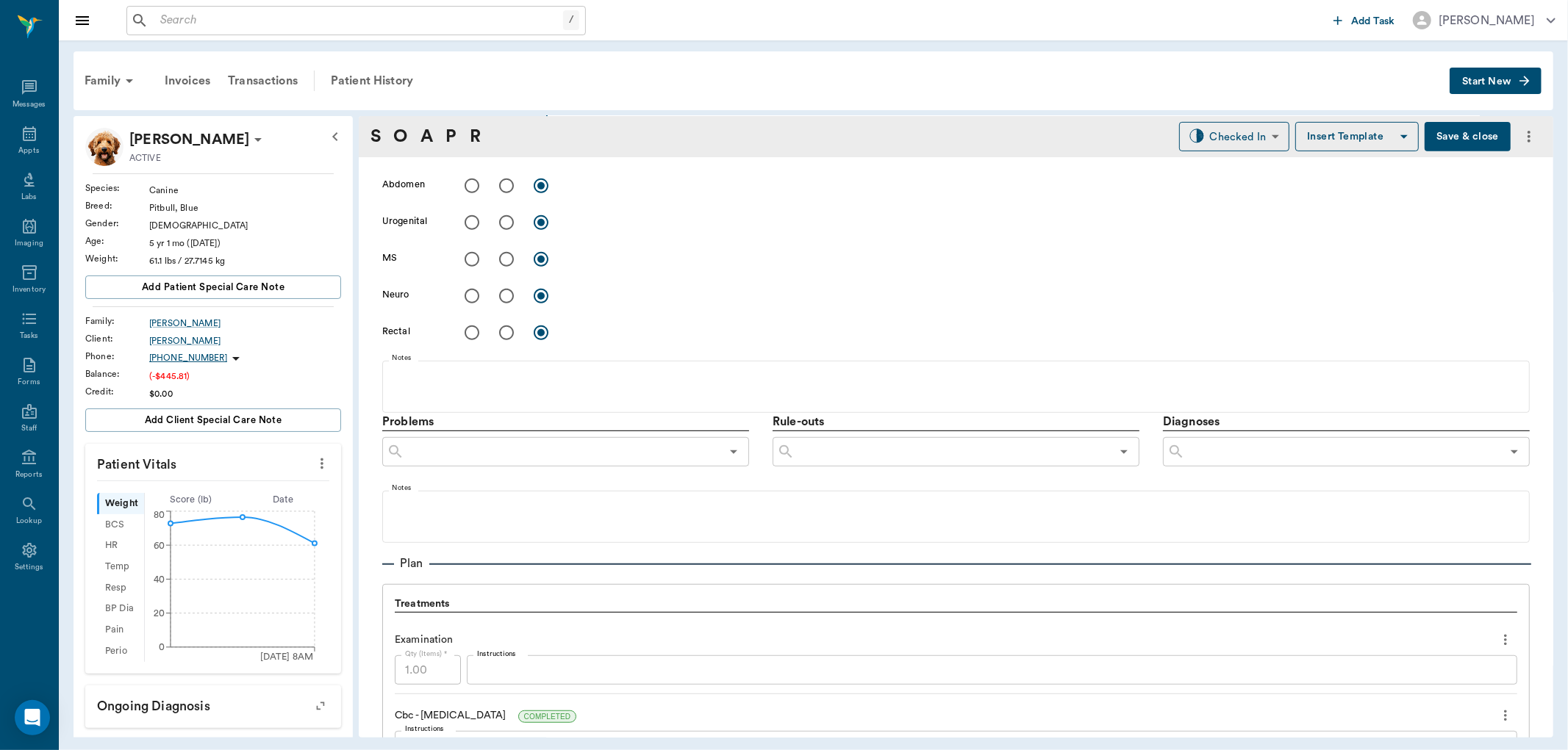
type textarea "ALP 894, ALT 208, GLU 124, K+ 3.4"
drag, startPoint x: 1405, startPoint y: 459, endPoint x: 1409, endPoint y: 438, distance: 21.4
click at [1405, 458] on input "text" at bounding box center [1343, 452] width 316 height 20
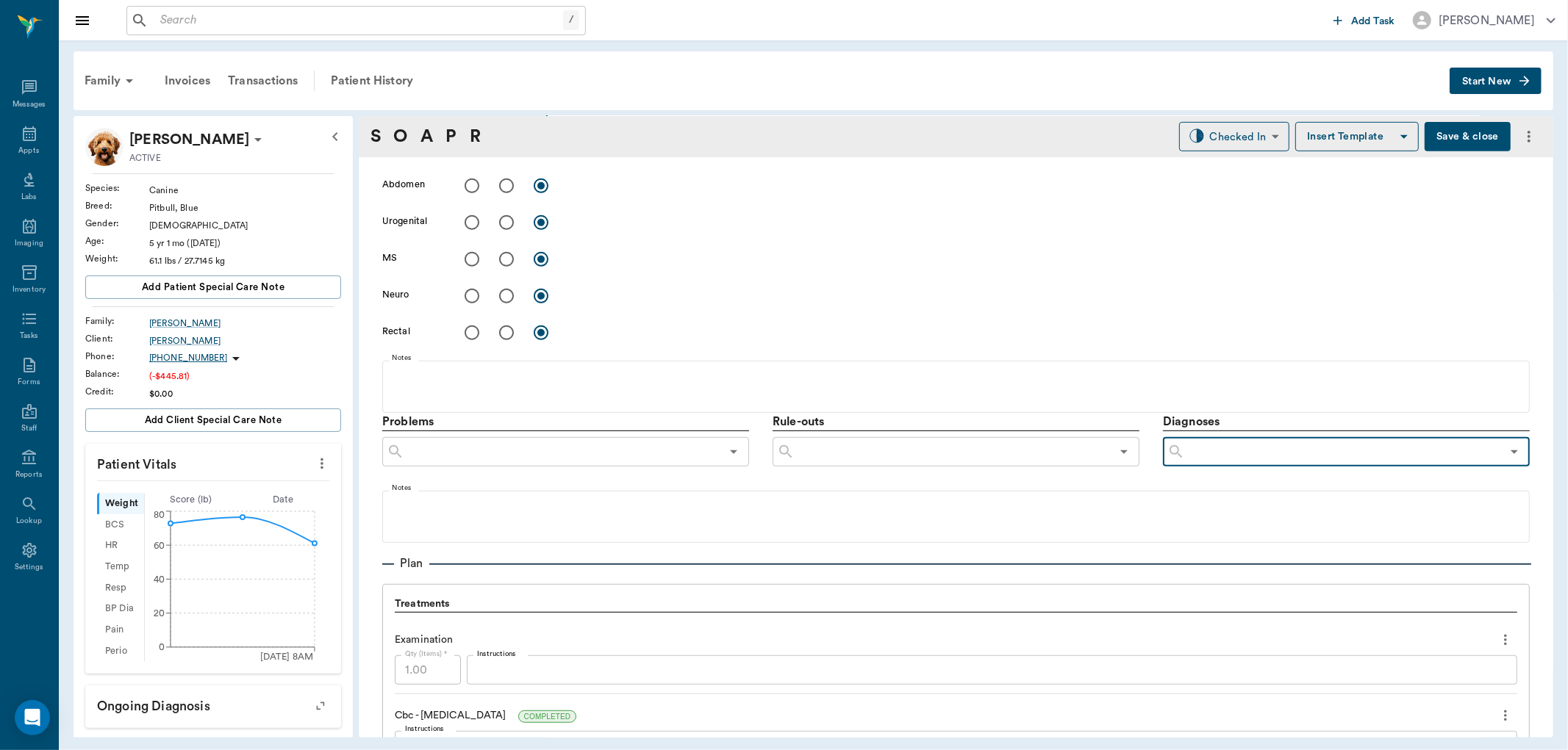
click at [1409, 443] on input "text" at bounding box center [1343, 452] width 316 height 20
click at [1409, 444] on input "text" at bounding box center [1343, 452] width 316 height 20
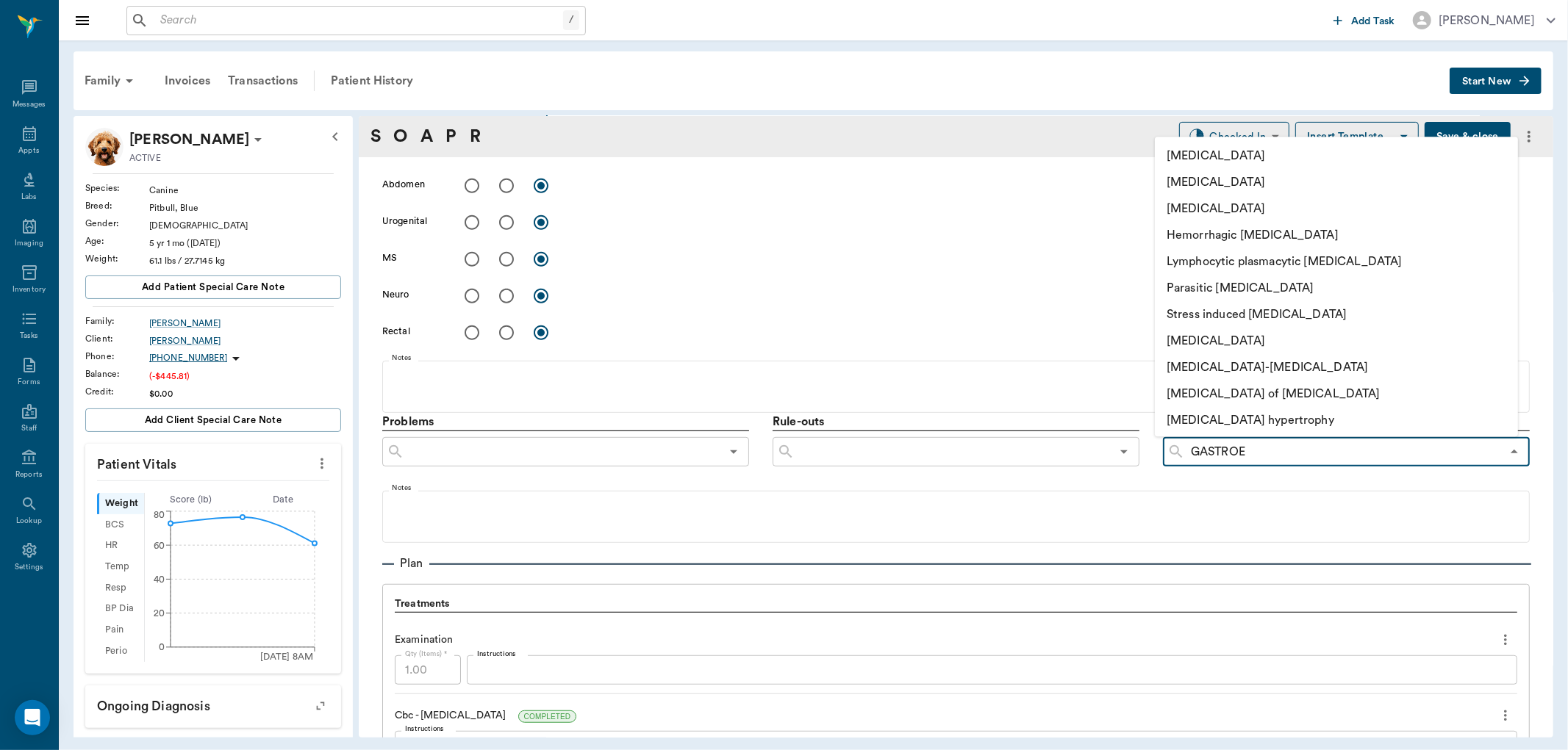
type input "GASTROEN"
click at [1245, 174] on li "[MEDICAL_DATA]" at bounding box center [1320, 182] width 331 height 26
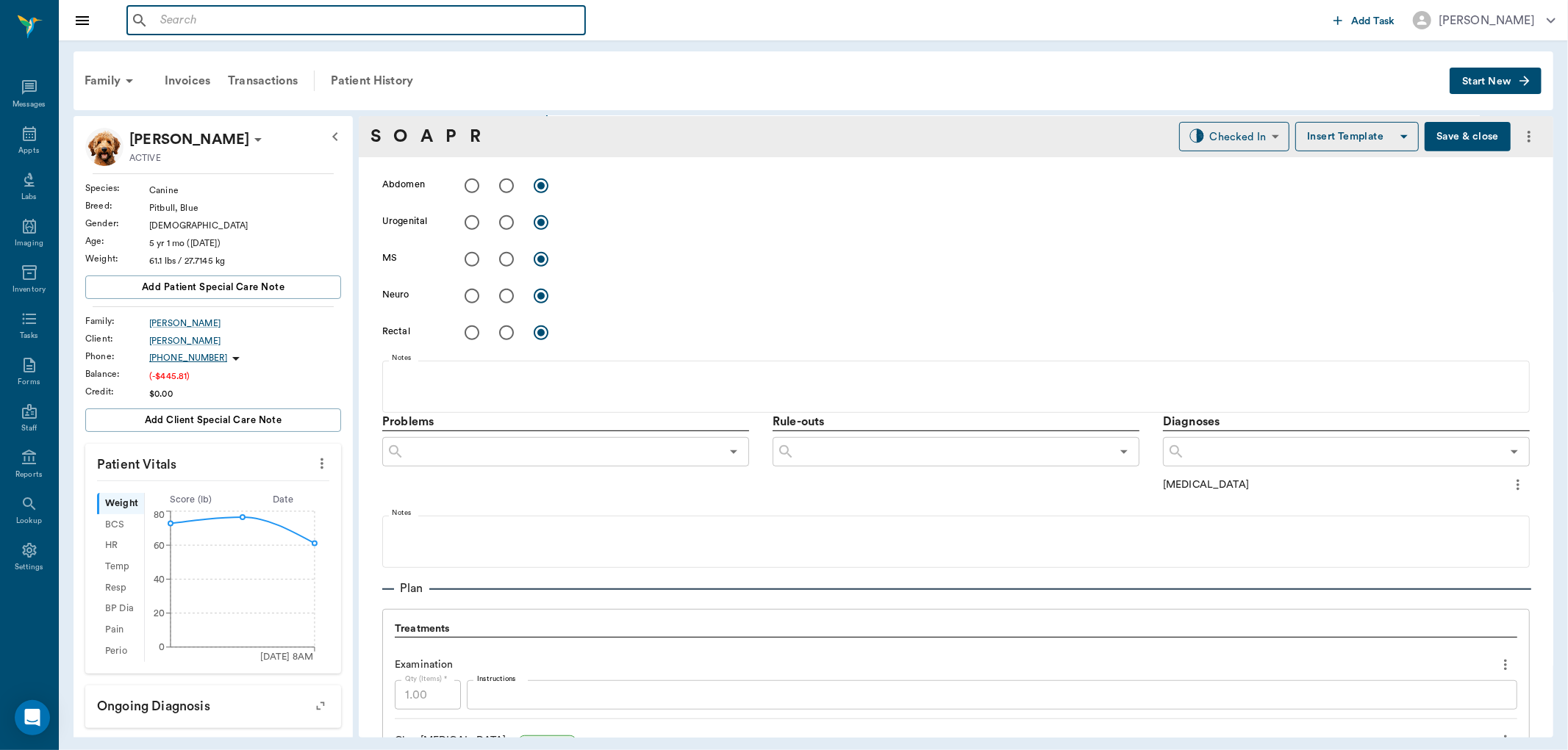
click at [290, 20] on input "text" at bounding box center [367, 20] width 425 height 20
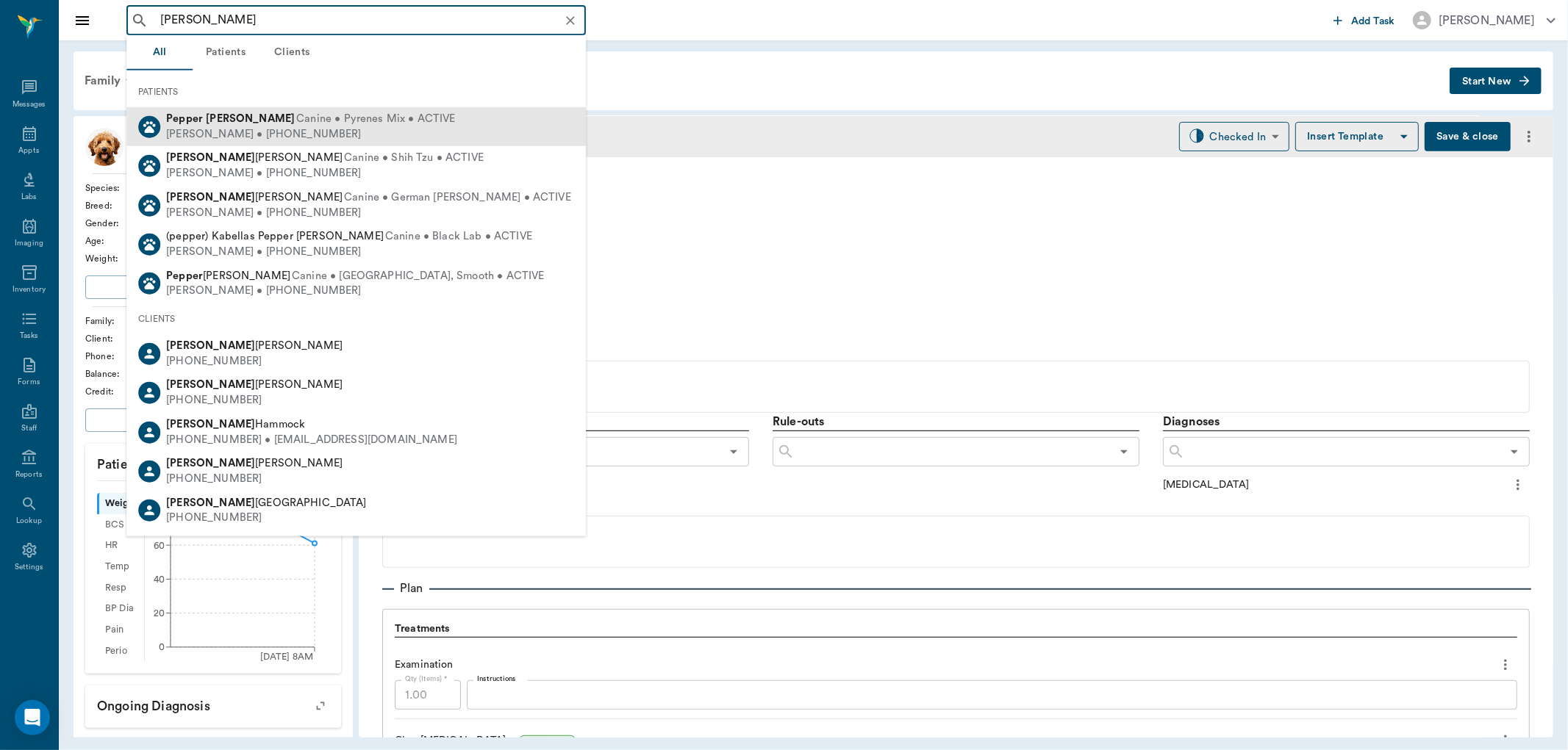
click at [299, 130] on div "[PERSON_NAME] • [PHONE_NUMBER]" at bounding box center [310, 134] width 289 height 15
type input "[PERSON_NAME]"
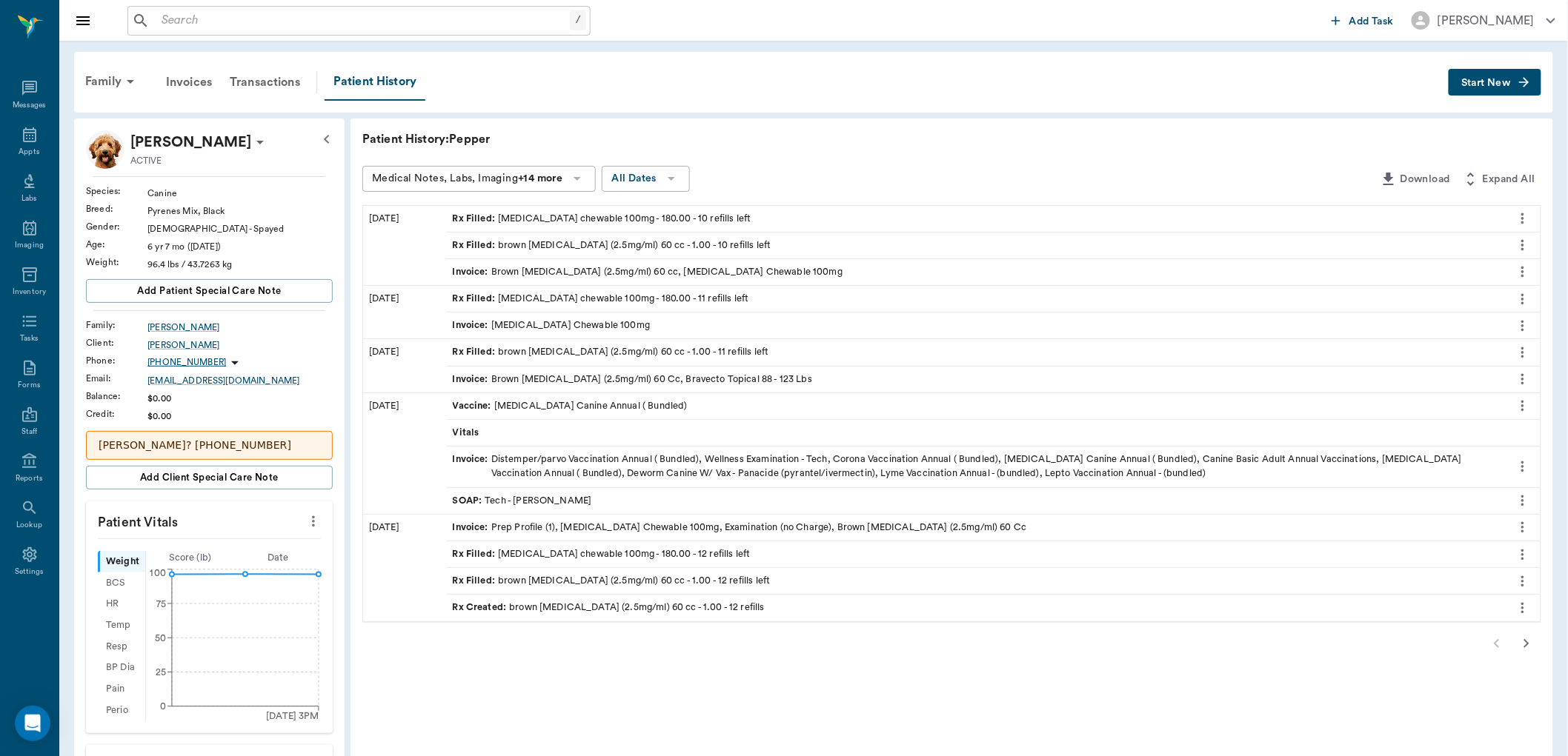
click at [480, 219] on span "Rx Filled :" at bounding box center [475, 218] width 46 height 14
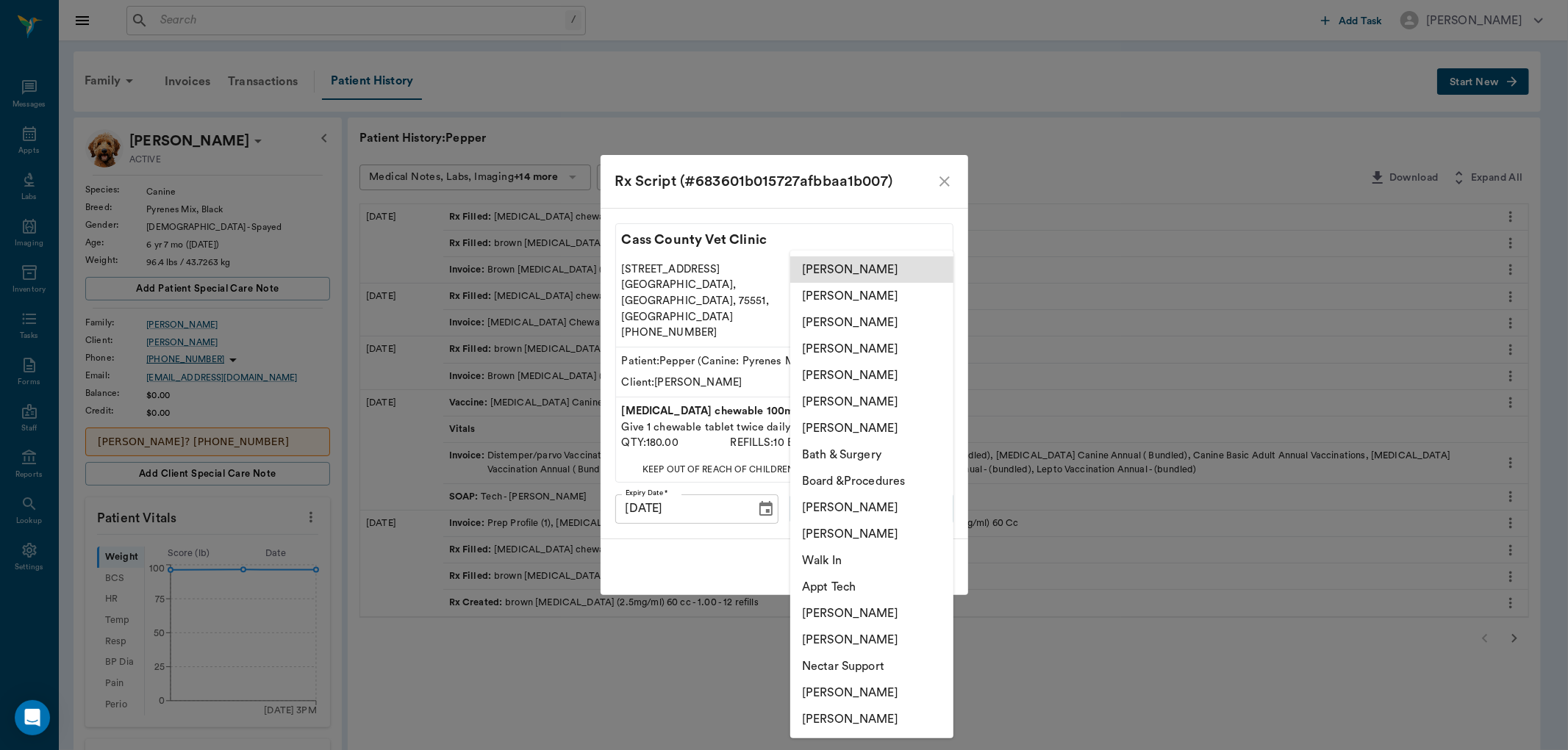
click at [861, 502] on body "/ ​ Add Task [PERSON_NAME] Nectar Messages Appts Labs Imaging Inventory Tasks F…" at bounding box center [784, 619] width 1568 height 1238
click at [841, 321] on li "[PERSON_NAME]" at bounding box center [871, 323] width 163 height 26
type input "63ec2e7e52e12b0ba117b124"
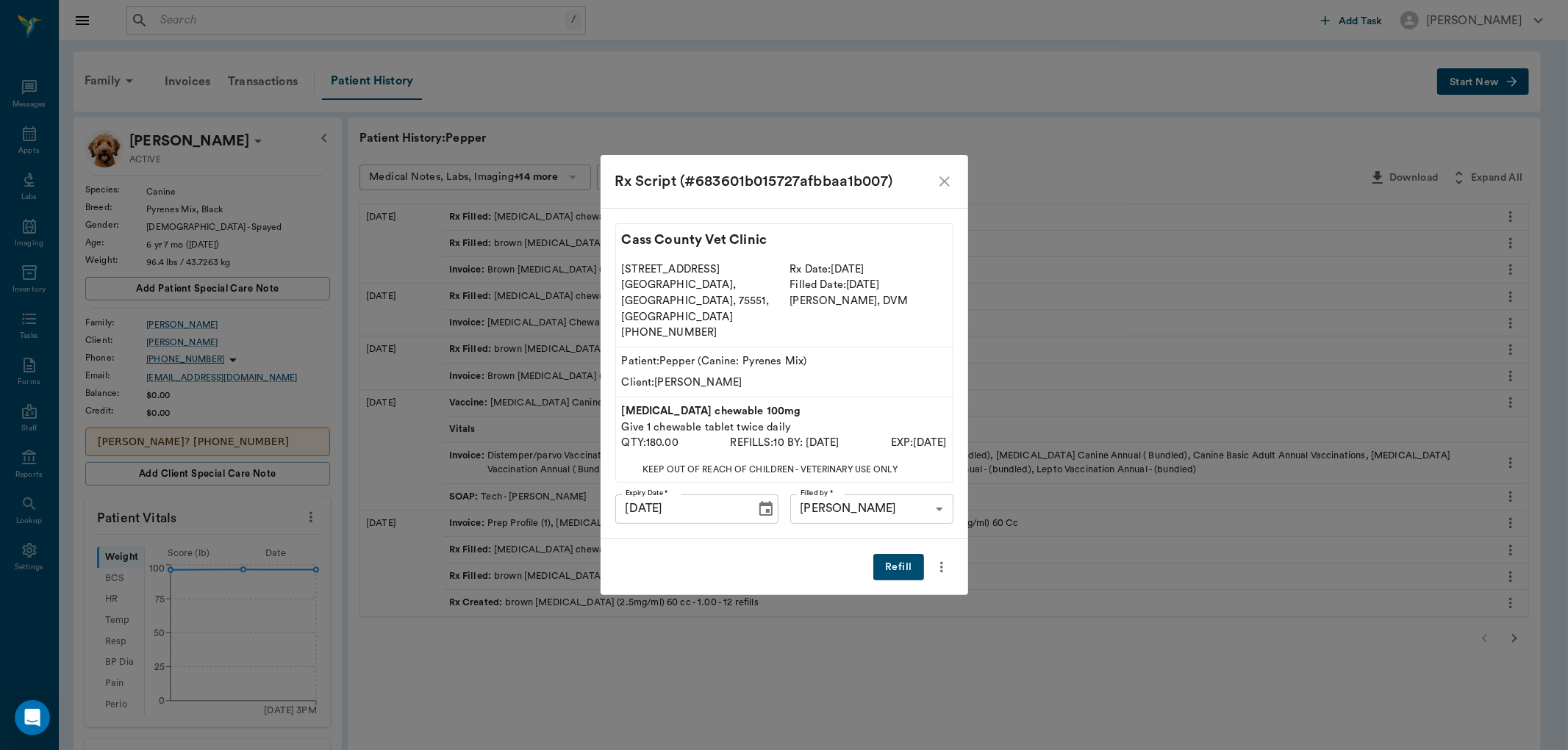
click at [893, 555] on button "Refill" at bounding box center [897, 568] width 50 height 27
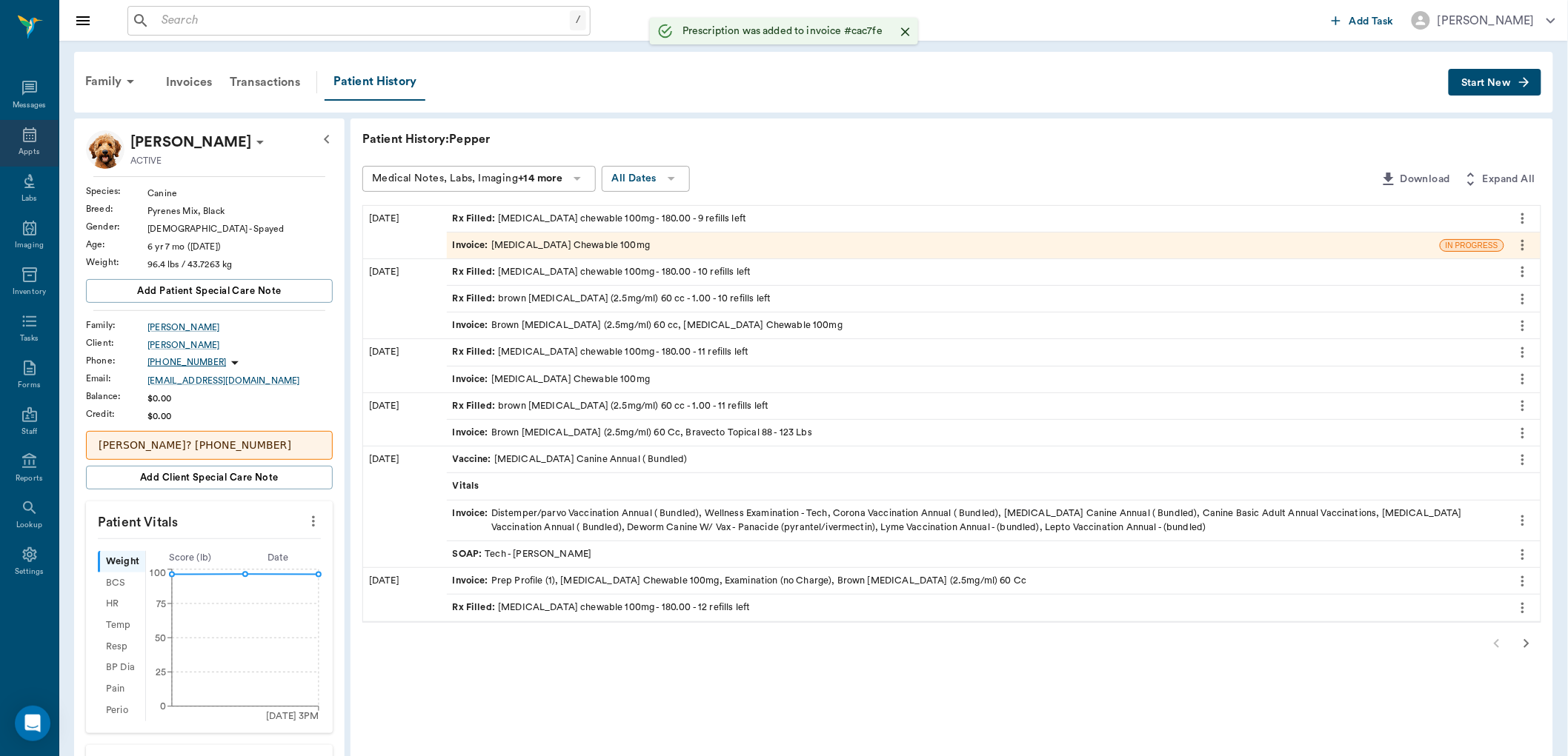
click at [39, 141] on div "Appts" at bounding box center [29, 143] width 59 height 47
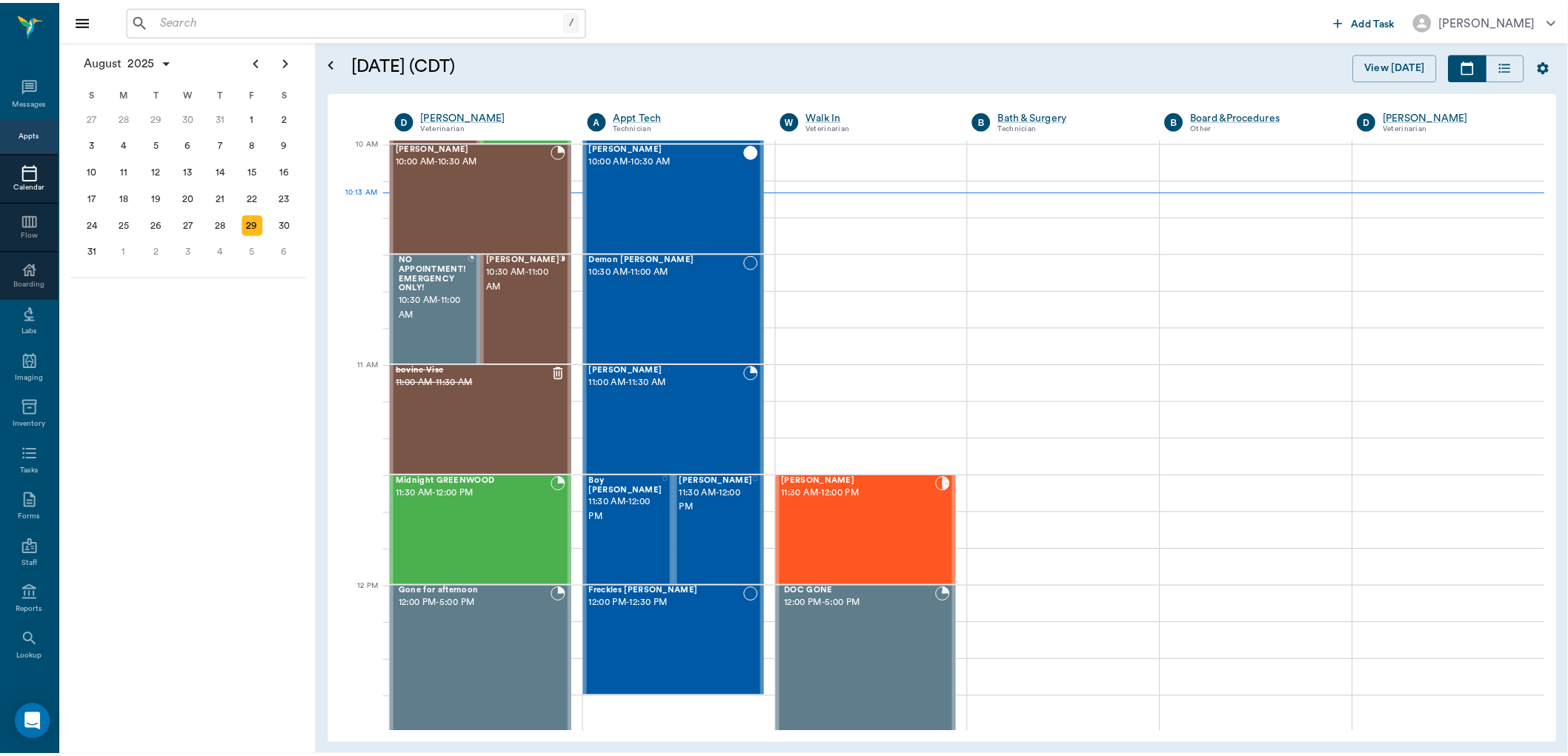
scroll to position [446, 0]
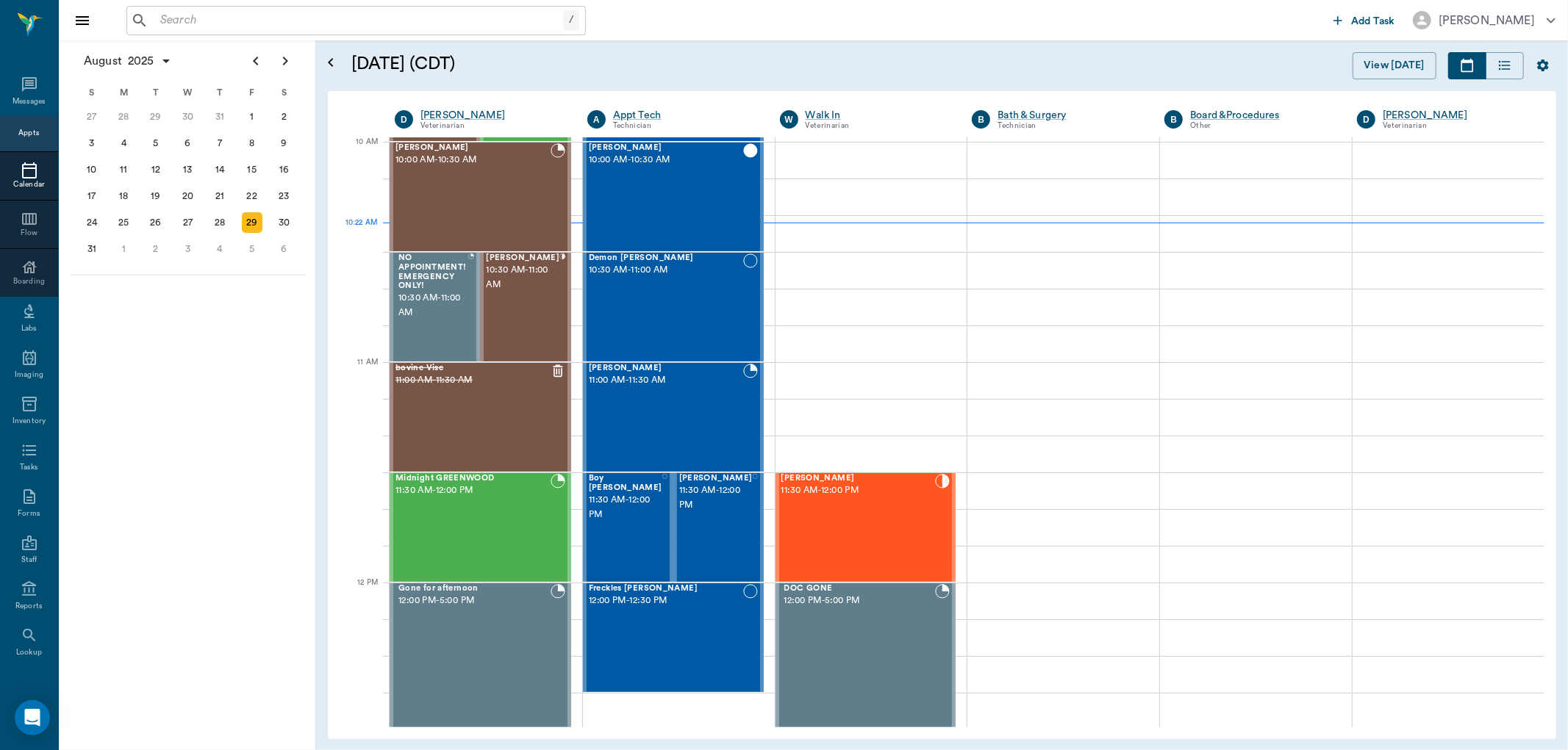
drag, startPoint x: 170, startPoint y: 20, endPoint x: 159, endPoint y: 19, distance: 11.0
click at [170, 20] on input "text" at bounding box center [358, 20] width 409 height 20
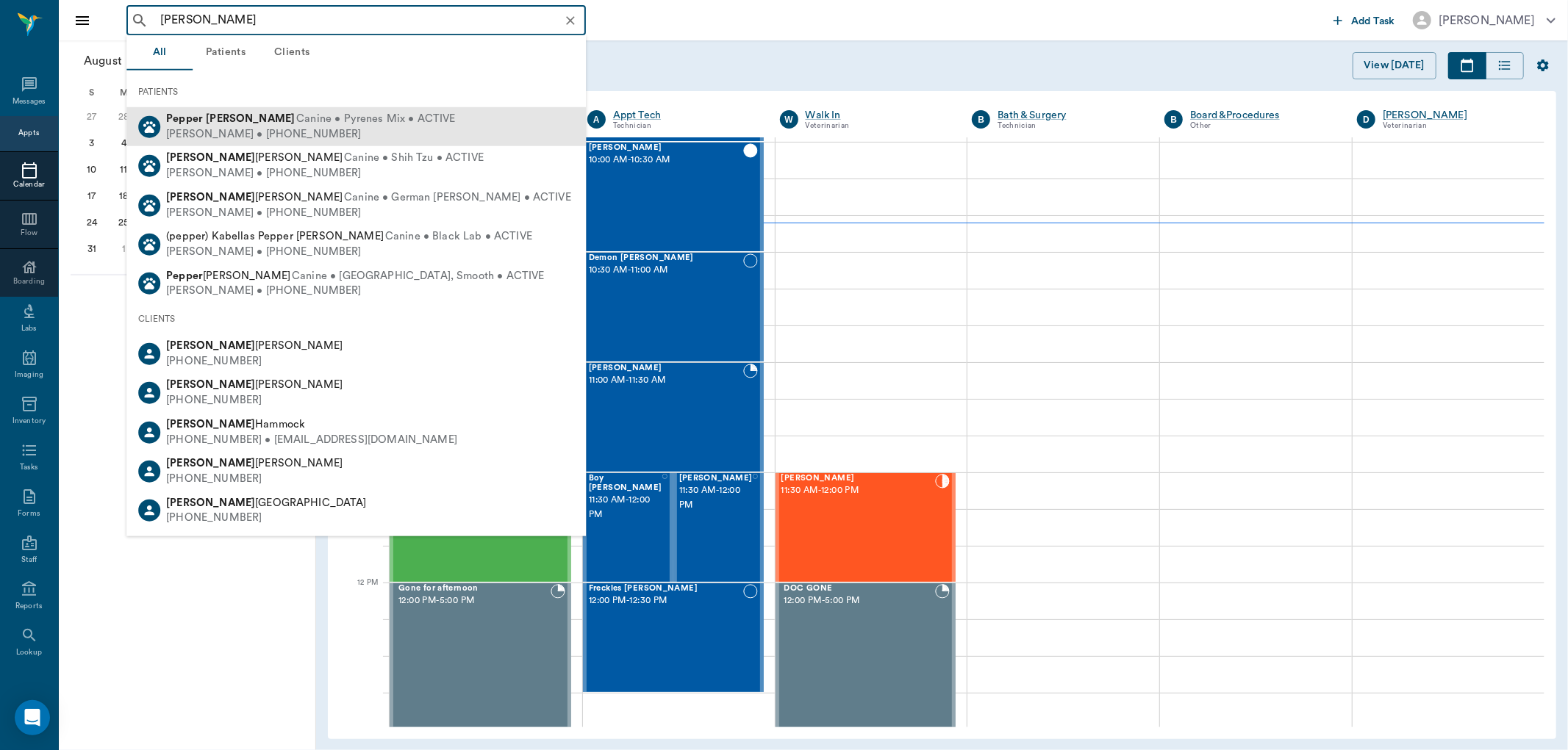
click at [237, 135] on div "[PERSON_NAME] • [PHONE_NUMBER]" at bounding box center [310, 134] width 289 height 15
type input "[PERSON_NAME]"
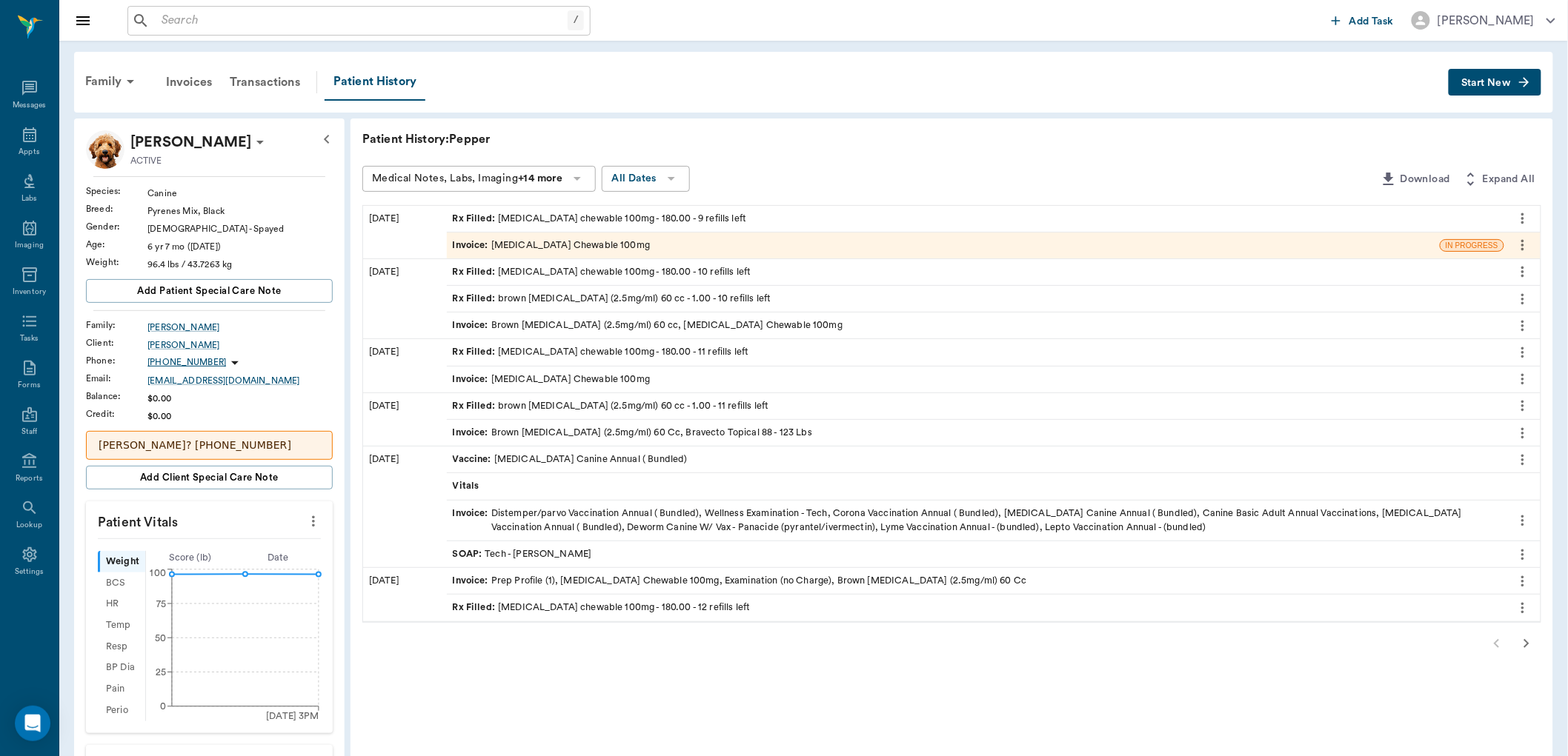
click at [1522, 241] on icon "more" at bounding box center [1523, 245] width 16 height 18
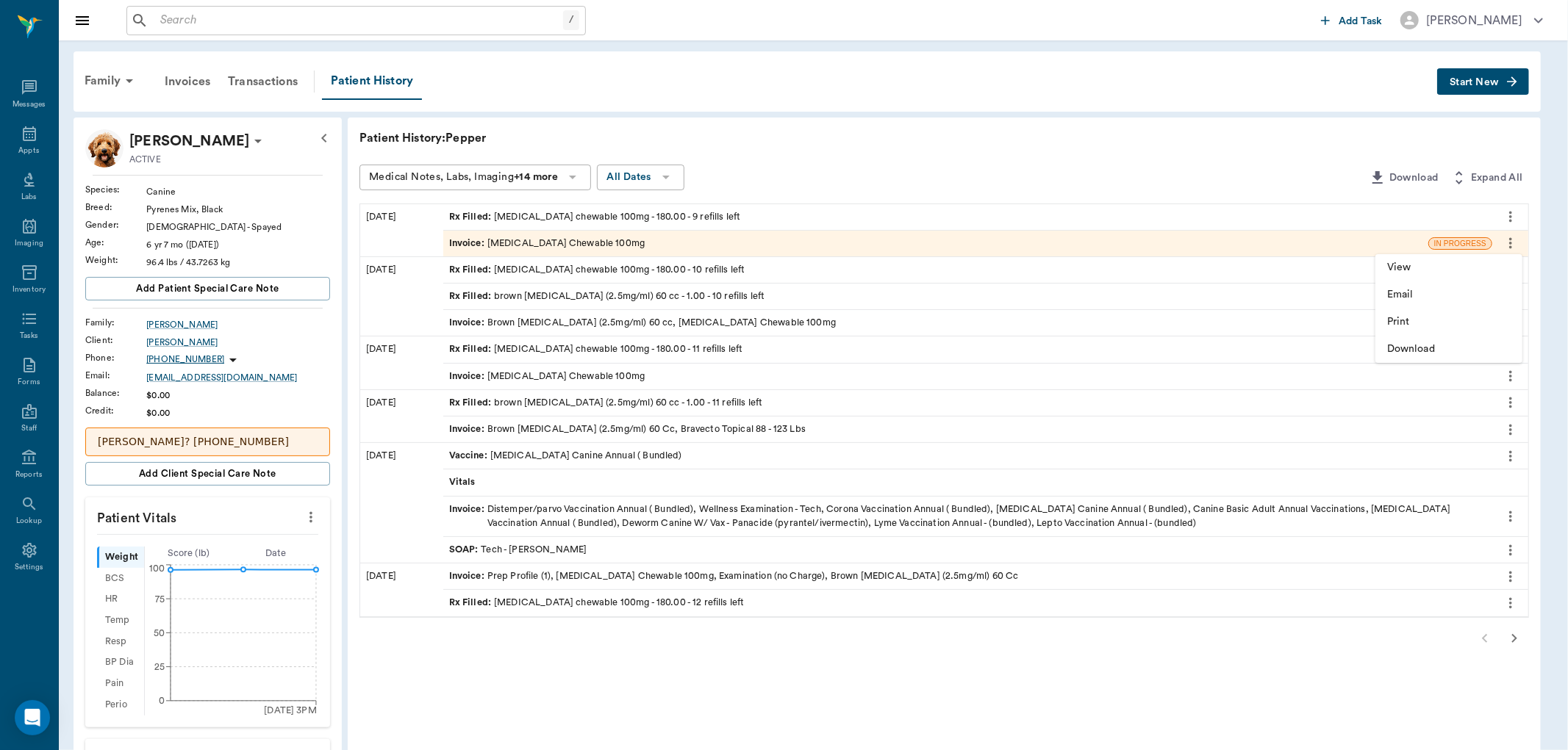
click at [1449, 142] on div at bounding box center [784, 375] width 1568 height 750
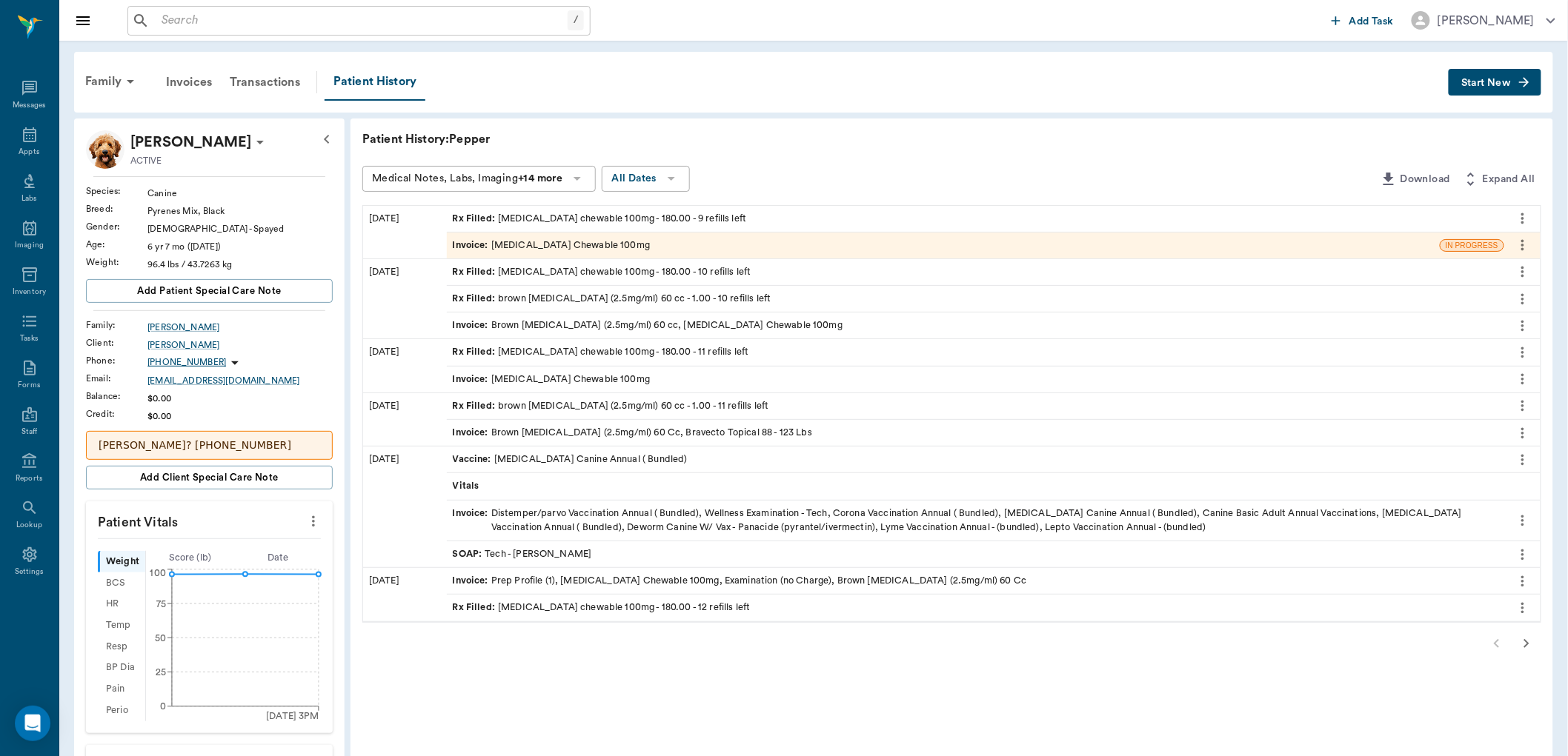
click at [1524, 218] on icon "more" at bounding box center [1523, 218] width 16 height 18
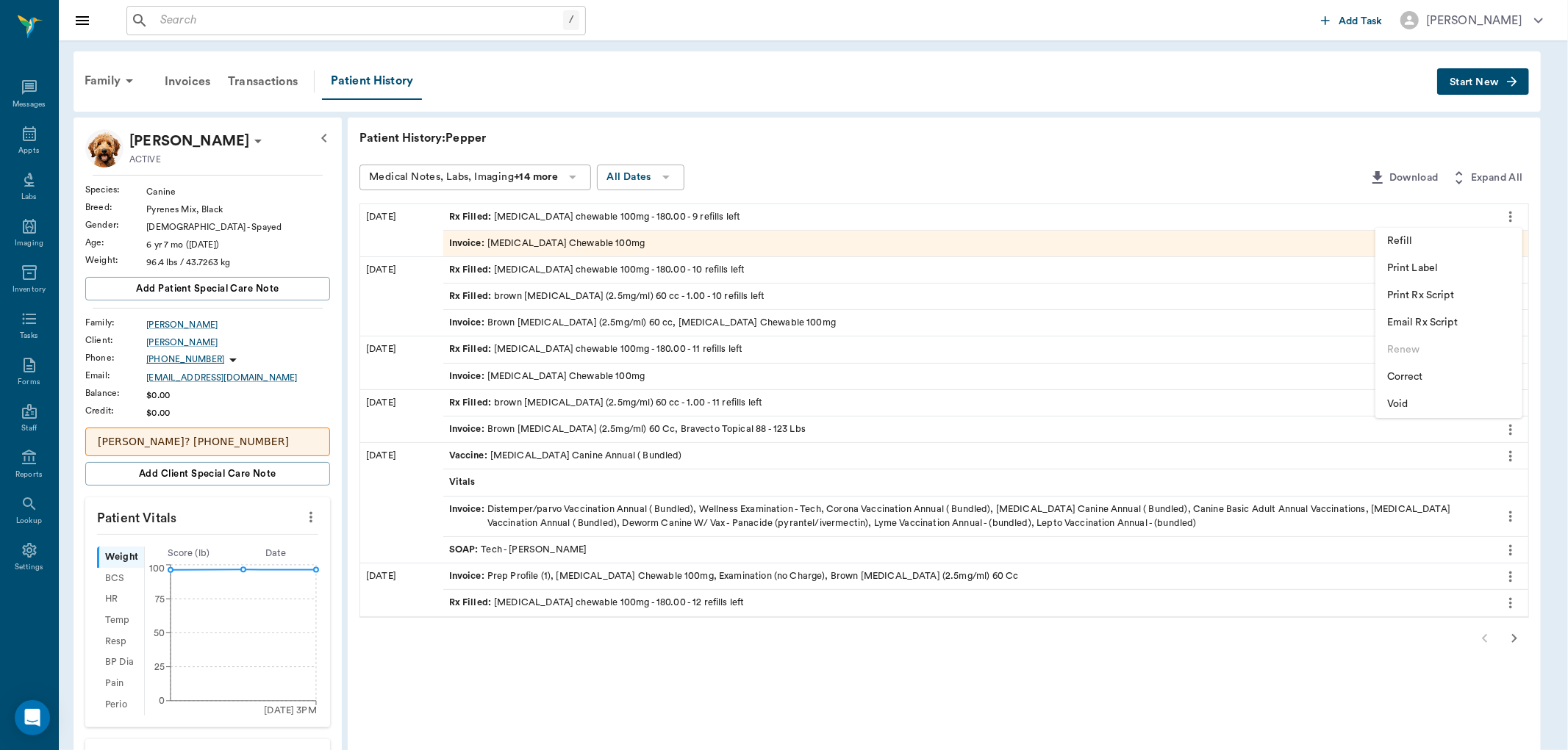
click at [1410, 377] on span "Correct" at bounding box center [1449, 378] width 124 height 15
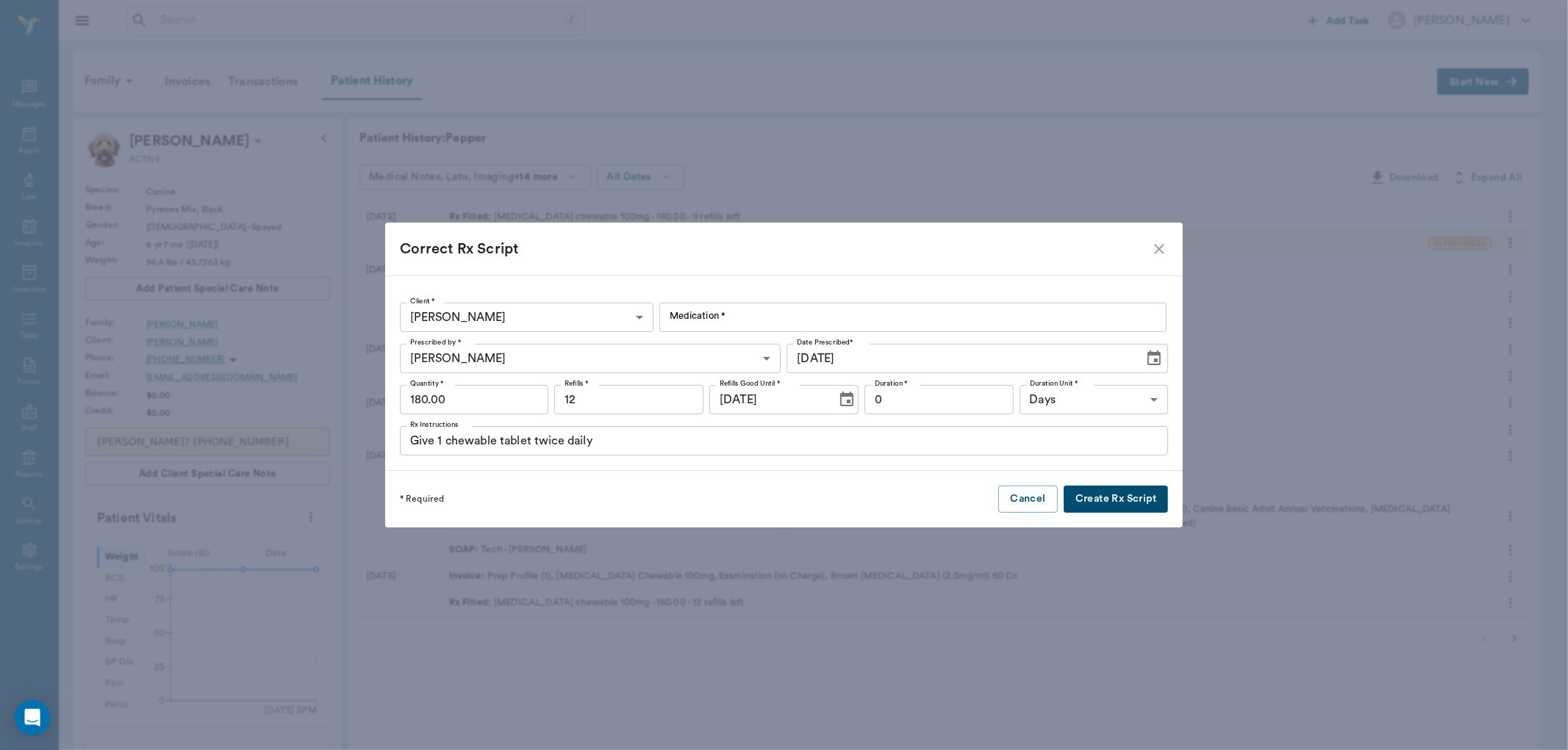
type input "[MEDICAL_DATA] Chewable 100mg"
click at [450, 399] on input "180.00" at bounding box center [474, 400] width 149 height 30
type input "150"
click at [1080, 498] on button "Create Rx Script" at bounding box center [1115, 499] width 104 height 27
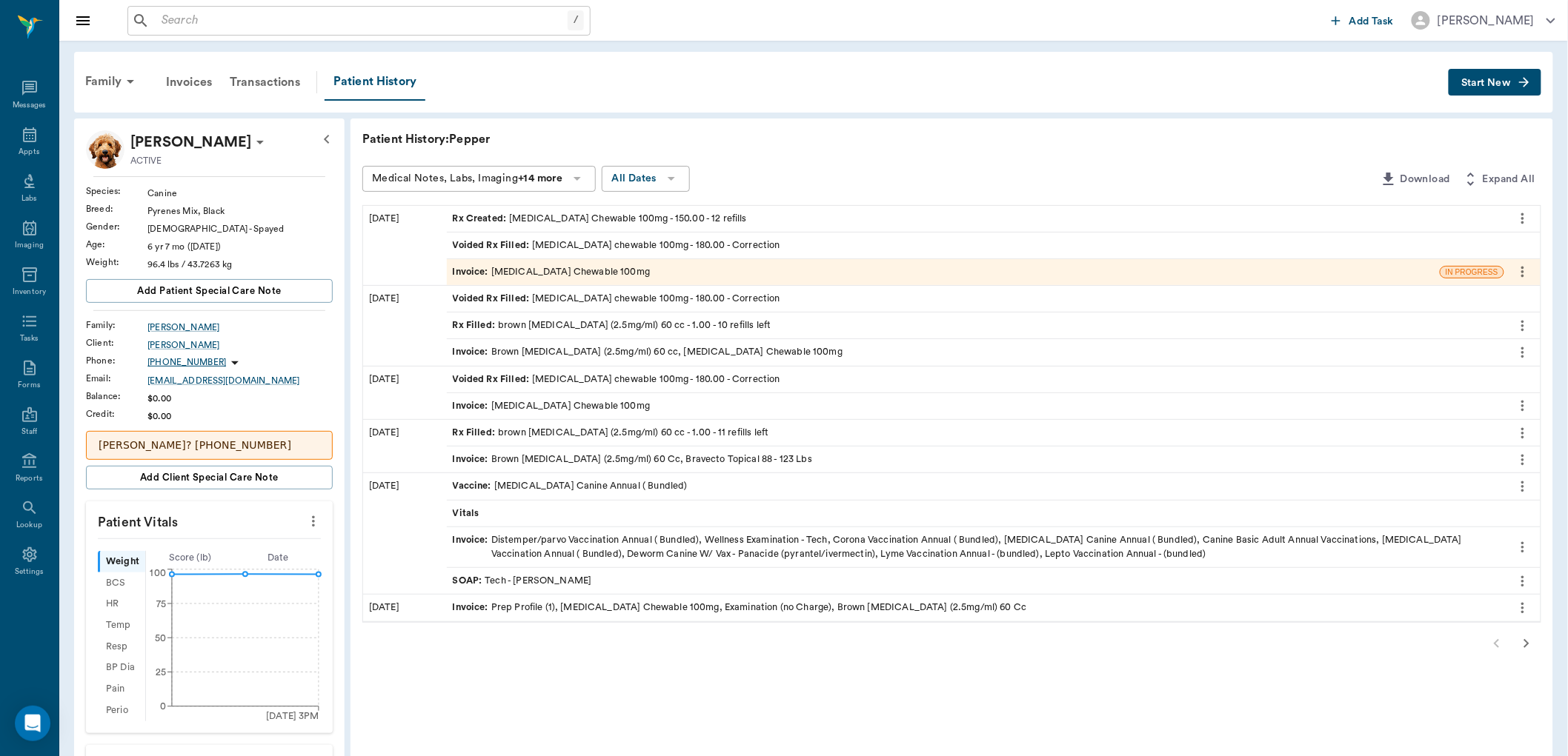
click at [1525, 212] on icon "more" at bounding box center [1523, 218] width 16 height 18
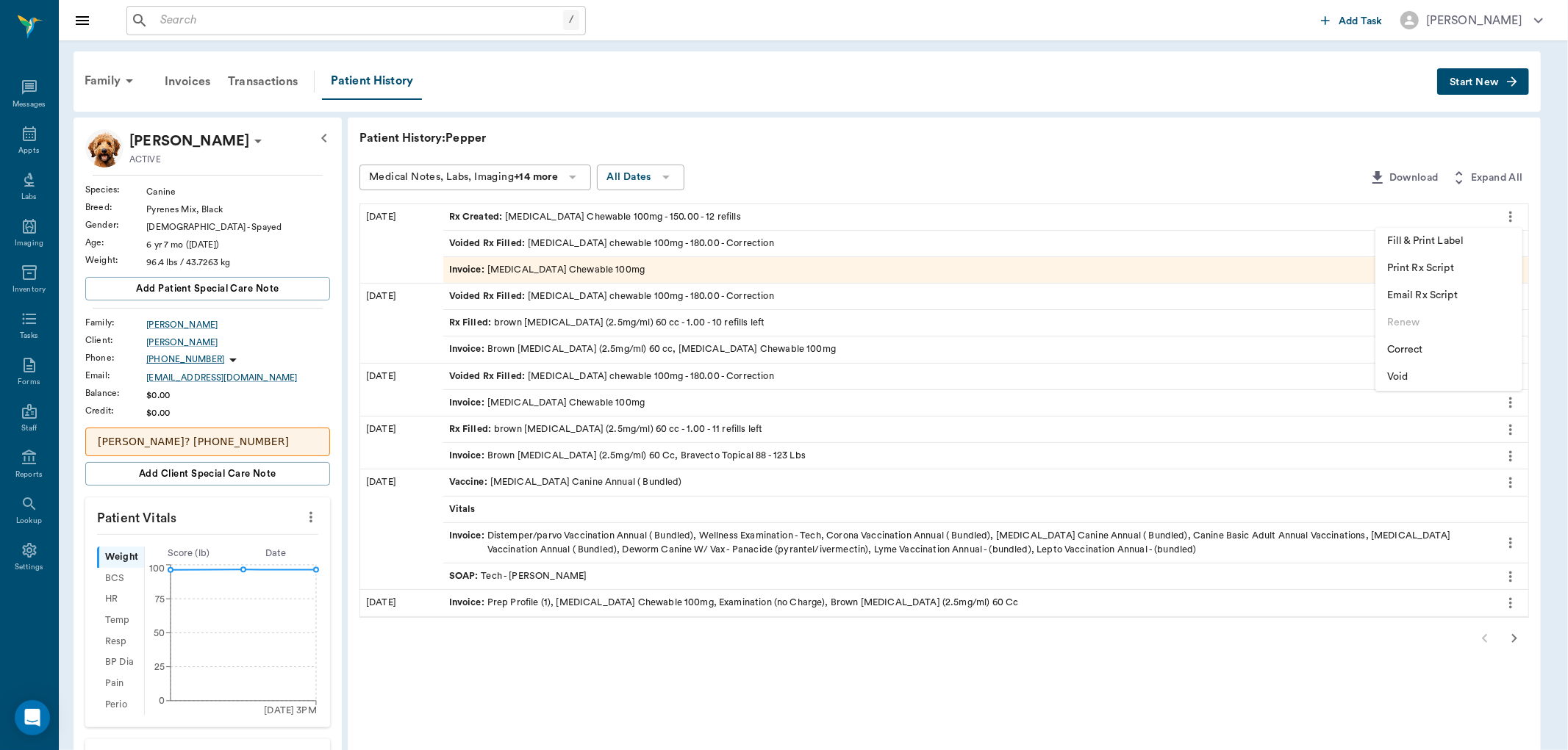
click at [1416, 237] on span "Fill & Print Label" at bounding box center [1449, 241] width 124 height 15
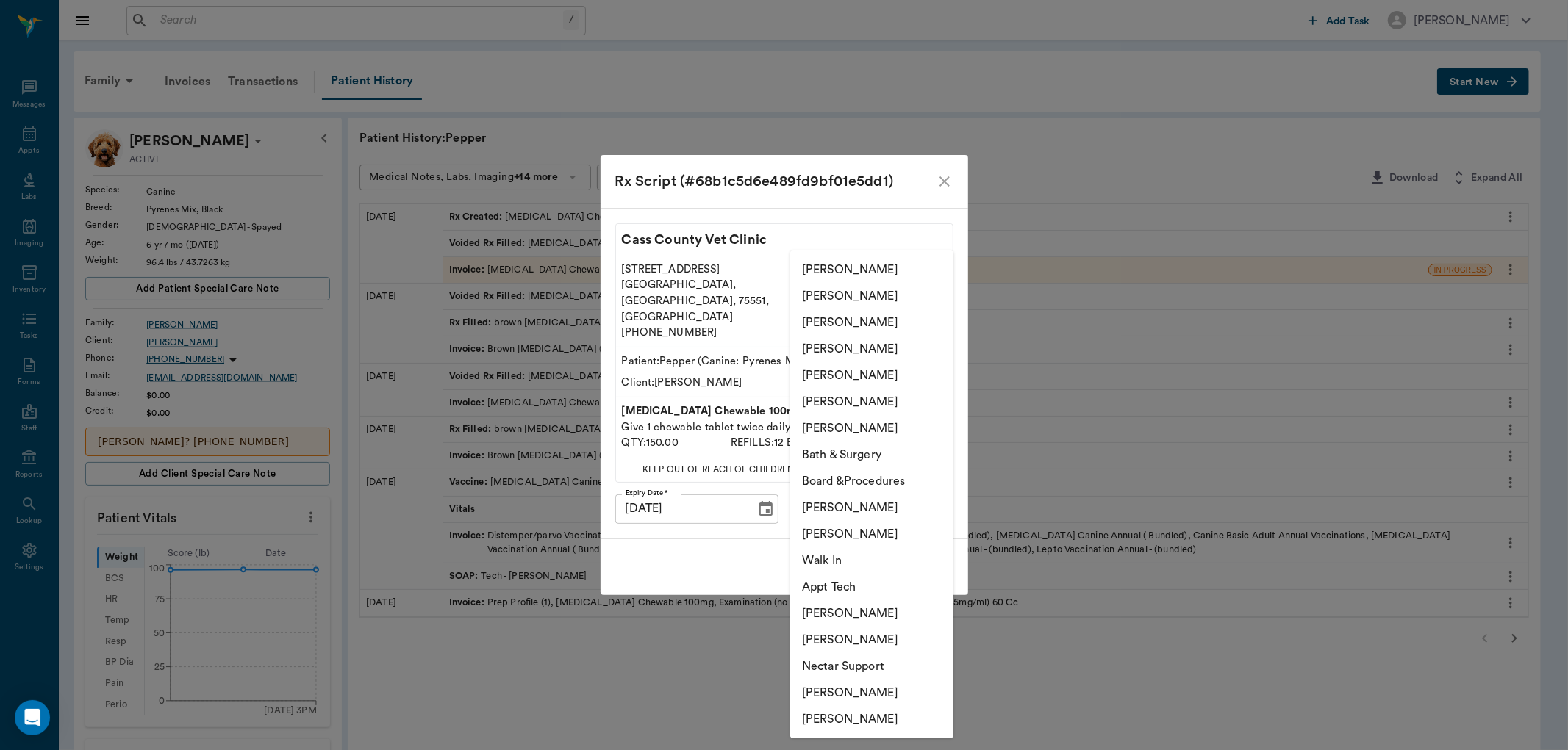
click at [829, 497] on body "/ ​ Add Task [PERSON_NAME] Nectar Messages Appts Labs Imaging Inventory Tasks F…" at bounding box center [784, 619] width 1568 height 1238
click at [869, 324] on li "[PERSON_NAME]" at bounding box center [871, 323] width 163 height 26
type input "63ec2e7e52e12b0ba117b124"
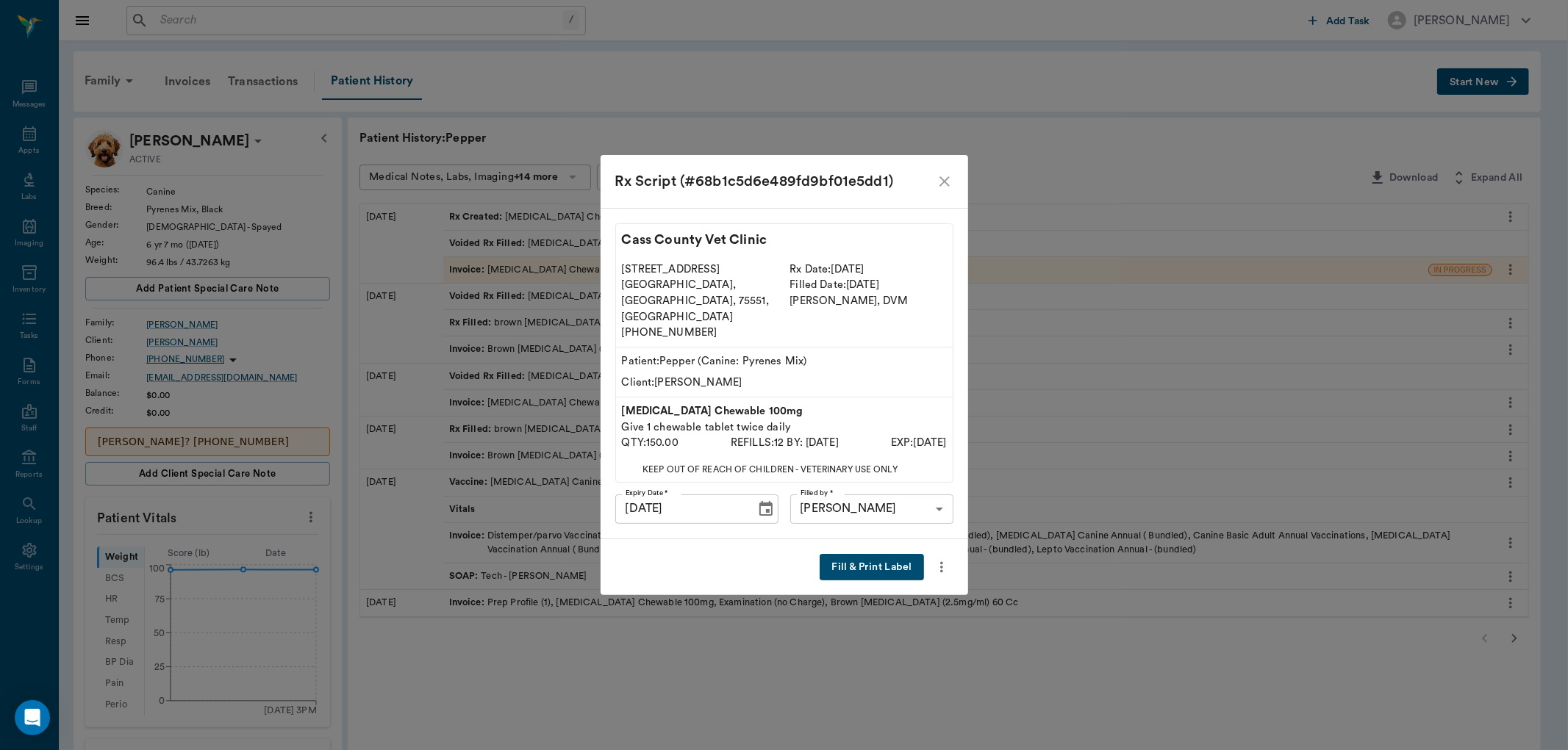
drag, startPoint x: 880, startPoint y: 548, endPoint x: 881, endPoint y: 537, distance: 11.0
click at [879, 554] on button "Fill & Print Label" at bounding box center [871, 568] width 103 height 27
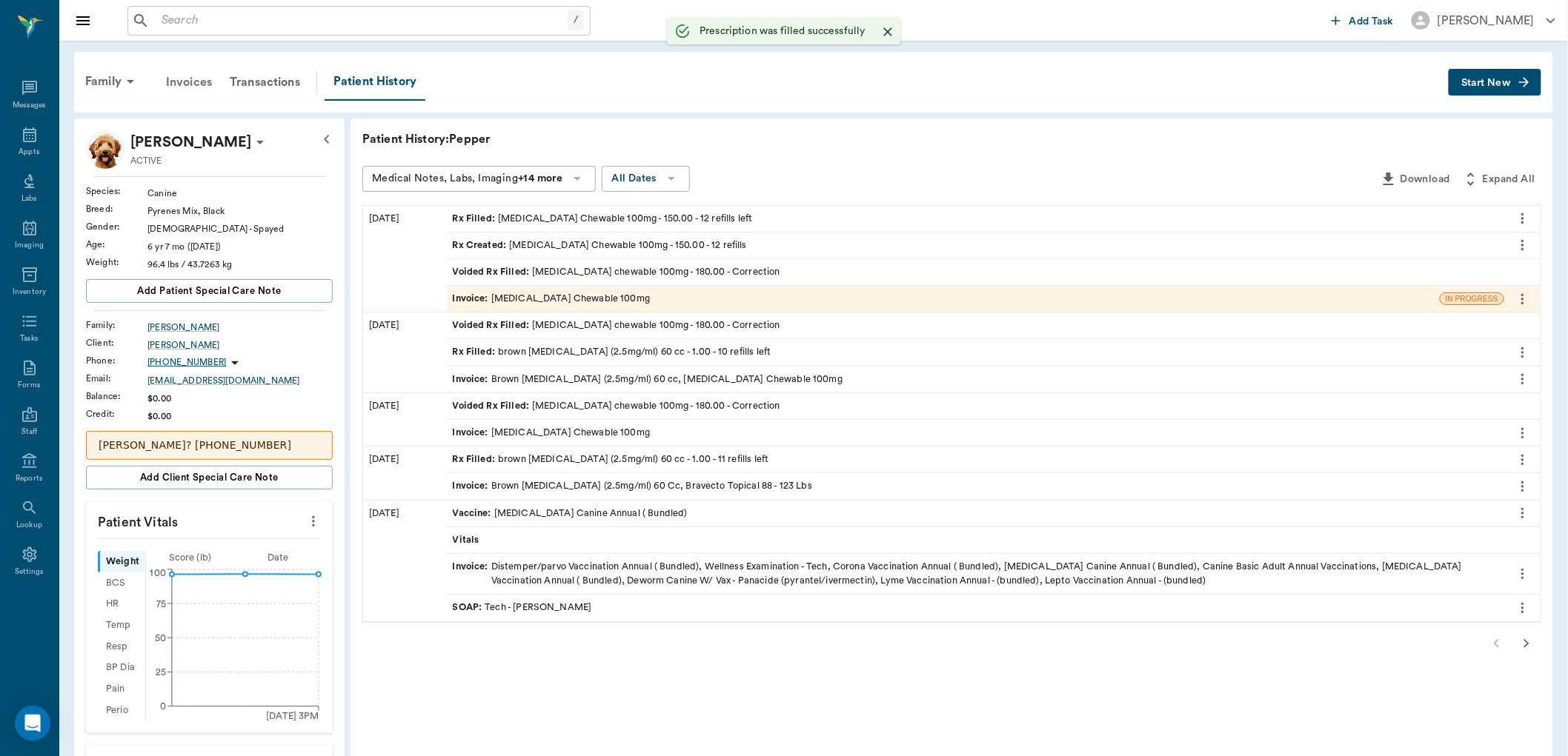
click at [182, 79] on div "Invoices" at bounding box center [189, 83] width 64 height 36
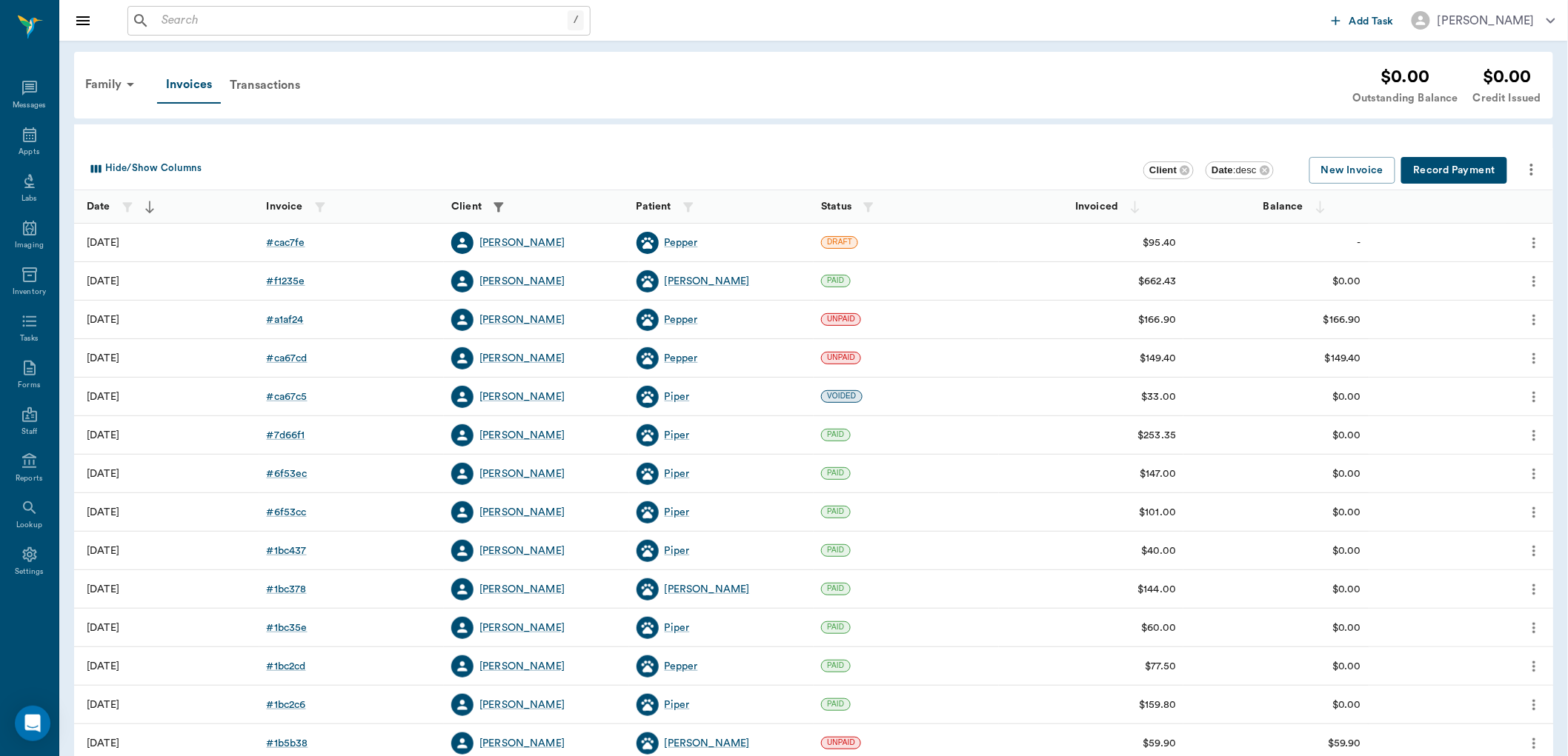
click at [1535, 240] on icon "more" at bounding box center [1534, 242] width 16 height 18
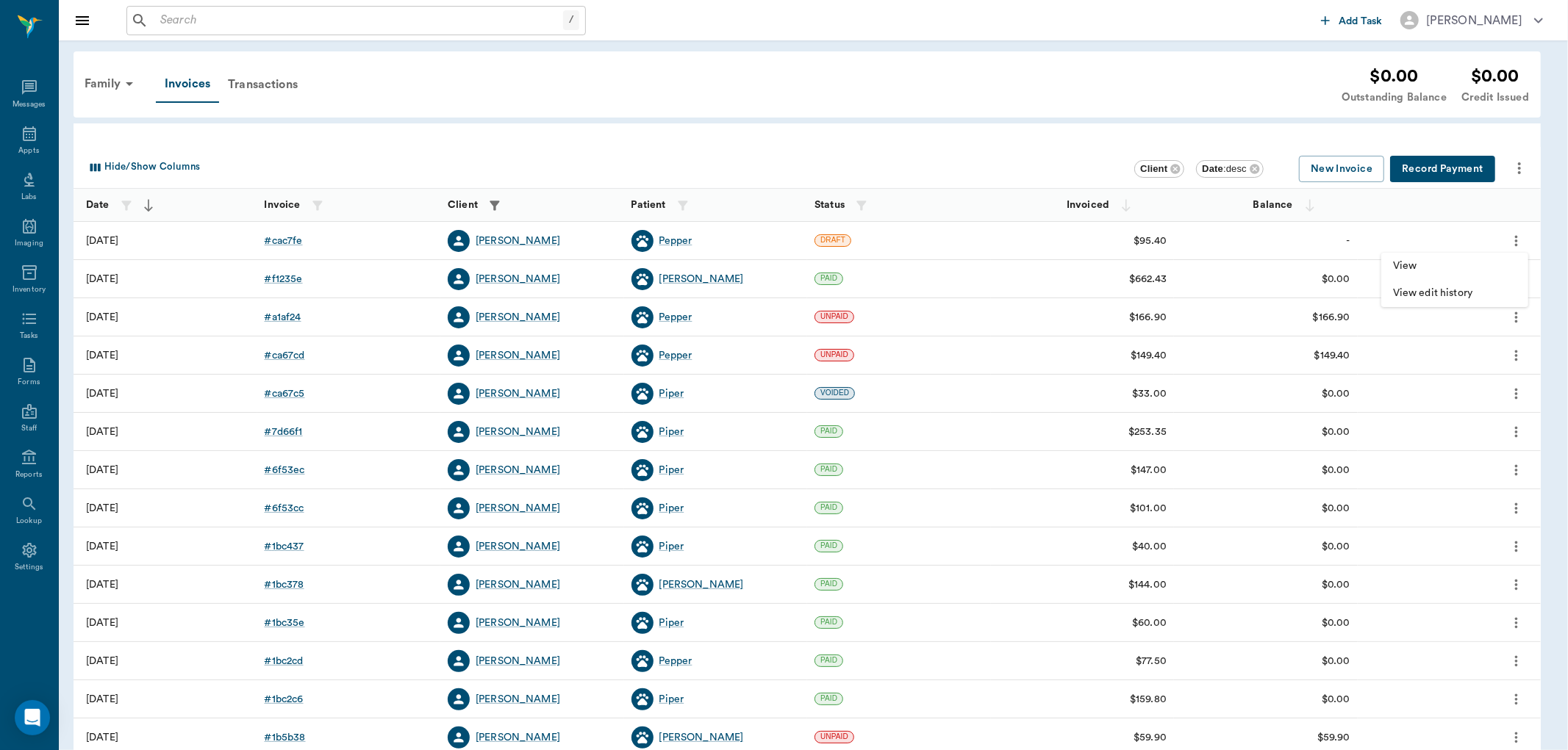
click at [1429, 263] on span "View" at bounding box center [1455, 267] width 124 height 15
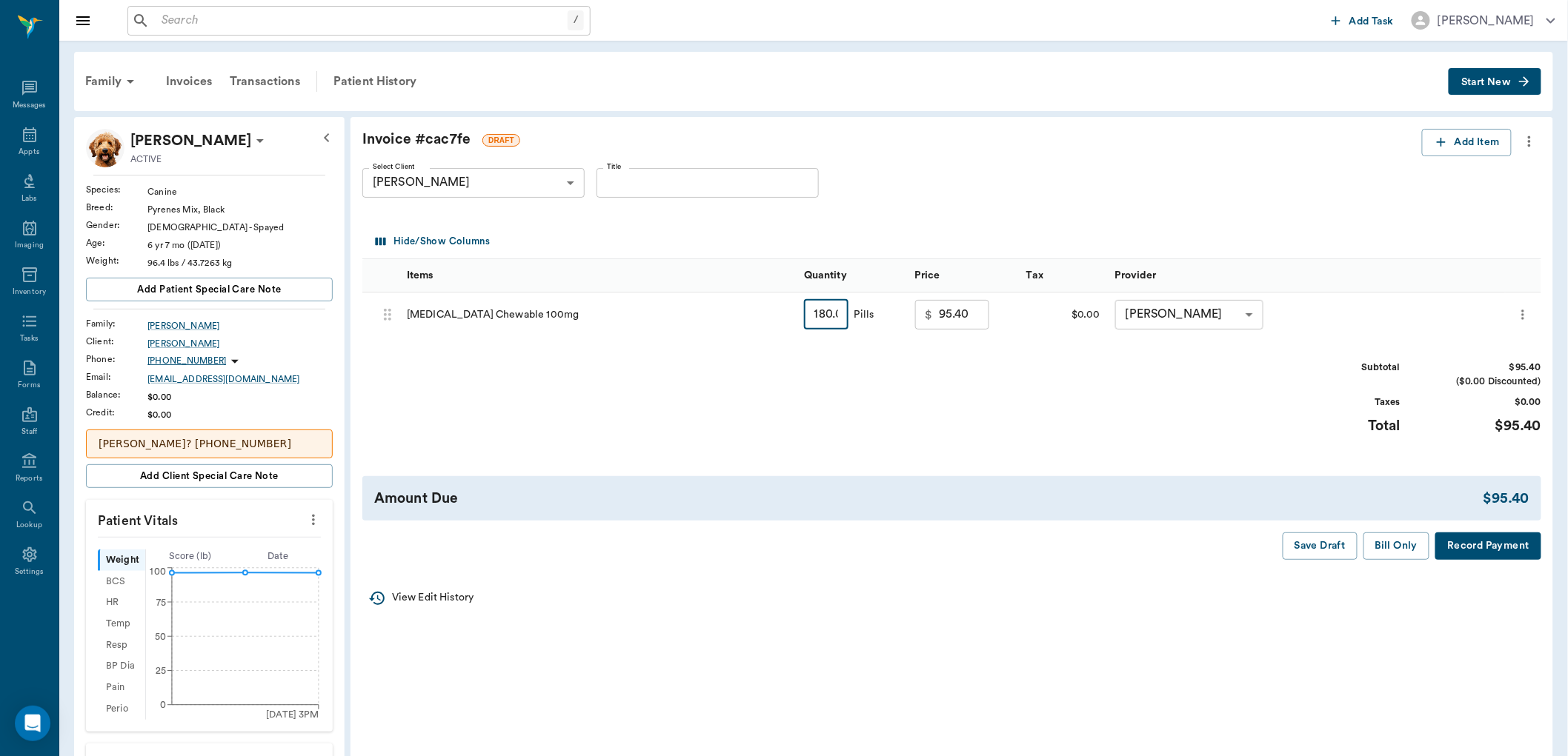
click at [813, 309] on input "180.00" at bounding box center [826, 315] width 44 height 30
type input "1"
type input "9.80"
type input "15"
type input "21.00"
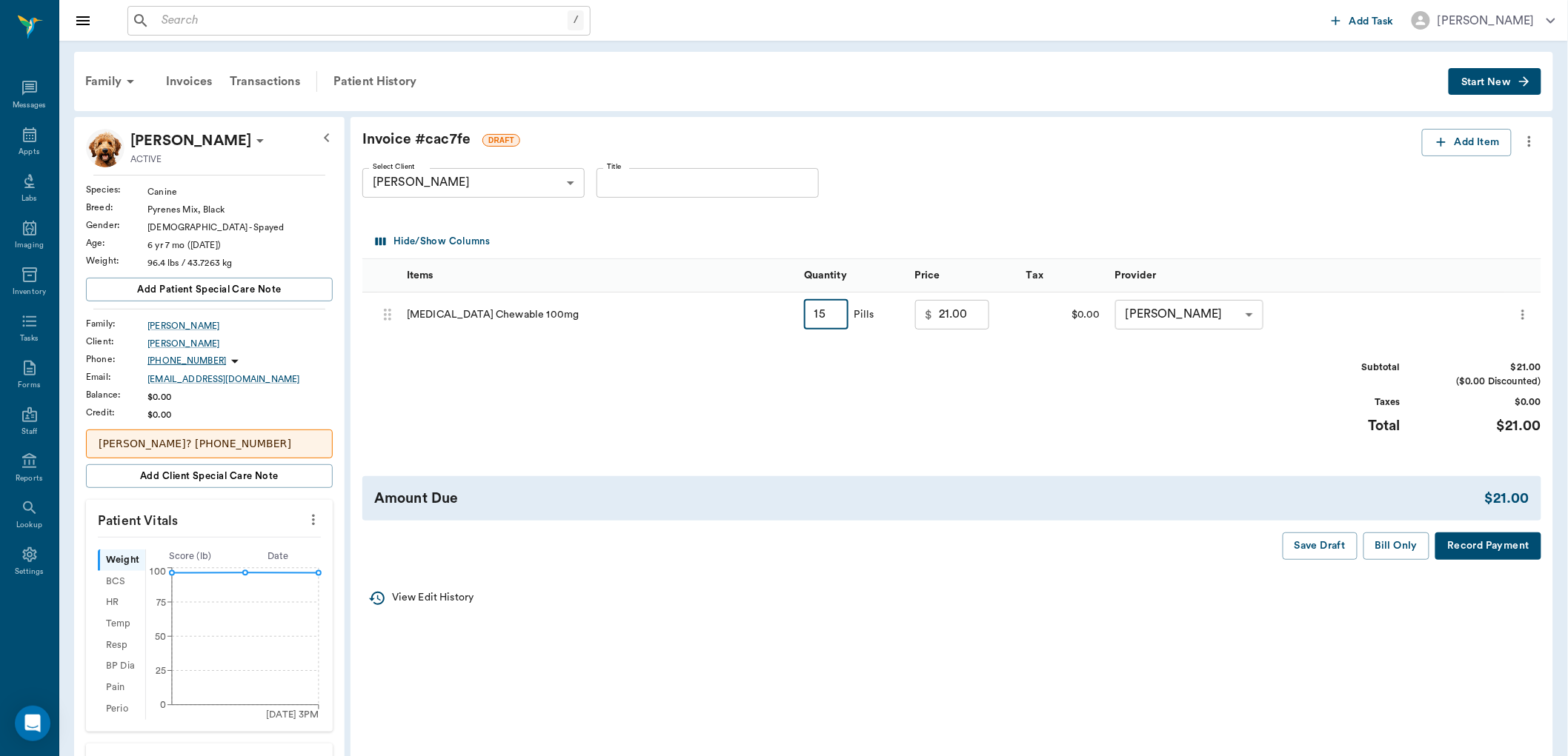
type input "150"
type input "87.00"
click at [1373, 538] on button "Bill Only" at bounding box center [1397, 546] width 67 height 27
type input "150.00"
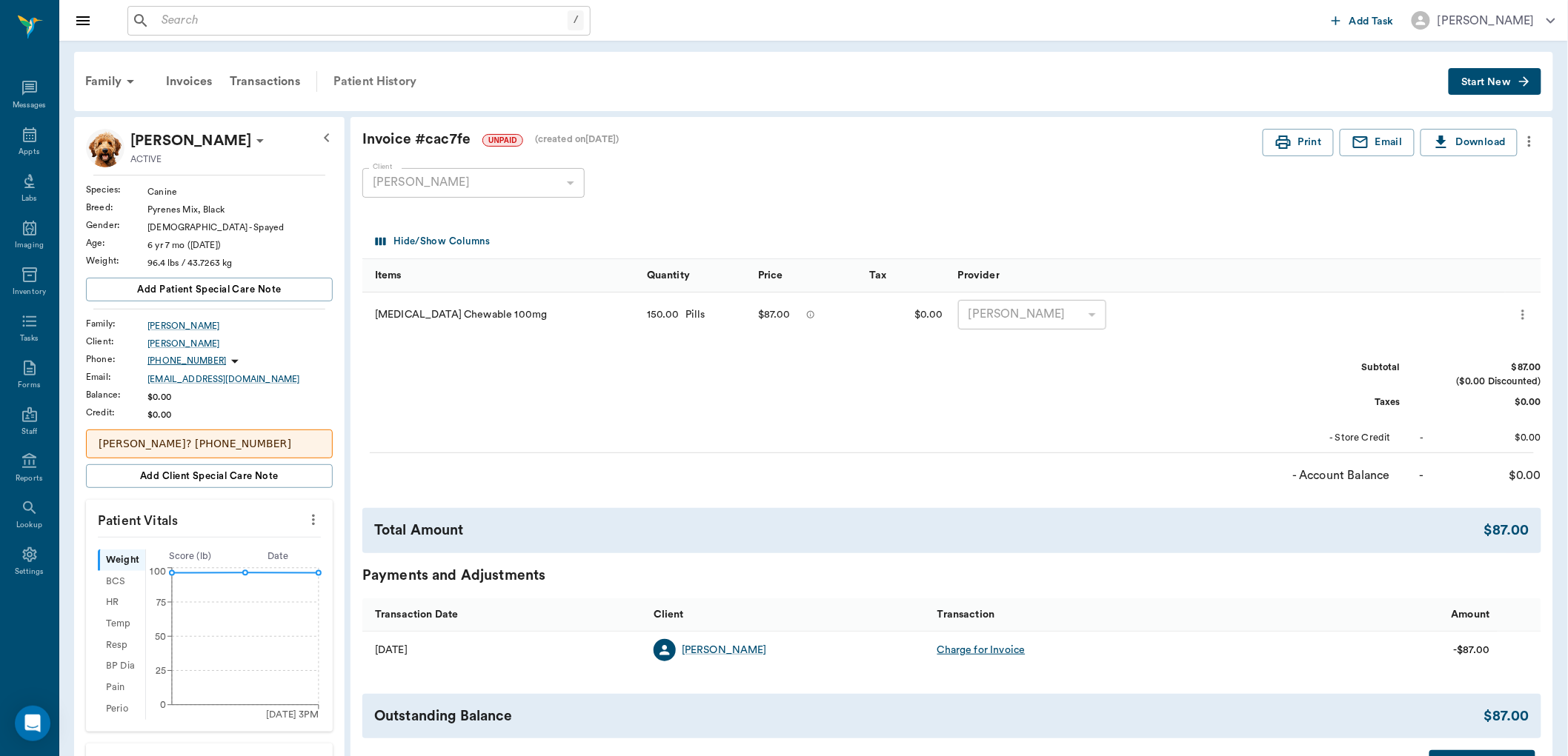
click at [400, 79] on div "Patient History" at bounding box center [375, 82] width 101 height 36
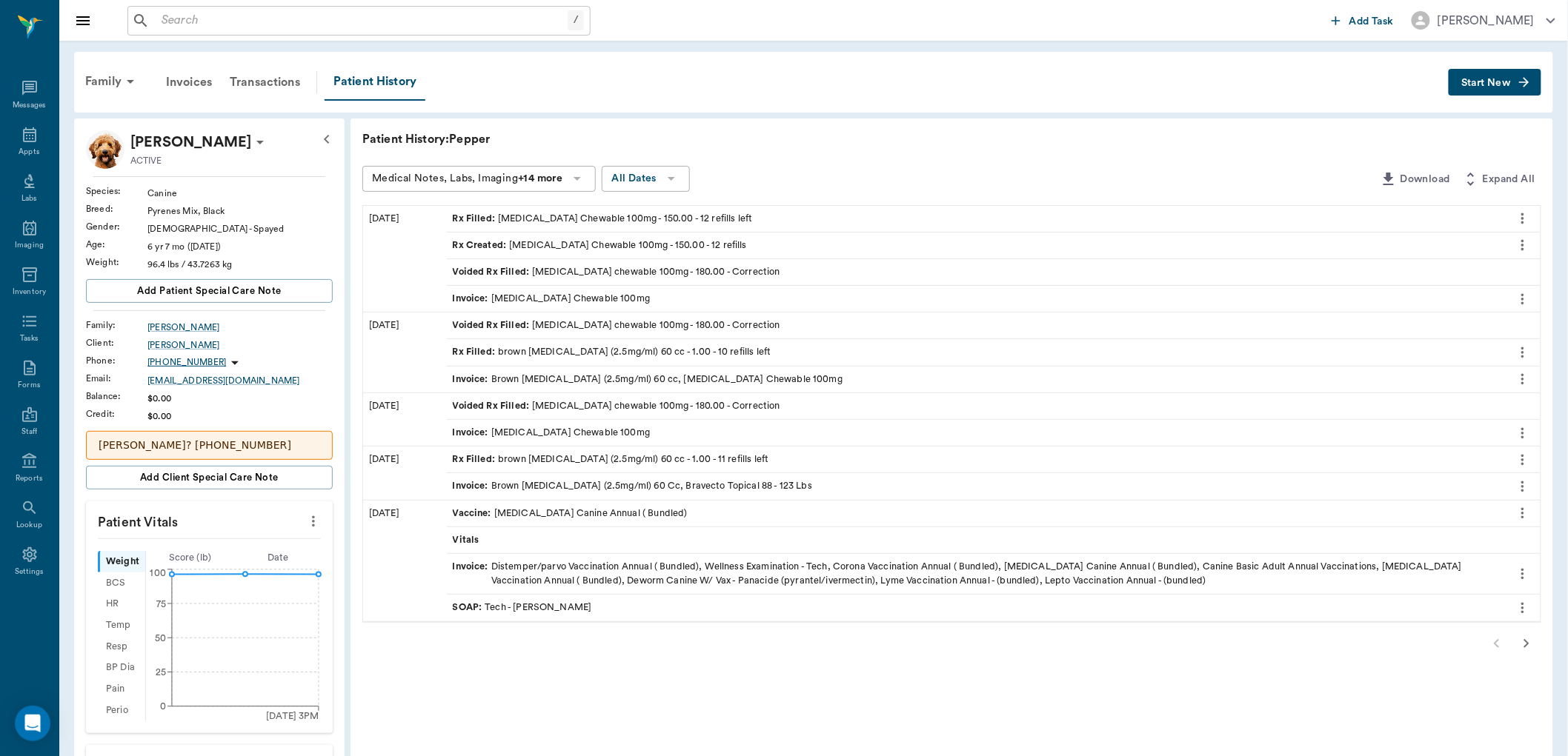
click at [483, 298] on span "Invoice :" at bounding box center [471, 299] width 38 height 14
